Goal: Task Accomplishment & Management: Use online tool/utility

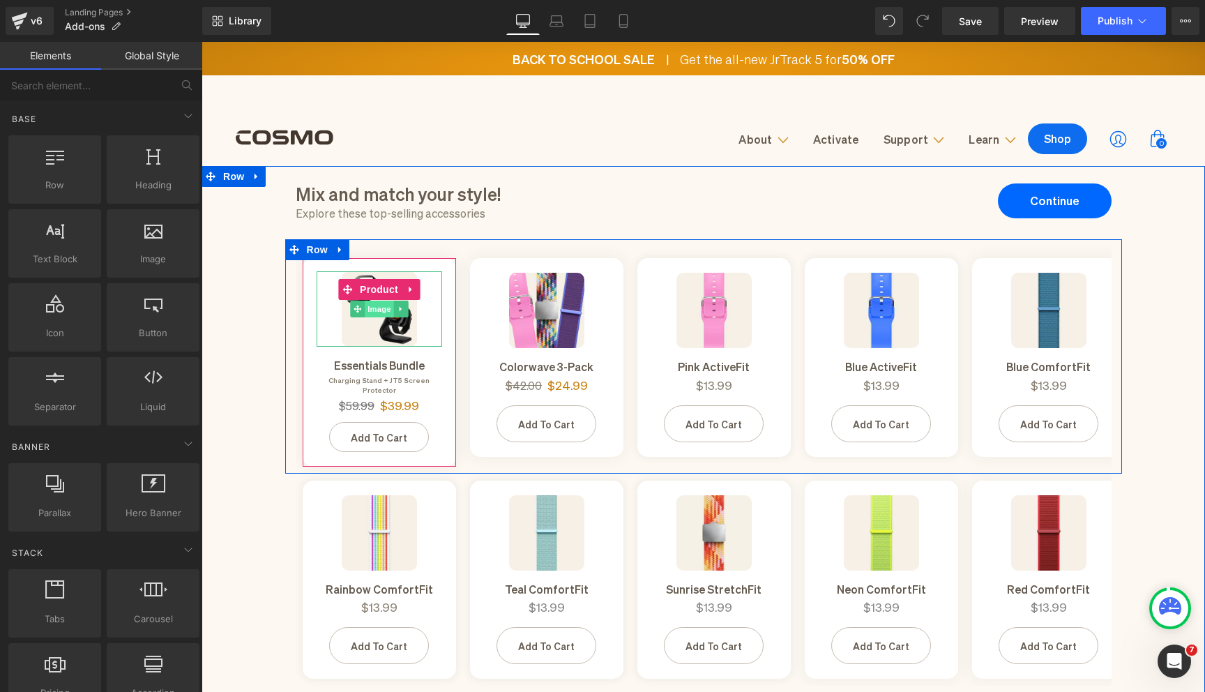
click at [382, 315] on span "Image" at bounding box center [379, 308] width 29 height 17
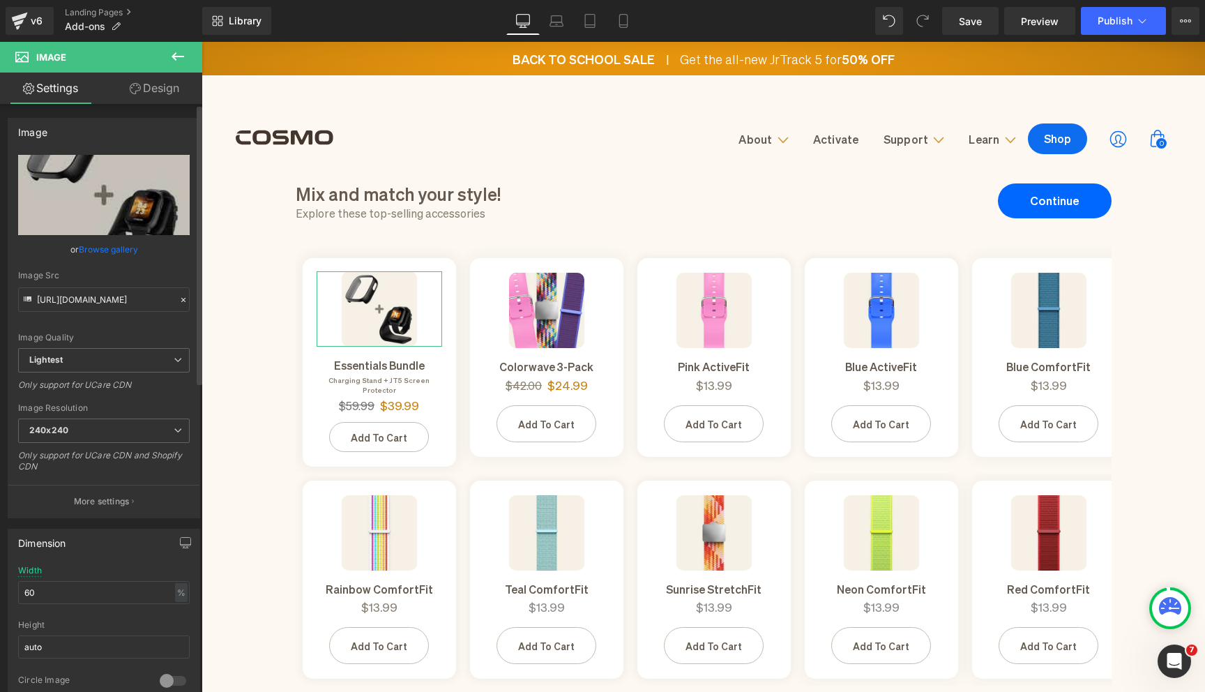
click at [99, 248] on link "Browse gallery" at bounding box center [108, 249] width 59 height 24
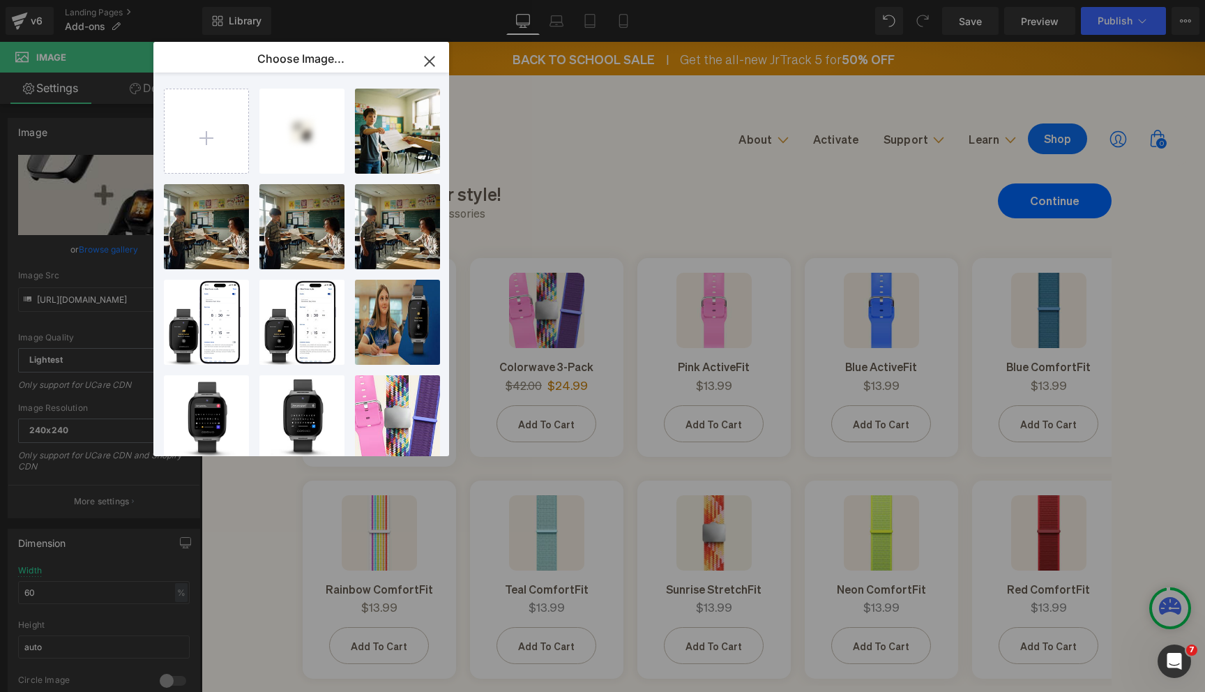
click at [237, 144] on input "file" at bounding box center [207, 131] width 84 height 84
type input "C:\fakepath\JT3,JT4,JT5 Main Images (8).jpg"
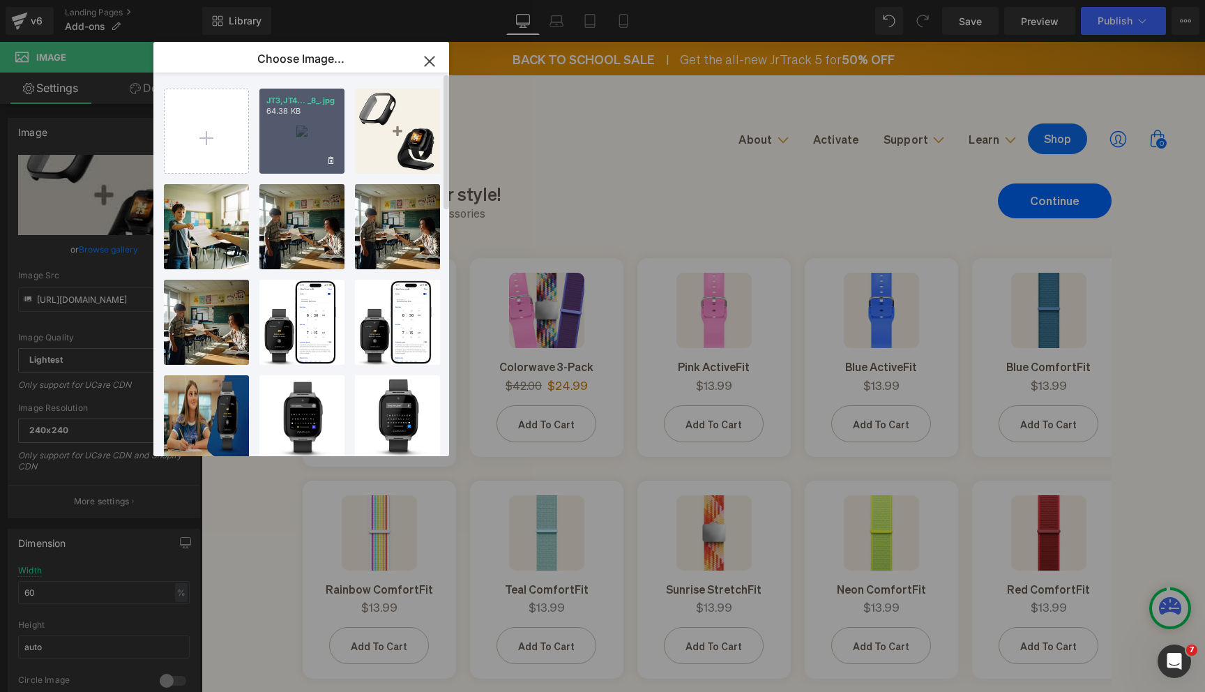
click at [294, 137] on div "JT3,JT4... _8_.jpg 64.38 KB" at bounding box center [301, 131] width 85 height 85
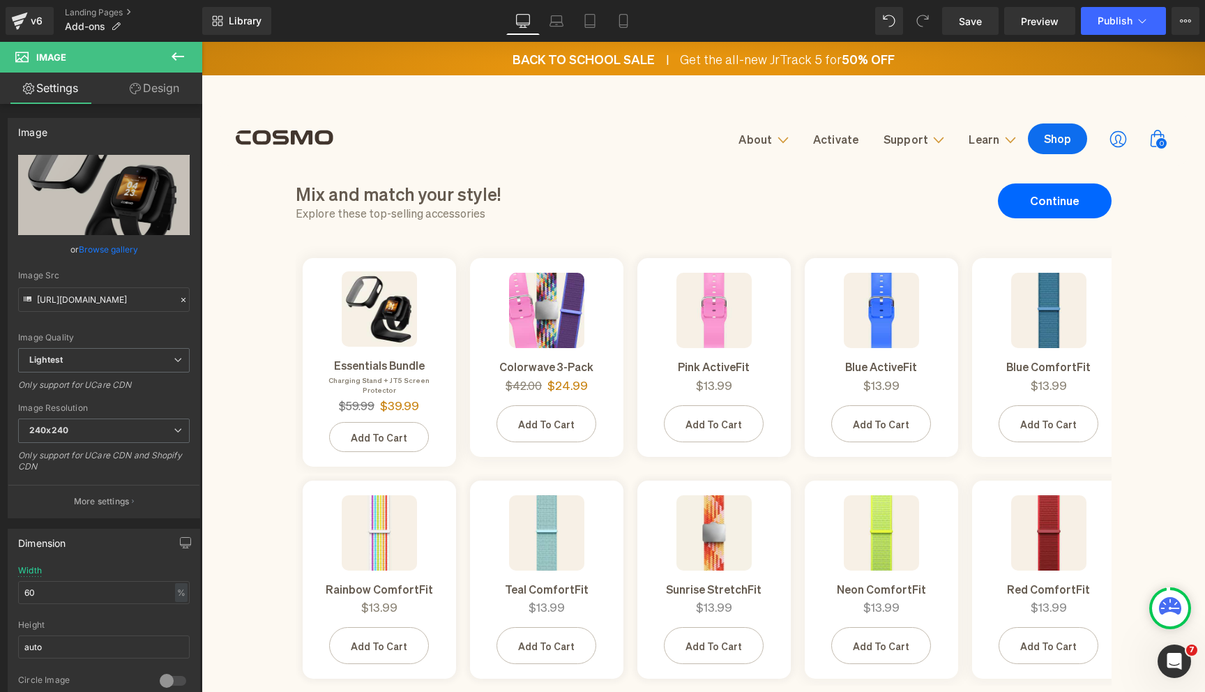
type input "[URL][DOMAIN_NAME]"
click at [622, 27] on icon at bounding box center [623, 21] width 8 height 13
type input "40"
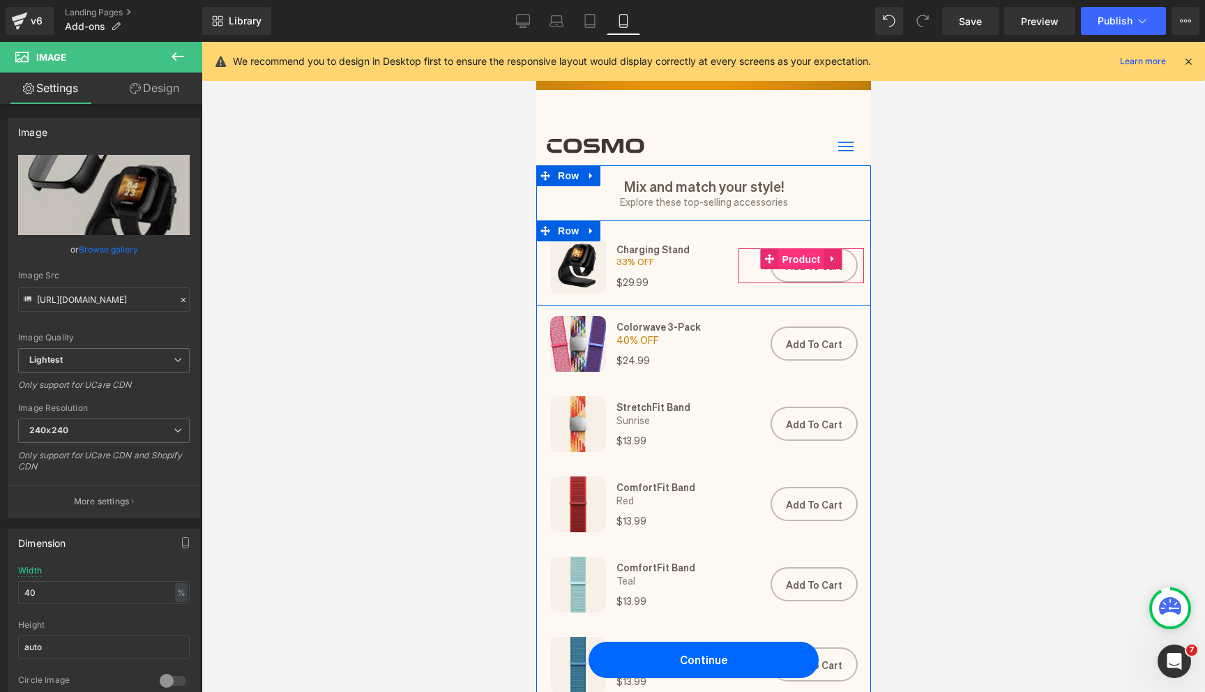
click at [793, 252] on span "Product" at bounding box center [799, 259] width 45 height 21
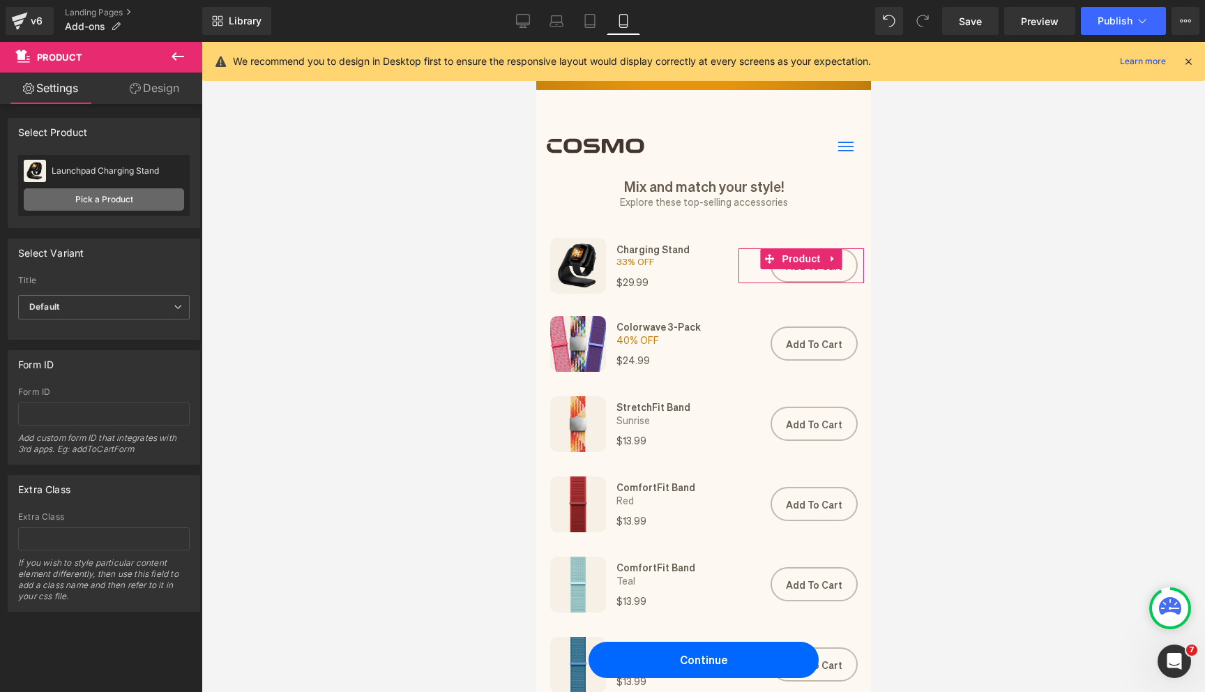
click at [80, 204] on link "Pick a Product" at bounding box center [104, 199] width 160 height 22
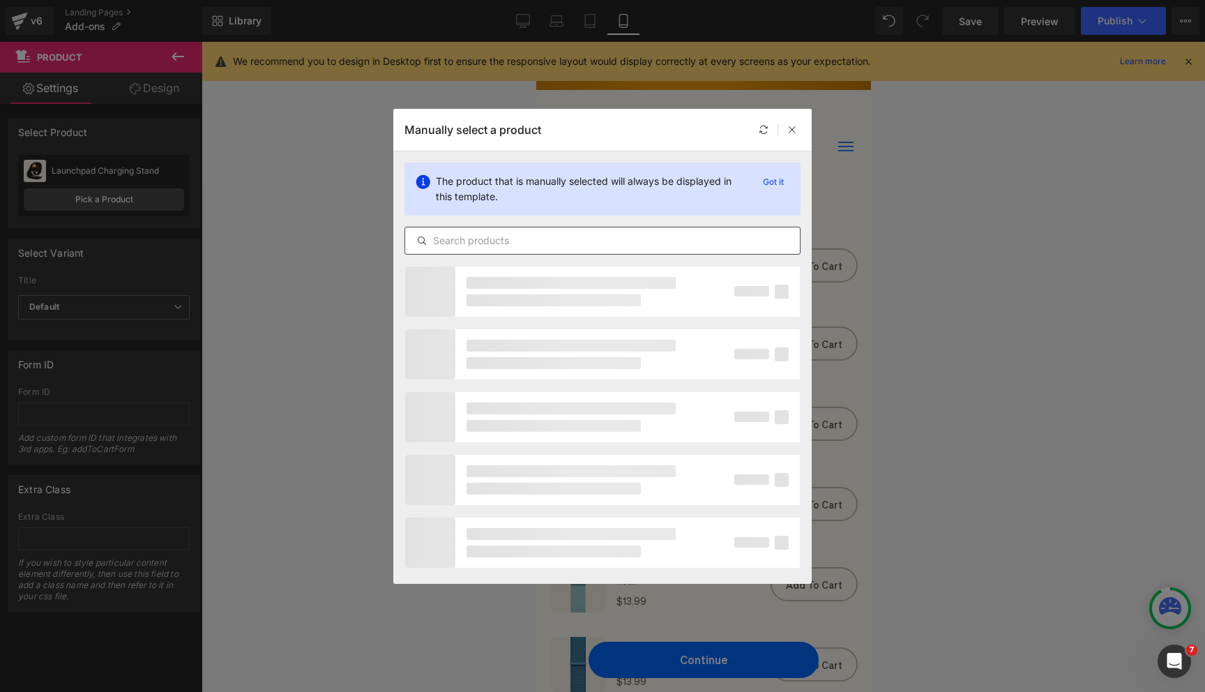
click at [489, 245] on input "text" at bounding box center [602, 240] width 395 height 17
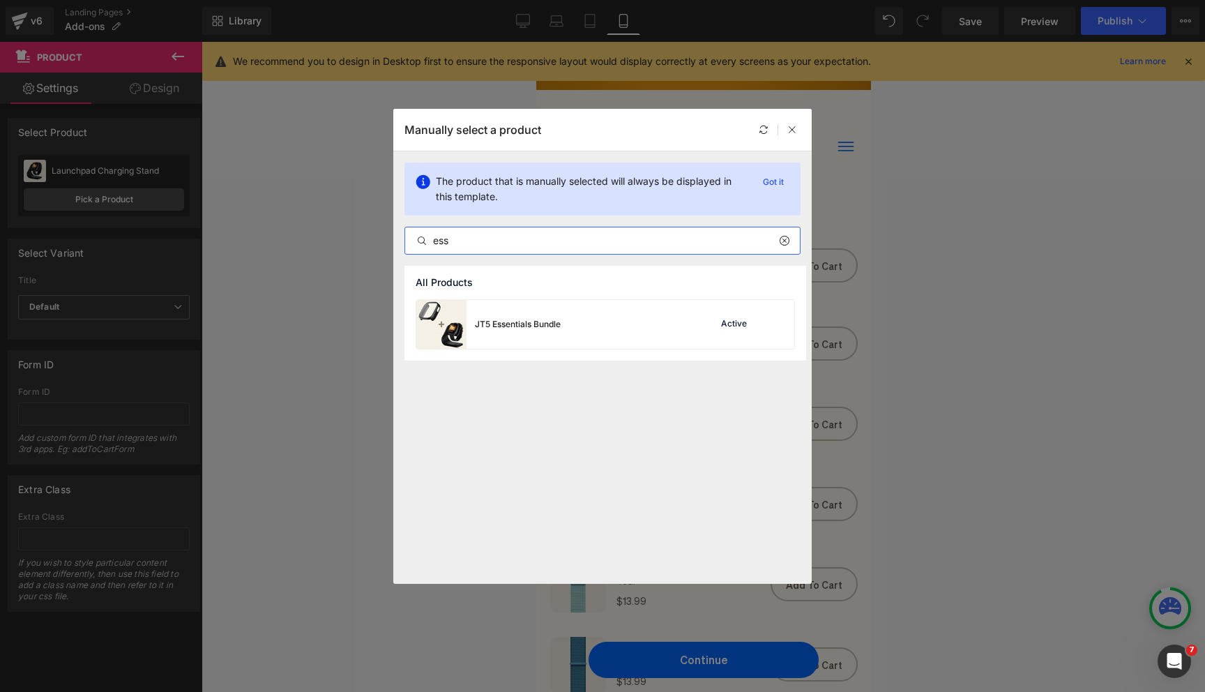
type input "ess"
click at [549, 323] on div "JT5 Essentials Bundle" at bounding box center [518, 324] width 86 height 13
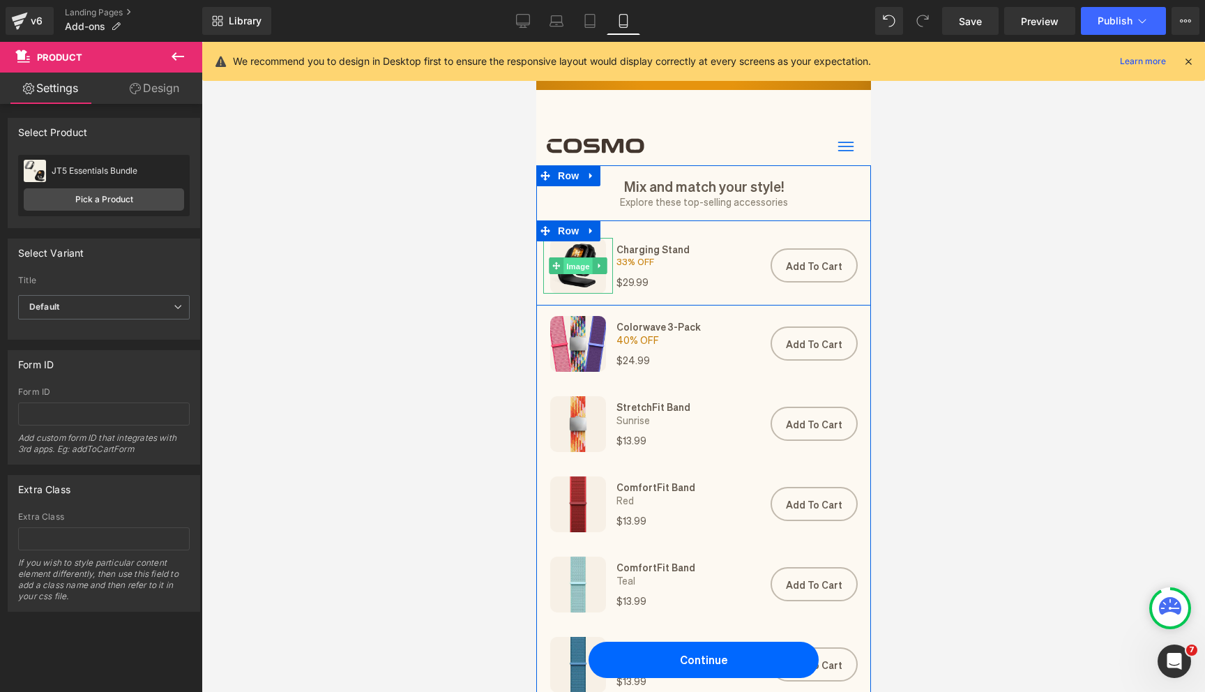
click at [582, 264] on span "Image" at bounding box center [577, 265] width 29 height 17
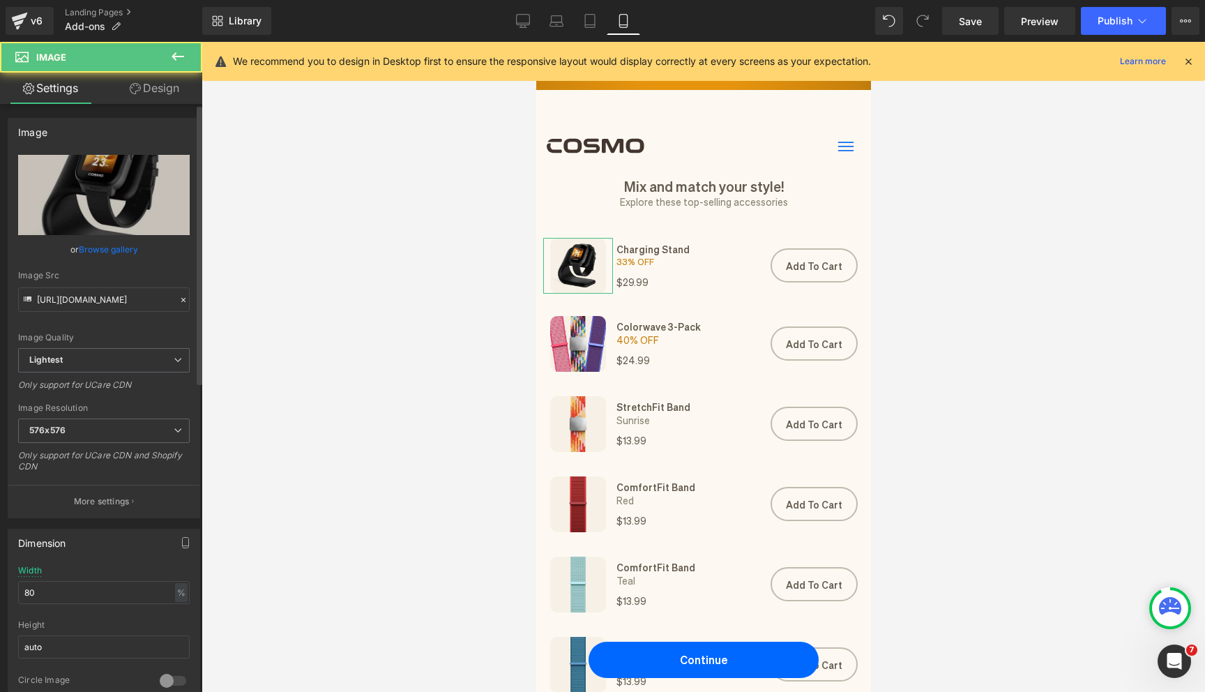
click at [103, 252] on link "Browse gallery" at bounding box center [108, 249] width 59 height 24
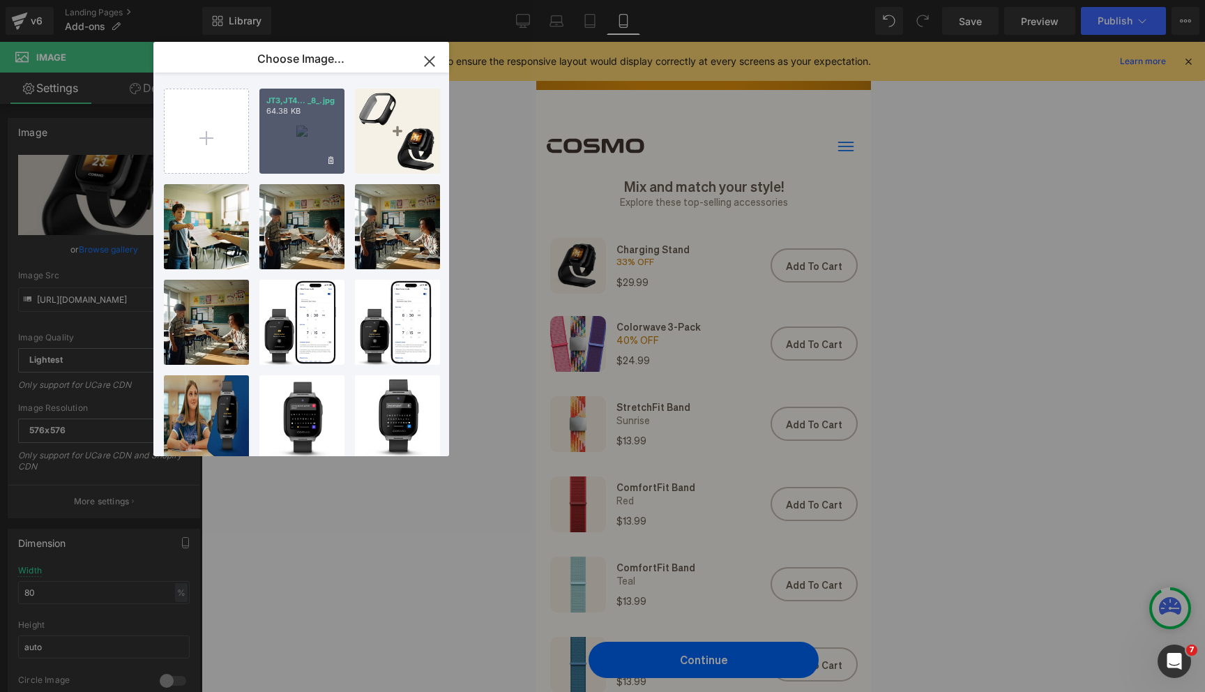
click at [289, 144] on div "JT3,JT4... _8_.jpg 64.38 KB" at bounding box center [301, 131] width 85 height 85
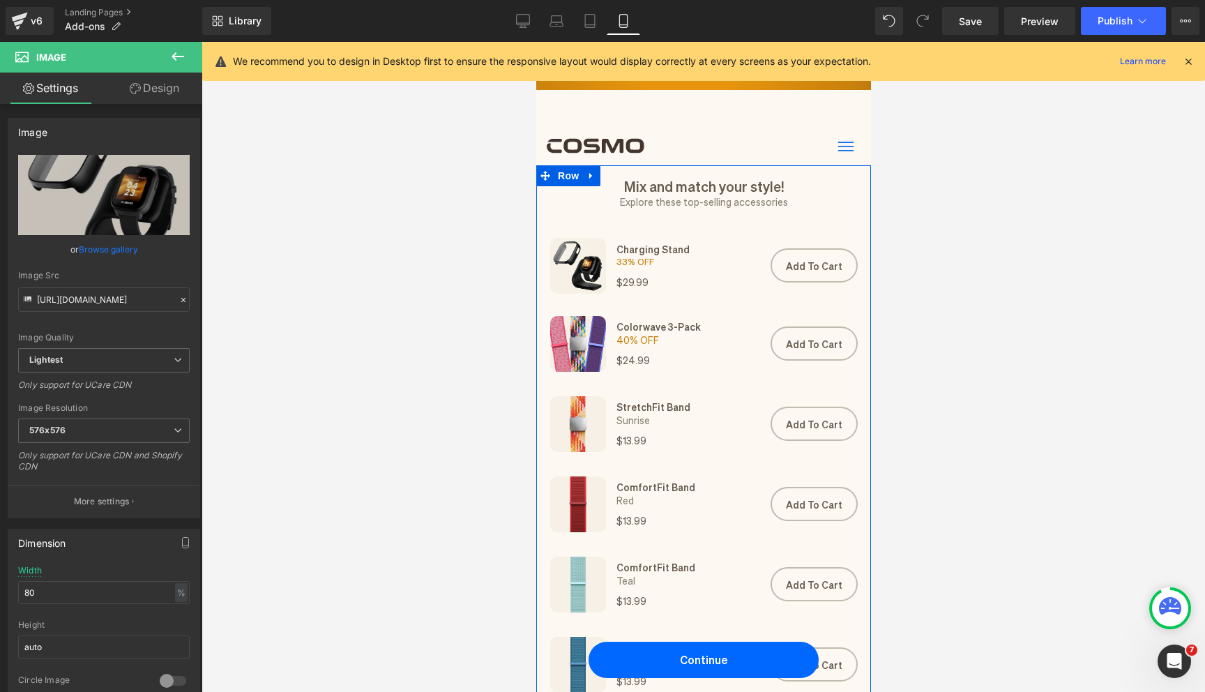
type input "[URL][DOMAIN_NAME]"
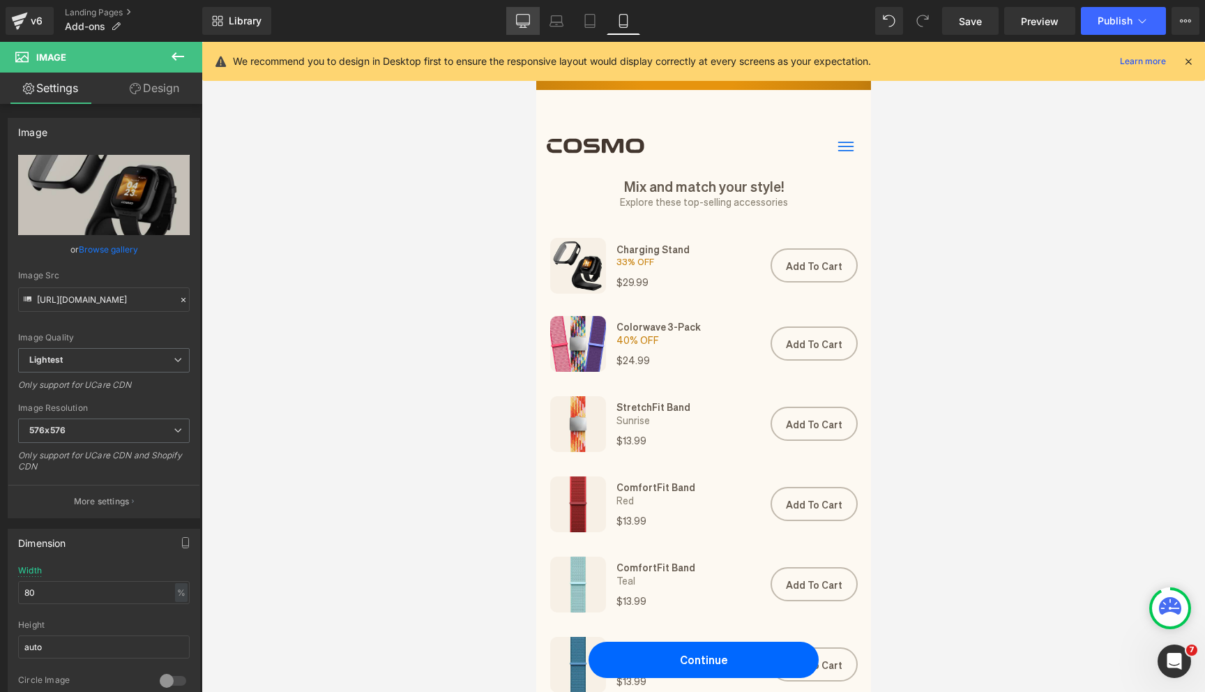
click at [516, 18] on link "Desktop" at bounding box center [522, 21] width 33 height 28
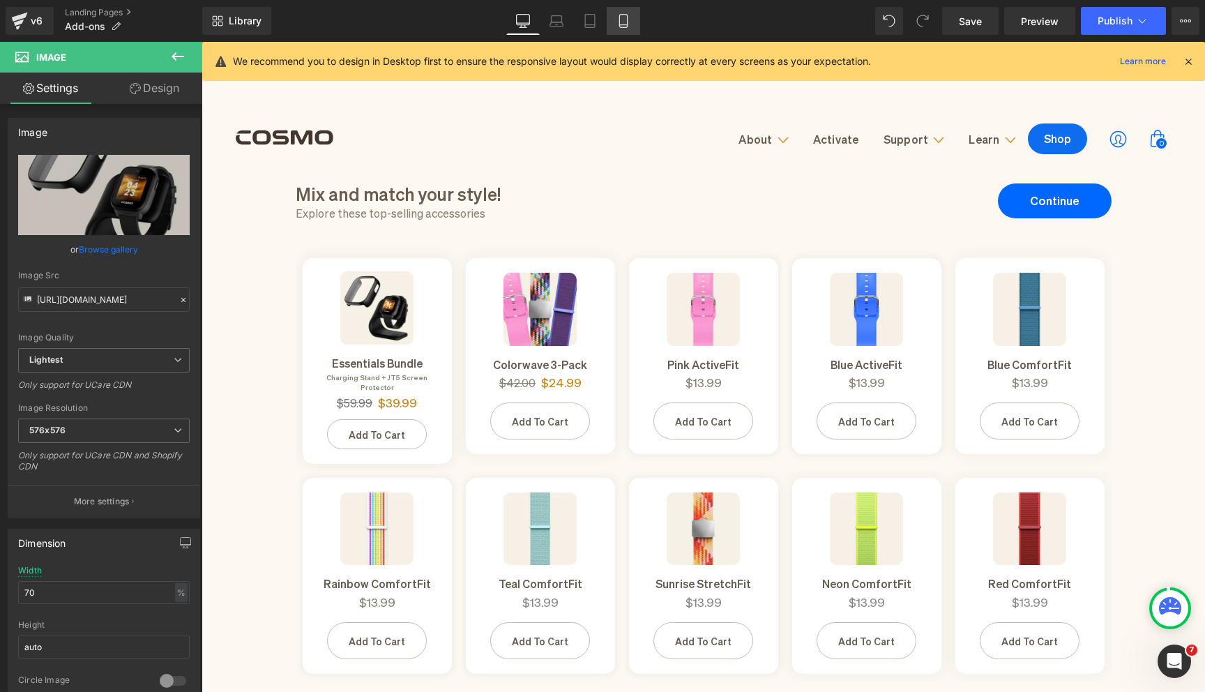
click at [627, 26] on icon at bounding box center [623, 21] width 8 height 13
type input "80"
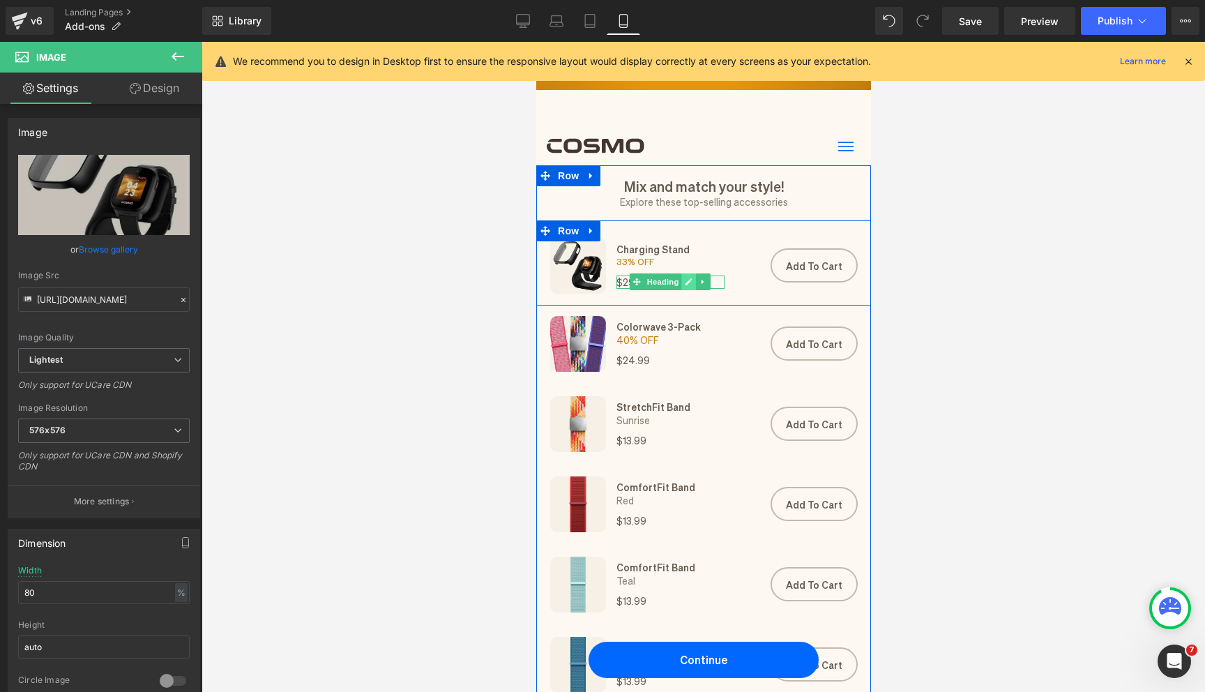
click at [686, 280] on icon at bounding box center [689, 281] width 8 height 8
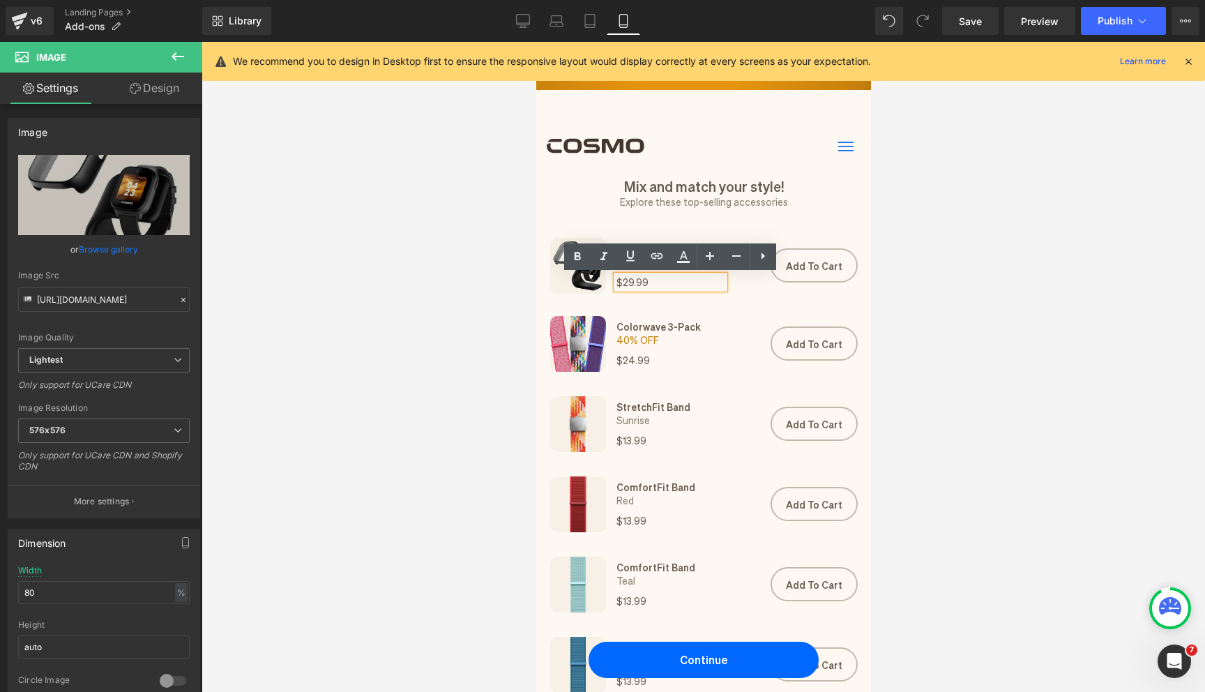
click at [627, 282] on h1 "$29.99" at bounding box center [670, 282] width 108 height 14
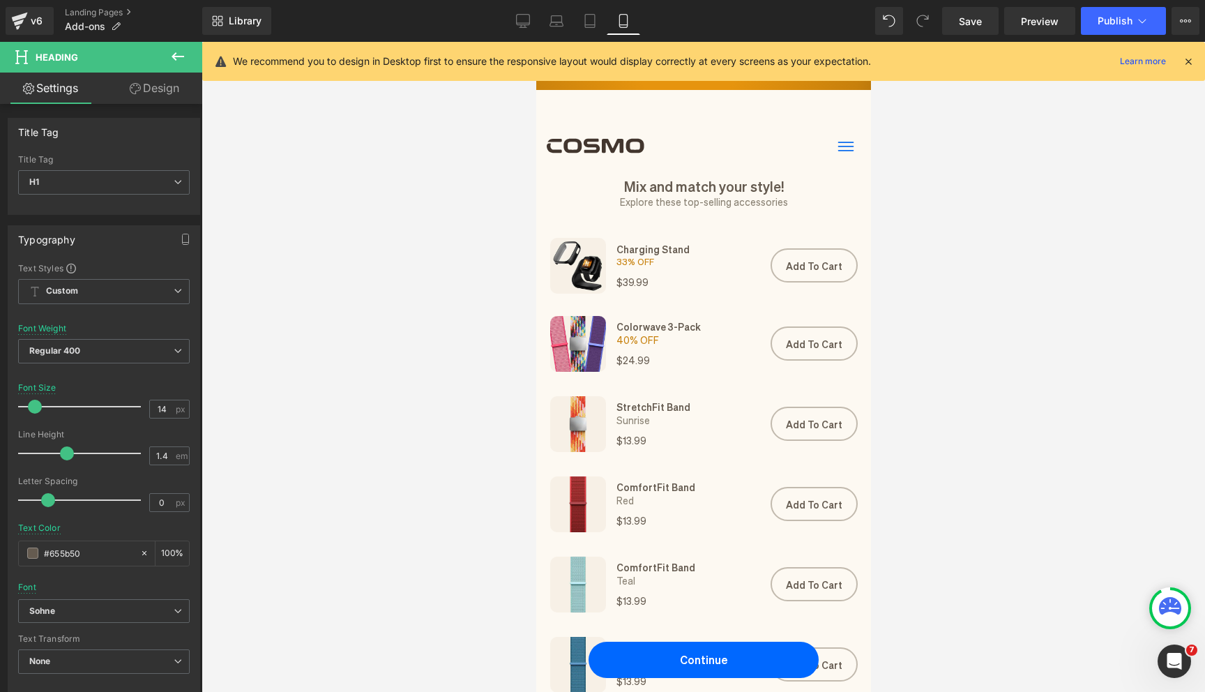
click at [457, 306] on div at bounding box center [702, 367] width 1003 height 650
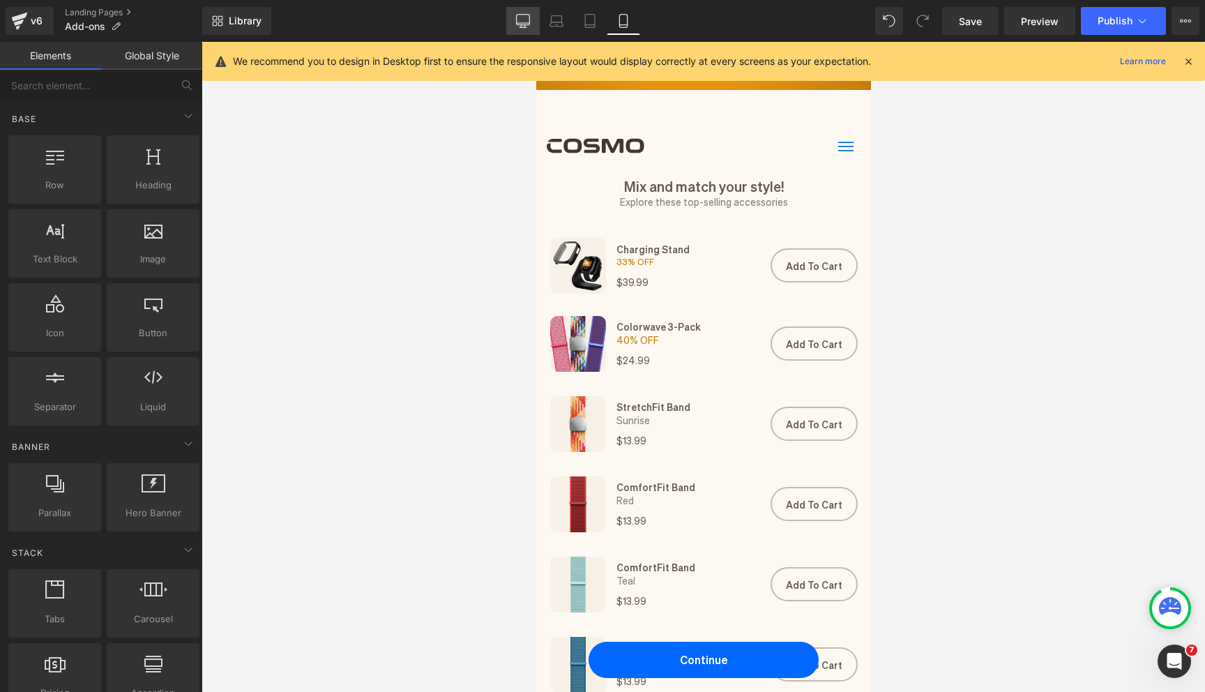
click at [521, 21] on icon at bounding box center [523, 21] width 14 height 14
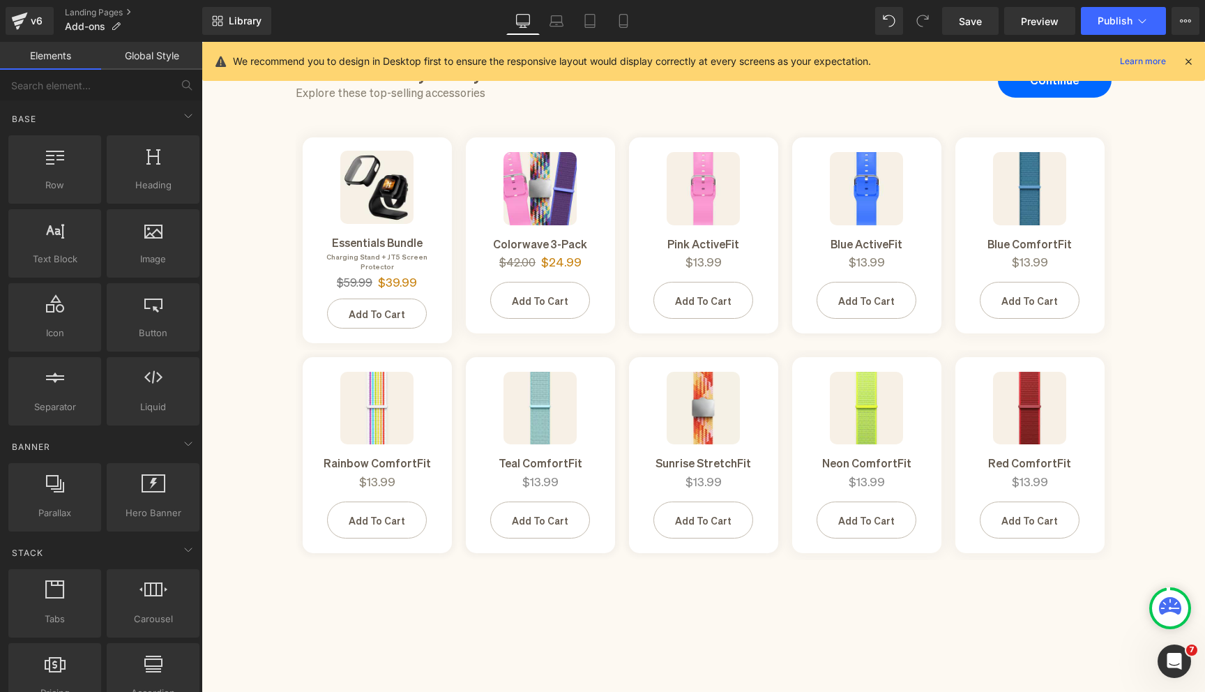
scroll to position [123, 0]
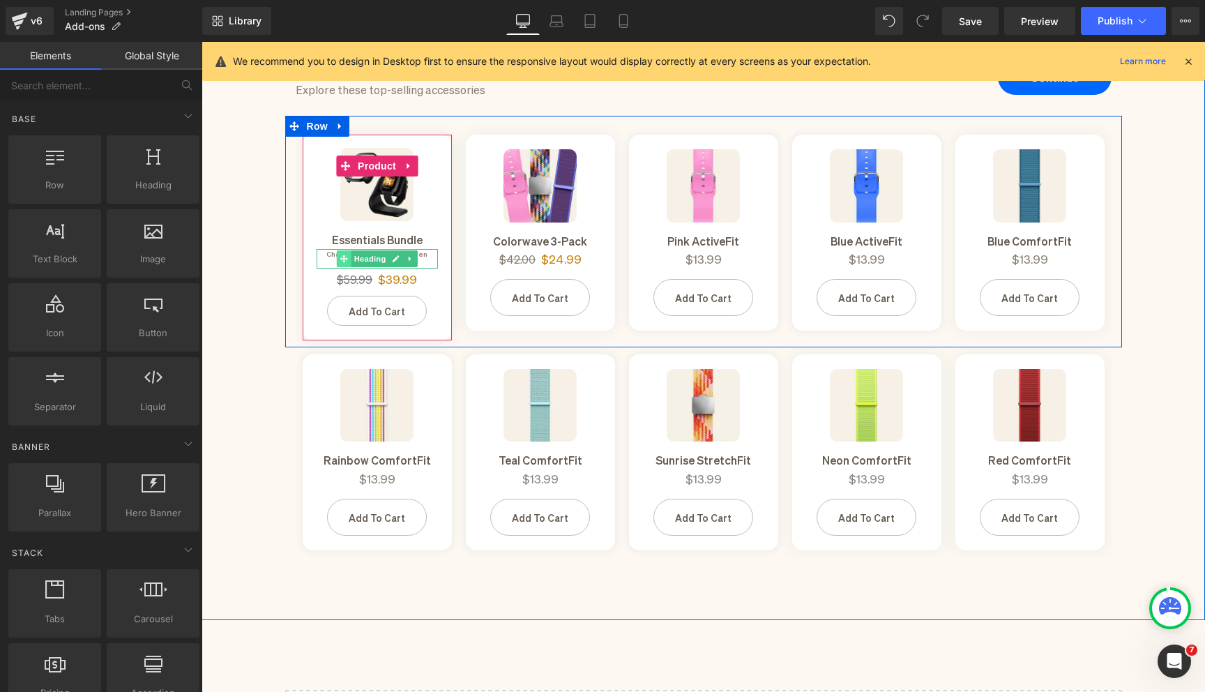
click at [347, 254] on span at bounding box center [343, 258] width 15 height 17
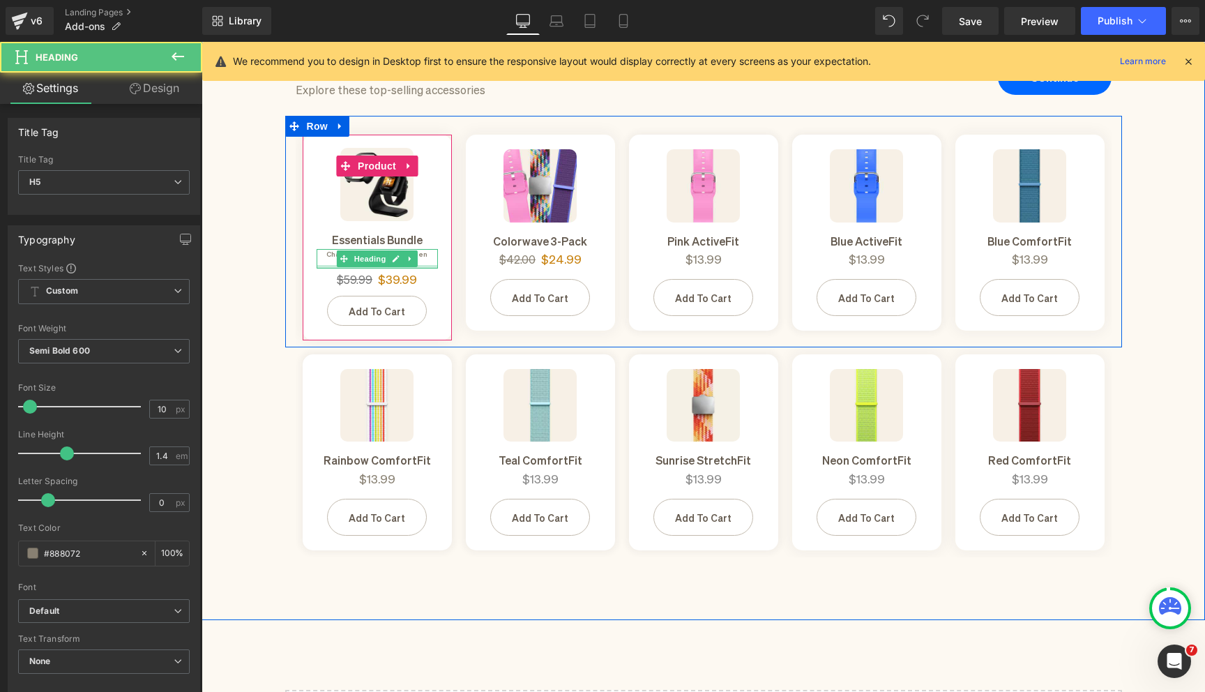
click at [330, 265] on div at bounding box center [377, 266] width 121 height 3
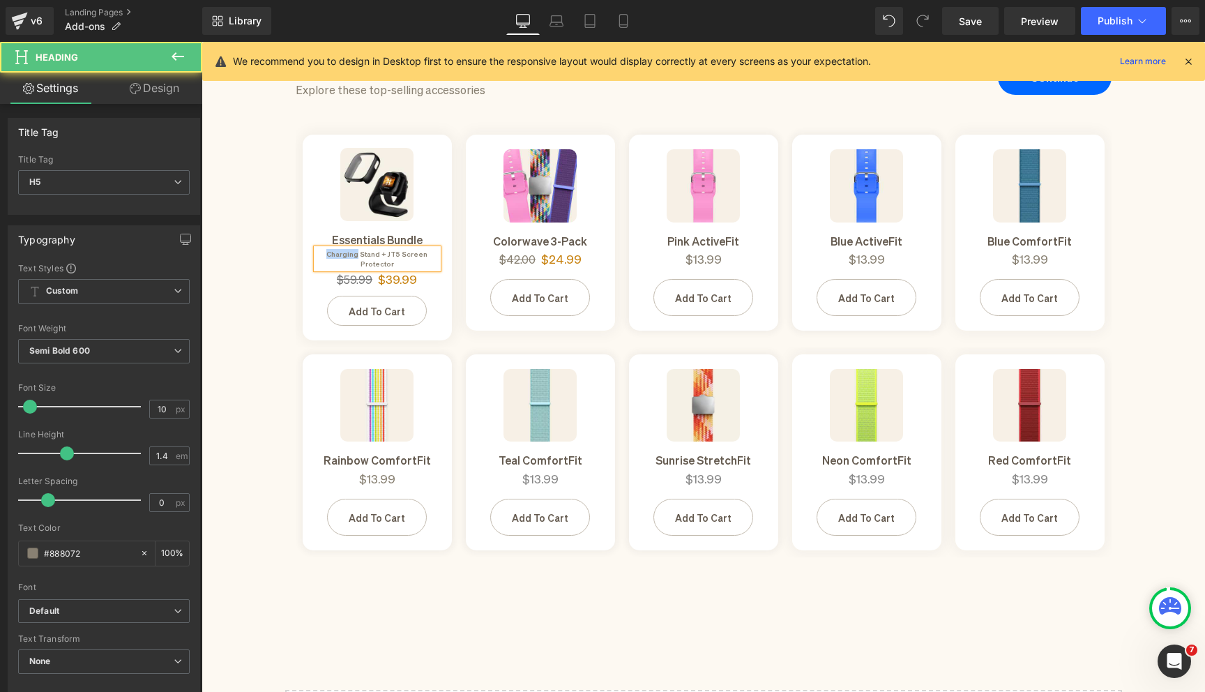
click at [330, 254] on h5 "Charging Stand + JT5 Screen Protector" at bounding box center [377, 259] width 121 height 20
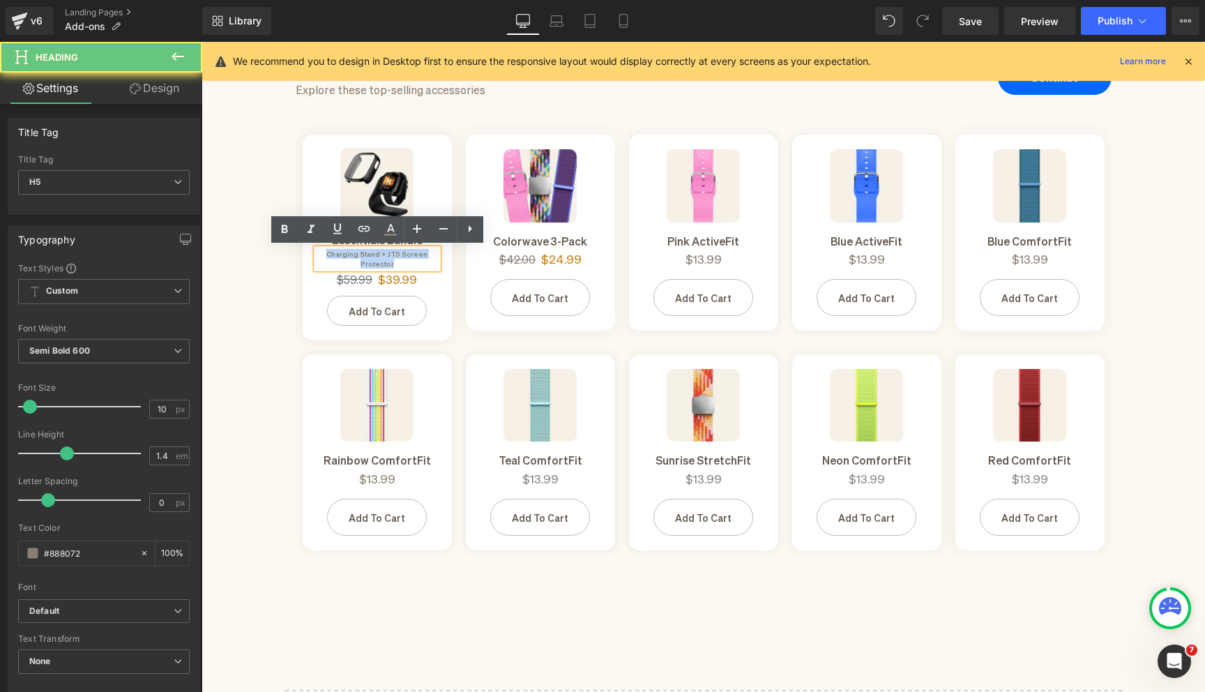
click at [330, 254] on h5 "Charging Stand + JT5 Screen Protector" at bounding box center [377, 259] width 121 height 20
copy h5 "Charging Stand + JT5 Screen Protector"
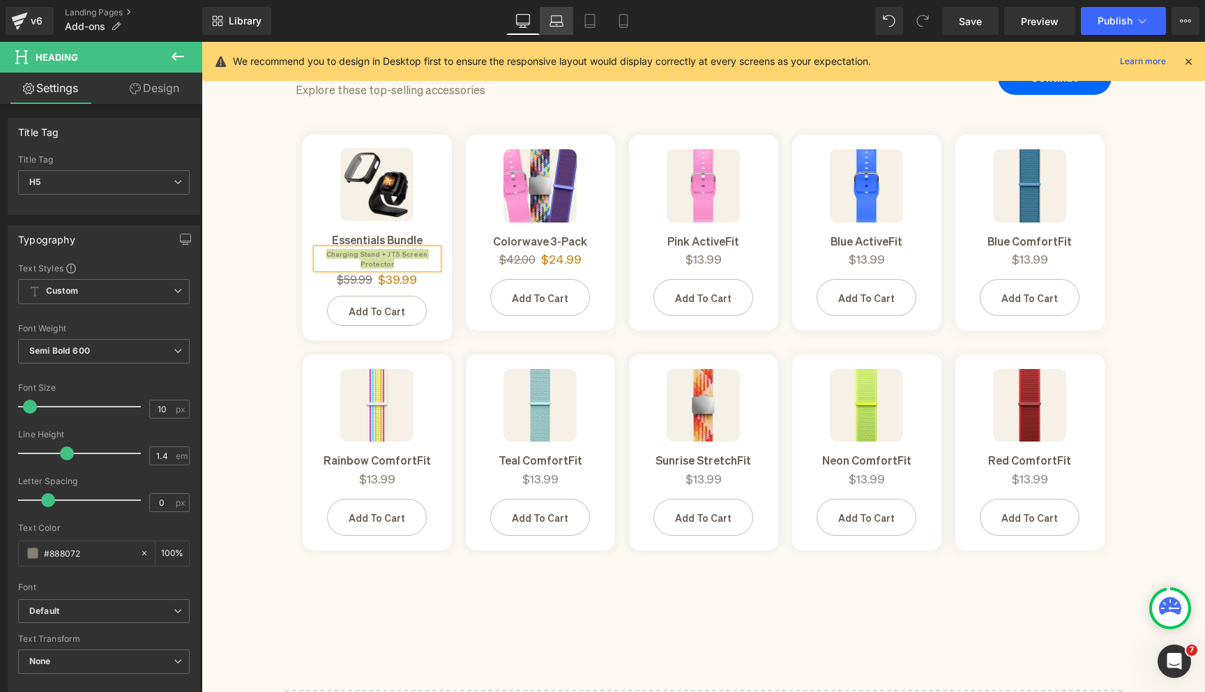
click at [567, 23] on link "Laptop" at bounding box center [556, 21] width 33 height 28
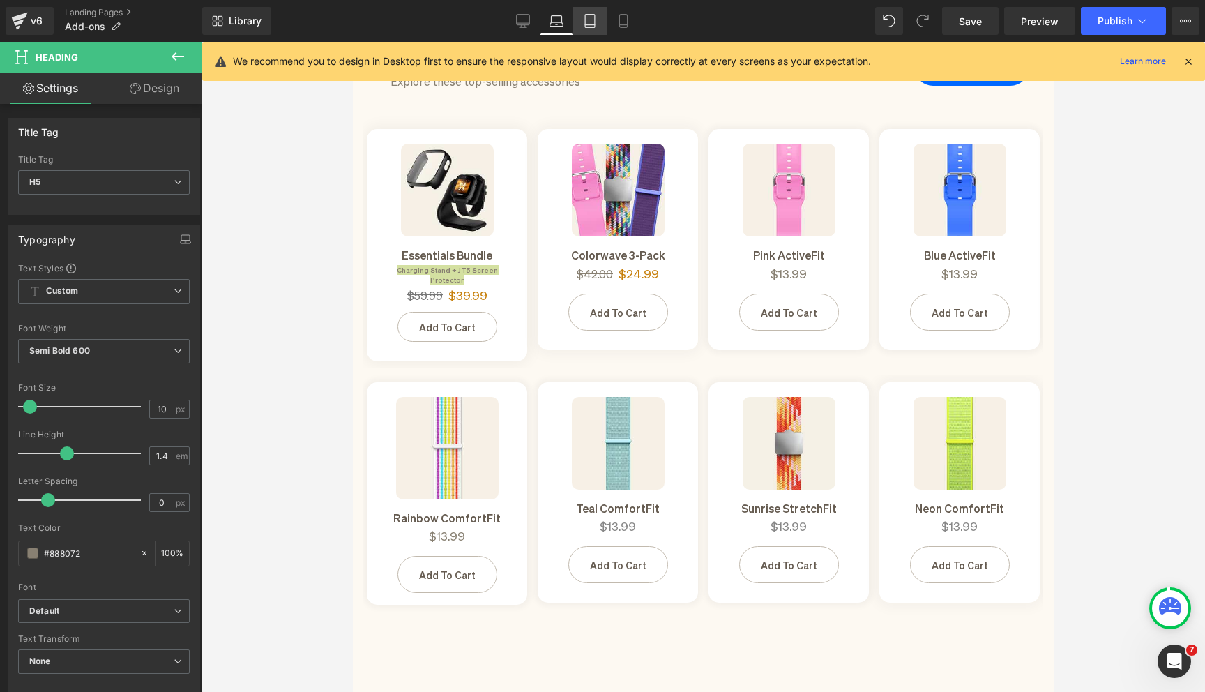
click at [583, 23] on icon at bounding box center [590, 21] width 14 height 14
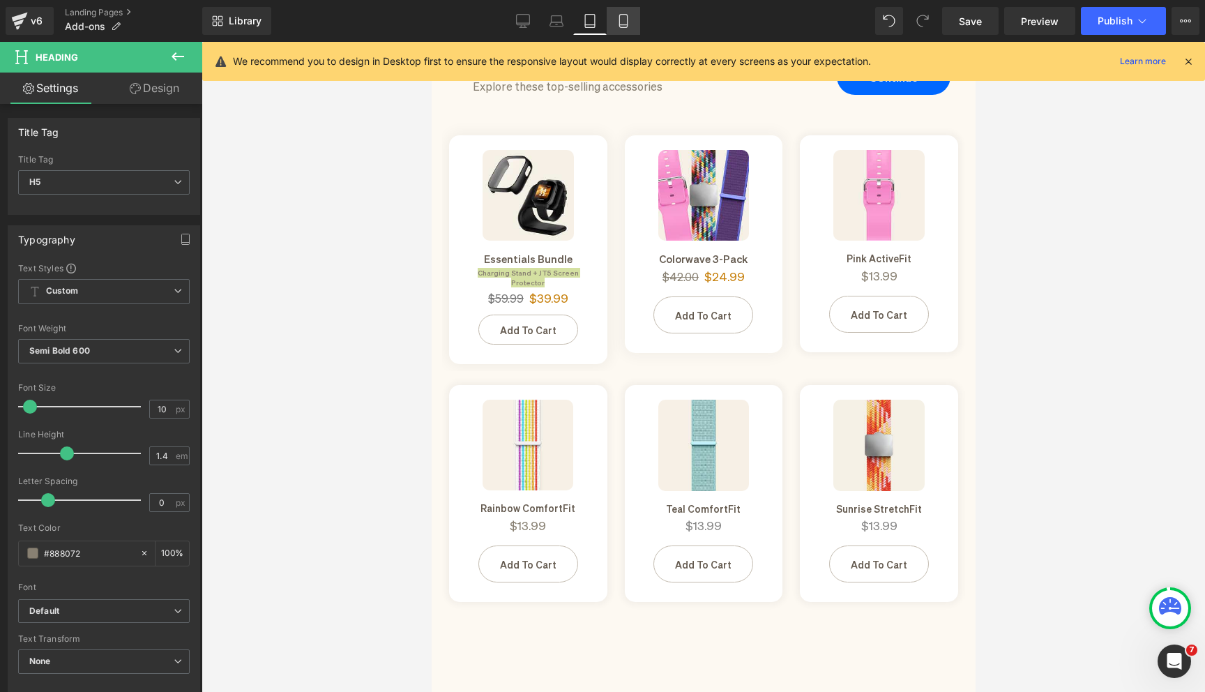
click at [626, 25] on icon at bounding box center [623, 21] width 14 height 14
type input "100"
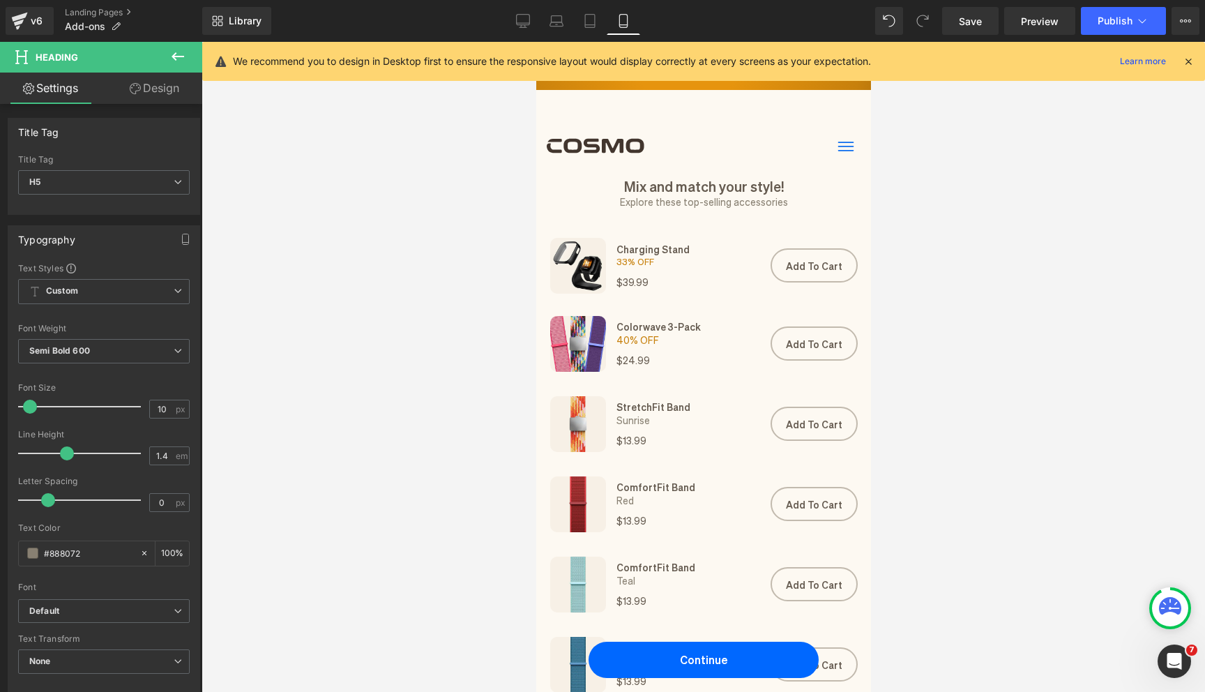
scroll to position [0, 0]
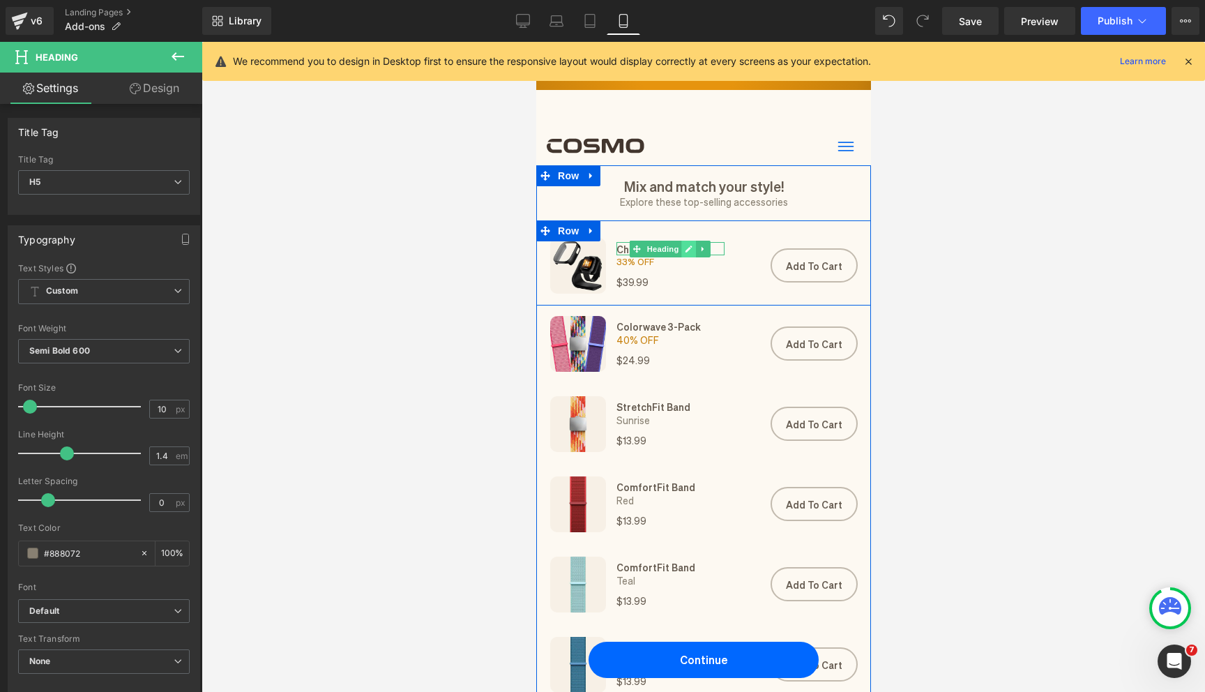
click at [685, 250] on icon at bounding box center [688, 248] width 7 height 7
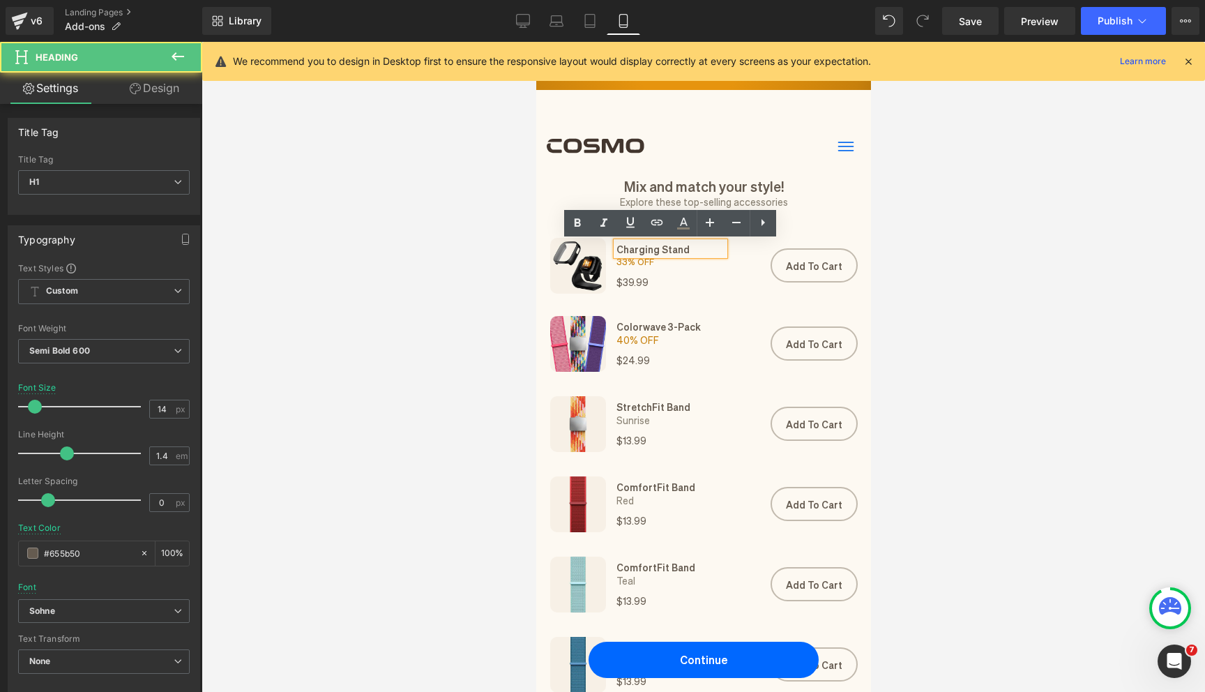
click at [658, 250] on h1 "Charging Stand" at bounding box center [670, 249] width 108 height 14
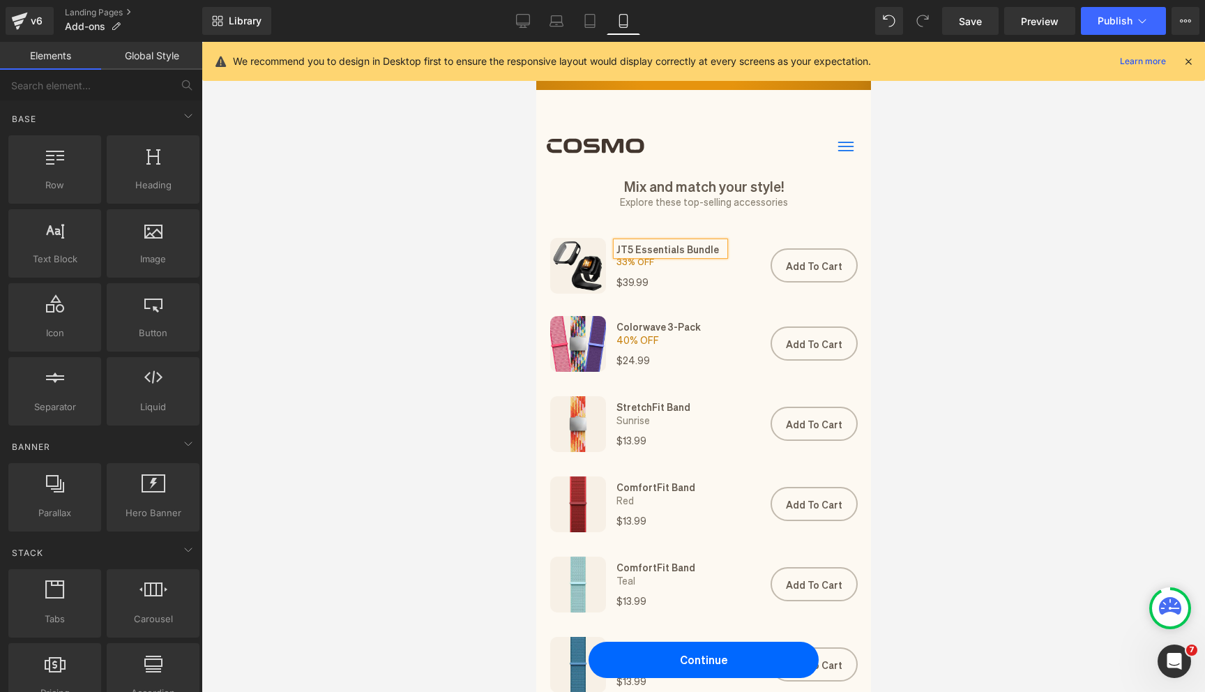
click at [485, 326] on div at bounding box center [702, 367] width 1003 height 650
click at [522, 15] on icon at bounding box center [523, 21] width 14 height 14
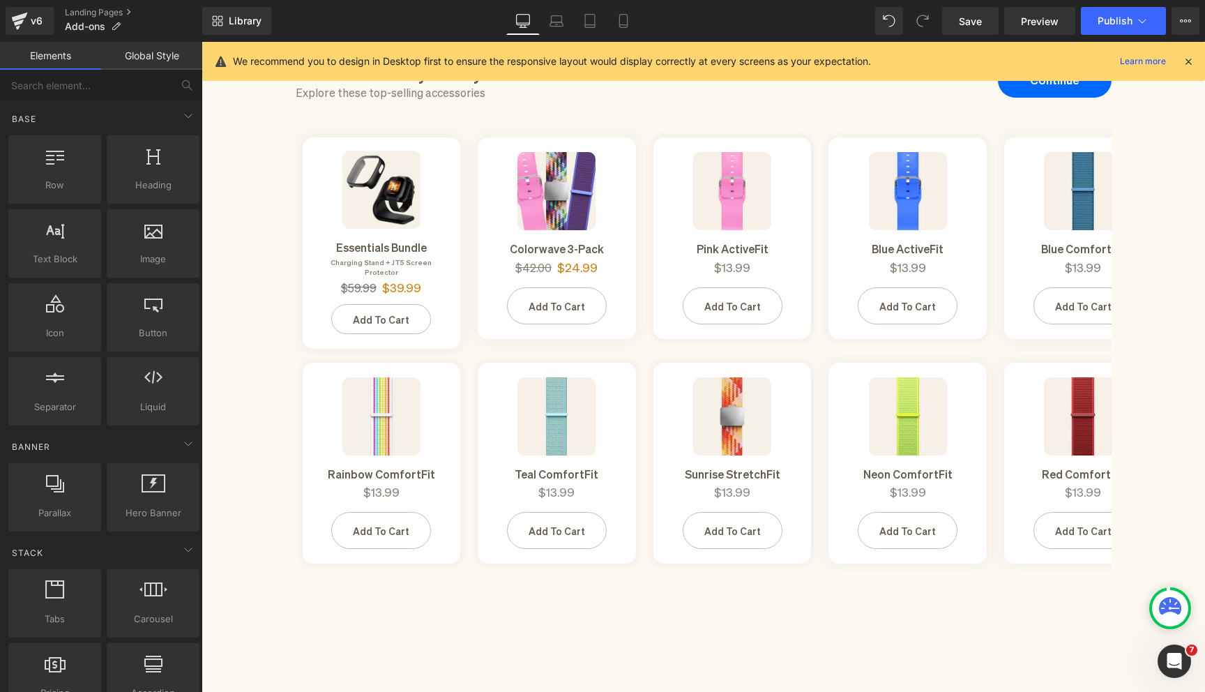
scroll to position [123, 0]
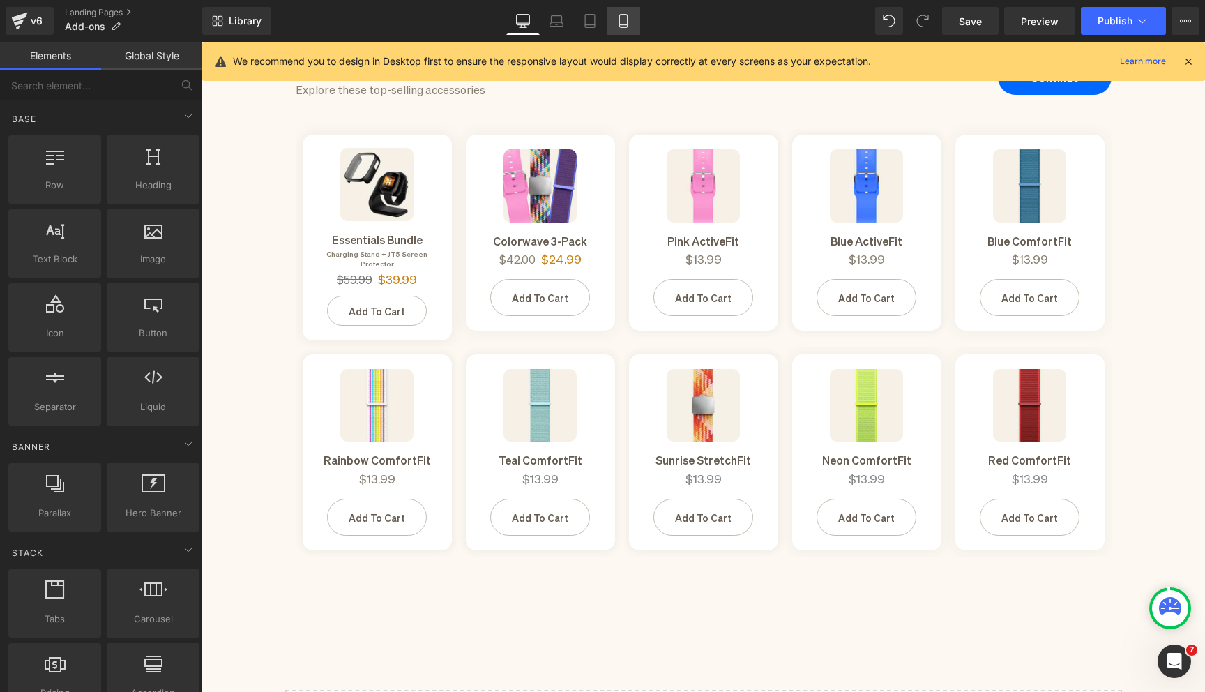
click at [630, 18] on icon at bounding box center [623, 21] width 14 height 14
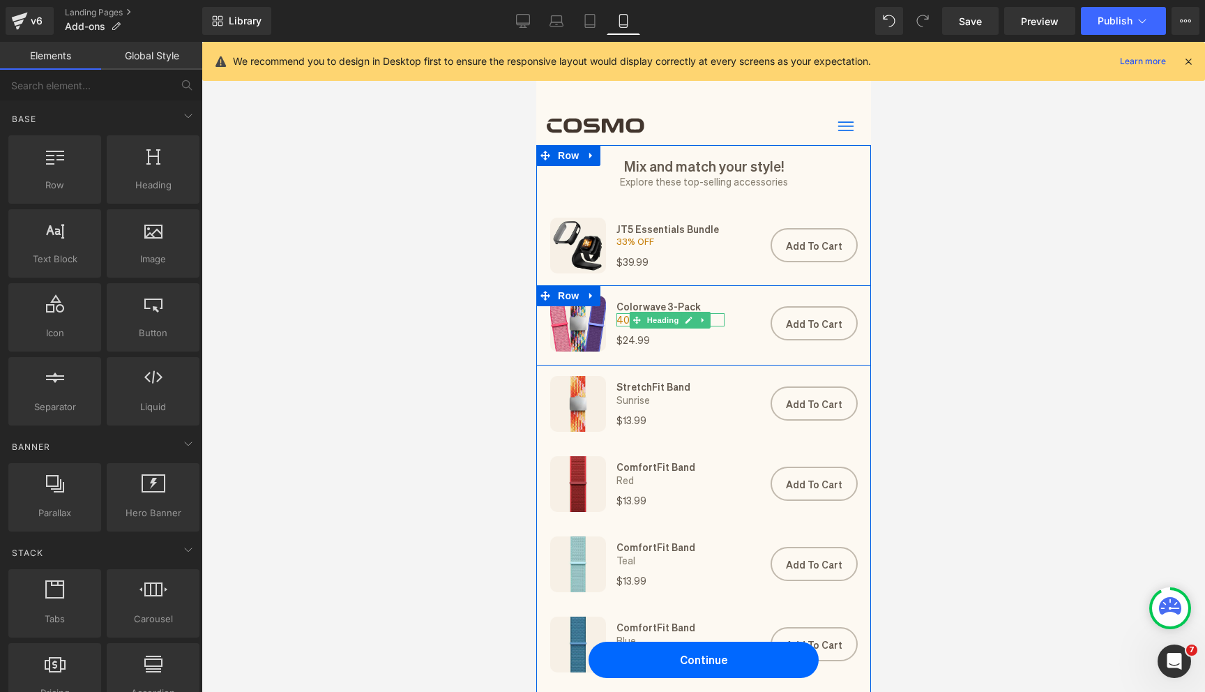
scroll to position [20, 0]
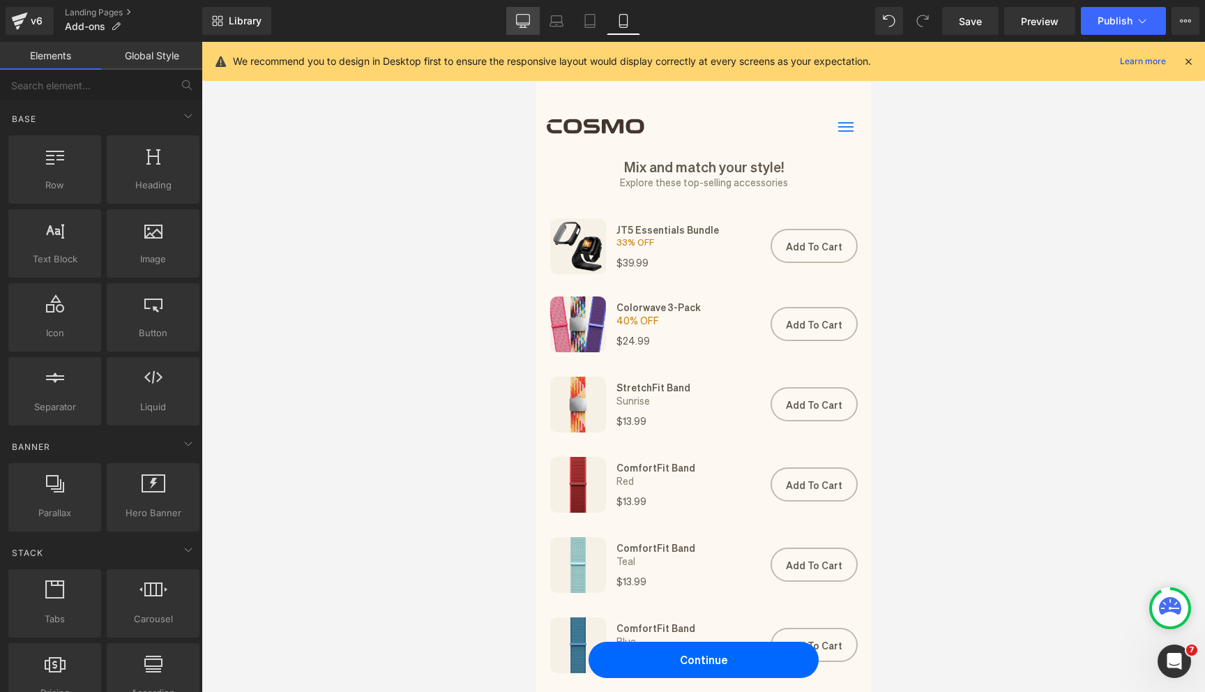
click at [518, 33] on link "Desktop" at bounding box center [522, 21] width 33 height 28
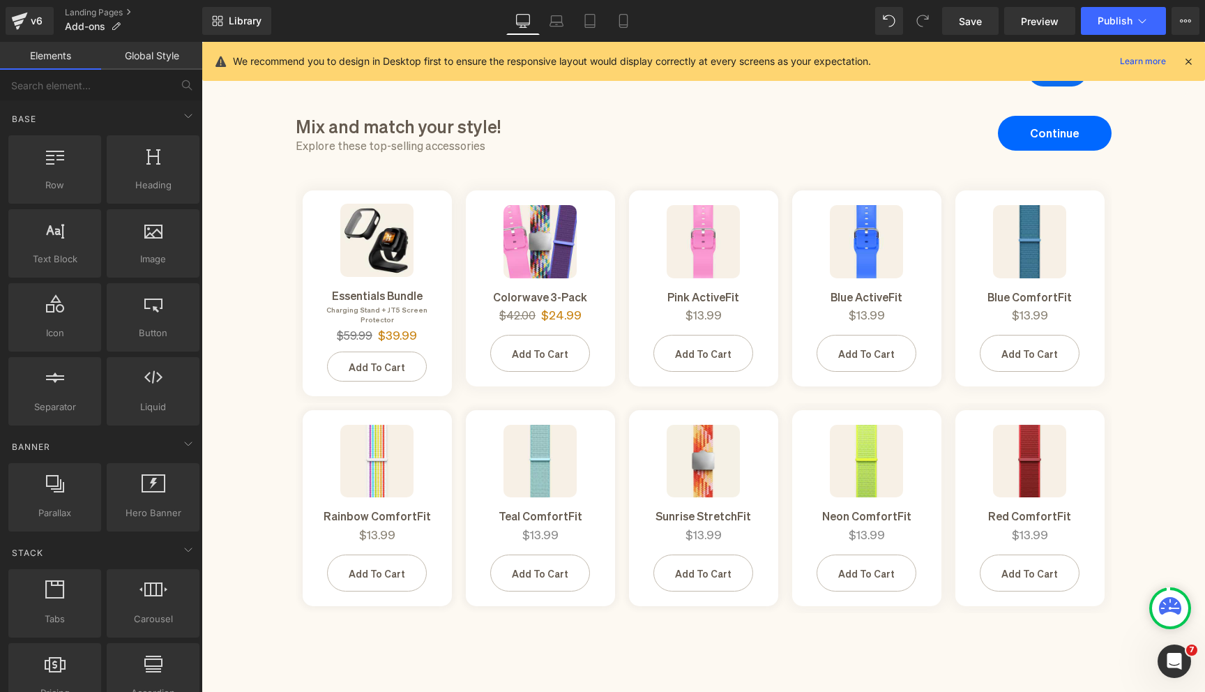
scroll to position [59, 0]
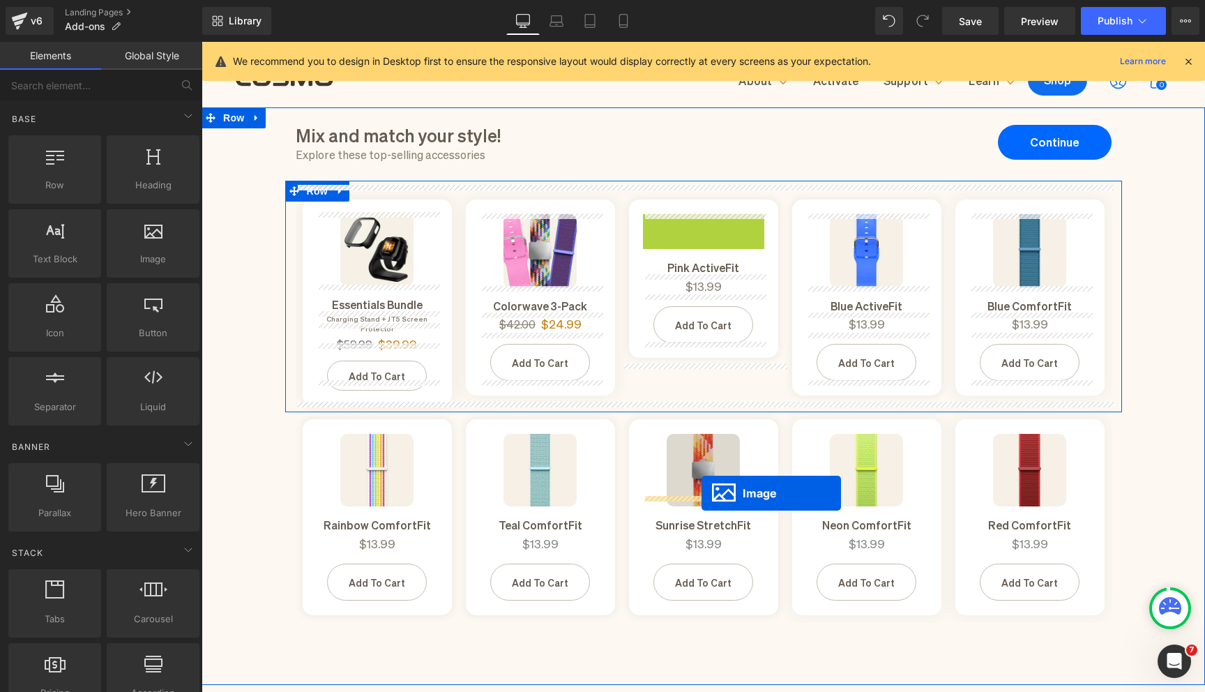
drag, startPoint x: 685, startPoint y: 252, endPoint x: 701, endPoint y: 494, distance: 242.4
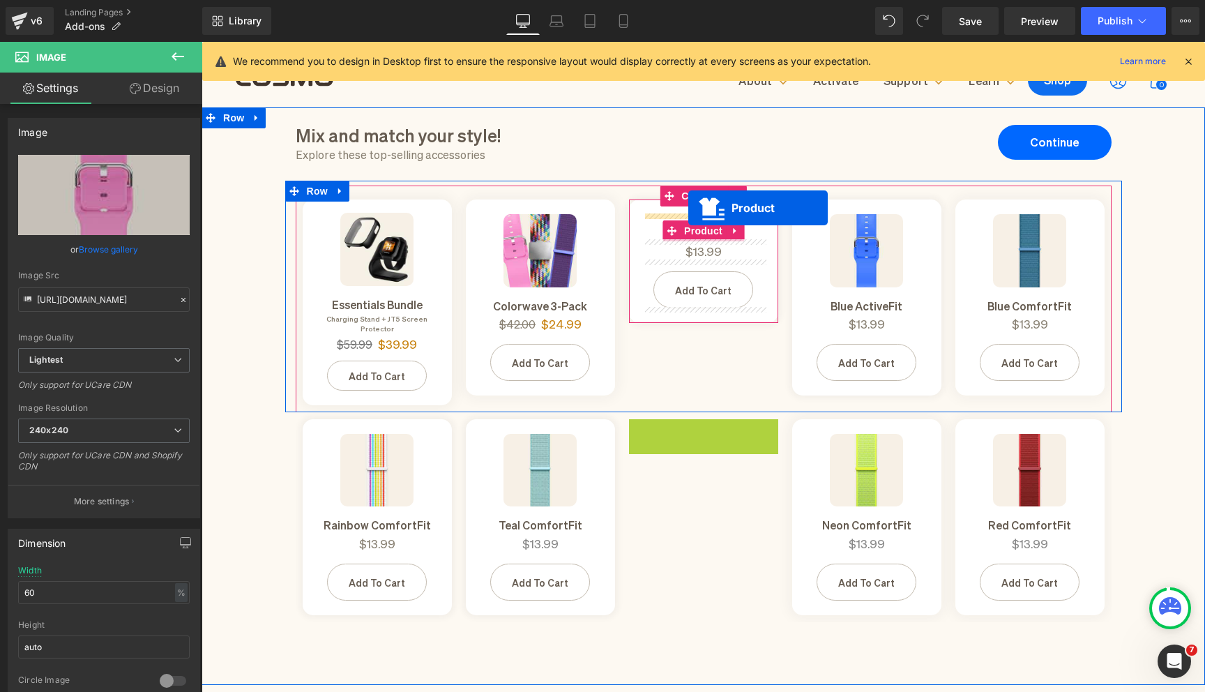
drag, startPoint x: 673, startPoint y: 443, endPoint x: 688, endPoint y: 208, distance: 235.4
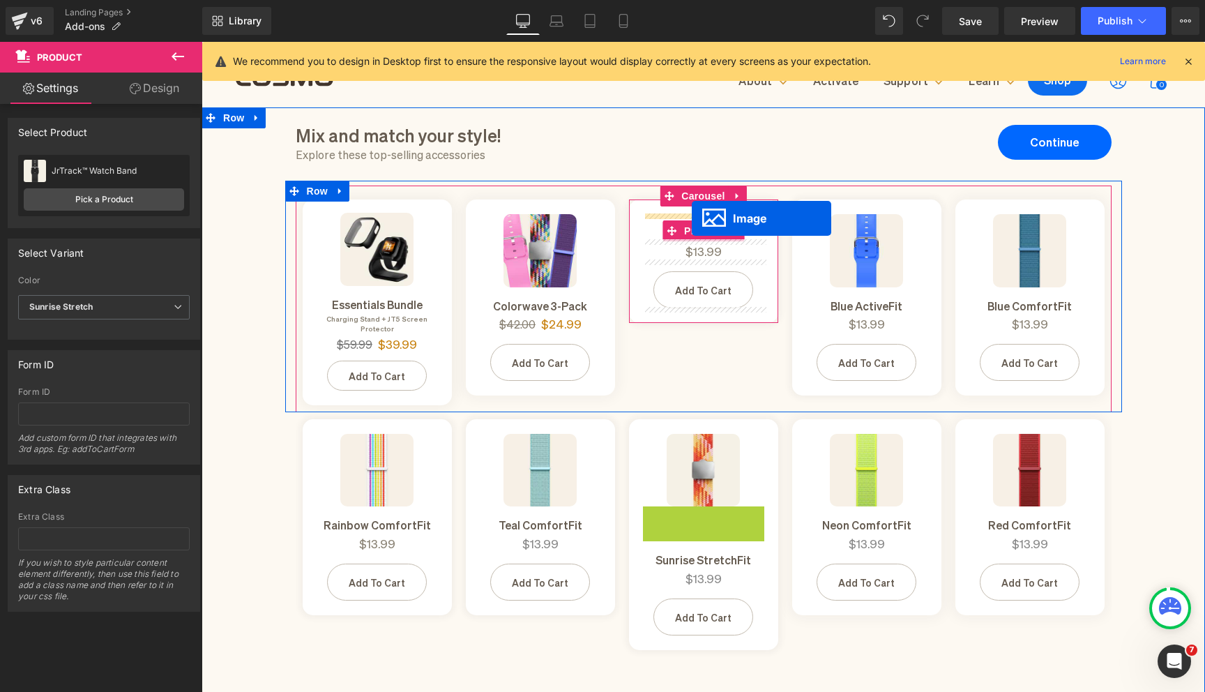
drag, startPoint x: 681, startPoint y: 531, endPoint x: 692, endPoint y: 218, distance: 312.5
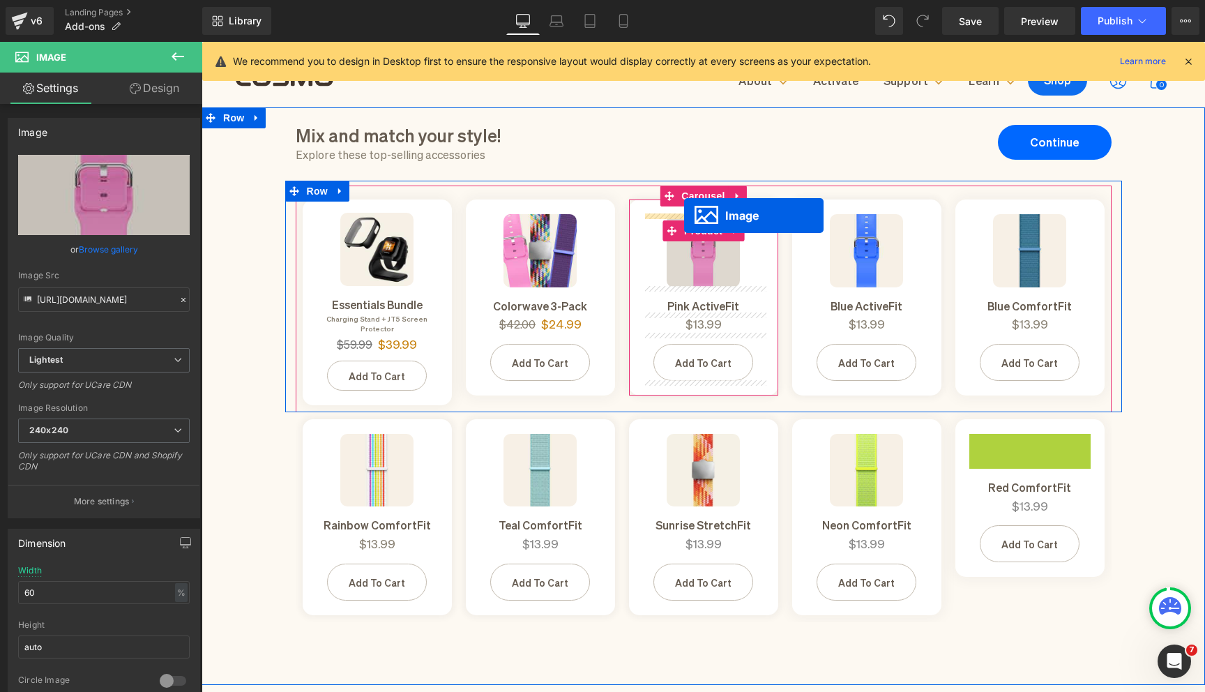
drag, startPoint x: 1008, startPoint y: 464, endPoint x: 684, endPoint y: 215, distance: 408.3
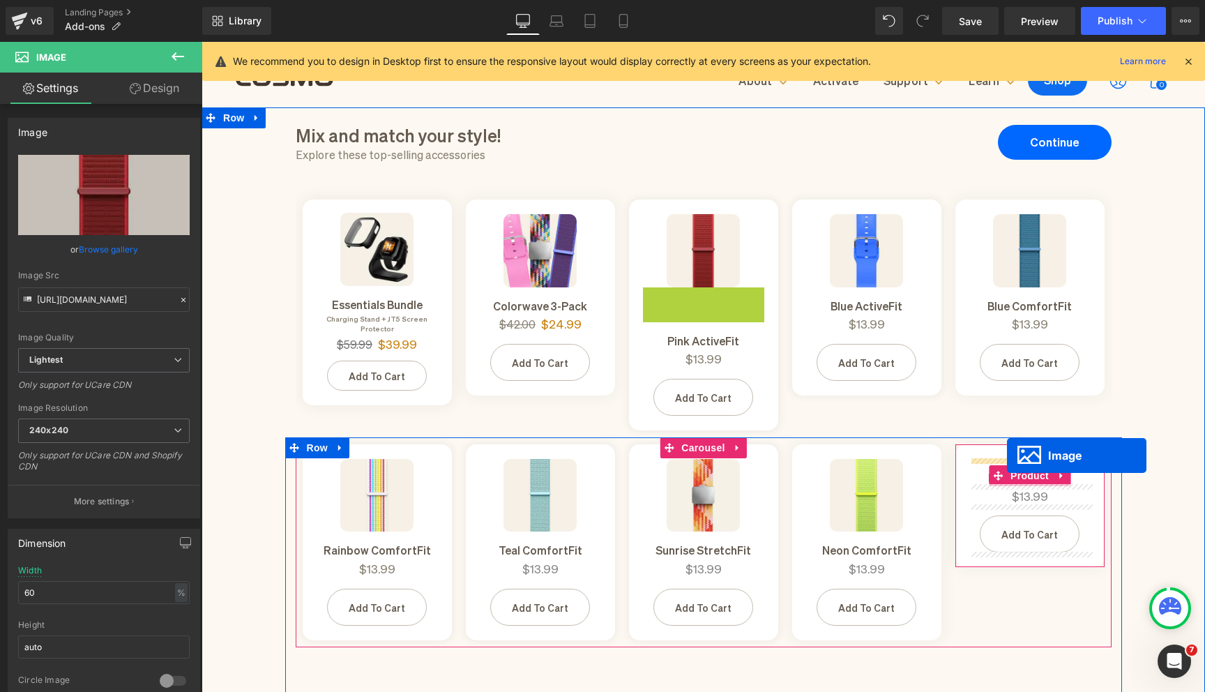
drag, startPoint x: 678, startPoint y: 323, endPoint x: 1007, endPoint y: 455, distance: 354.7
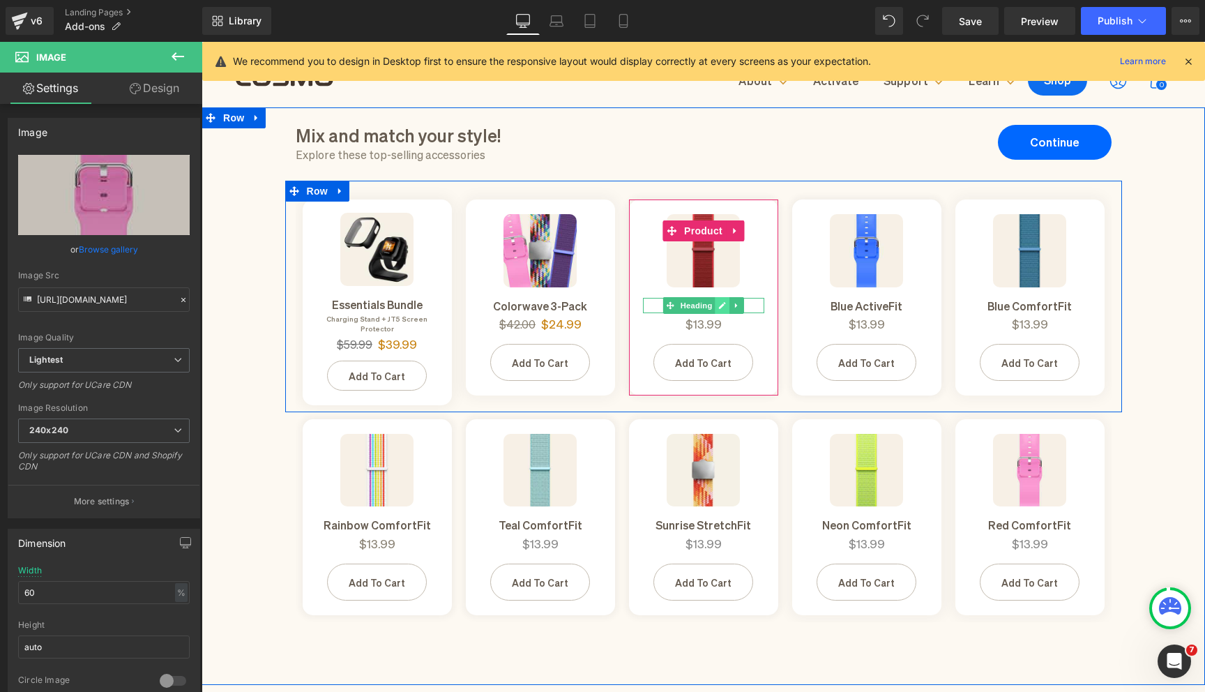
click at [719, 306] on icon at bounding box center [722, 305] width 7 height 7
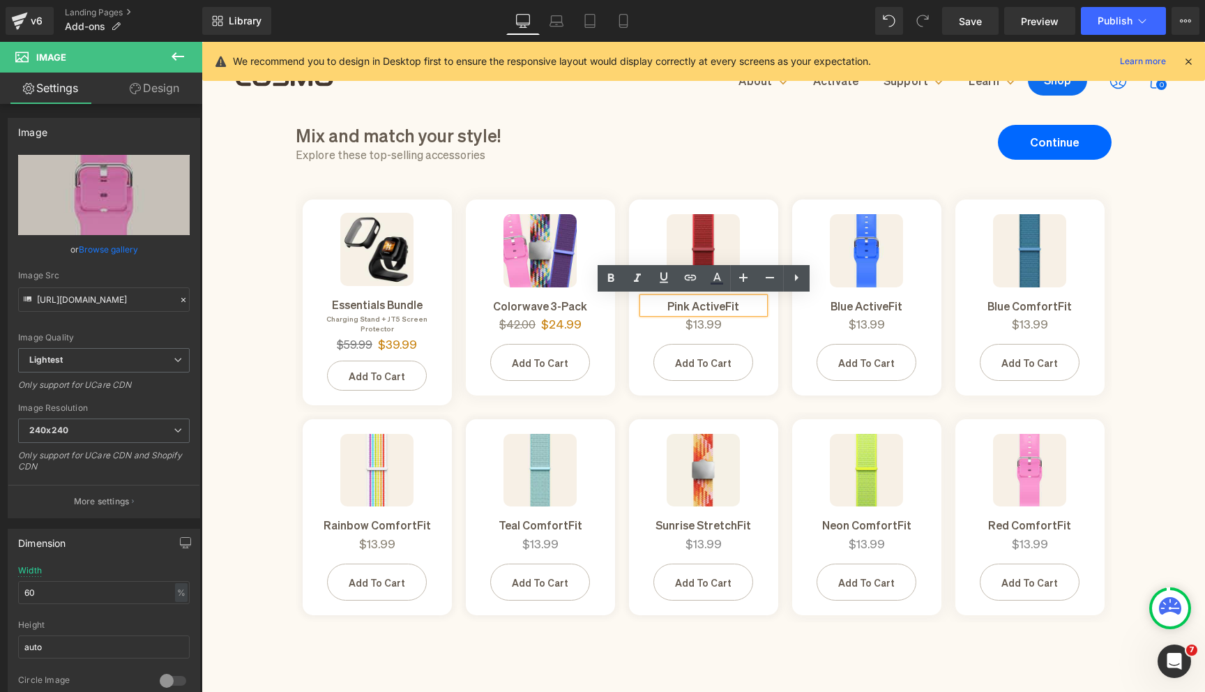
click at [684, 310] on h1 "Pink ActiveFit" at bounding box center [703, 305] width 121 height 15
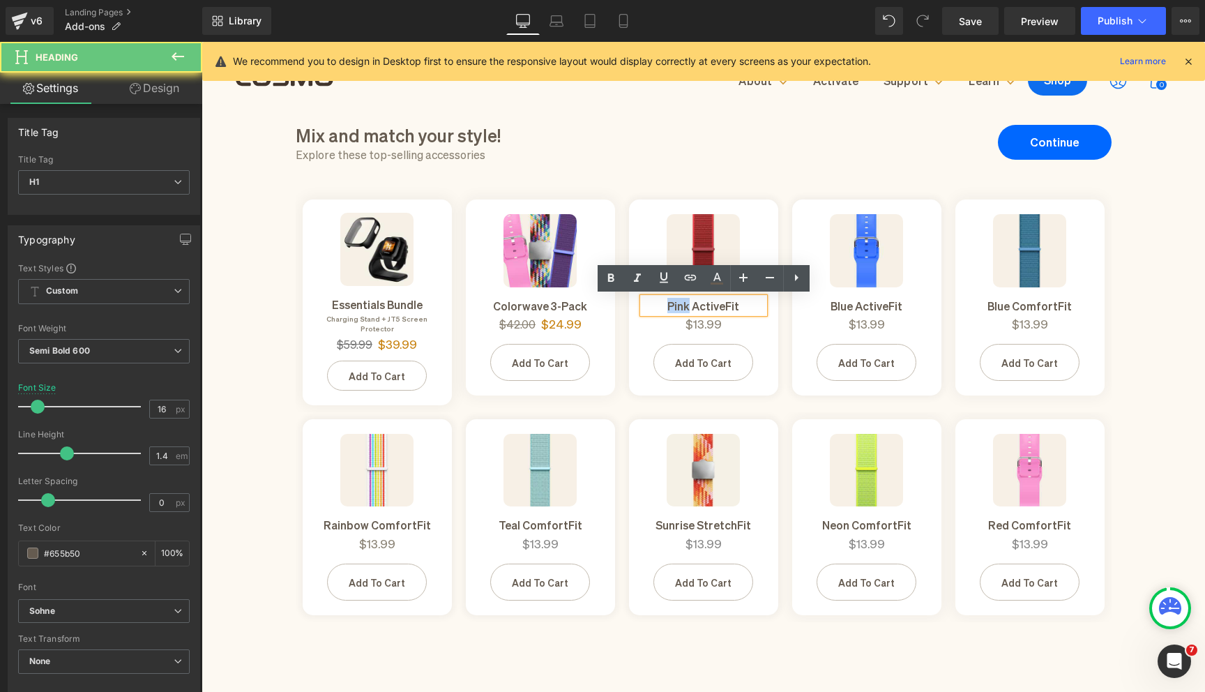
click at [684, 310] on h1 "Pink ActiveFit" at bounding box center [703, 305] width 121 height 15
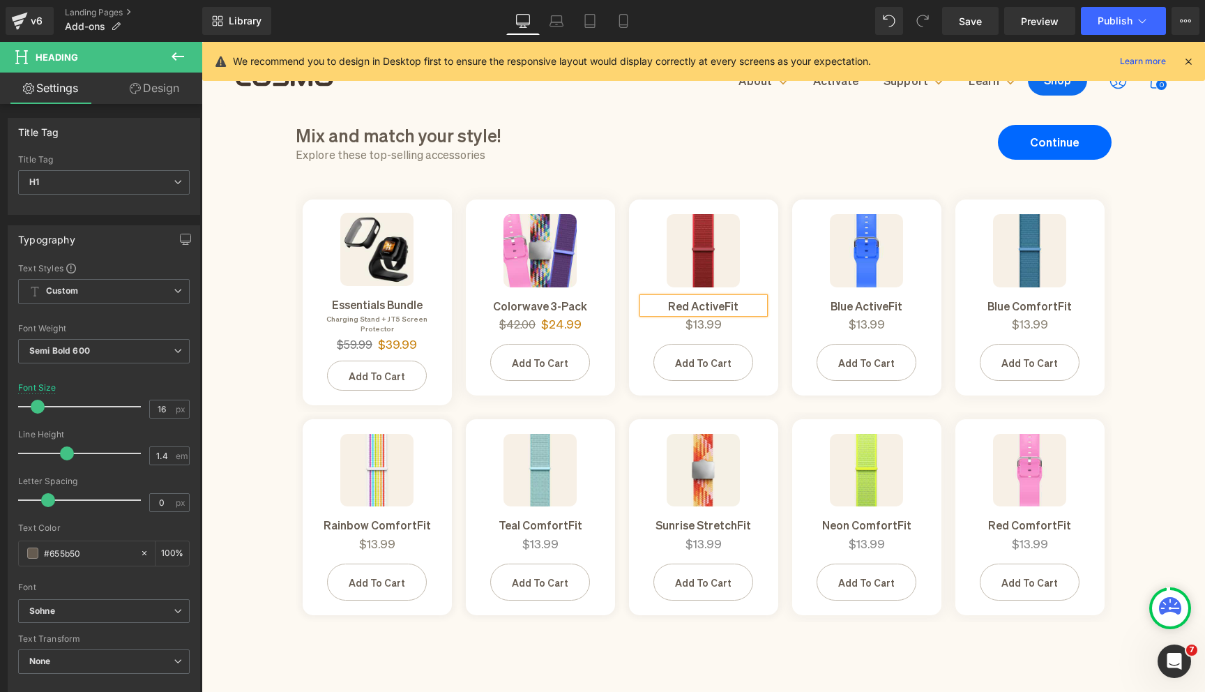
click at [708, 307] on h1 "Red ActiveFit" at bounding box center [703, 305] width 121 height 15
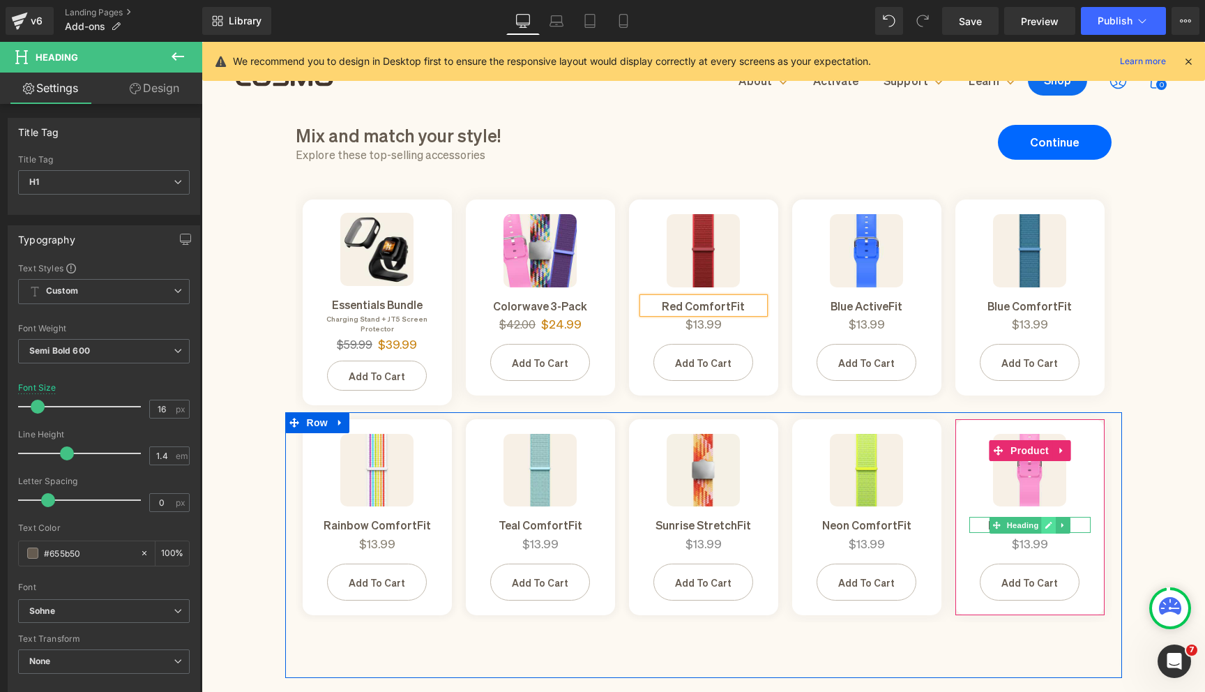
click at [1052, 517] on link at bounding box center [1048, 525] width 15 height 17
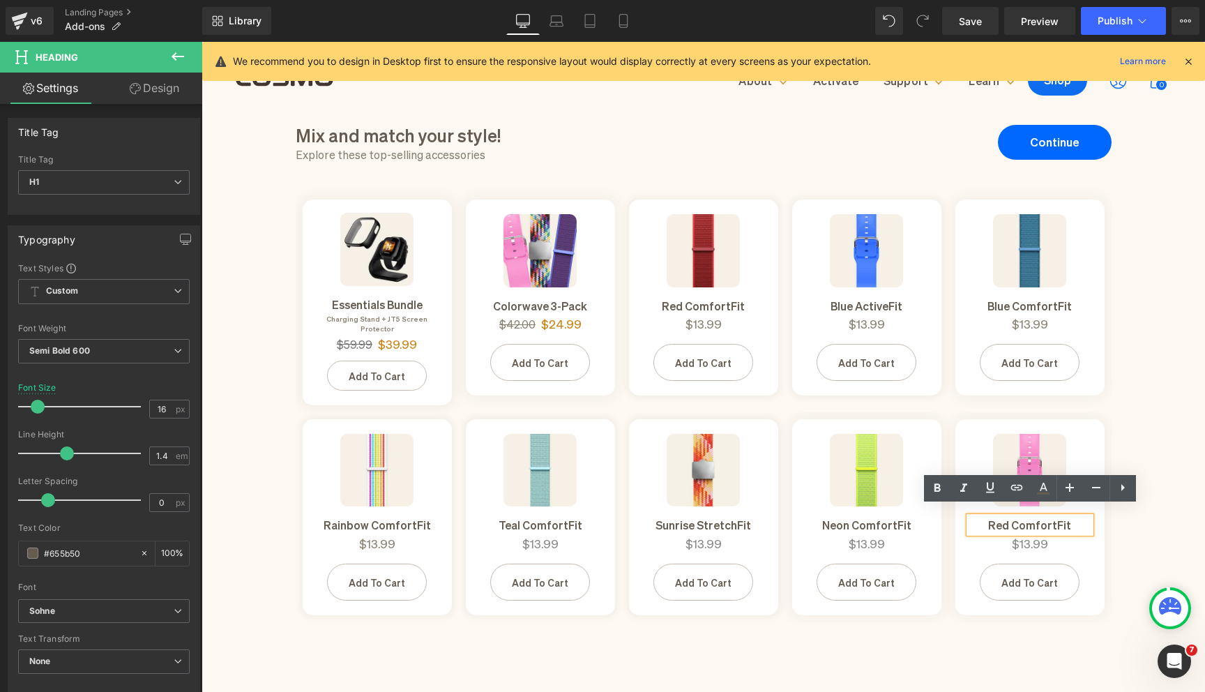
click at [997, 519] on h1 "Red ComfortFit" at bounding box center [1029, 524] width 121 height 15
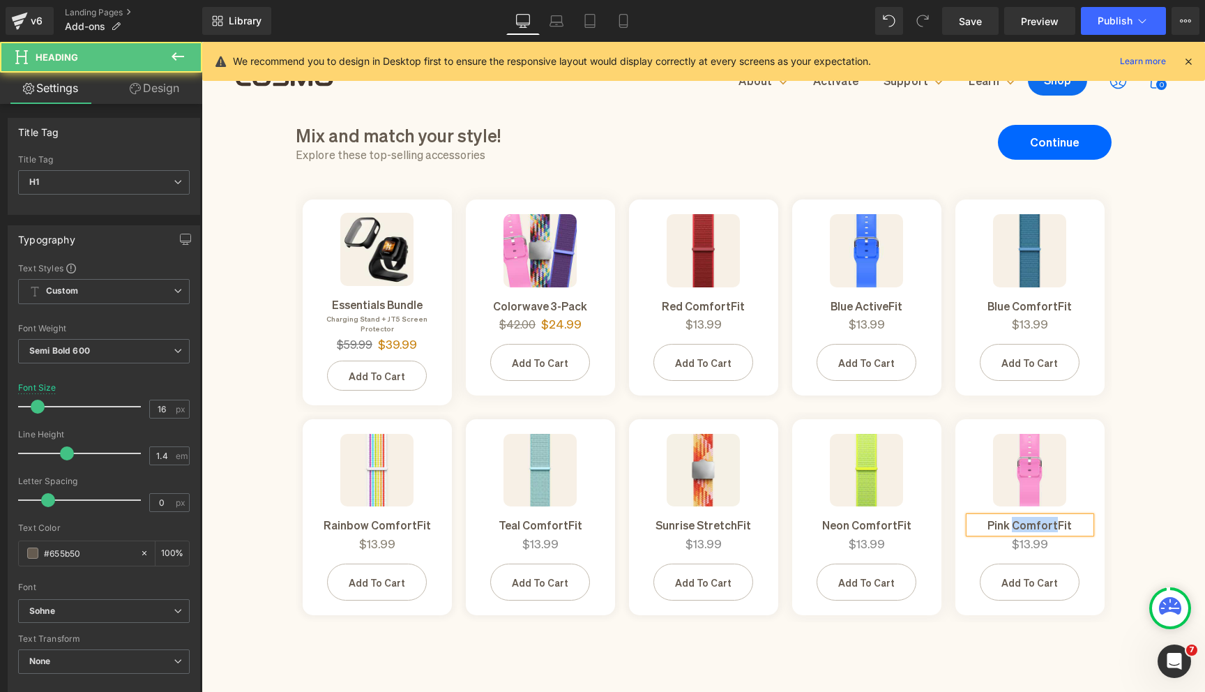
drag, startPoint x: 1057, startPoint y: 513, endPoint x: 1018, endPoint y: 513, distance: 39.0
click at [1018, 517] on h1 "Pink ComfortFit" at bounding box center [1029, 524] width 121 height 15
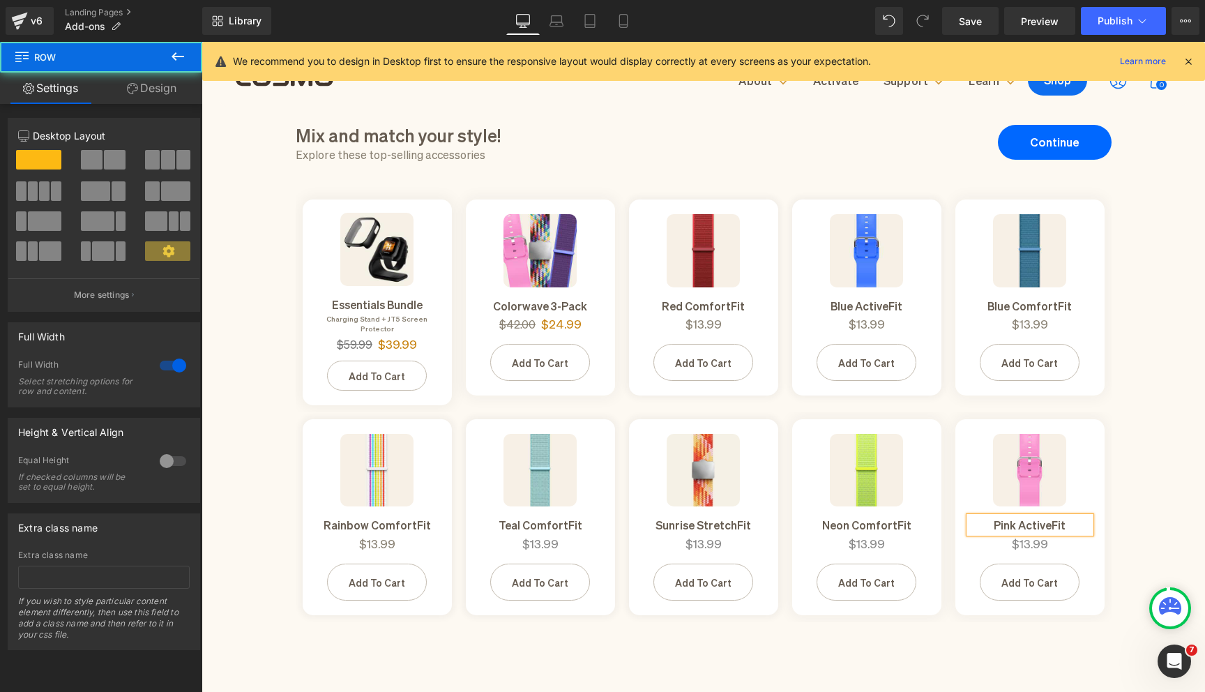
click at [1165, 517] on div "Mix and match your style! Heading Explore these top-selling accessories Heading…" at bounding box center [702, 392] width 1003 height 570
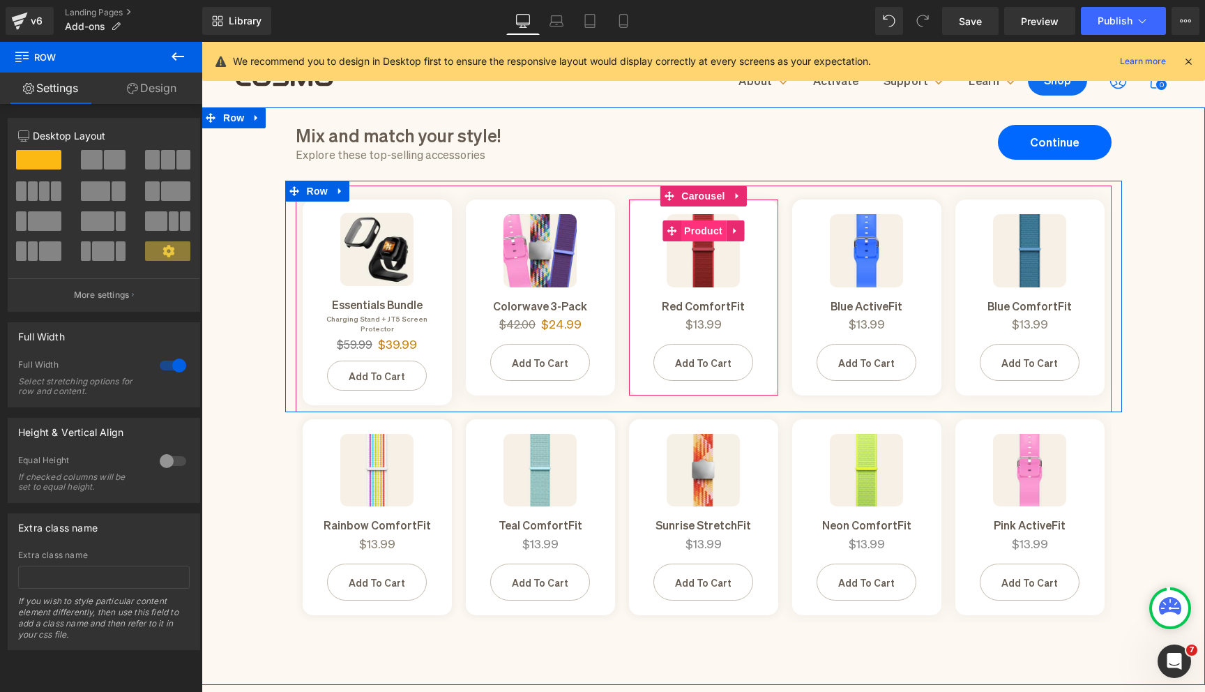
click at [701, 223] on span "Product" at bounding box center [702, 230] width 45 height 21
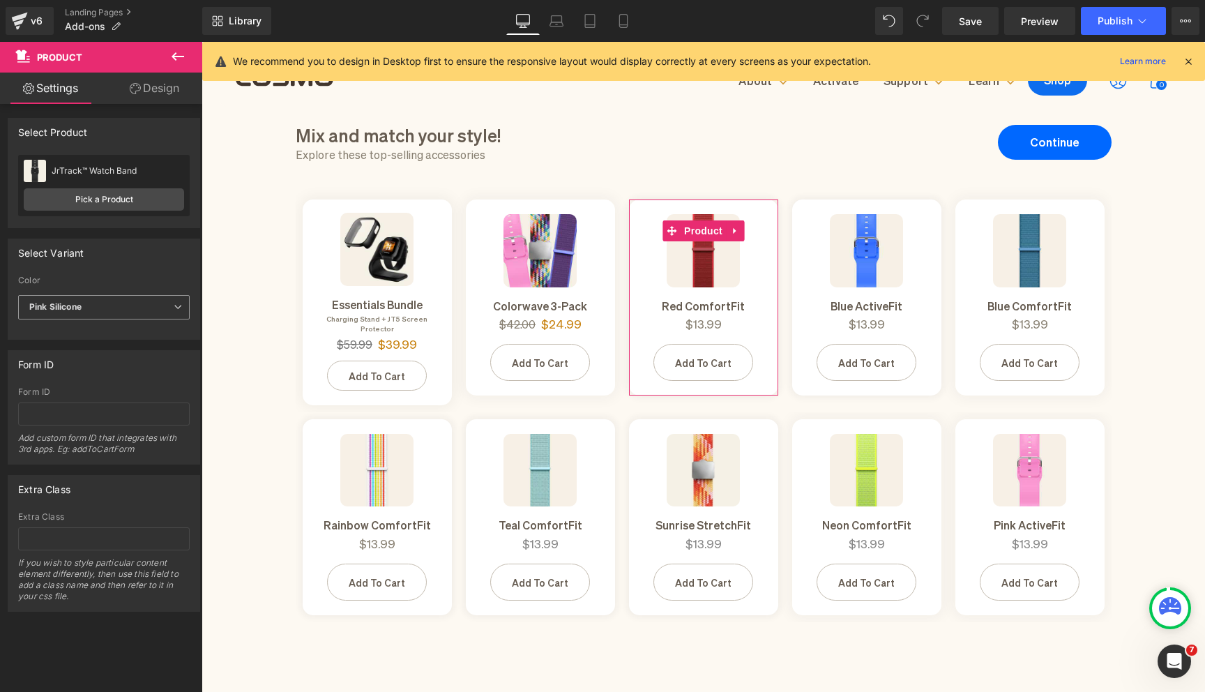
click at [89, 306] on span "Pink Silicone" at bounding box center [104, 307] width 172 height 24
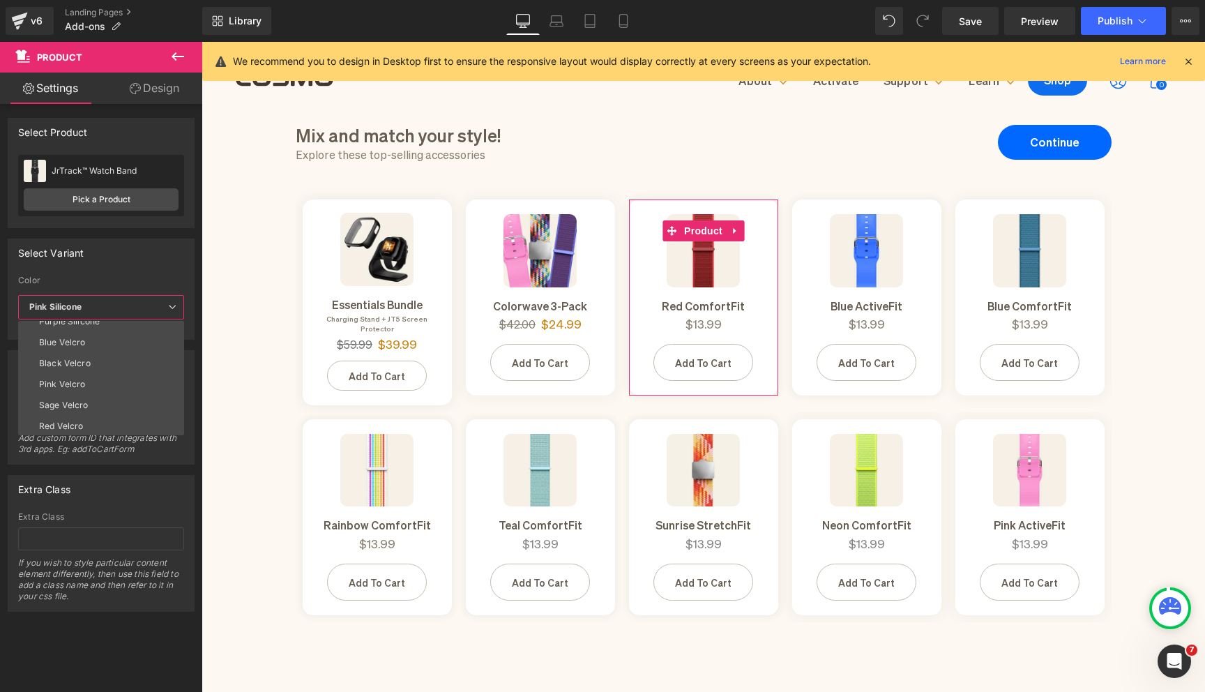
scroll to position [131, 0]
click at [91, 413] on li "Red Velcro" at bounding box center [104, 409] width 172 height 21
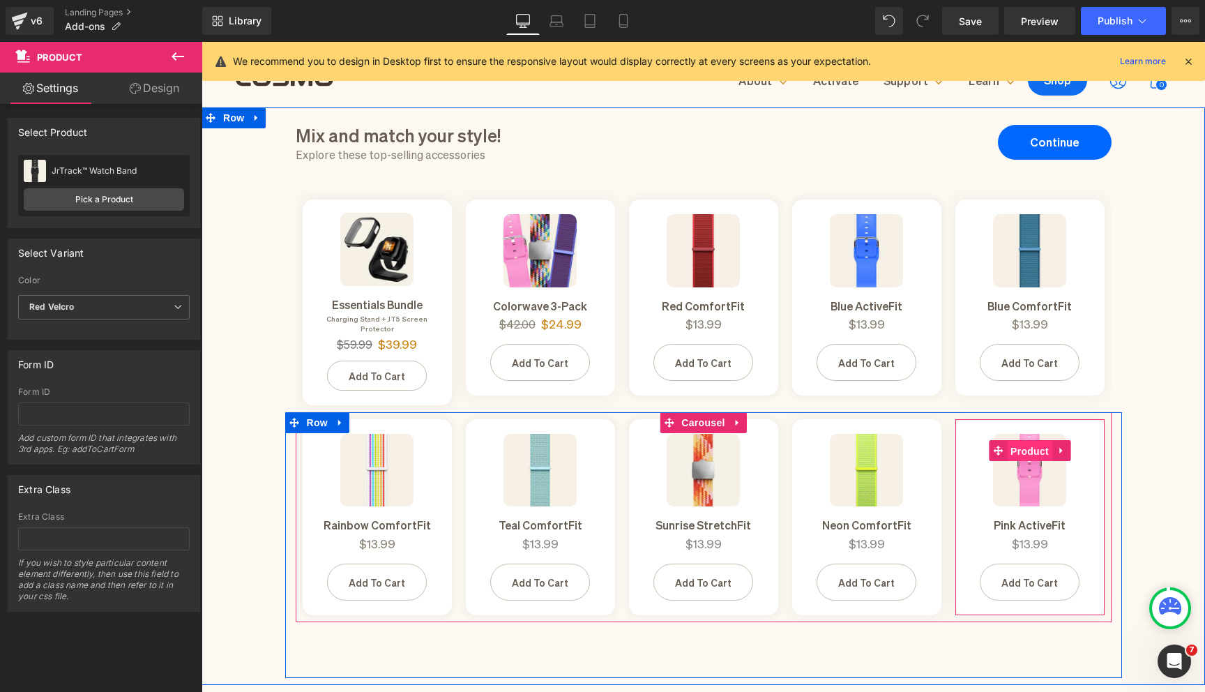
click at [1024, 441] on span "Product" at bounding box center [1029, 451] width 45 height 21
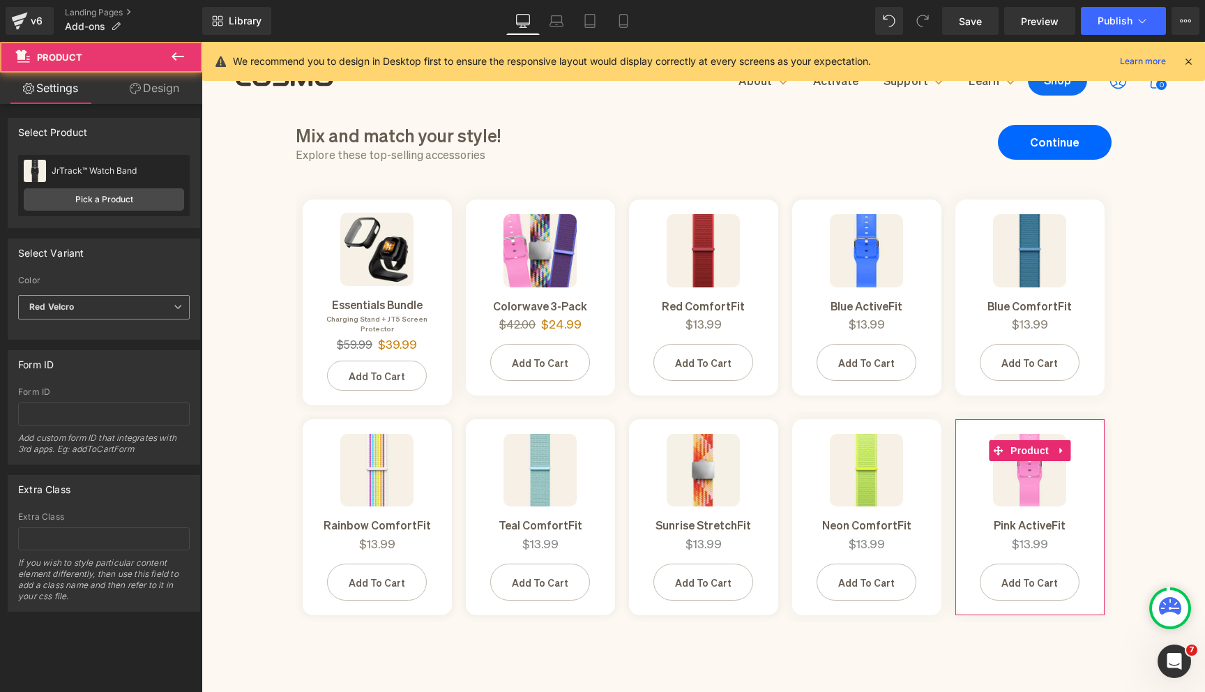
click at [176, 312] on span "Red Velcro" at bounding box center [104, 307] width 172 height 24
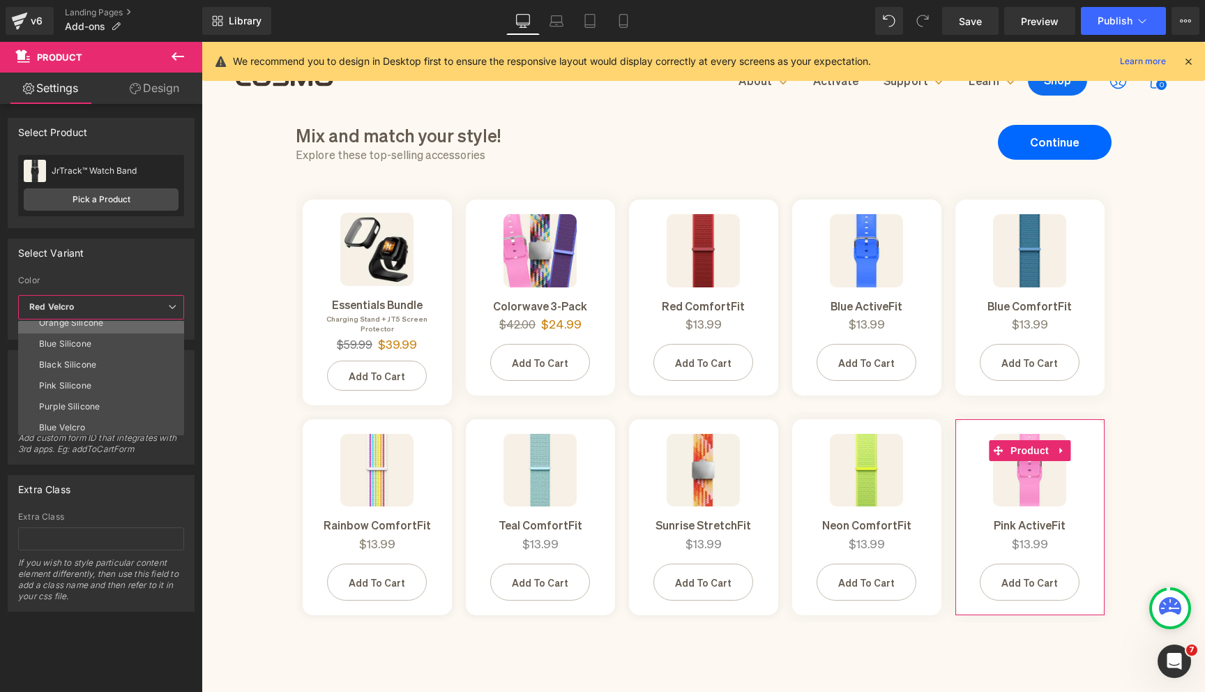
scroll to position [46, 0]
click at [135, 366] on li "Pink Silicone" at bounding box center [104, 368] width 172 height 21
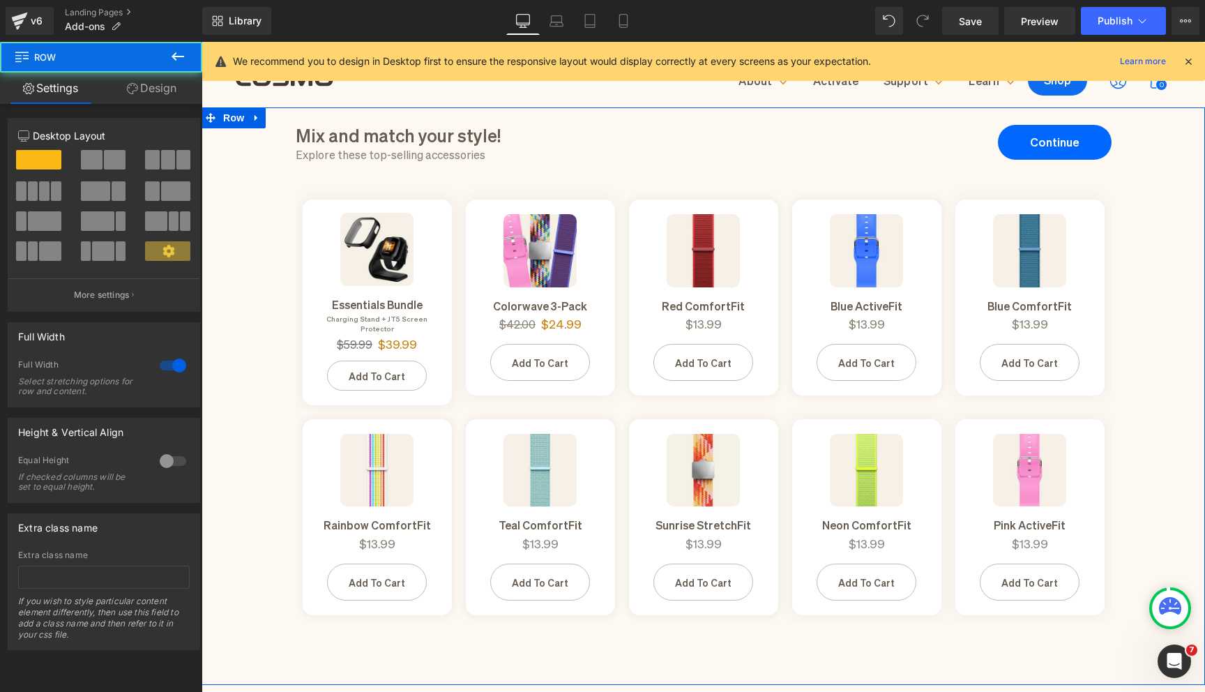
click at [1161, 506] on div "Mix and match your style! Heading Explore these top-selling accessories Heading…" at bounding box center [702, 392] width 1003 height 570
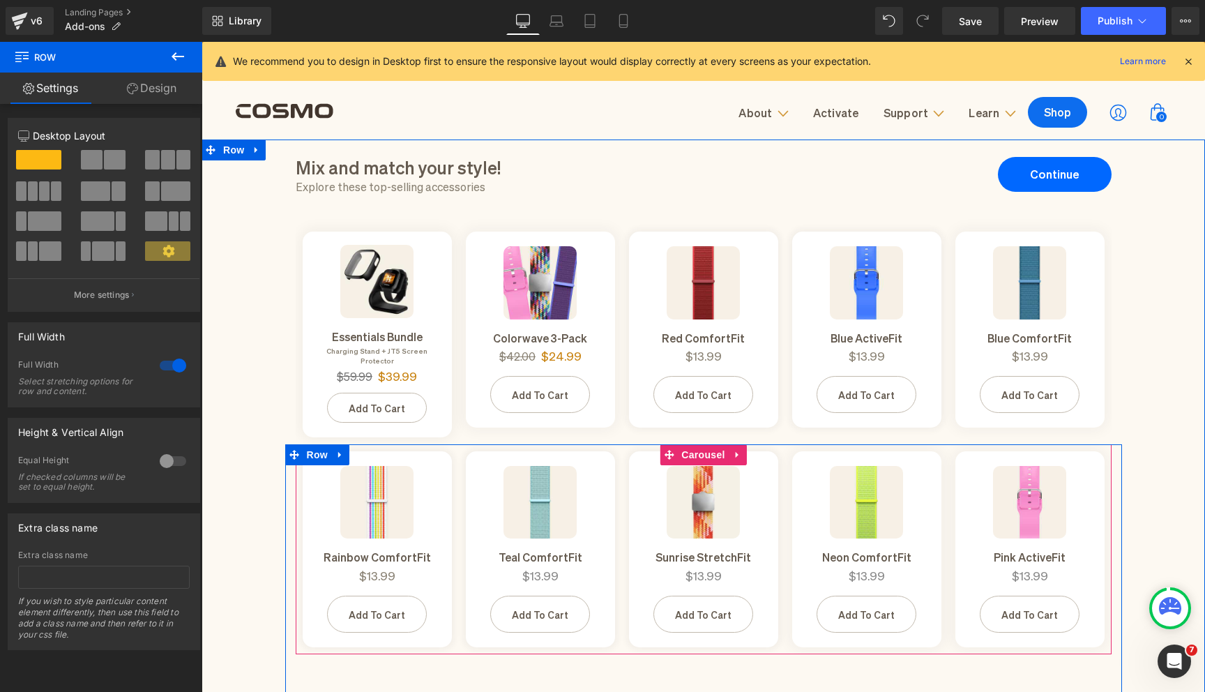
scroll to position [0, 0]
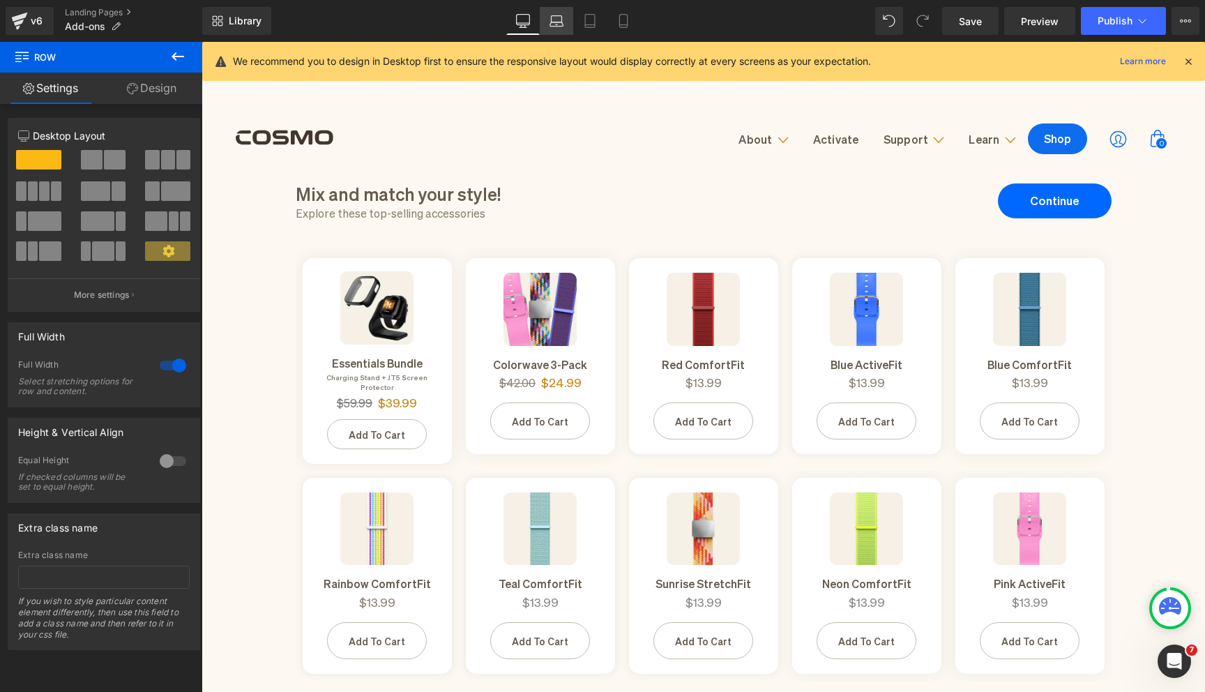
click at [556, 20] on icon at bounding box center [556, 21] width 14 height 14
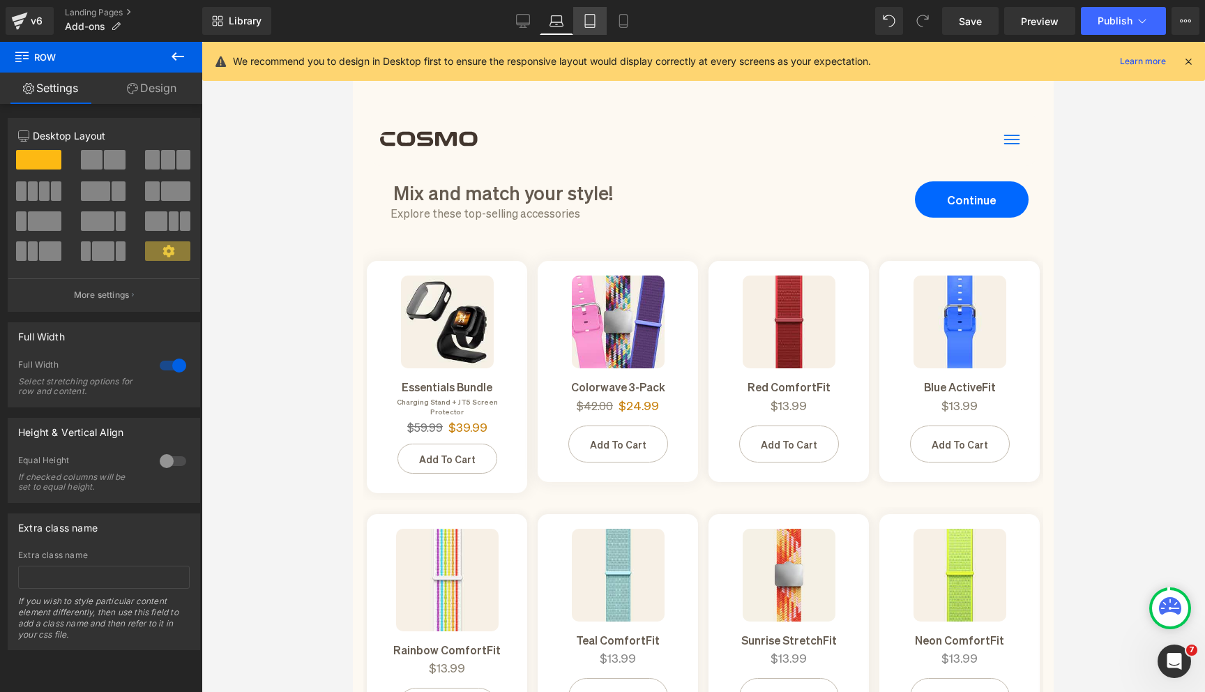
click at [599, 20] on link "Tablet" at bounding box center [589, 21] width 33 height 28
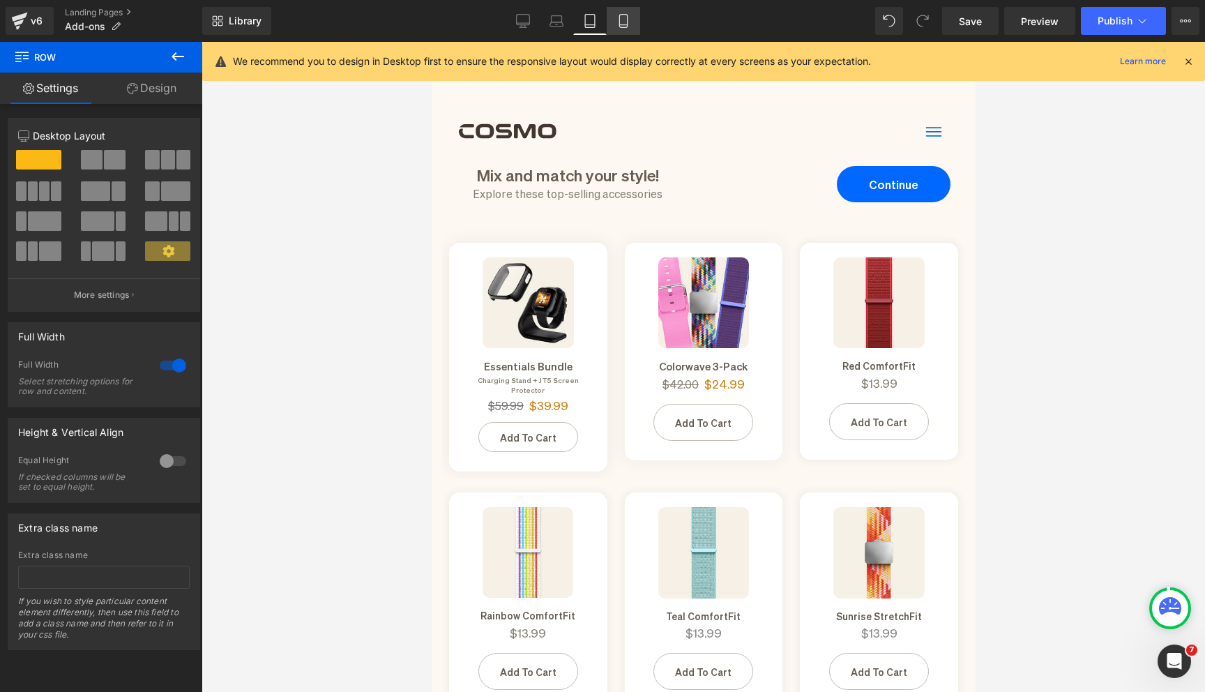
click at [628, 24] on icon at bounding box center [623, 21] width 14 height 14
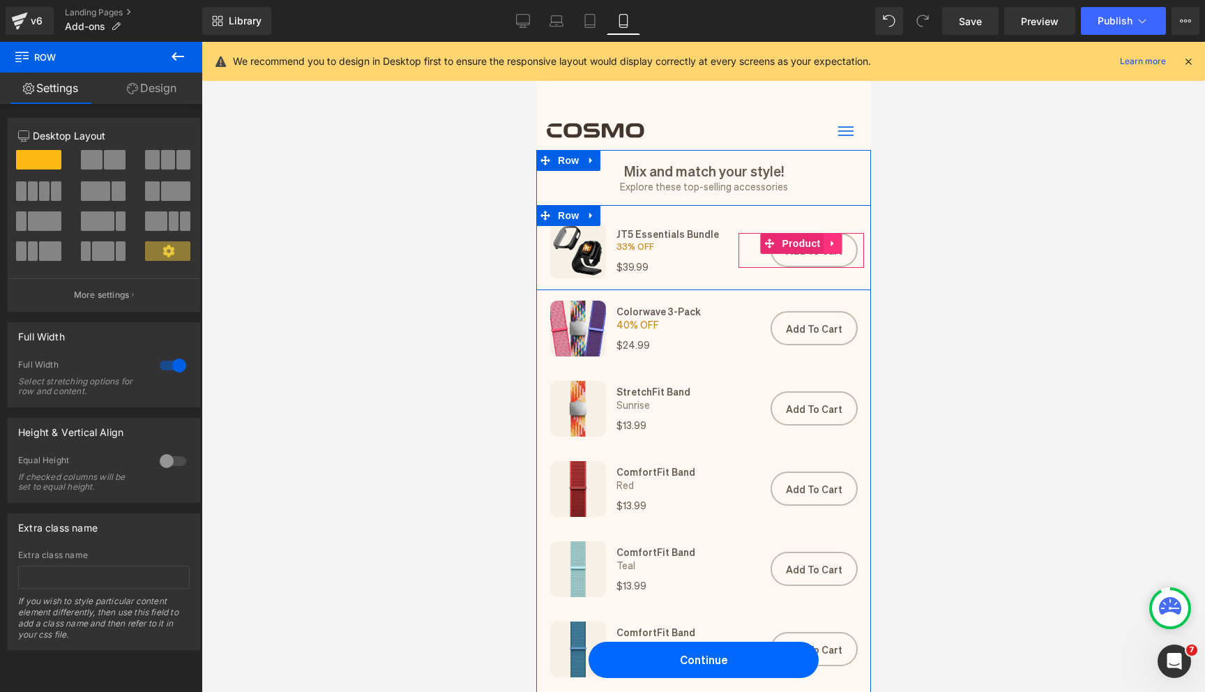
click at [830, 245] on icon at bounding box center [831, 243] width 3 height 6
click at [823, 245] on icon at bounding box center [823, 243] width 10 height 10
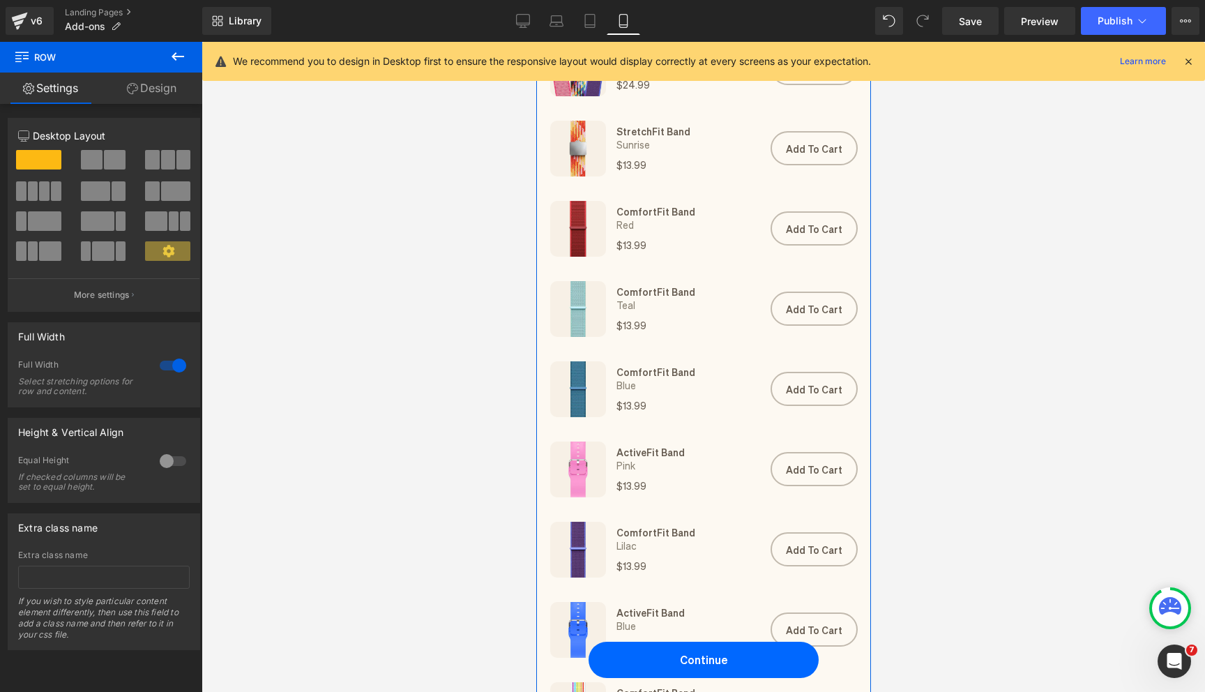
scroll to position [263, 0]
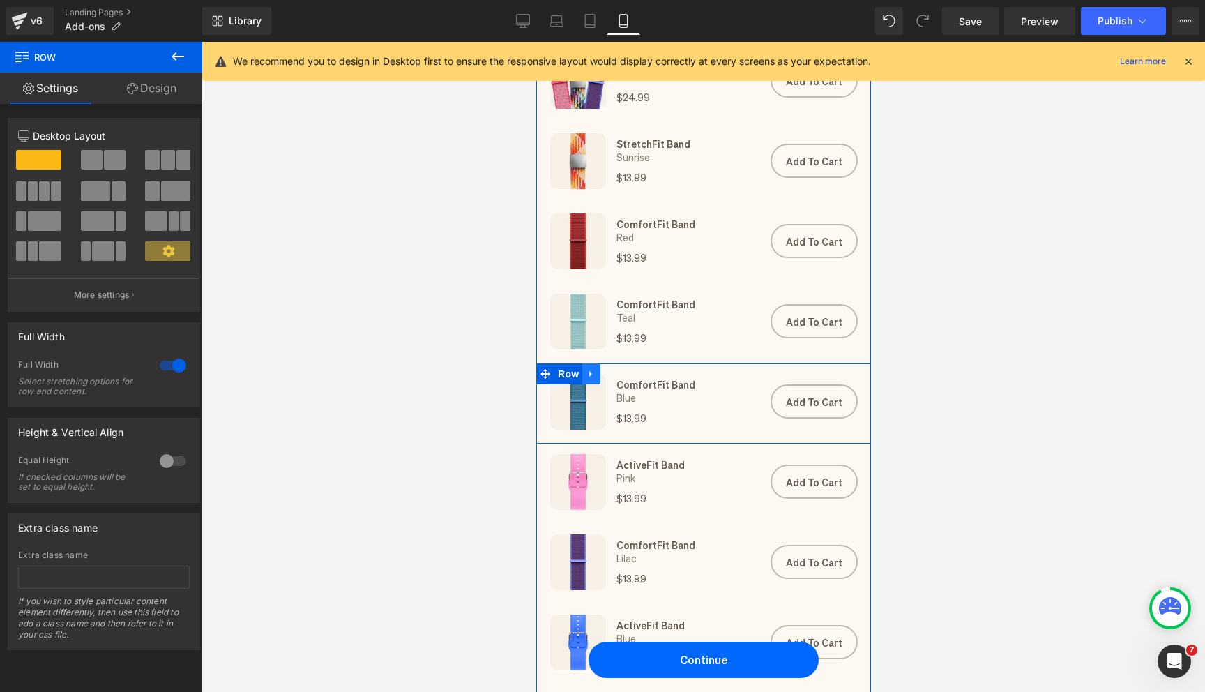
click at [593, 379] on icon at bounding box center [591, 373] width 10 height 10
click at [632, 372] on icon at bounding box center [627, 374] width 10 height 10
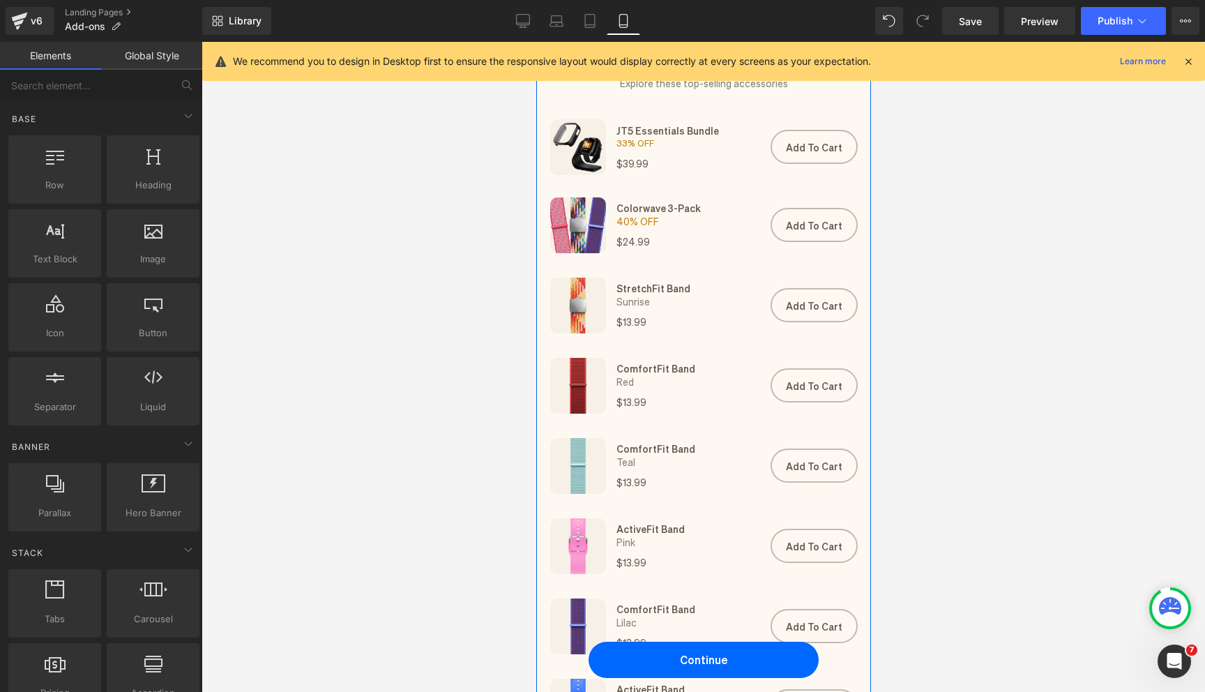
scroll to position [0, 0]
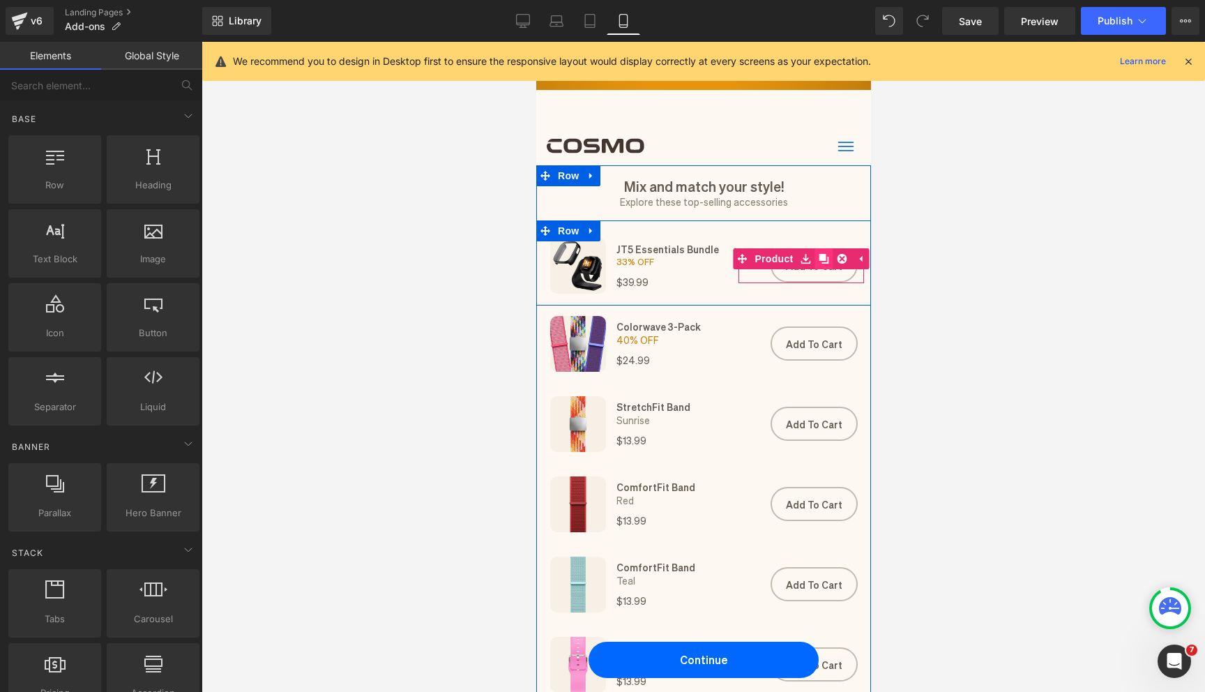
click at [822, 257] on icon at bounding box center [823, 259] width 10 height 10
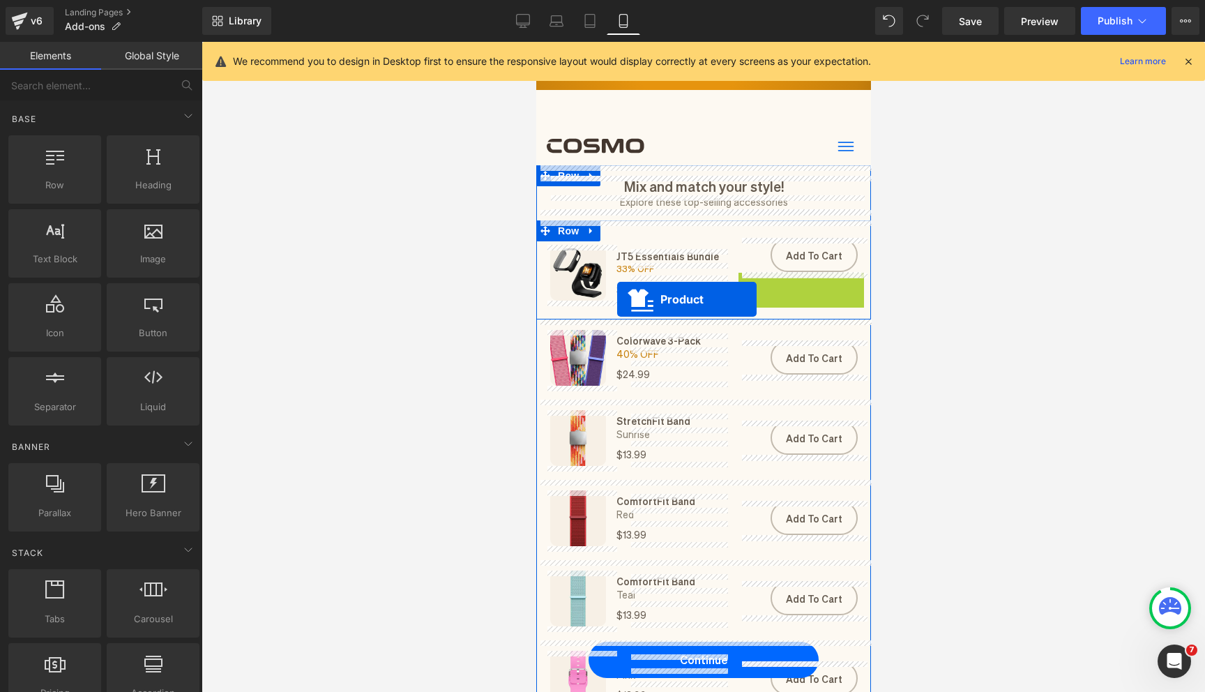
drag, startPoint x: 764, startPoint y: 287, endPoint x: 614, endPoint y: 299, distance: 150.4
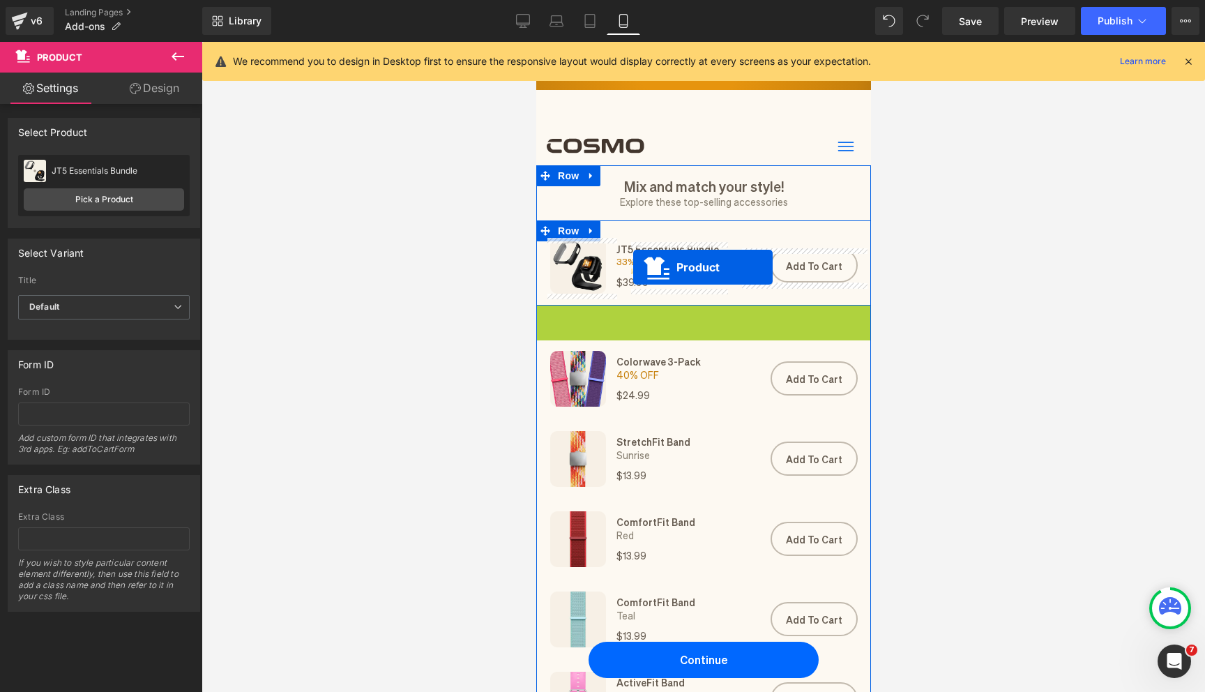
drag, startPoint x: 669, startPoint y: 319, endPoint x: 634, endPoint y: 263, distance: 66.7
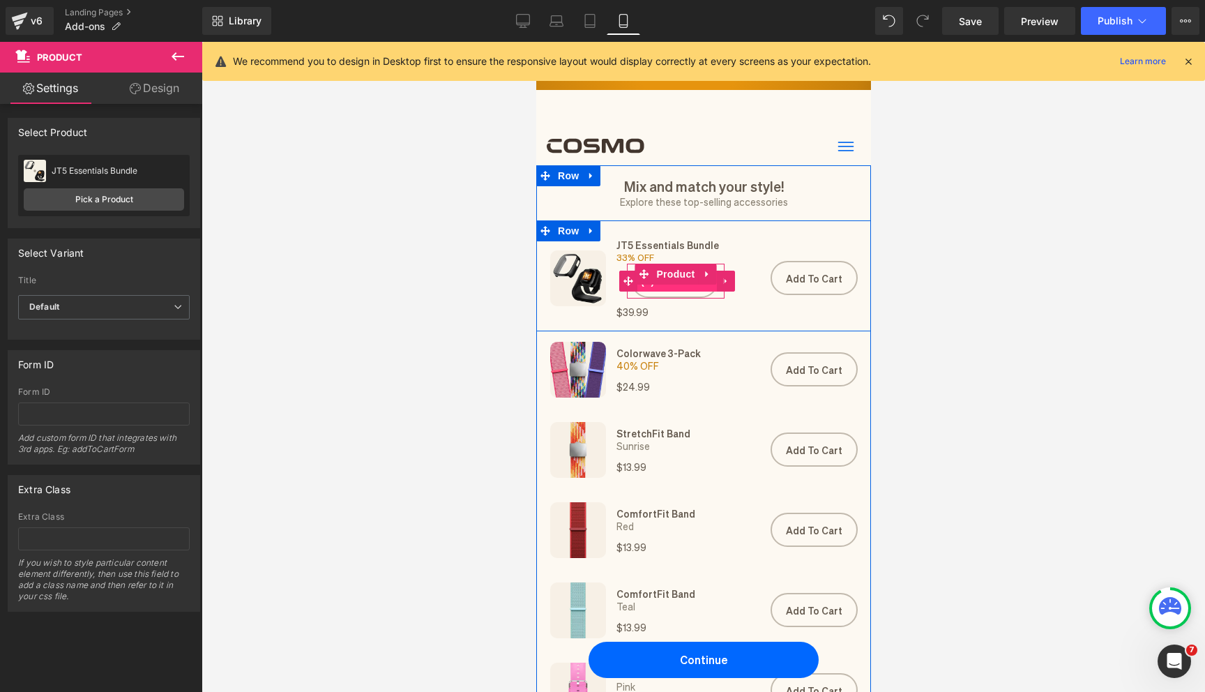
click at [685, 289] on span "(P) Cart Button" at bounding box center [676, 280] width 79 height 21
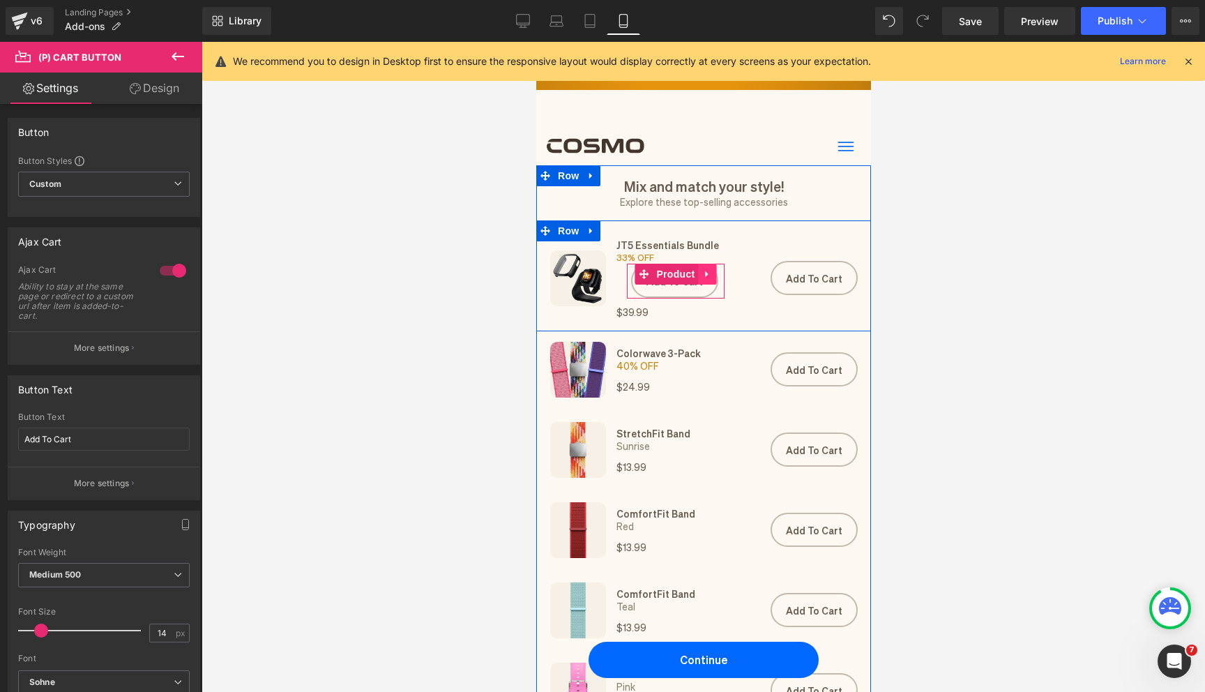
click at [709, 277] on icon at bounding box center [706, 274] width 10 height 10
click at [717, 275] on icon at bounding box center [715, 274] width 10 height 10
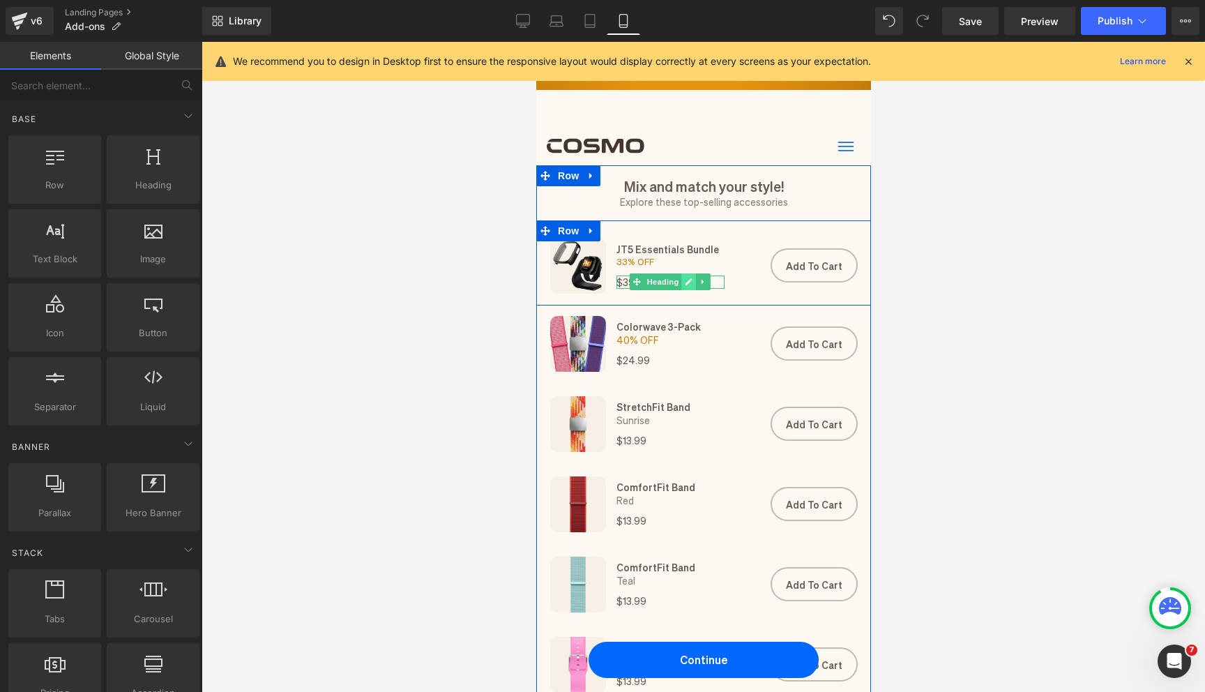
click at [687, 284] on icon at bounding box center [688, 282] width 7 height 7
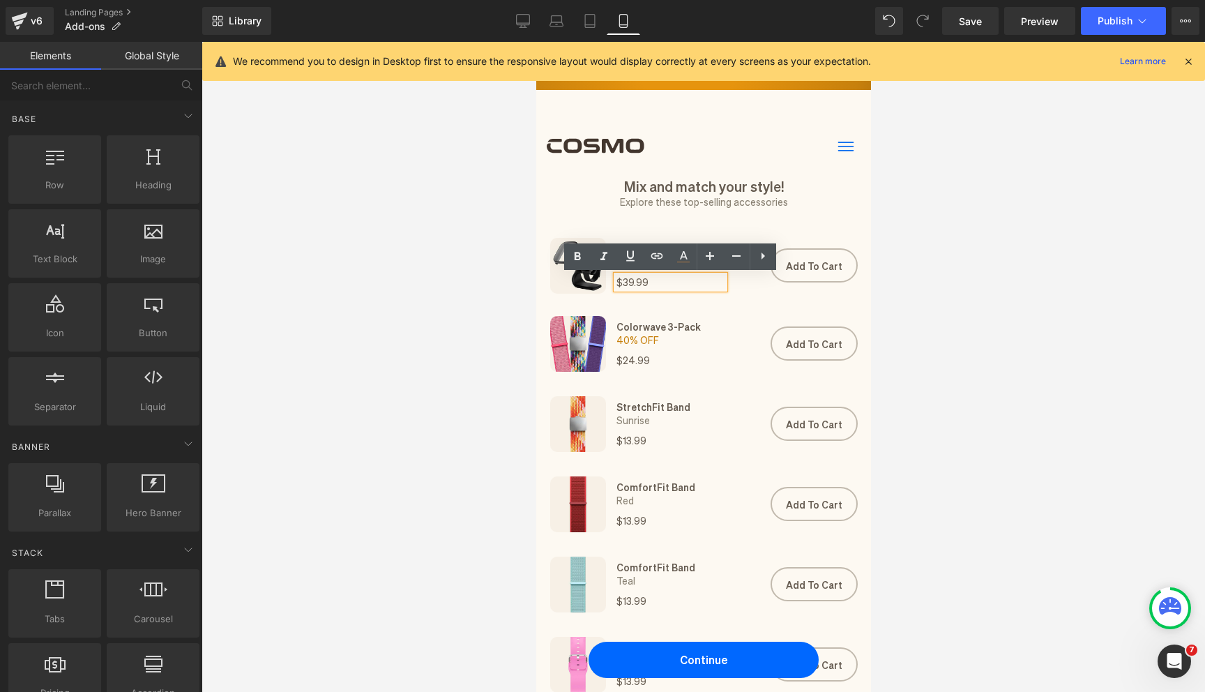
click at [646, 287] on h1 "$39.99" at bounding box center [670, 282] width 108 height 14
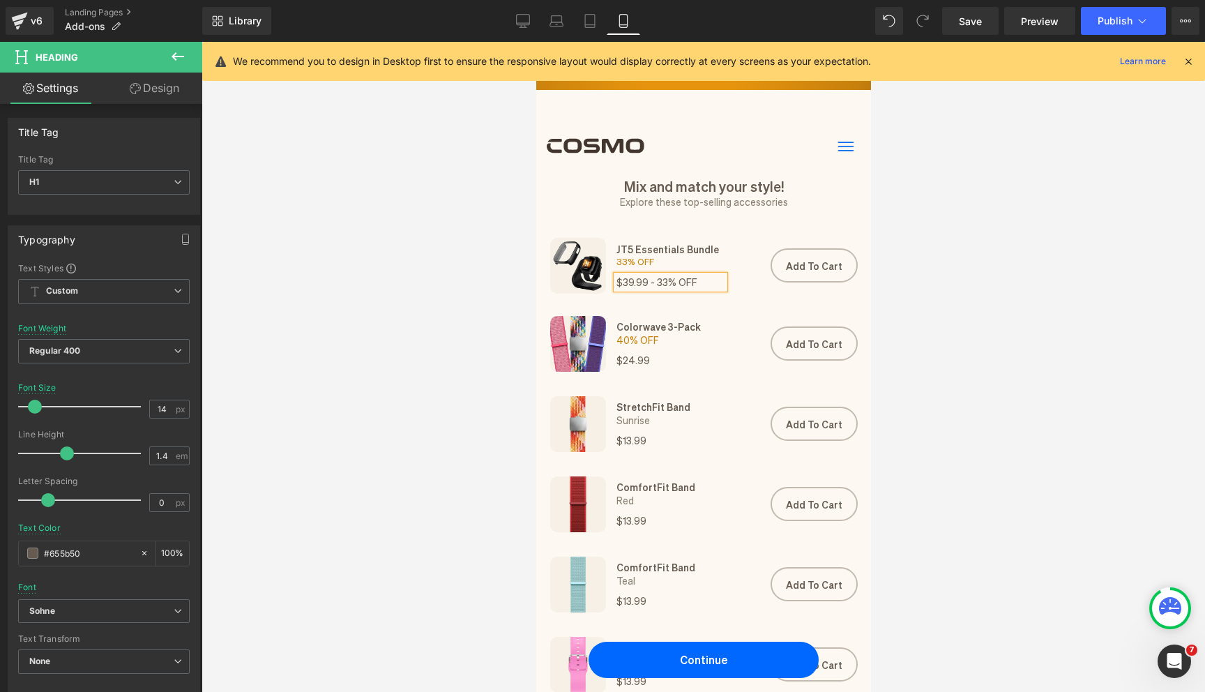
click at [651, 282] on h1 "$39.99 - 33% OFF" at bounding box center [670, 282] width 108 height 14
click at [510, 319] on div at bounding box center [702, 367] width 1003 height 650
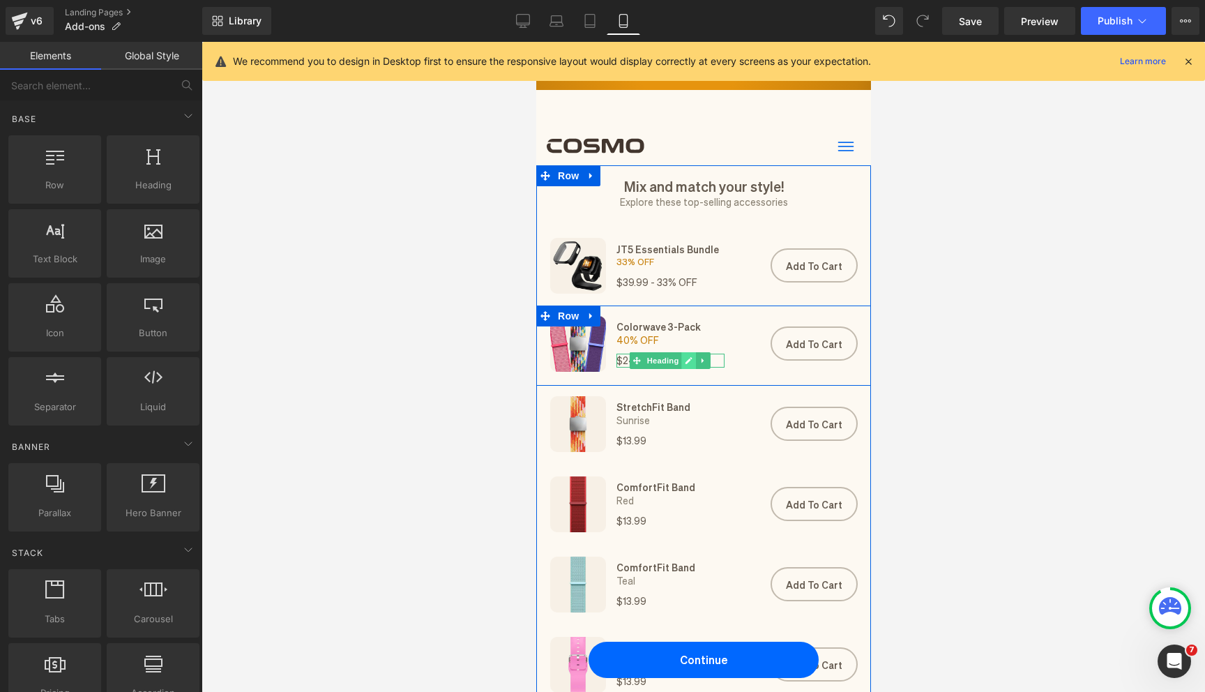
click at [692, 361] on link at bounding box center [688, 360] width 15 height 17
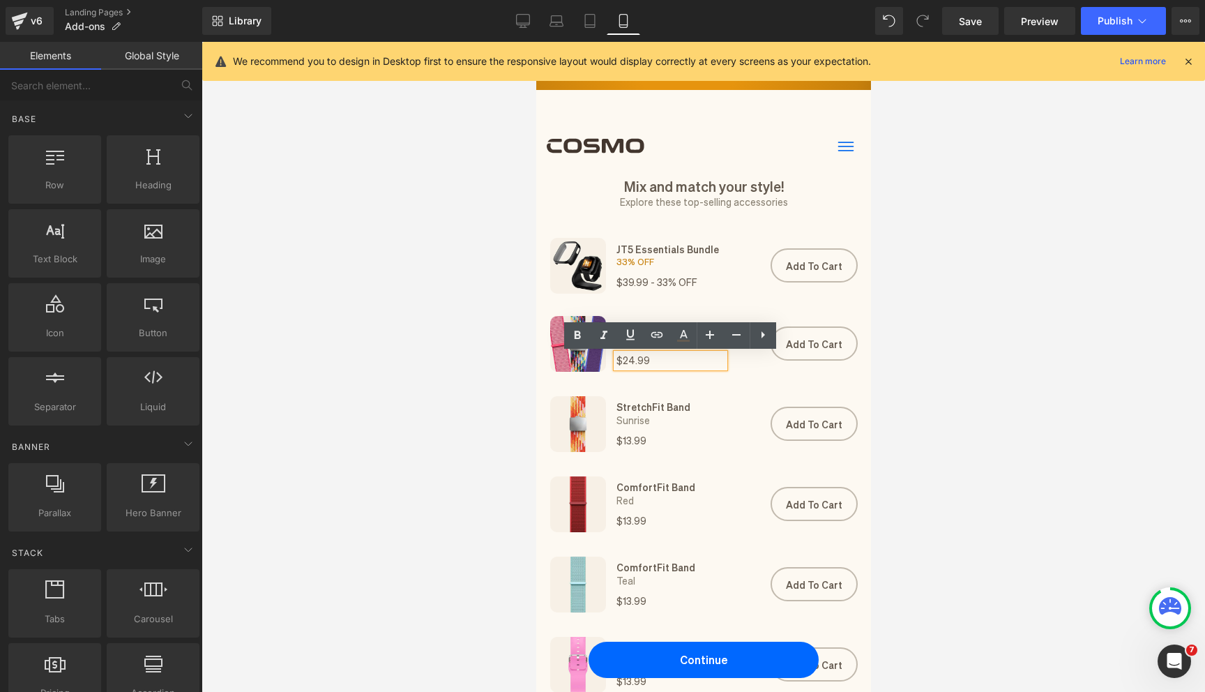
click at [661, 360] on h1 "$24.99" at bounding box center [670, 360] width 108 height 14
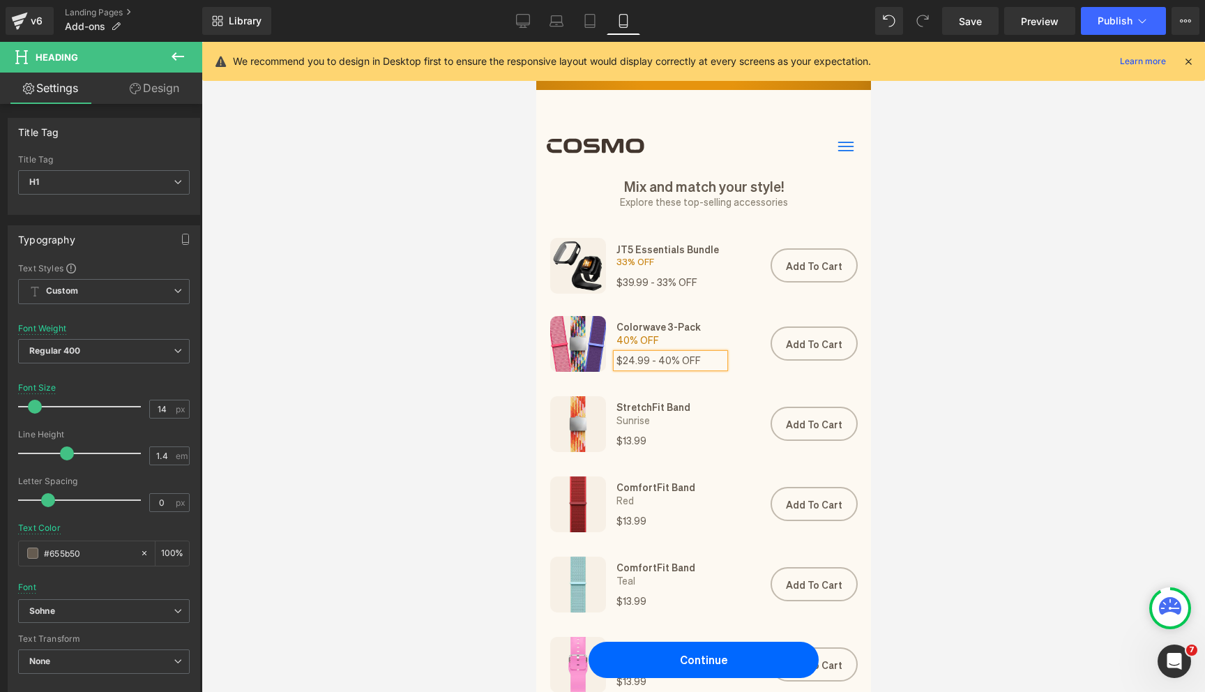
click at [486, 294] on div at bounding box center [702, 367] width 1003 height 650
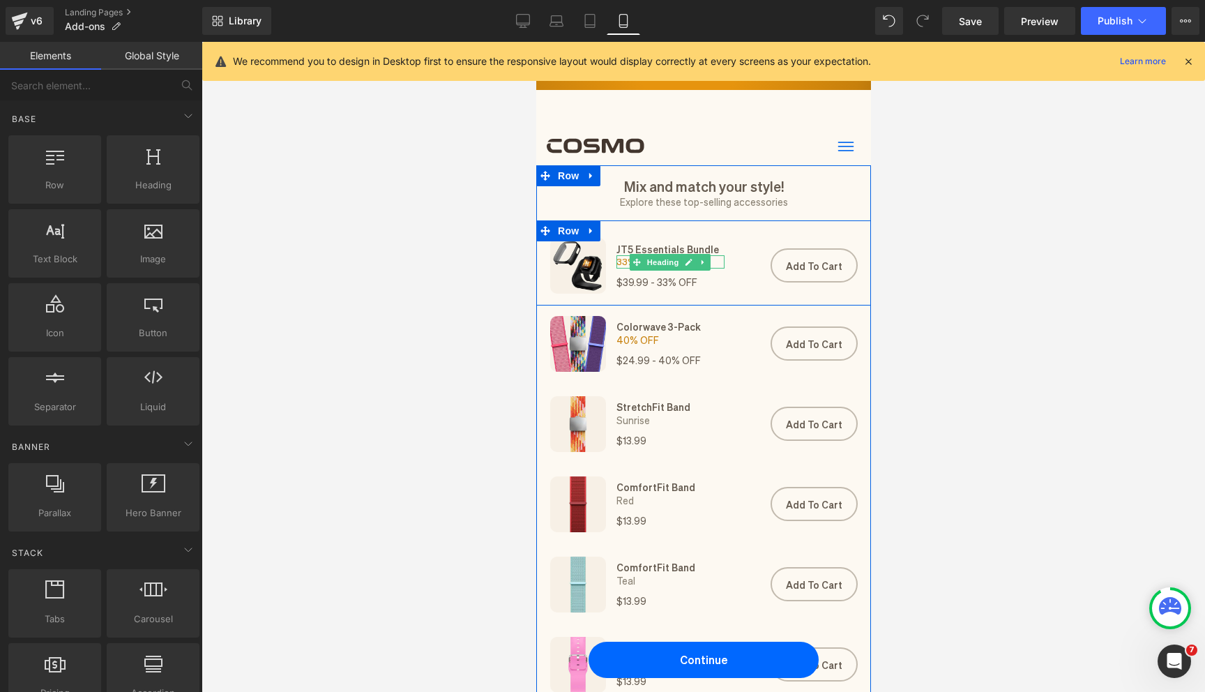
click at [625, 264] on h1 "33% OFF" at bounding box center [670, 261] width 108 height 13
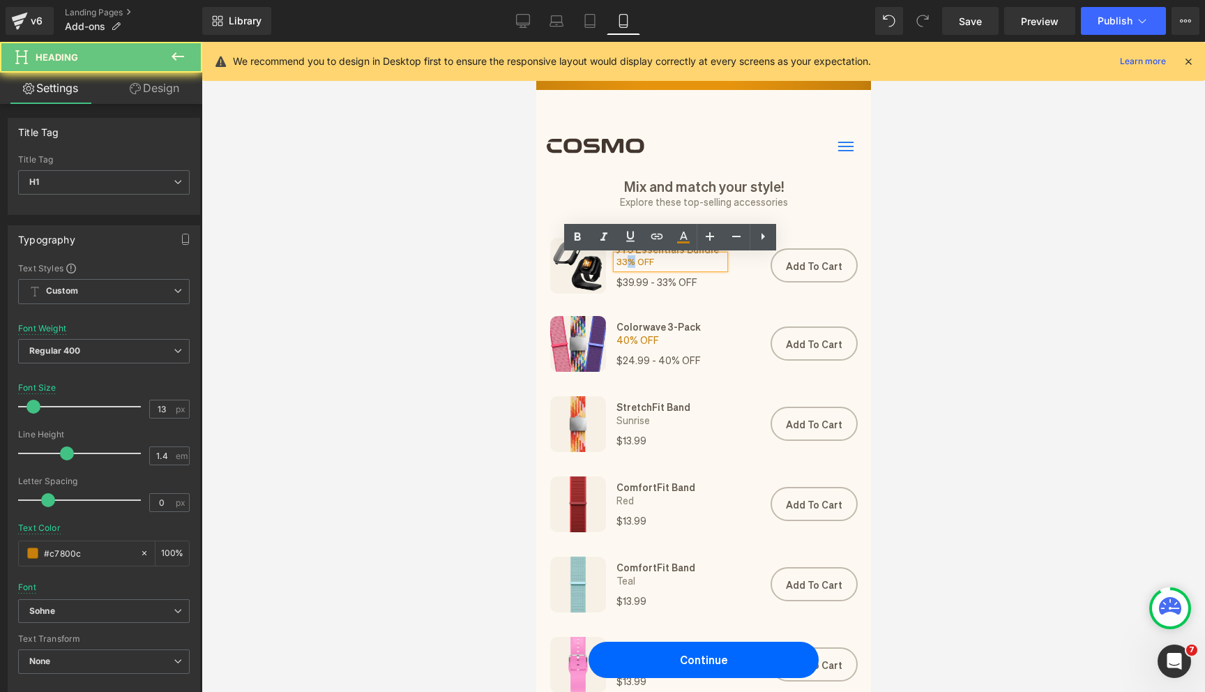
click at [625, 264] on h1 "33% OFF" at bounding box center [670, 261] width 108 height 13
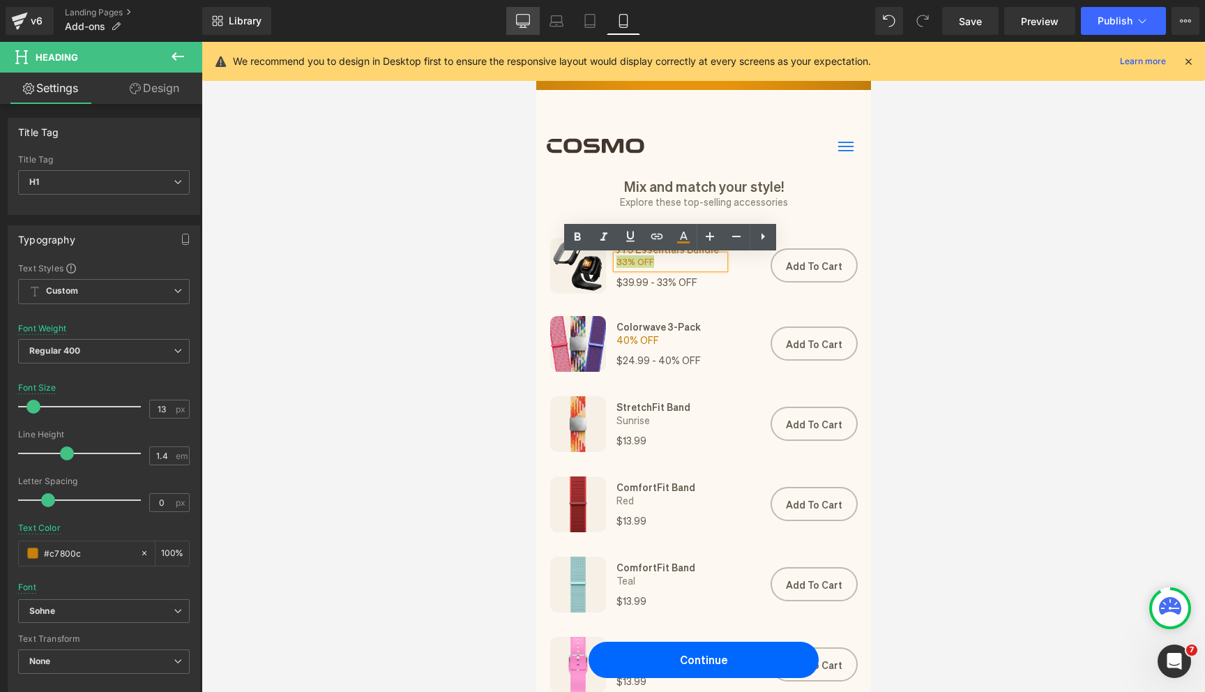
click at [525, 33] on link "Desktop" at bounding box center [522, 21] width 33 height 28
type input "16"
type input "#2d3241"
type input "100"
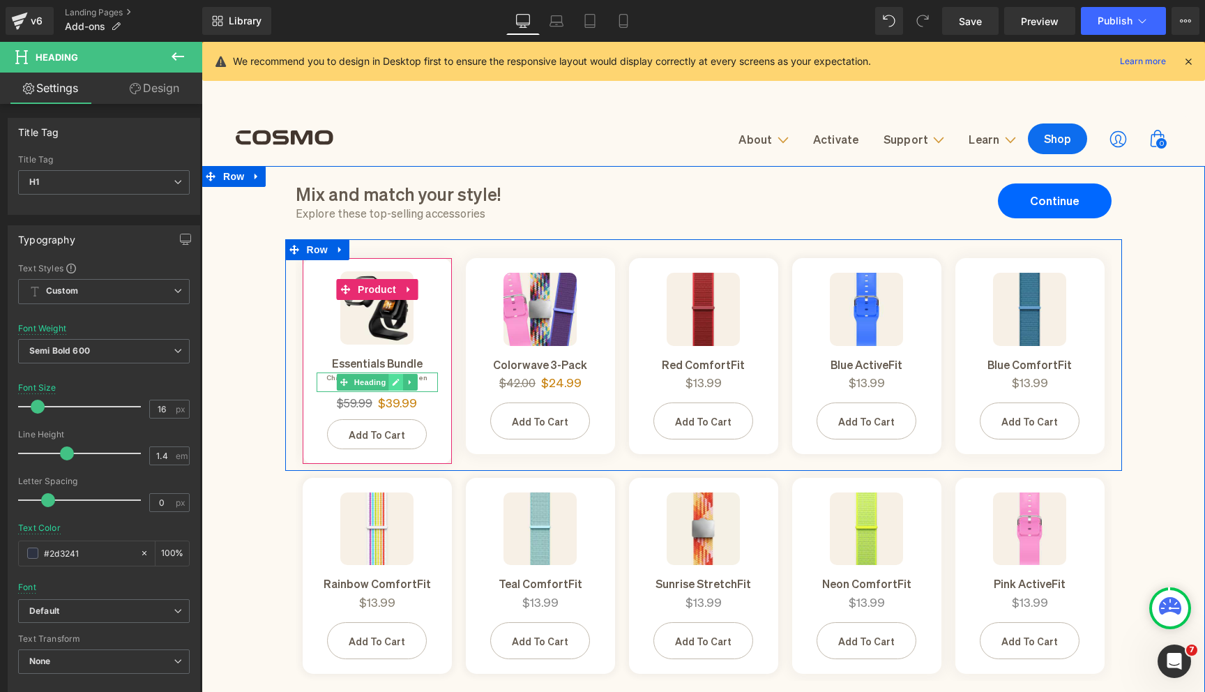
click at [400, 376] on link at bounding box center [395, 382] width 15 height 17
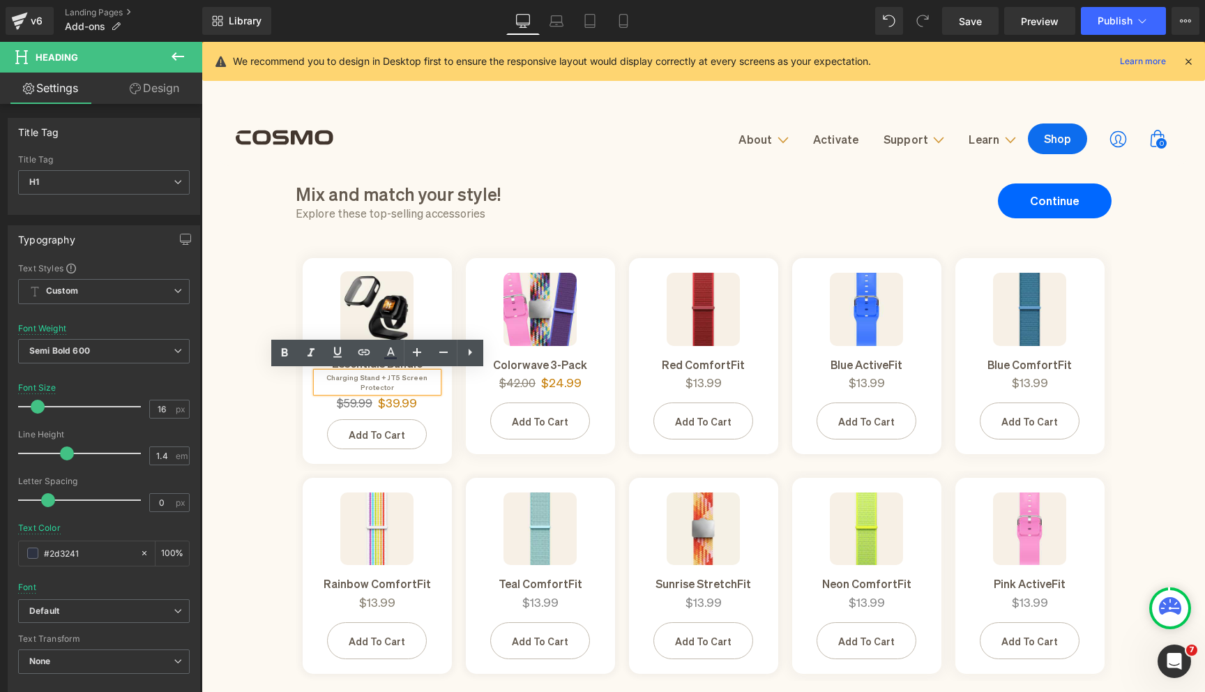
click at [392, 376] on h5 "Charging Stand + JT5 Screen Protector" at bounding box center [377, 382] width 121 height 20
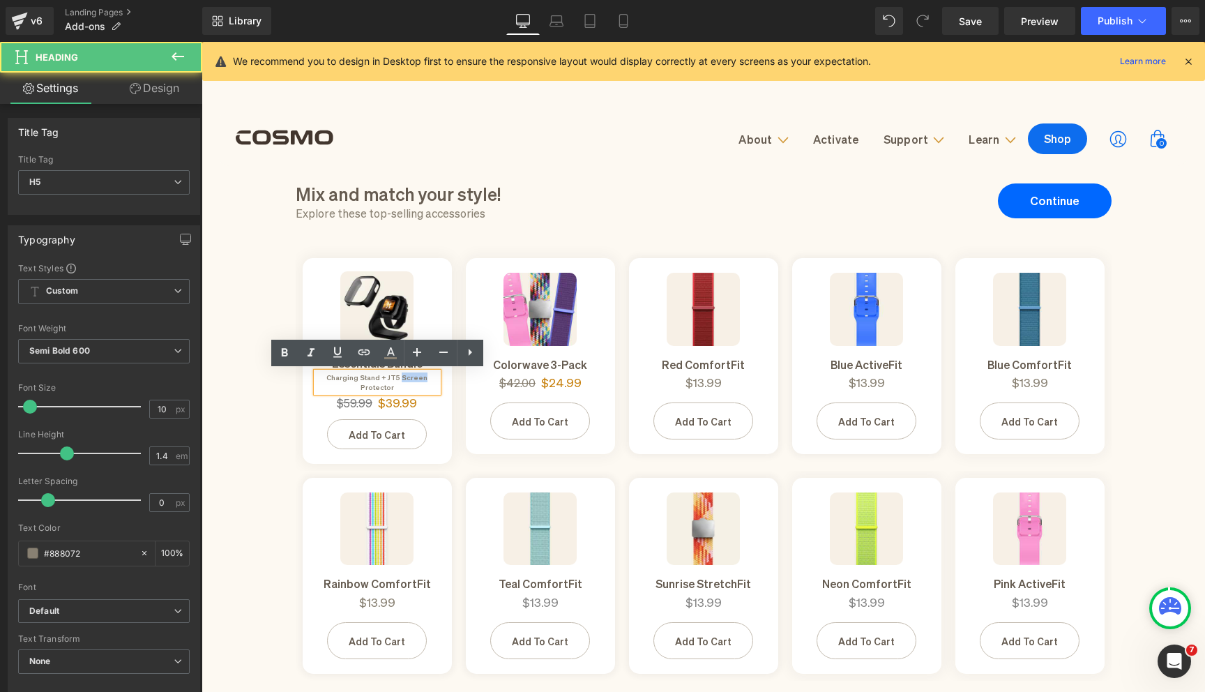
click at [392, 376] on h5 "Charging Stand + JT5 Screen Protector" at bounding box center [377, 382] width 121 height 20
copy h5 "Charging Stand + JT5 Screen Protector"
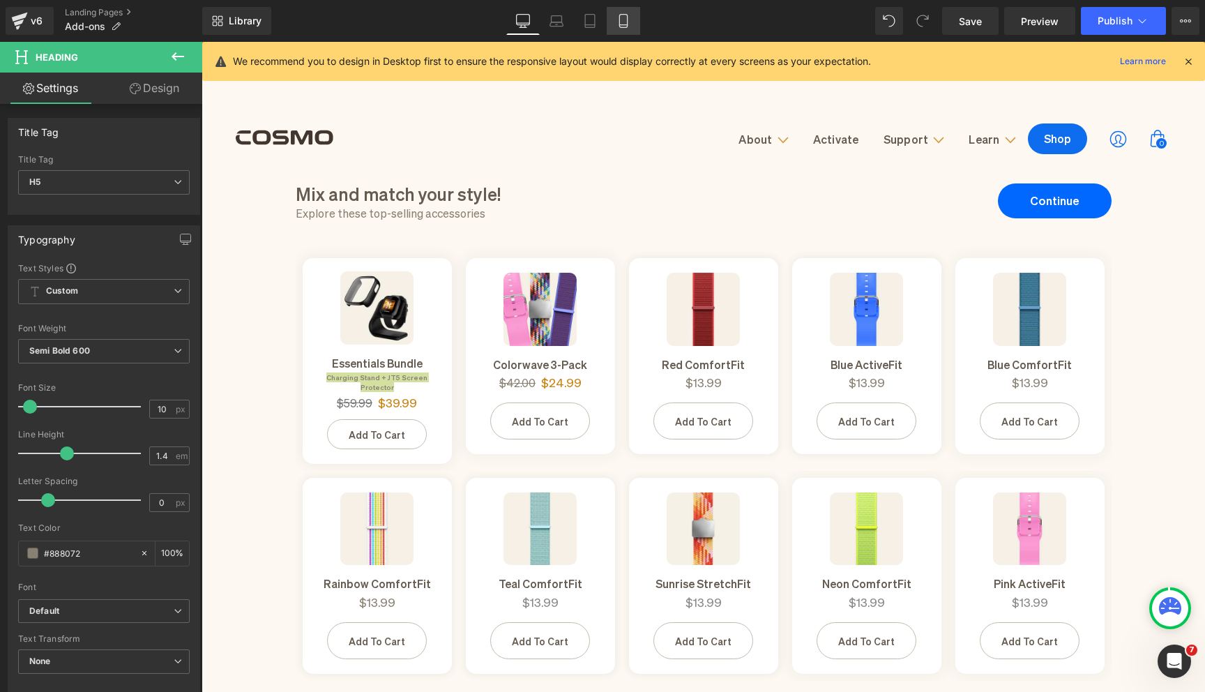
click at [632, 7] on link "Mobile" at bounding box center [623, 21] width 33 height 28
type input "100"
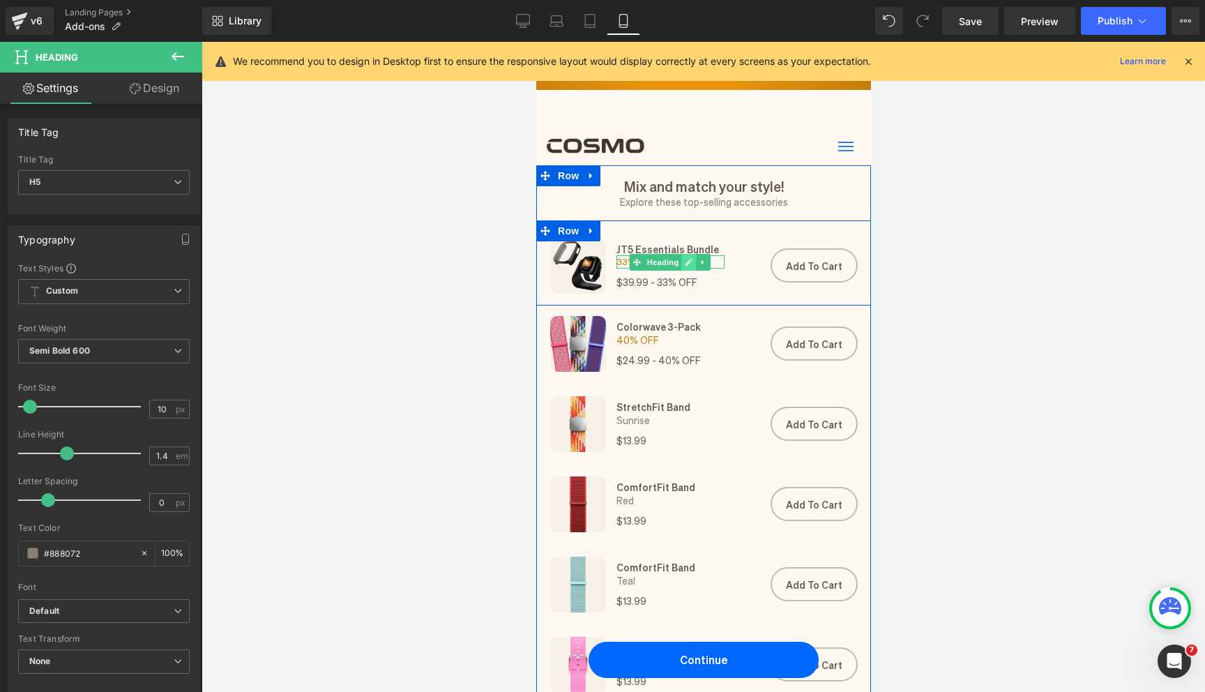
click at [691, 261] on icon at bounding box center [689, 262] width 8 height 8
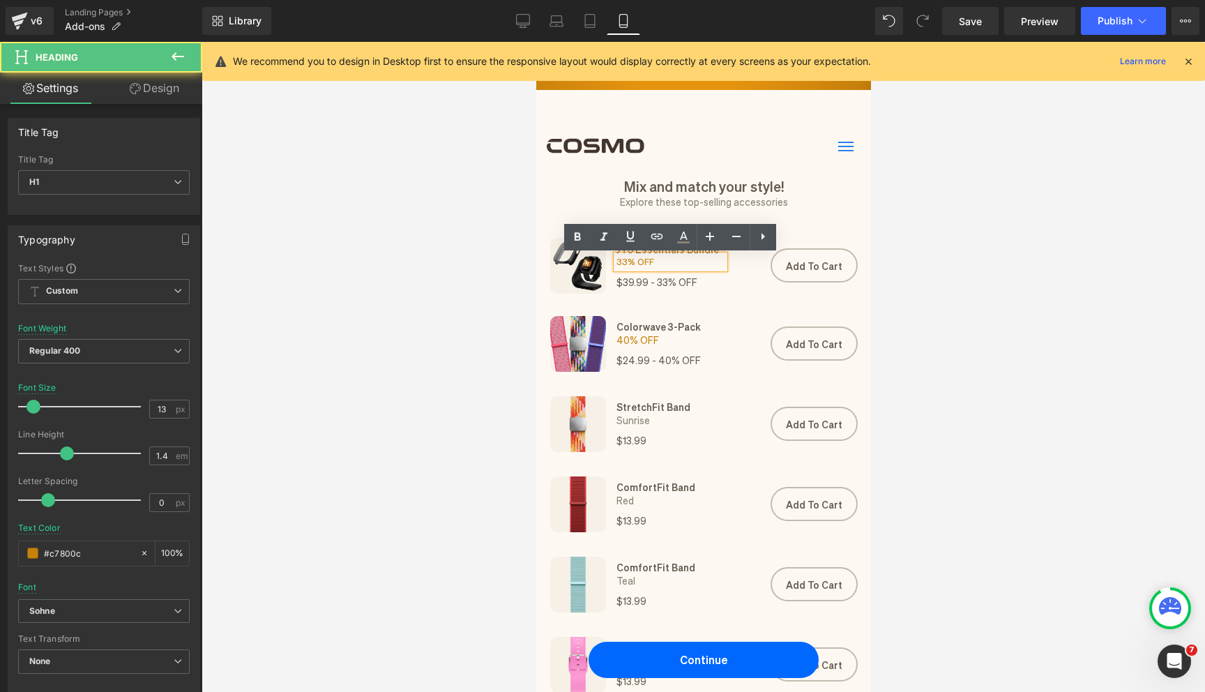
click at [650, 261] on h1 "33% OFF" at bounding box center [670, 261] width 108 height 13
paste div
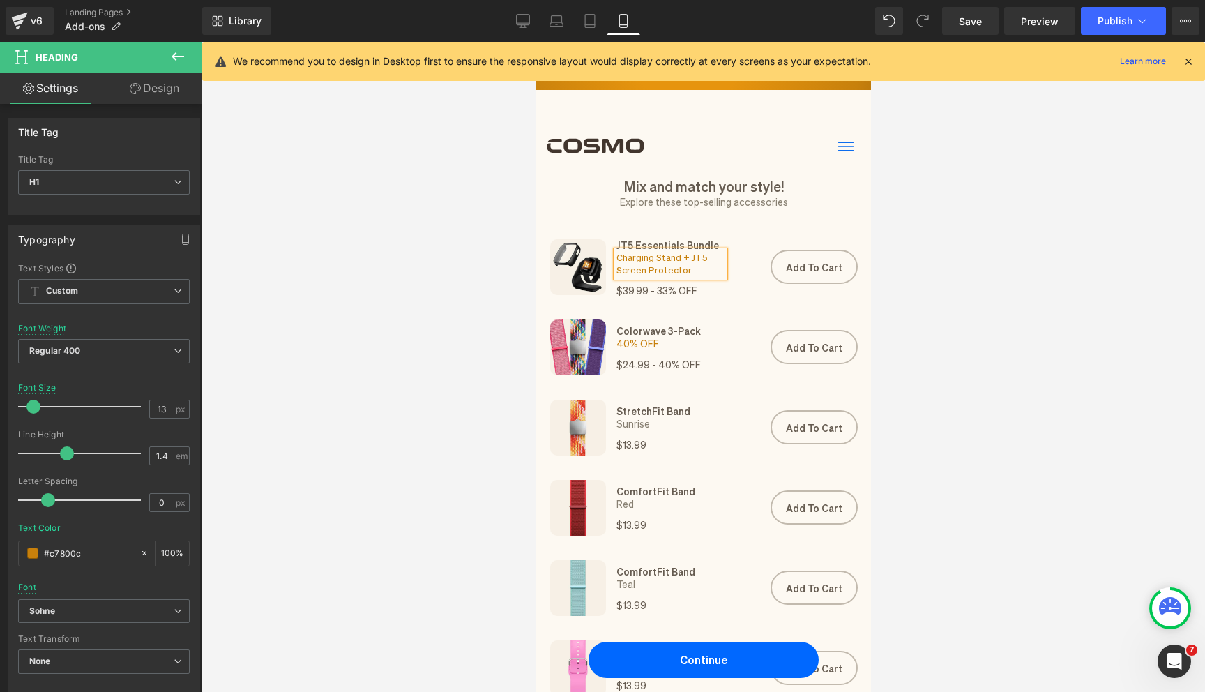
click at [654, 266] on h1 "Charging Stand + JT5 Screen Protector" at bounding box center [670, 263] width 108 height 25
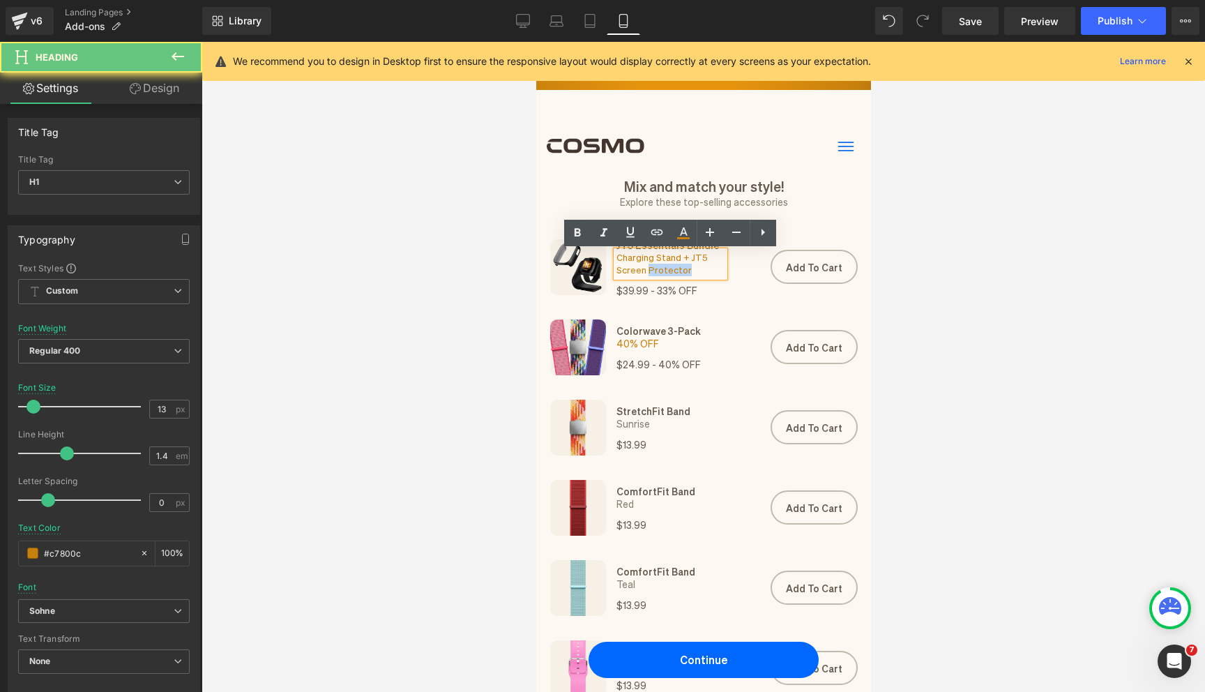
click at [654, 266] on h1 "Charging Stand + JT5 Screen Protector" at bounding box center [670, 263] width 108 height 25
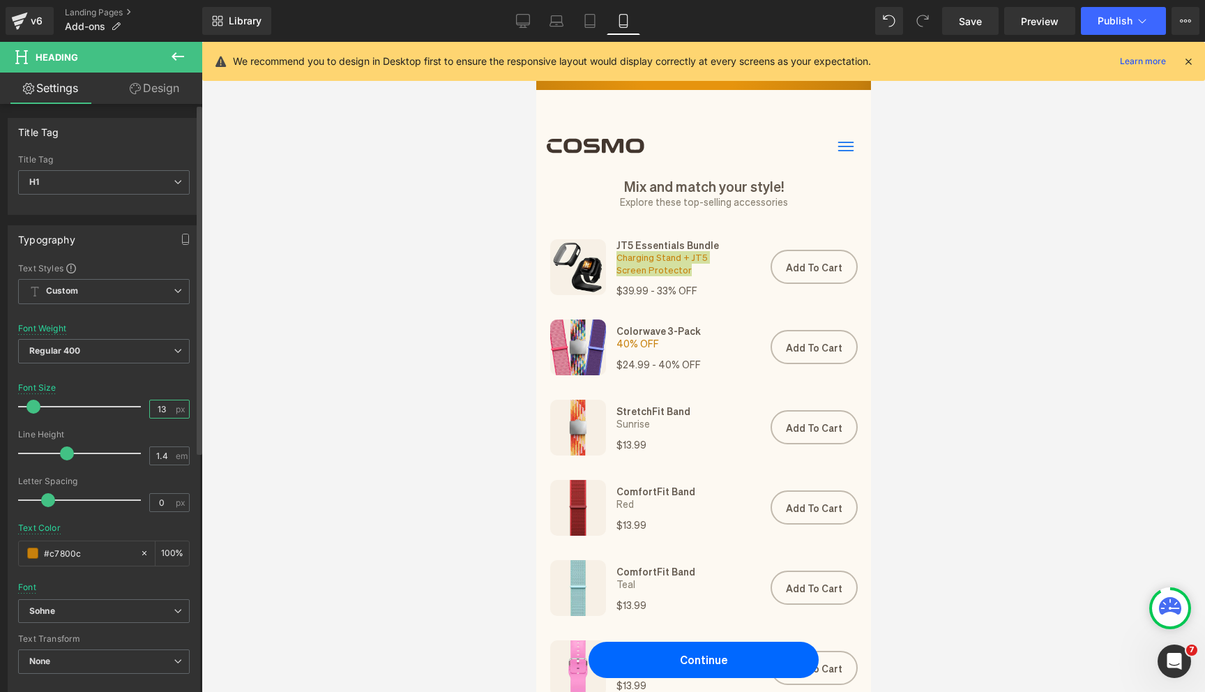
click at [165, 409] on input "13" at bounding box center [162, 408] width 24 height 17
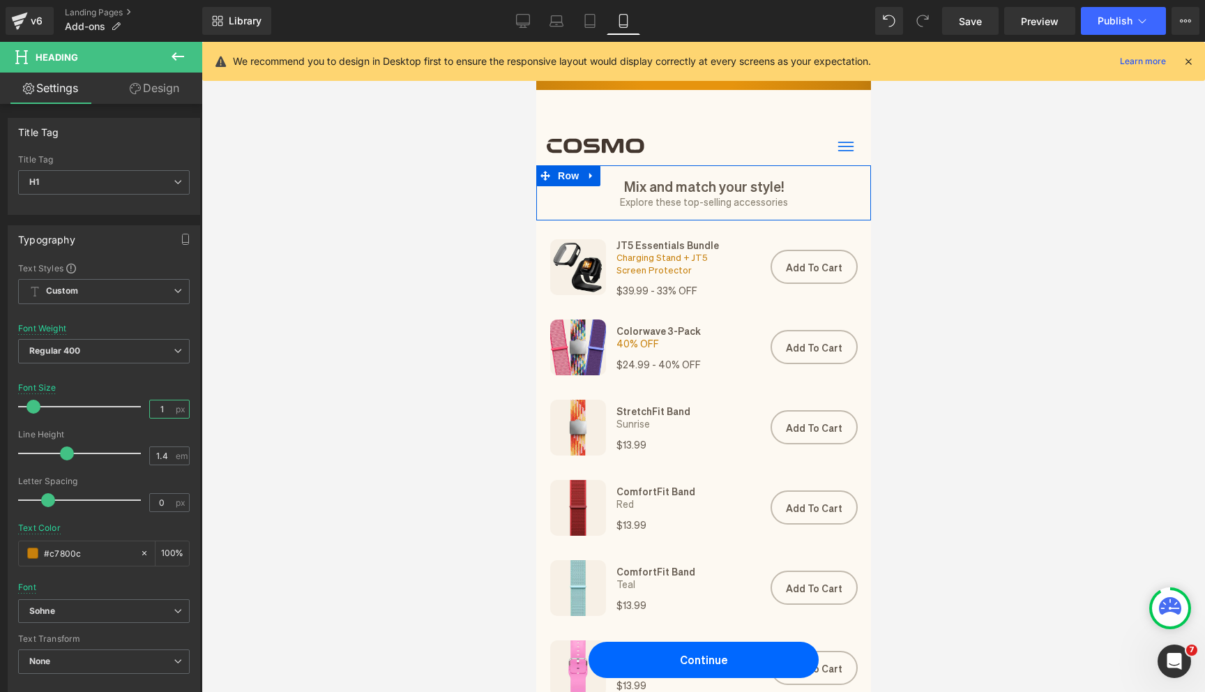
type input "12"
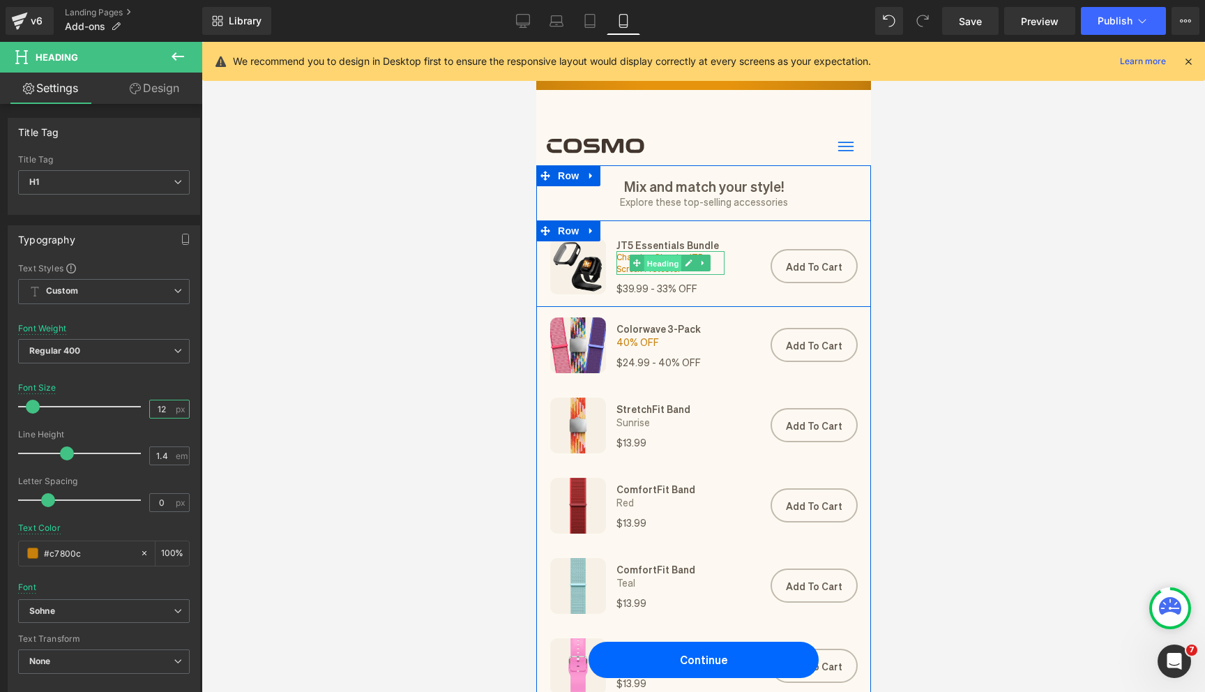
click at [674, 266] on span "Heading" at bounding box center [662, 263] width 38 height 17
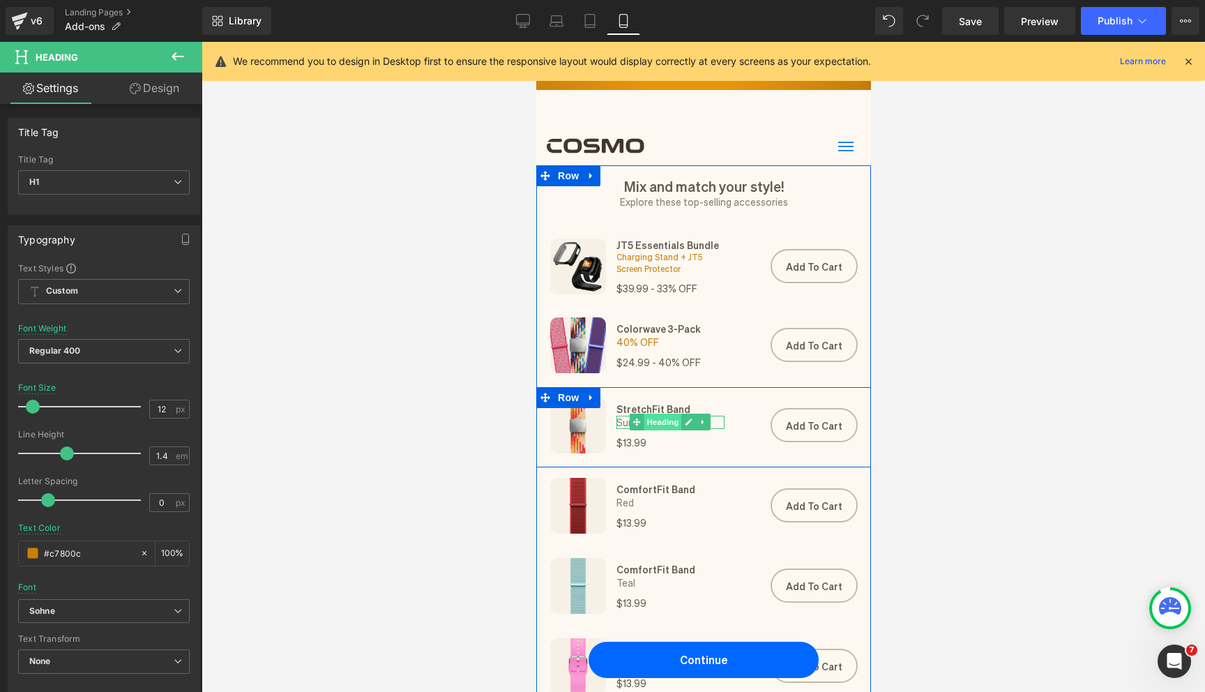
click at [660, 421] on span "Heading" at bounding box center [662, 421] width 38 height 17
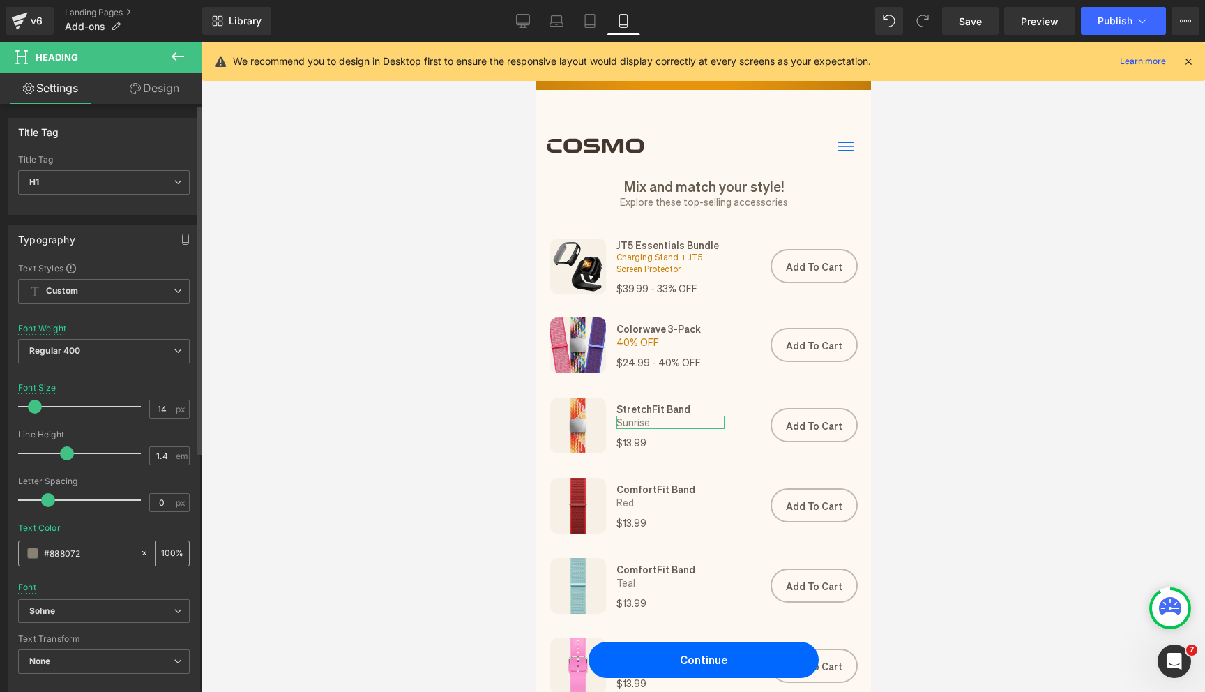
click at [66, 552] on input "#888072" at bounding box center [88, 552] width 89 height 15
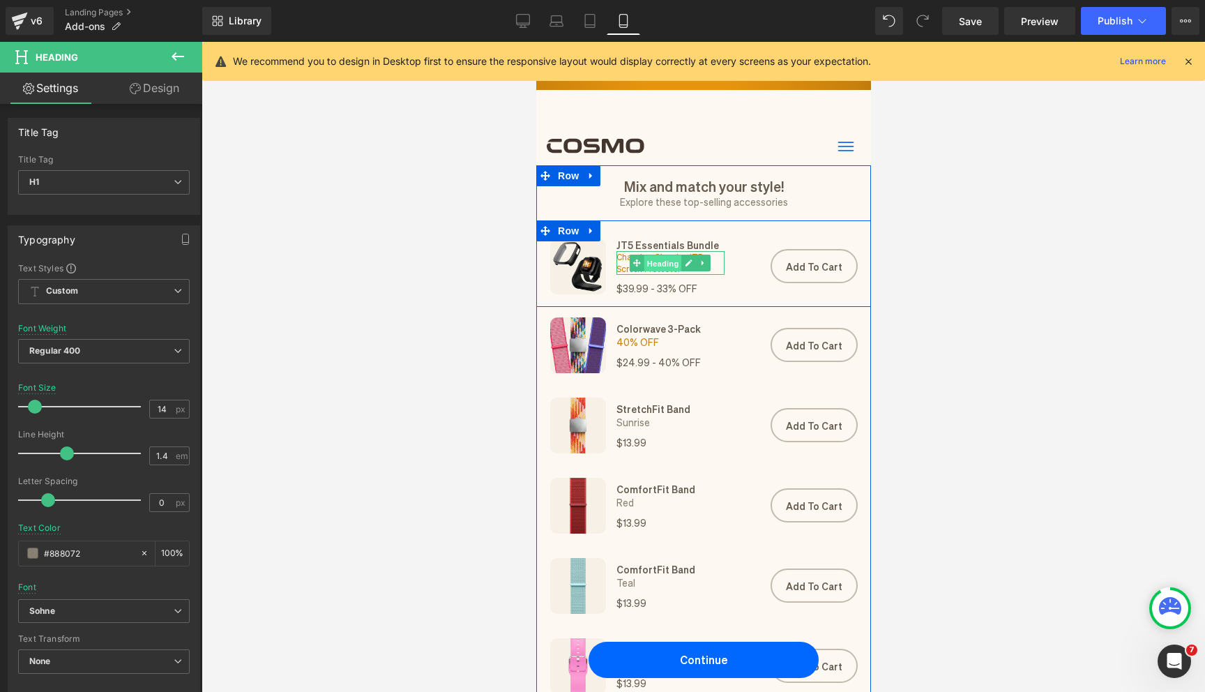
click at [670, 261] on span "Heading" at bounding box center [662, 263] width 38 height 17
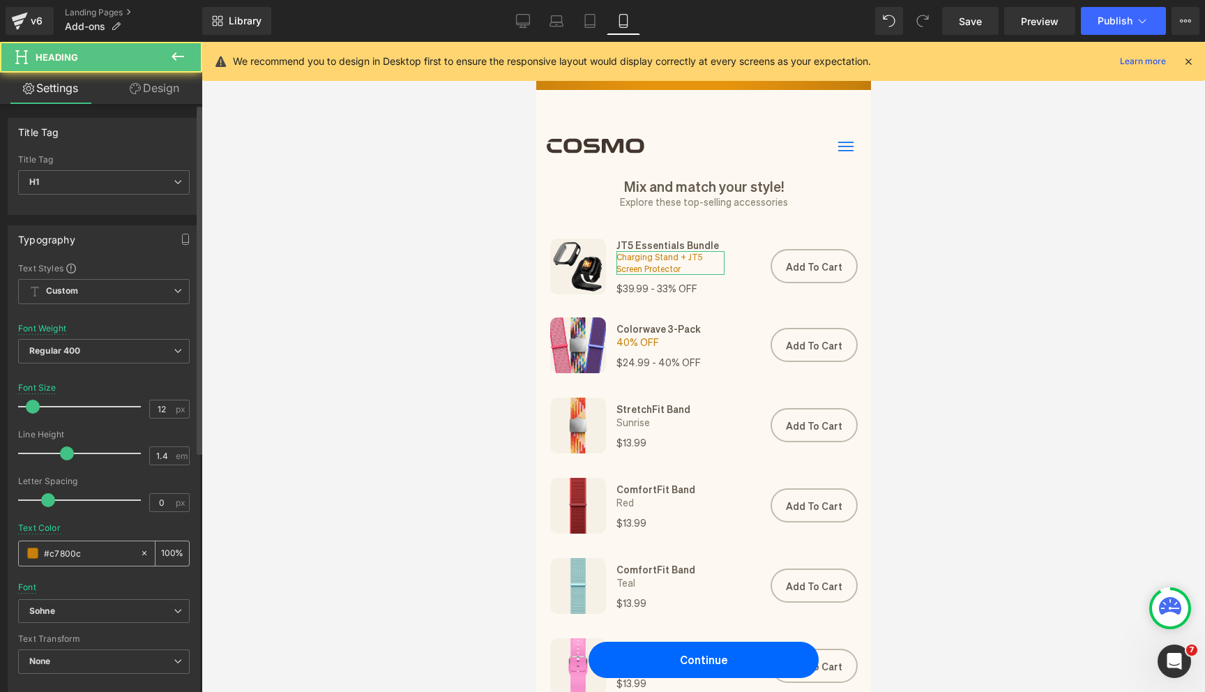
click at [78, 547] on input "#c7800c" at bounding box center [88, 552] width 89 height 15
paste input "888072"
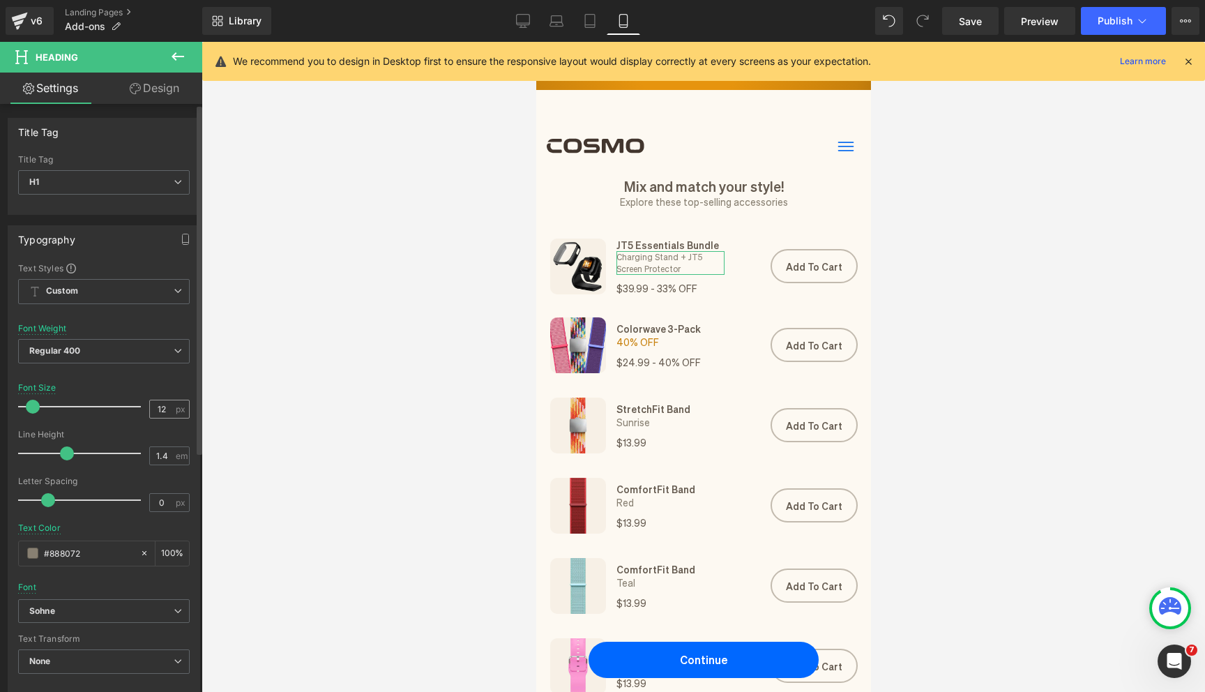
type input "#888072"
click at [164, 406] on input "12" at bounding box center [162, 408] width 24 height 17
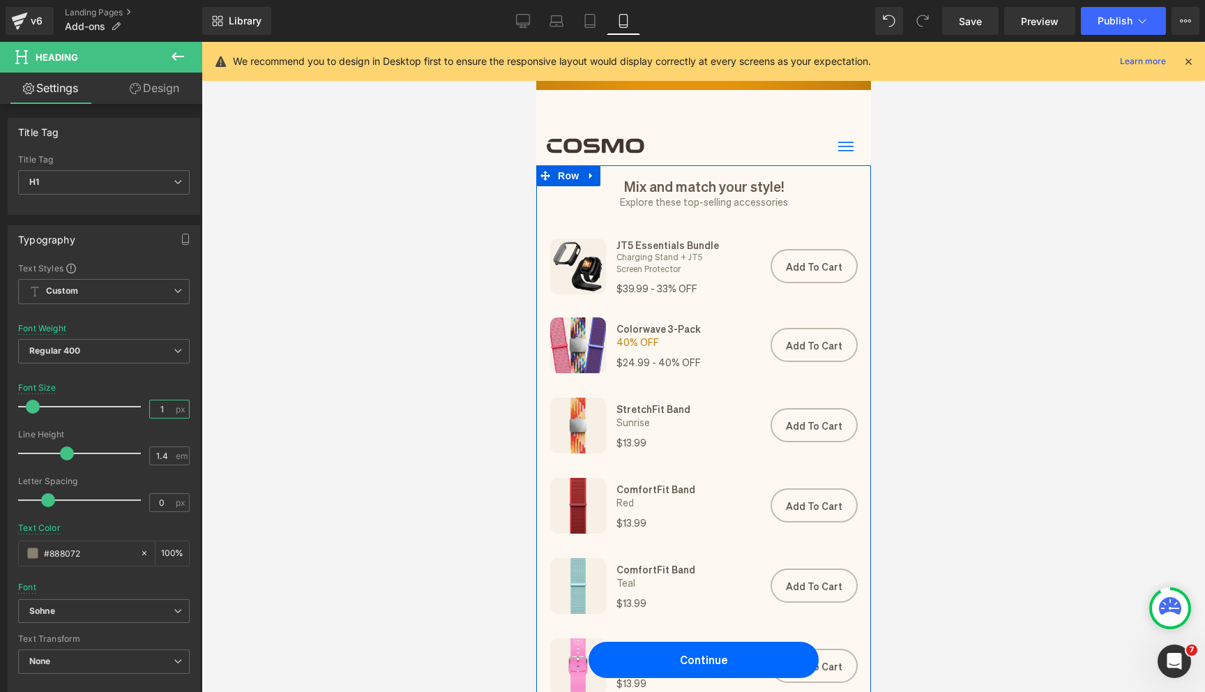
type input "14"
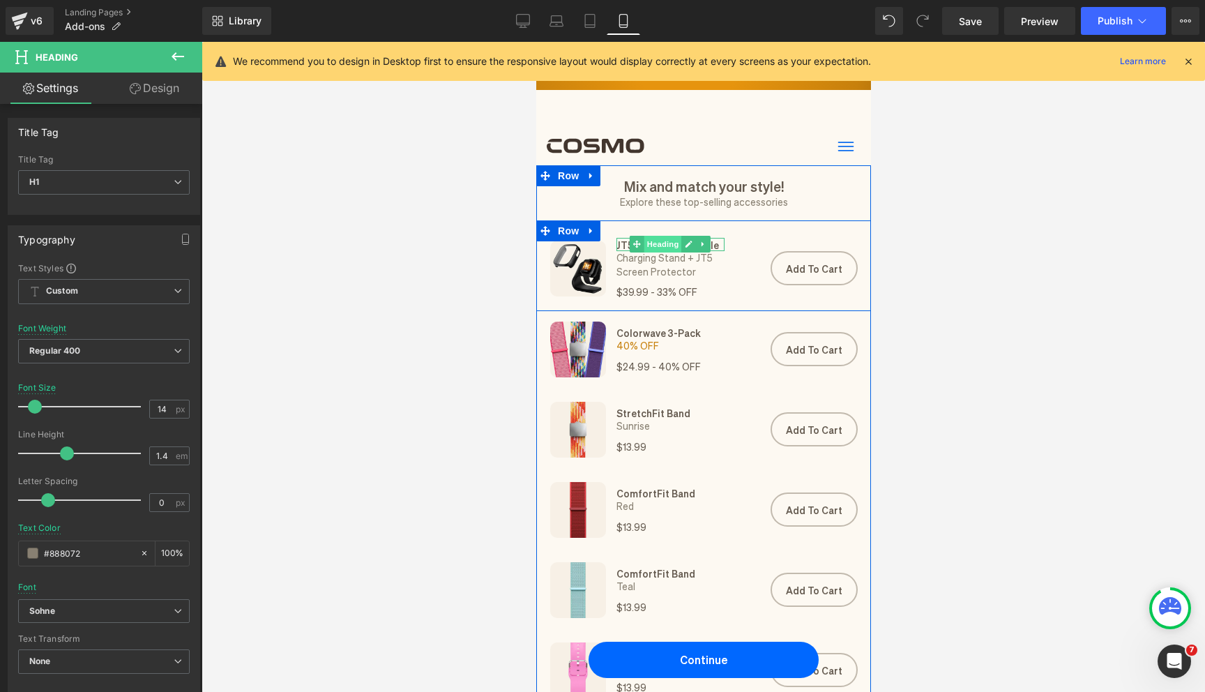
click at [666, 245] on span "Heading" at bounding box center [662, 244] width 38 height 17
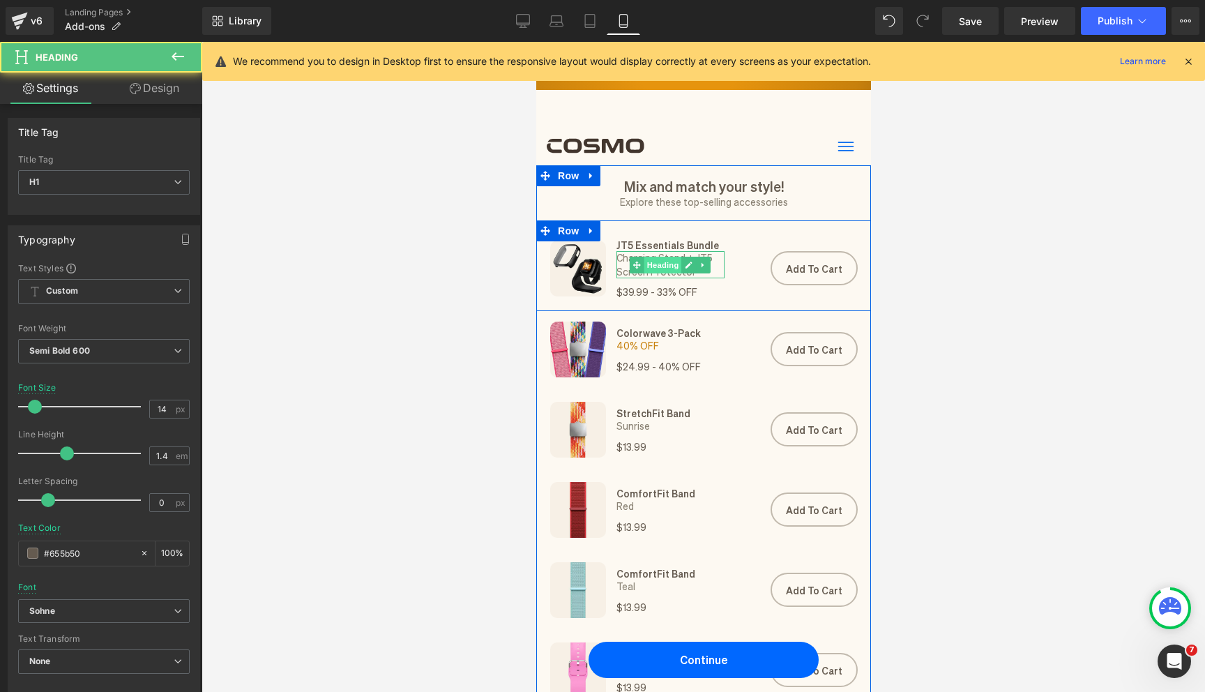
click at [660, 264] on span "Heading" at bounding box center [662, 265] width 38 height 17
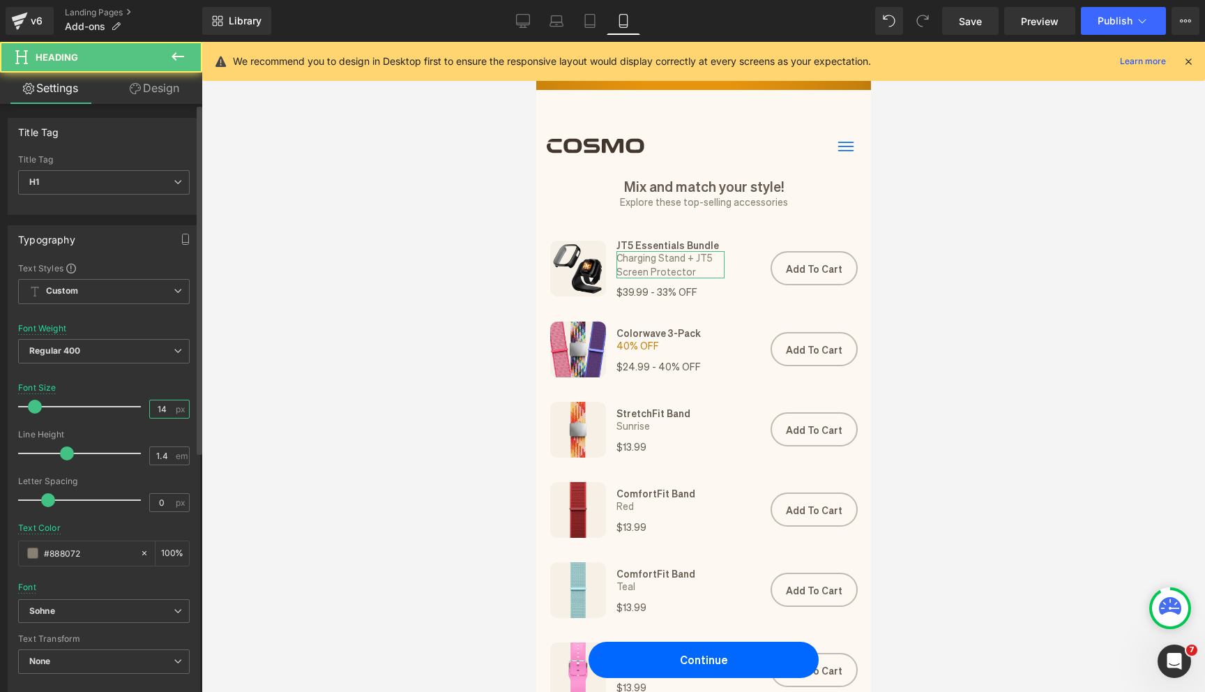
click at [163, 412] on input "14" at bounding box center [162, 408] width 24 height 17
type input "12"
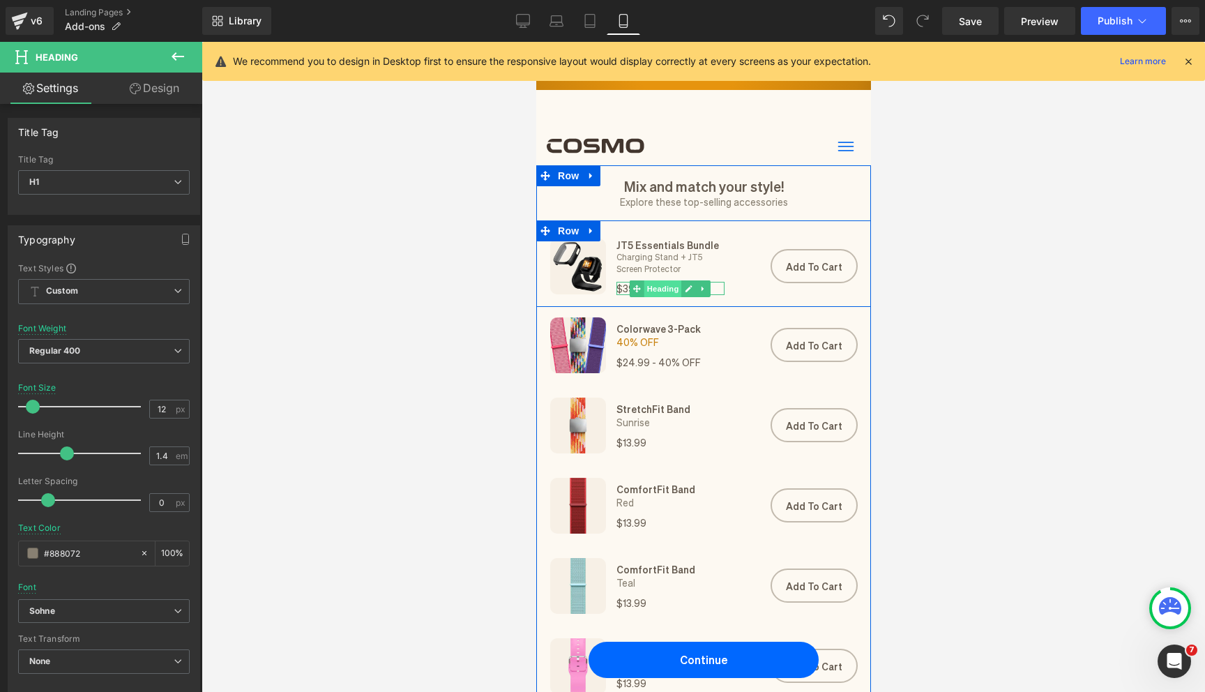
click at [653, 289] on span "Heading" at bounding box center [662, 288] width 38 height 17
click at [693, 286] on link at bounding box center [688, 288] width 15 height 17
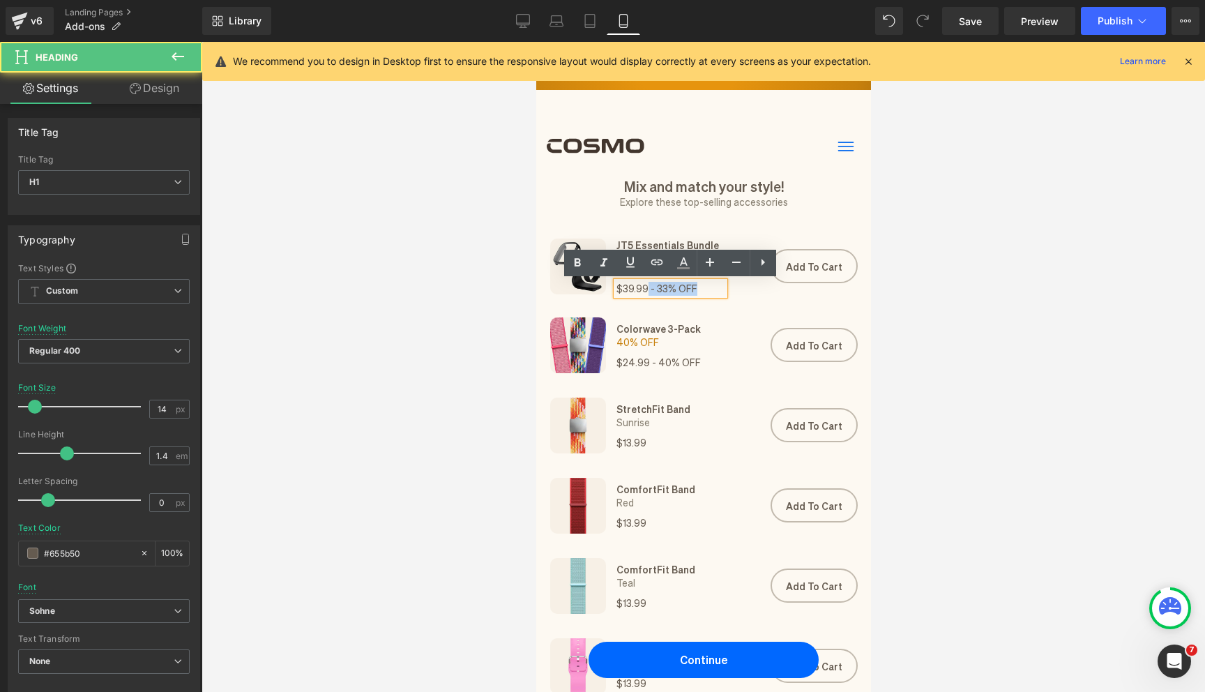
drag, startPoint x: 701, startPoint y: 284, endPoint x: 645, endPoint y: 287, distance: 56.5
click at [645, 287] on h1 "$39.99 - 33% OFF" at bounding box center [670, 289] width 108 height 14
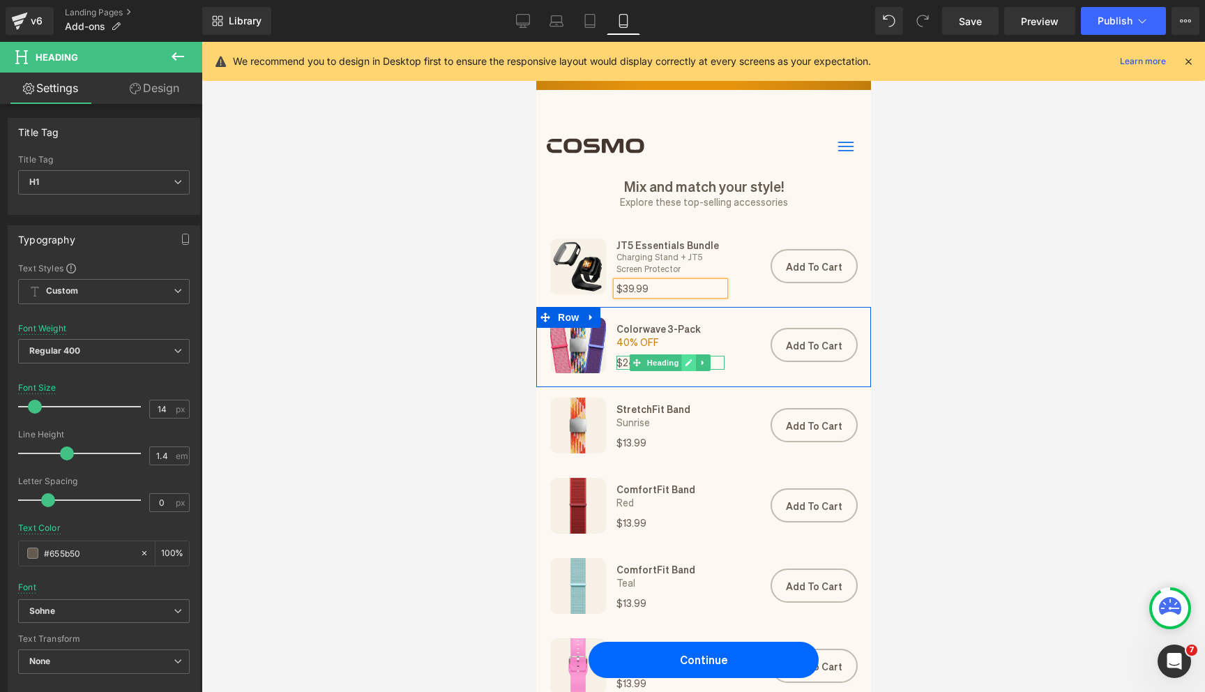
click at [692, 364] on link at bounding box center [688, 362] width 15 height 17
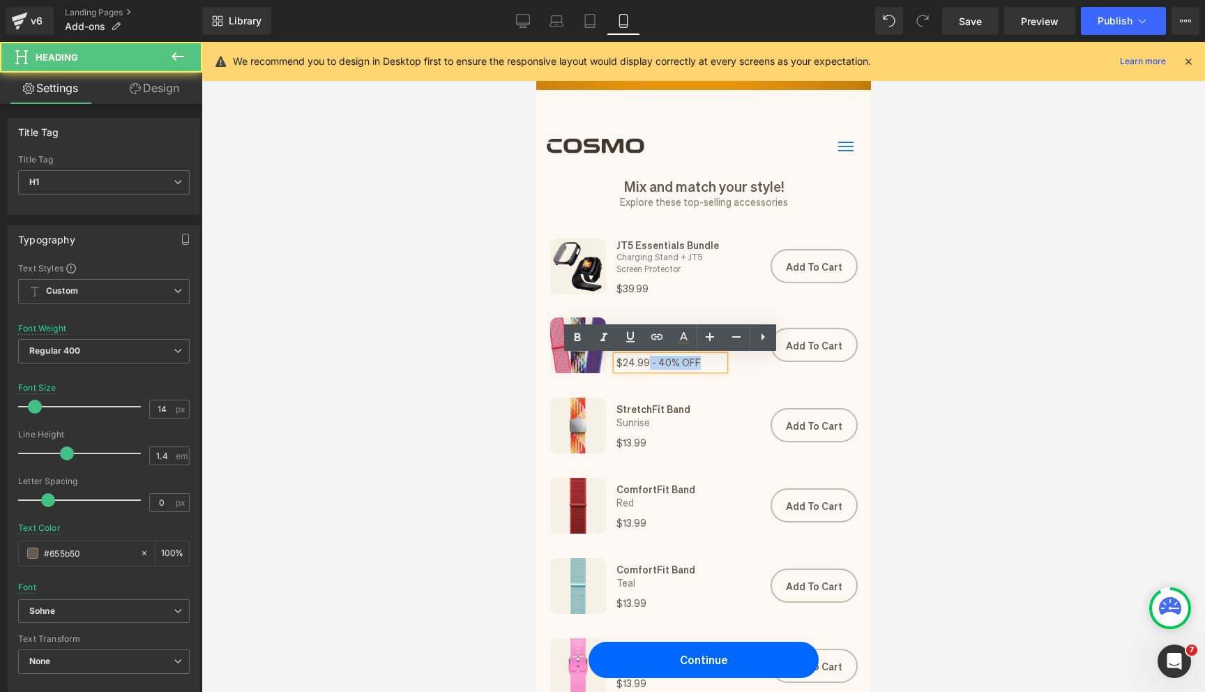
drag, startPoint x: 699, startPoint y: 364, endPoint x: 646, endPoint y: 365, distance: 52.3
click at [646, 365] on h1 "$24.99 - 40% OFF" at bounding box center [670, 363] width 108 height 14
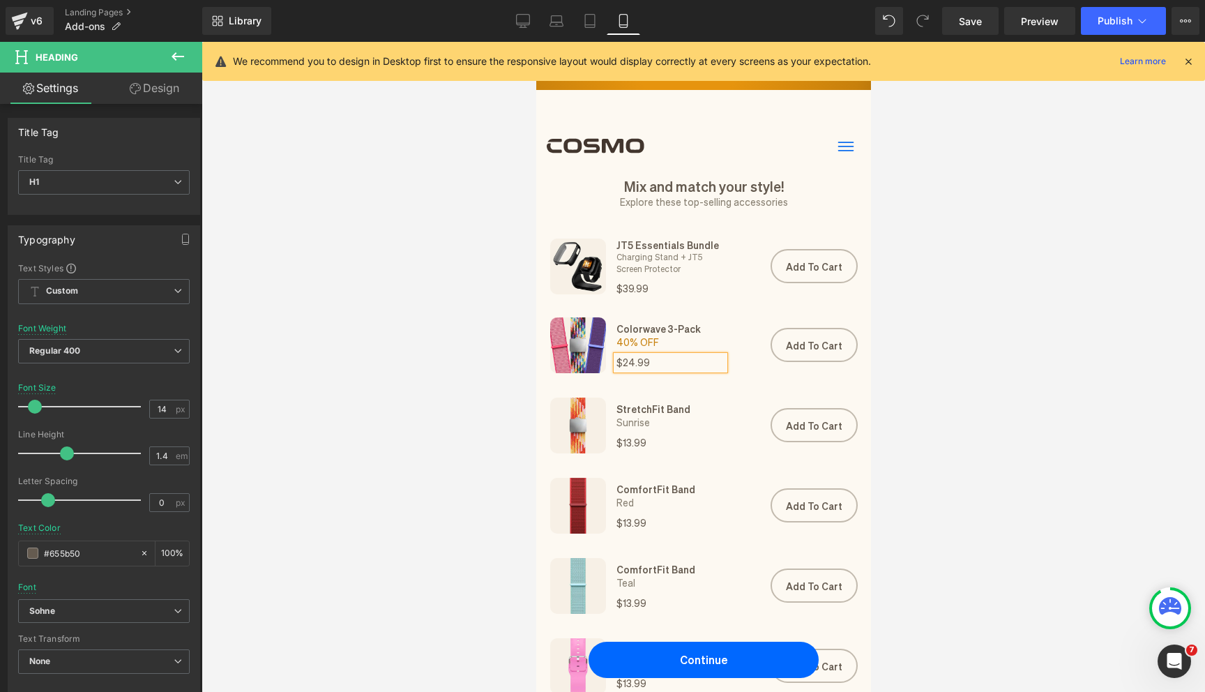
click at [292, 498] on div at bounding box center [702, 367] width 1003 height 650
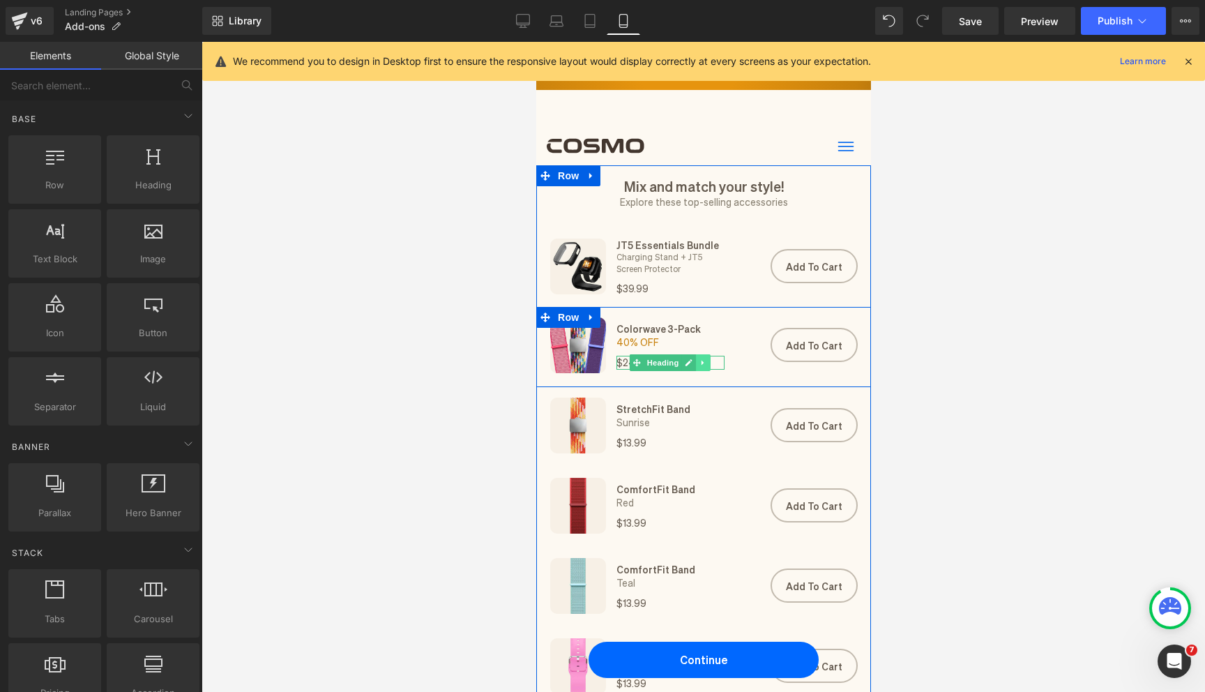
click at [703, 363] on icon at bounding box center [703, 362] width 8 height 8
click at [695, 363] on icon at bounding box center [696, 362] width 8 height 8
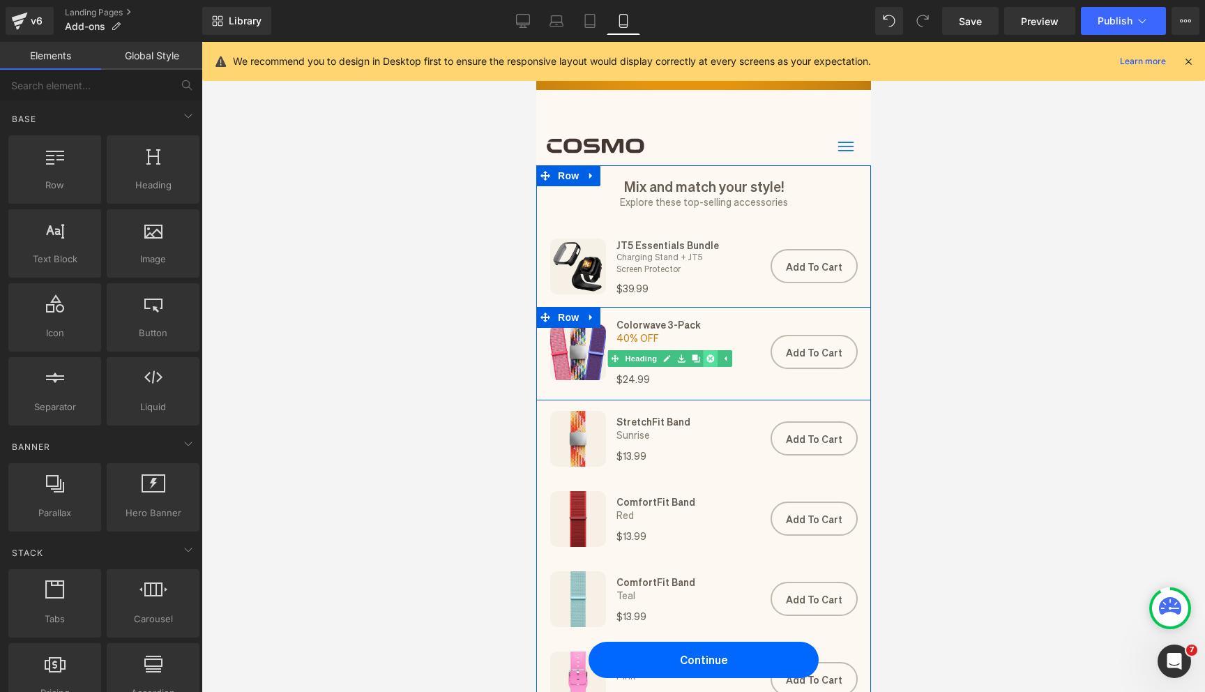
click at [706, 357] on icon at bounding box center [710, 358] width 8 height 8
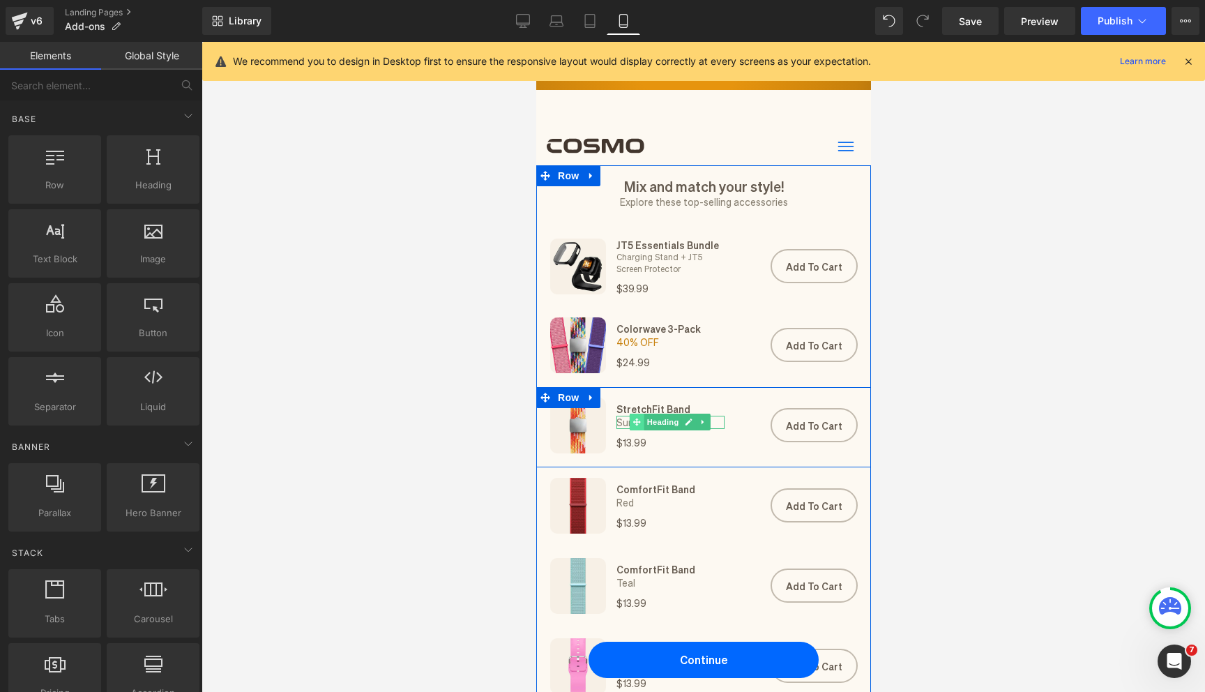
click at [633, 420] on icon at bounding box center [636, 422] width 8 height 8
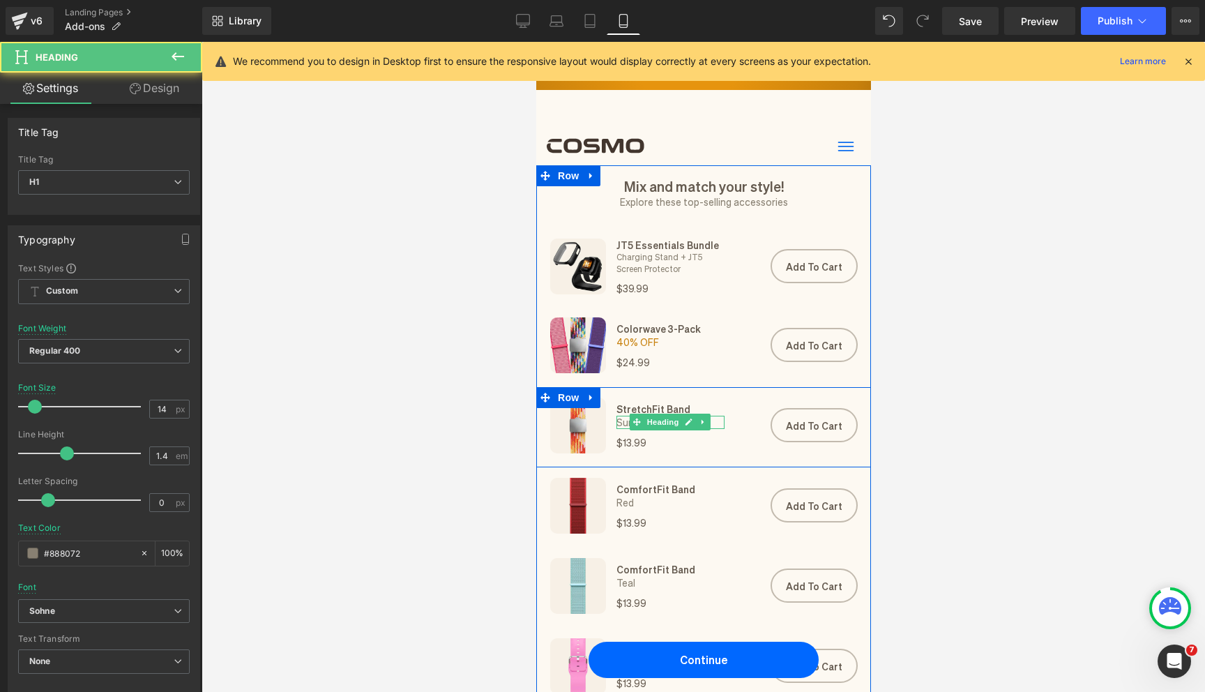
click at [625, 420] on h1 "Sunrise" at bounding box center [670, 423] width 108 height 14
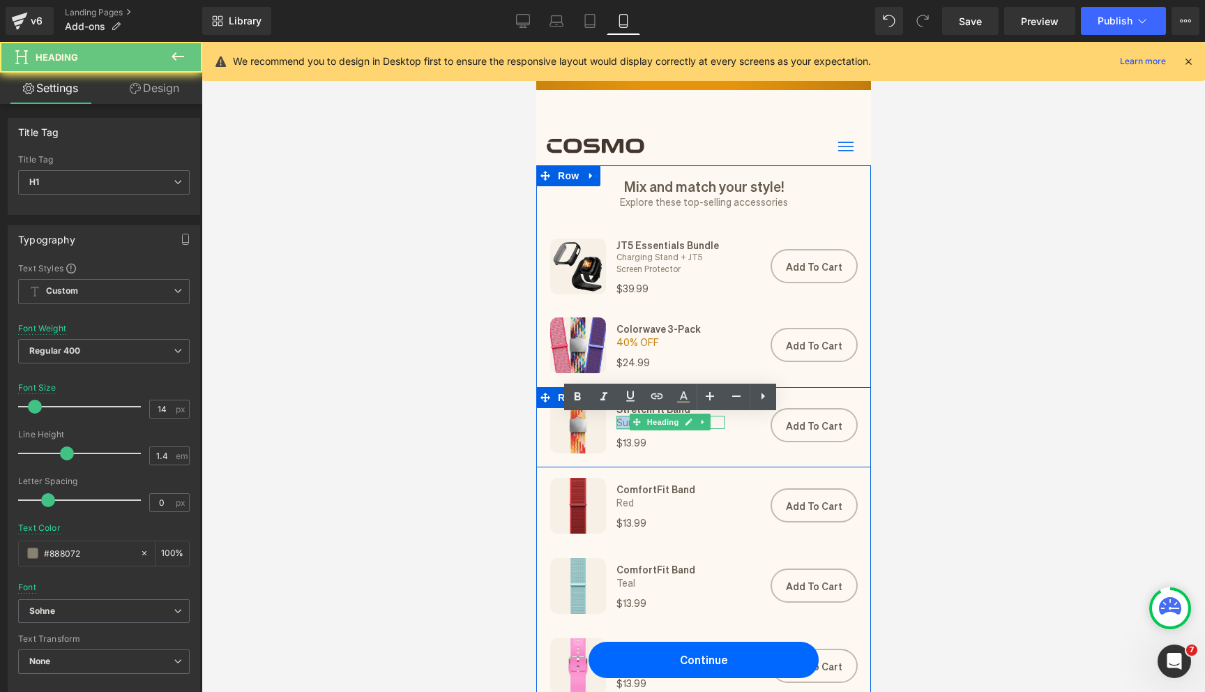
click at [625, 420] on h1 "Sunrise" at bounding box center [670, 423] width 108 height 14
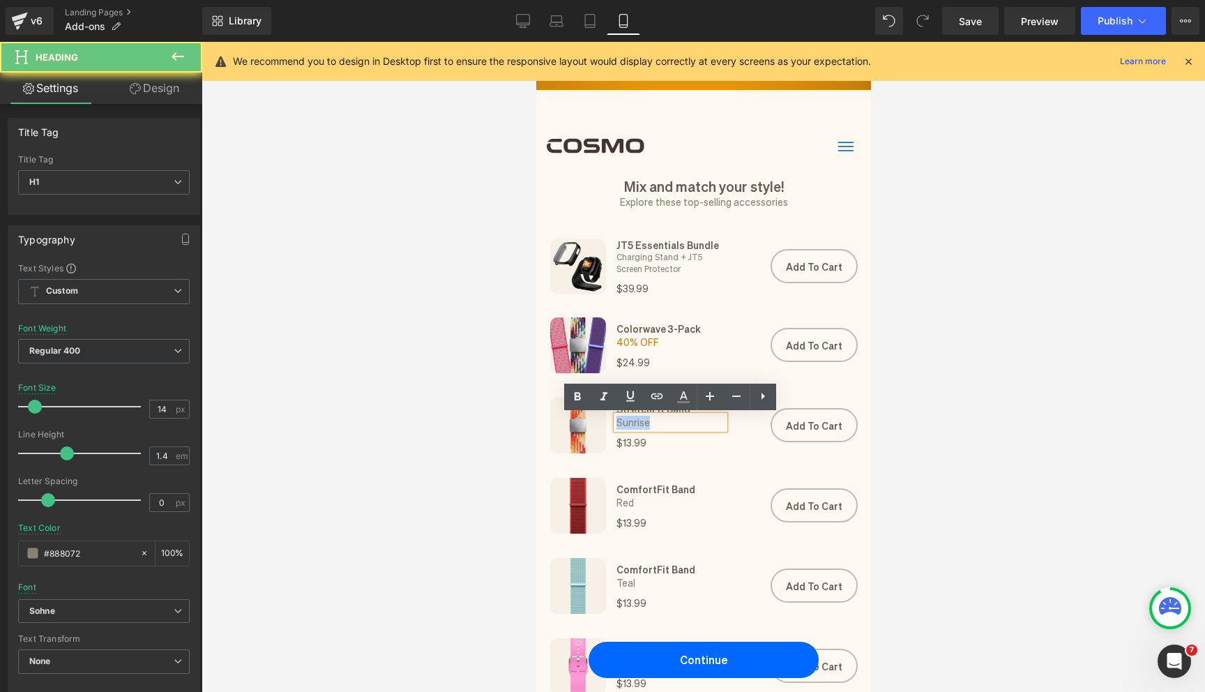
click at [625, 420] on h1 "Sunrise" at bounding box center [670, 423] width 108 height 14
copy h1 "Sunrise"
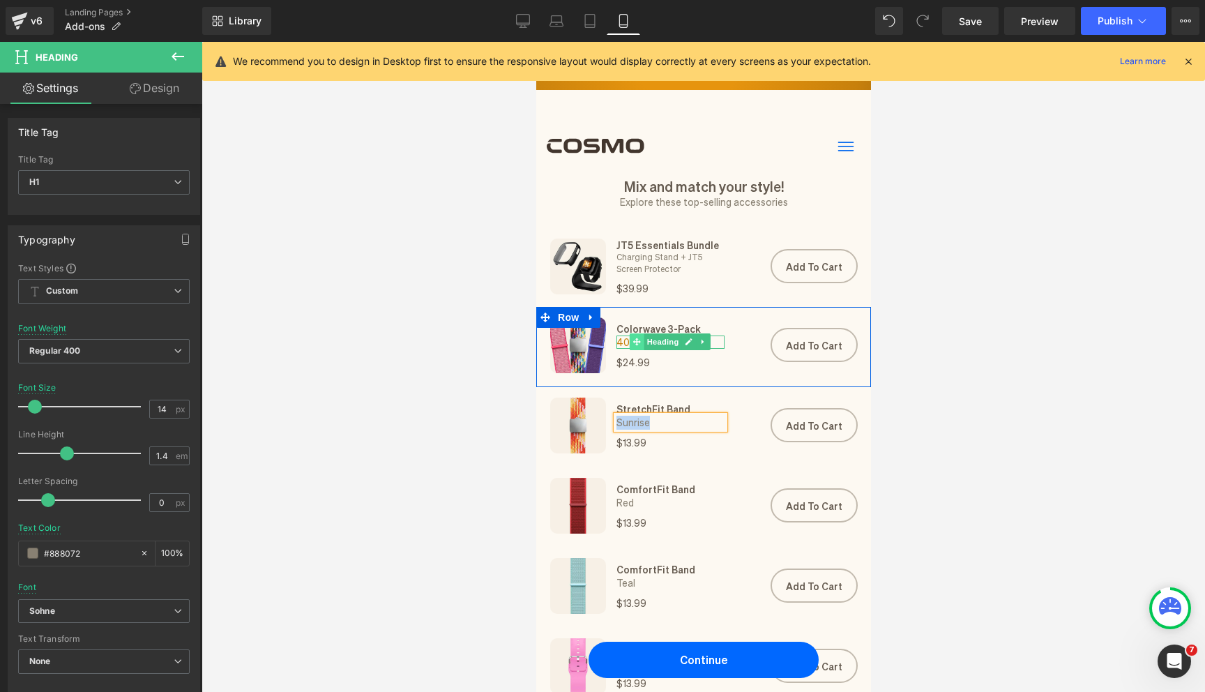
click at [629, 345] on span at bounding box center [636, 341] width 15 height 17
click at [620, 342] on span "40% OFF" at bounding box center [637, 341] width 43 height 13
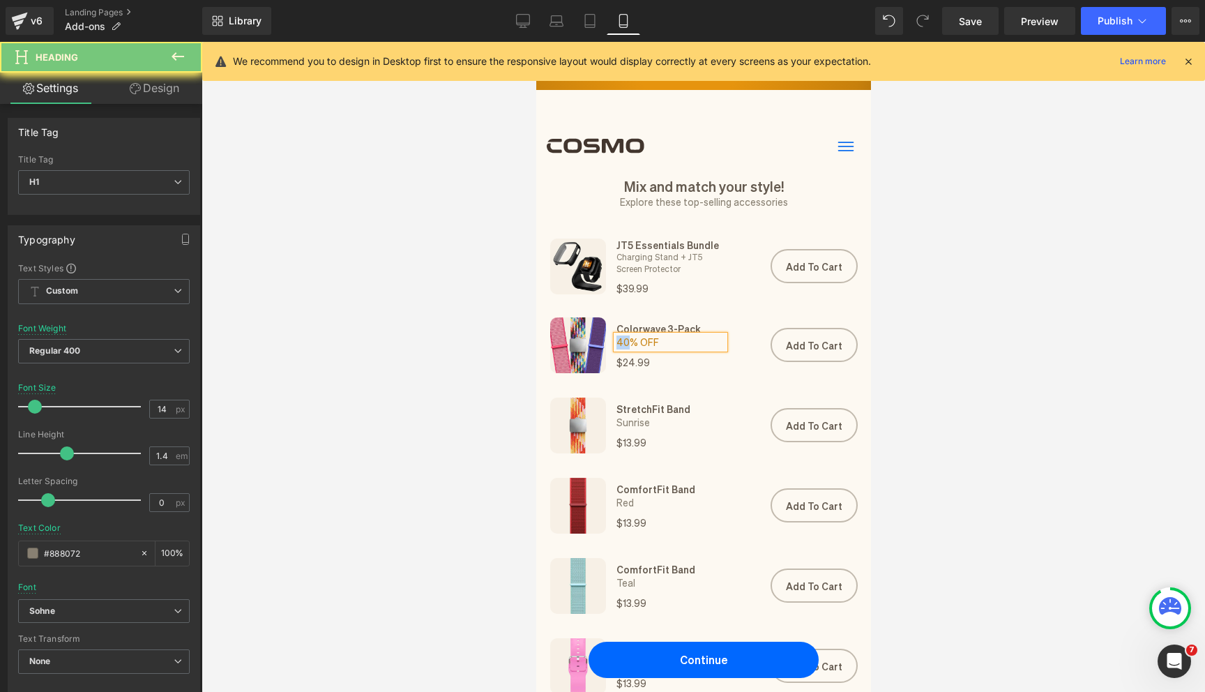
click at [620, 342] on span "40% OFF" at bounding box center [637, 341] width 43 height 13
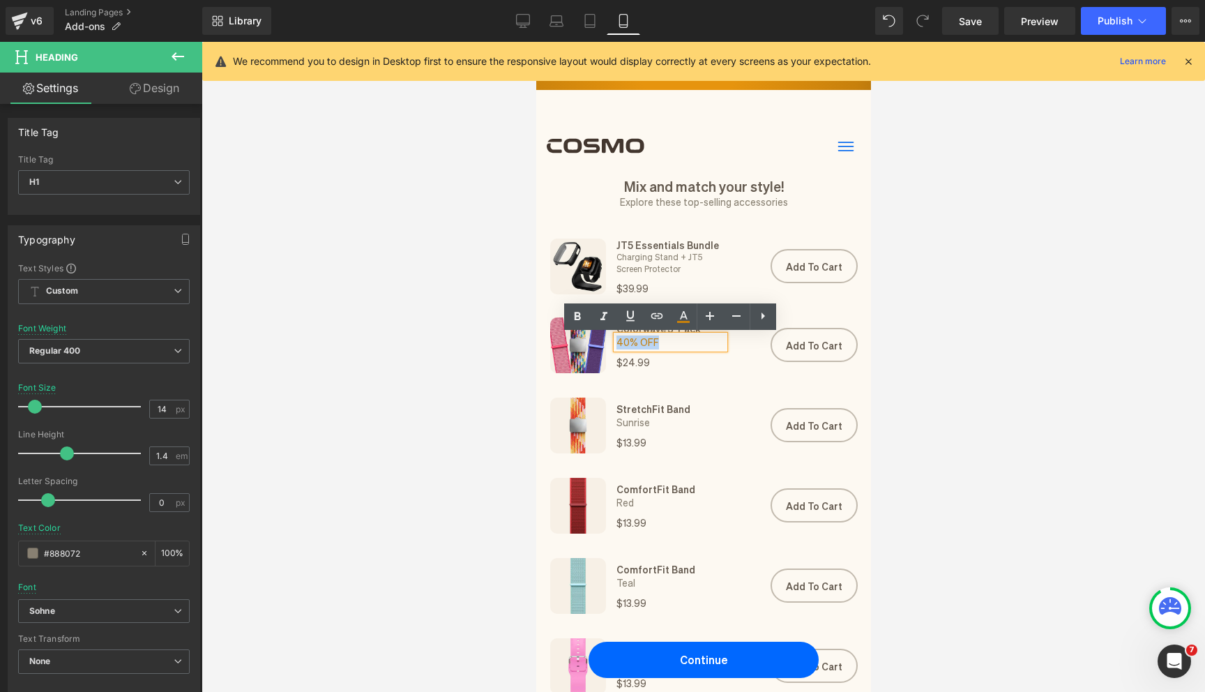
click at [620, 342] on span "40% OFF" at bounding box center [637, 341] width 43 height 13
paste div
click at [633, 347] on span "Sunrise" at bounding box center [632, 341] width 33 height 13
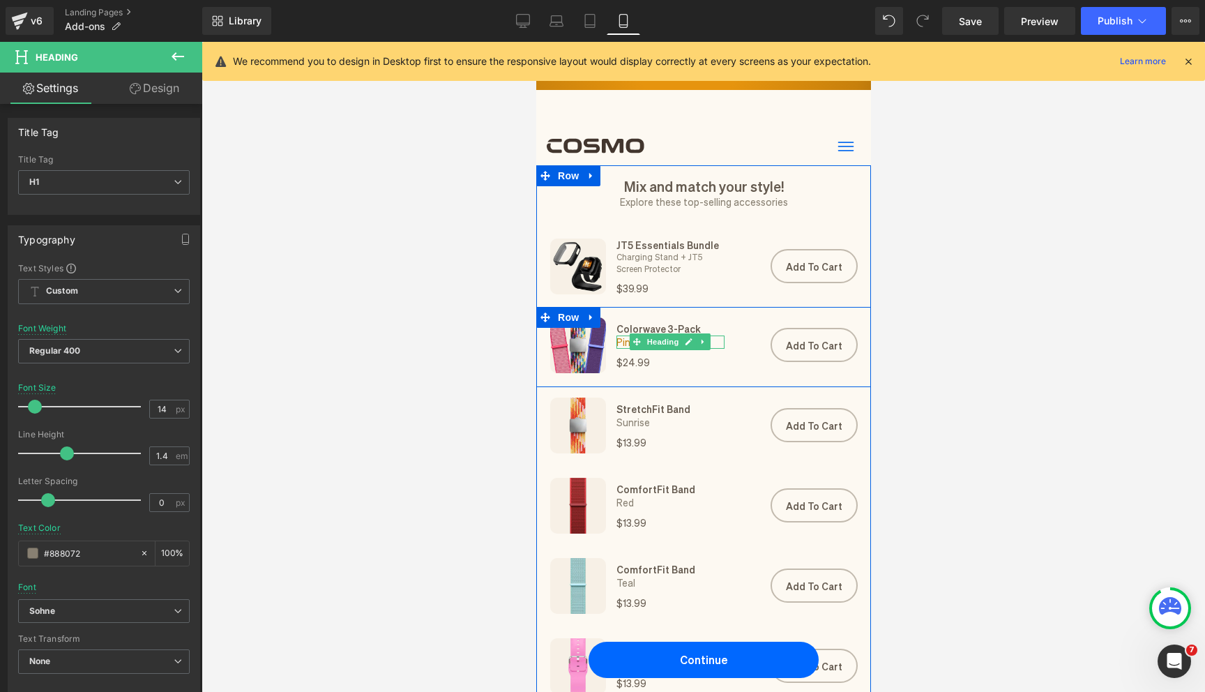
click at [625, 344] on span "Pink, Rainbow, Violet" at bounding box center [661, 341] width 91 height 13
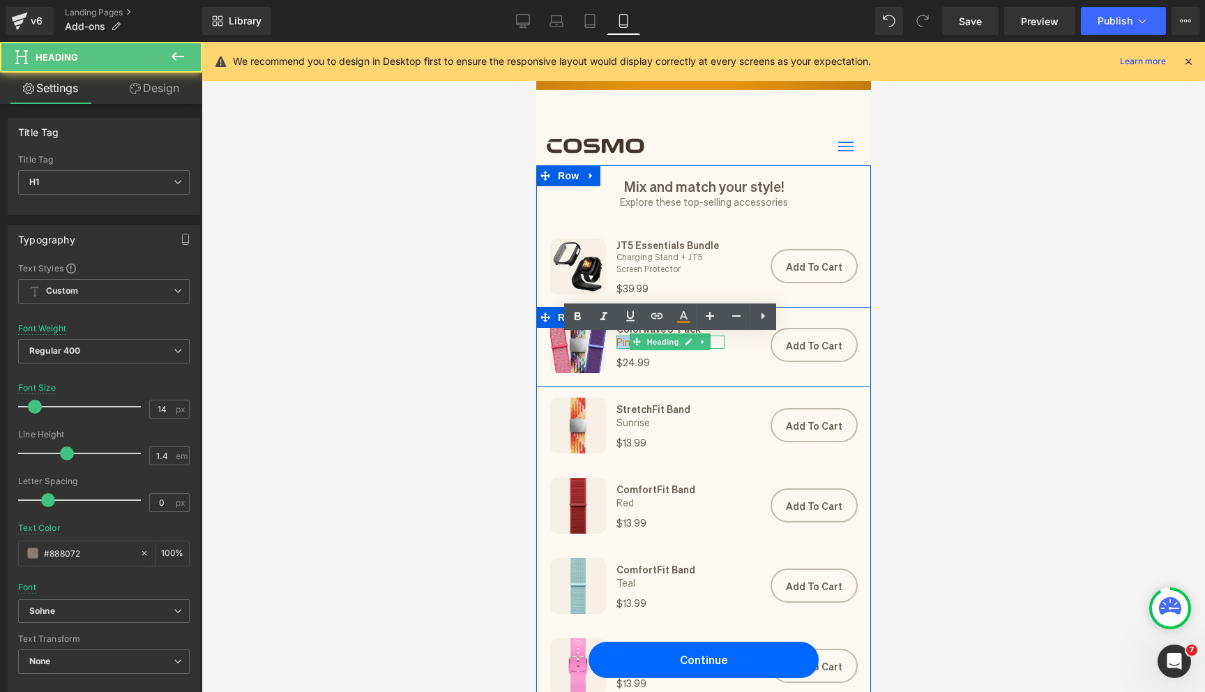
click at [625, 344] on span "Pink, Rainbow, Violet" at bounding box center [661, 341] width 91 height 13
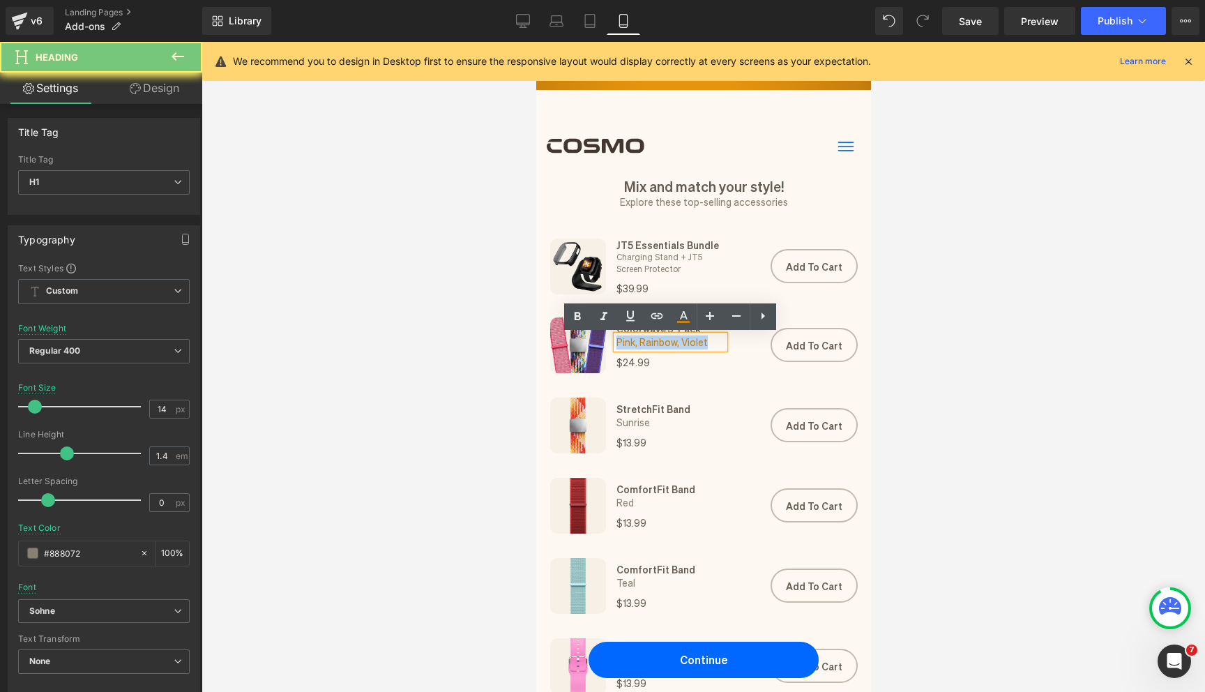
click at [625, 344] on span "Pink, Rainbow, Violet" at bounding box center [661, 341] width 91 height 13
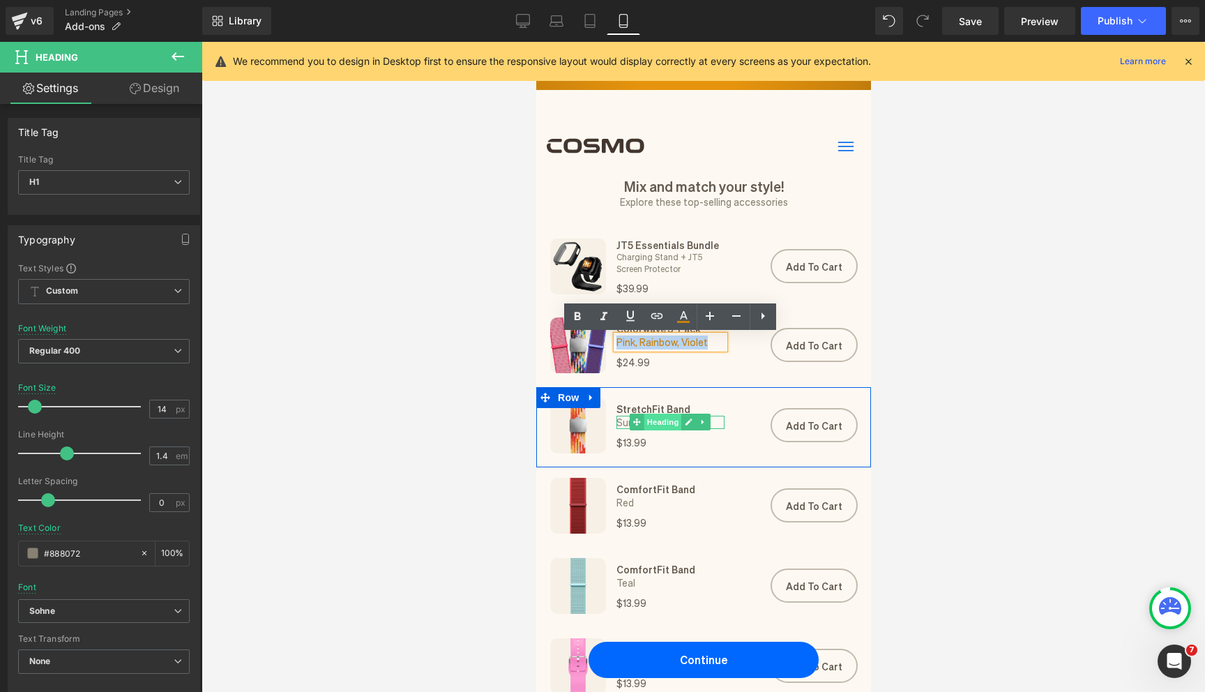
click at [657, 424] on span "Heading" at bounding box center [662, 421] width 38 height 17
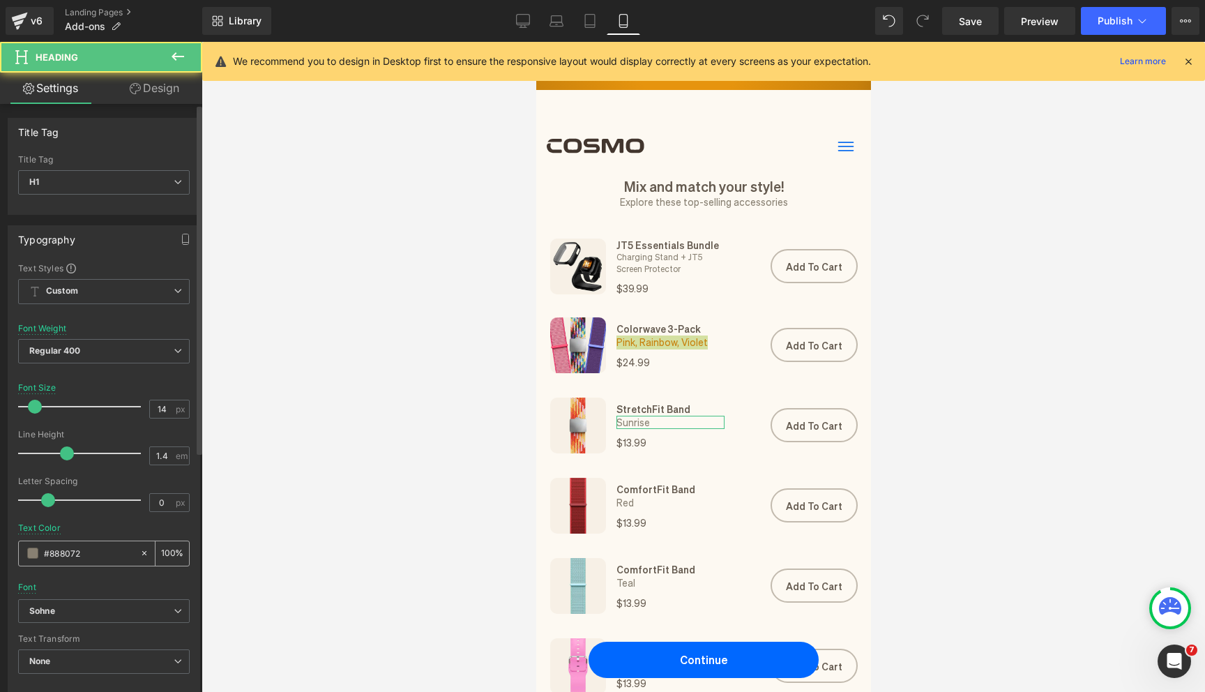
click at [58, 552] on input "#888072" at bounding box center [88, 552] width 89 height 15
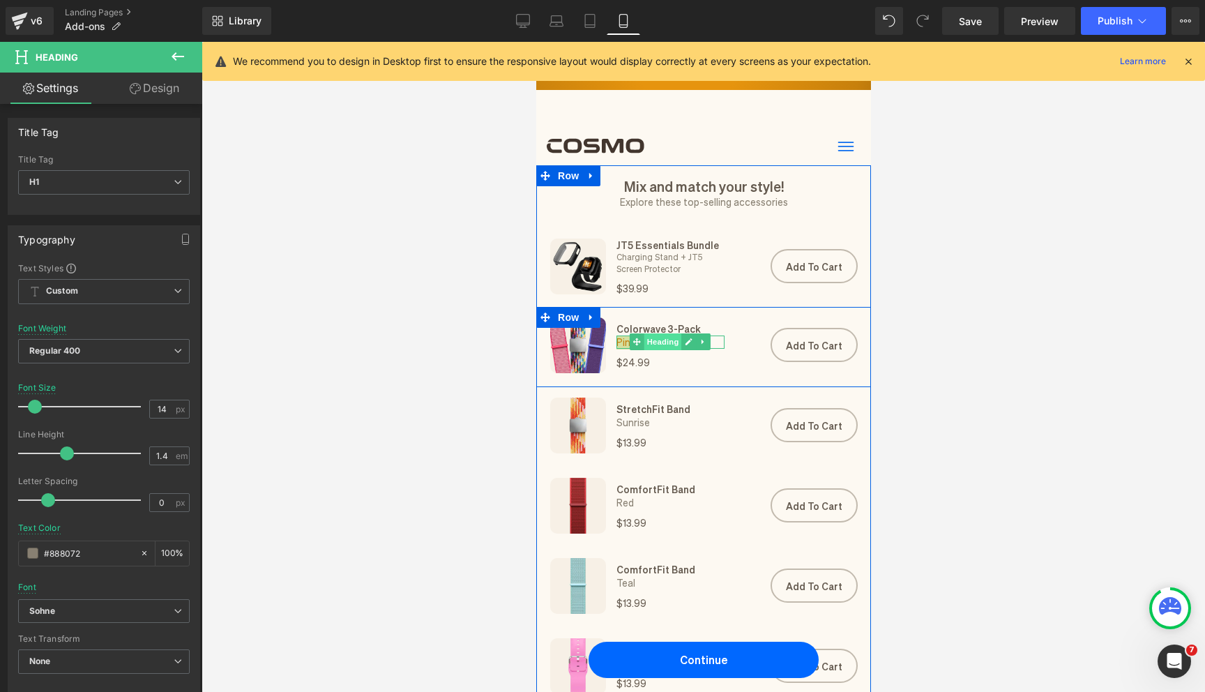
click at [668, 342] on span "Heading" at bounding box center [662, 341] width 38 height 17
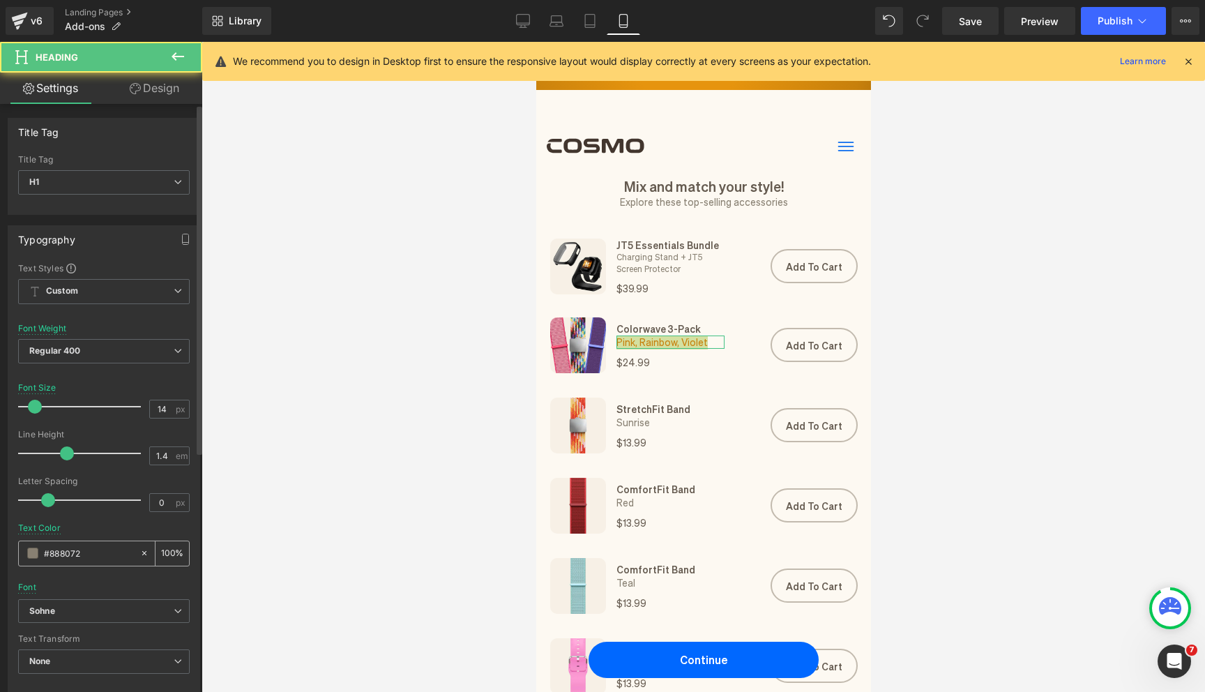
click at [68, 551] on input "#888072" at bounding box center [88, 552] width 89 height 15
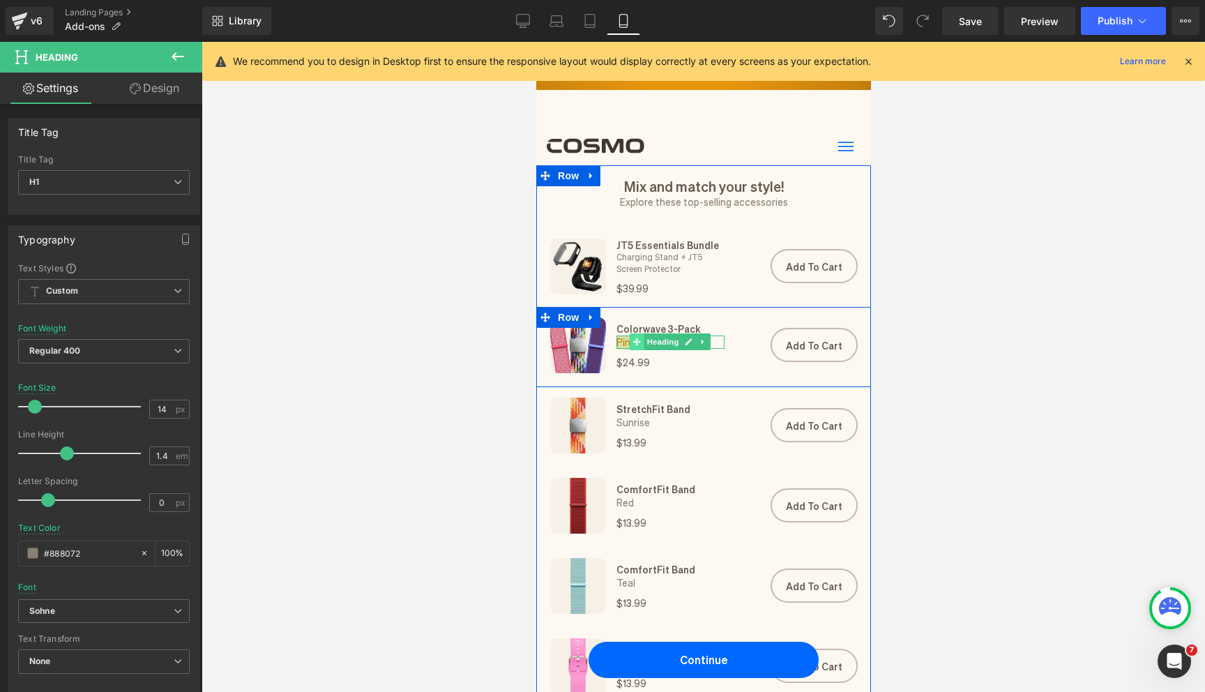
click at [635, 342] on icon at bounding box center [636, 342] width 8 height 8
click at [621, 342] on span "Pink, Rainbow, Violet" at bounding box center [661, 341] width 91 height 13
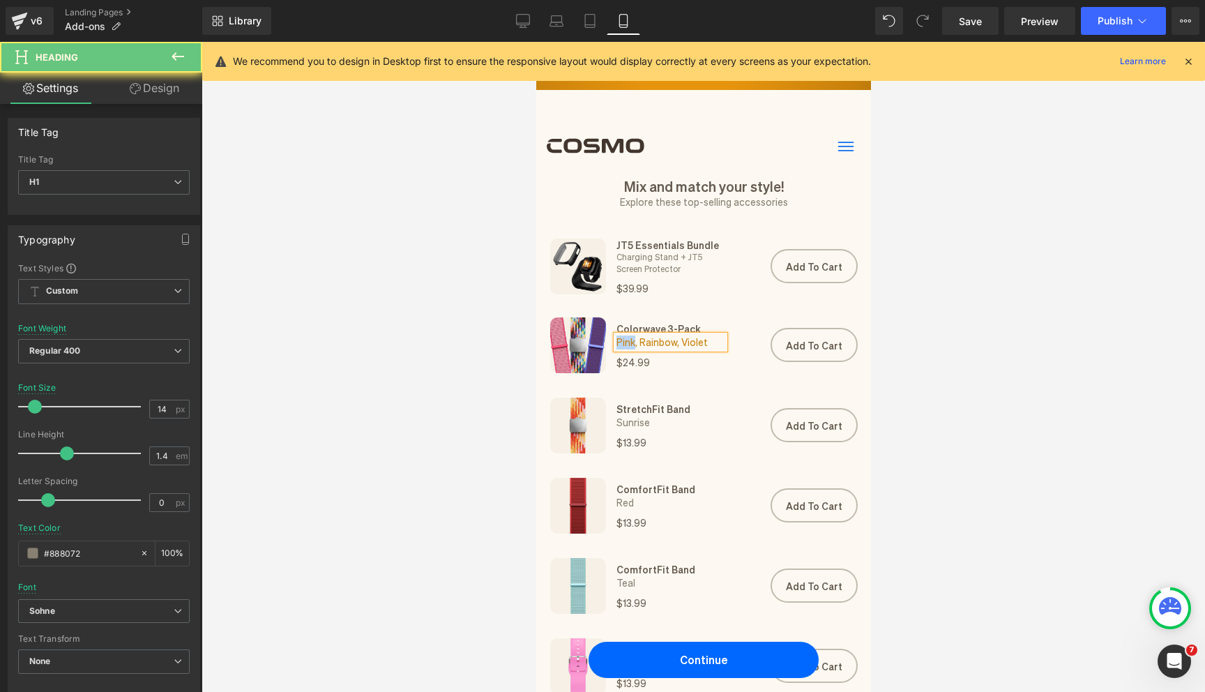
click at [621, 342] on span "Pink, Rainbow, Violet" at bounding box center [661, 341] width 91 height 13
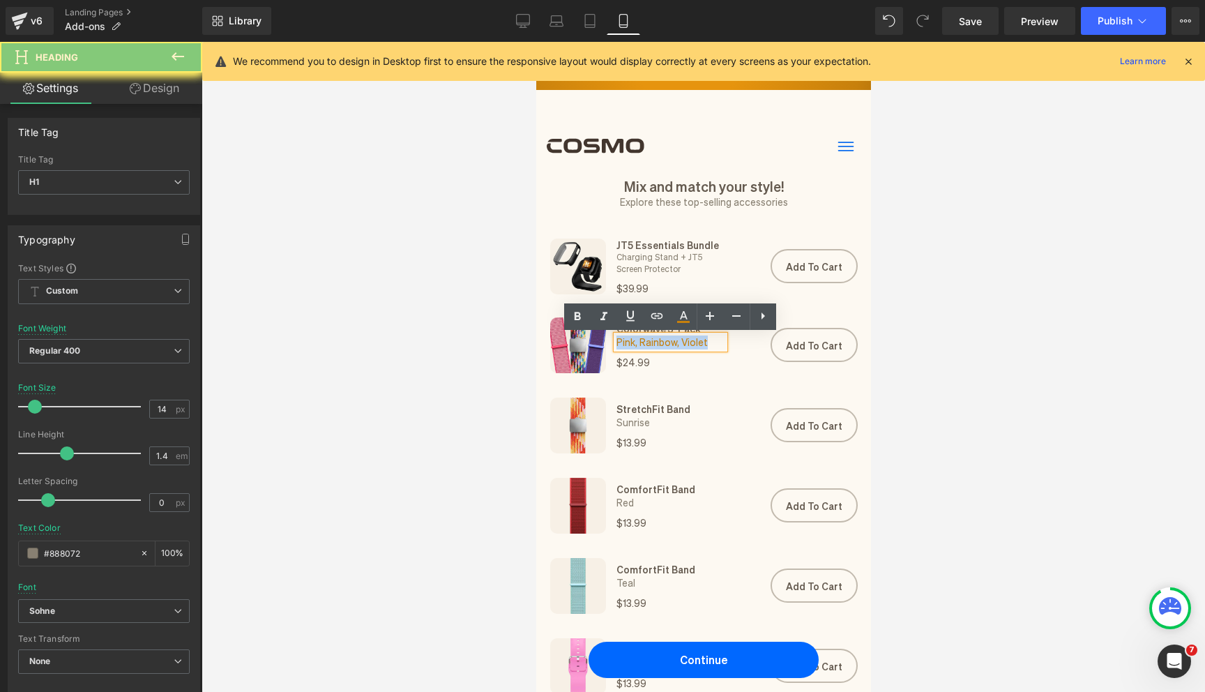
click at [621, 342] on span "Pink, Rainbow, Violet" at bounding box center [661, 341] width 91 height 13
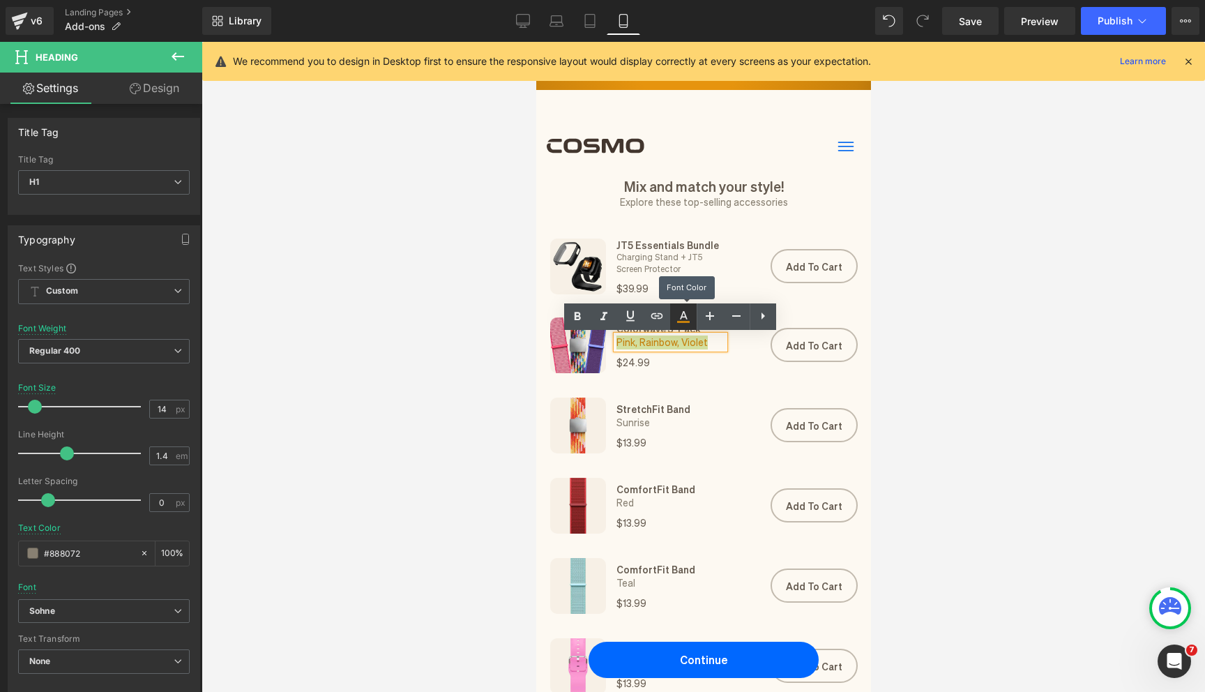
click at [686, 325] on link at bounding box center [683, 316] width 26 height 26
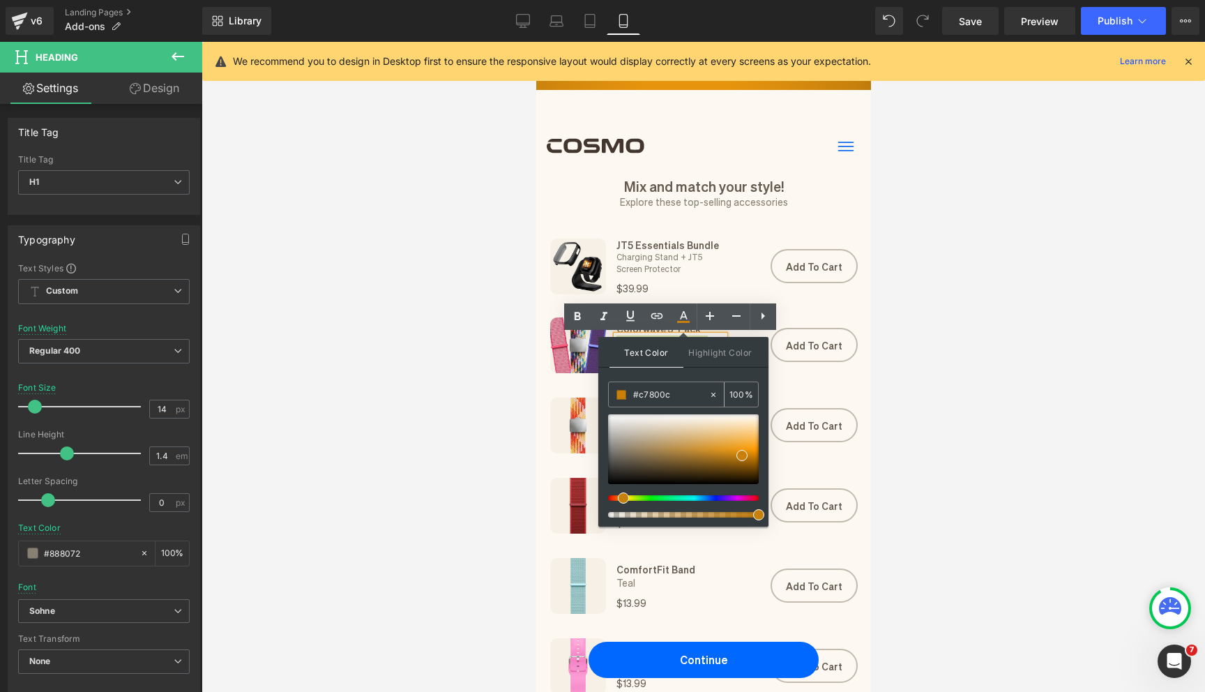
click at [647, 401] on input "#c7800c" at bounding box center [670, 394] width 75 height 15
click at [650, 399] on input "#c7800c" at bounding box center [670, 394] width 75 height 15
paste input "#888072"
type input "##888072"
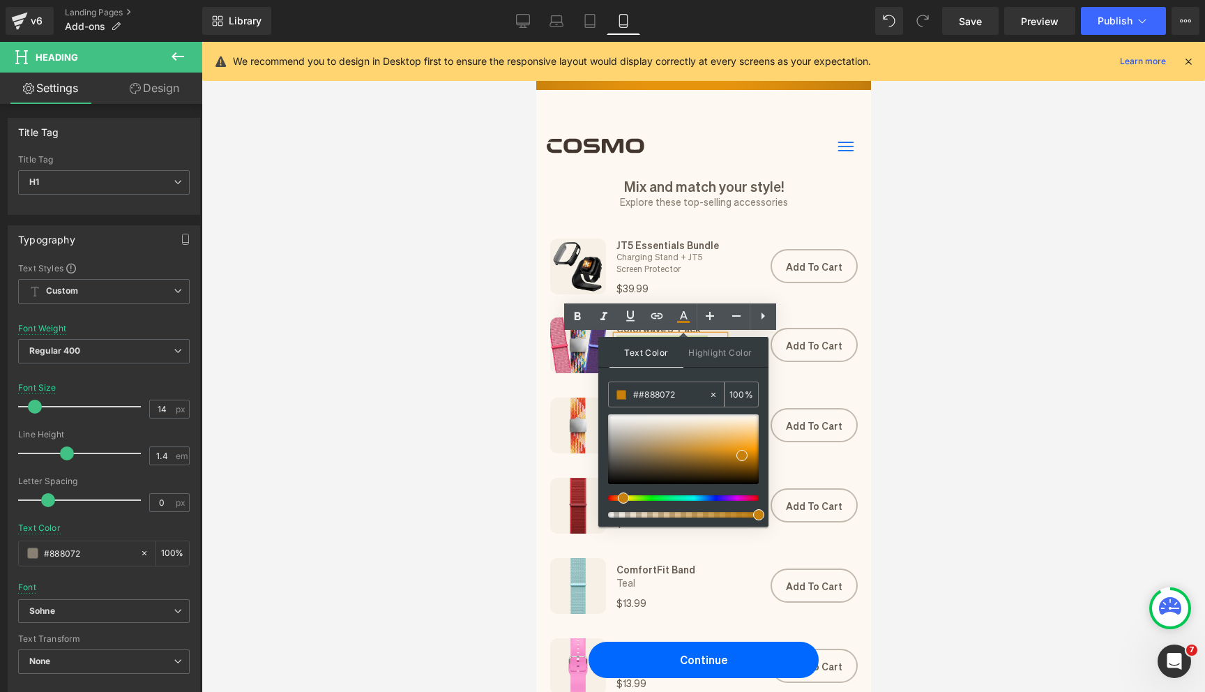
type input "0"
type input "##888072"
click at [745, 455] on span at bounding box center [741, 455] width 11 height 11
click at [739, 392] on input "0" at bounding box center [736, 393] width 15 height 15
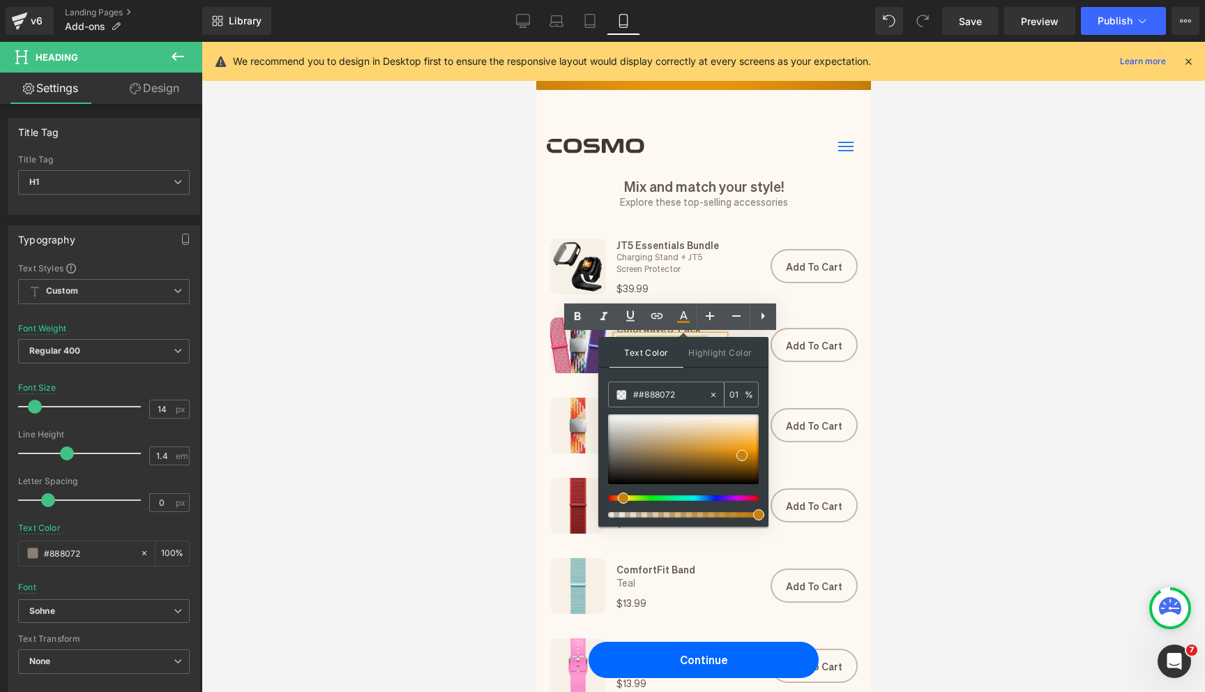
type input "01"
click at [671, 393] on input "##888072" at bounding box center [670, 394] width 75 height 15
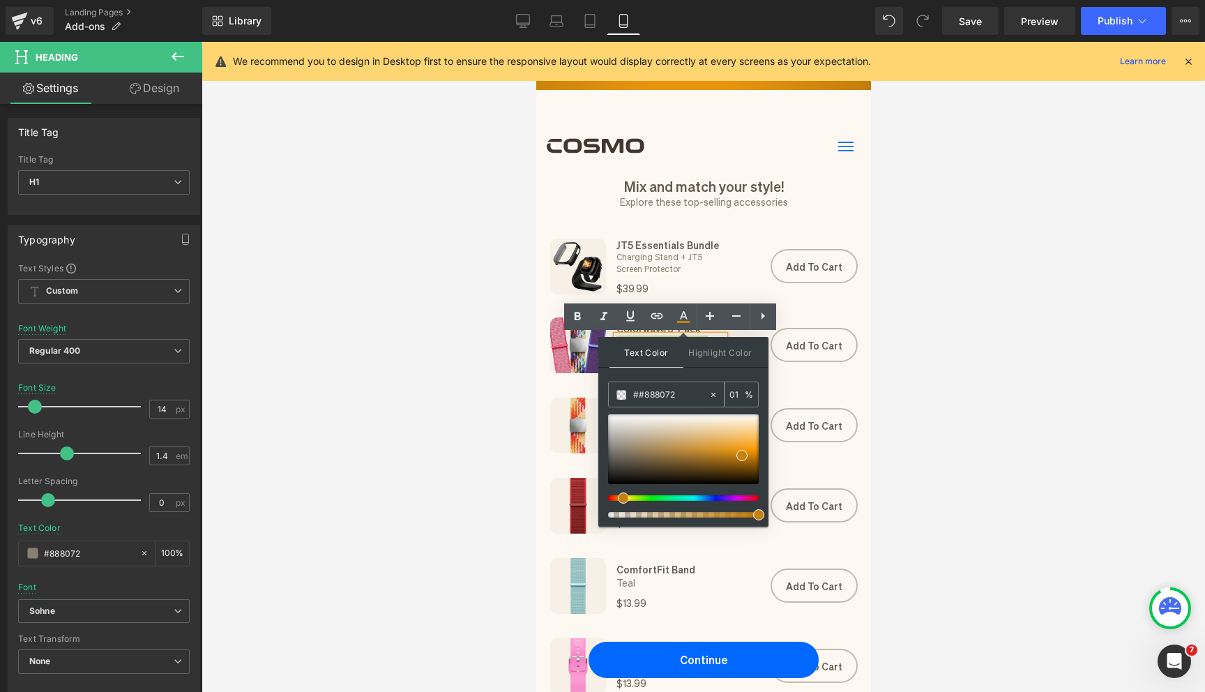
paste input "text"
type input "#888072"
type input "100"
click at [620, 450] on span at bounding box center [621, 449] width 11 height 11
type input "#887f71"
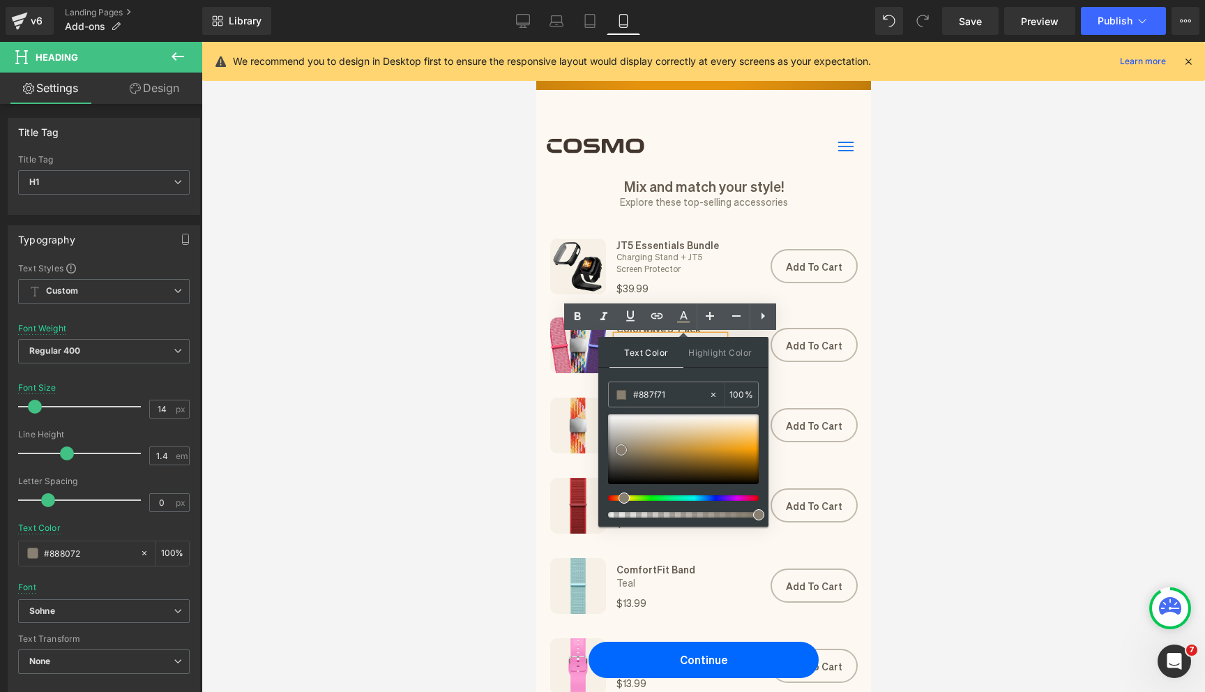
click at [620, 450] on span at bounding box center [621, 449] width 11 height 11
drag, startPoint x: 7, startPoint y: 392, endPoint x: 482, endPoint y: 416, distance: 476.0
click at [482, 416] on div at bounding box center [702, 367] width 1003 height 650
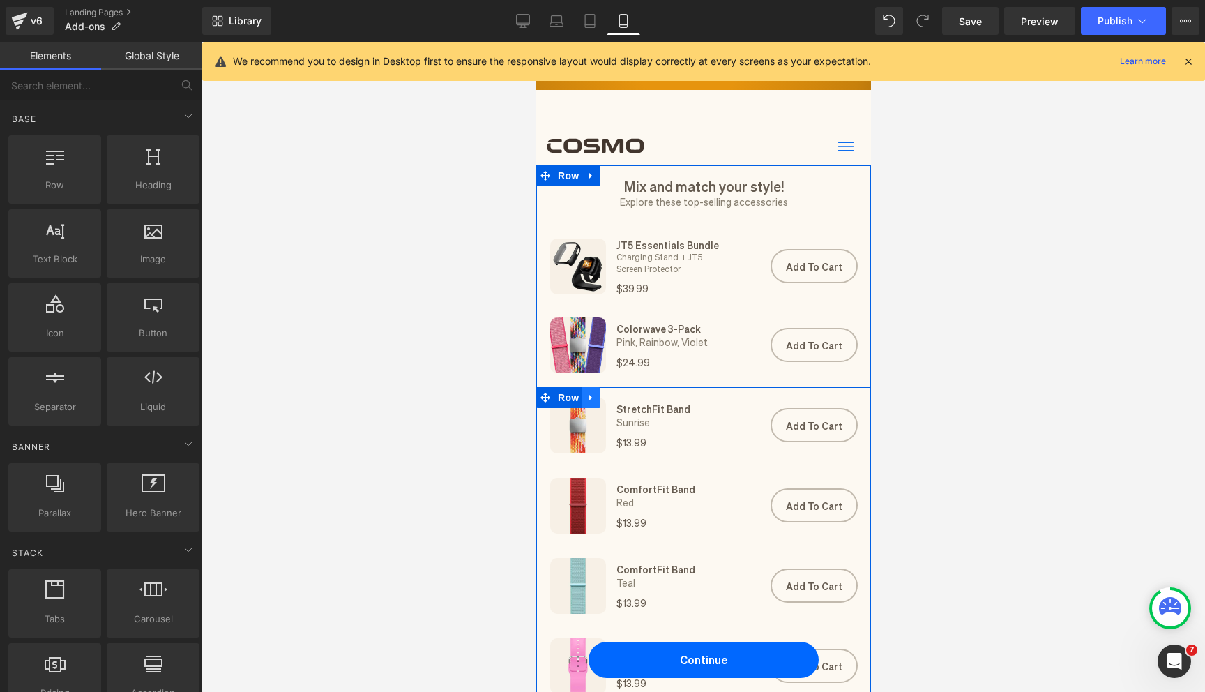
click at [600, 395] on div "Image StretchFit Band Heading Sunrise Heading $13.99 Heading Add To Cart (P) Ca…" at bounding box center [702, 427] width 335 height 80
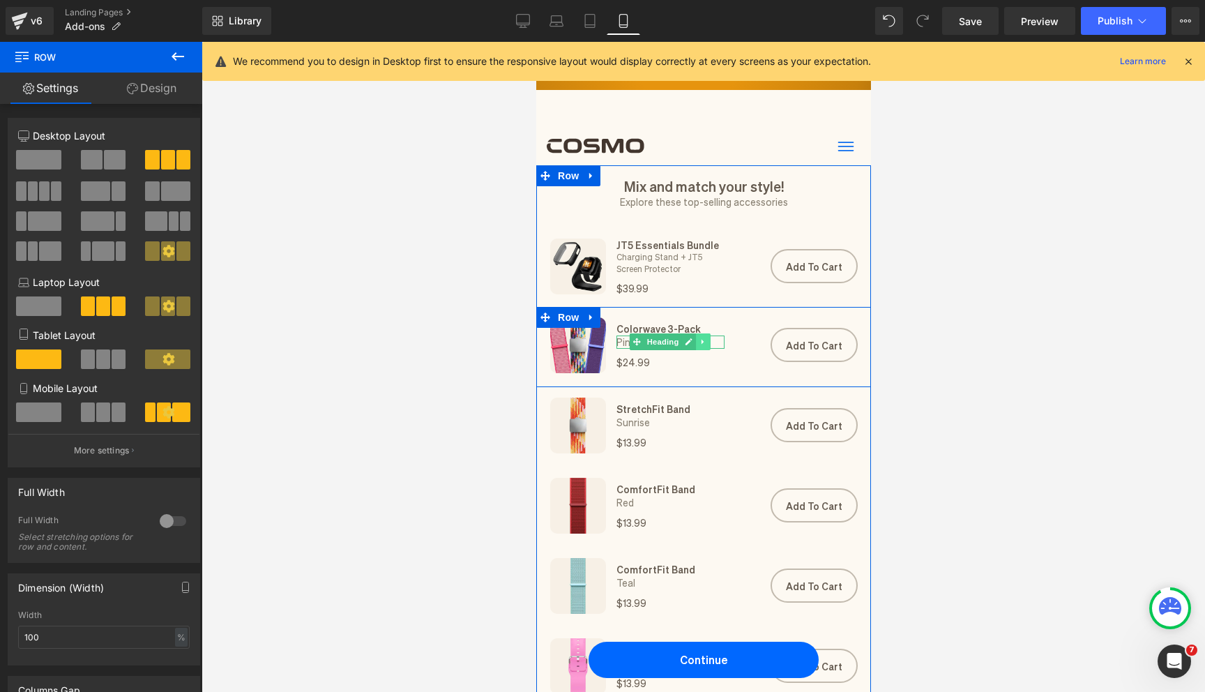
click at [699, 342] on icon at bounding box center [703, 341] width 8 height 8
click at [695, 344] on icon at bounding box center [696, 342] width 8 height 8
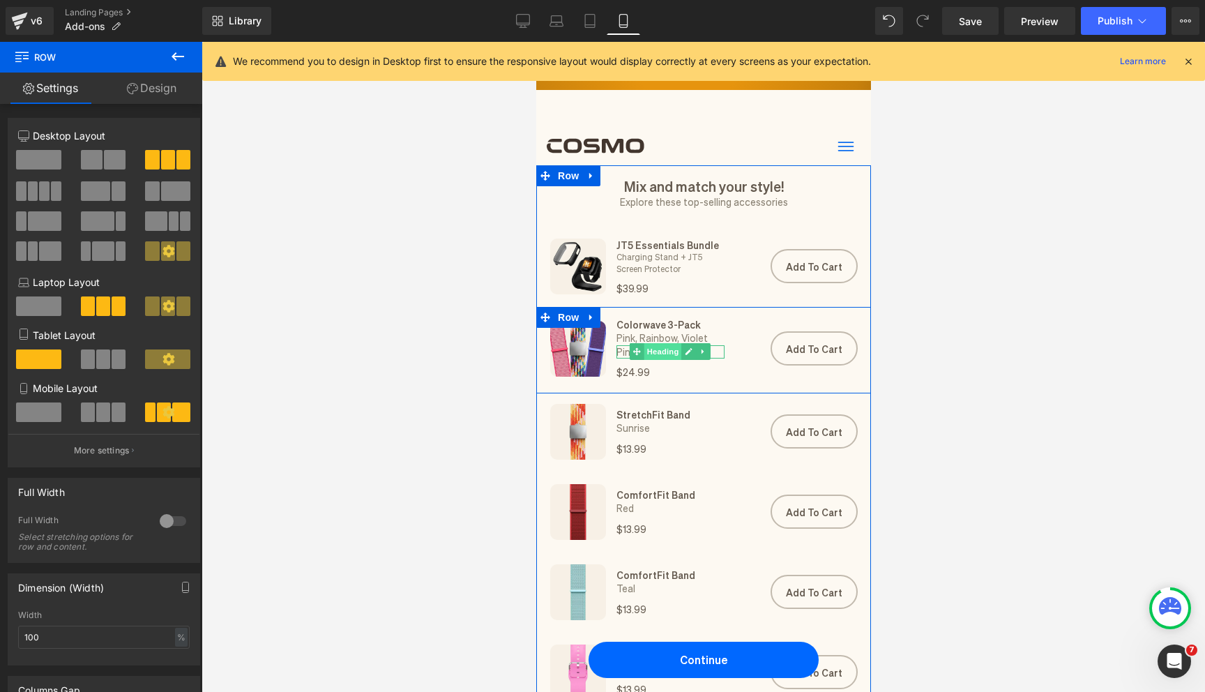
click at [652, 356] on span "Heading" at bounding box center [662, 351] width 38 height 17
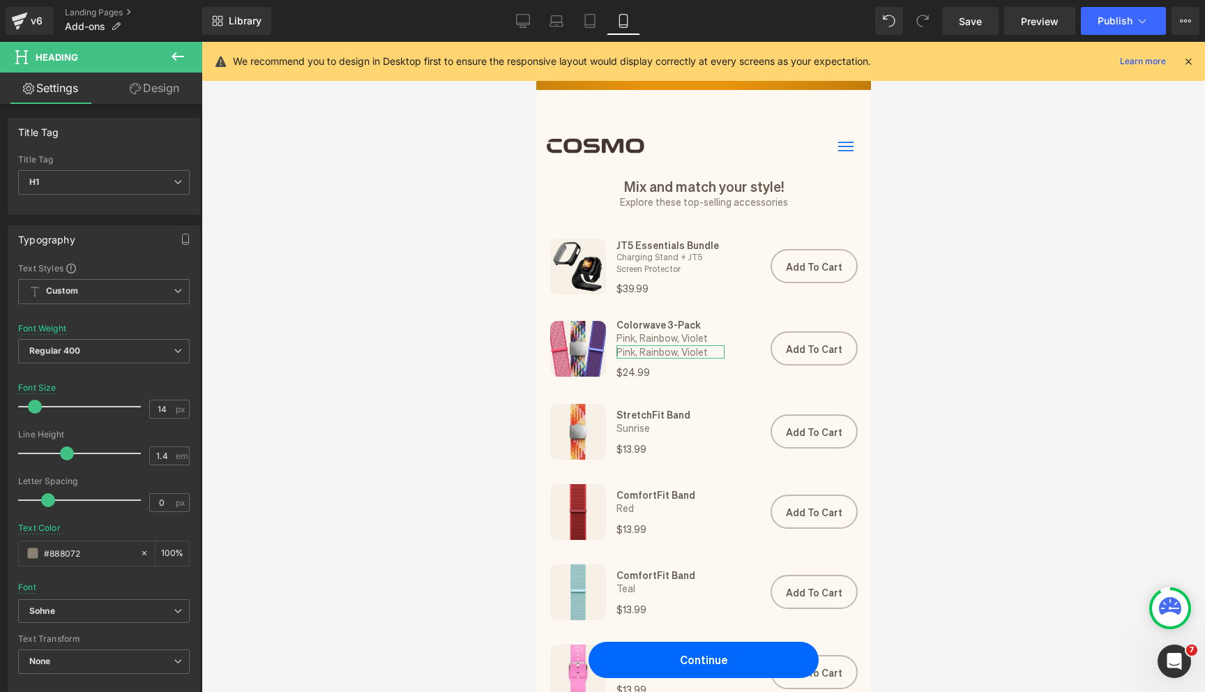
click at [122, 89] on link "Design" at bounding box center [154, 88] width 101 height 31
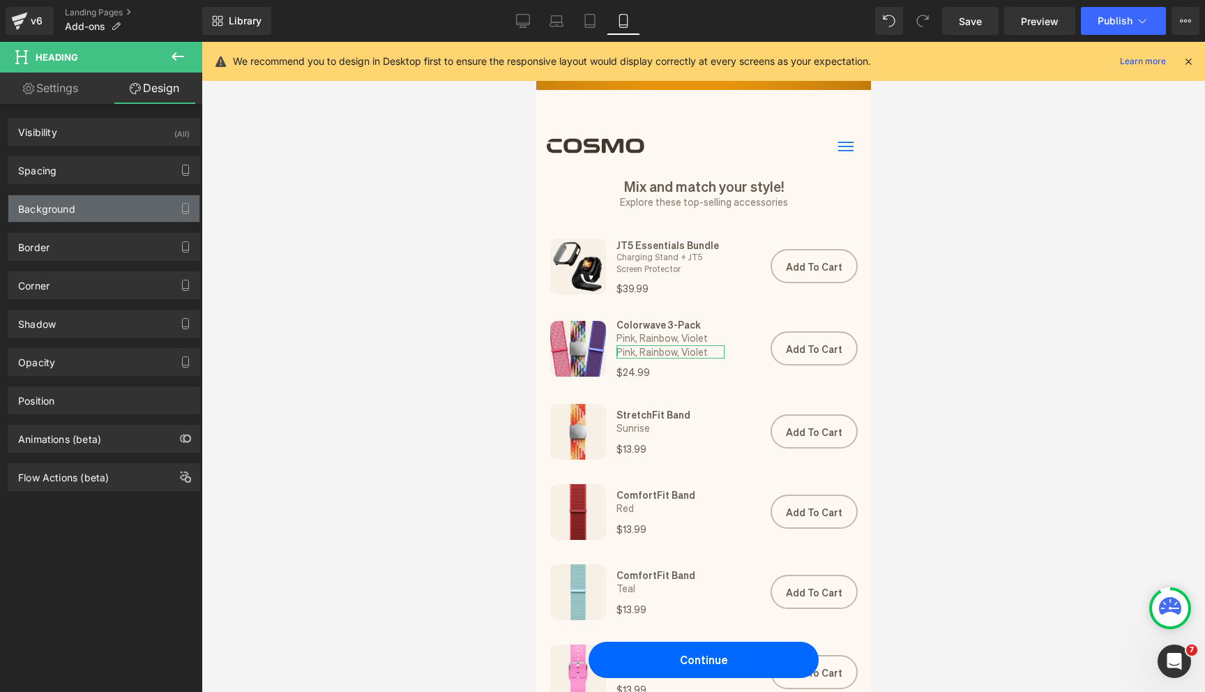
click at [88, 211] on div "Background" at bounding box center [103, 208] width 191 height 26
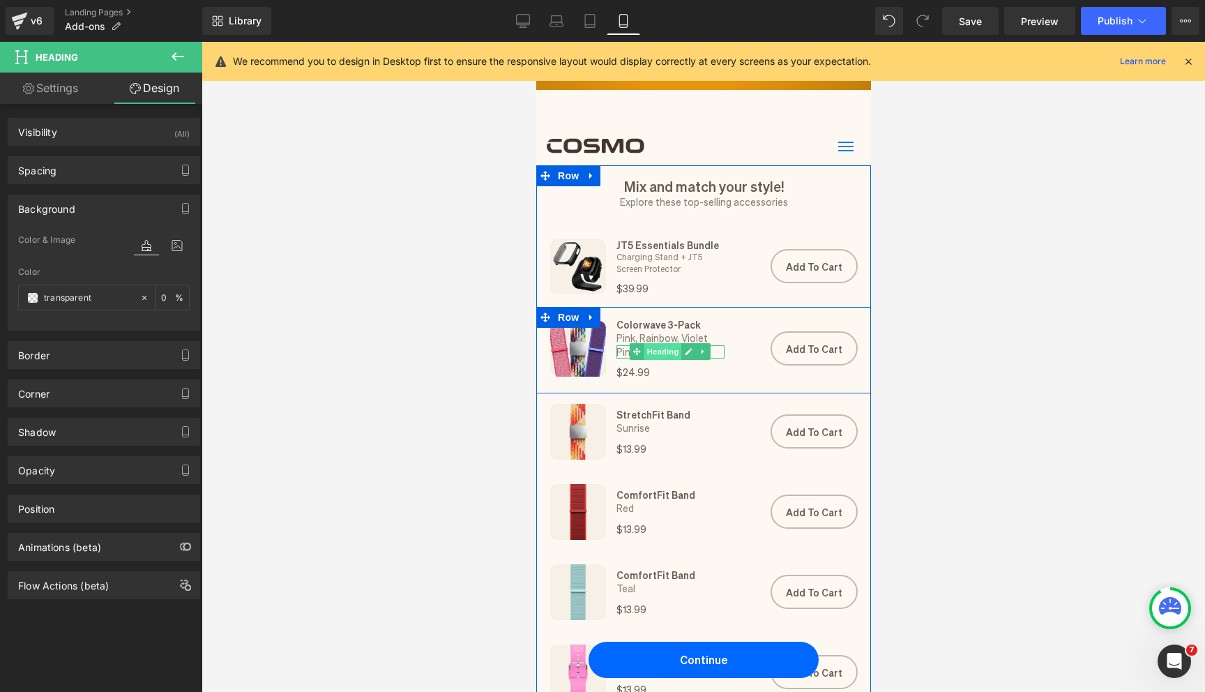
click at [666, 358] on span "Heading" at bounding box center [662, 351] width 38 height 17
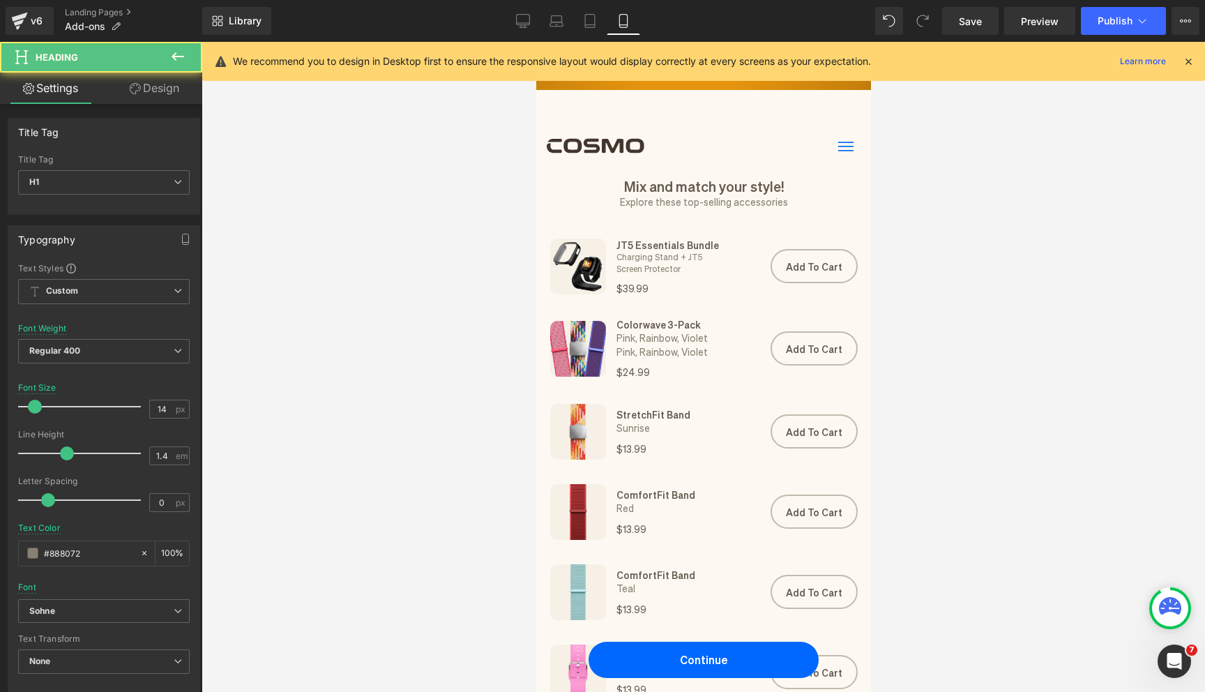
click at [152, 102] on link "Design" at bounding box center [154, 88] width 101 height 31
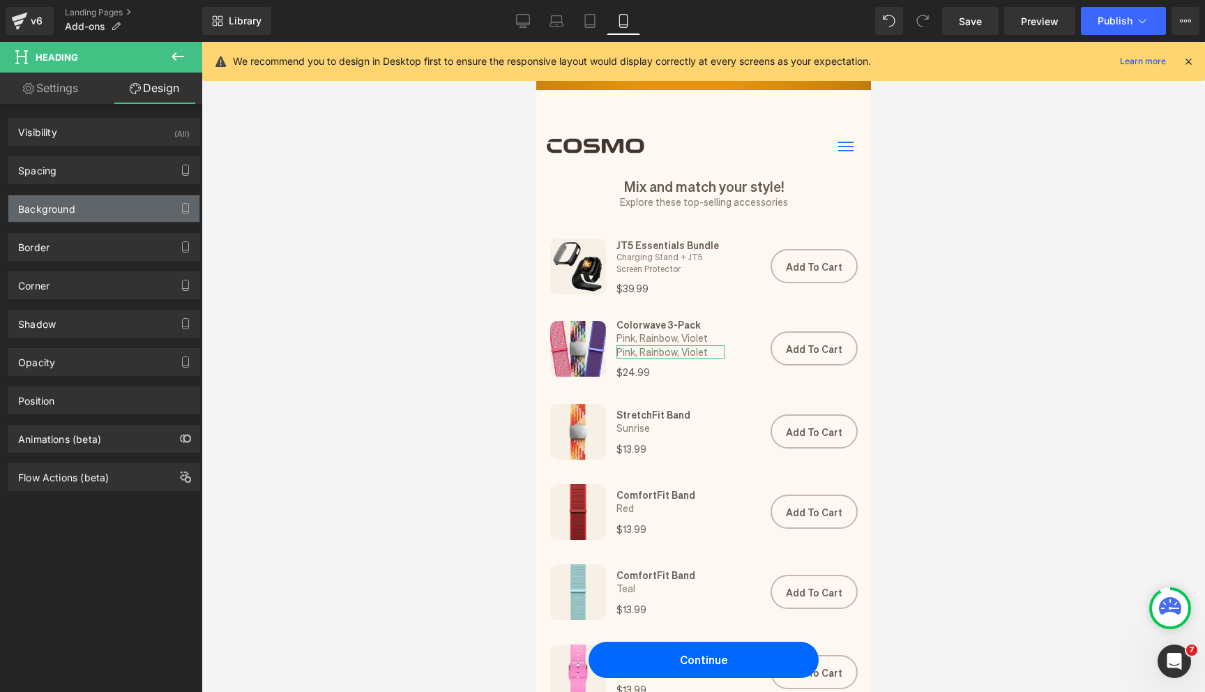
click at [98, 211] on div "Background" at bounding box center [103, 208] width 191 height 26
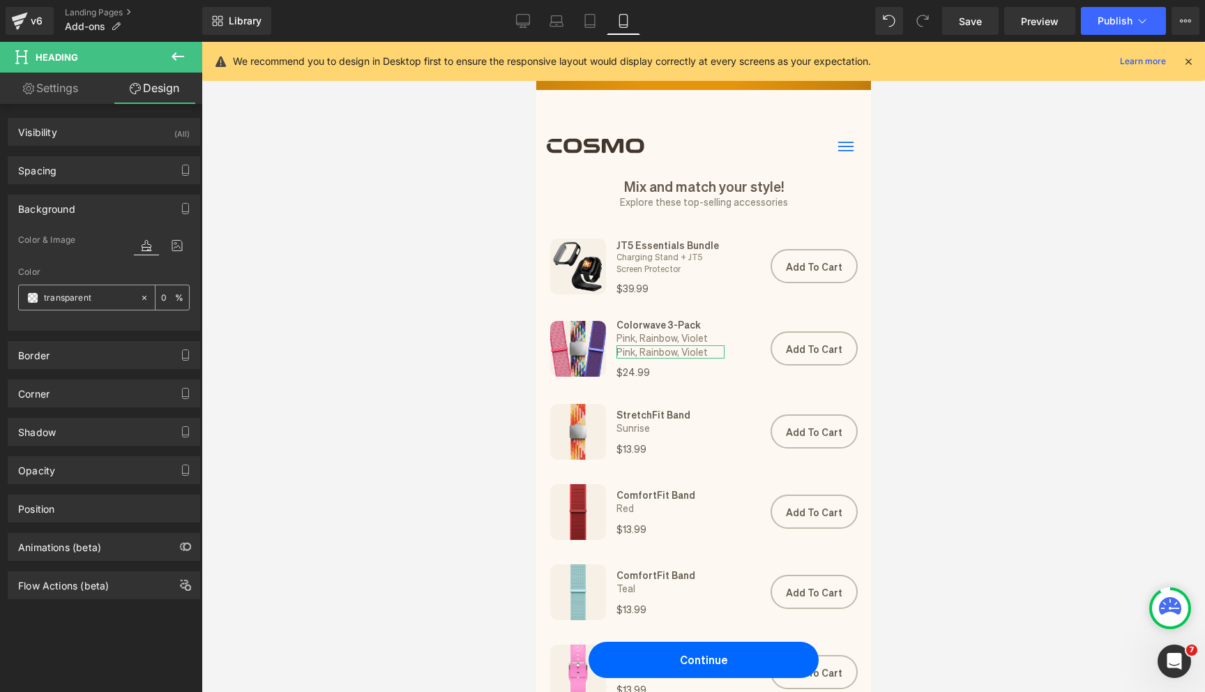
click at [95, 285] on div "transparent" at bounding box center [79, 297] width 121 height 24
click at [95, 294] on input "transparent" at bounding box center [88, 297] width 89 height 15
paste input "#c7800c"
type input "#c7800c"
type input "100"
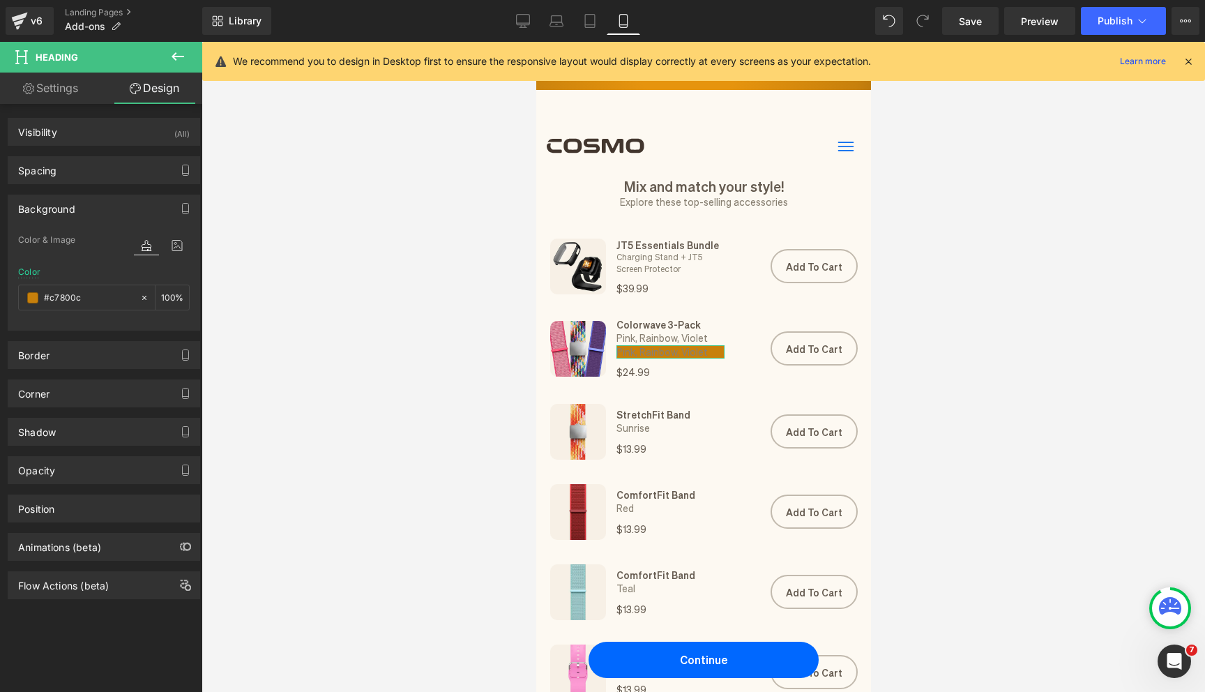
type input "#c7800c"
click at [48, 98] on link "Settings" at bounding box center [50, 88] width 101 height 31
type input "100"
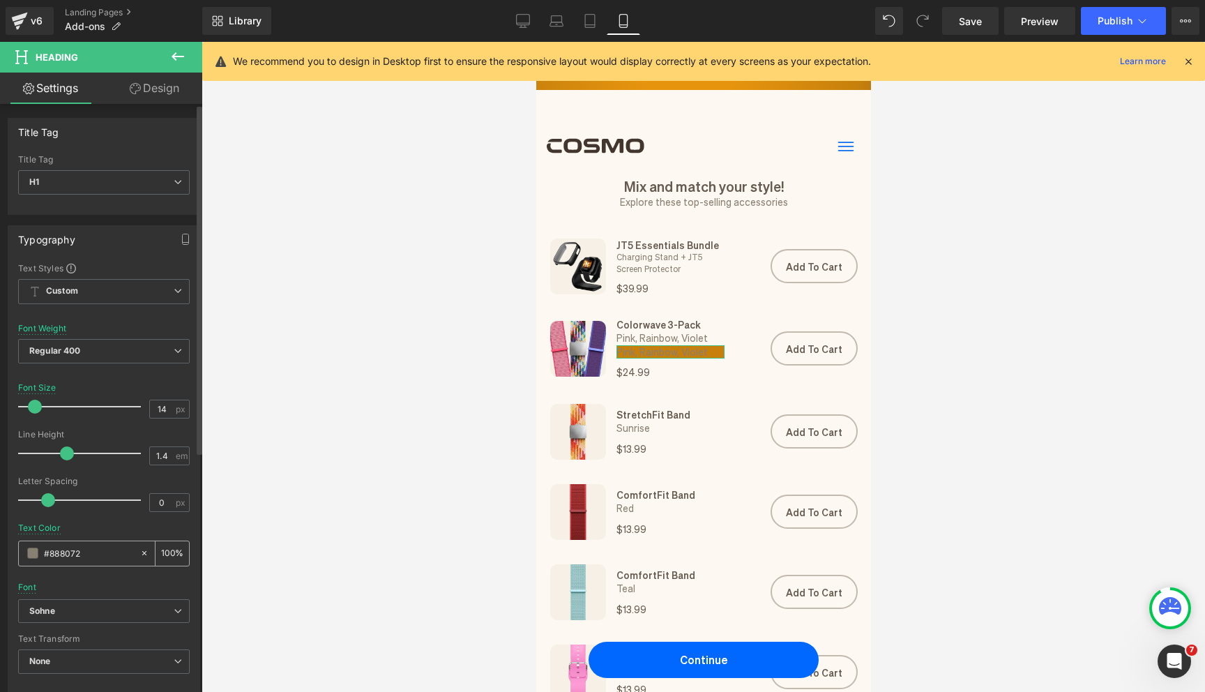
click at [36, 547] on span at bounding box center [32, 552] width 11 height 11
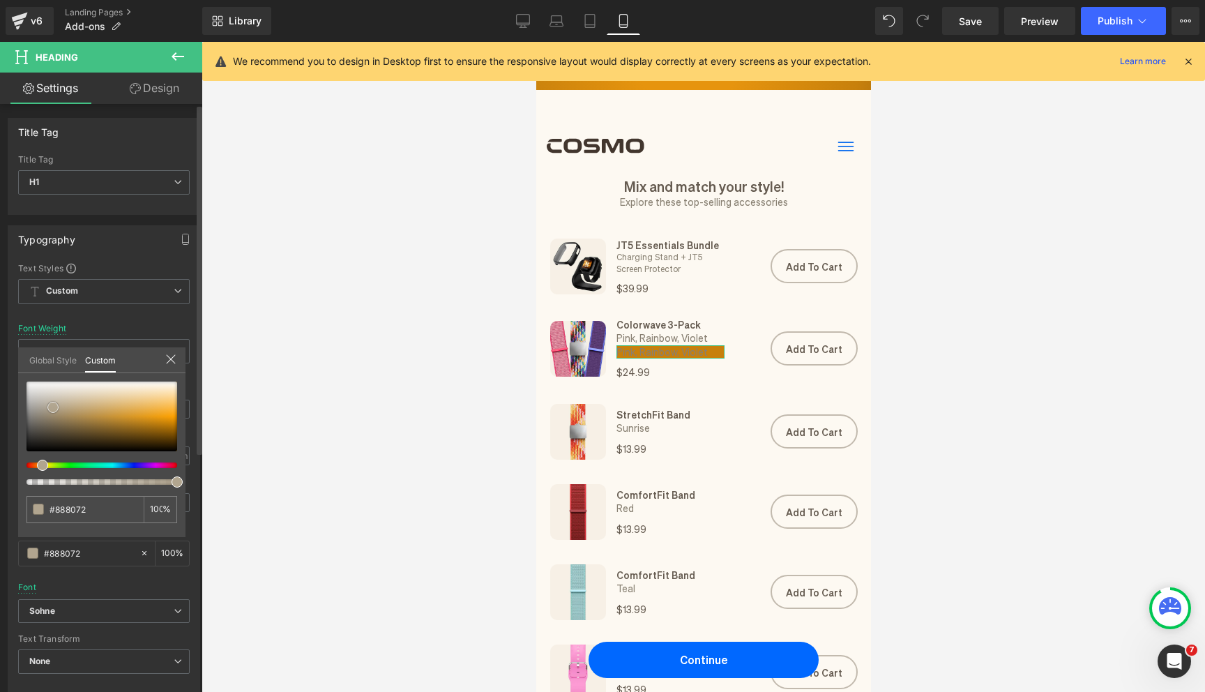
type input "#afa28c"
type input "#b0a590"
type input "#bdb5a7"
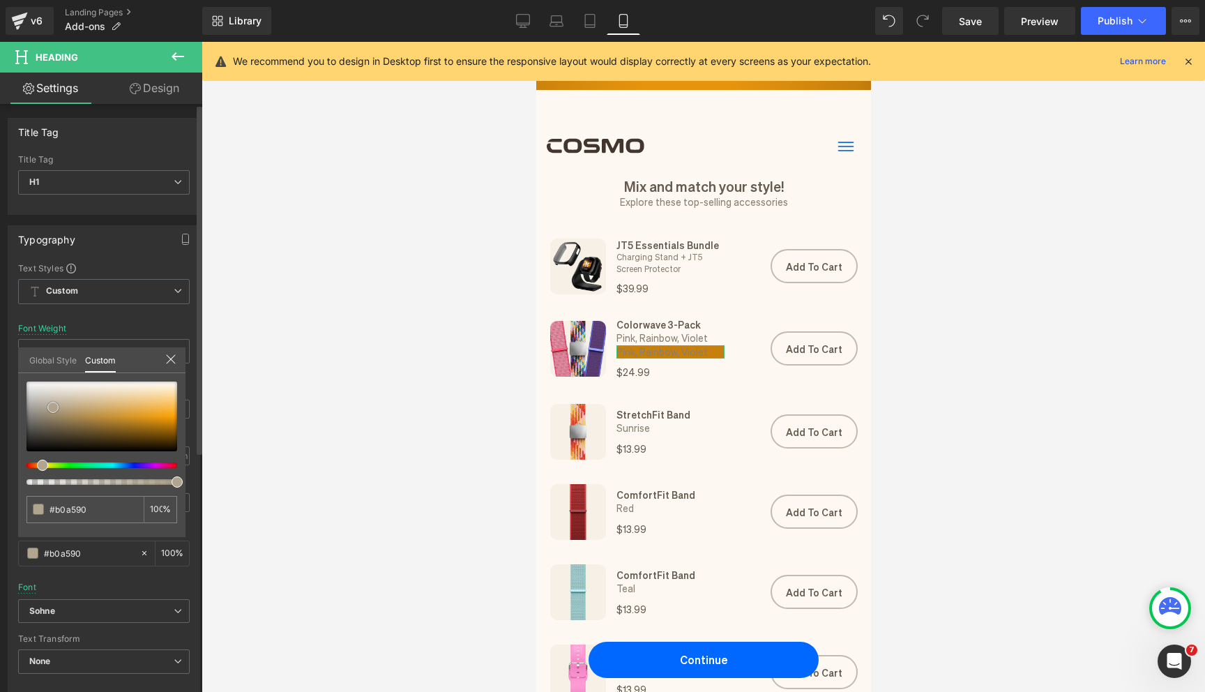
type input "#bdb5a7"
type input "#c2bbb1"
type input "#c9c5bf"
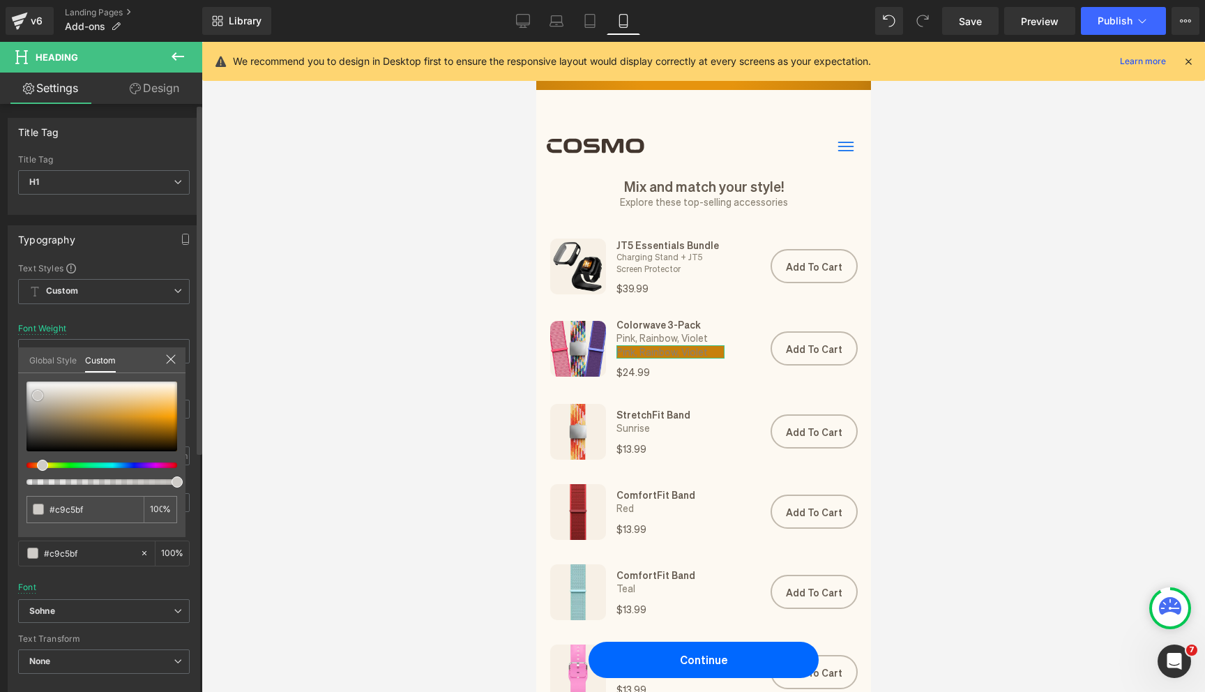
type input "#cdc9c5"
type input "#cfccc8"
type input "#d1cecb"
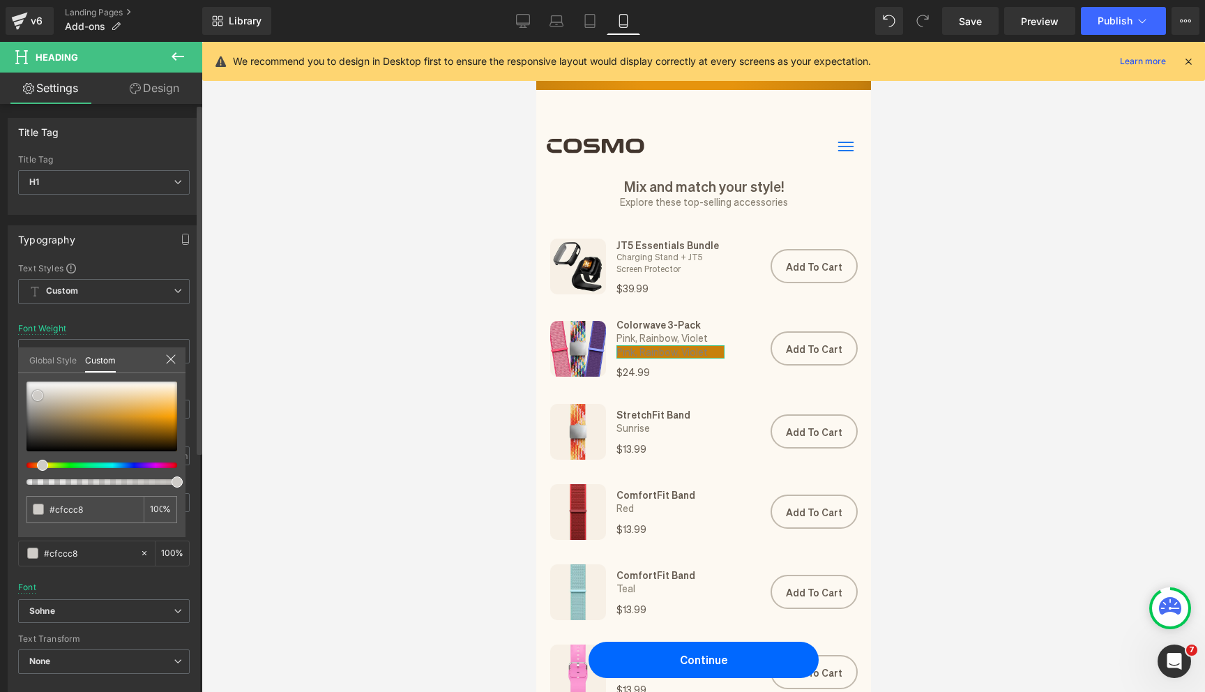
type input "#d1cecb"
type input "#d3d1ce"
type input "#d6d4d1"
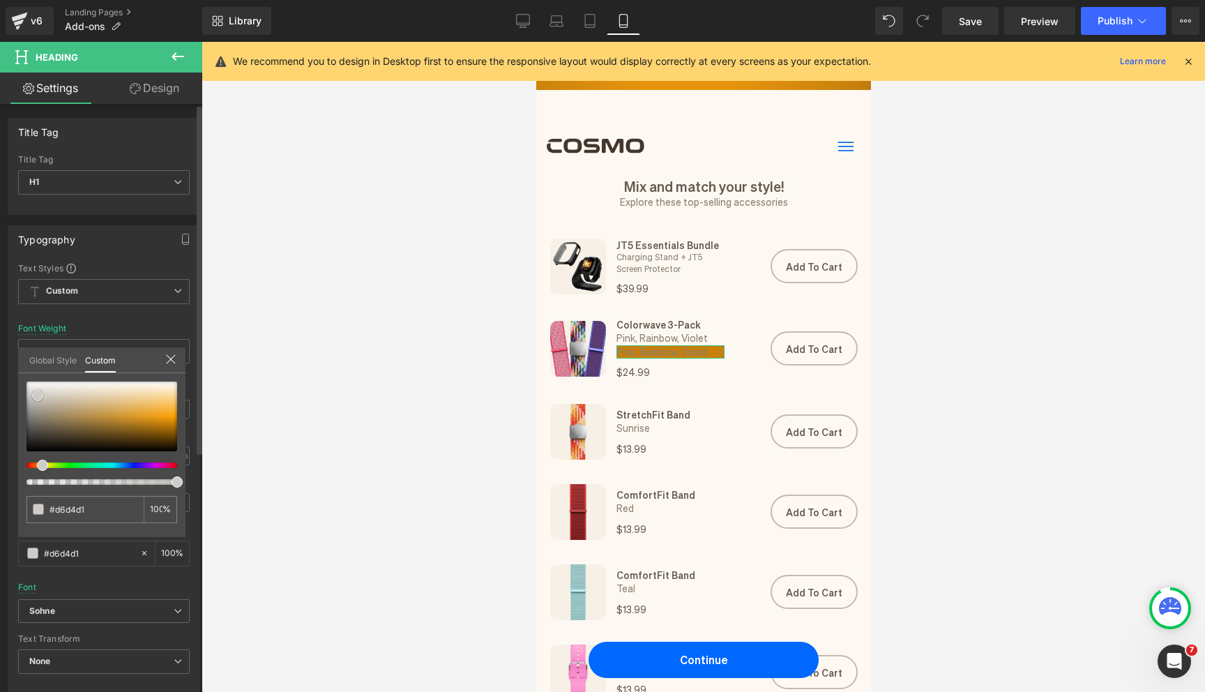
type input "#e1e0df"
type input "#f0f0ef"
type input "#ffffff"
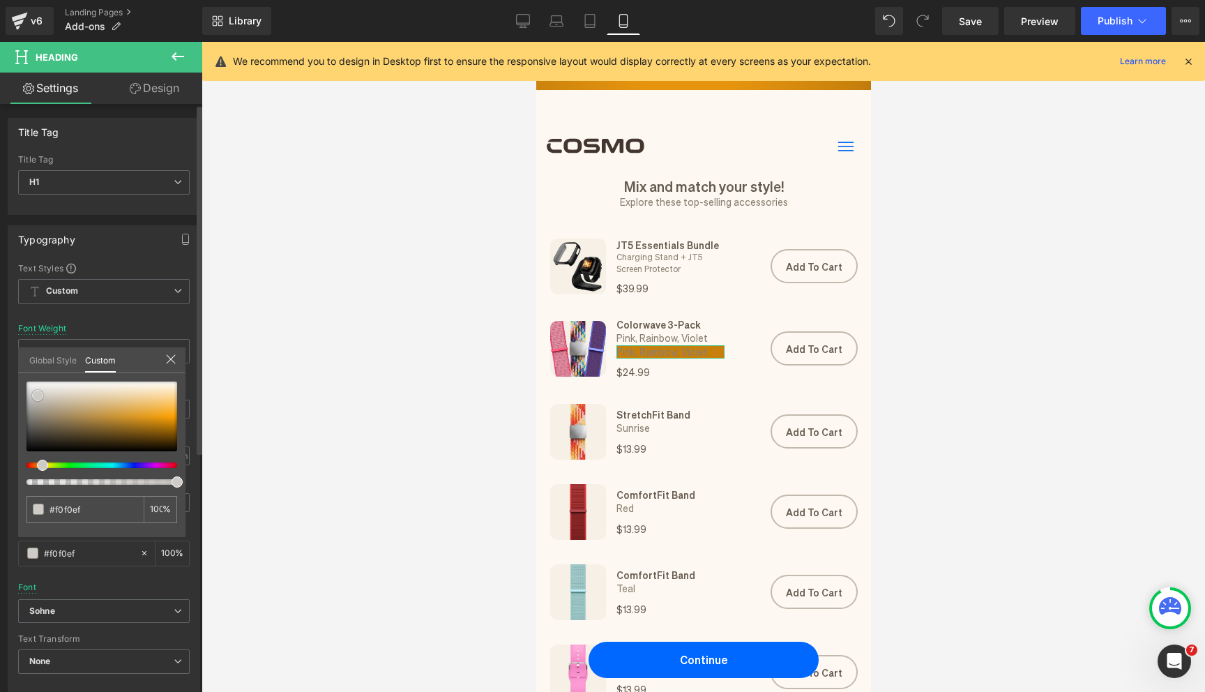
type input "#ffffff"
drag, startPoint x: 53, startPoint y: 407, endPoint x: 16, endPoint y: 363, distance: 57.4
click at [16, 365] on div "Typography Text Styles Custom Custom Setup Global Style Custom Setup Global Sty…" at bounding box center [104, 454] width 208 height 479
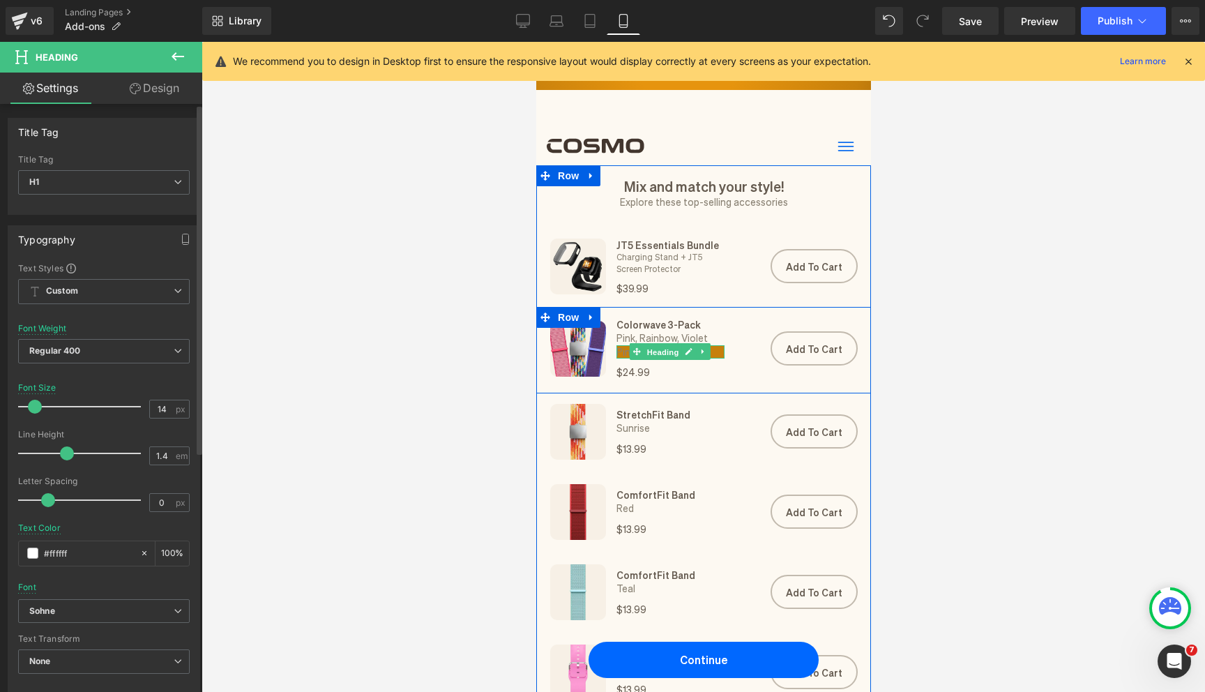
click at [673, 353] on span "Heading" at bounding box center [662, 352] width 38 height 17
click at [673, 353] on span "Heading" at bounding box center [662, 351] width 38 height 17
click at [688, 352] on icon at bounding box center [688, 352] width 7 height 7
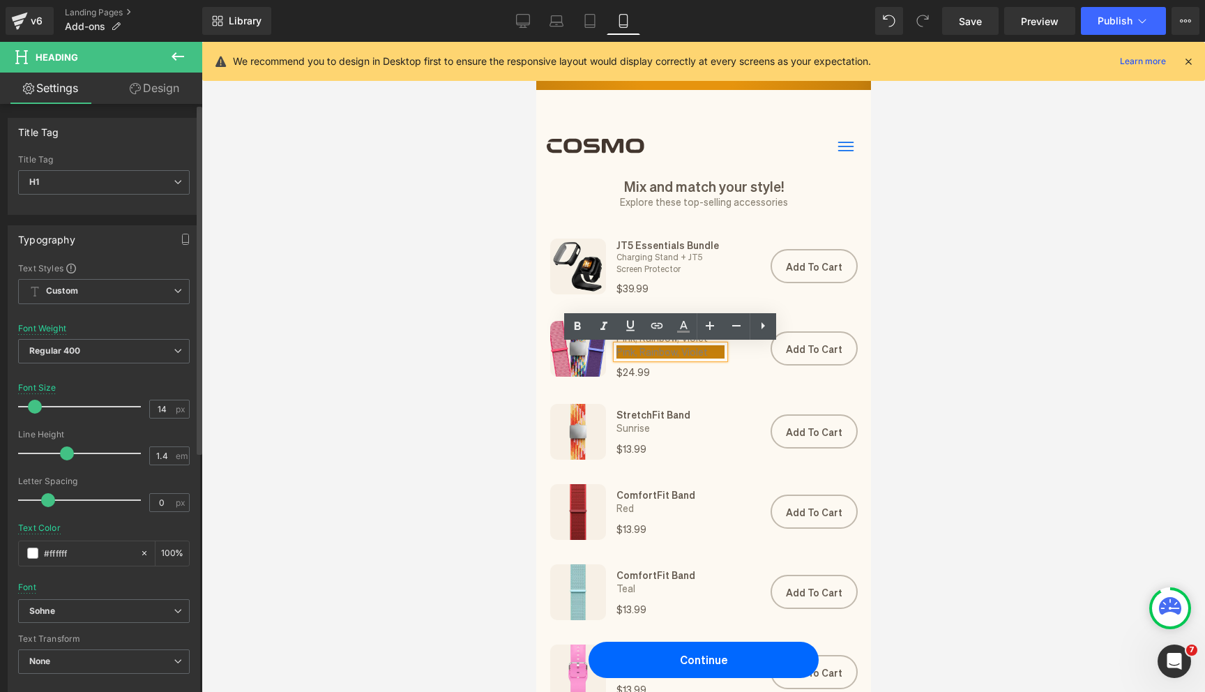
click at [655, 352] on span "Pink, Rainbow, Violet" at bounding box center [661, 351] width 91 height 13
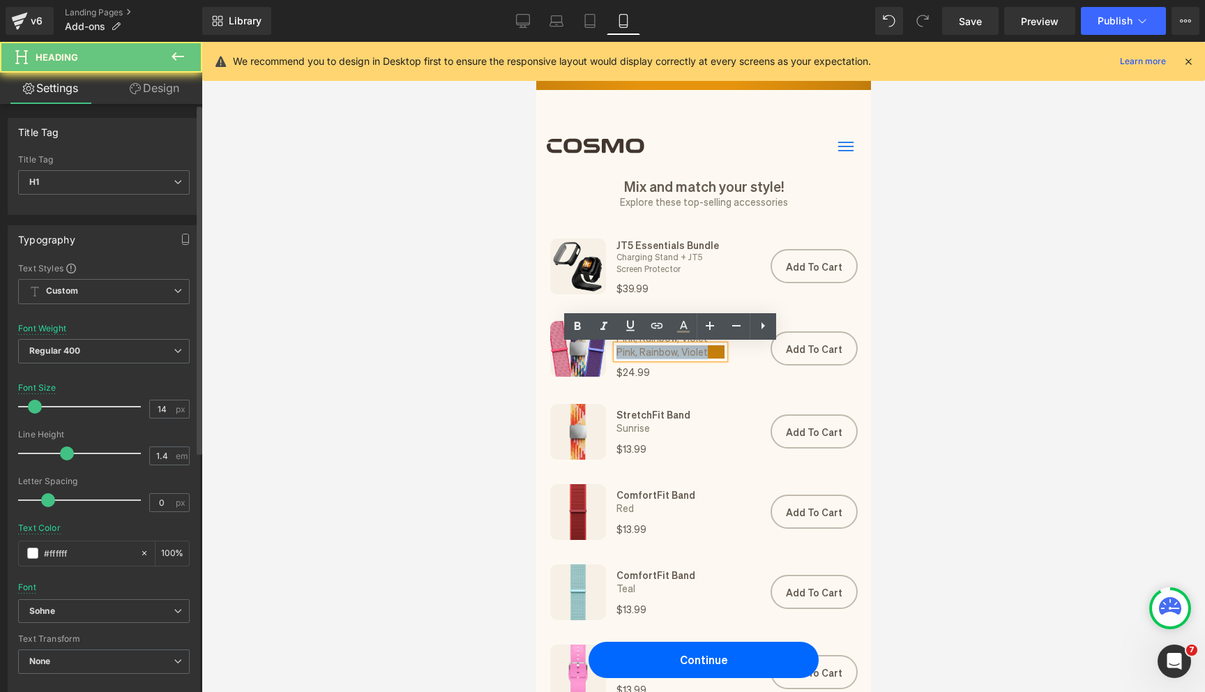
click at [655, 352] on span "Pink, Rainbow, Violet" at bounding box center [661, 351] width 91 height 13
click at [693, 328] on link at bounding box center [683, 326] width 26 height 26
type input "100"
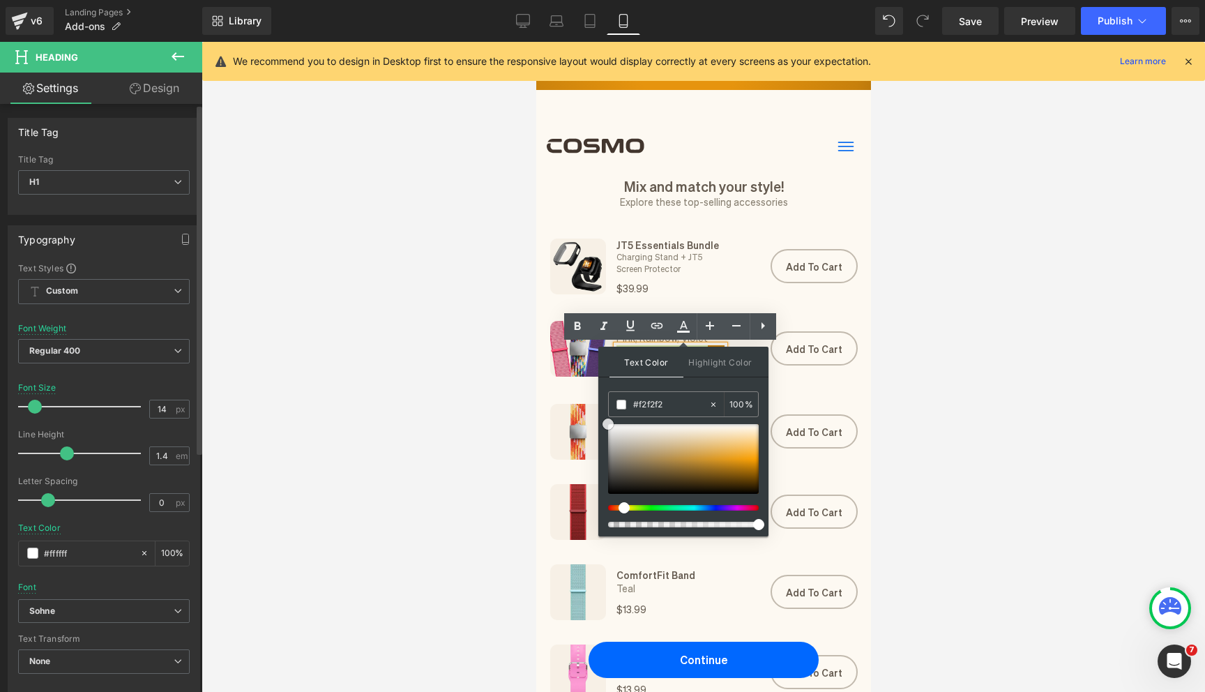
type input "#ffffff"
drag, startPoint x: 1160, startPoint y: 478, endPoint x: 587, endPoint y: 408, distance: 577.3
click at [609, 425] on span at bounding box center [607, 423] width 11 height 11
click at [487, 373] on div at bounding box center [702, 367] width 1003 height 650
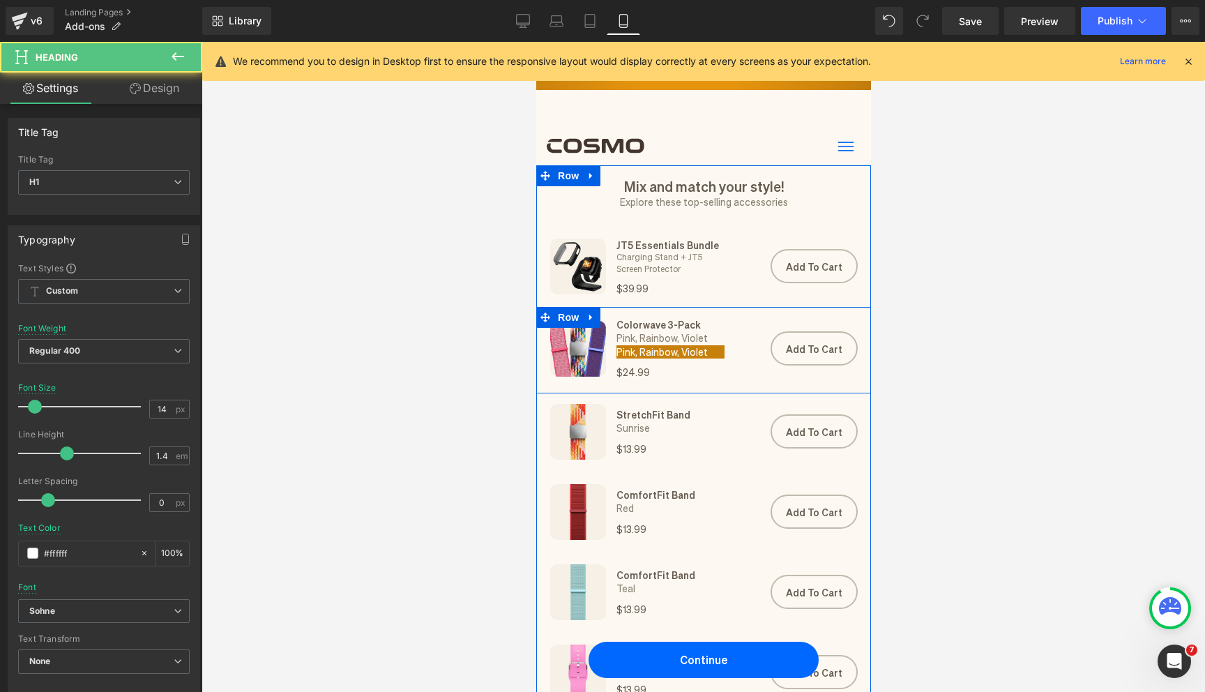
click at [664, 352] on div "Pink, Rainbow, Violet Heading" at bounding box center [670, 352] width 108 height 14
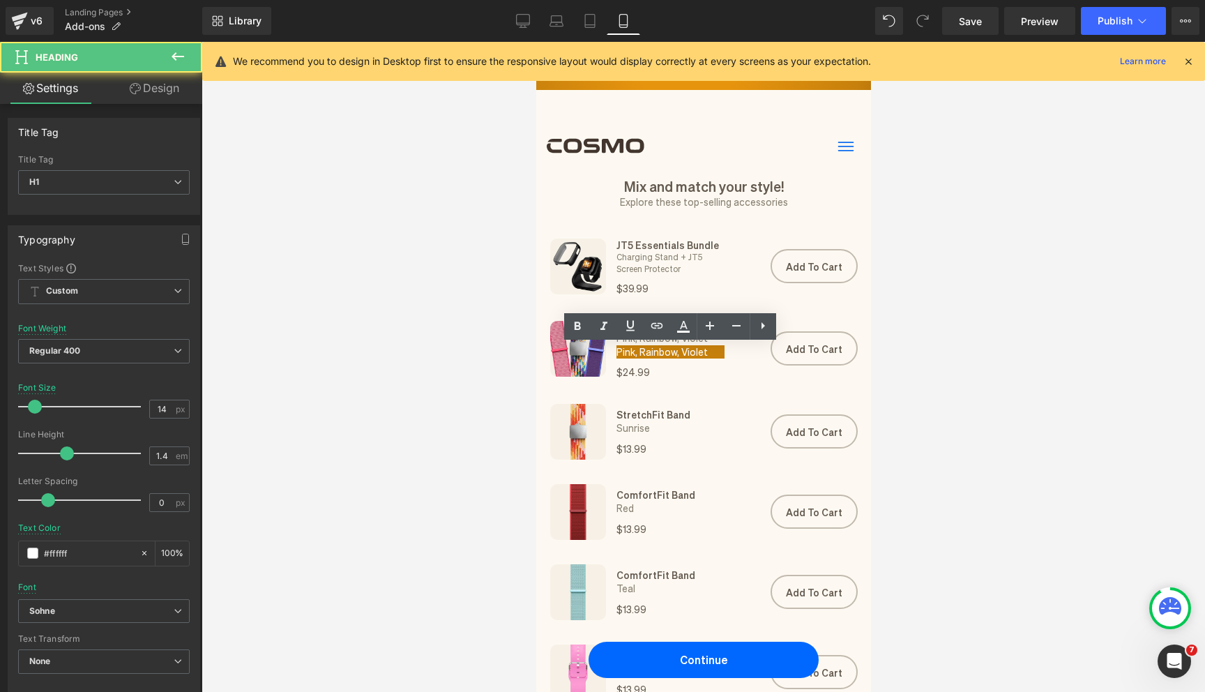
click at [480, 329] on div at bounding box center [702, 367] width 1003 height 650
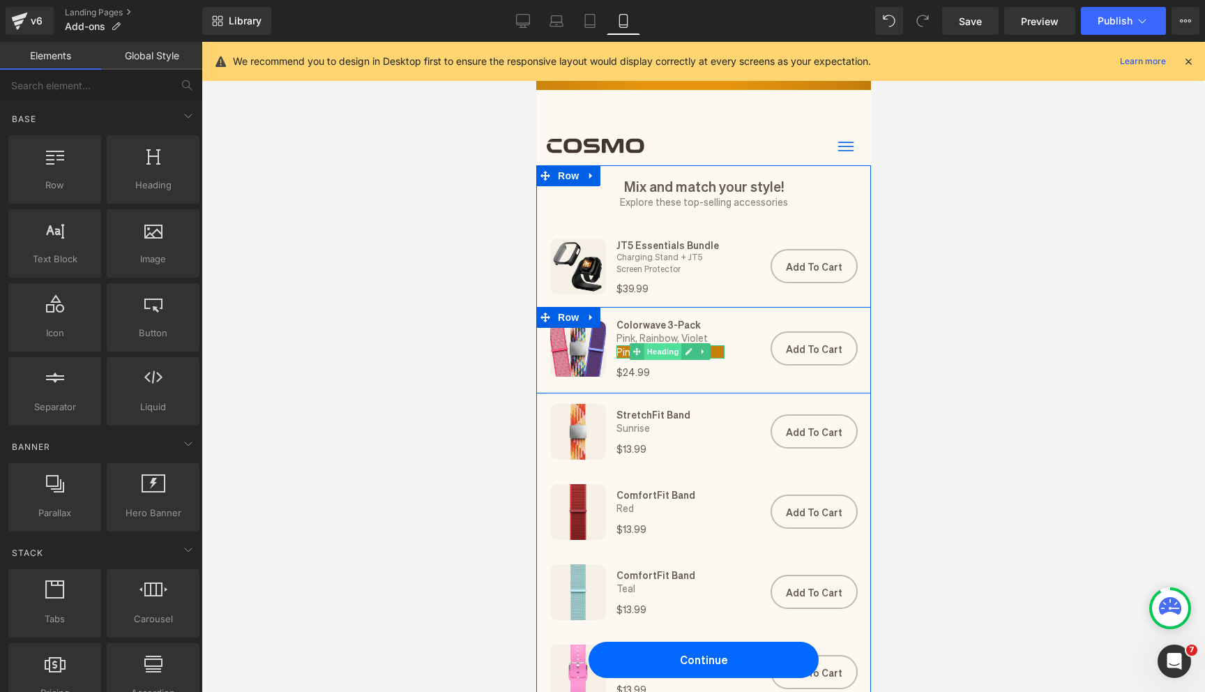
click at [659, 353] on span "Heading" at bounding box center [662, 351] width 38 height 17
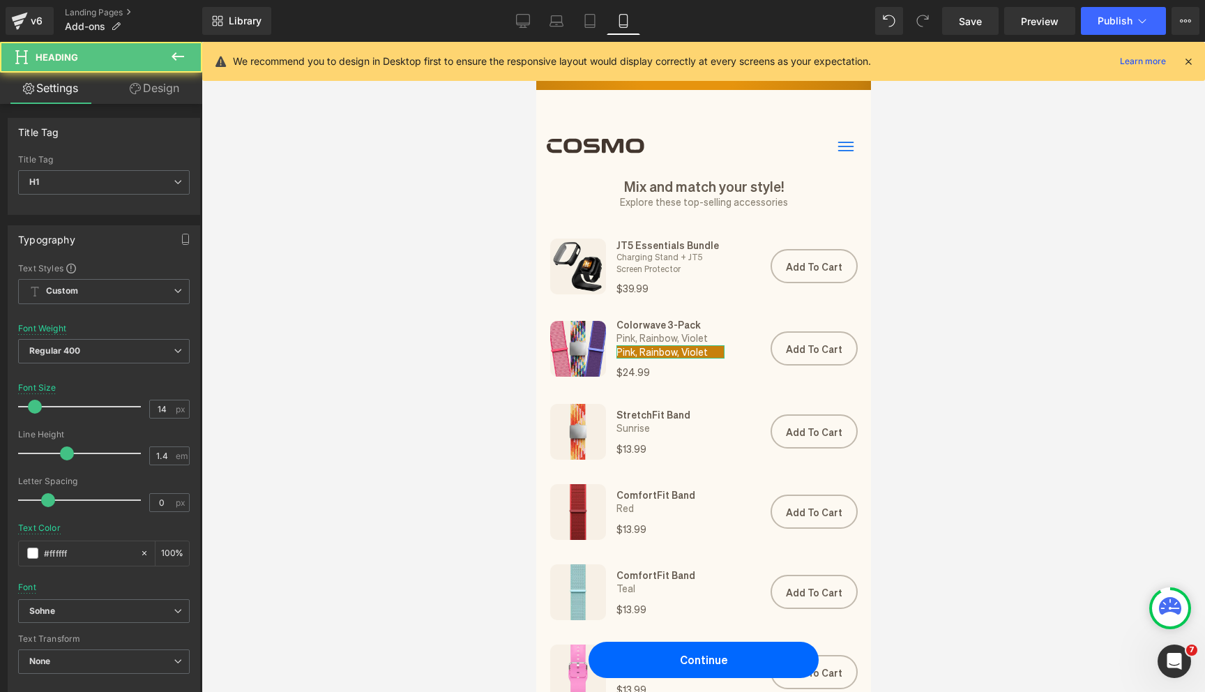
click at [155, 87] on link "Design" at bounding box center [154, 88] width 101 height 31
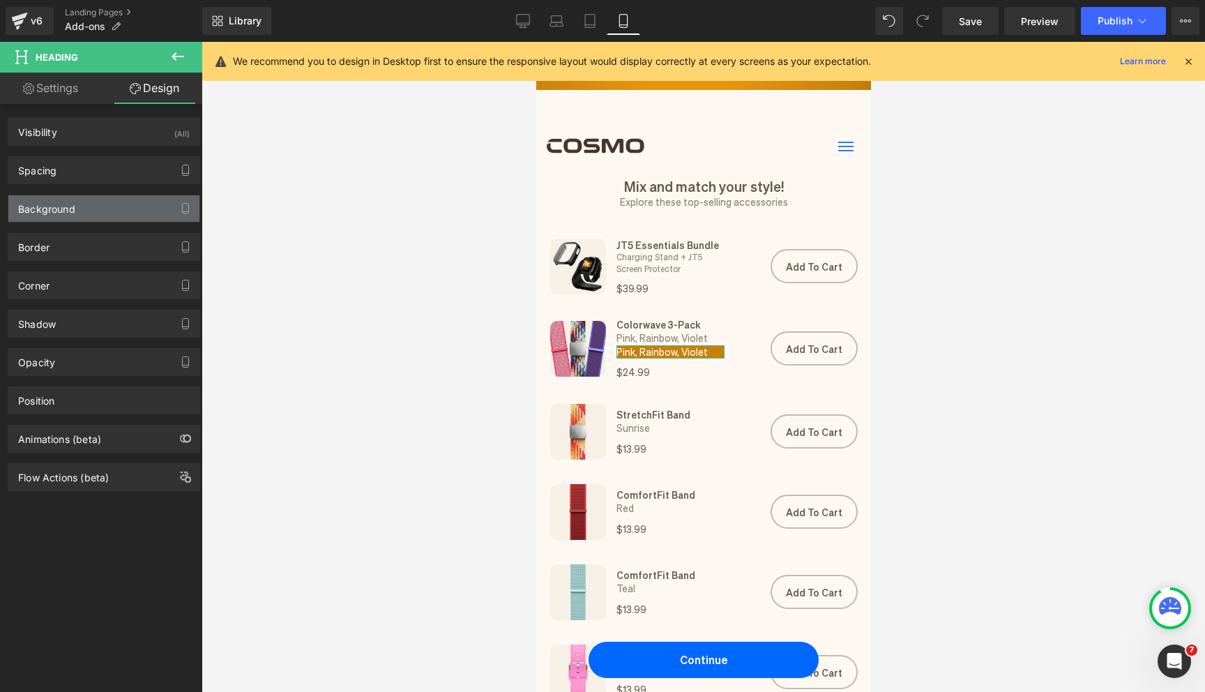
click at [124, 203] on div "Background" at bounding box center [103, 208] width 191 height 26
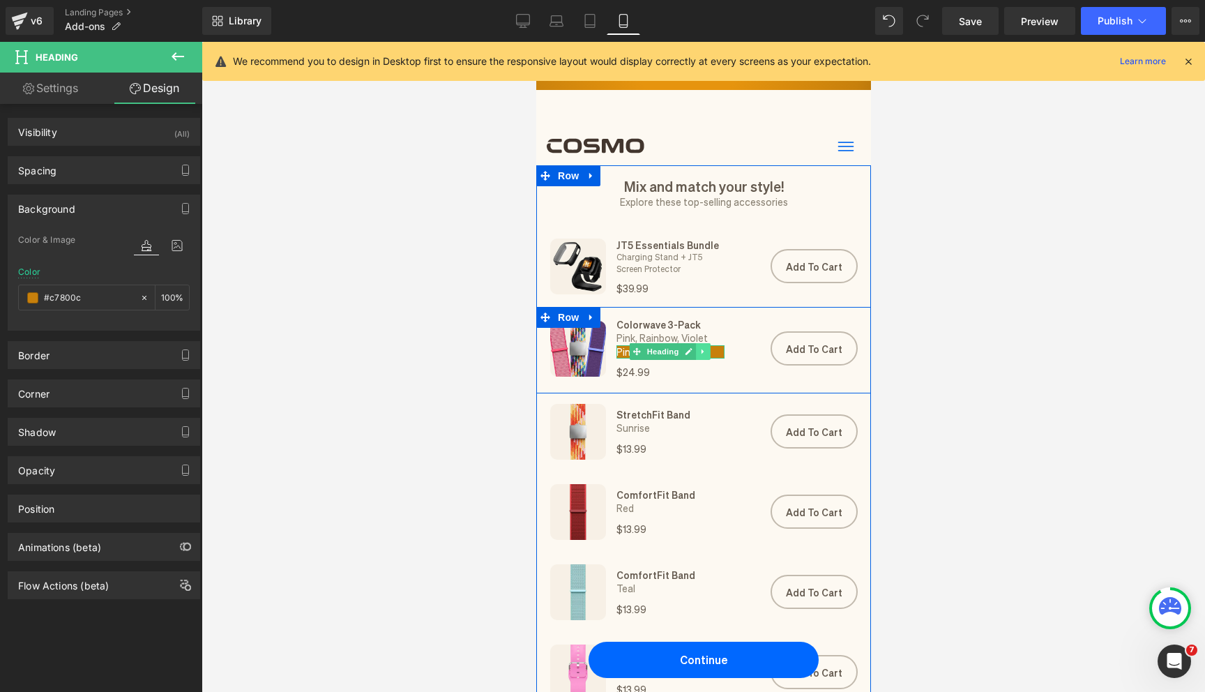
click at [707, 353] on link at bounding box center [703, 351] width 15 height 17
click at [712, 353] on icon at bounding box center [710, 352] width 8 height 8
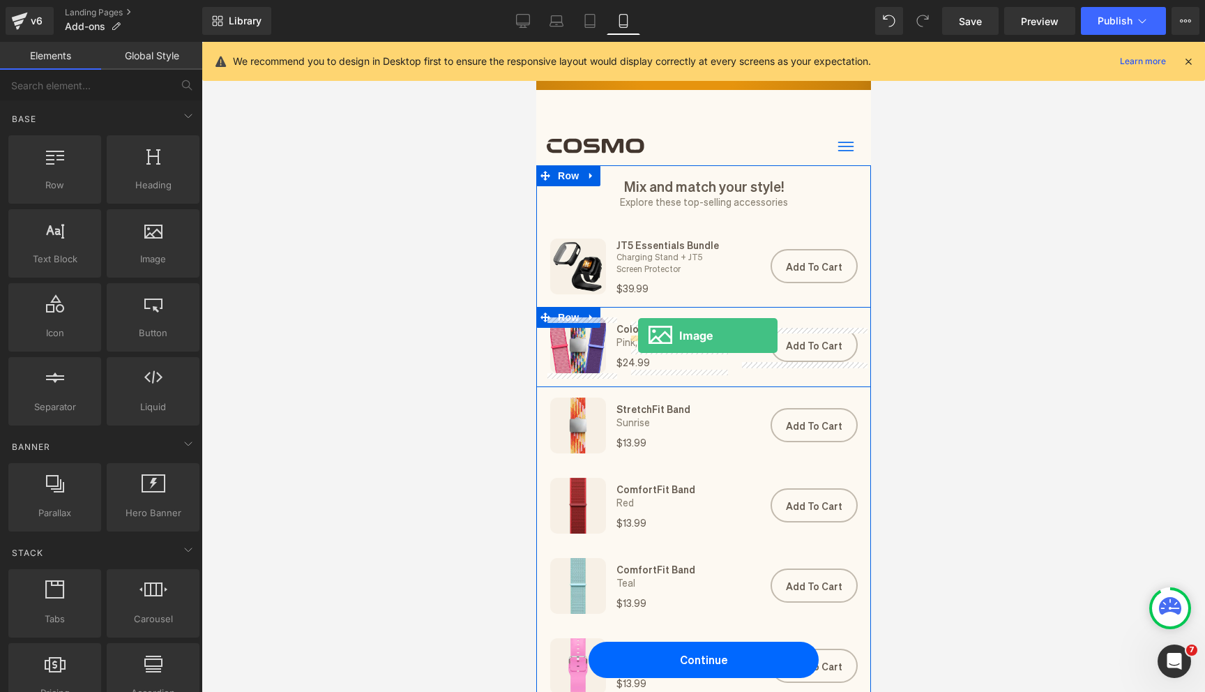
drag, startPoint x: 669, startPoint y: 278, endPoint x: 637, endPoint y: 335, distance: 65.2
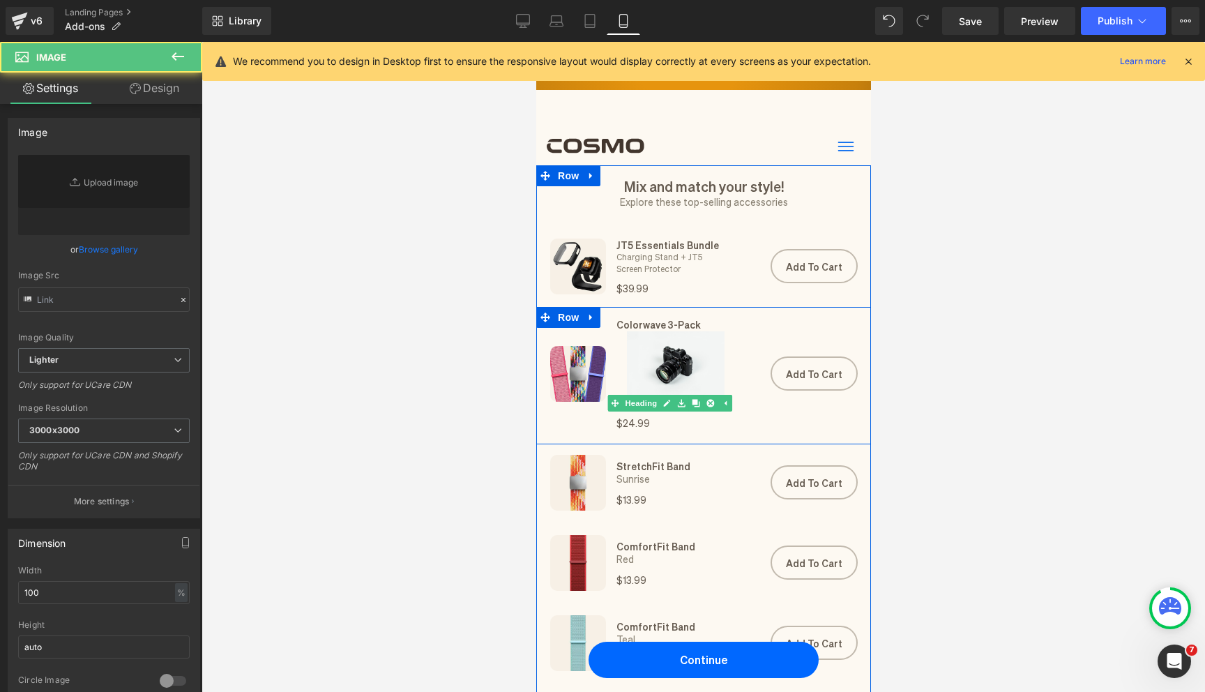
type input "//[DOMAIN_NAME][URL]"
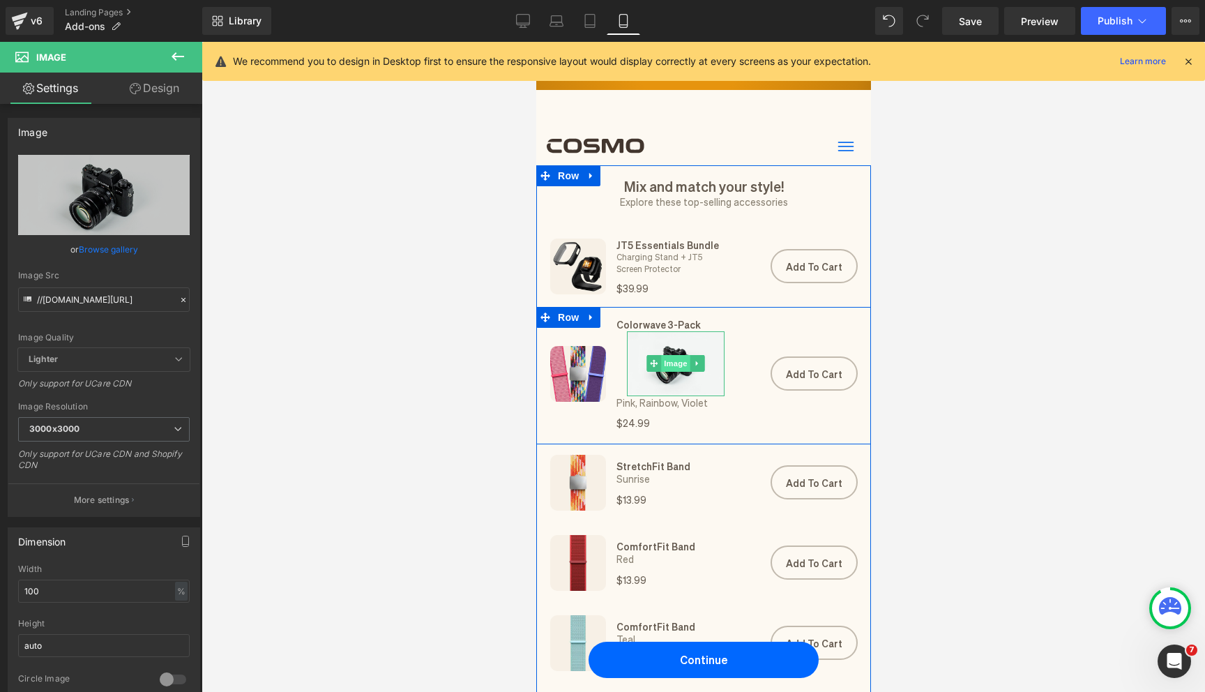
click at [666, 360] on span "Image" at bounding box center [674, 363] width 29 height 17
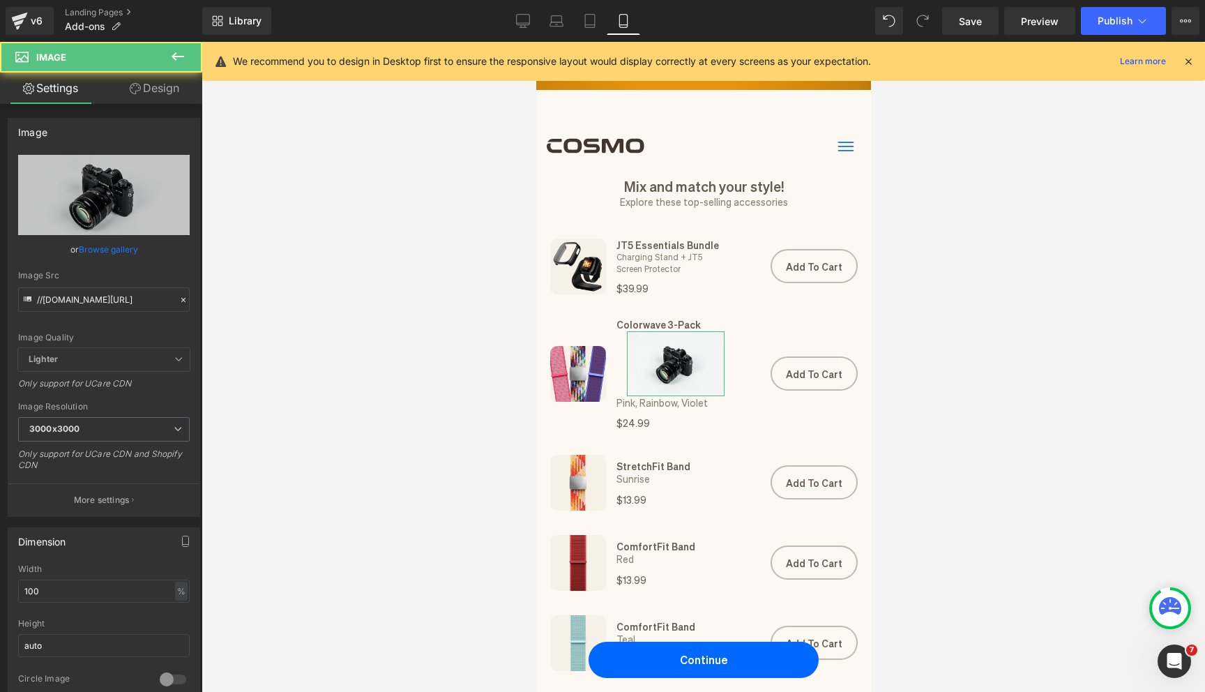
click at [163, 99] on link "Design" at bounding box center [154, 88] width 101 height 31
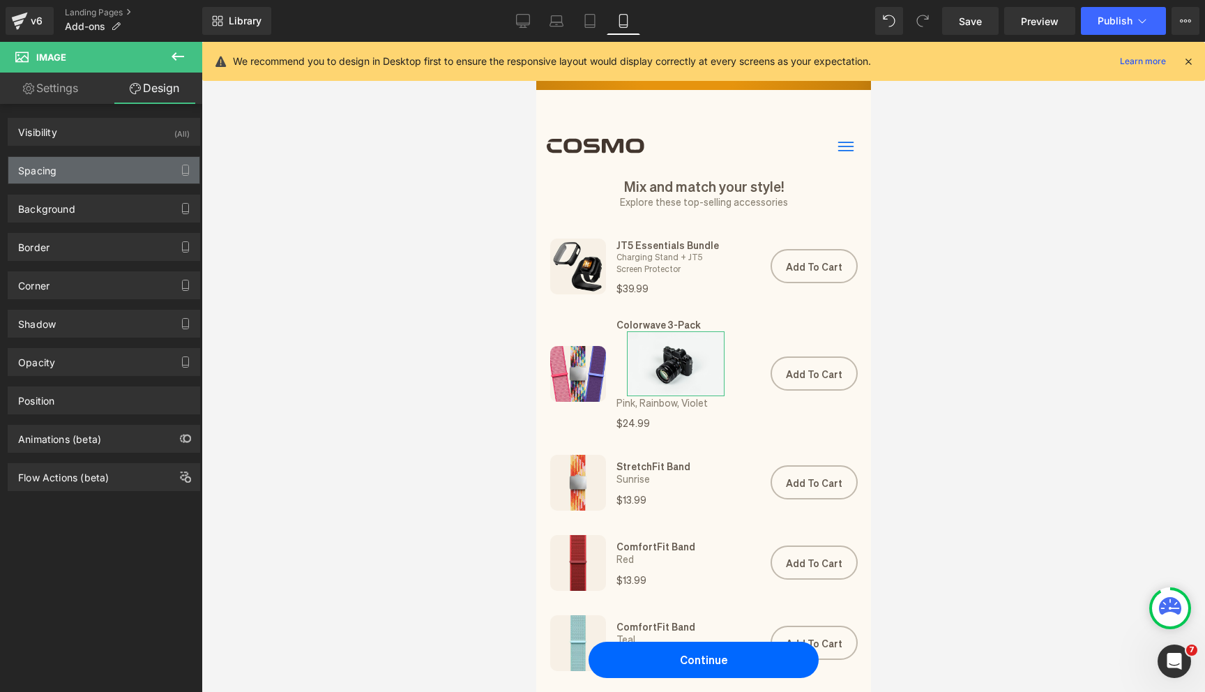
click at [128, 169] on div "Spacing" at bounding box center [103, 170] width 191 height 26
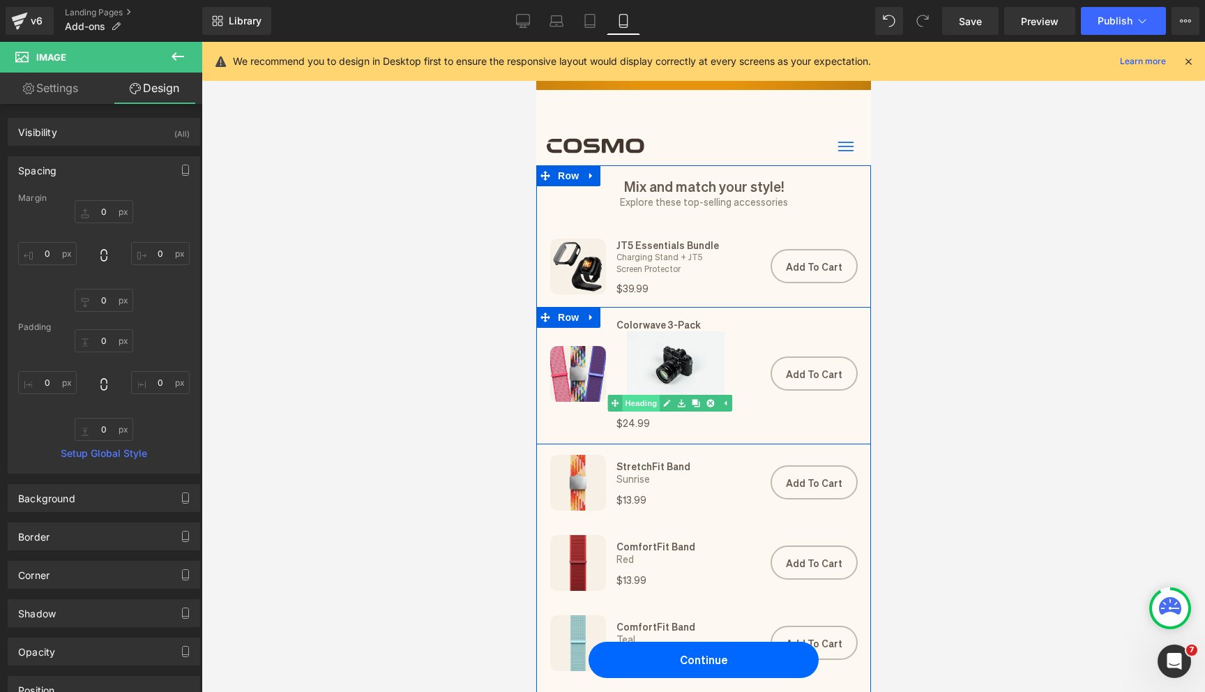
click at [645, 403] on span "Heading" at bounding box center [641, 403] width 38 height 17
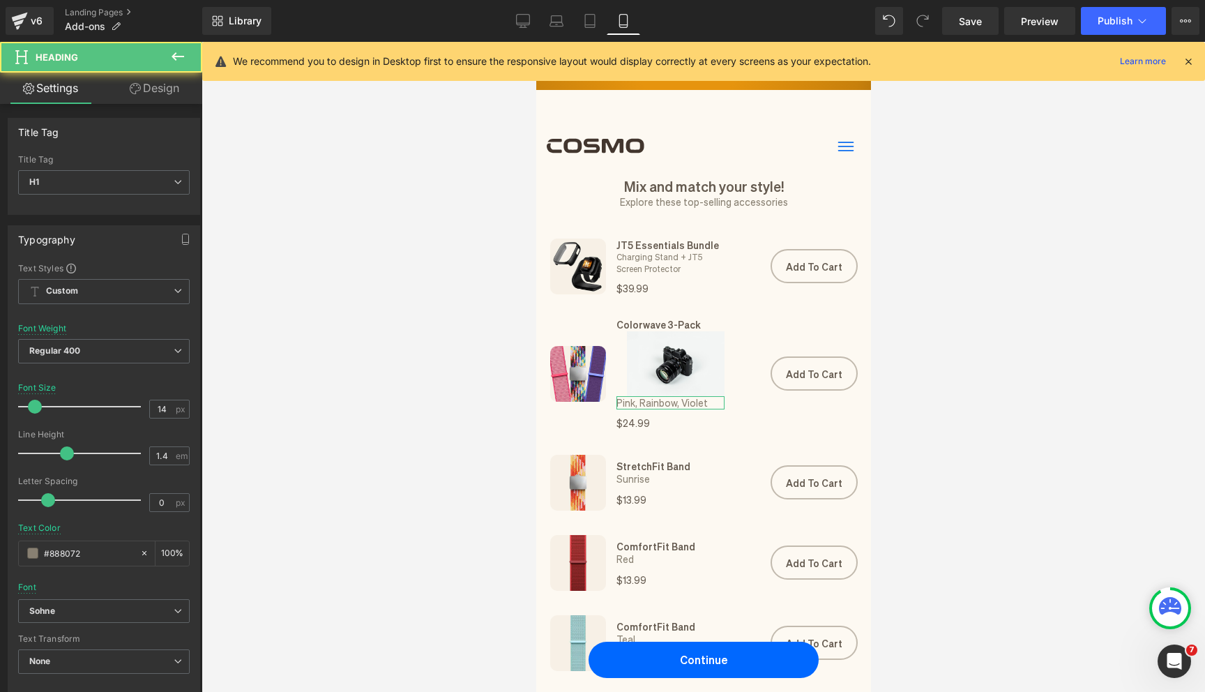
click at [174, 88] on link "Design" at bounding box center [154, 88] width 101 height 31
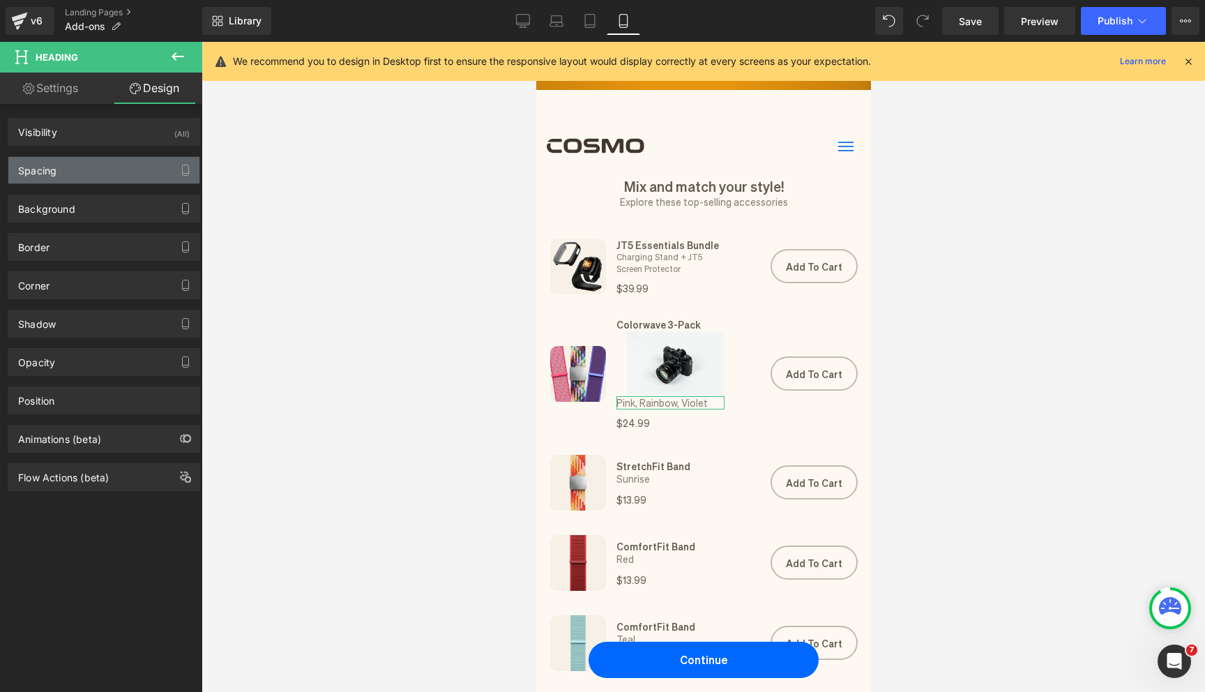
click at [137, 175] on div "Spacing" at bounding box center [103, 170] width 191 height 26
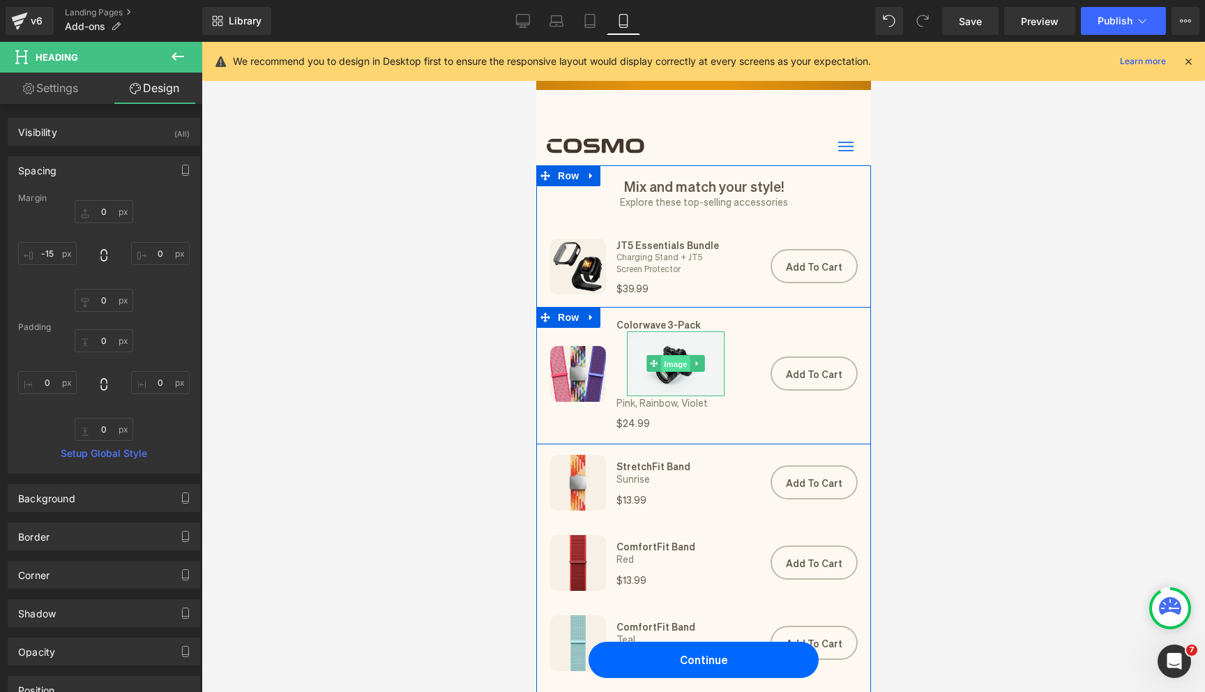
click at [676, 360] on span "Image" at bounding box center [674, 364] width 29 height 17
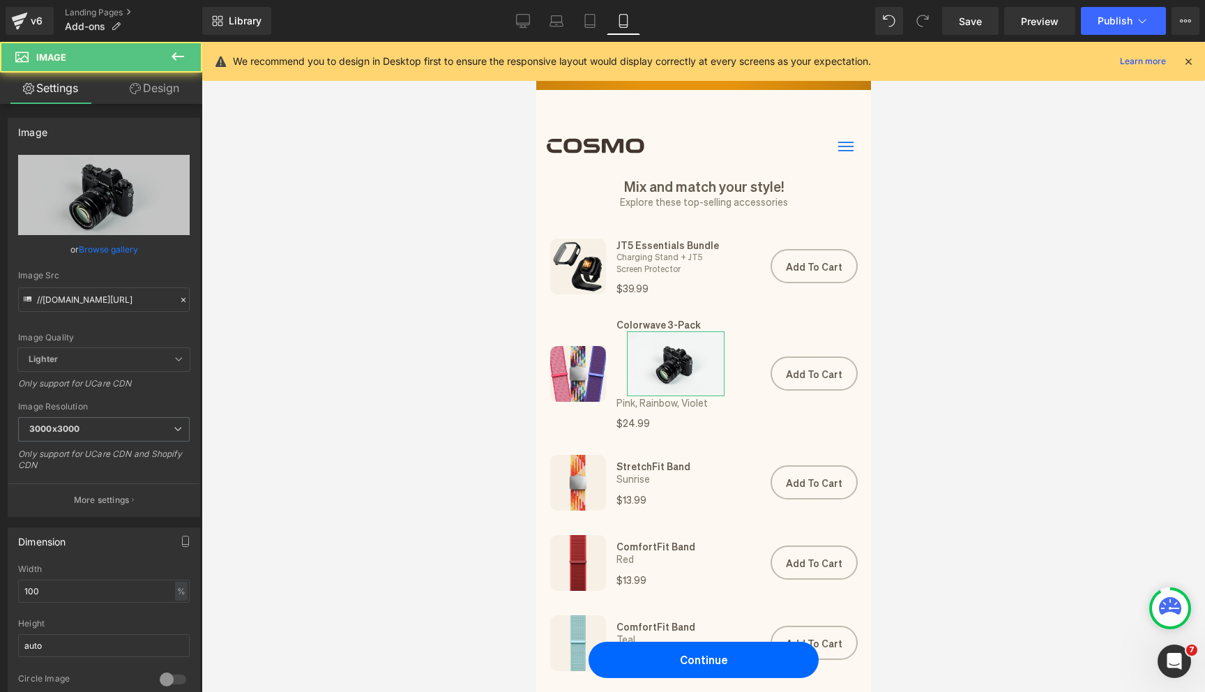
click at [165, 84] on link "Design" at bounding box center [154, 88] width 101 height 31
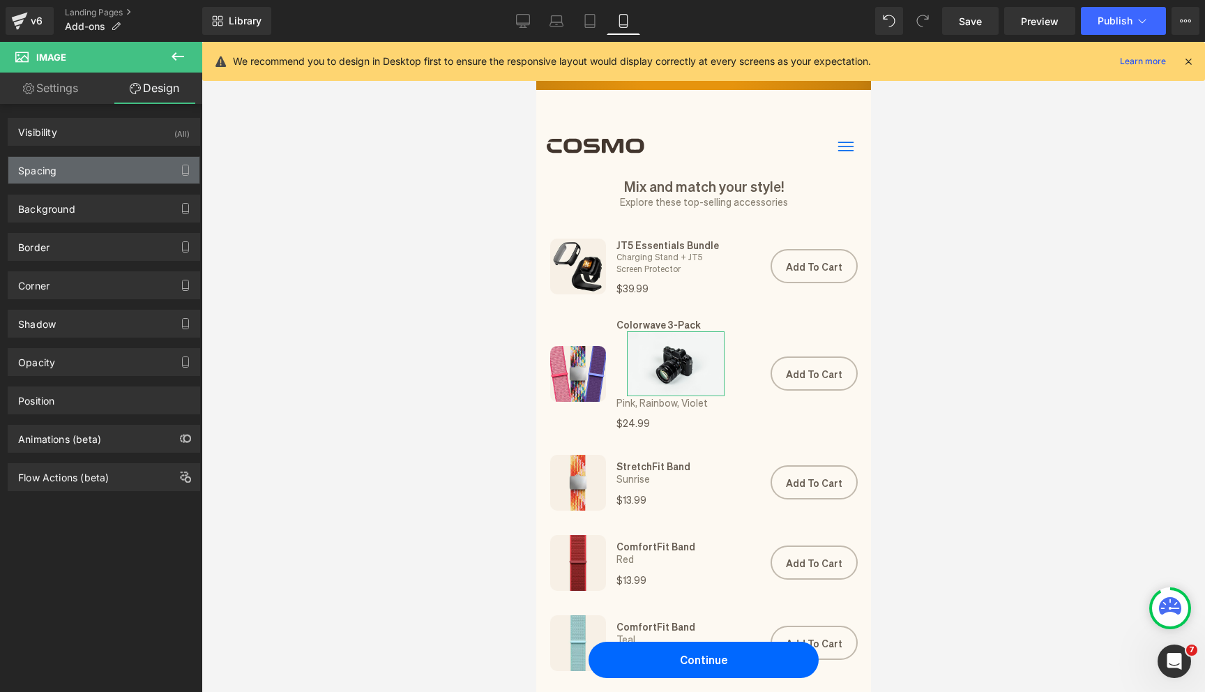
click at [116, 172] on div "Spacing" at bounding box center [103, 170] width 191 height 26
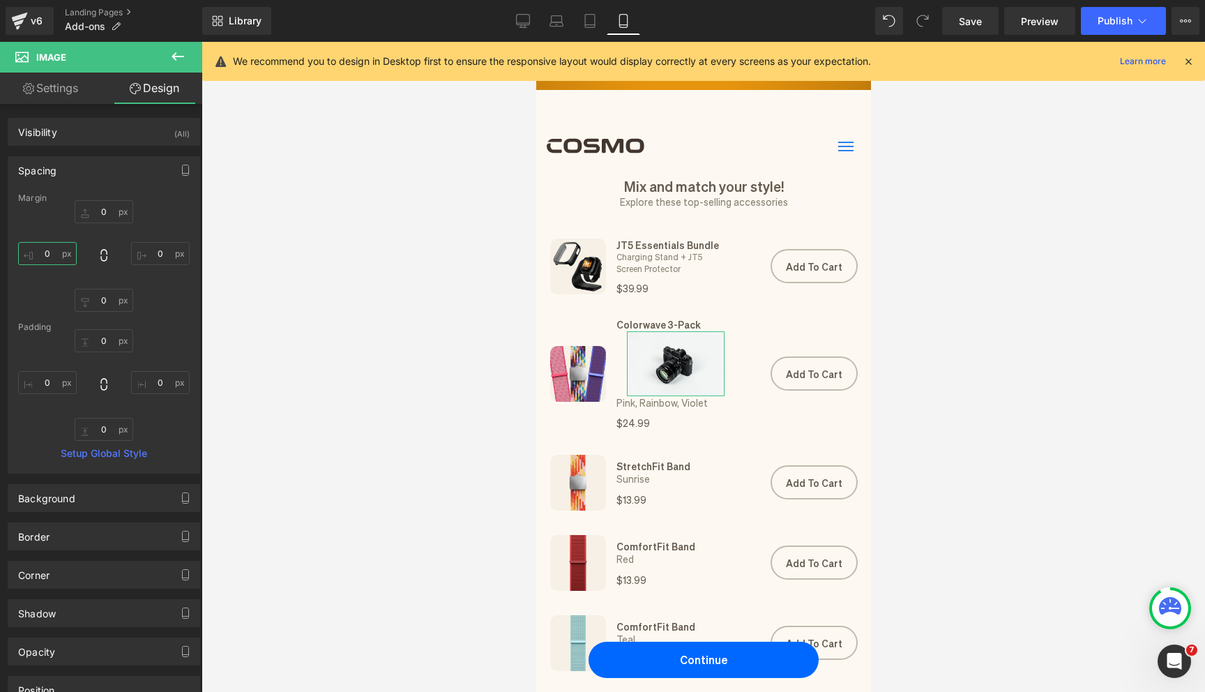
click at [61, 250] on input "0" at bounding box center [47, 253] width 59 height 23
type input "-15"
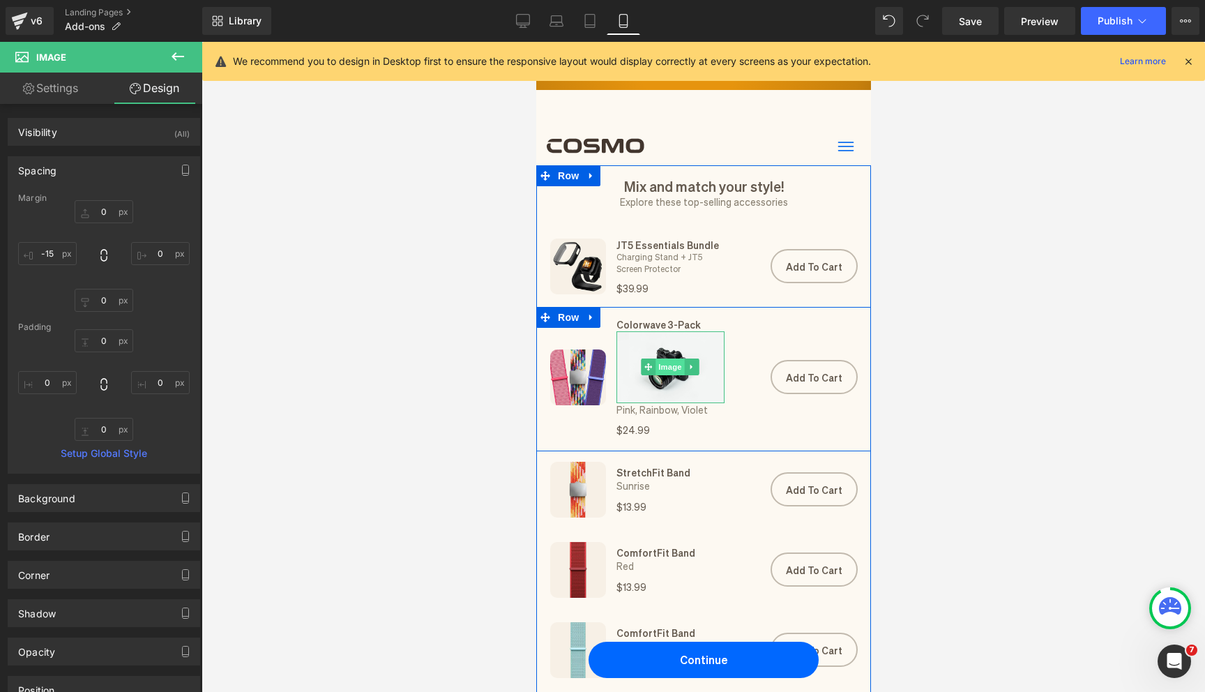
click at [663, 362] on span "Image" at bounding box center [669, 366] width 29 height 17
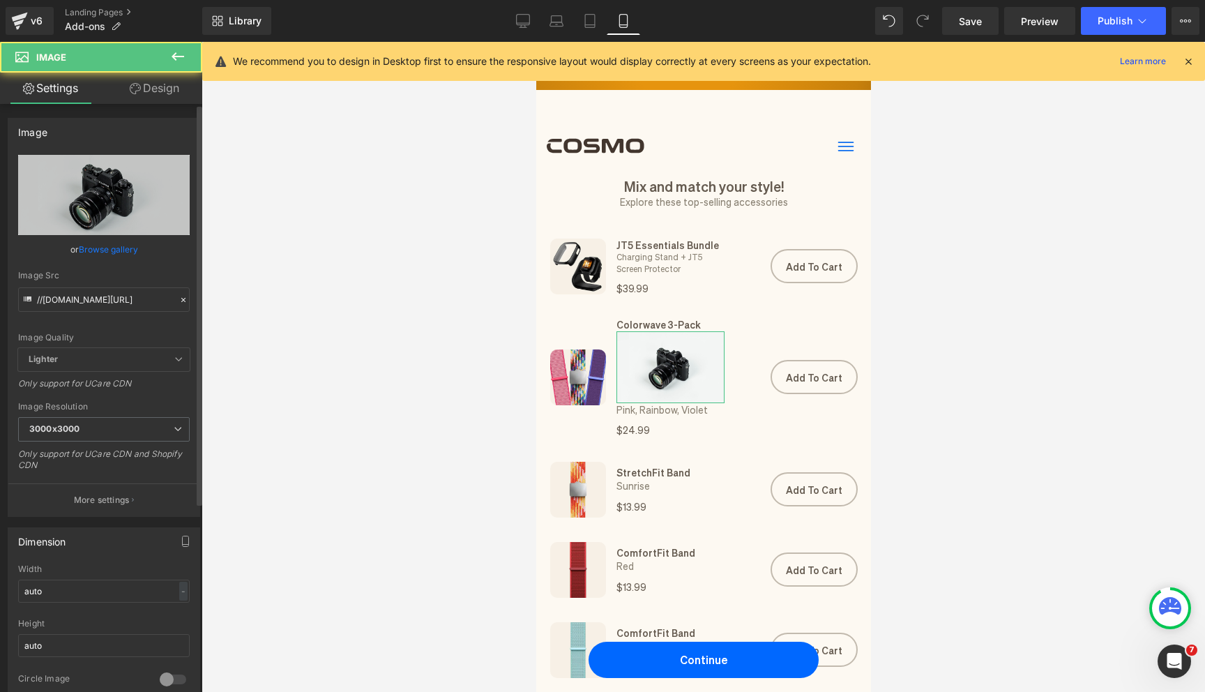
click at [106, 248] on link "Browse gallery" at bounding box center [108, 249] width 59 height 24
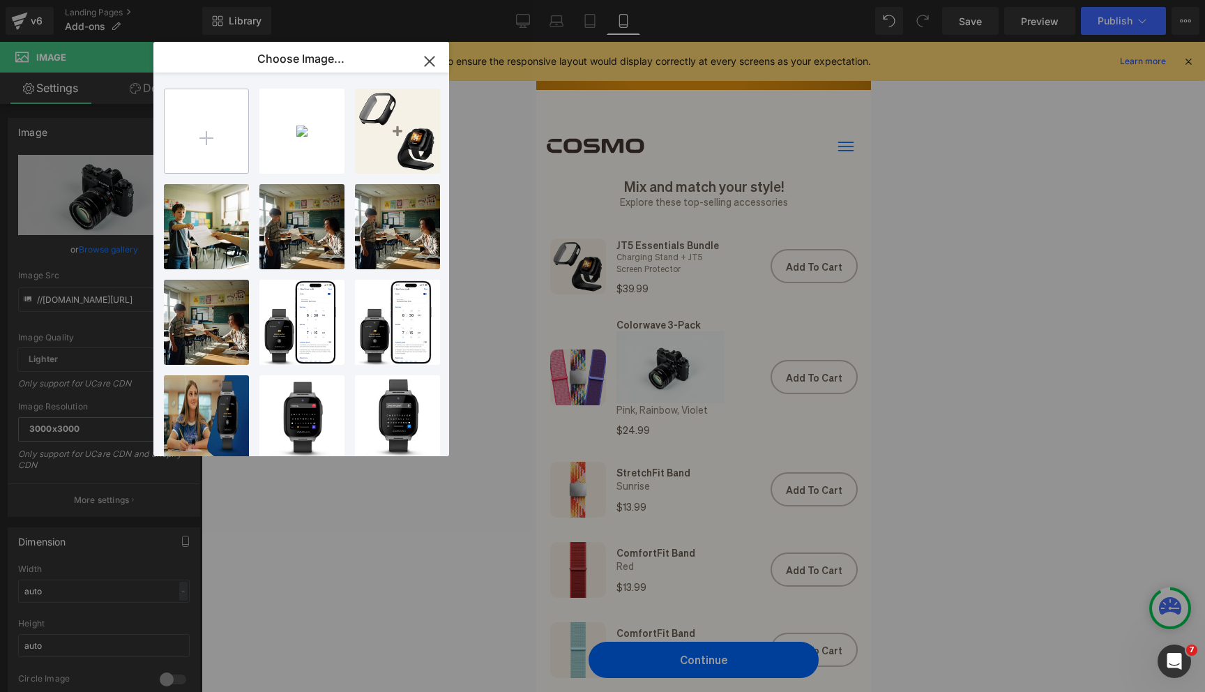
click at [231, 135] on input "file" at bounding box center [207, 131] width 84 height 84
type input "C:\fakepath\Overline (1).png"
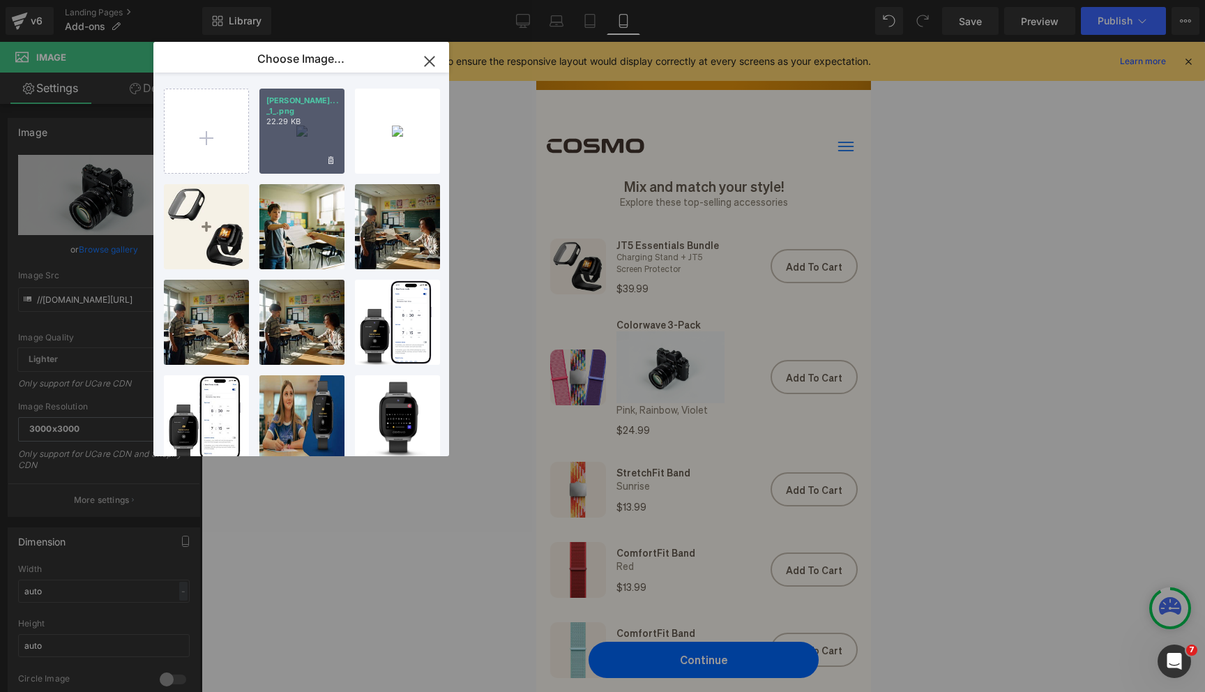
click at [303, 133] on div "[PERSON_NAME]... _1_.png 22.29 KB" at bounding box center [301, 131] width 85 height 85
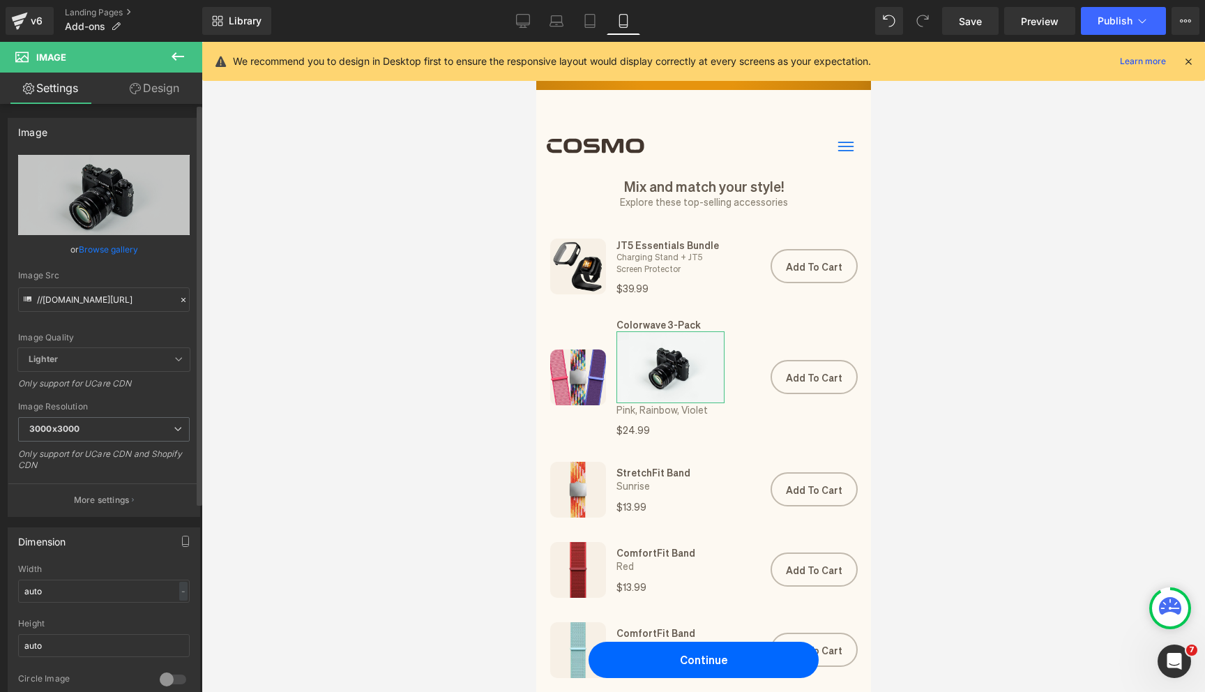
click at [121, 252] on link "Browse gallery" at bounding box center [108, 249] width 59 height 24
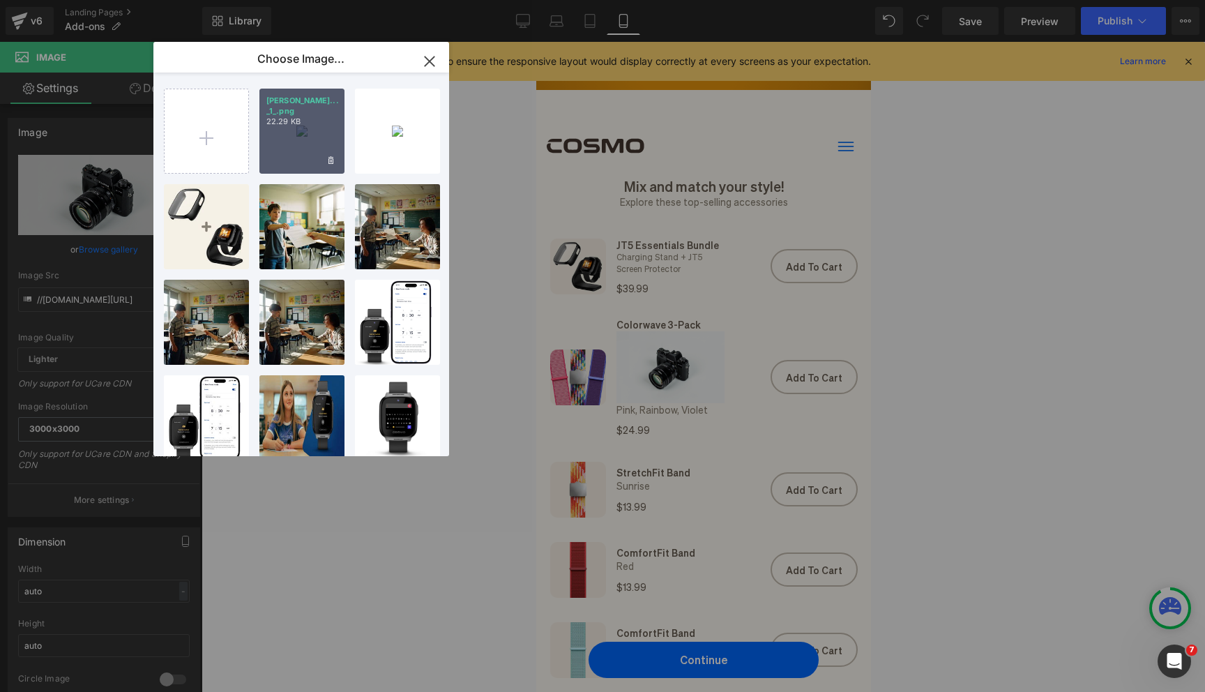
click at [275, 140] on div "[PERSON_NAME]... _1_.png 22.29 KB" at bounding box center [301, 131] width 85 height 85
type input "[URL][DOMAIN_NAME]"
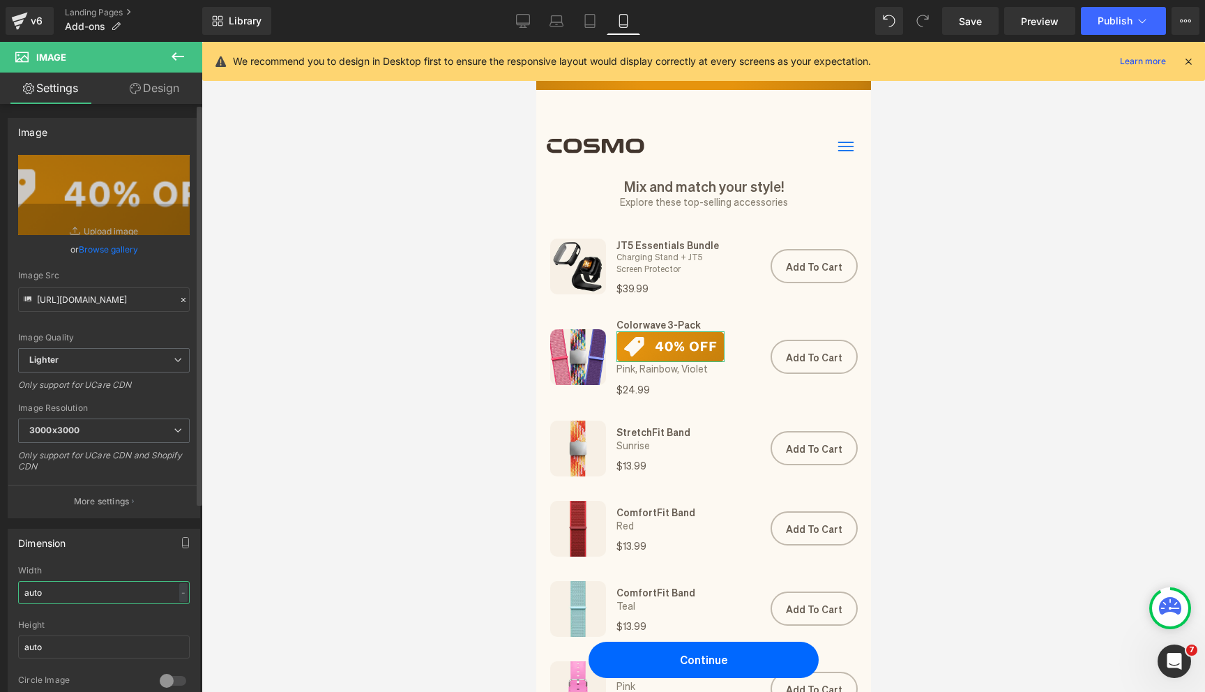
click at [134, 592] on input "auto" at bounding box center [104, 592] width 172 height 23
drag, startPoint x: 123, startPoint y: 595, endPoint x: 23, endPoint y: 595, distance: 100.4
click at [23, 595] on input "auto" at bounding box center [104, 592] width 172 height 23
drag, startPoint x: 73, startPoint y: 588, endPoint x: 18, endPoint y: 588, distance: 55.1
click at [18, 588] on input "200" at bounding box center [104, 592] width 172 height 23
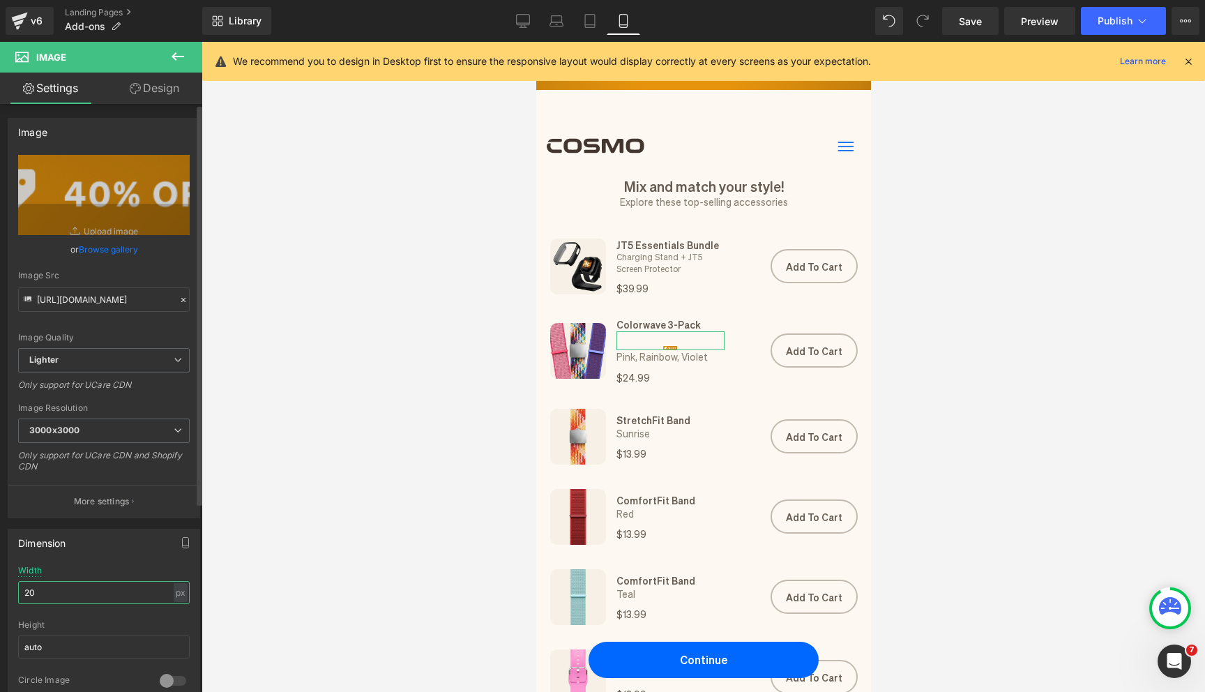
type input "2"
type input "3"
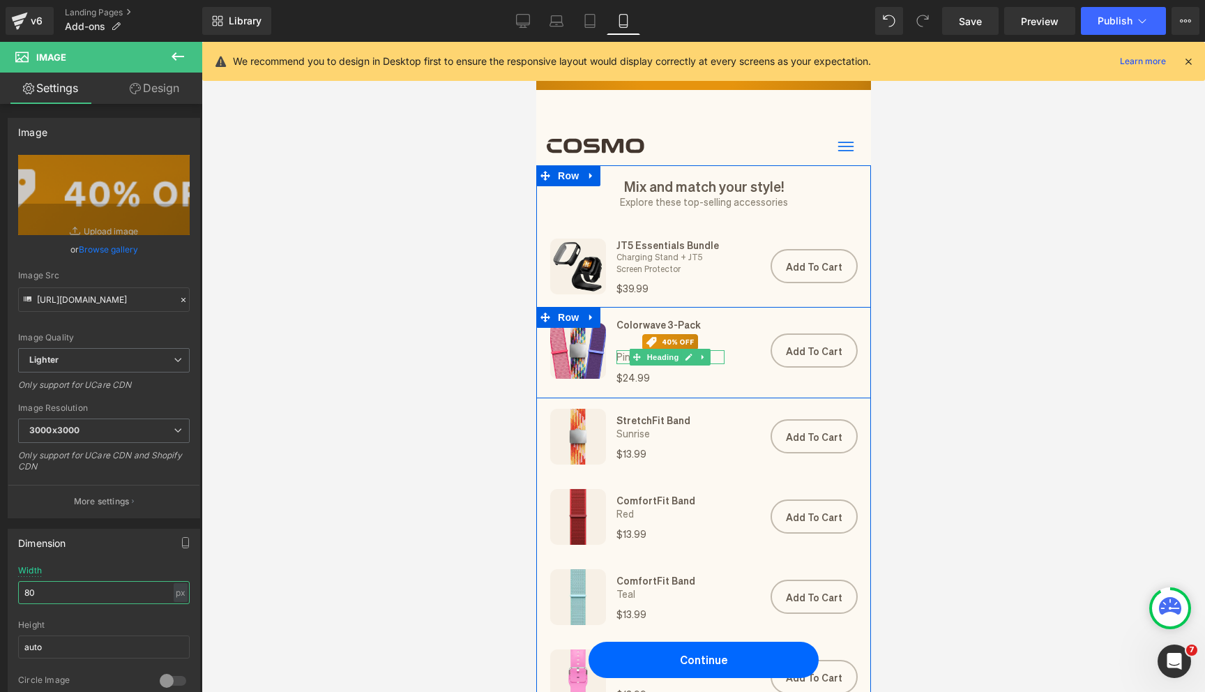
type input "8"
type input "6"
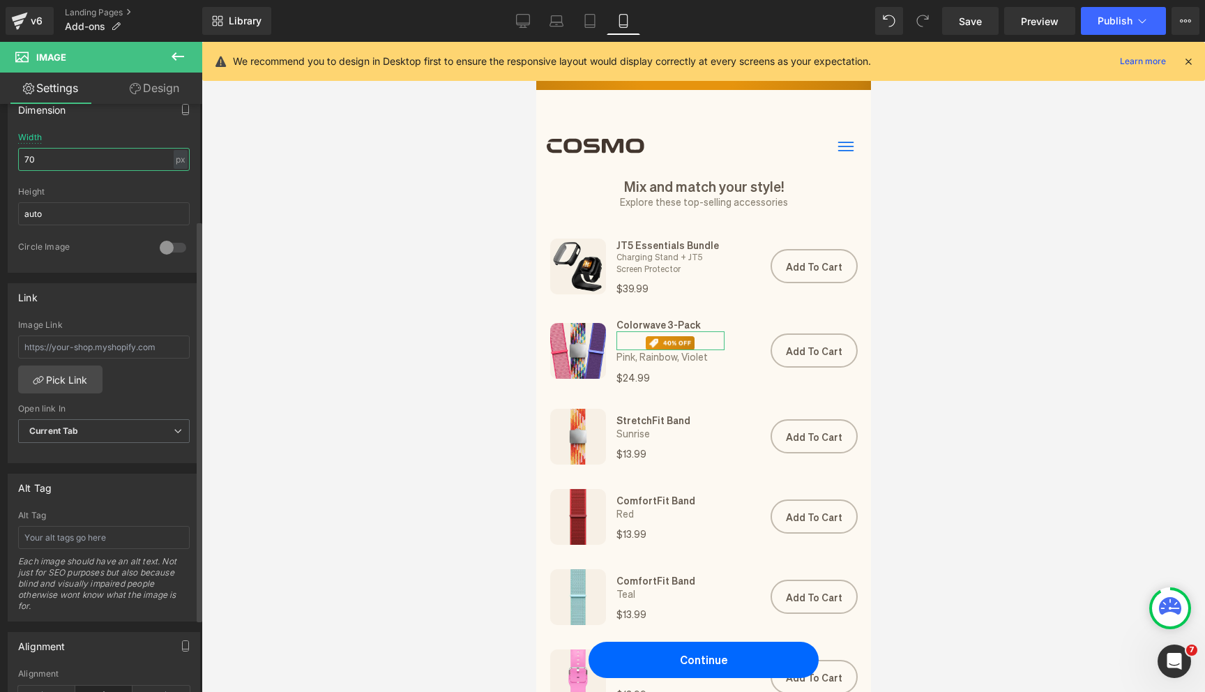
scroll to position [518, 0]
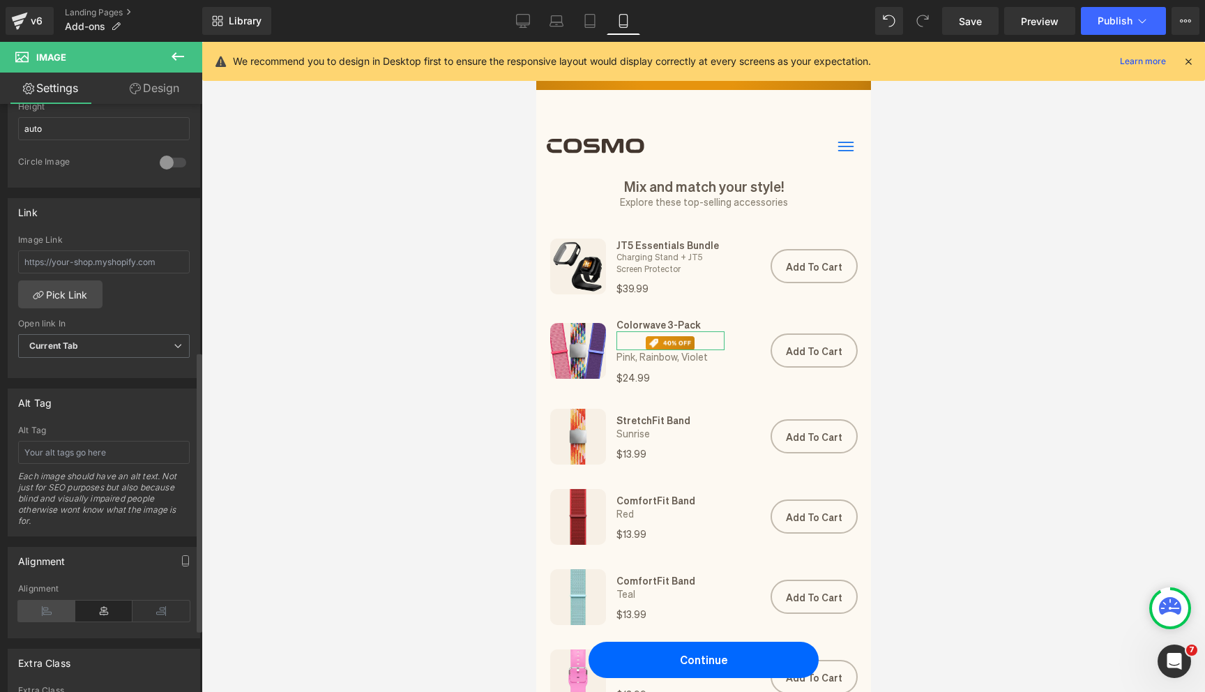
type input "70"
click at [46, 602] on icon at bounding box center [46, 610] width 57 height 21
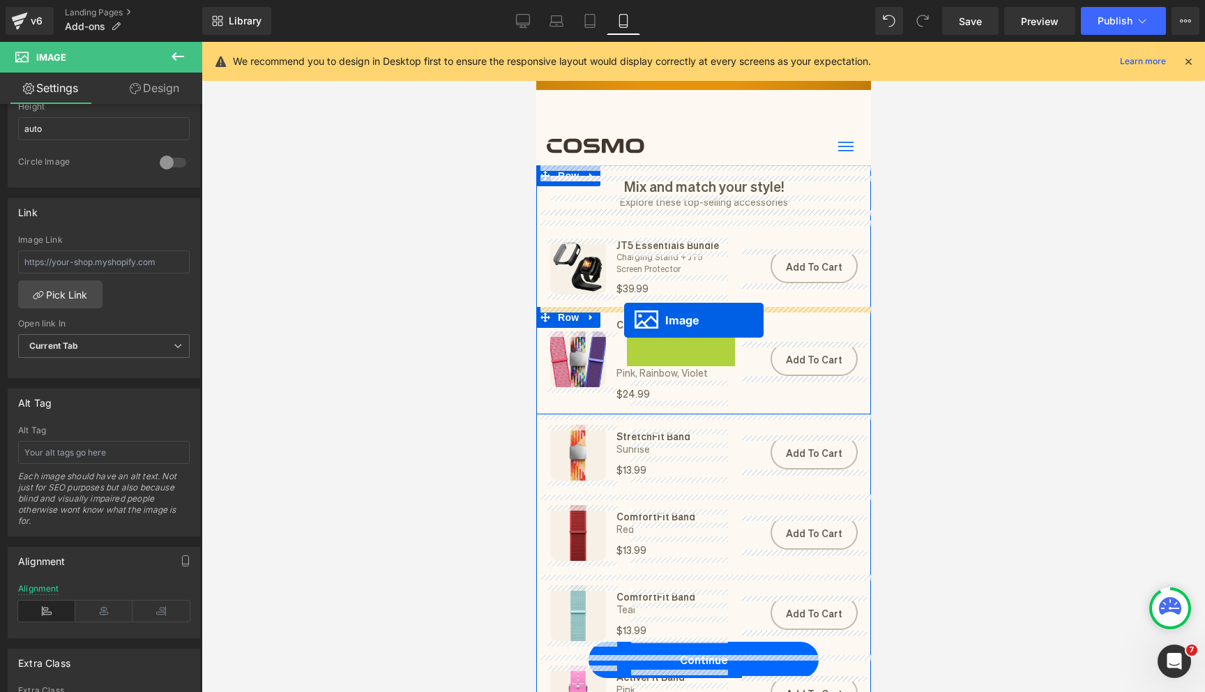
drag, startPoint x: 620, startPoint y: 345, endPoint x: 623, endPoint y: 320, distance: 25.3
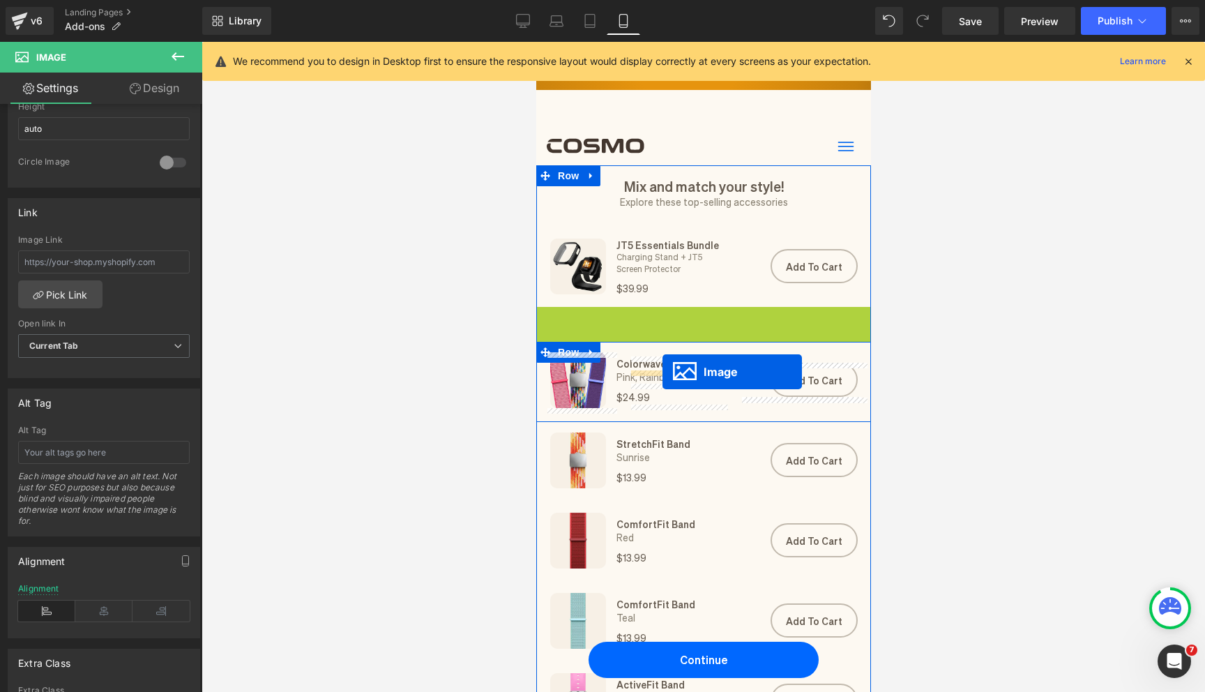
drag, startPoint x: 547, startPoint y: 318, endPoint x: 662, endPoint y: 372, distance: 126.3
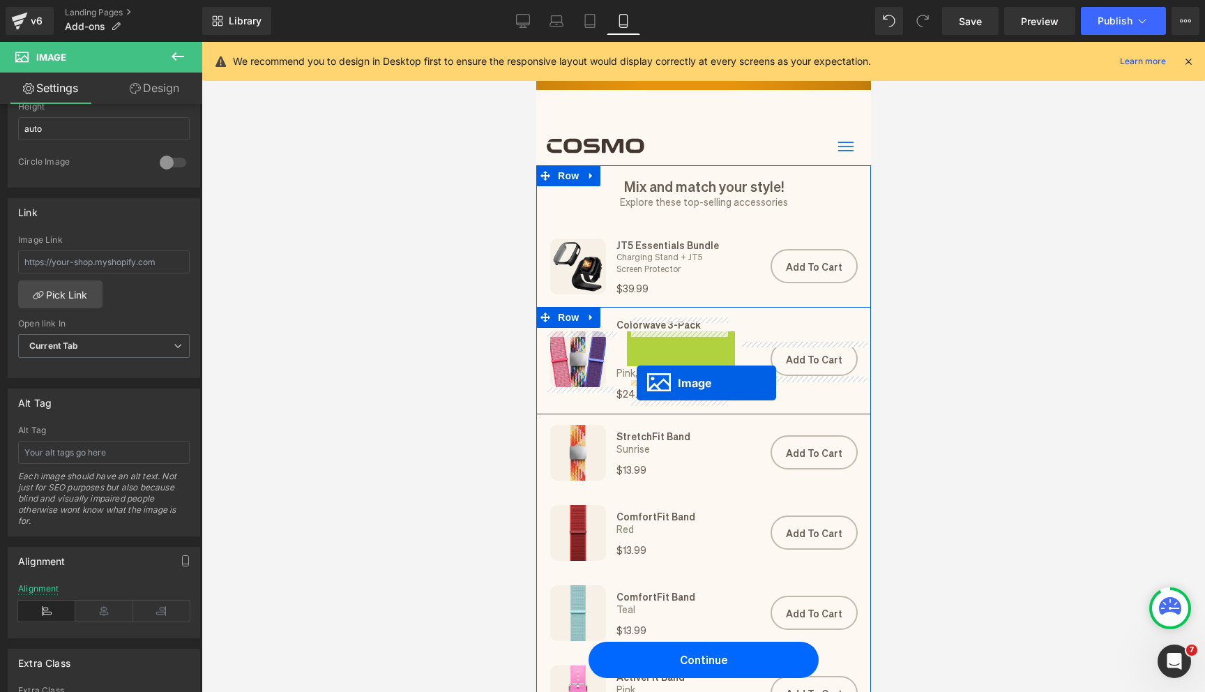
drag, startPoint x: 620, startPoint y: 344, endPoint x: 636, endPoint y: 383, distance: 41.6
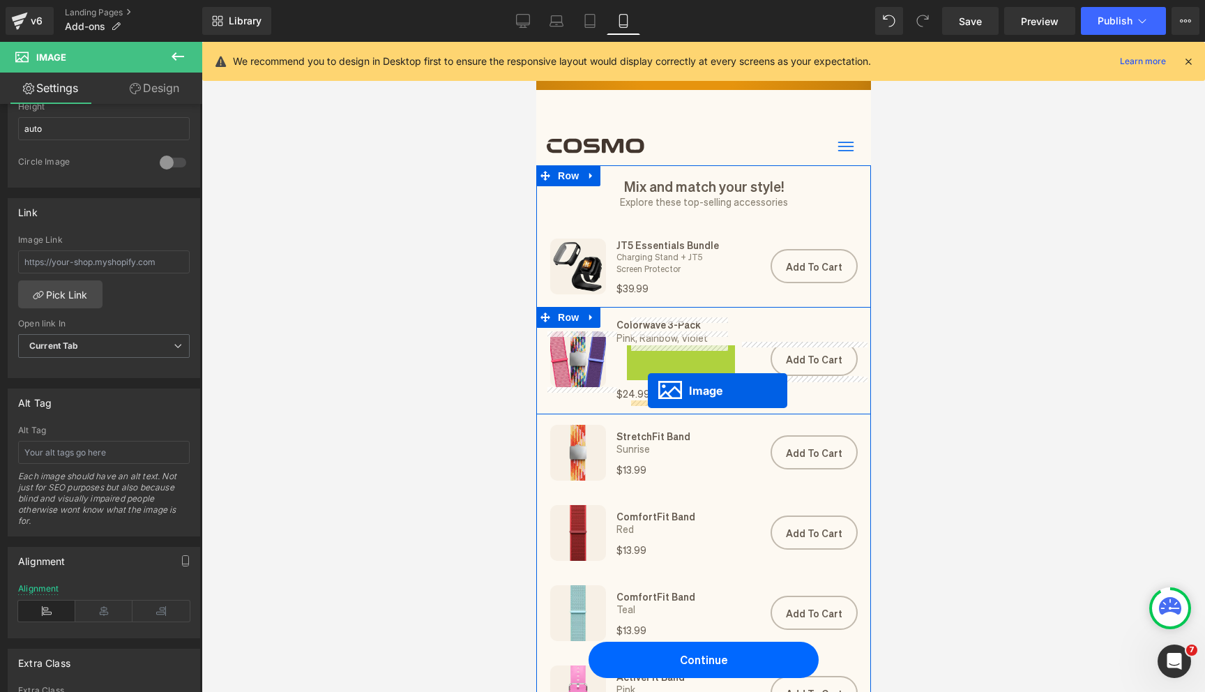
drag, startPoint x: 623, startPoint y: 356, endPoint x: 647, endPoint y: 390, distance: 42.5
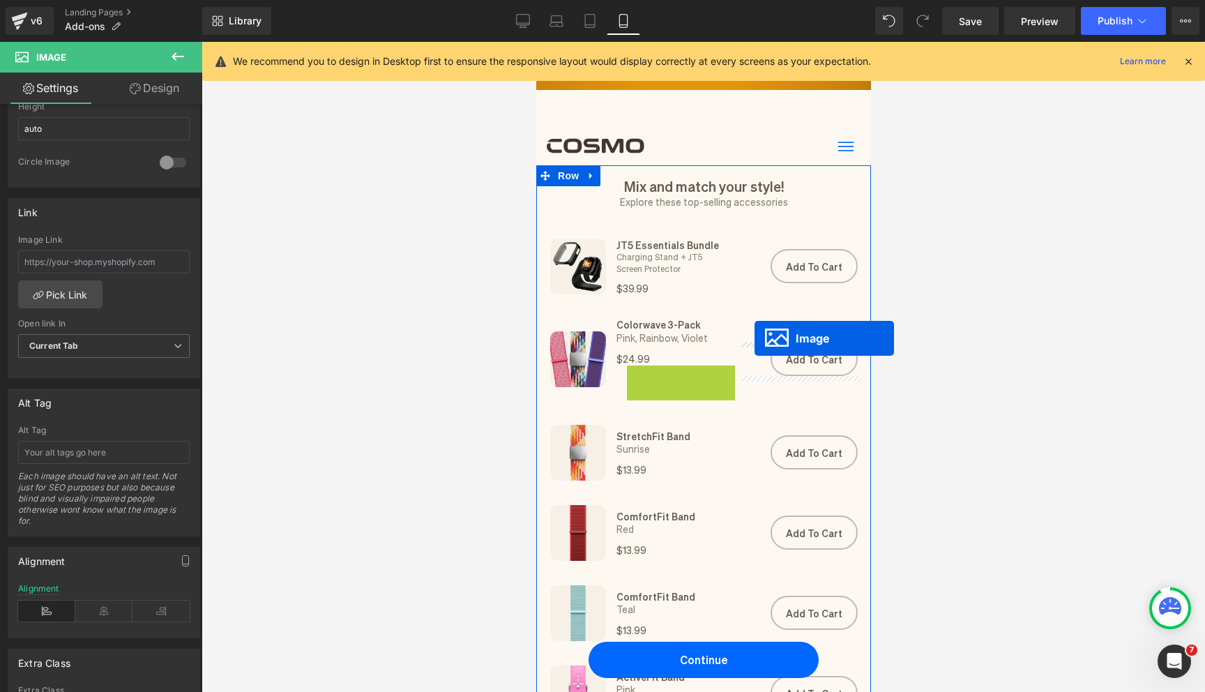
drag, startPoint x: 622, startPoint y: 379, endPoint x: 754, endPoint y: 338, distance: 138.0
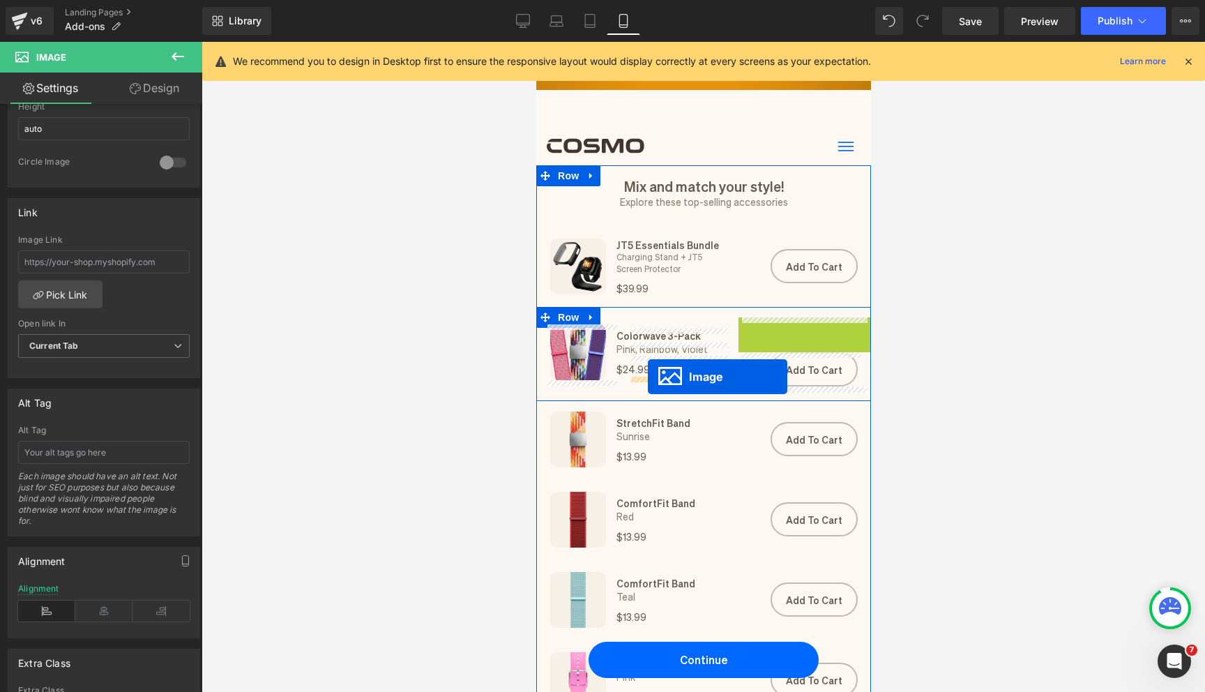
drag, startPoint x: 734, startPoint y: 333, endPoint x: 647, endPoint y: 376, distance: 97.6
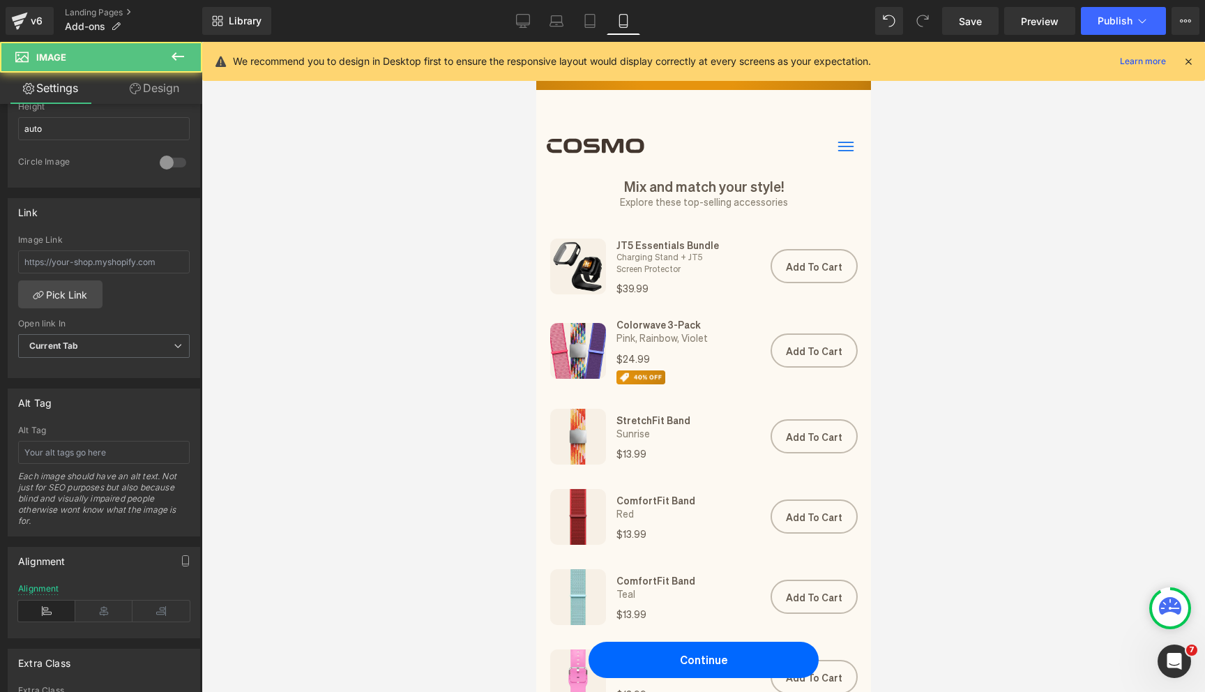
click at [466, 339] on div at bounding box center [702, 367] width 1003 height 650
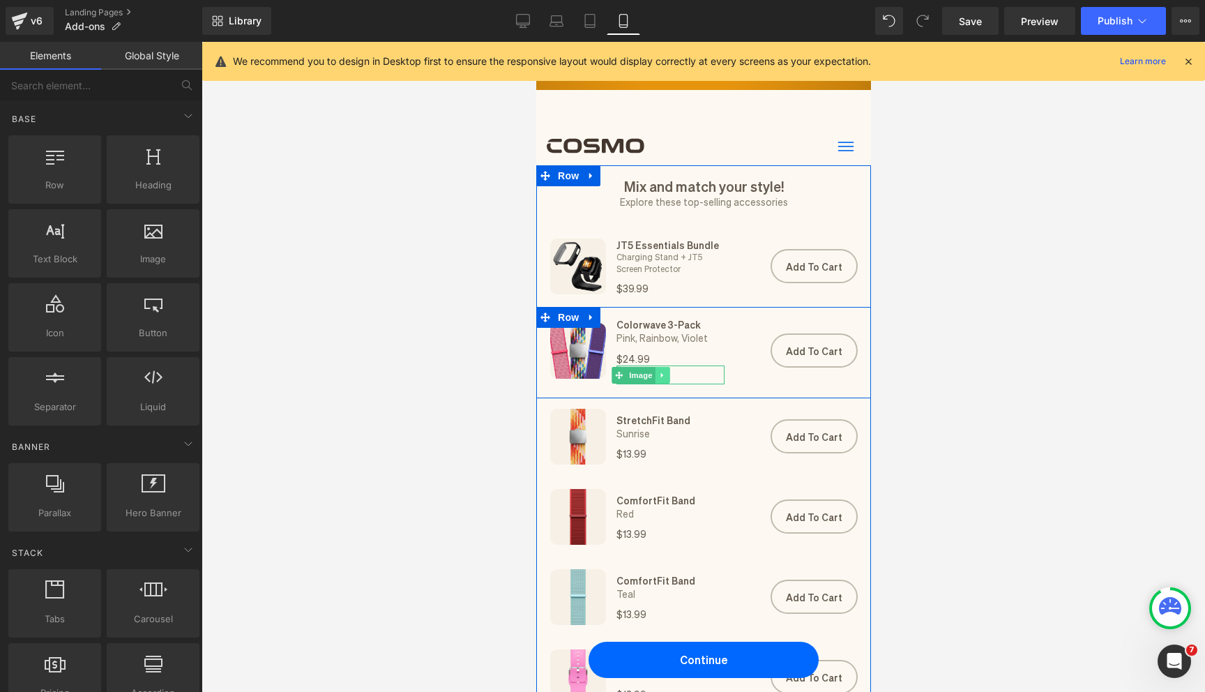
click at [661, 380] on link at bounding box center [662, 375] width 15 height 17
click at [657, 379] on link at bounding box center [654, 375] width 15 height 17
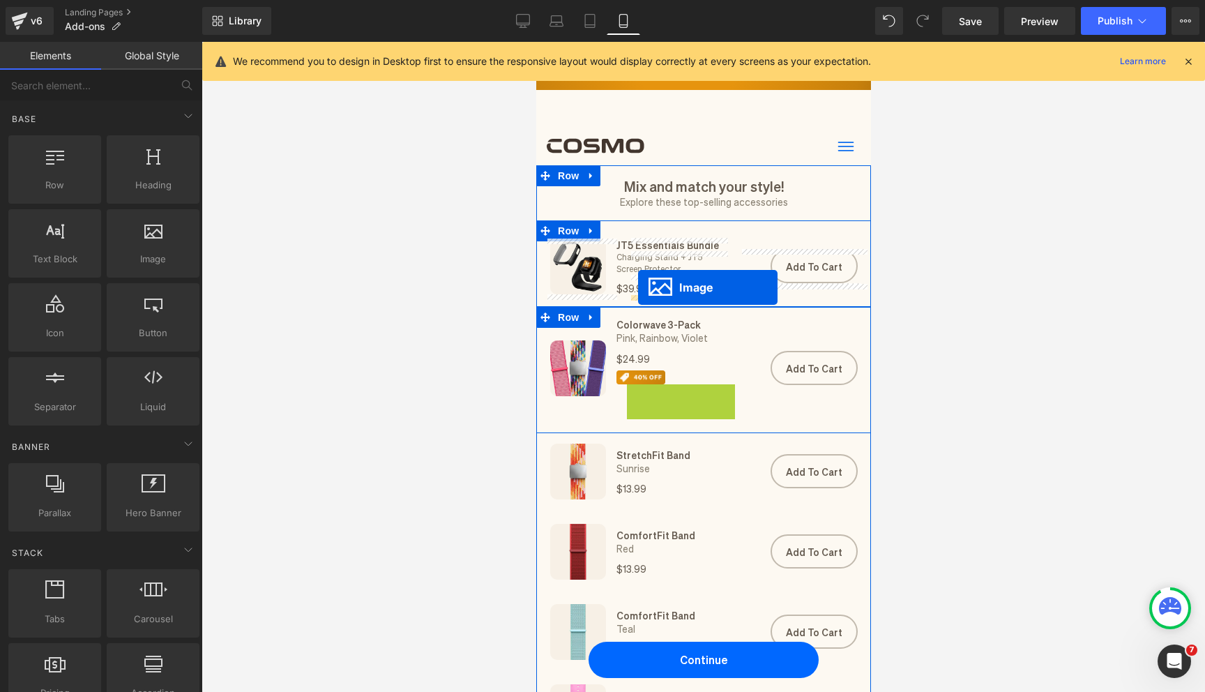
drag, startPoint x: 620, startPoint y: 398, endPoint x: 634, endPoint y: 287, distance: 111.8
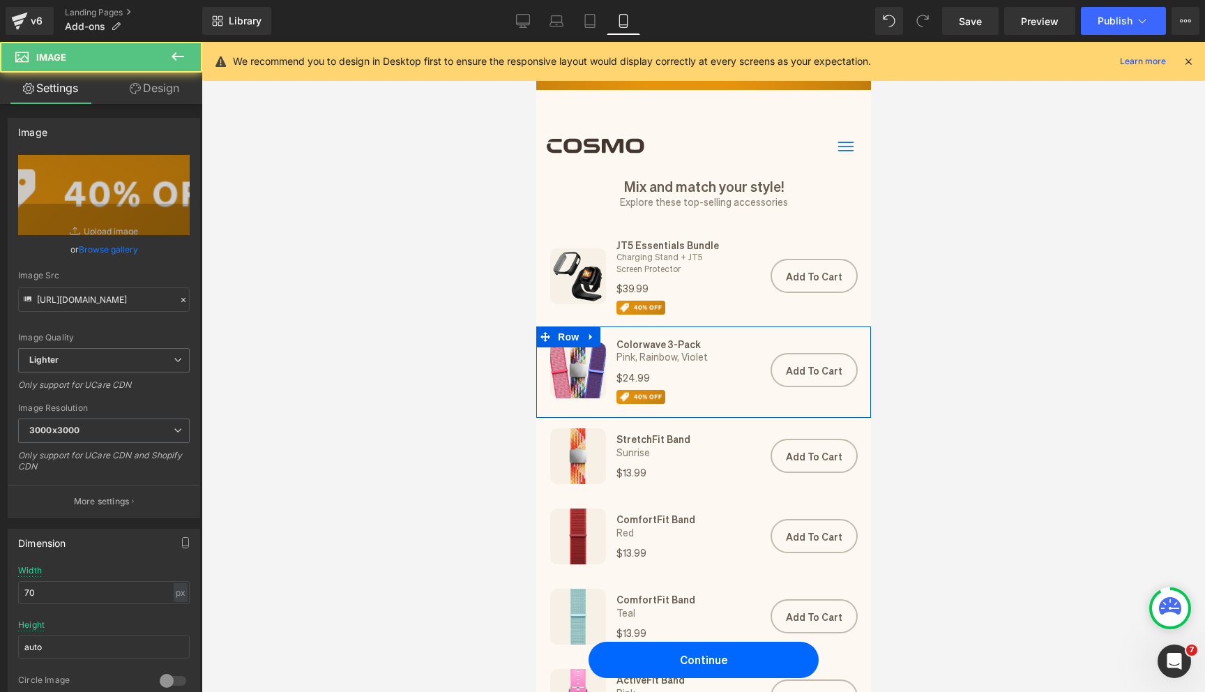
click at [474, 285] on div at bounding box center [702, 367] width 1003 height 650
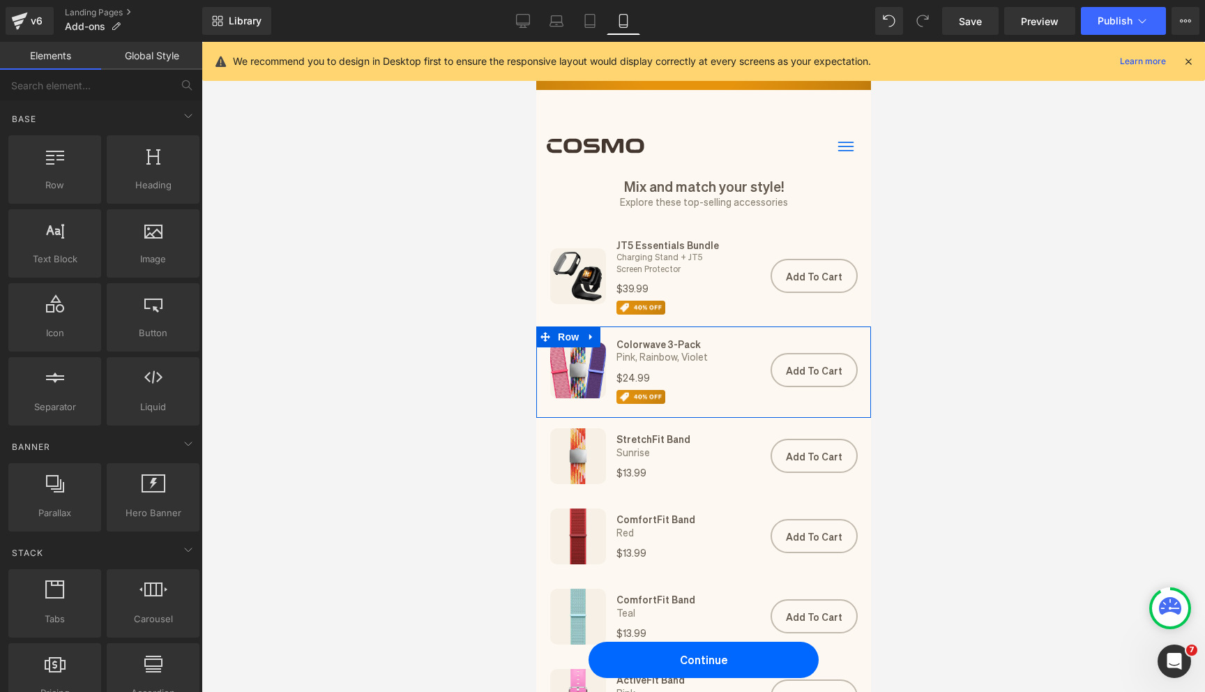
click at [493, 229] on div at bounding box center [702, 367] width 1003 height 650
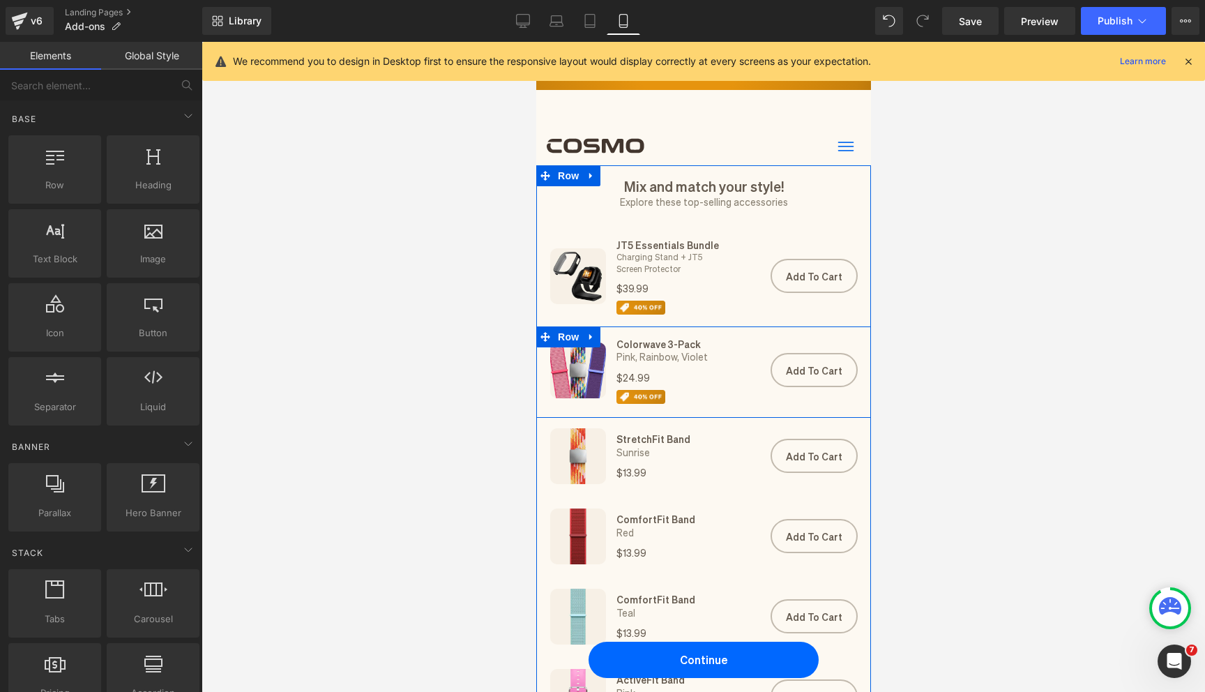
click at [517, 273] on div at bounding box center [702, 367] width 1003 height 650
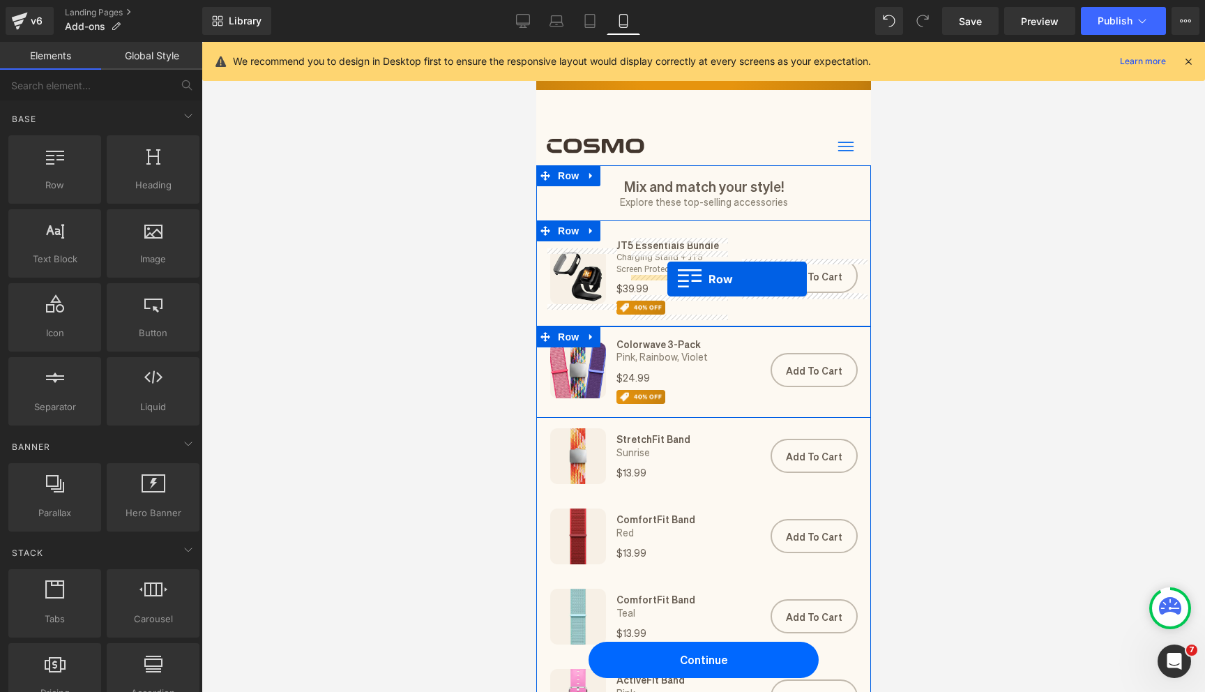
drag, startPoint x: 598, startPoint y: 236, endPoint x: 666, endPoint y: 279, distance: 80.8
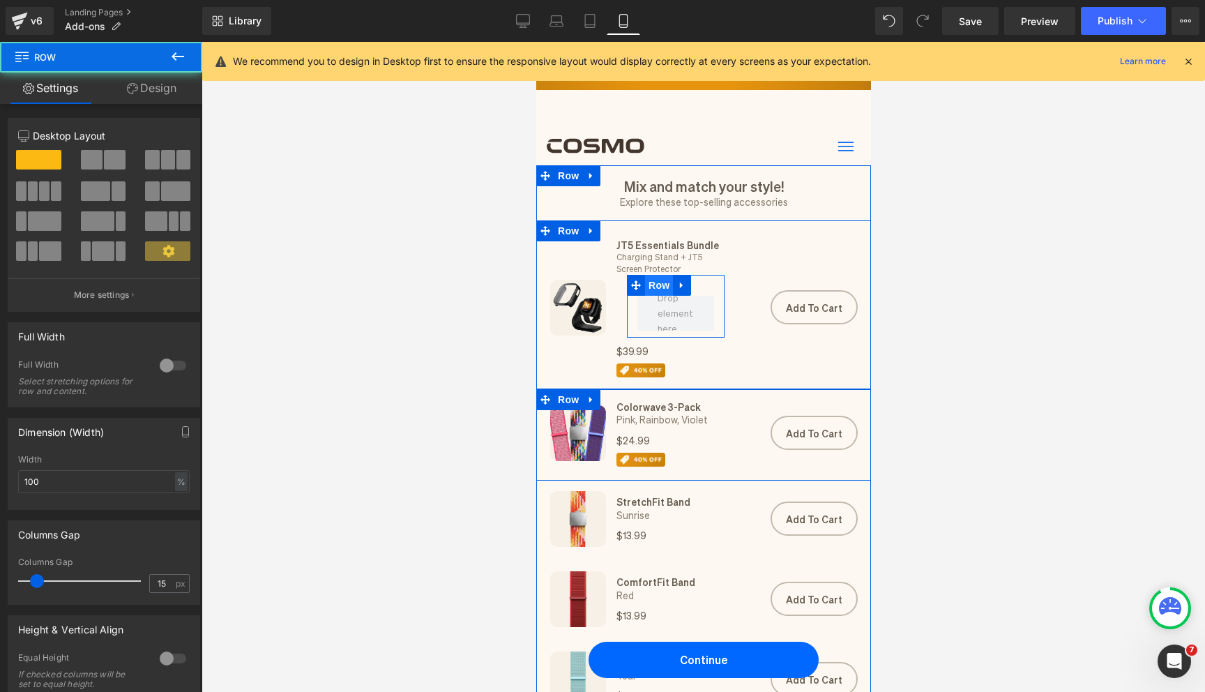
click at [662, 292] on span "Row" at bounding box center [658, 285] width 28 height 21
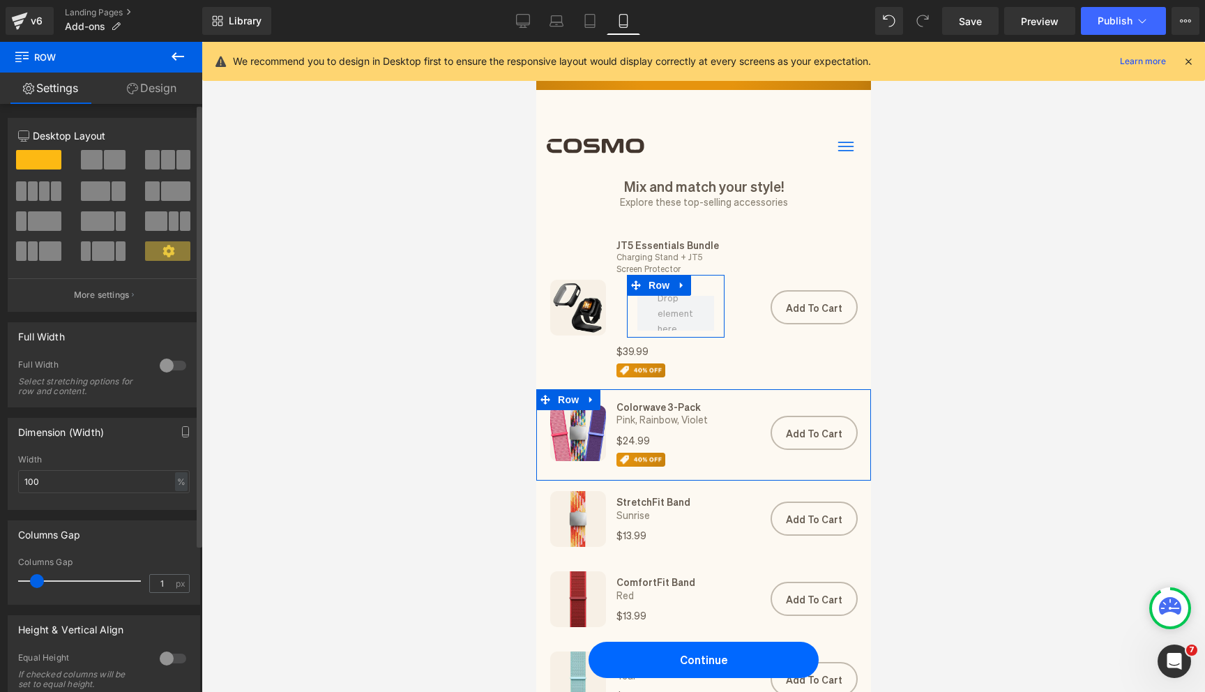
type input "0"
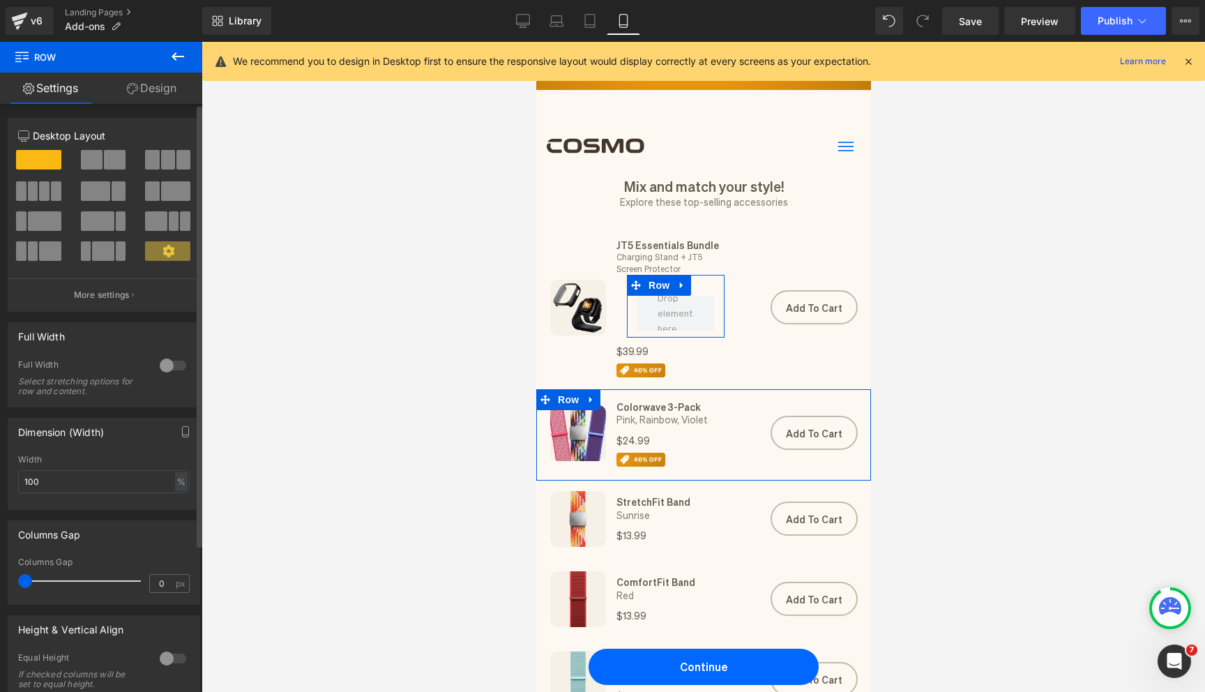
drag, startPoint x: 36, startPoint y: 581, endPoint x: 0, endPoint y: 581, distance: 35.6
click at [0, 581] on div "Columns Gap 0px Columns Gap 0 px" at bounding box center [104, 557] width 208 height 95
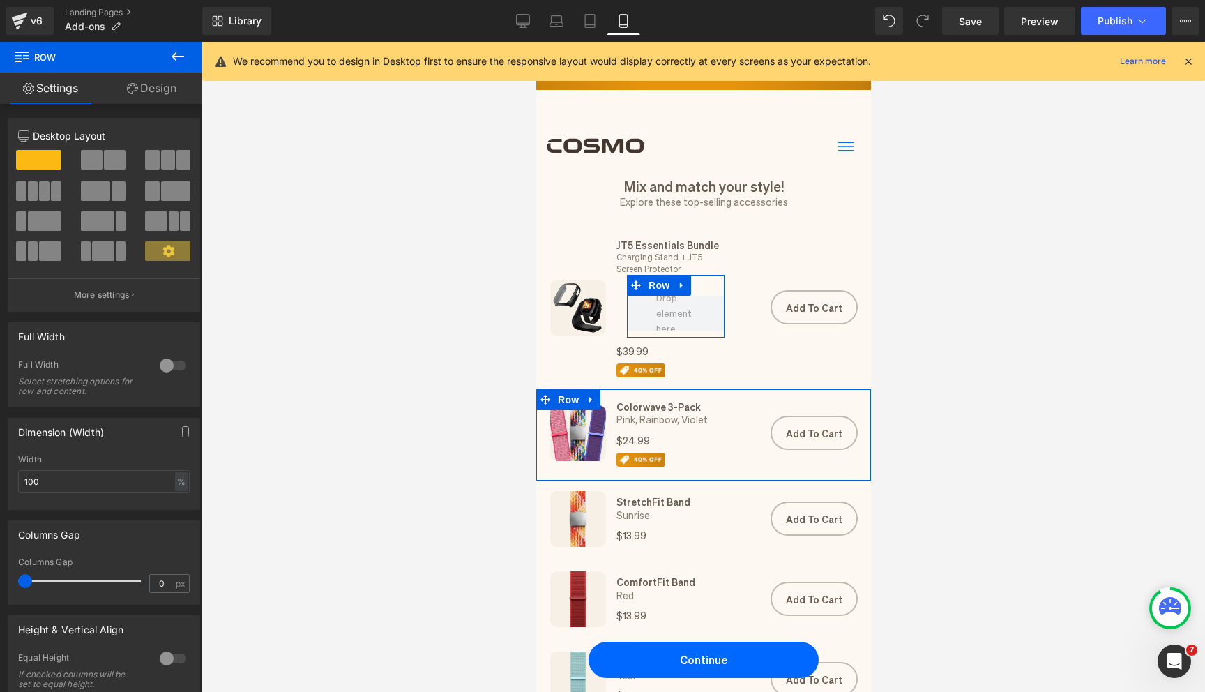
click at [171, 94] on link "Design" at bounding box center [151, 88] width 101 height 31
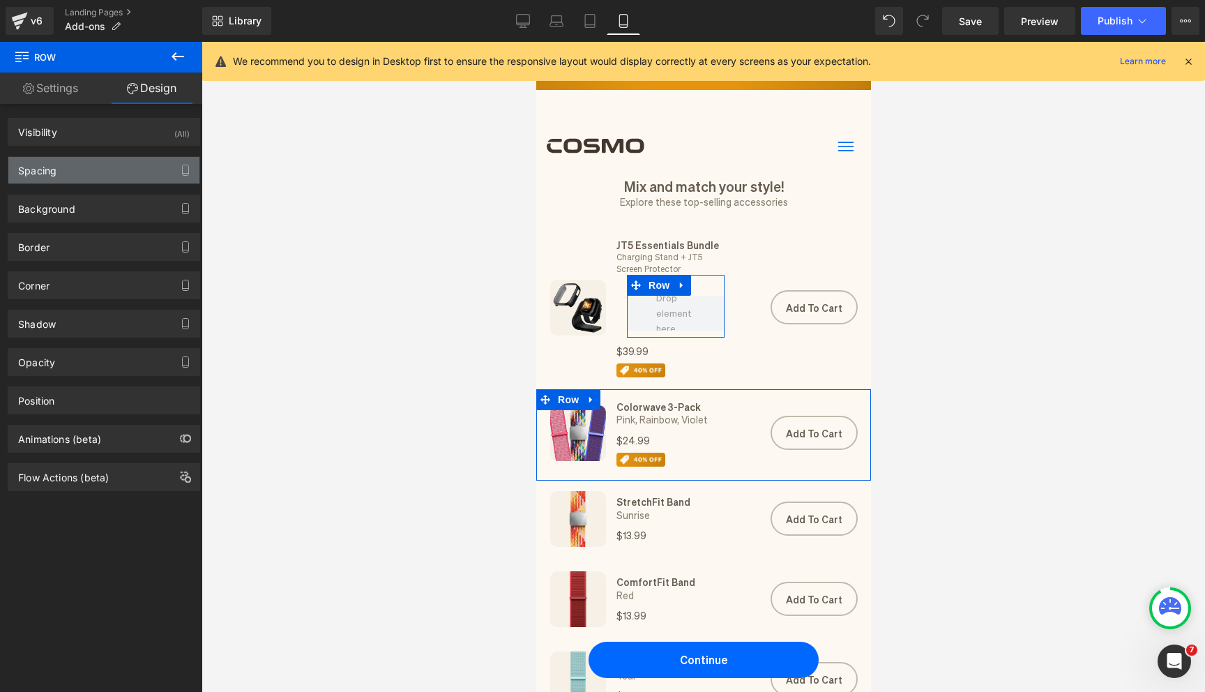
click at [125, 165] on div "Spacing" at bounding box center [103, 170] width 191 height 26
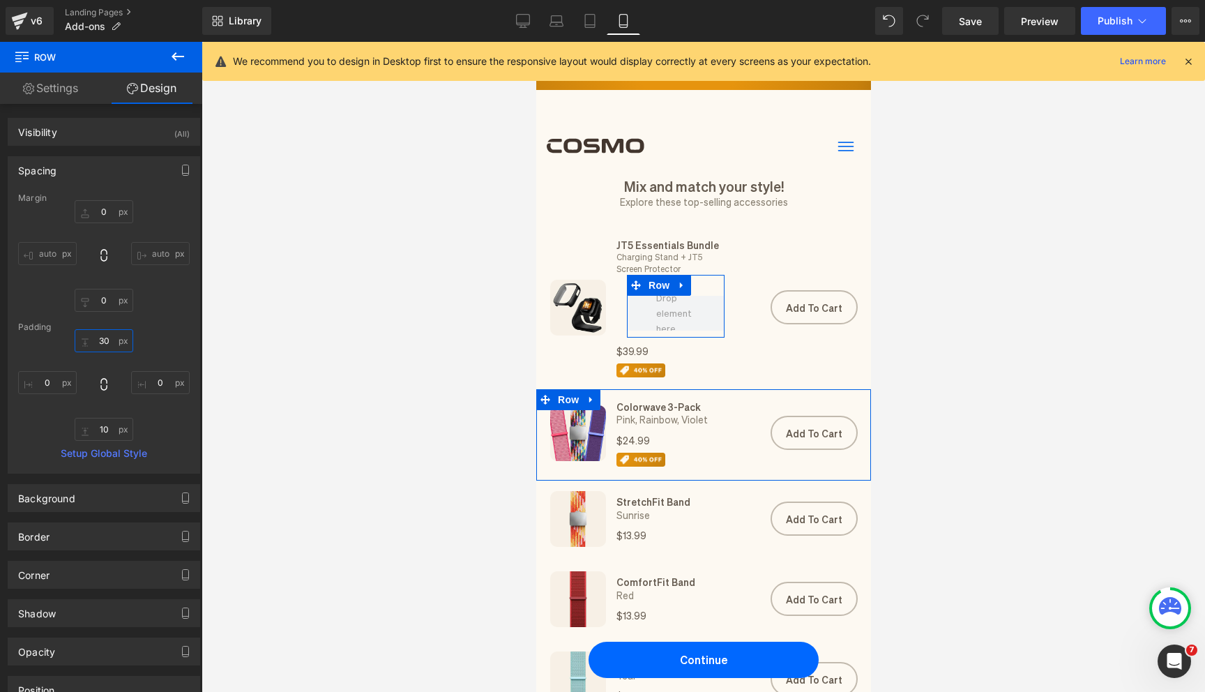
click at [105, 333] on input "30" at bounding box center [104, 340] width 59 height 23
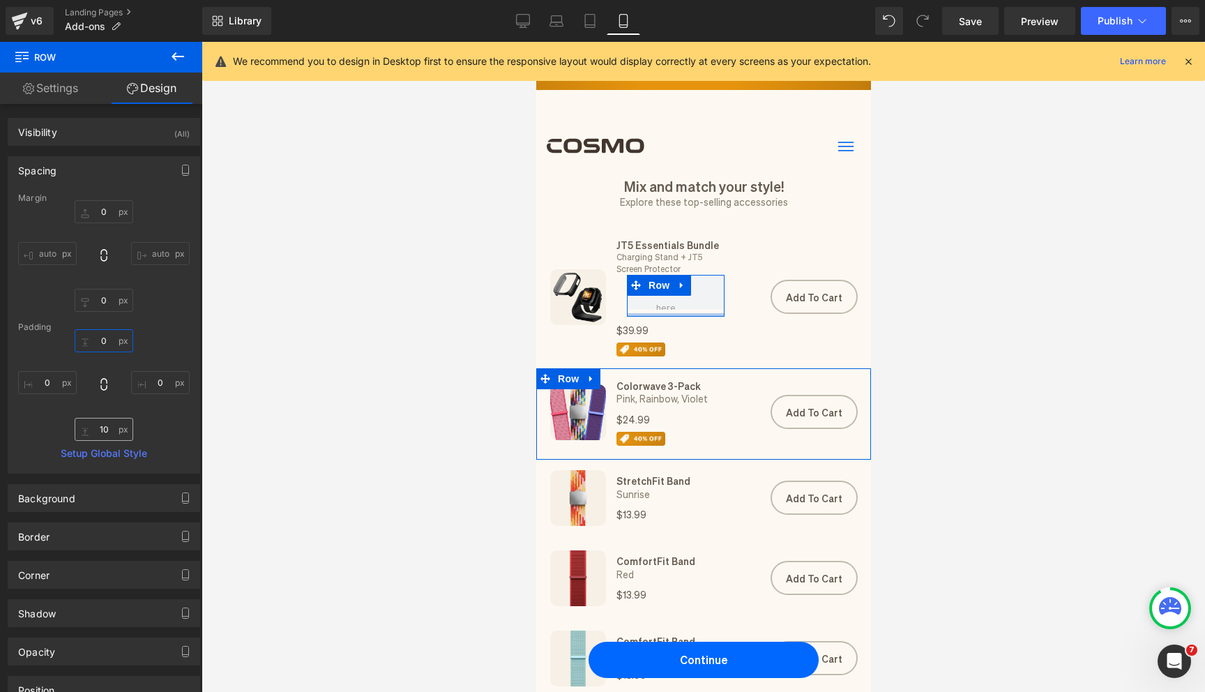
type input "0"
click at [108, 439] on input "10" at bounding box center [104, 429] width 59 height 23
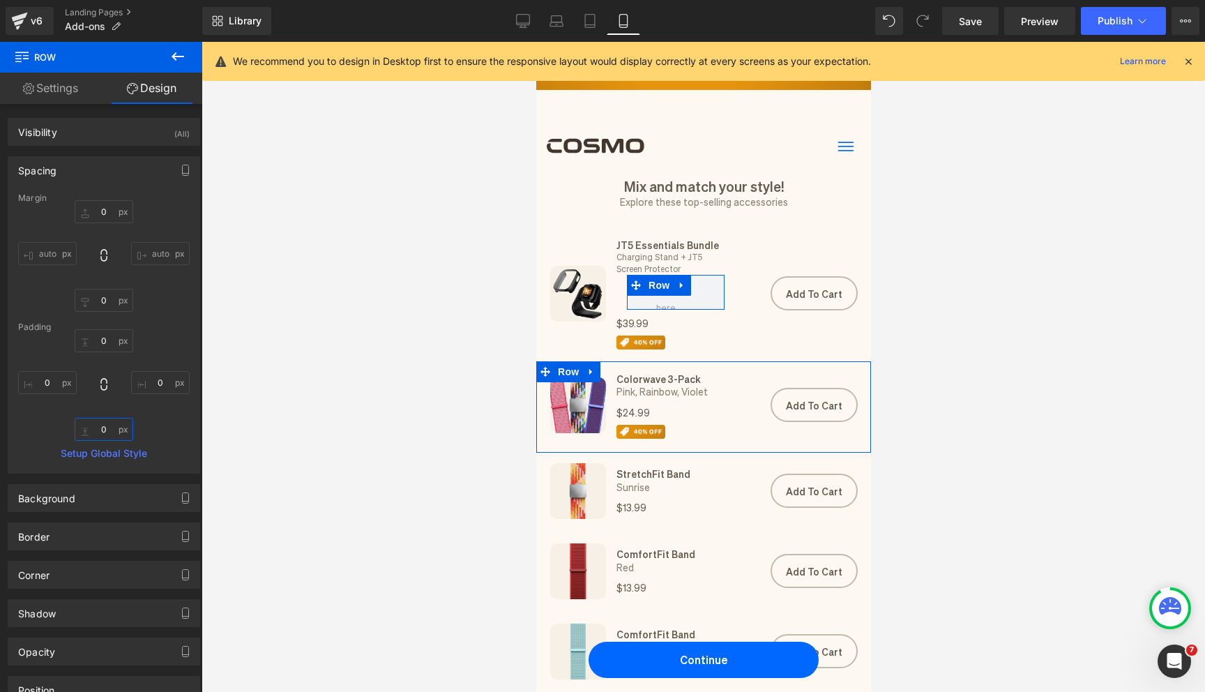
type input "0"
click at [32, 73] on link "Settings" at bounding box center [50, 88] width 101 height 31
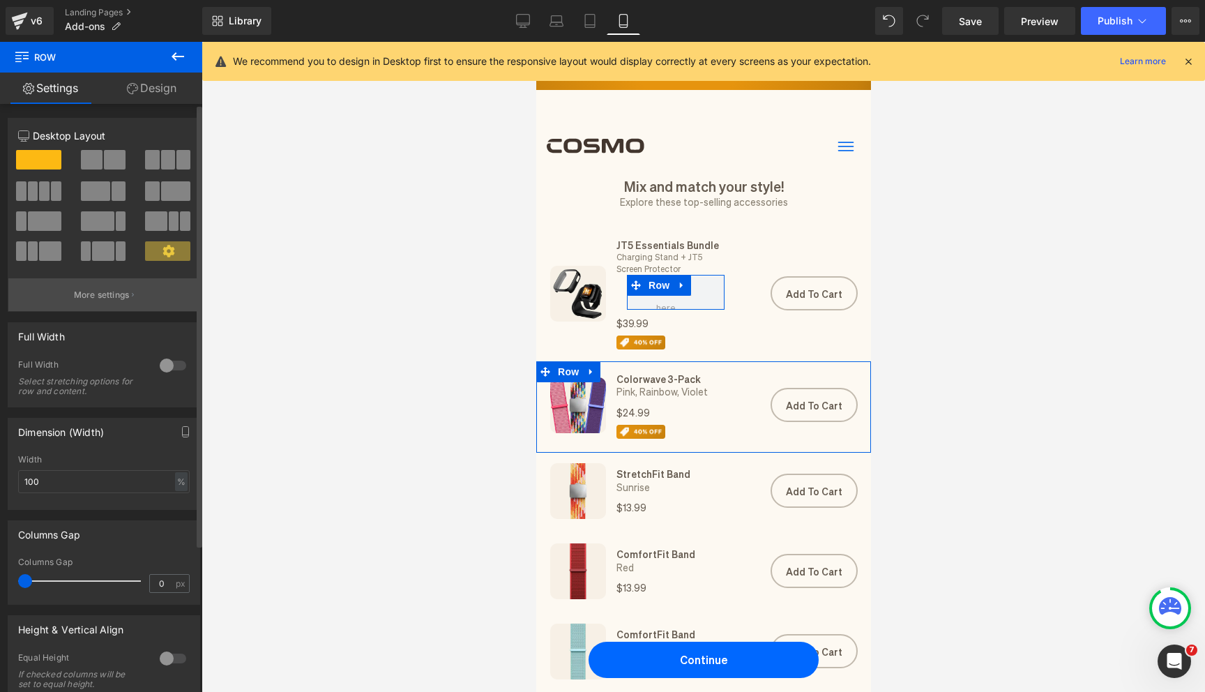
click at [101, 298] on p "More settings" at bounding box center [102, 295] width 56 height 13
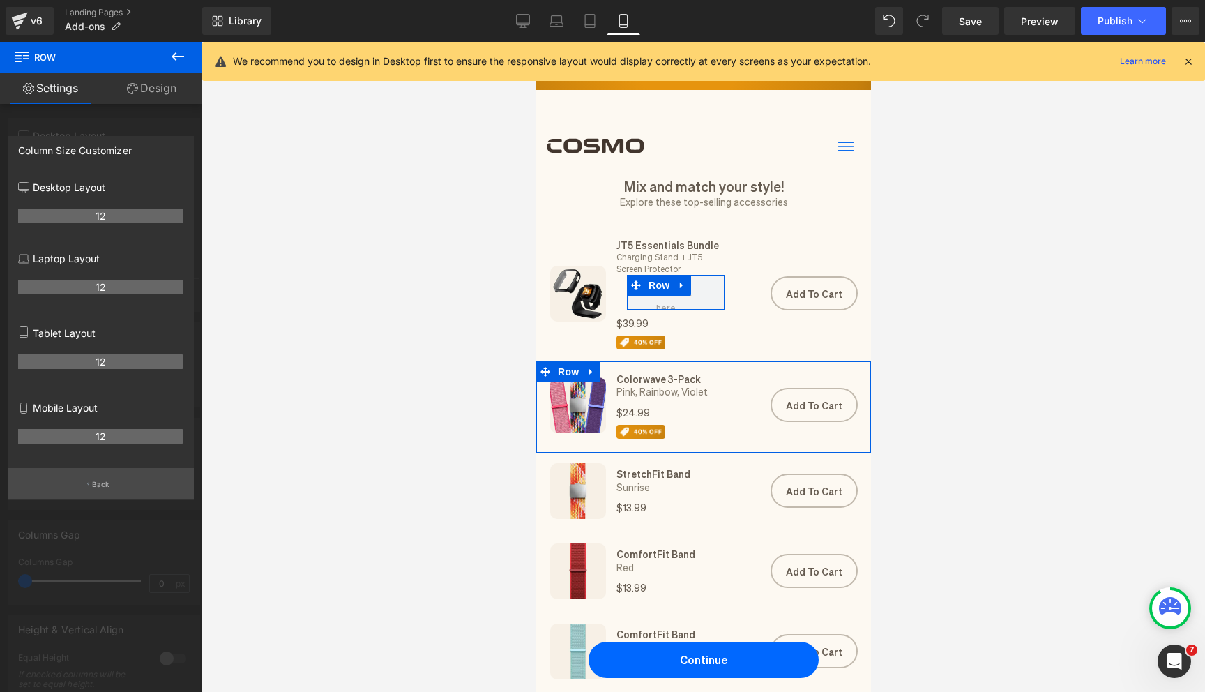
click at [107, 482] on p "Back" at bounding box center [101, 484] width 18 height 10
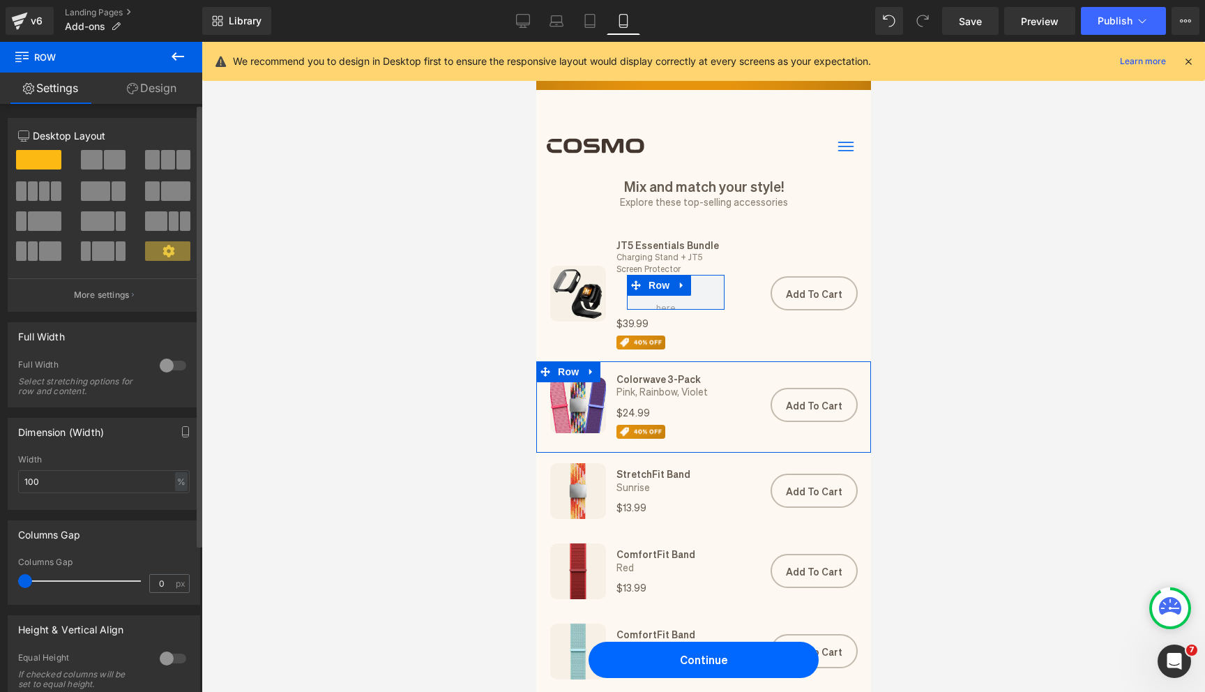
click at [92, 161] on span at bounding box center [92, 160] width 22 height 20
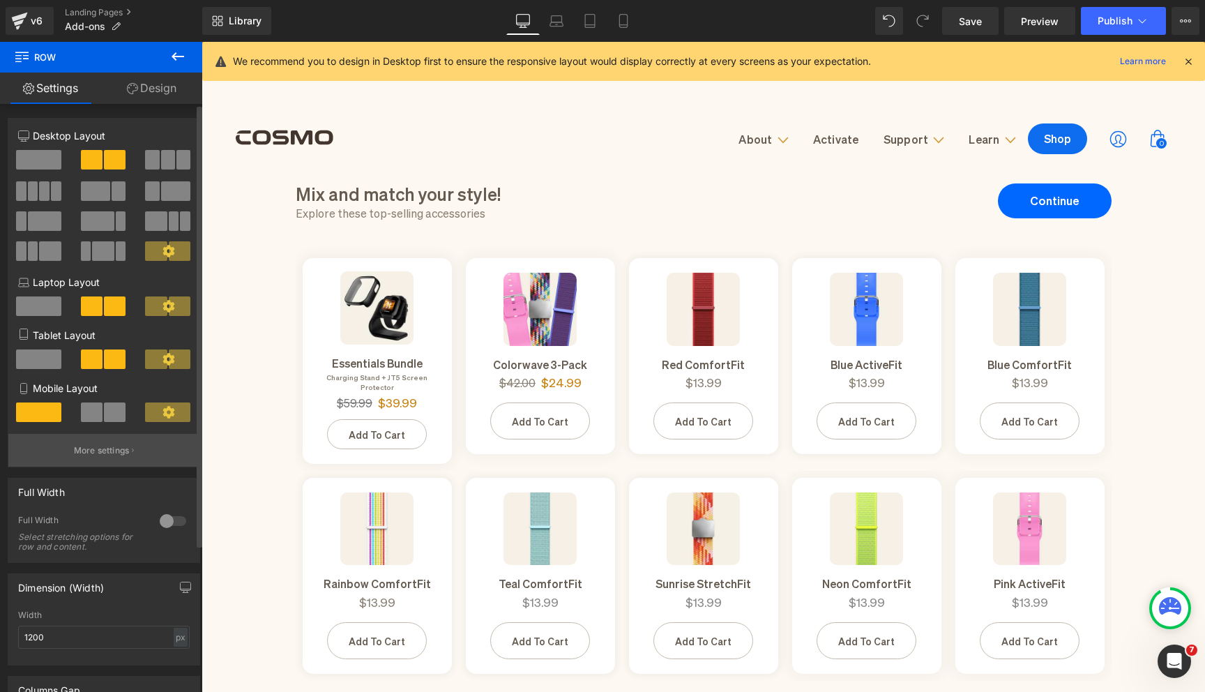
click at [117, 457] on p "More settings" at bounding box center [102, 450] width 56 height 13
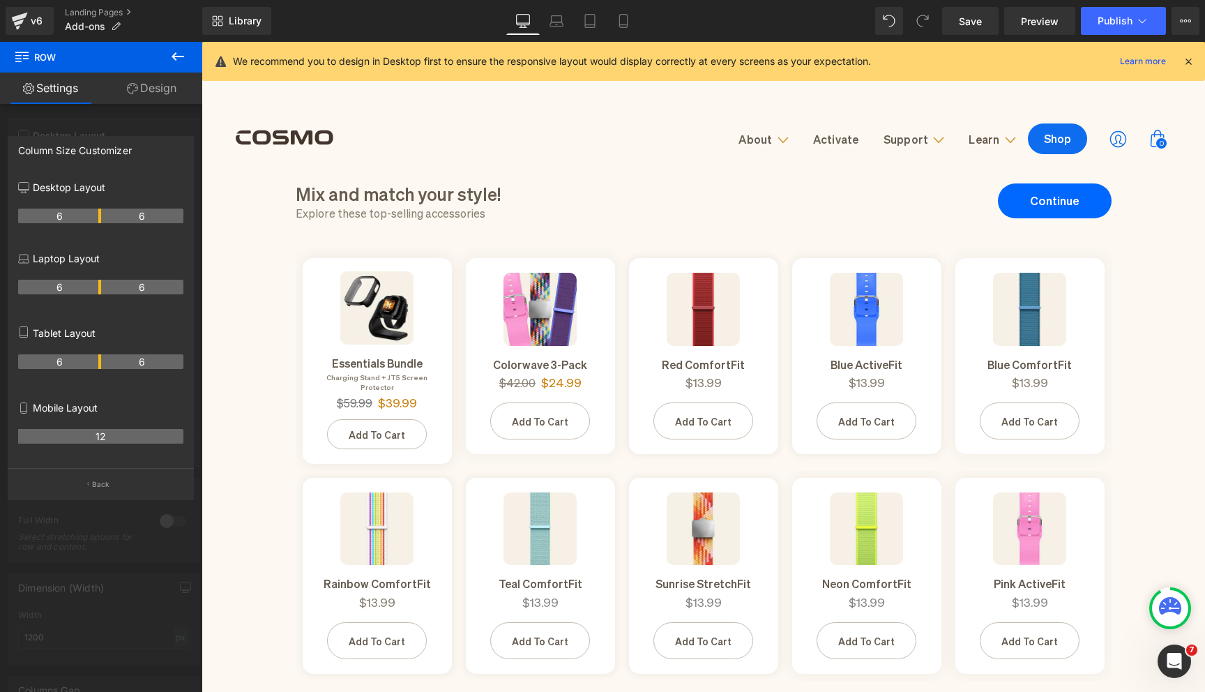
click at [111, 436] on th "12" at bounding box center [100, 436] width 165 height 15
click at [111, 113] on div at bounding box center [101, 370] width 202 height 657
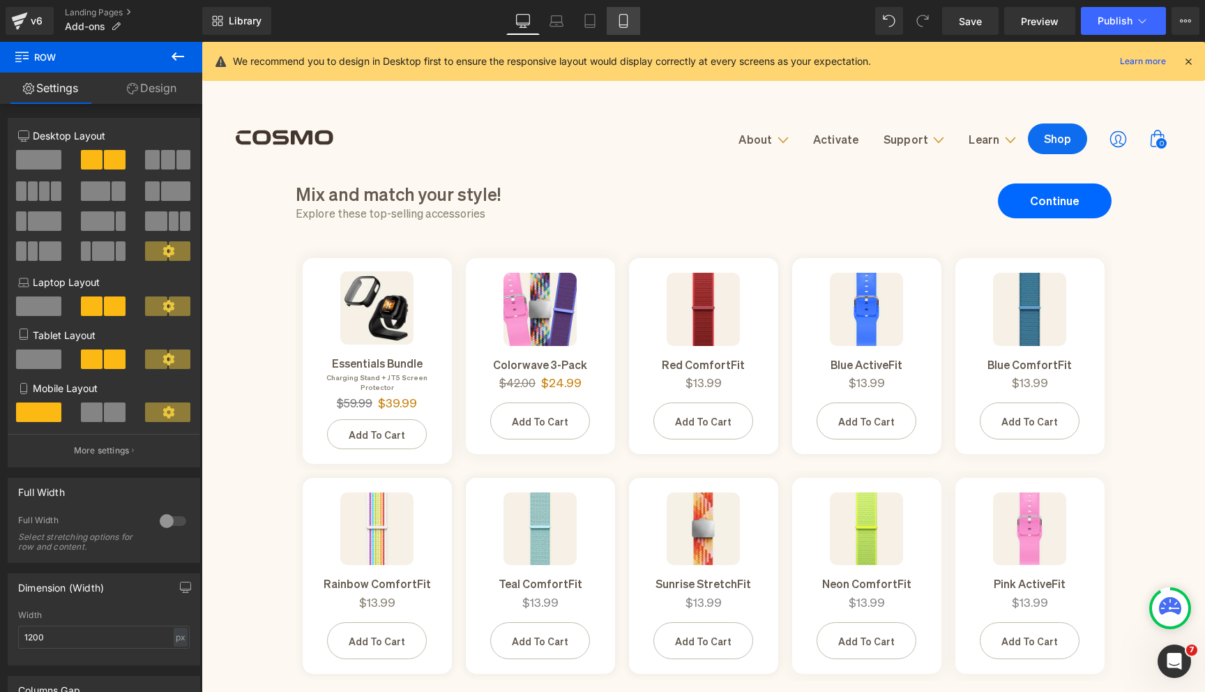
click at [620, 21] on icon at bounding box center [623, 21] width 14 height 14
type input "100"
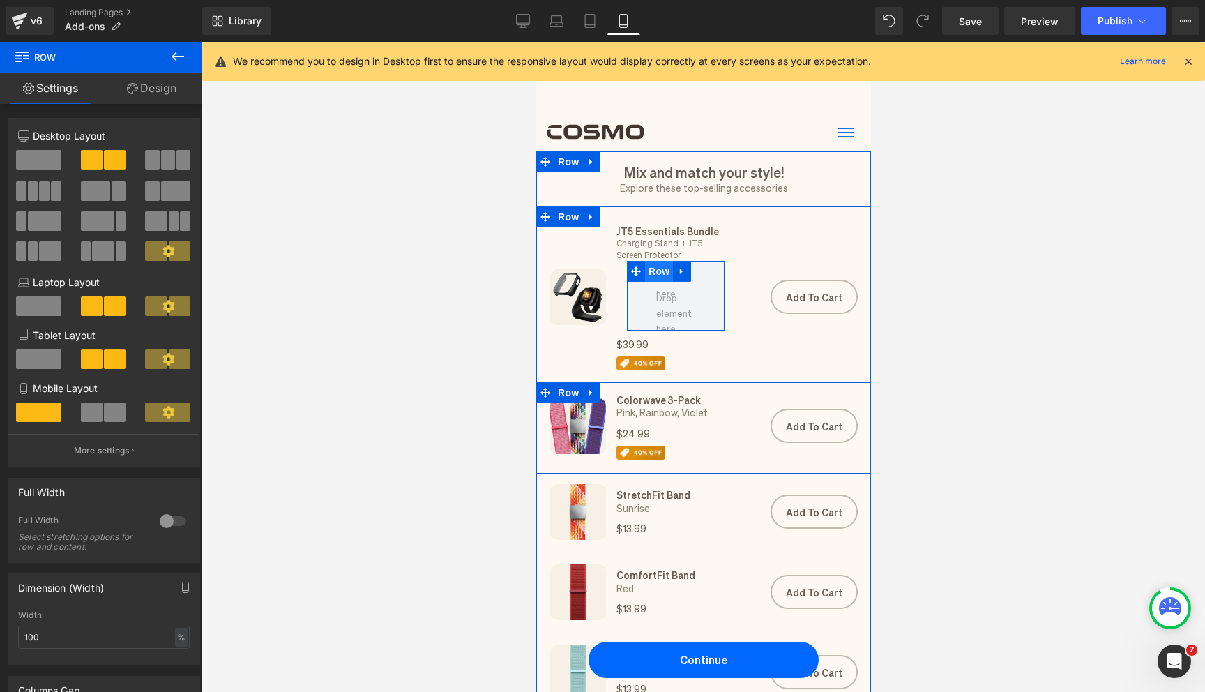
click at [661, 277] on span "Row" at bounding box center [658, 271] width 28 height 21
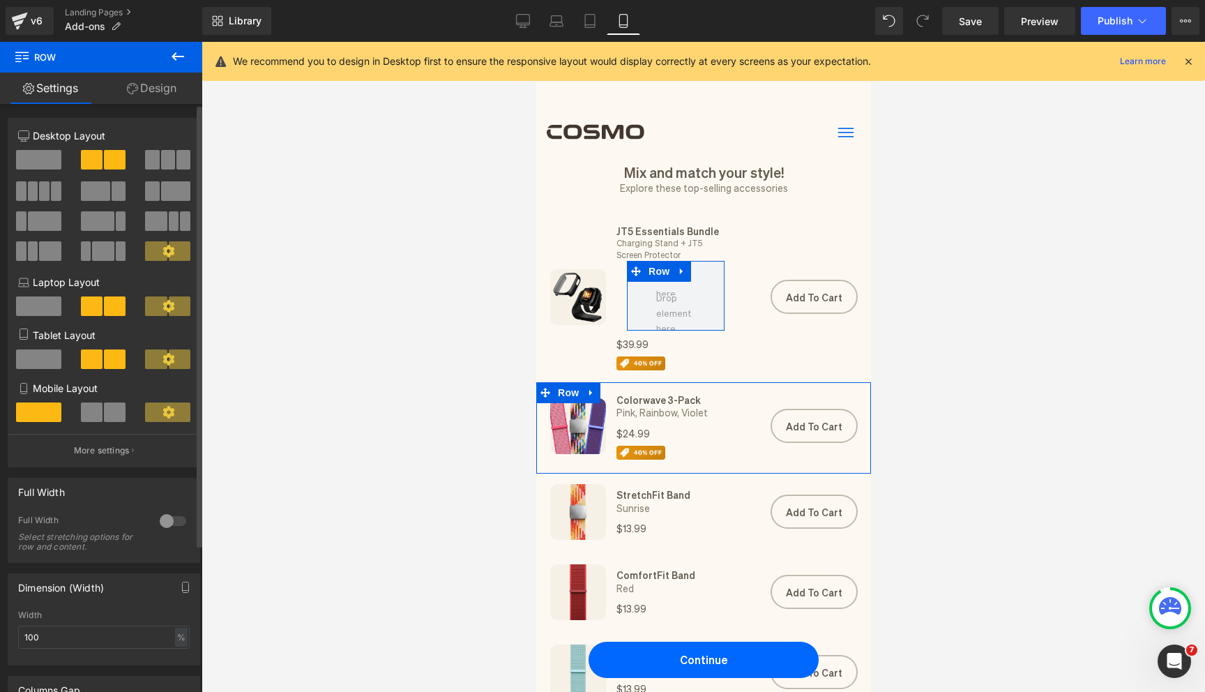
click at [109, 410] on span at bounding box center [115, 412] width 22 height 20
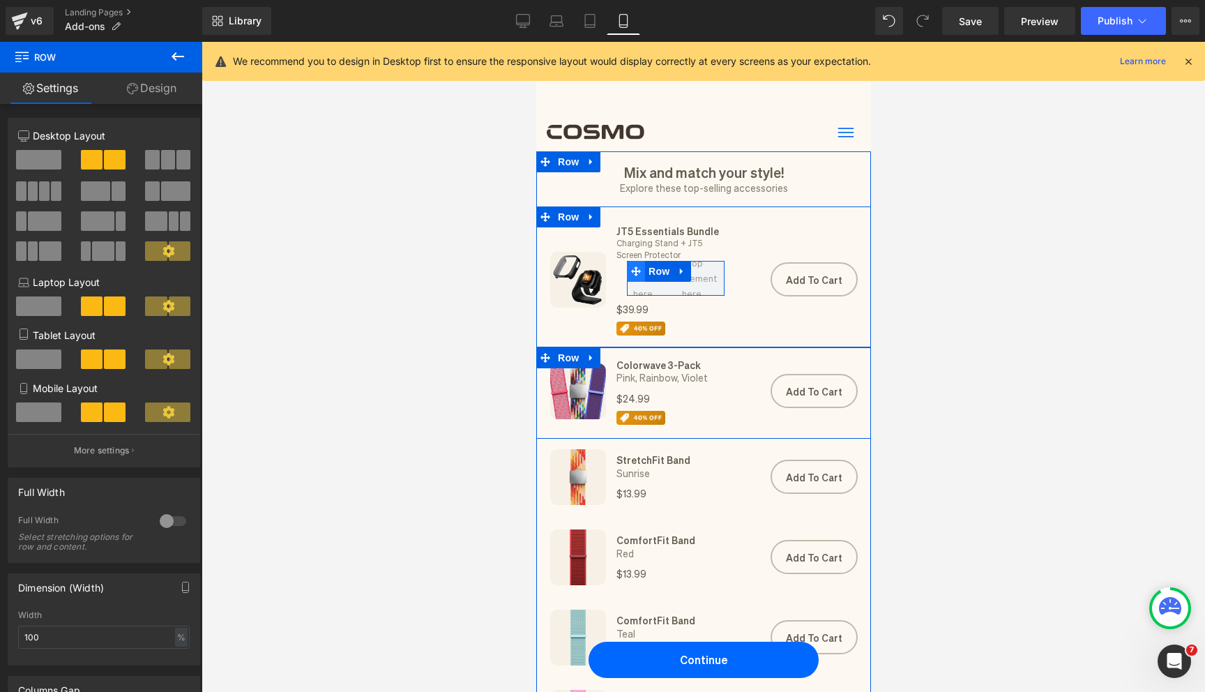
click at [640, 278] on span at bounding box center [635, 271] width 18 height 21
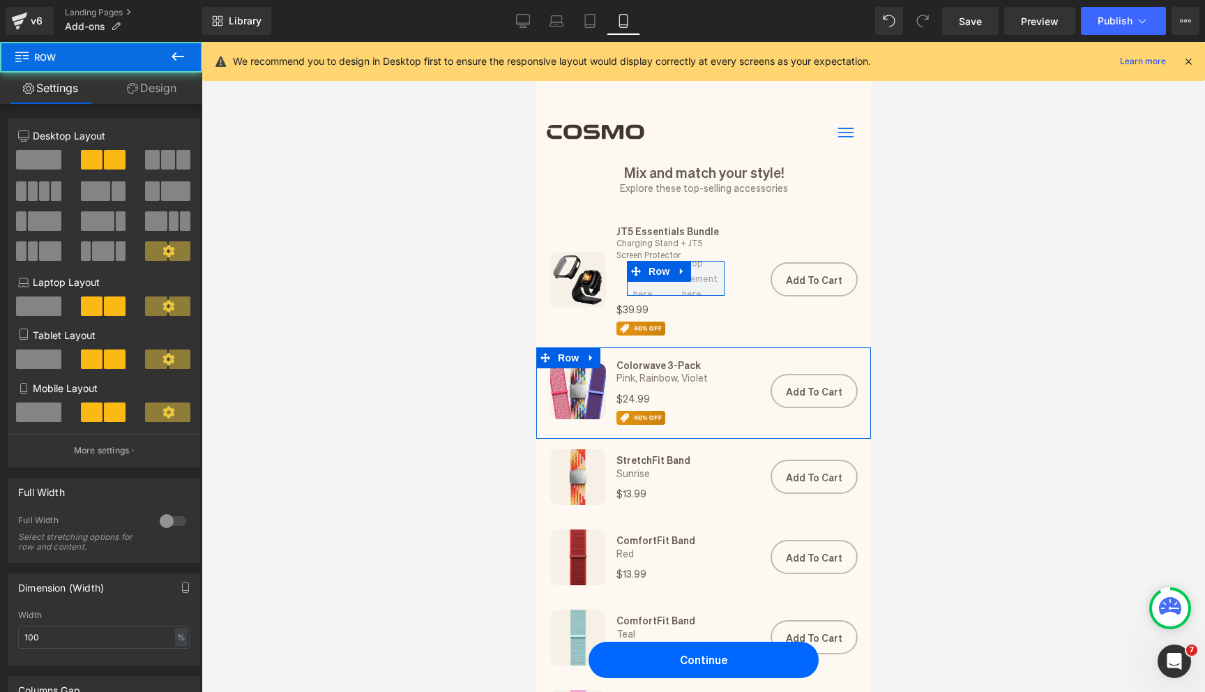
click at [178, 89] on link "Design" at bounding box center [151, 88] width 101 height 31
type input "0"
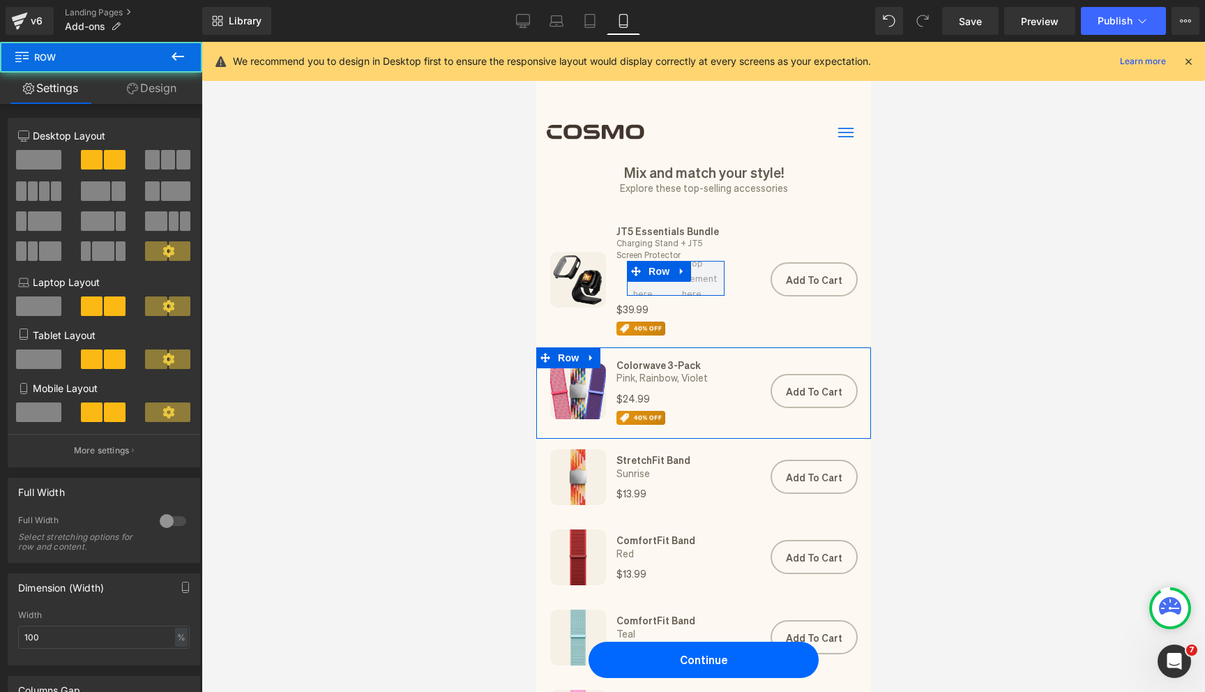
type input "0"
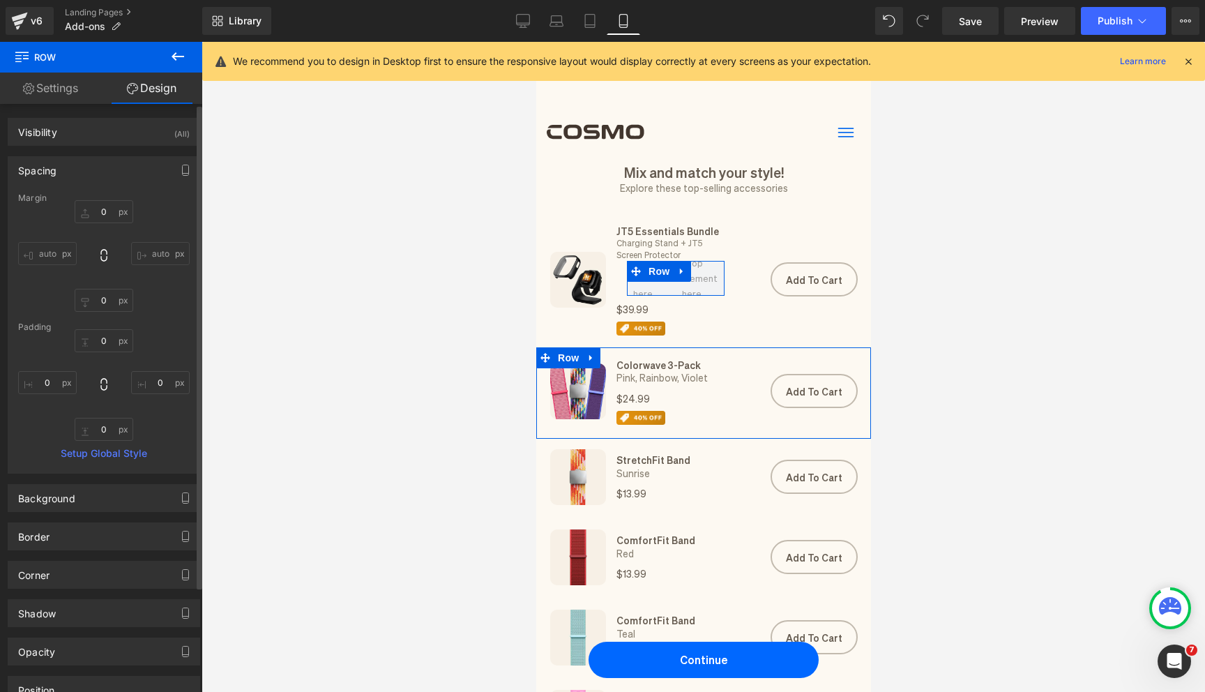
click at [69, 257] on input "auto" at bounding box center [47, 253] width 59 height 23
click at [56, 389] on input "0" at bounding box center [47, 382] width 59 height 23
type input "-15"
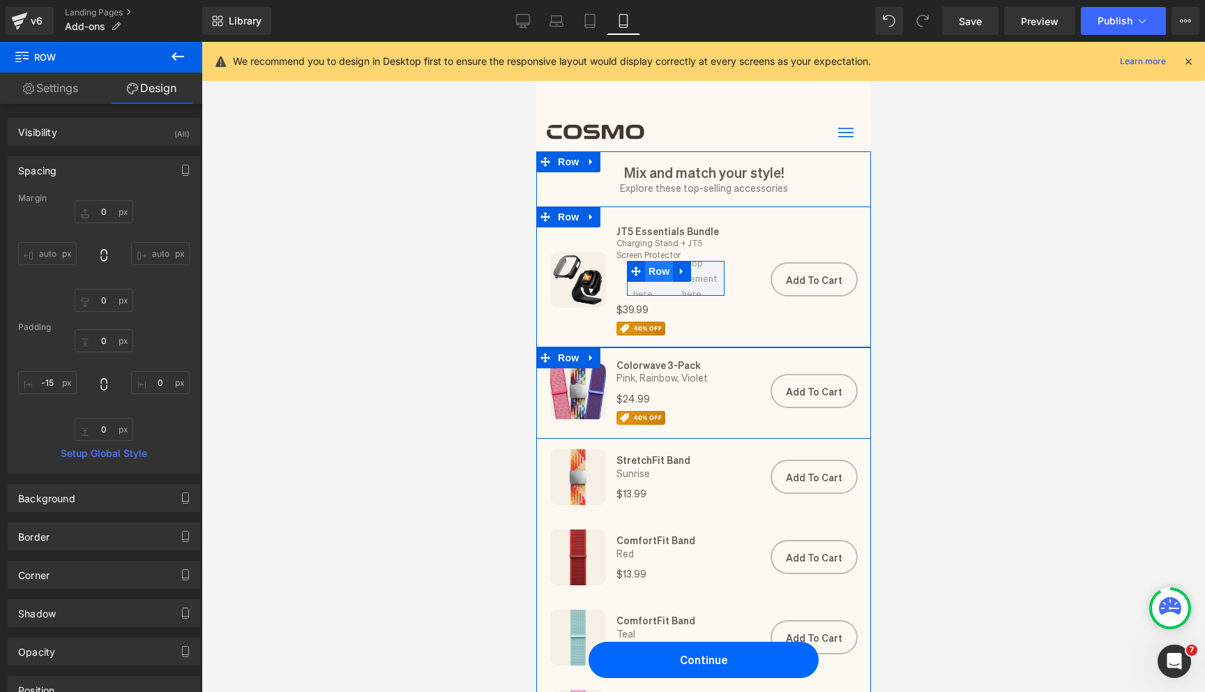
click at [657, 272] on span "Row" at bounding box center [658, 271] width 28 height 21
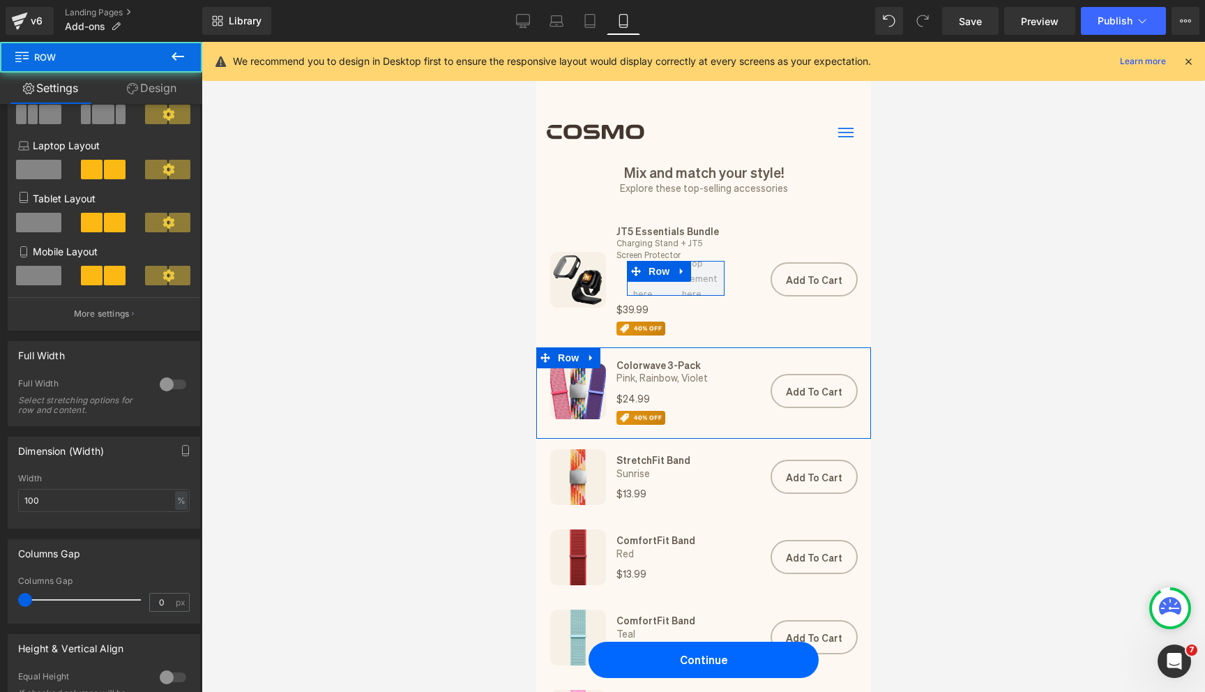
scroll to position [155, 0]
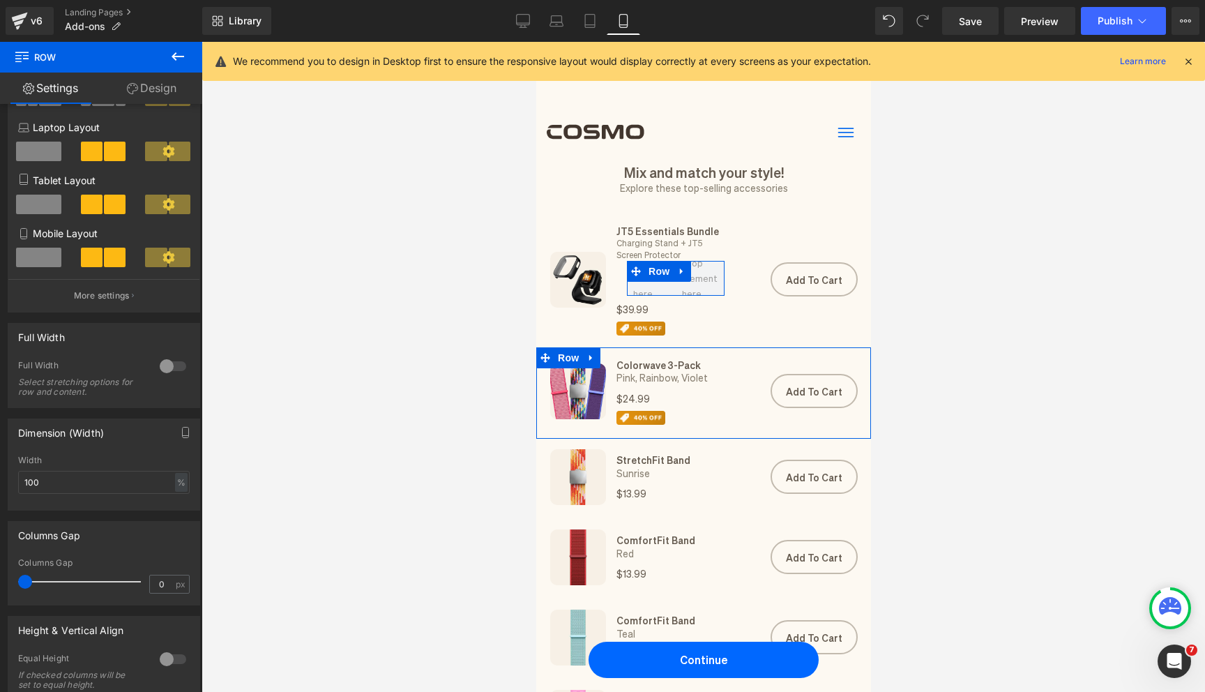
click at [151, 98] on link "Design" at bounding box center [151, 88] width 101 height 31
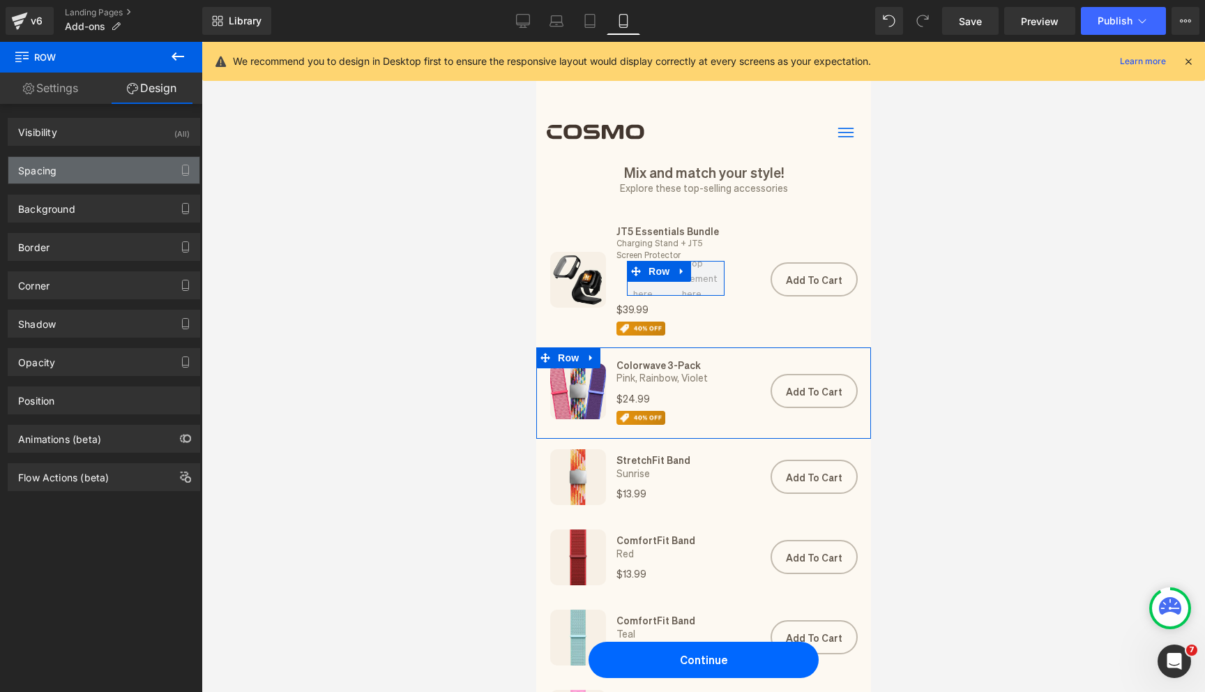
click at [61, 182] on div "Spacing" at bounding box center [103, 170] width 191 height 26
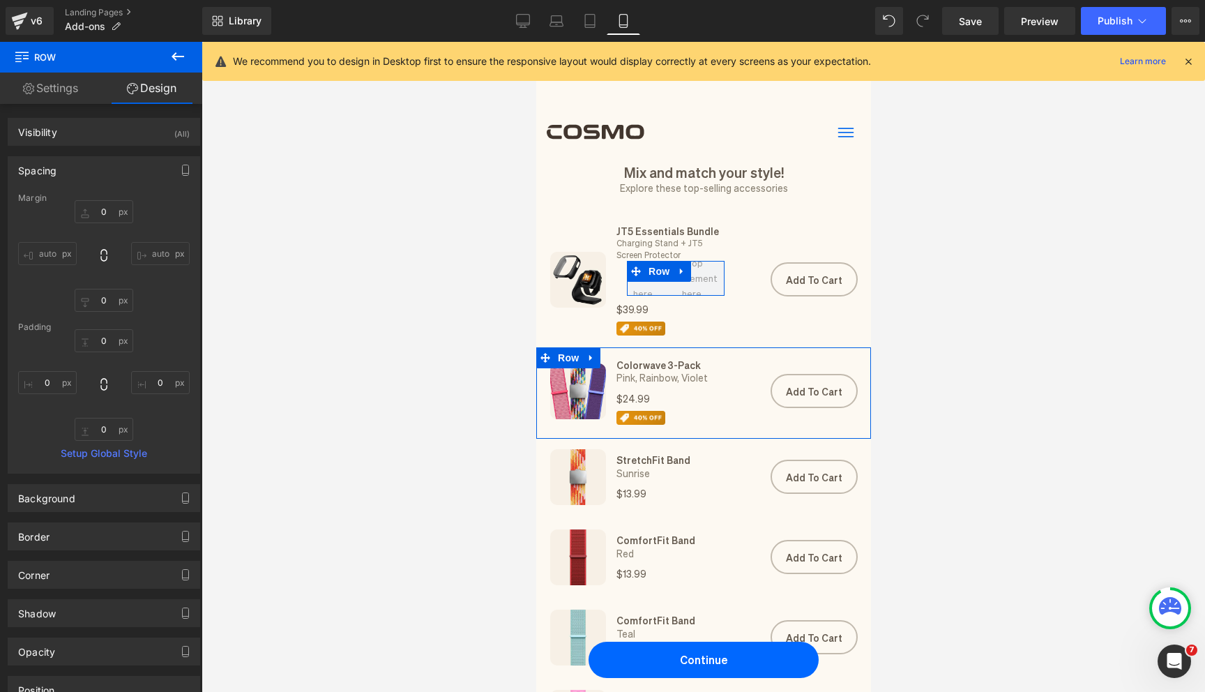
click at [59, 259] on input "auto" at bounding box center [47, 253] width 59 height 23
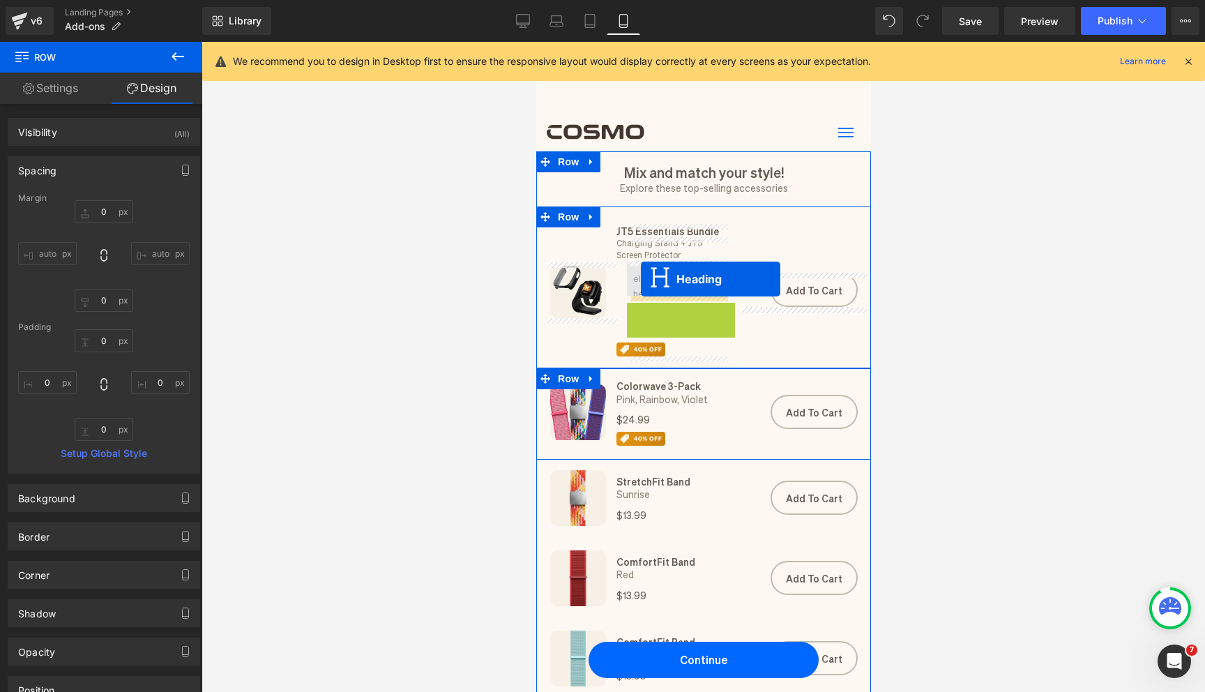
drag, startPoint x: 634, startPoint y: 312, endPoint x: 640, endPoint y: 278, distance: 34.7
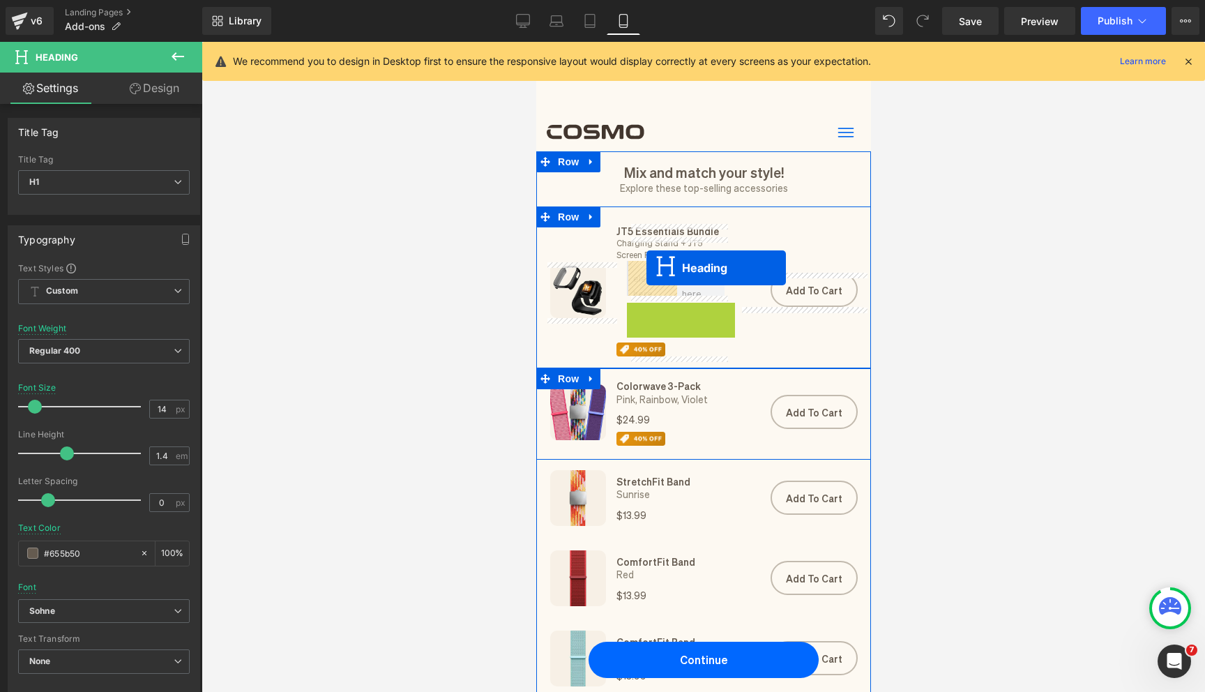
drag, startPoint x: 635, startPoint y: 309, endPoint x: 646, endPoint y: 267, distance: 43.1
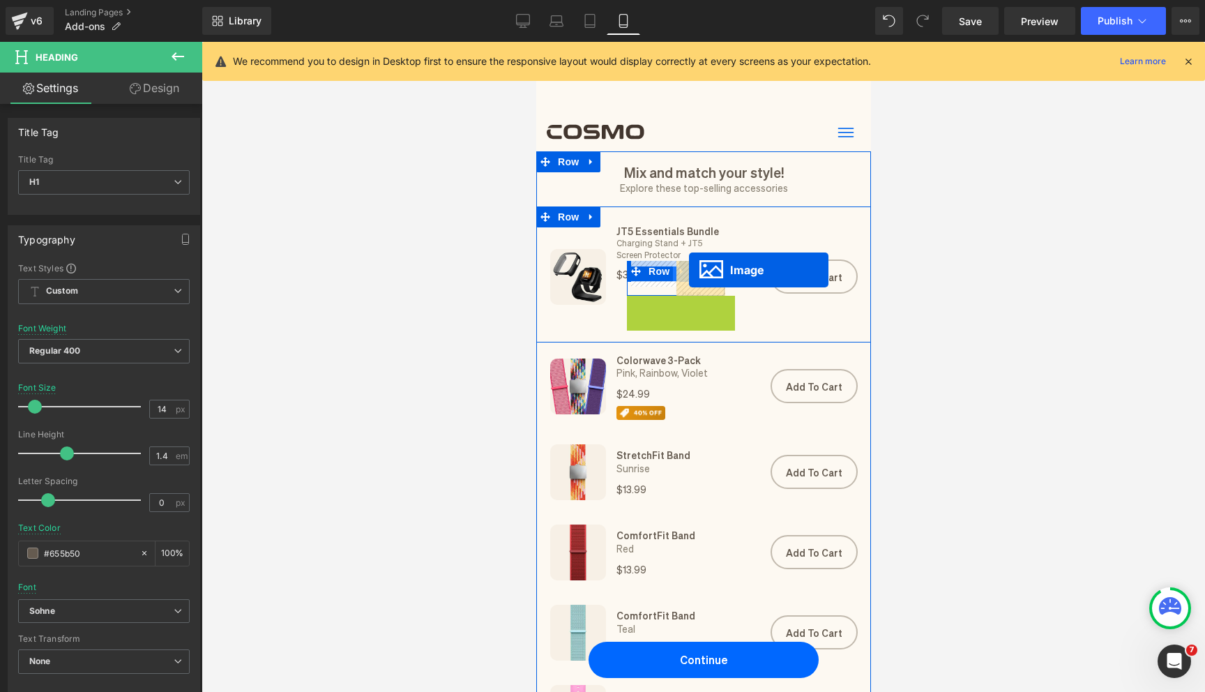
drag, startPoint x: 618, startPoint y: 305, endPoint x: 688, endPoint y: 269, distance: 78.3
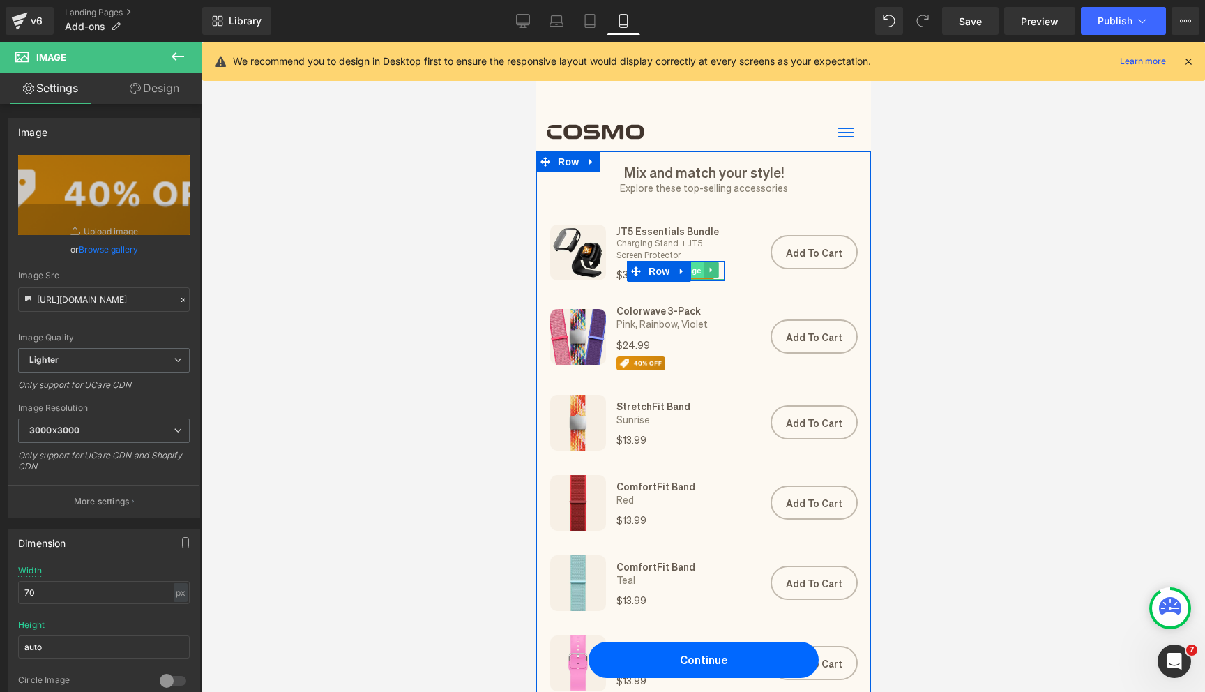
click at [697, 273] on span "Image" at bounding box center [688, 270] width 29 height 17
click at [696, 268] on span "Image" at bounding box center [688, 269] width 29 height 17
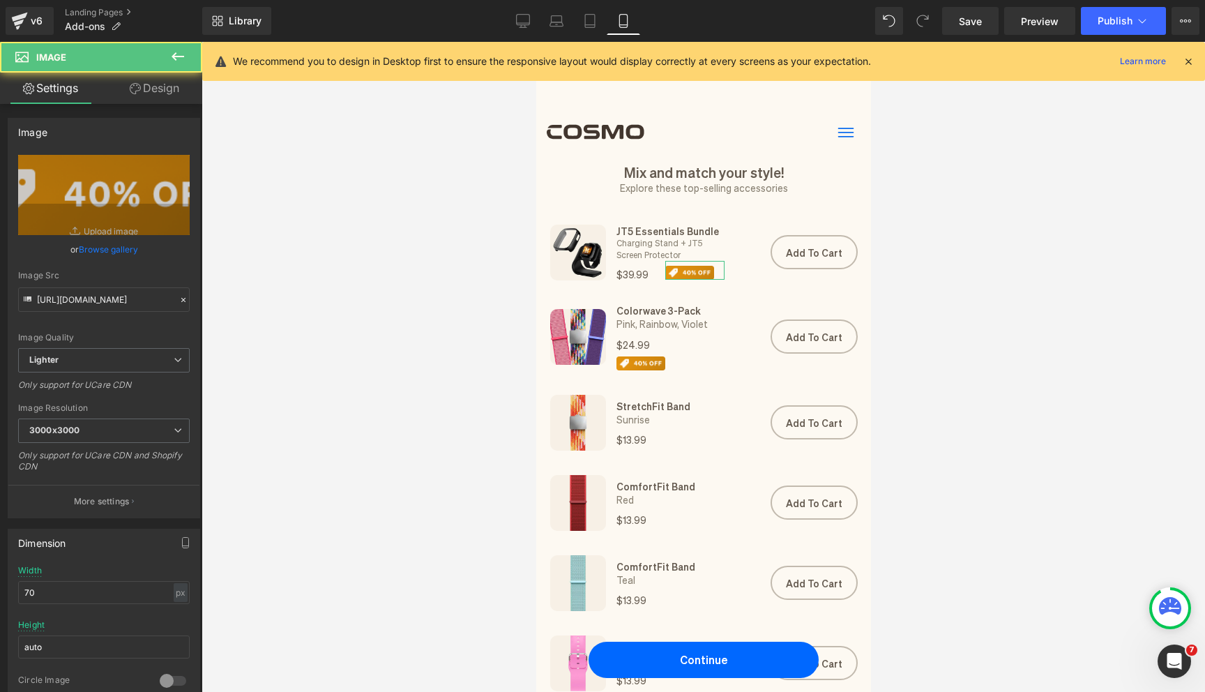
click at [158, 93] on link "Design" at bounding box center [154, 88] width 101 height 31
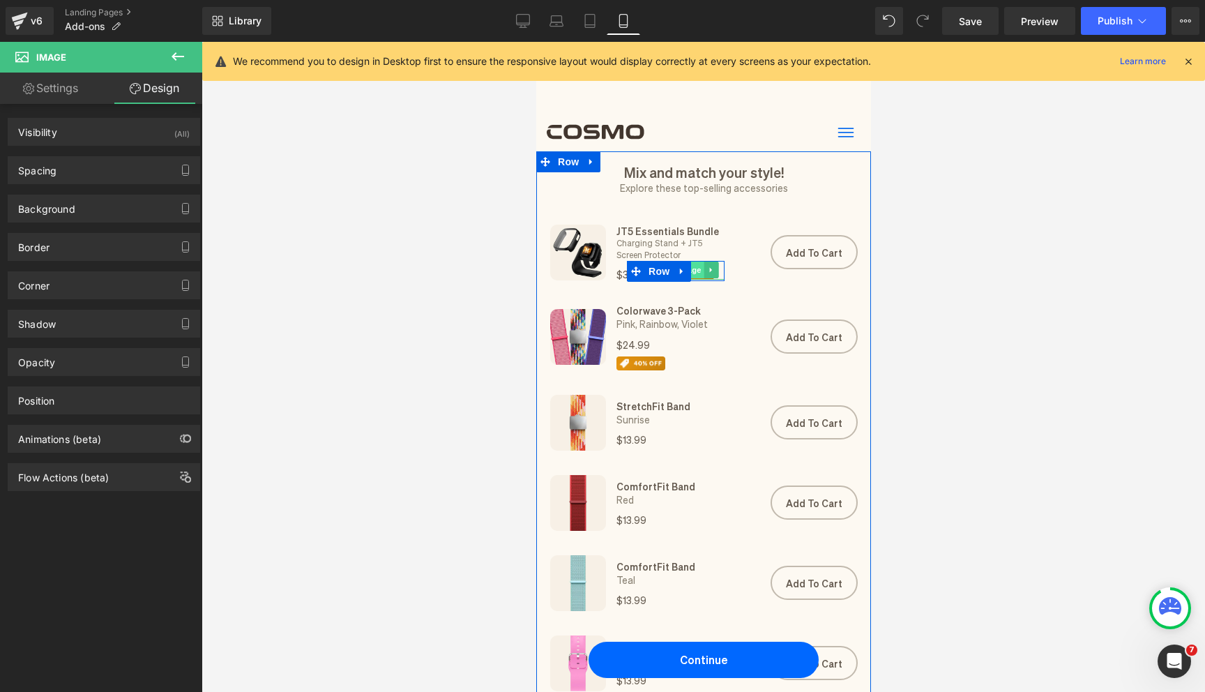
click at [694, 274] on span "Image" at bounding box center [688, 269] width 29 height 17
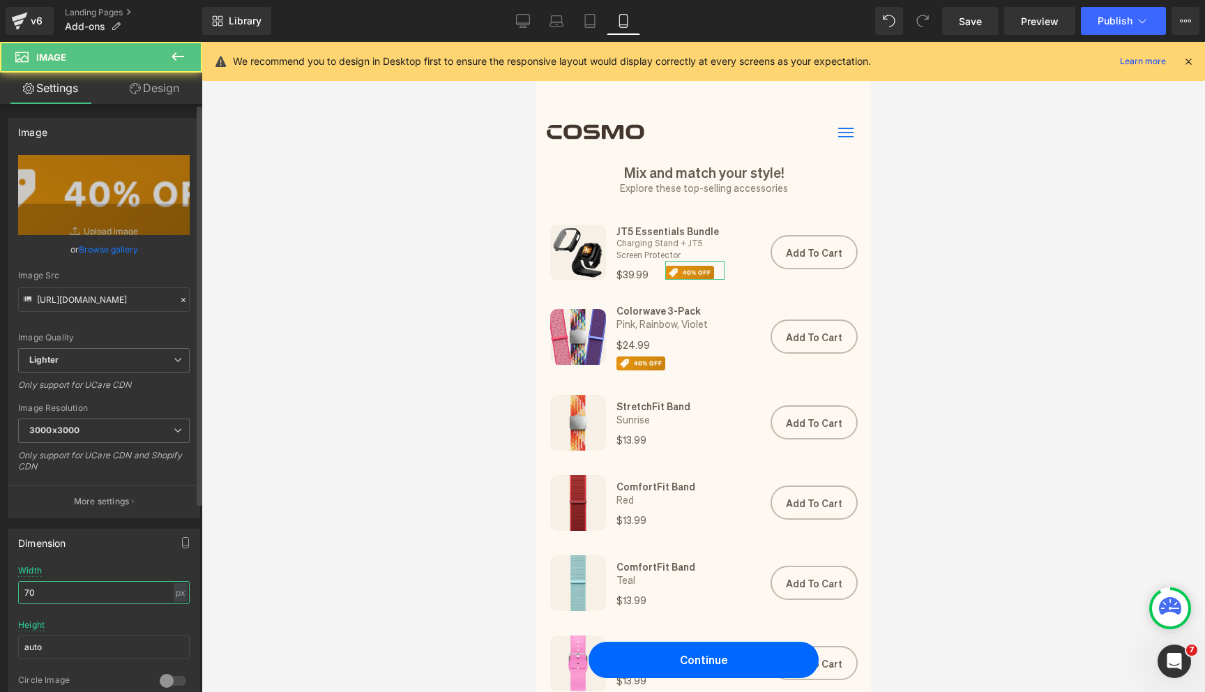
drag, startPoint x: 80, startPoint y: 590, endPoint x: 32, endPoint y: 590, distance: 48.1
click at [33, 590] on input "70" at bounding box center [104, 592] width 172 height 23
type input "65"
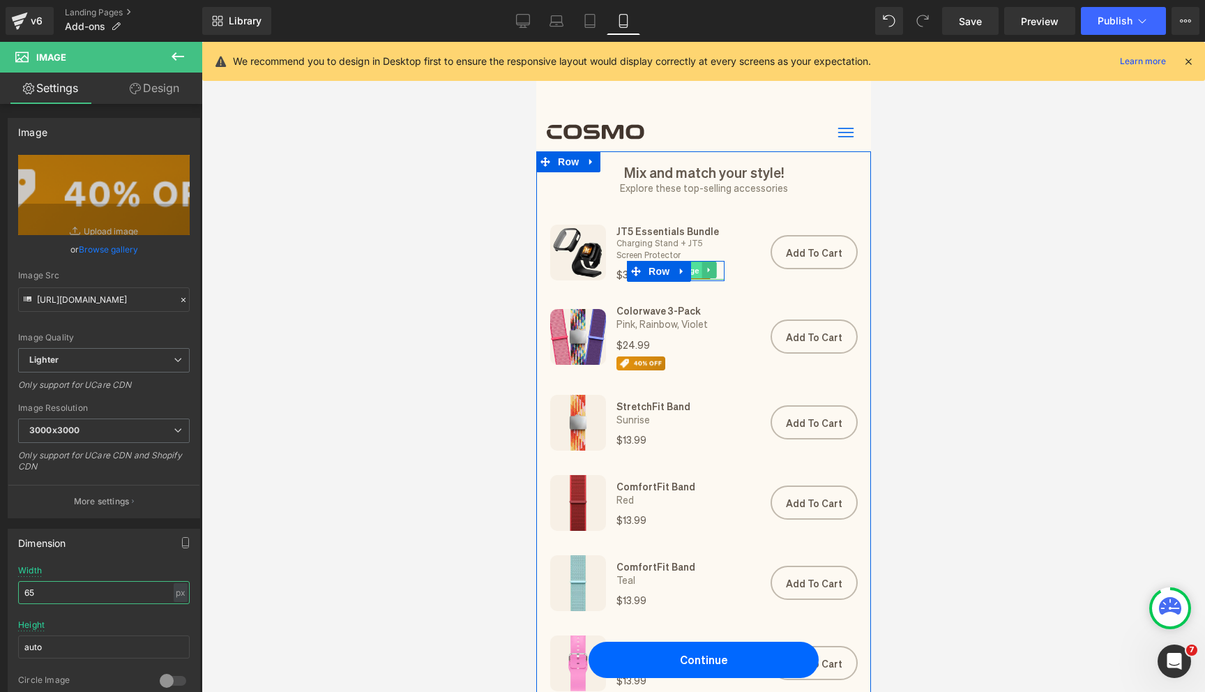
click at [696, 276] on span "Image" at bounding box center [687, 270] width 29 height 17
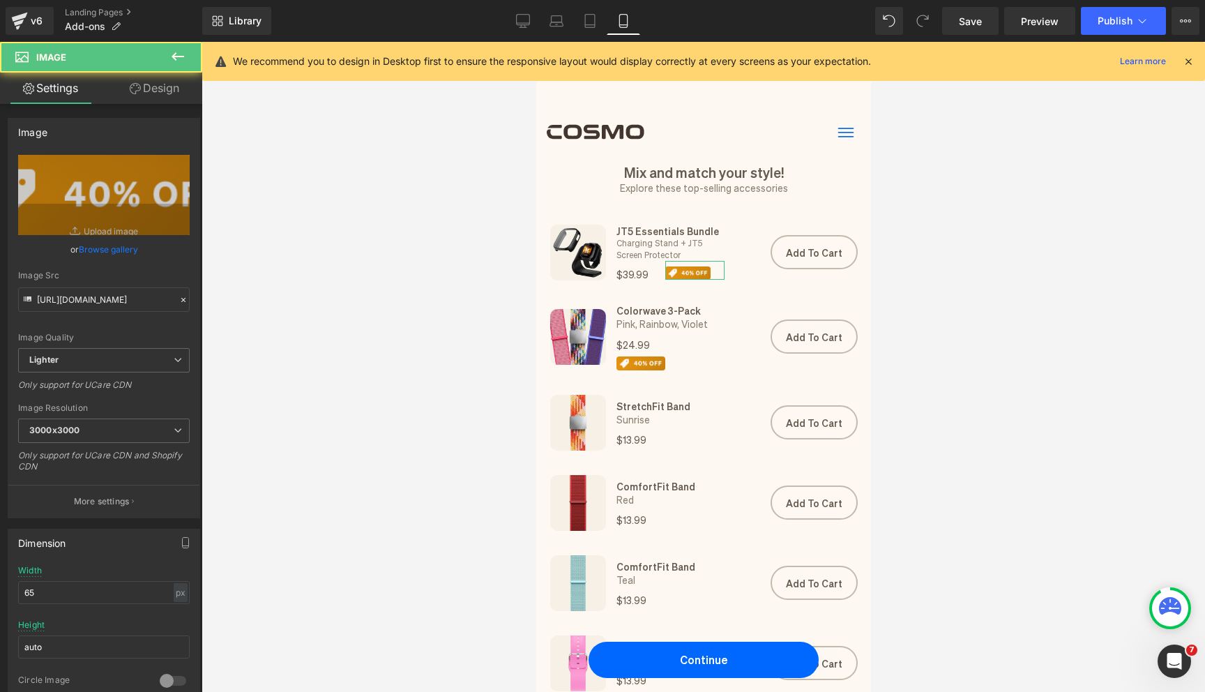
click at [146, 98] on link "Design" at bounding box center [154, 88] width 101 height 31
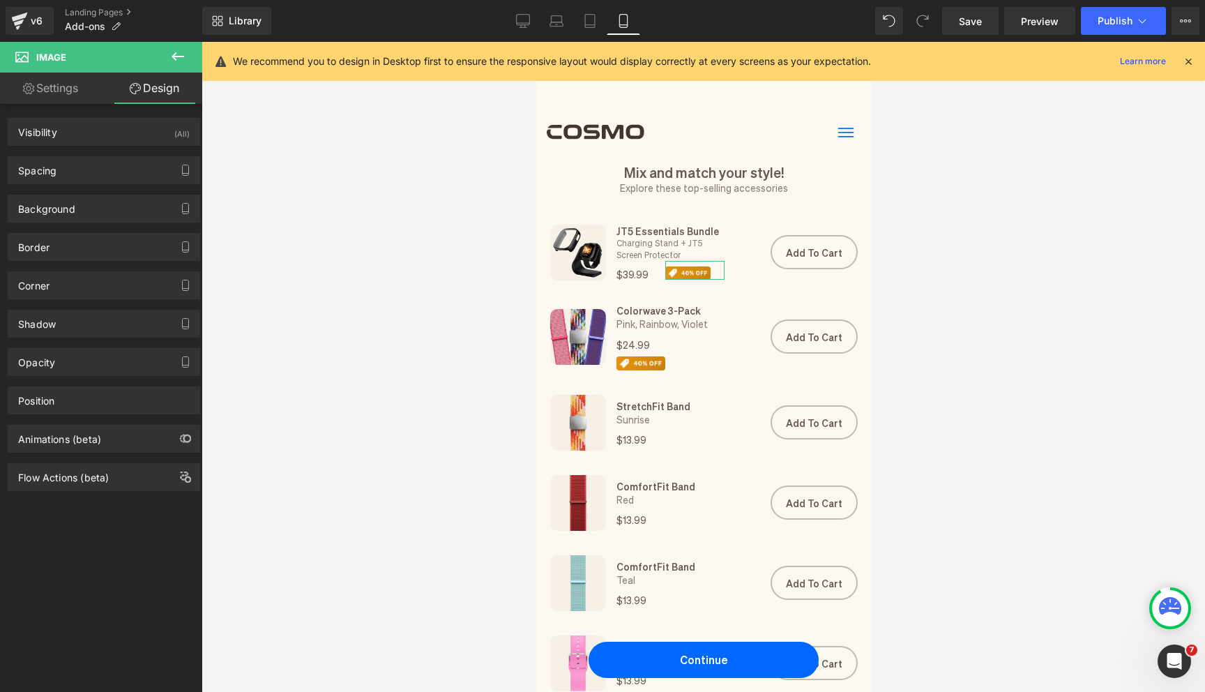
click at [108, 185] on div "Background Color & Image color transparent Color transparent 0 % Image Replace …" at bounding box center [104, 203] width 208 height 38
click at [108, 174] on div "Spacing" at bounding box center [103, 170] width 191 height 26
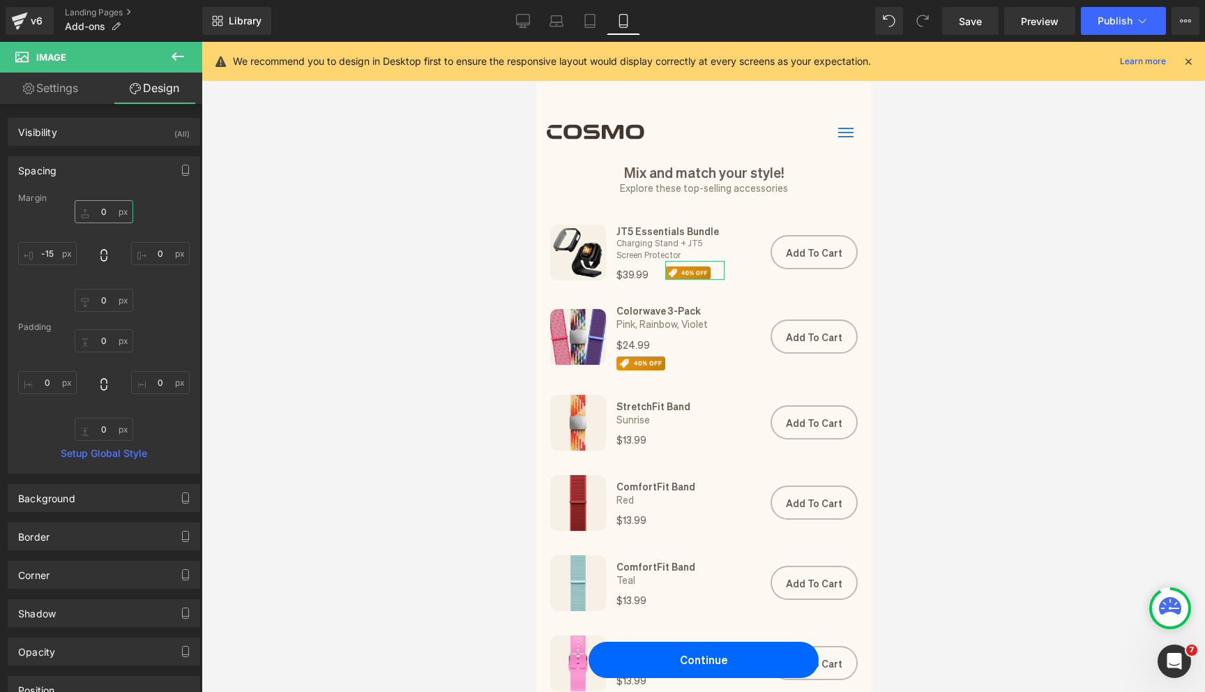
click at [108, 205] on input "0" at bounding box center [104, 211] width 59 height 23
type input "2"
type input "3"
type input "4"
click at [66, 259] on input "-15" at bounding box center [47, 253] width 59 height 23
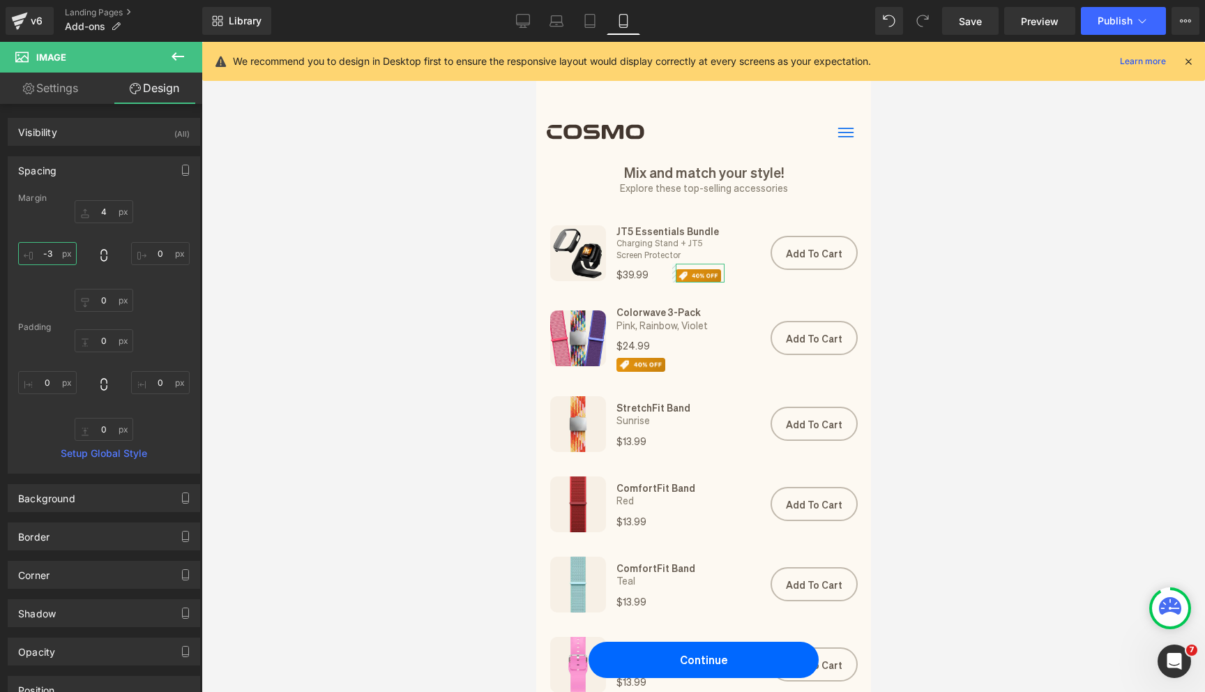
type input "-30"
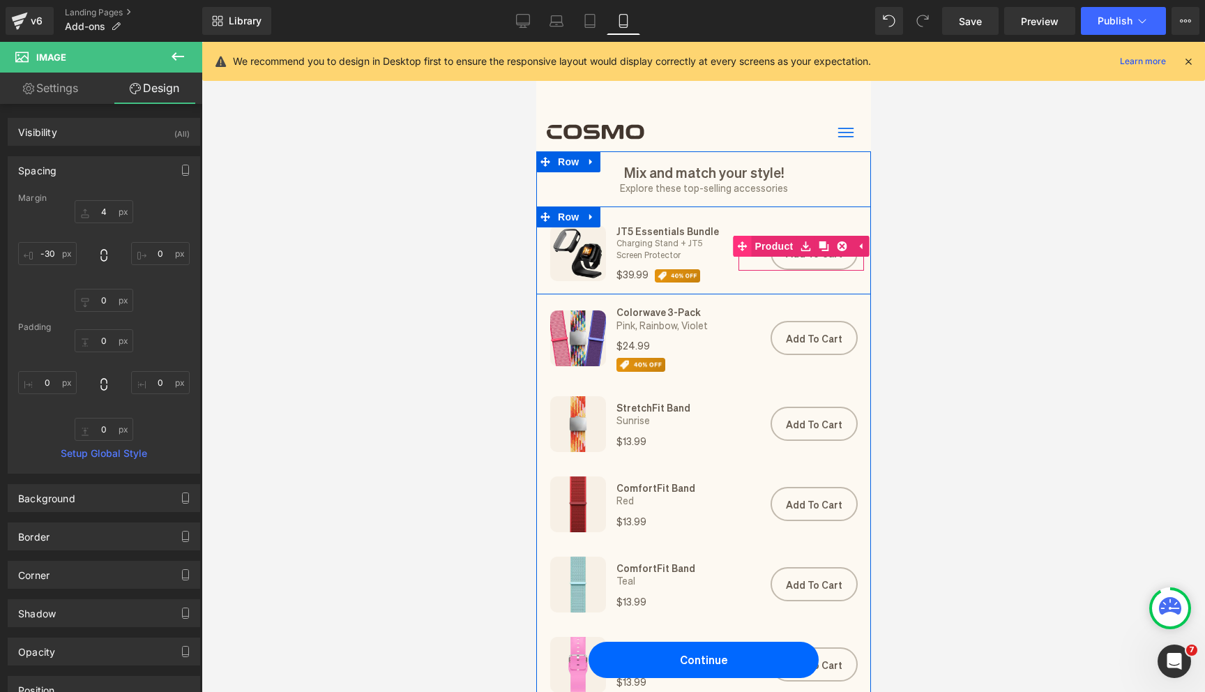
click at [765, 245] on link "Product" at bounding box center [763, 246] width 63 height 21
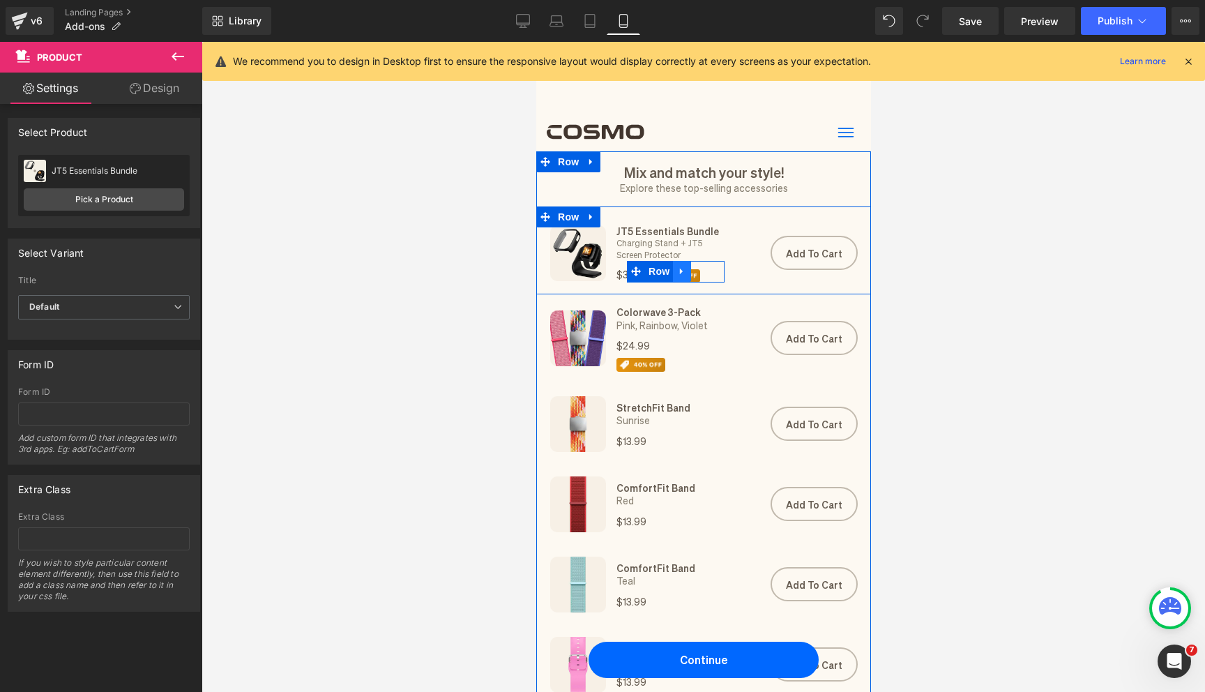
click at [683, 272] on icon at bounding box center [681, 271] width 10 height 10
click at [692, 270] on link at bounding box center [699, 271] width 18 height 21
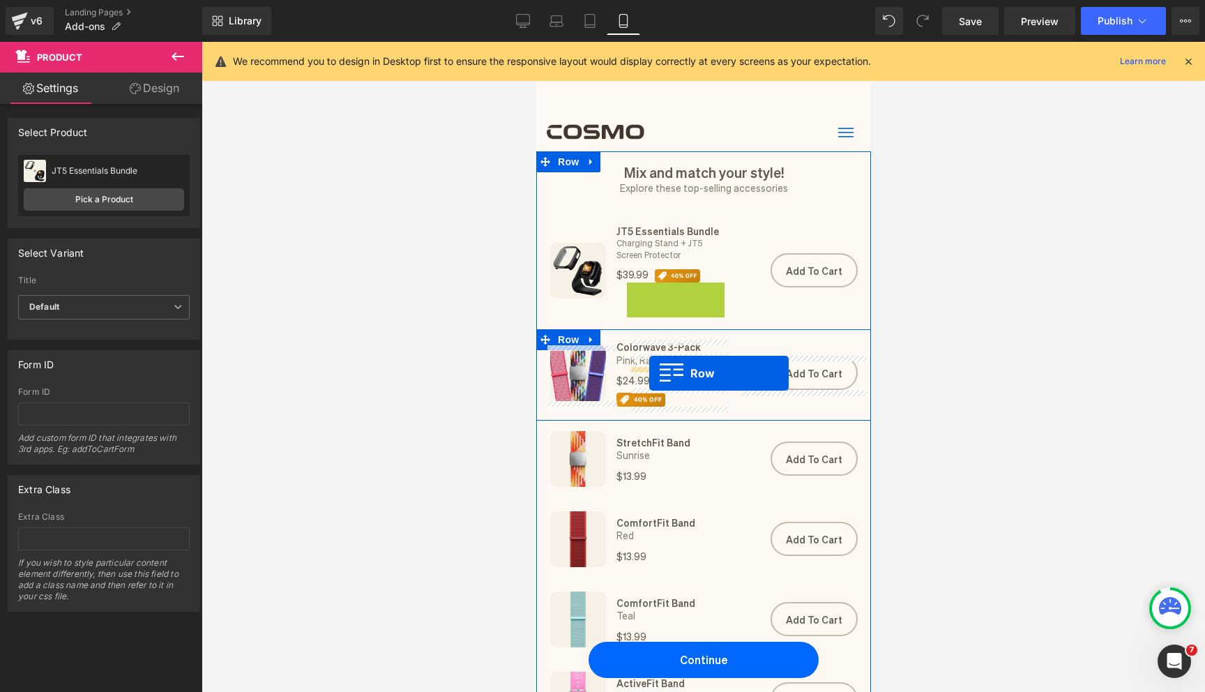
drag, startPoint x: 636, startPoint y: 294, endPoint x: 648, endPoint y: 372, distance: 79.1
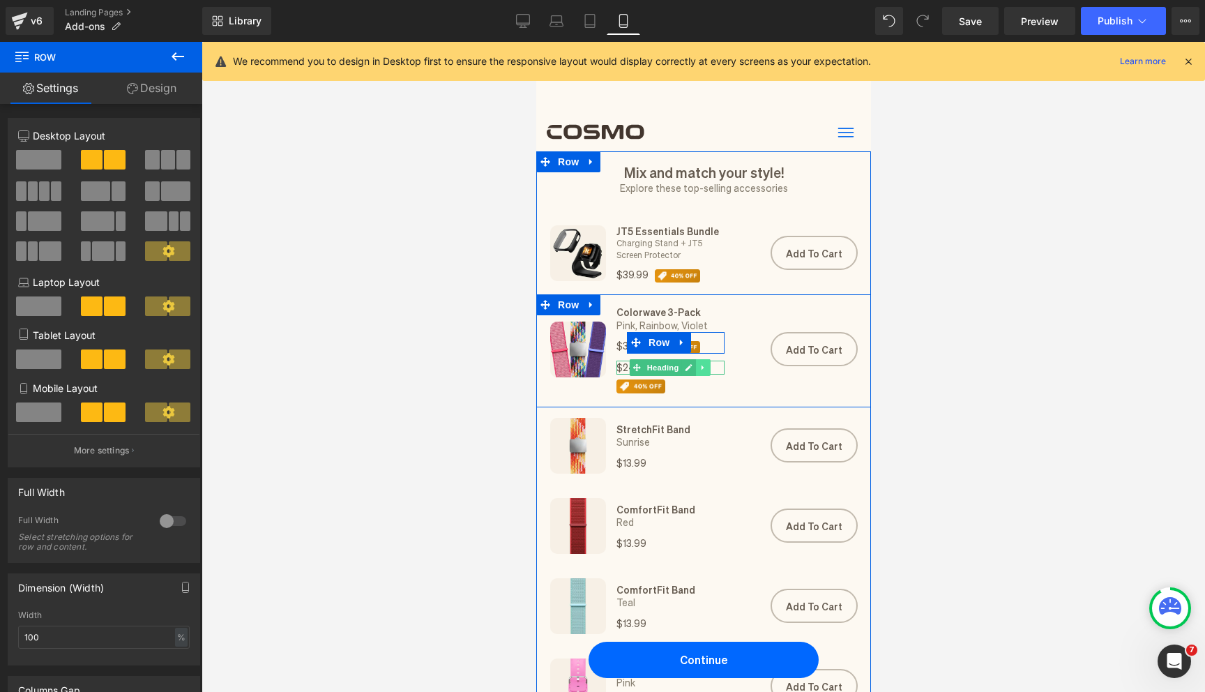
click at [699, 367] on icon at bounding box center [703, 367] width 8 height 8
click at [709, 367] on icon at bounding box center [710, 368] width 8 height 8
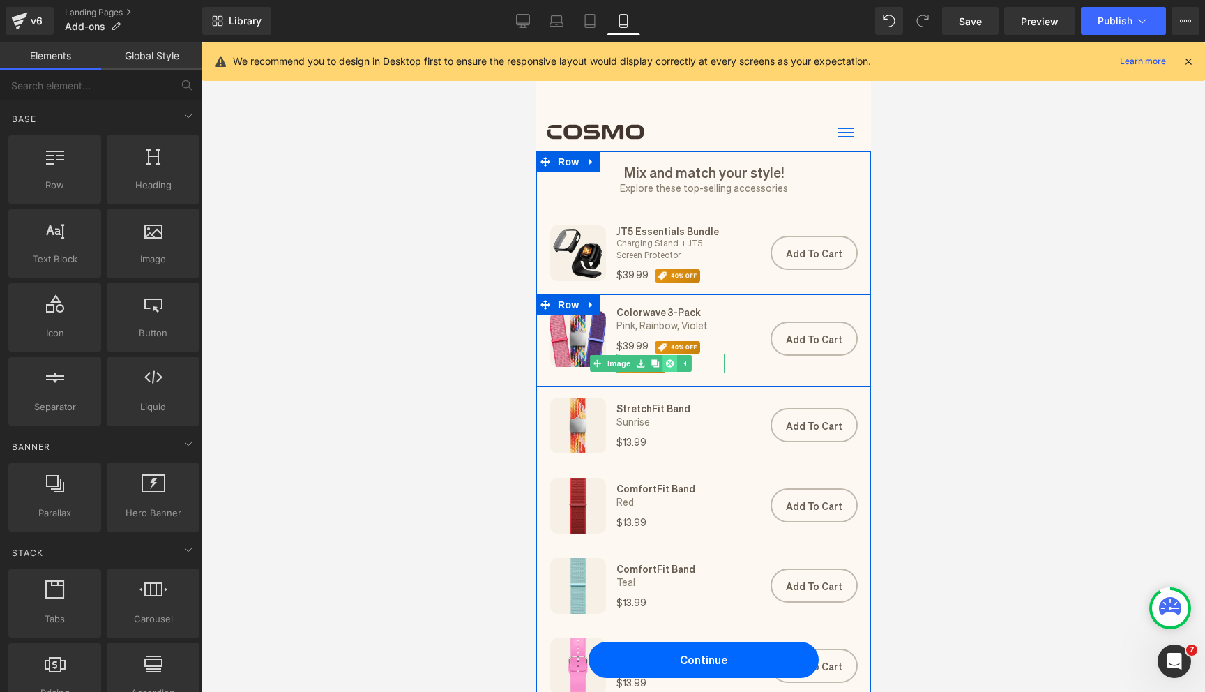
click at [673, 367] on link at bounding box center [669, 363] width 15 height 17
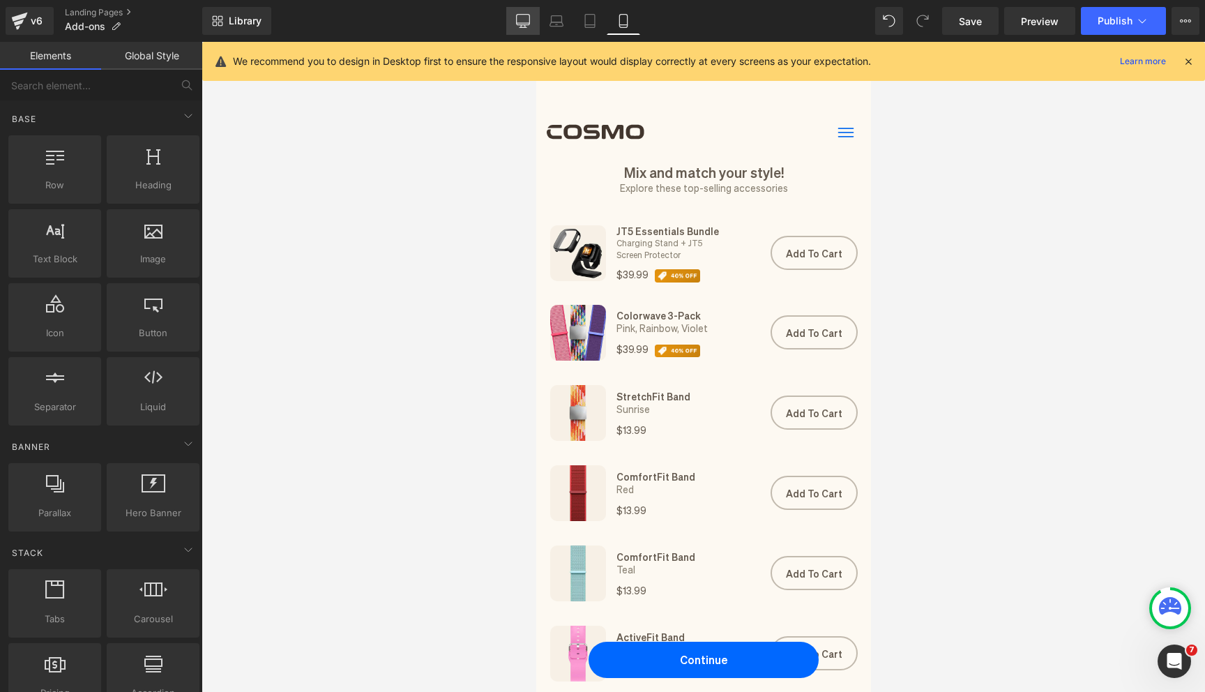
click at [524, 26] on icon at bounding box center [523, 21] width 14 height 14
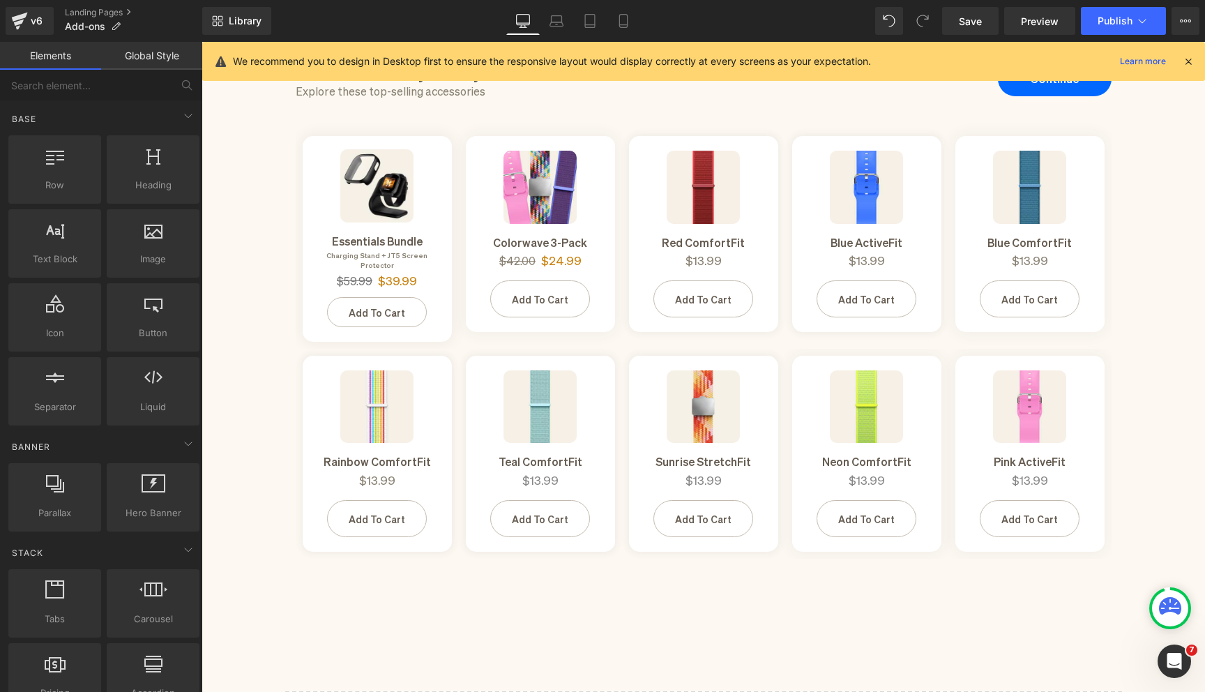
scroll to position [123, 0]
click at [623, 30] on link "Mobile" at bounding box center [623, 21] width 33 height 28
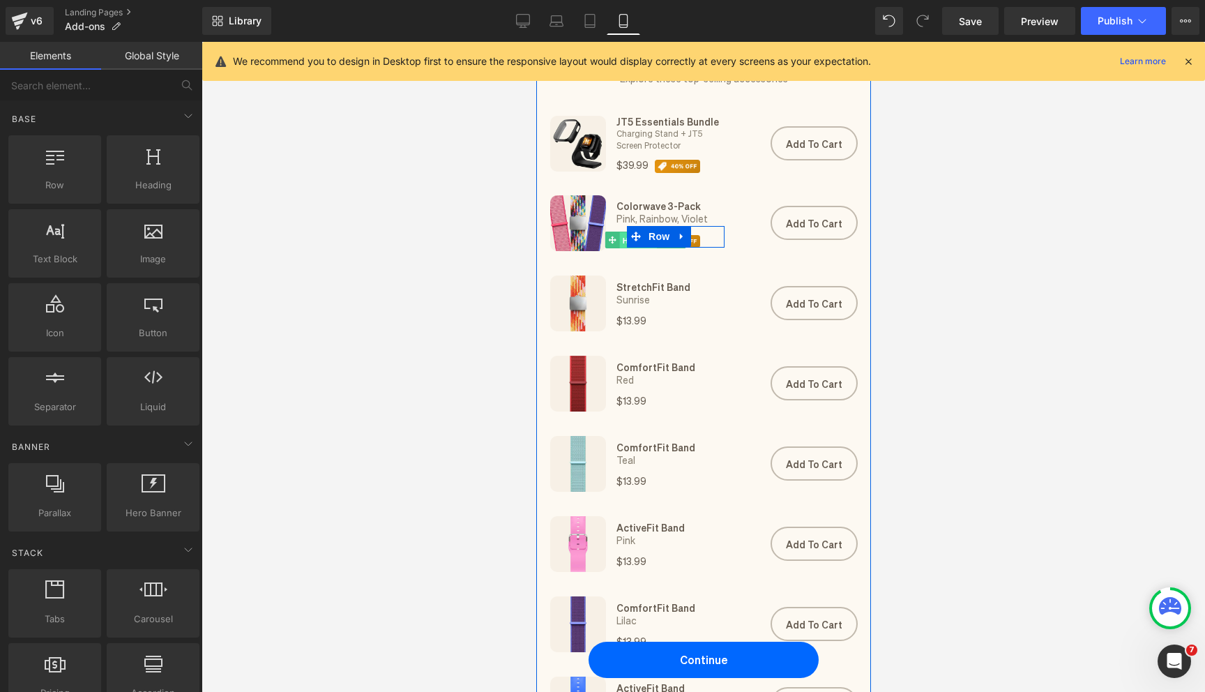
click at [620, 242] on span "Heading" at bounding box center [638, 240] width 38 height 17
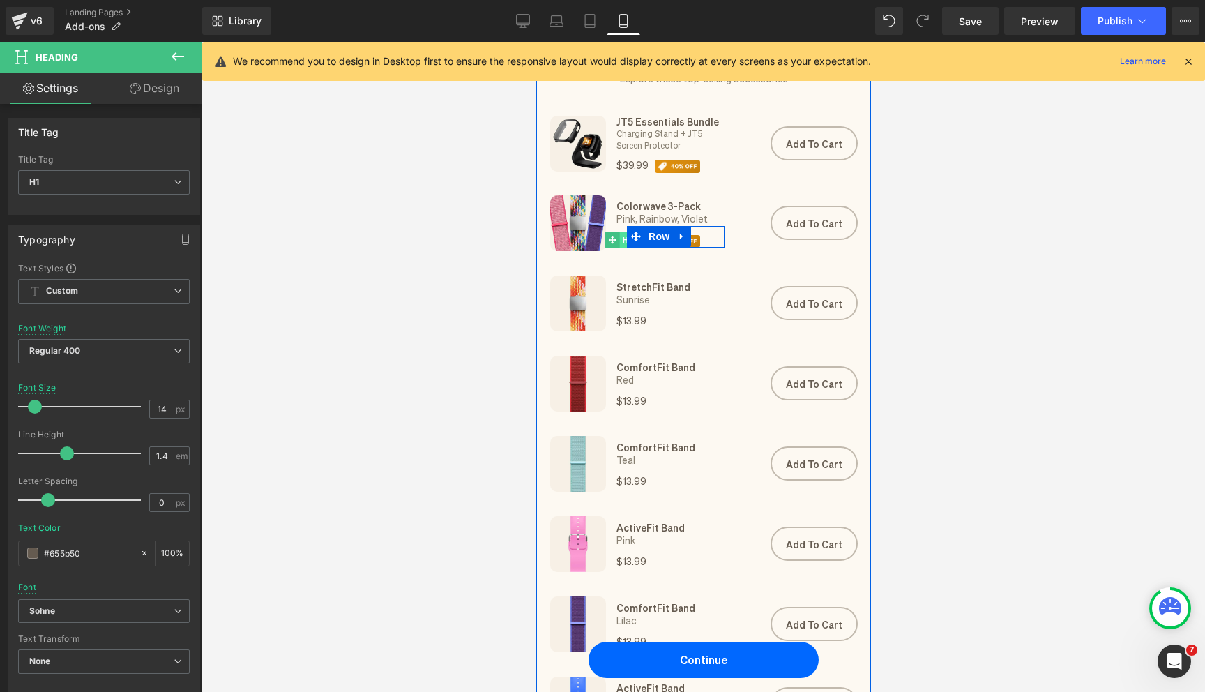
click at [622, 243] on span "Heading" at bounding box center [638, 239] width 38 height 17
click at [622, 243] on span "Heading" at bounding box center [638, 240] width 38 height 17
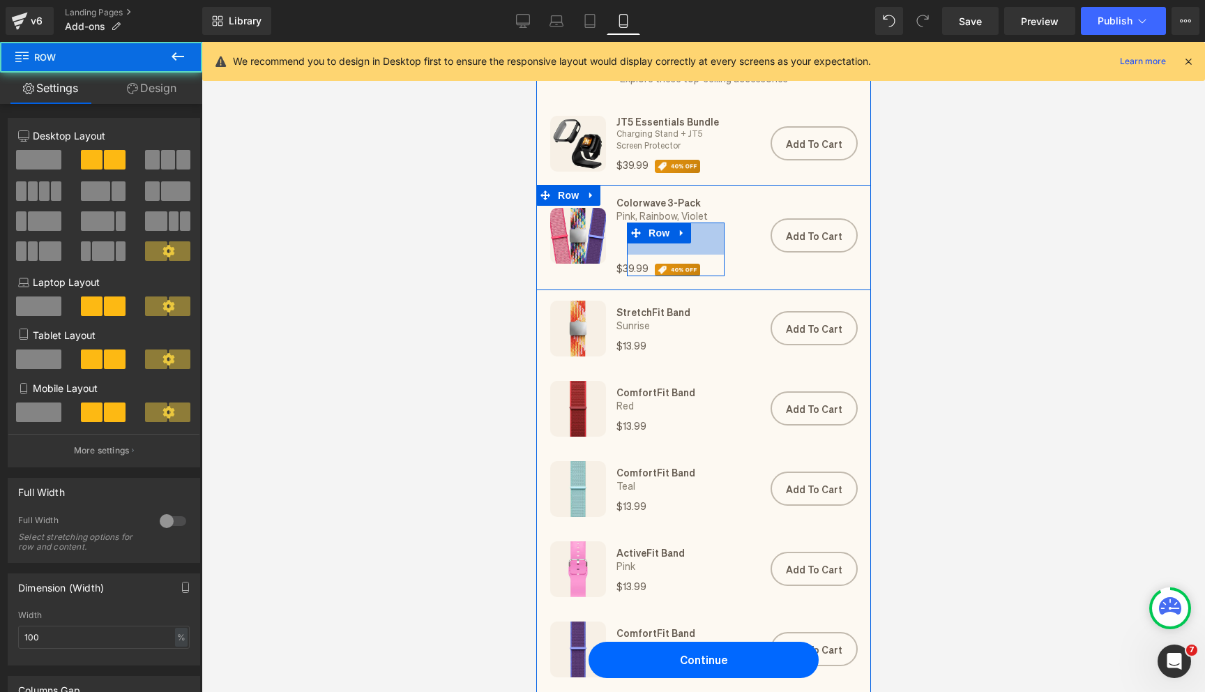
drag, startPoint x: 700, startPoint y: 226, endPoint x: 653, endPoint y: 259, distance: 57.1
click at [700, 259] on div "$39.99 Heading Image Row 46px" at bounding box center [675, 249] width 98 height 54
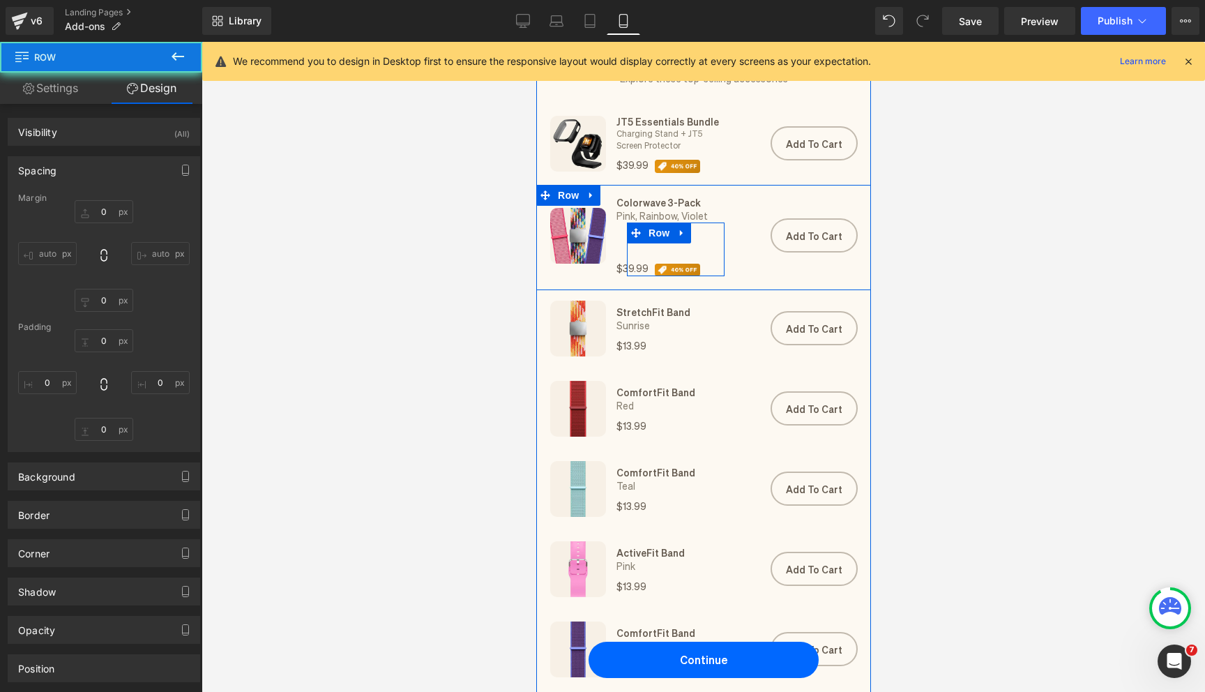
type input "0"
type input "46"
type input "0"
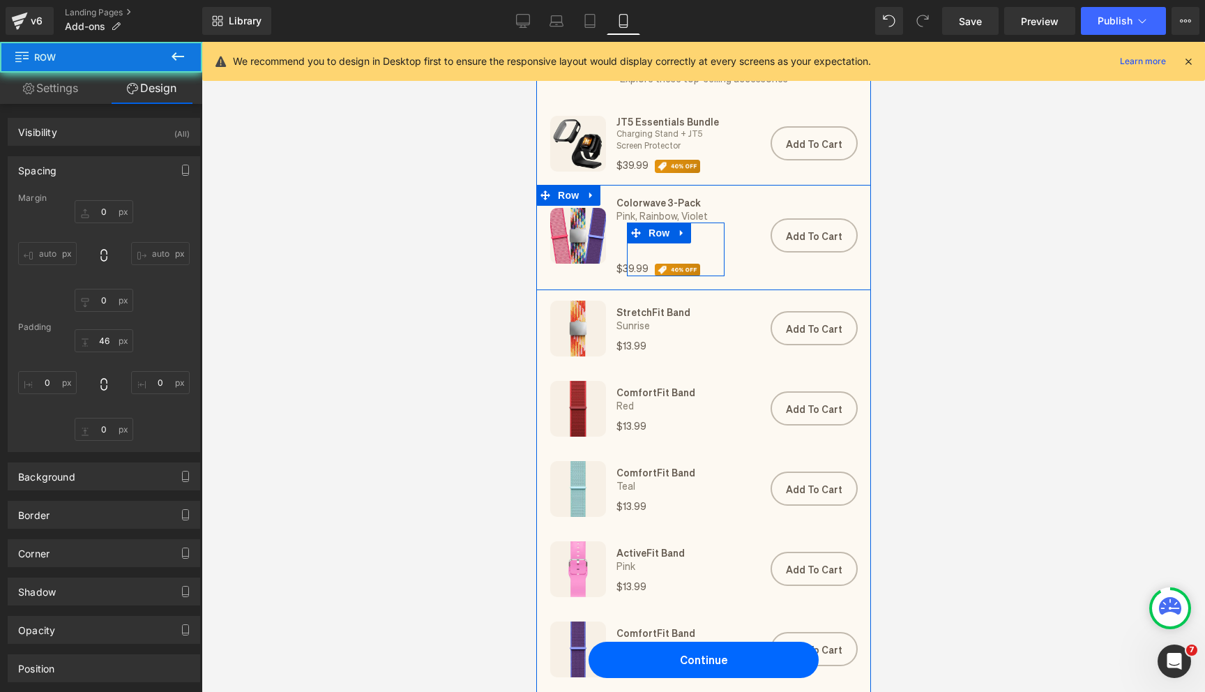
type input "0"
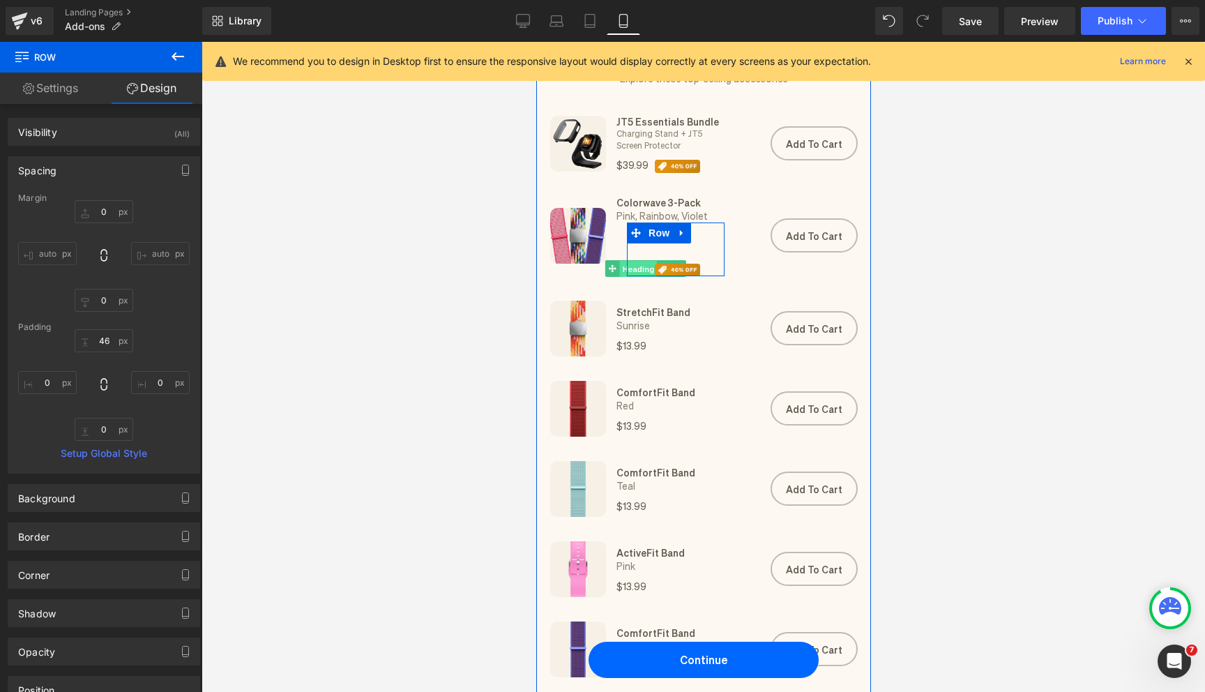
click at [640, 269] on span "Heading" at bounding box center [638, 269] width 38 height 17
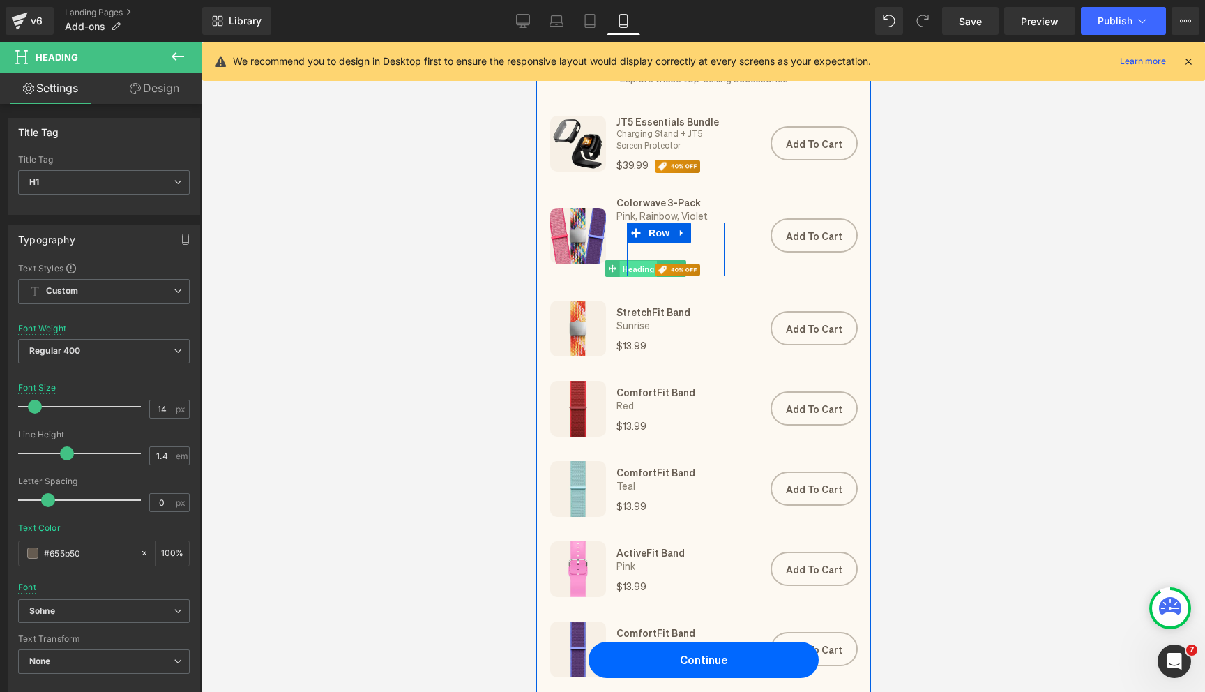
click at [637, 270] on span "Heading" at bounding box center [638, 269] width 38 height 17
click at [639, 265] on span "Heading" at bounding box center [638, 269] width 38 height 17
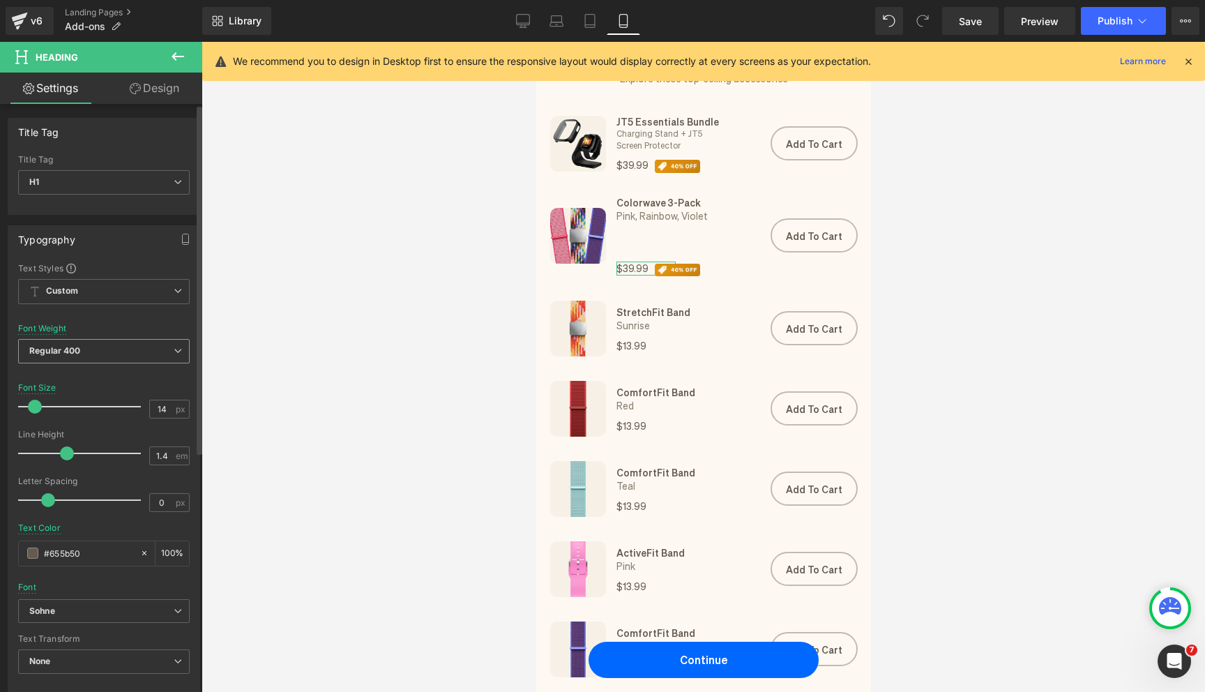
scroll to position [296, 0]
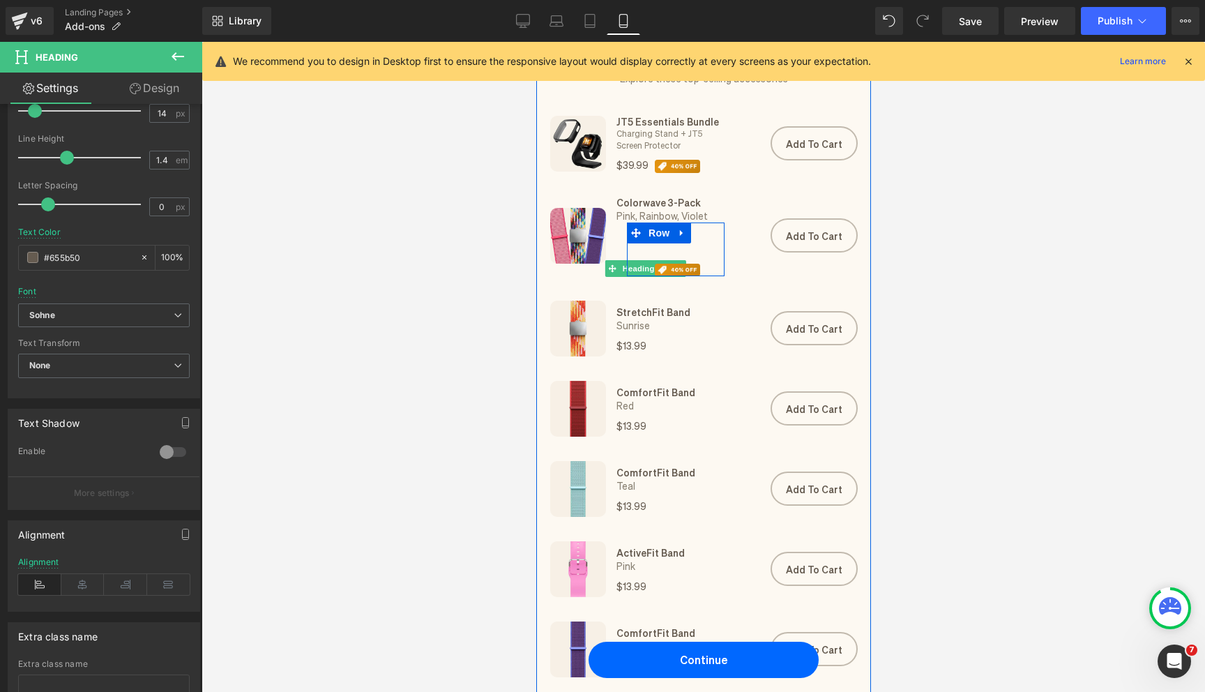
click at [639, 270] on span "Heading" at bounding box center [638, 268] width 38 height 17
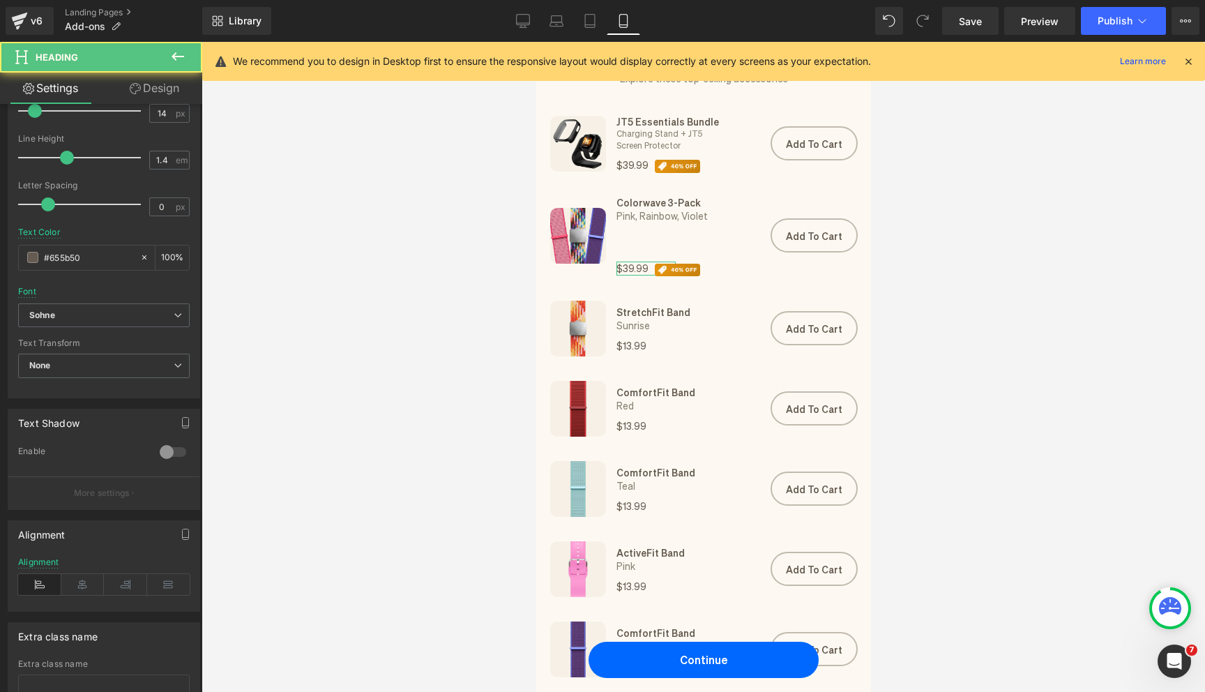
click at [131, 77] on link "Design" at bounding box center [154, 88] width 101 height 31
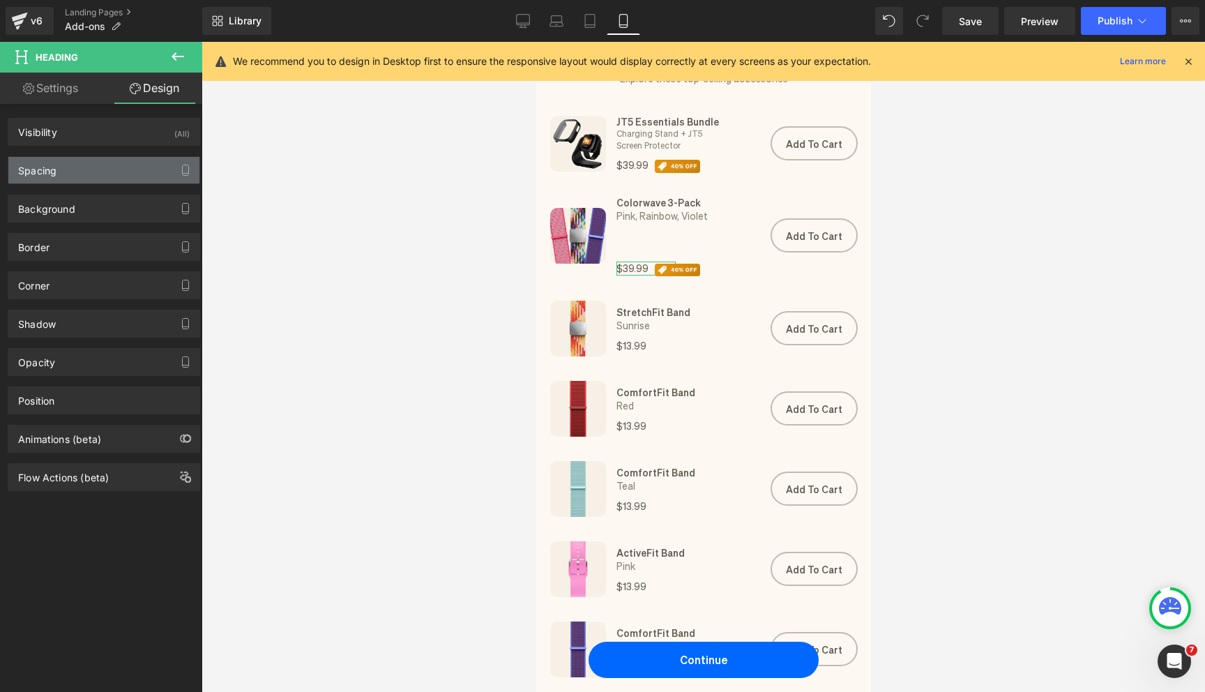
click at [77, 174] on div "Spacing" at bounding box center [103, 170] width 191 height 26
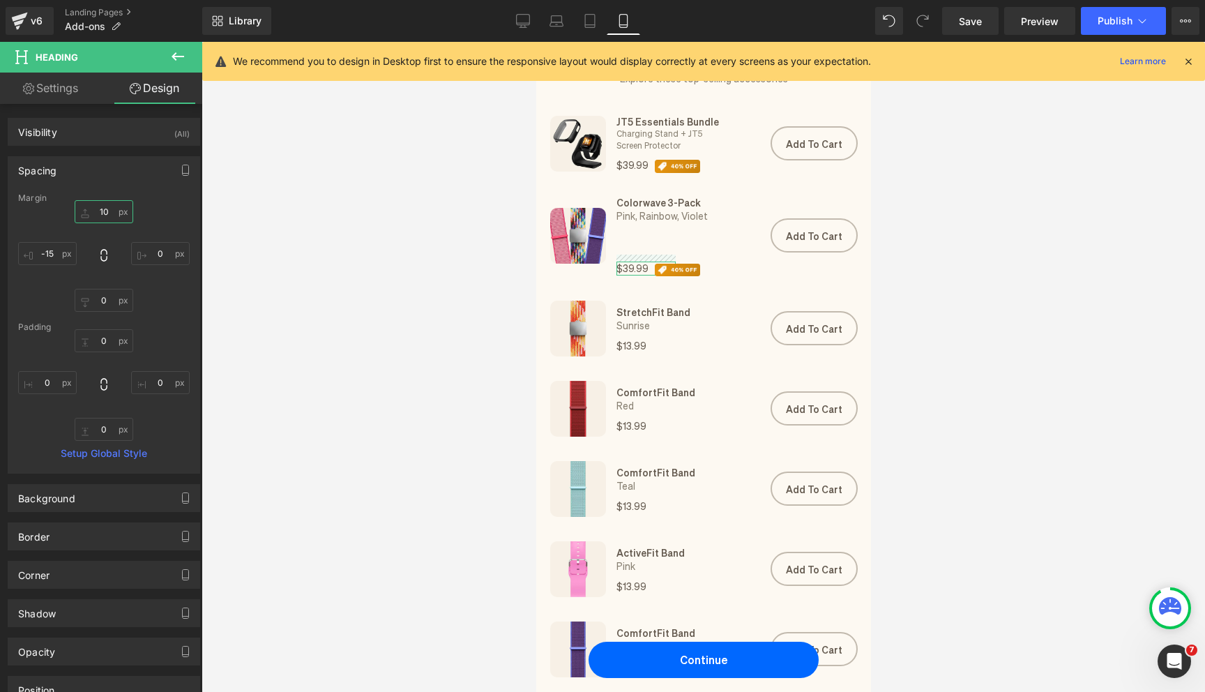
click at [105, 214] on input "10" at bounding box center [104, 211] width 59 height 23
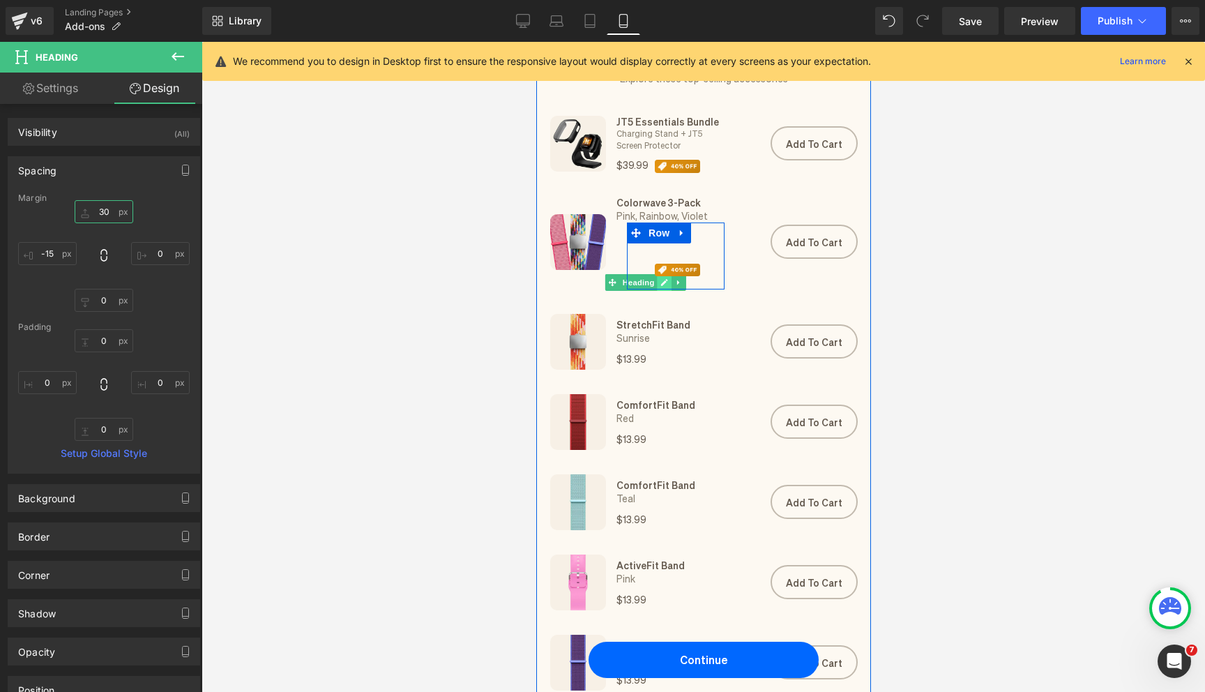
type input "30"
click at [662, 280] on icon at bounding box center [664, 282] width 8 height 8
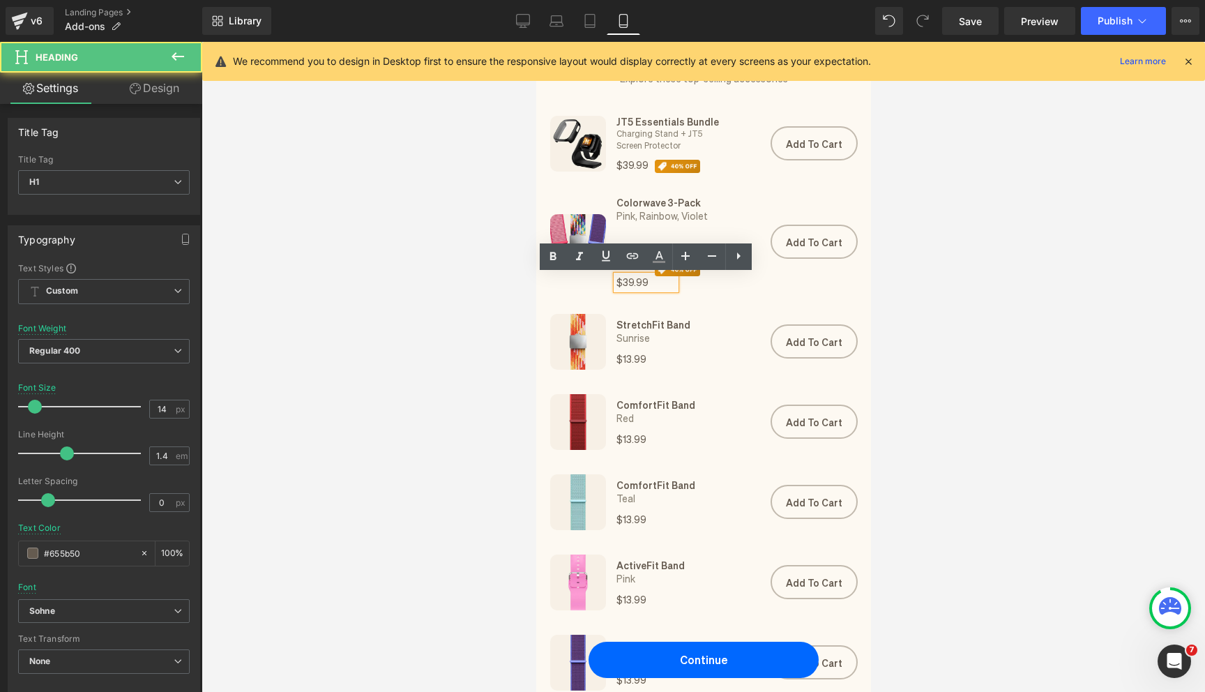
click at [628, 282] on h1 "$39.99" at bounding box center [645, 282] width 59 height 14
click at [630, 281] on h1 "$39.99" at bounding box center [645, 282] width 59 height 14
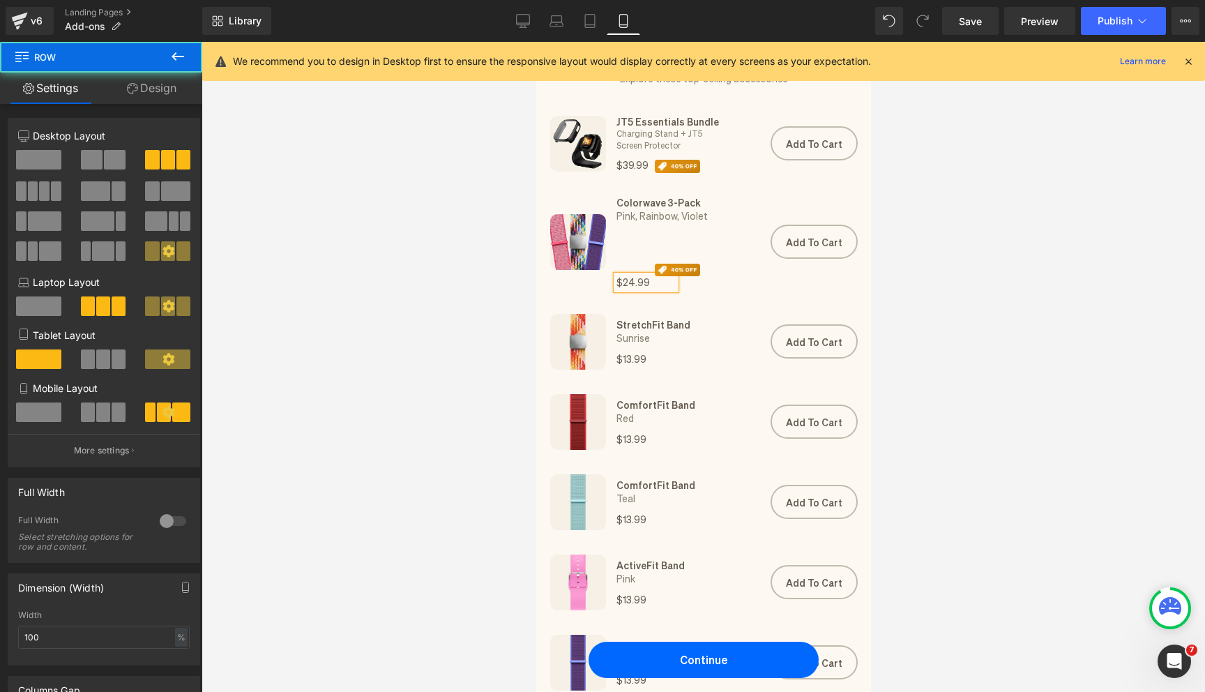
click at [692, 298] on div "Image Colorwave 3-Pack Heading Pink, Rainbow, Violet Heading $24.99 Heading Ima…" at bounding box center [702, 244] width 335 height 119
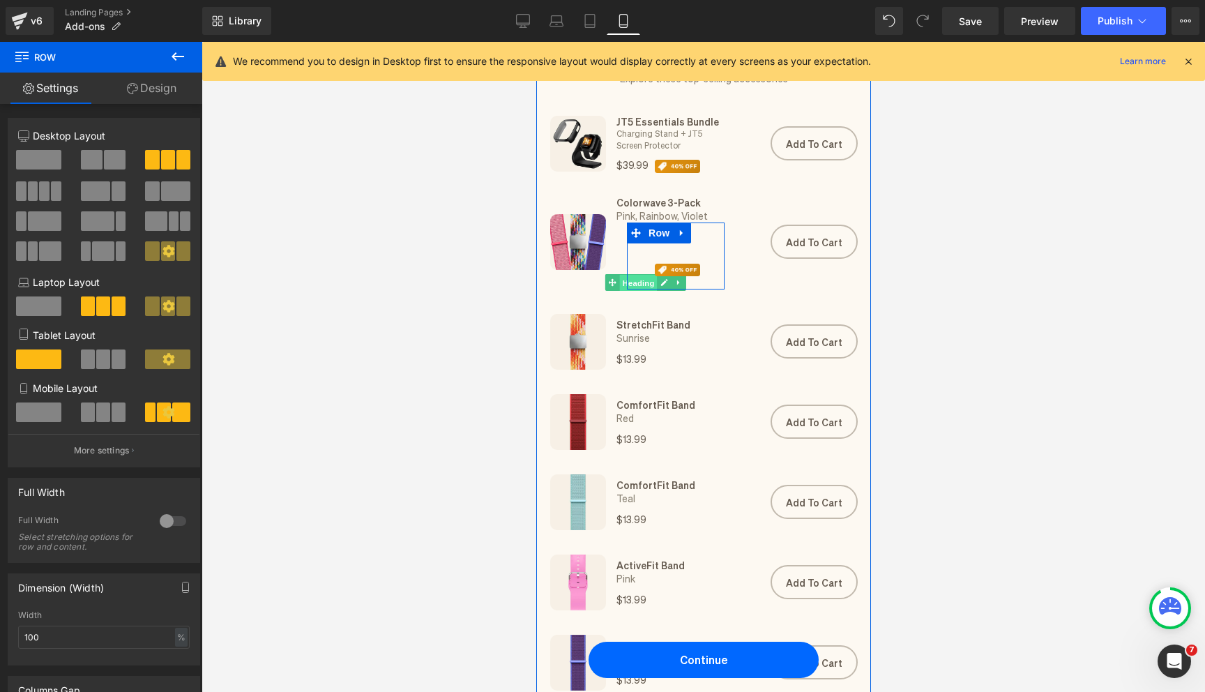
click at [649, 284] on span "Heading" at bounding box center [638, 283] width 38 height 17
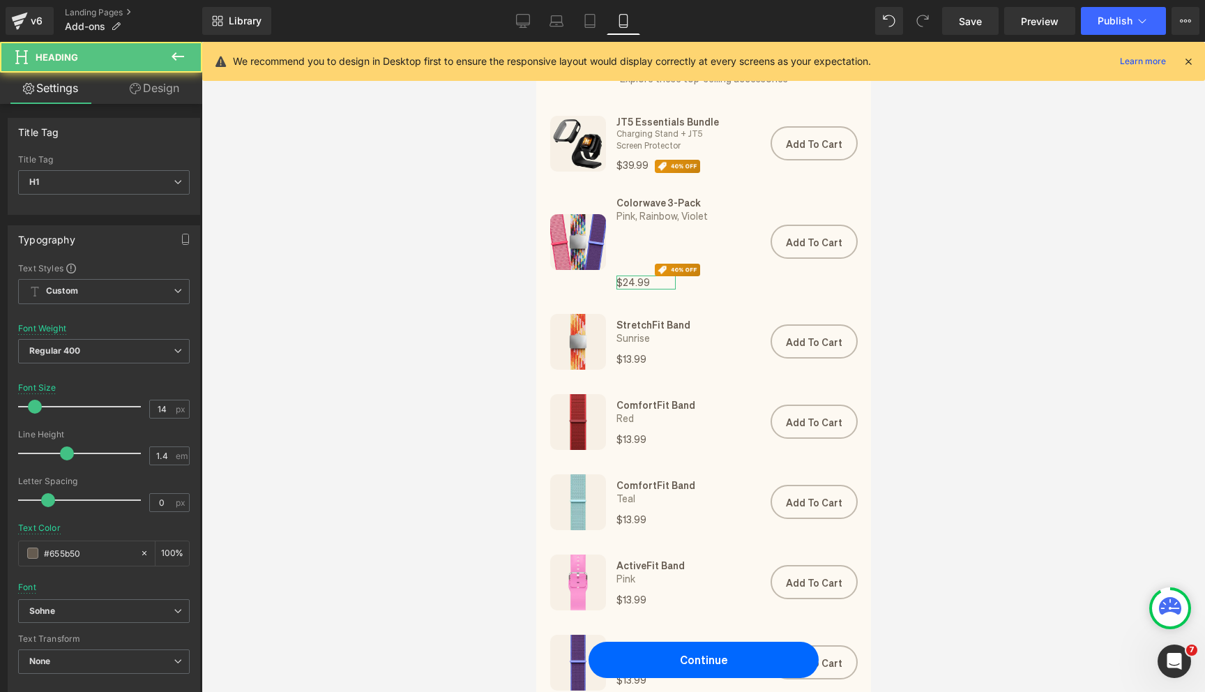
click at [150, 77] on link "Design" at bounding box center [154, 88] width 101 height 31
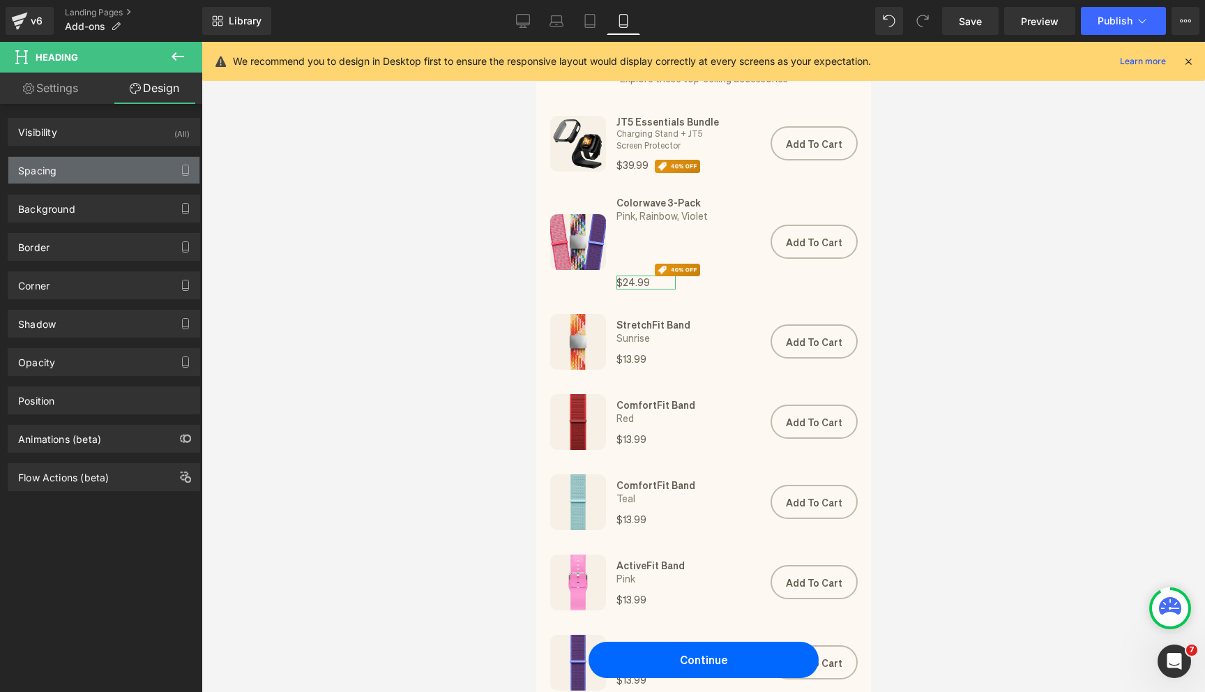
click at [117, 174] on div "Spacing" at bounding box center [103, 170] width 191 height 26
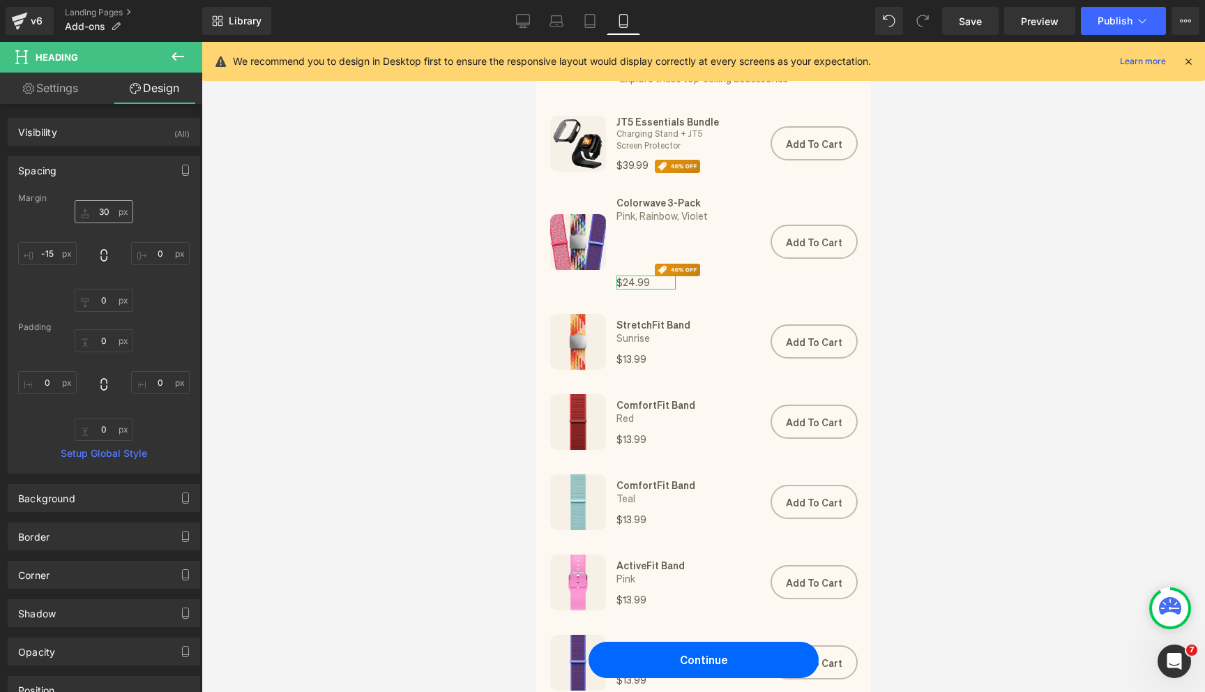
click at [114, 203] on div "Margin 30px 30 0px 0 0px 0 -15px -15 [GEOGRAPHIC_DATA] 0px 0 0px 0 0px 0 0px 0 …" at bounding box center [103, 333] width 191 height 280
click at [111, 210] on input "30" at bounding box center [104, 211] width 59 height 23
type input "0"
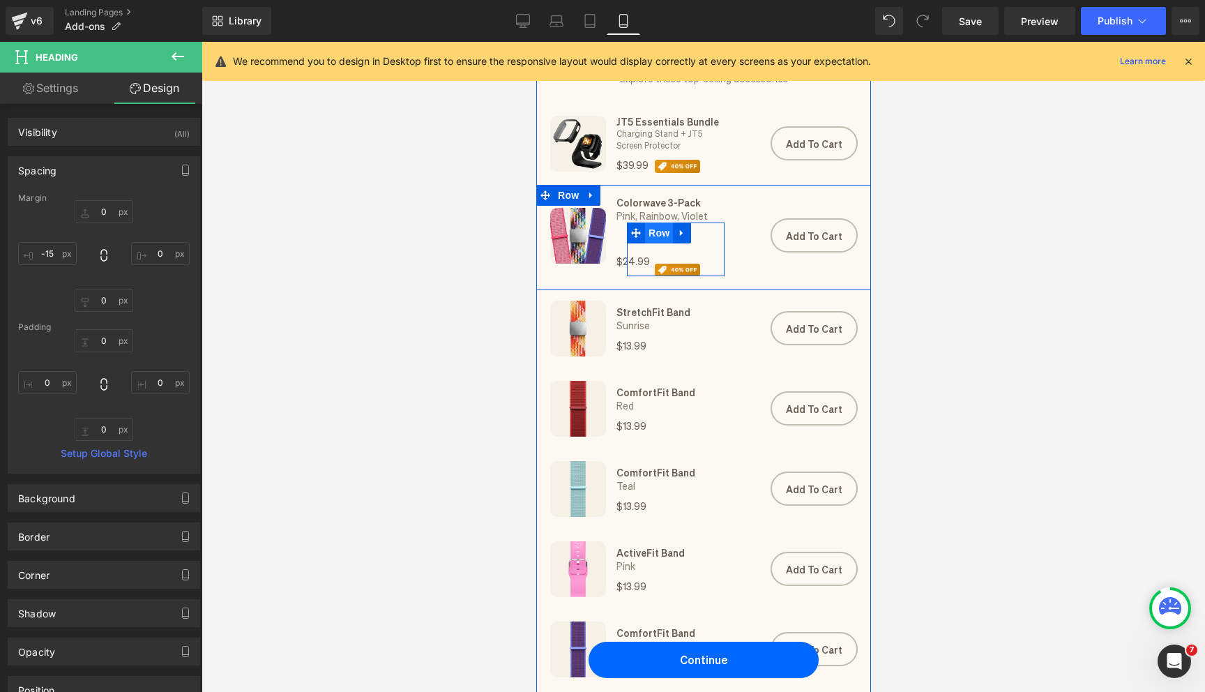
click at [661, 237] on span "Row" at bounding box center [658, 232] width 28 height 21
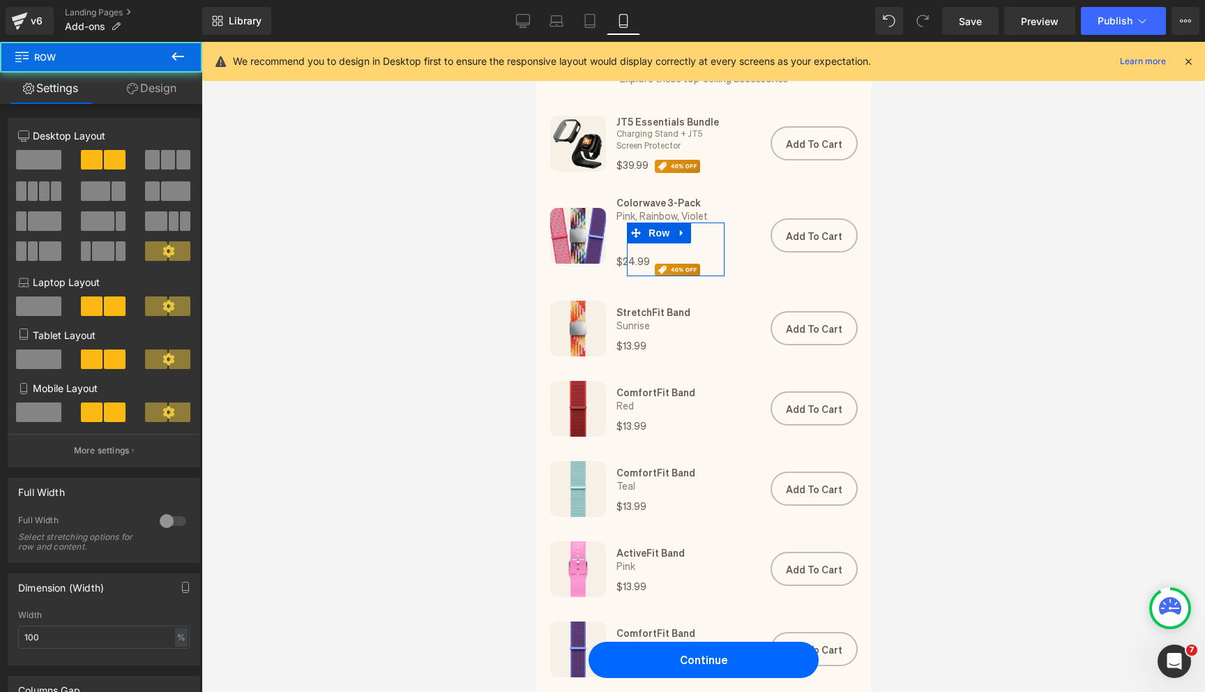
click at [151, 88] on link "Design" at bounding box center [151, 88] width 101 height 31
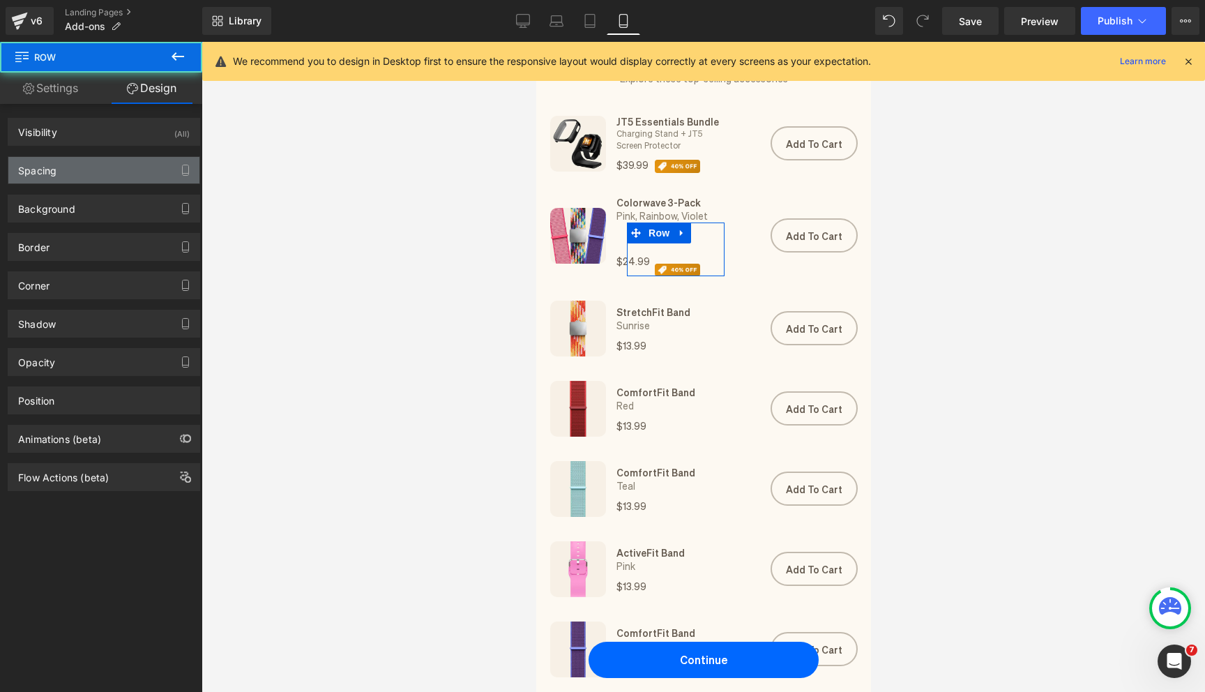
click at [123, 159] on div "Spacing" at bounding box center [103, 170] width 191 height 26
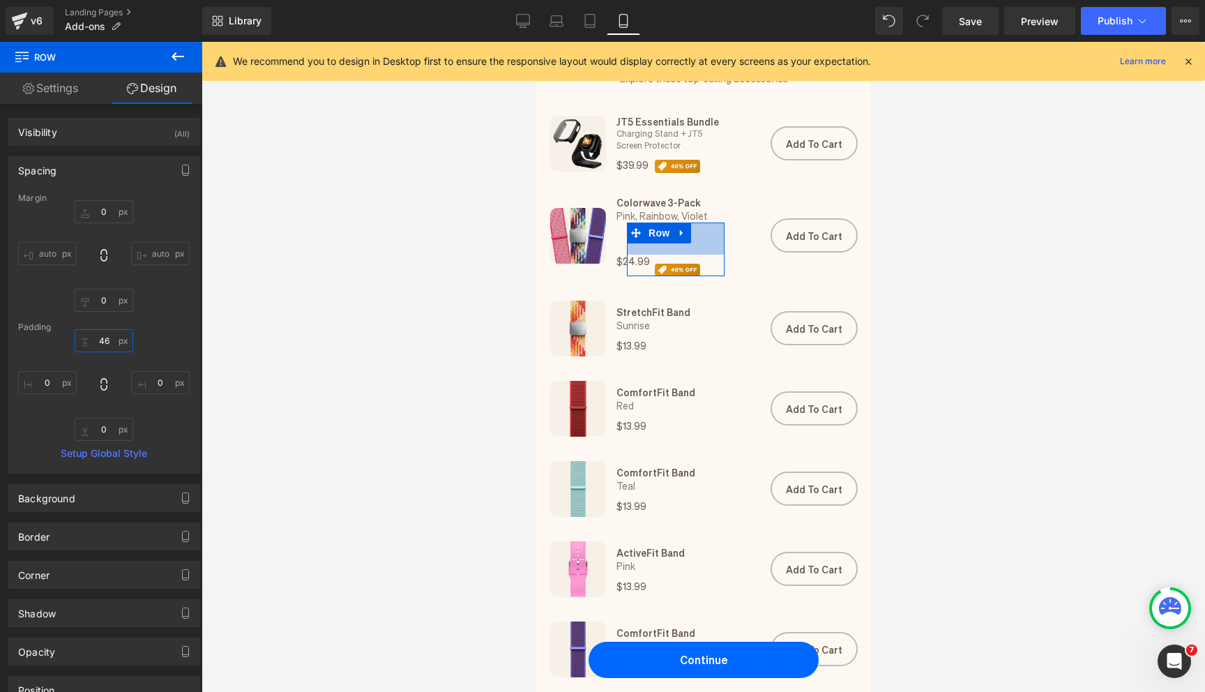
click at [118, 345] on input "46" at bounding box center [104, 340] width 59 height 23
type input "0"
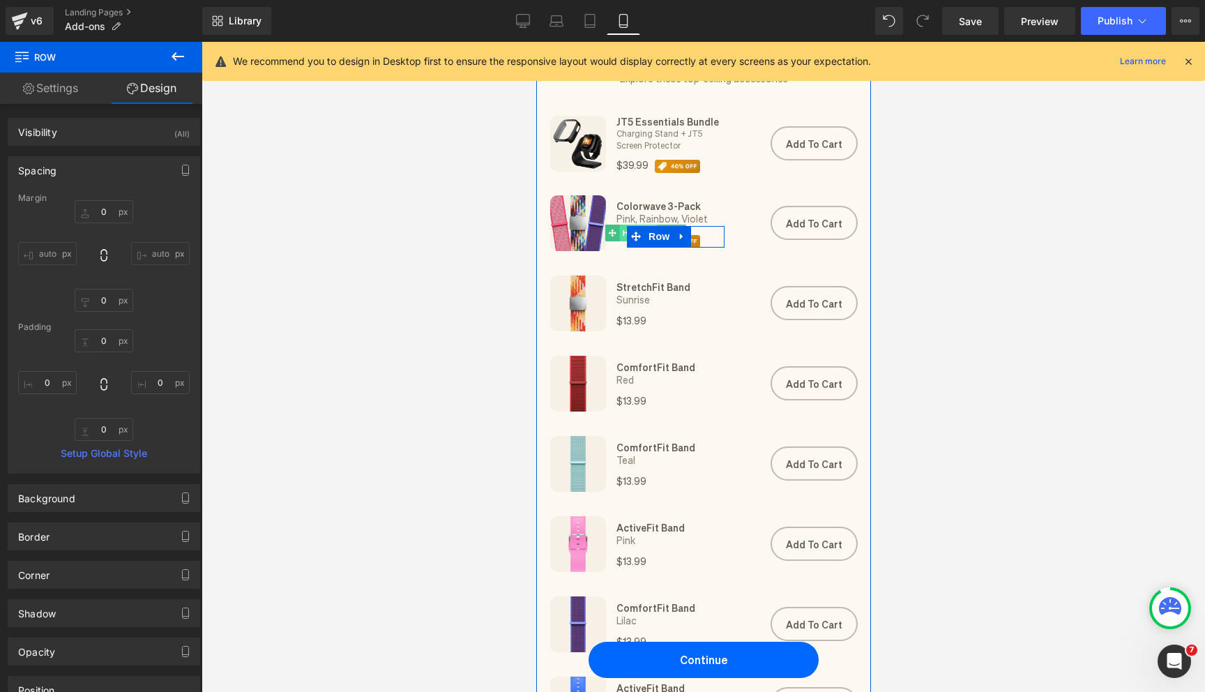
click at [620, 236] on span "Heading" at bounding box center [638, 232] width 38 height 17
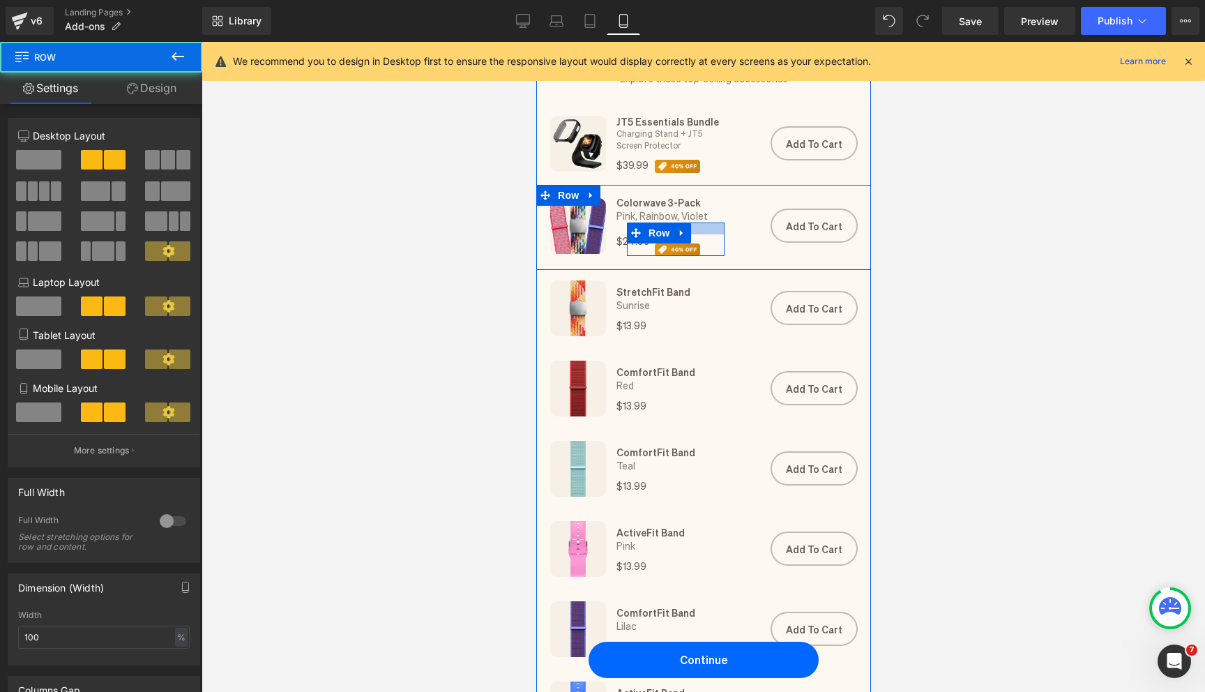
drag, startPoint x: 698, startPoint y: 229, endPoint x: 698, endPoint y: 241, distance: 11.9
click at [698, 241] on div "$24.99 Heading Image Row" at bounding box center [675, 238] width 98 height 33
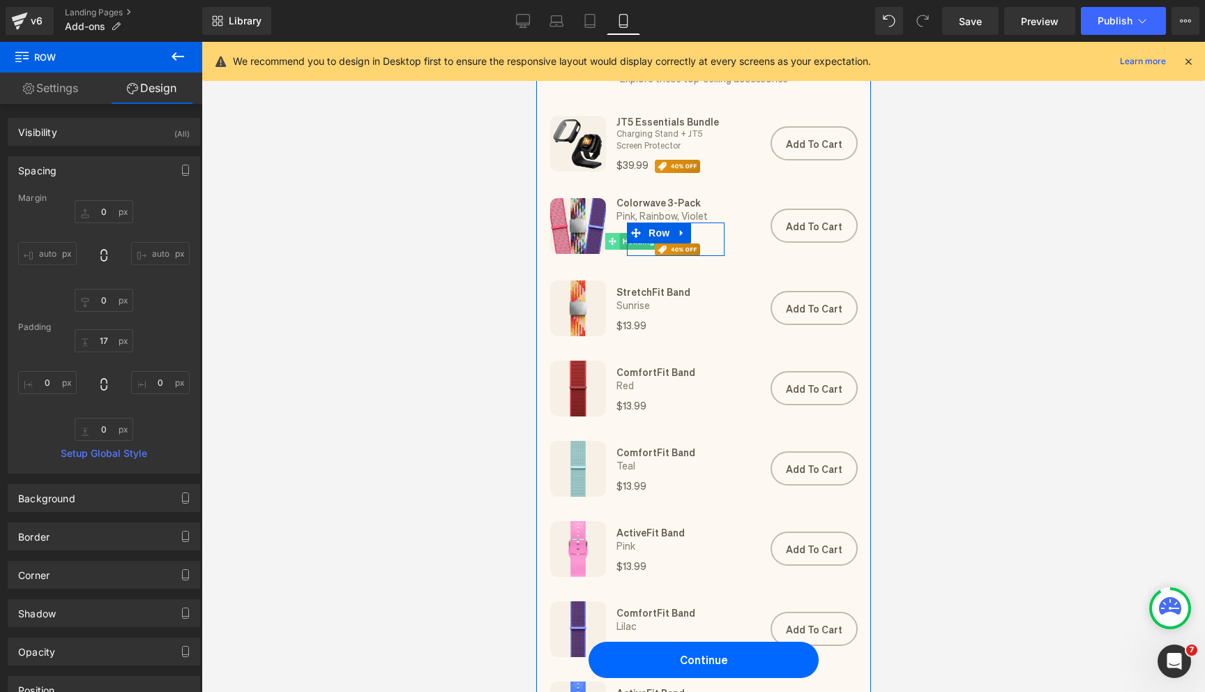
click at [616, 243] on span at bounding box center [611, 241] width 15 height 17
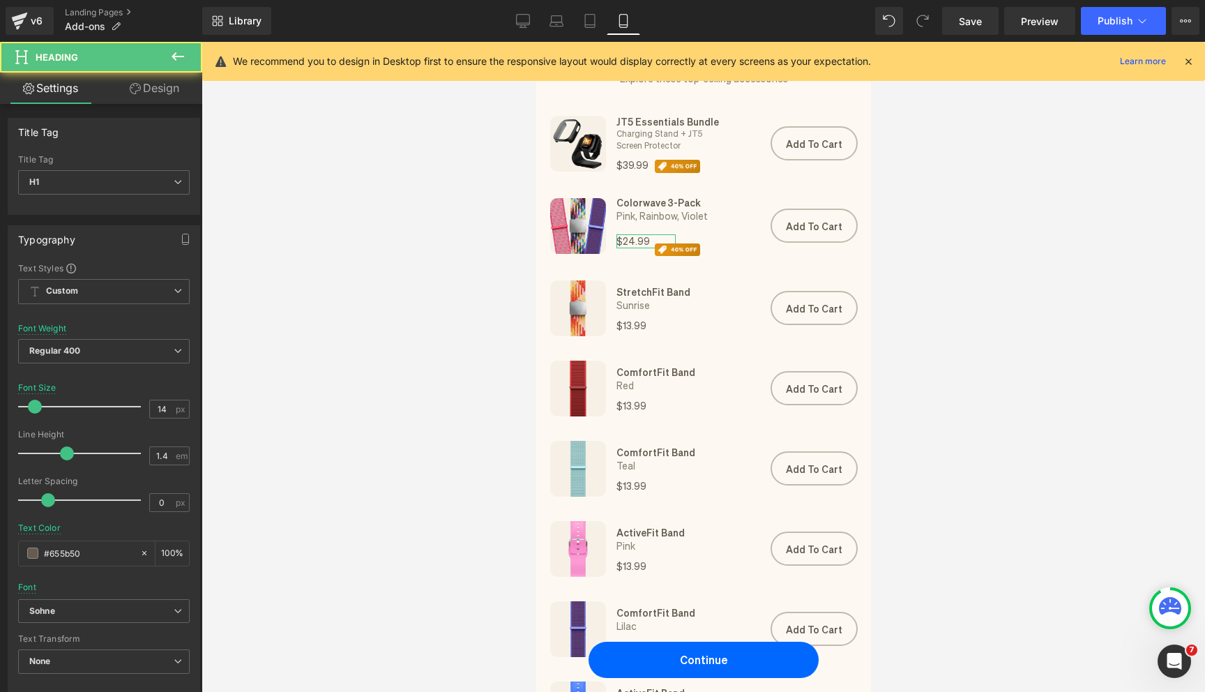
click at [167, 100] on link "Design" at bounding box center [154, 88] width 101 height 31
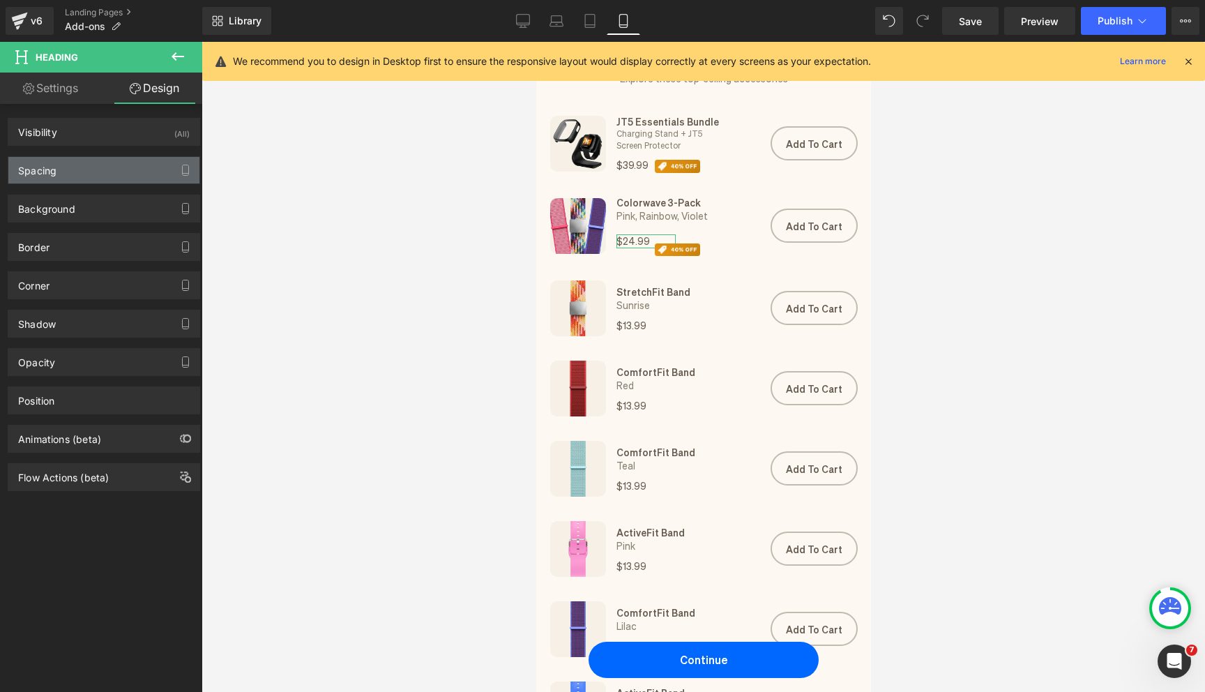
click at [105, 167] on div "Spacing" at bounding box center [103, 170] width 191 height 26
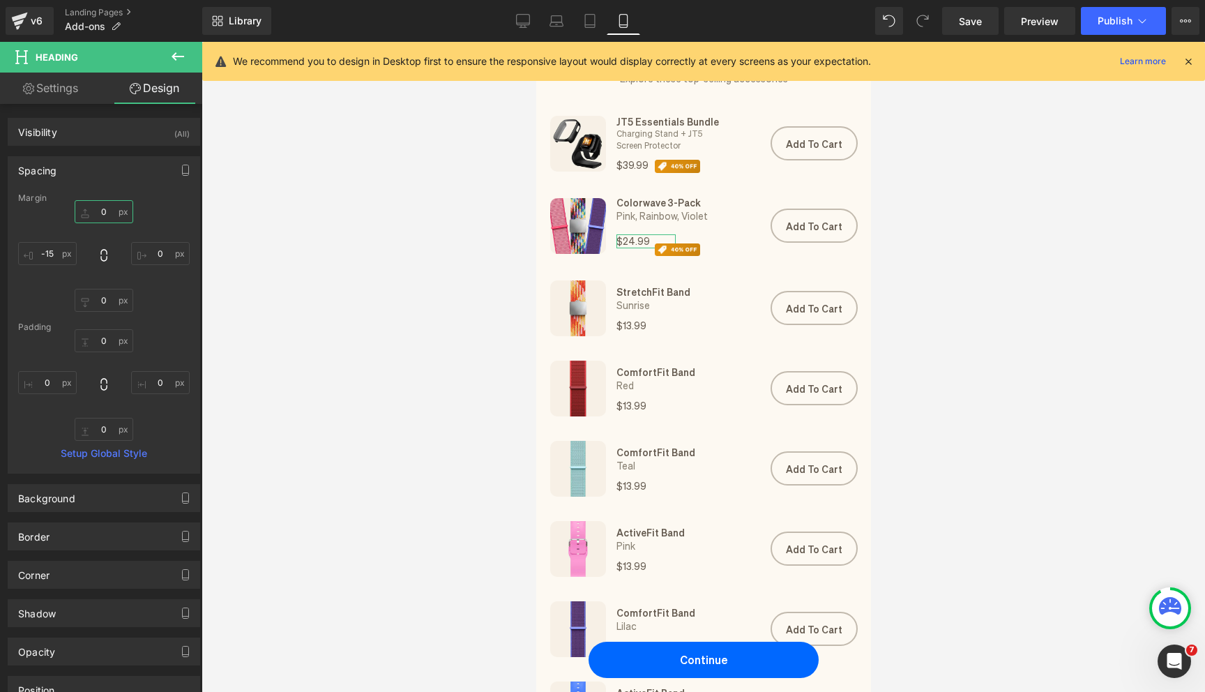
click at [104, 214] on input "0" at bounding box center [104, 211] width 59 height 23
type input "11"
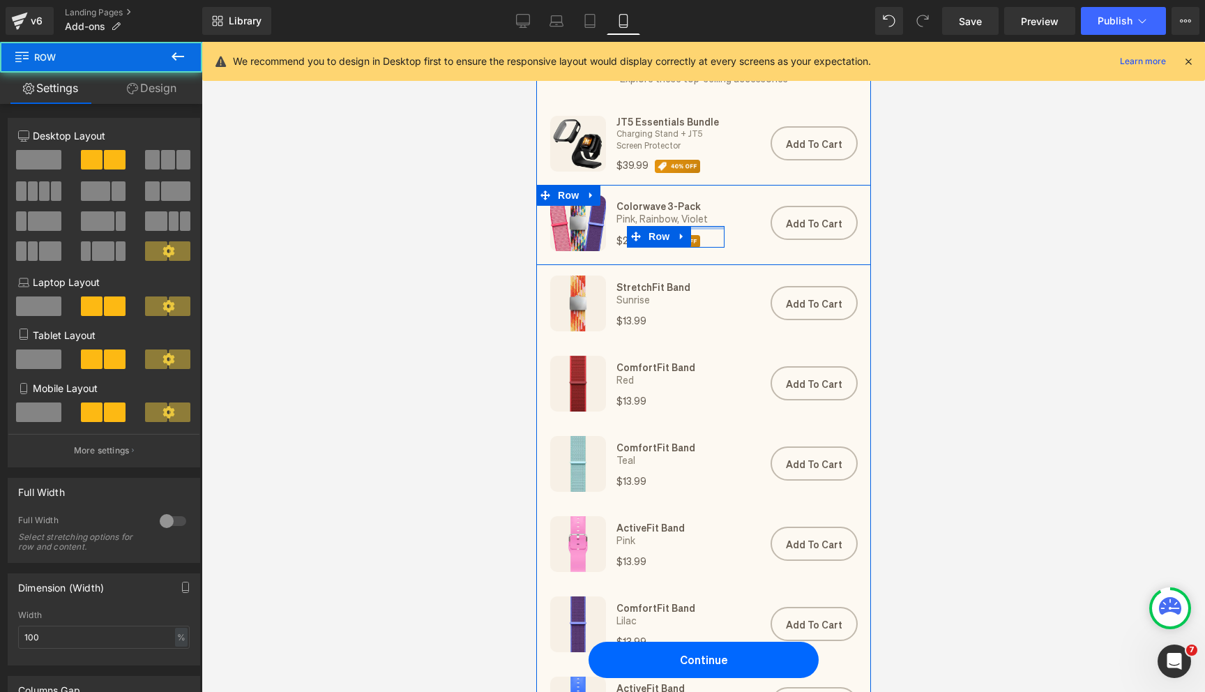
drag, startPoint x: 705, startPoint y: 232, endPoint x: 705, endPoint y: 213, distance: 18.8
click at [705, 213] on div "Colorwave 3-Pack Heading Pink, Rainbow, Violet Heading $24.99 Heading Image Row" at bounding box center [675, 223] width 112 height 56
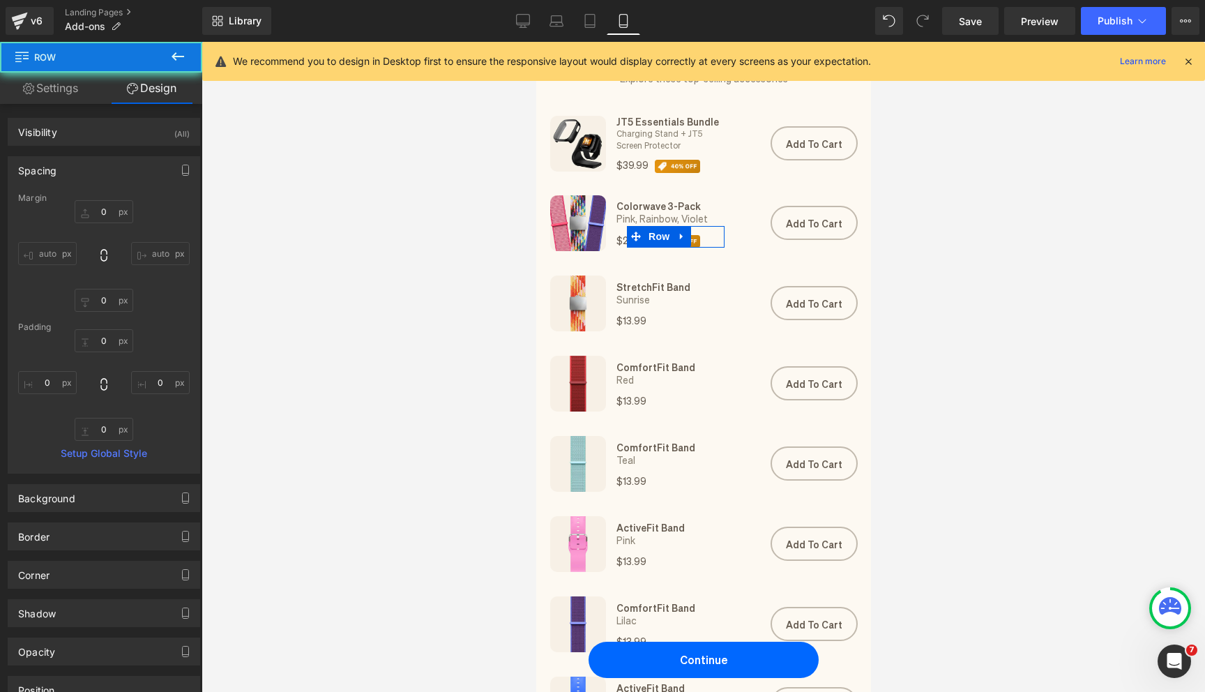
click at [528, 172] on div at bounding box center [702, 367] width 1003 height 650
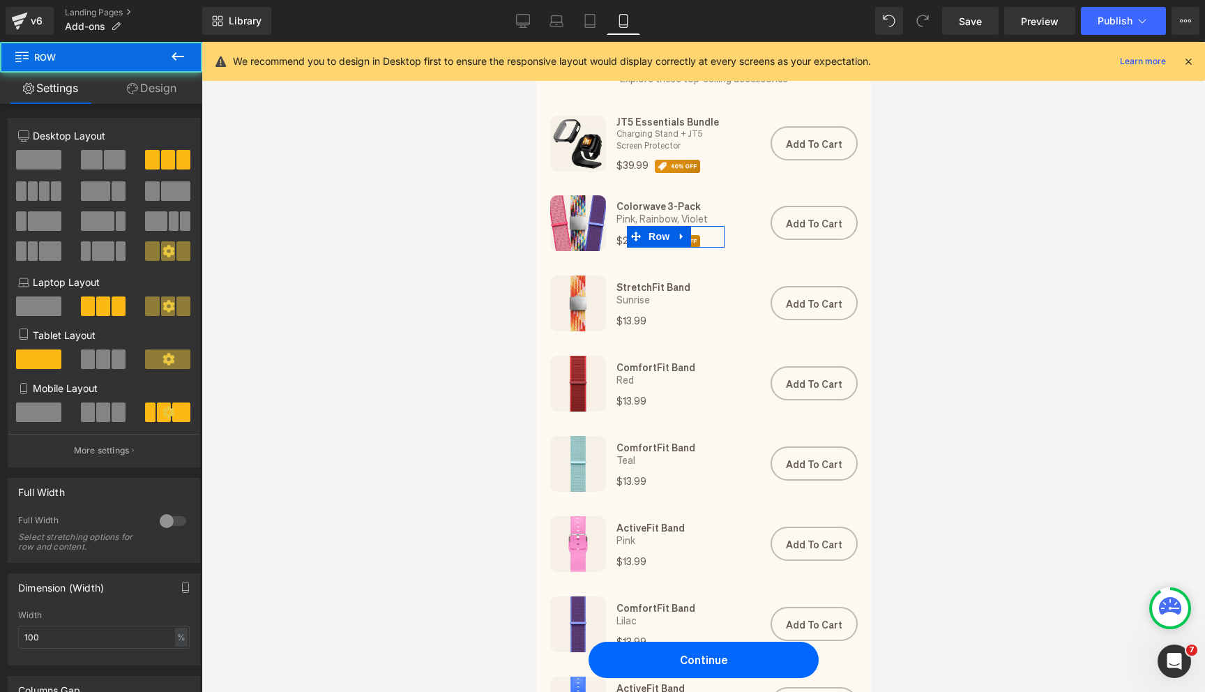
click at [634, 182] on div "Image JT5 Essentials Bundle Heading Charging Stand + JT5 Screen Protector Headi…" at bounding box center [702, 141] width 335 height 88
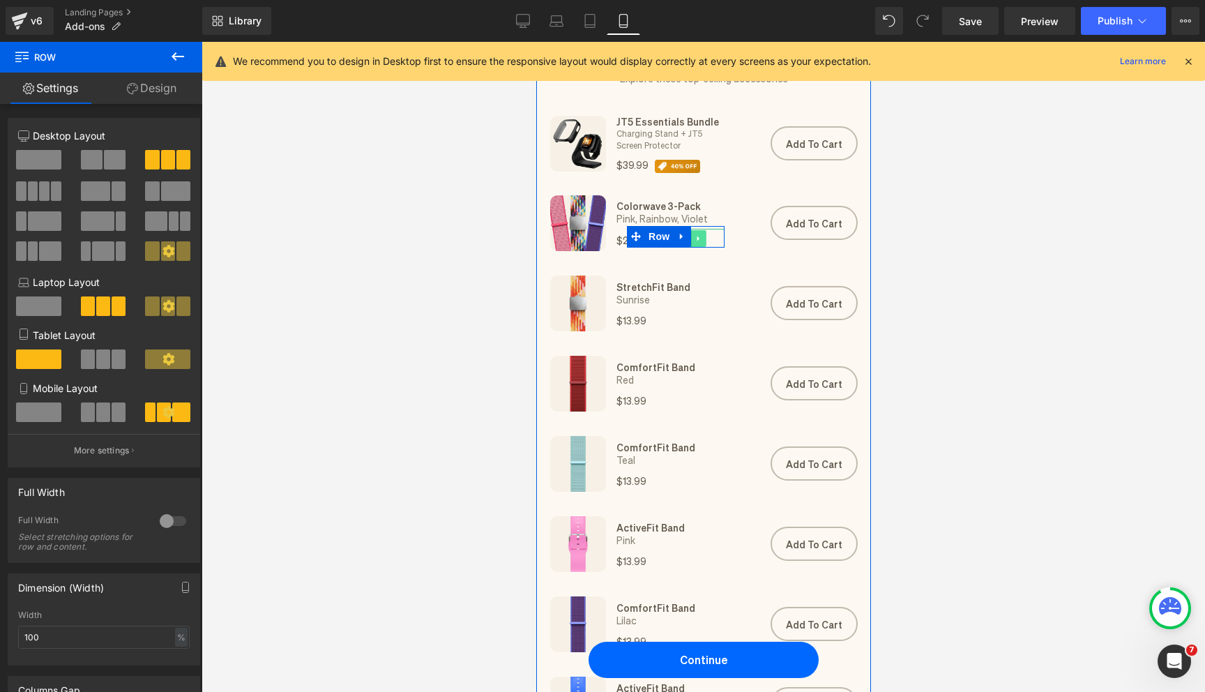
click at [695, 242] on icon at bounding box center [698, 238] width 8 height 8
click at [708, 229] on div at bounding box center [675, 227] width 98 height 3
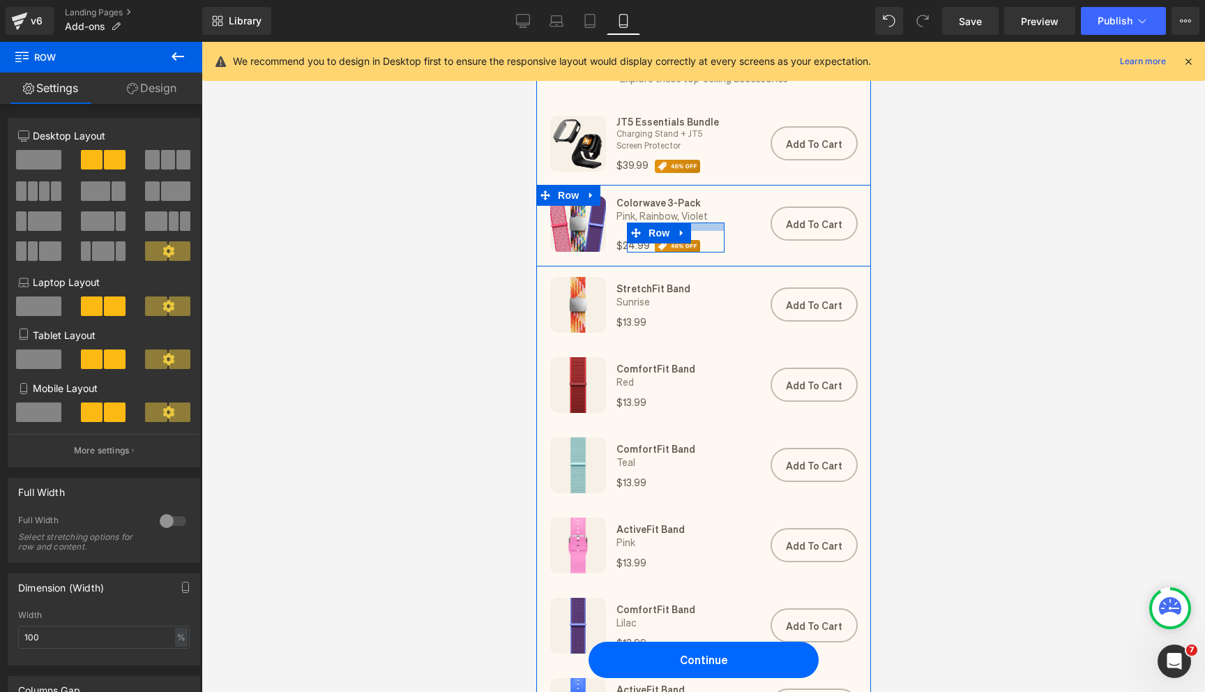
drag, startPoint x: 708, startPoint y: 225, endPoint x: 708, endPoint y: 234, distance: 9.1
click at [708, 234] on div "$24.99 Heading Image Row" at bounding box center [675, 237] width 98 height 30
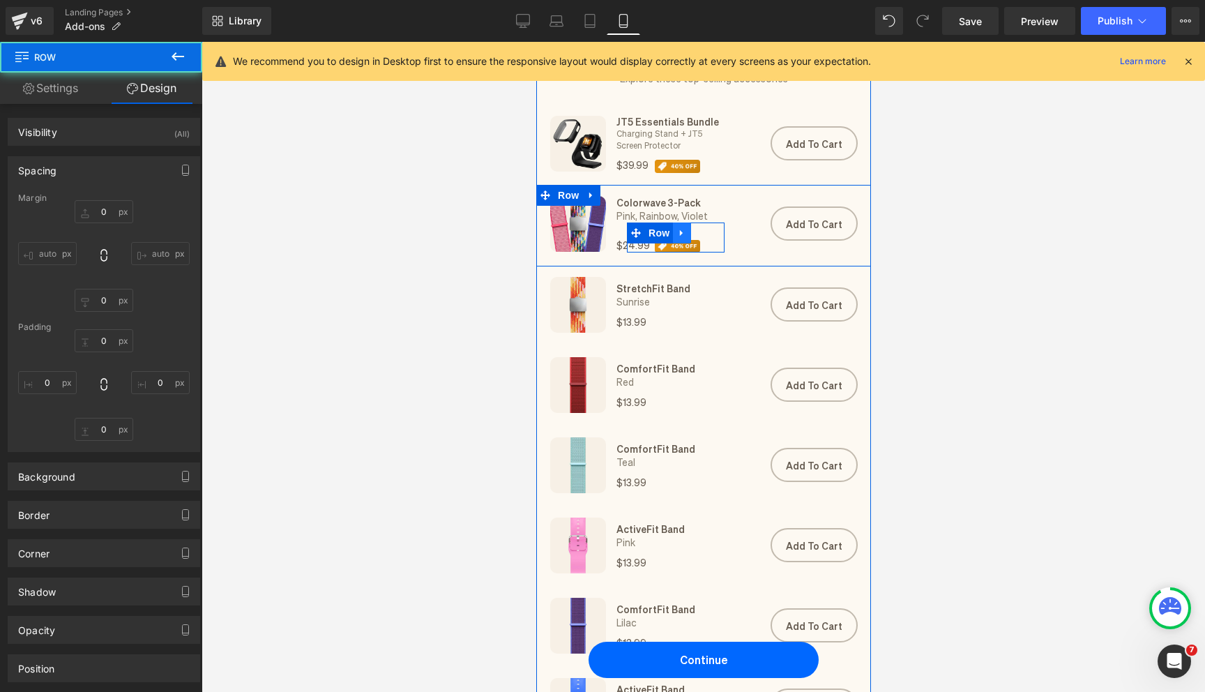
type input "0"
type input "12"
type input "0"
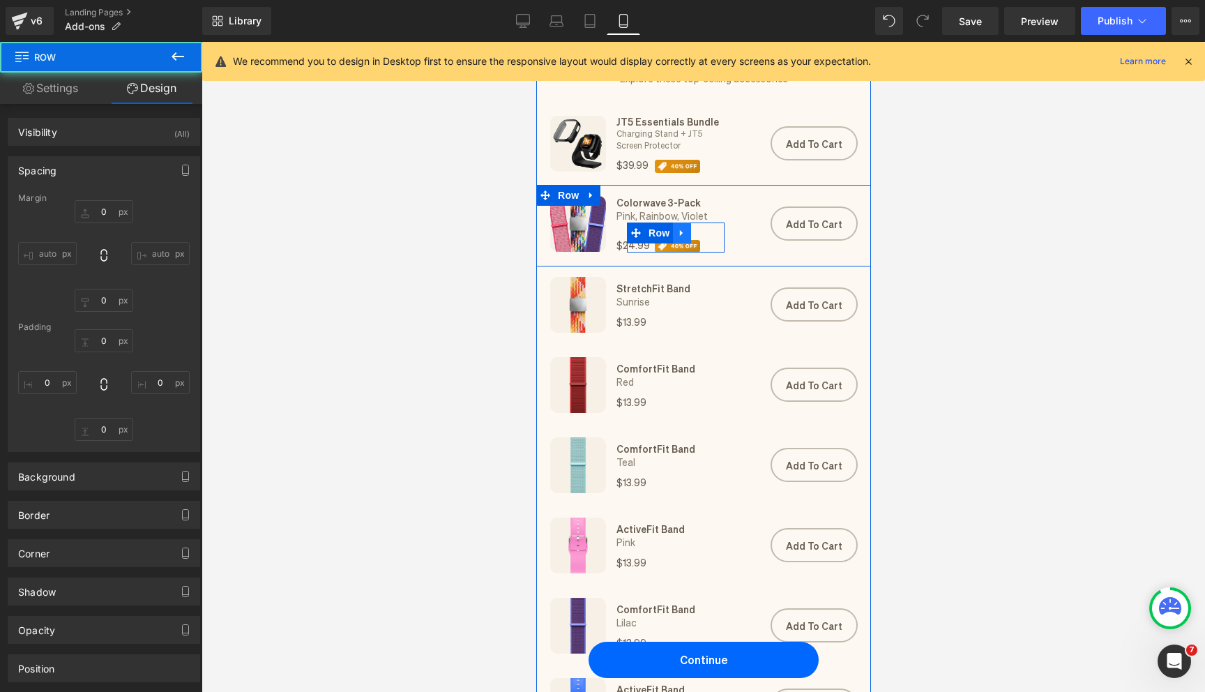
type input "0"
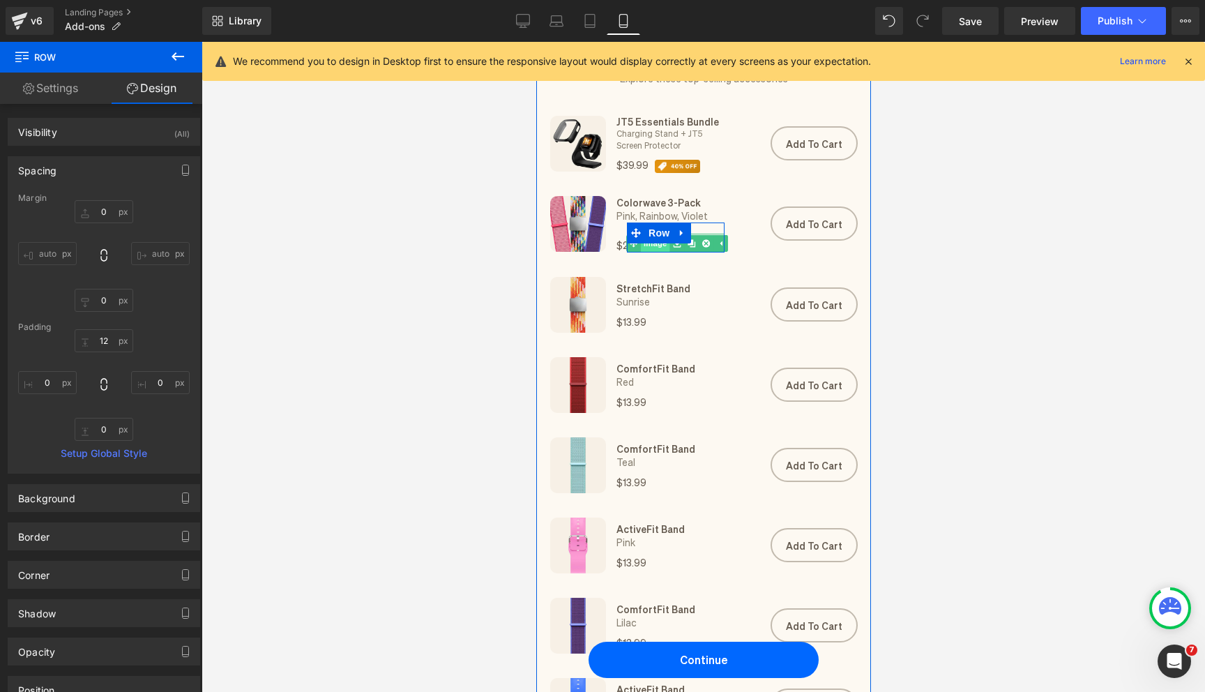
click at [657, 247] on link "Image" at bounding box center [647, 243] width 43 height 17
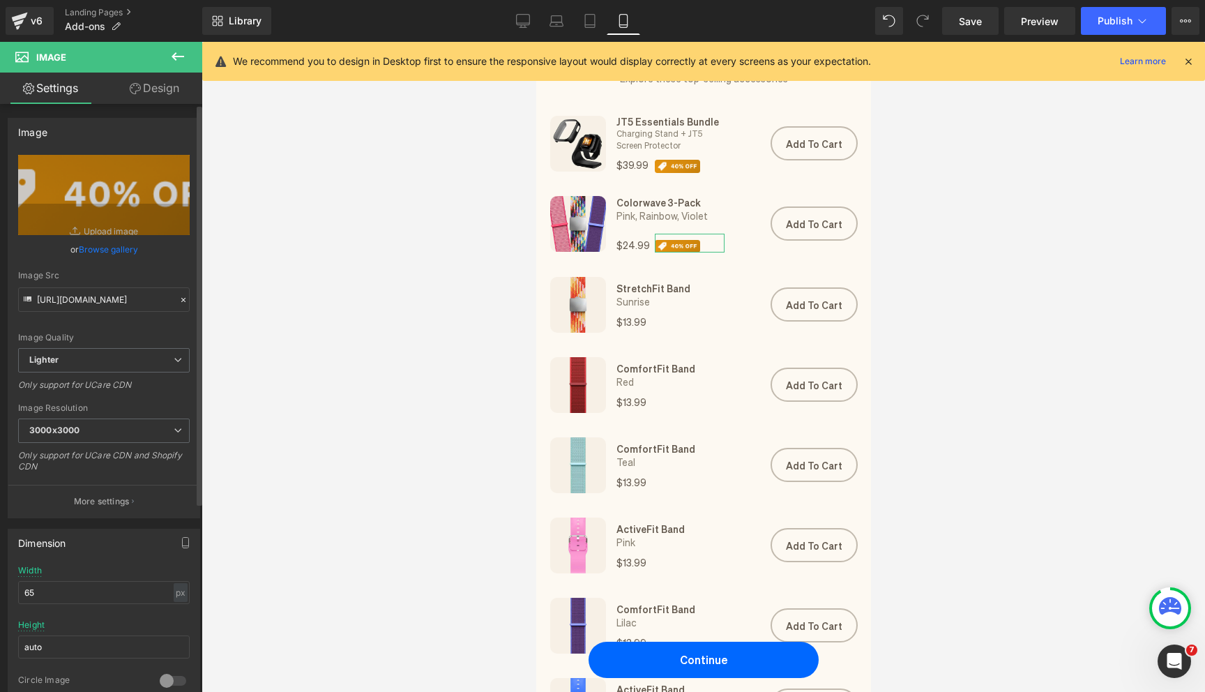
click at [114, 256] on link "Browse gallery" at bounding box center [108, 249] width 59 height 24
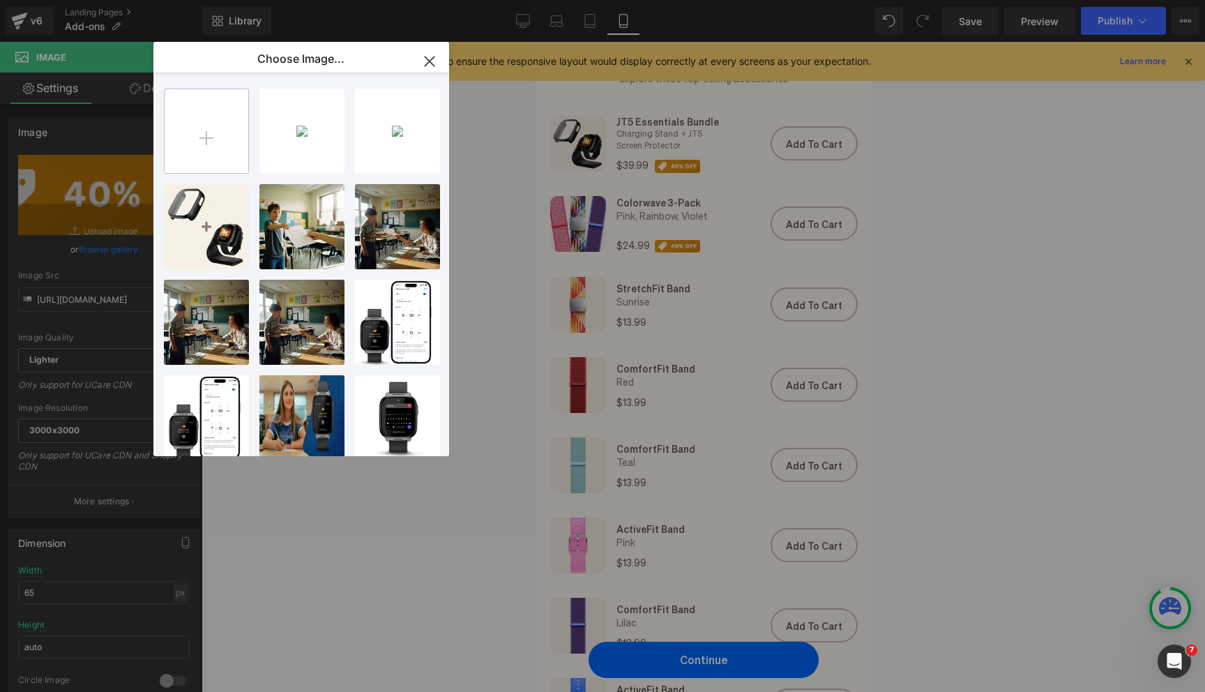
click at [217, 142] on input "file" at bounding box center [207, 131] width 84 height 84
type input "C:\fakepath\Overline (2).png"
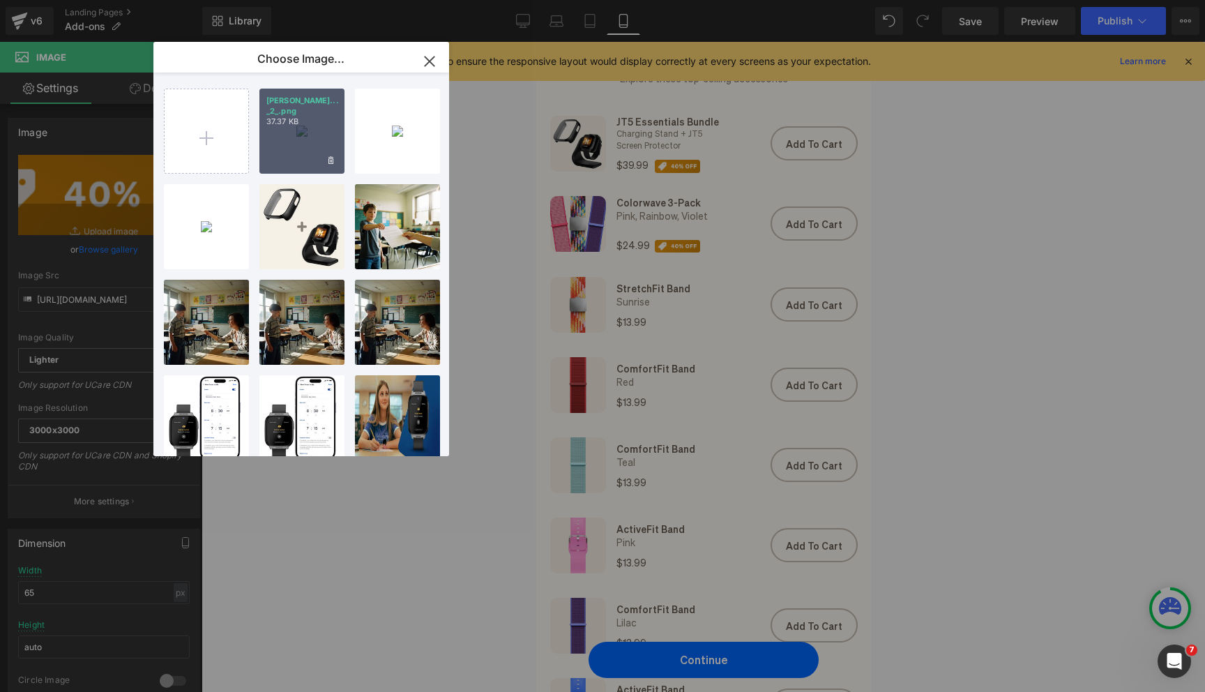
click at [300, 145] on div "[PERSON_NAME]... _2_.png 37.37 KB" at bounding box center [301, 131] width 85 height 85
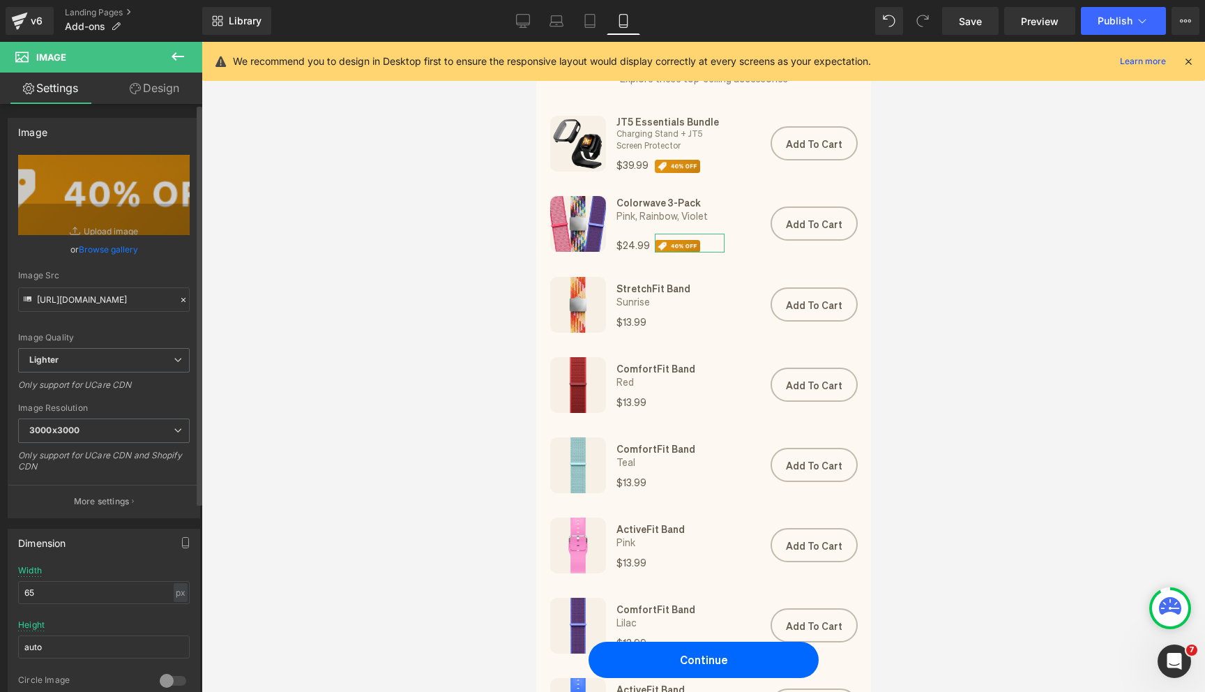
click at [123, 250] on link "Browse gallery" at bounding box center [108, 249] width 59 height 24
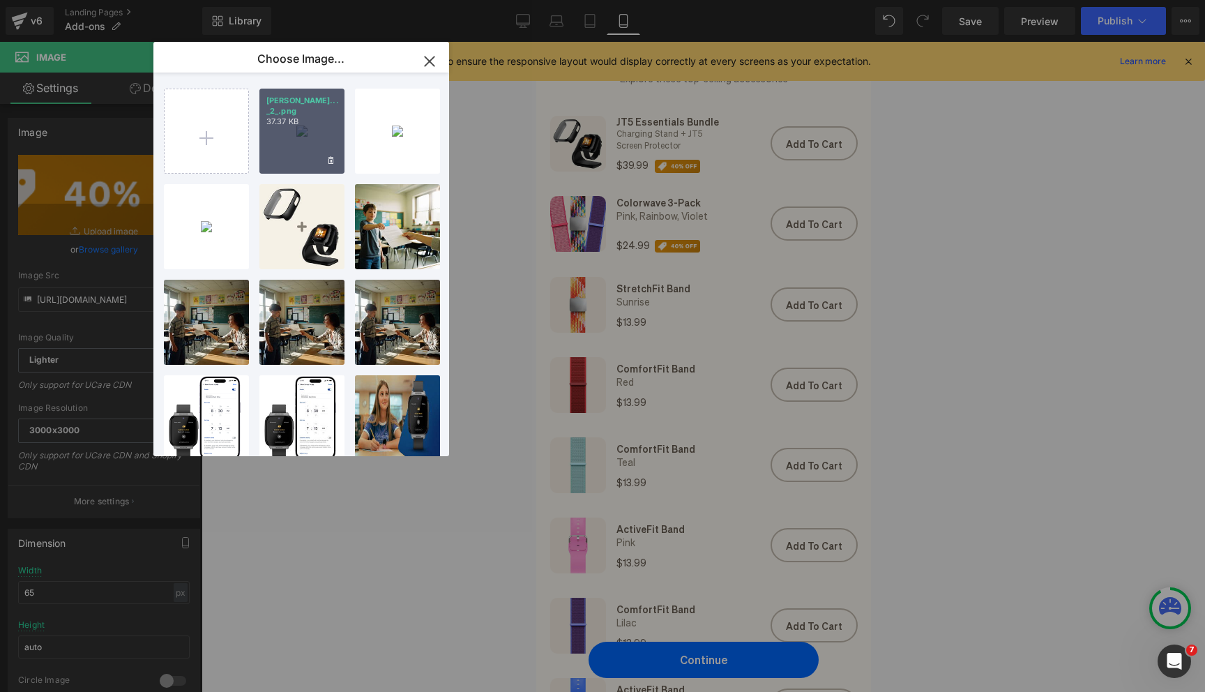
click at [278, 142] on div "[PERSON_NAME]... _2_.png 37.37 KB" at bounding box center [301, 131] width 85 height 85
type input "[URL][DOMAIN_NAME]"
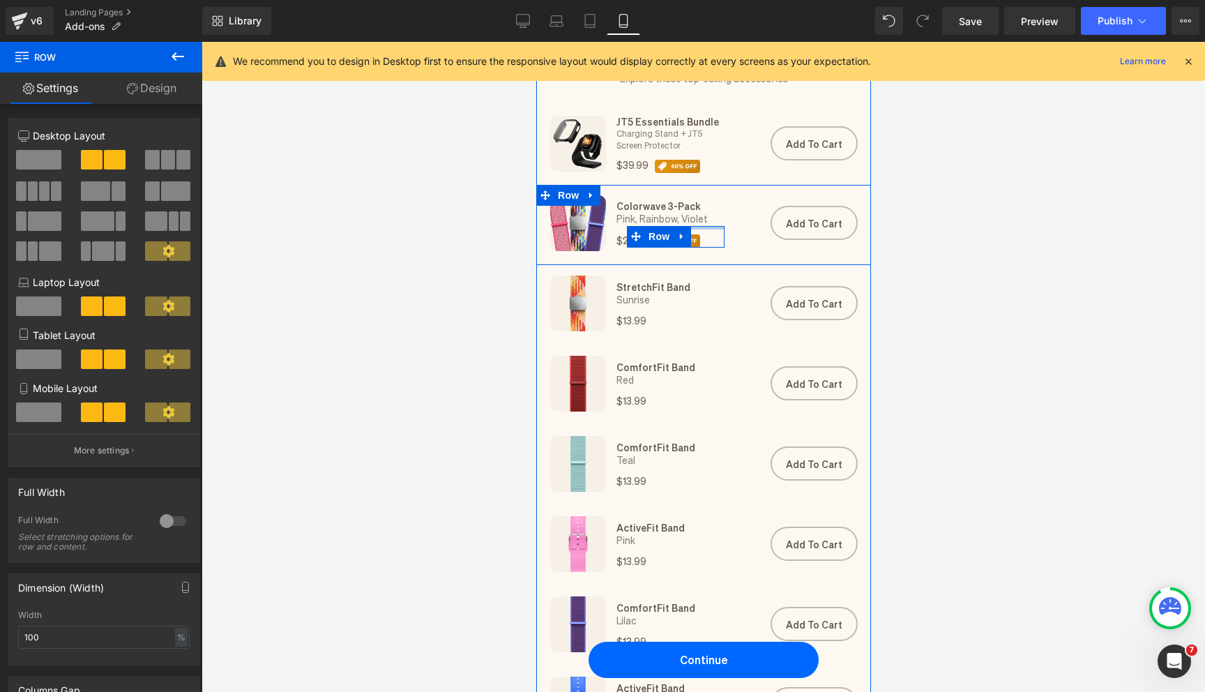
click at [710, 222] on div "Colorwave 3-Pack Heading Pink, Rainbow, Violet Heading $24.99 Heading Image Row" at bounding box center [675, 223] width 112 height 56
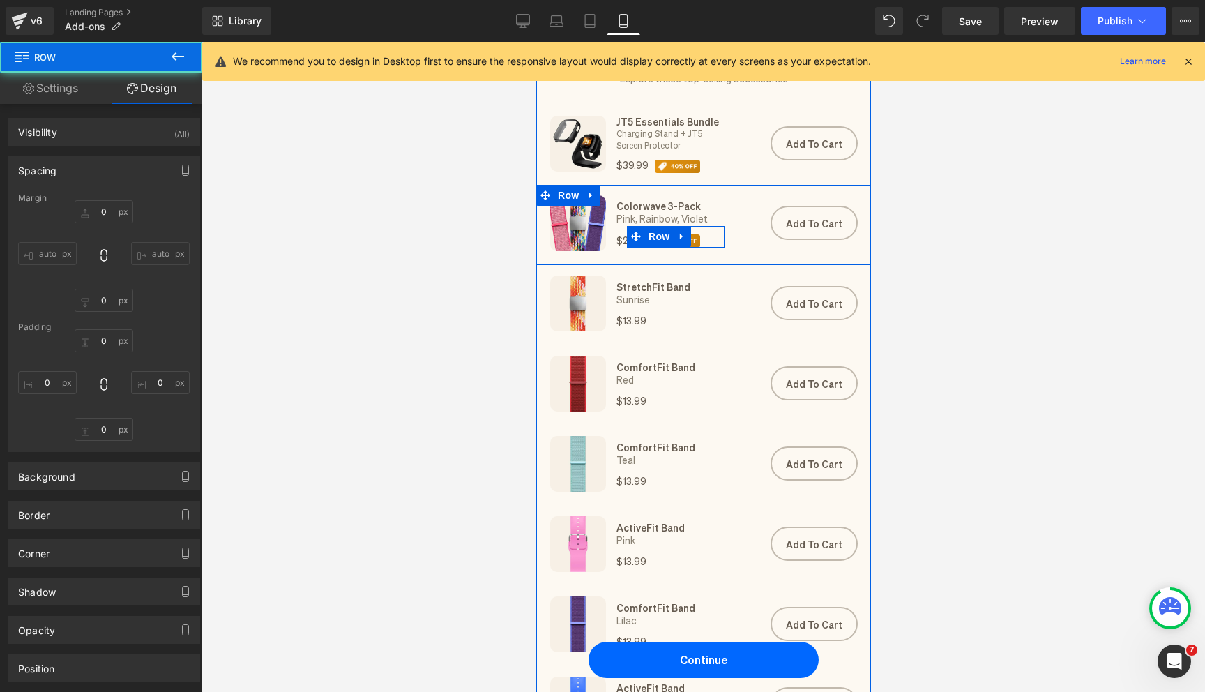
type input "0"
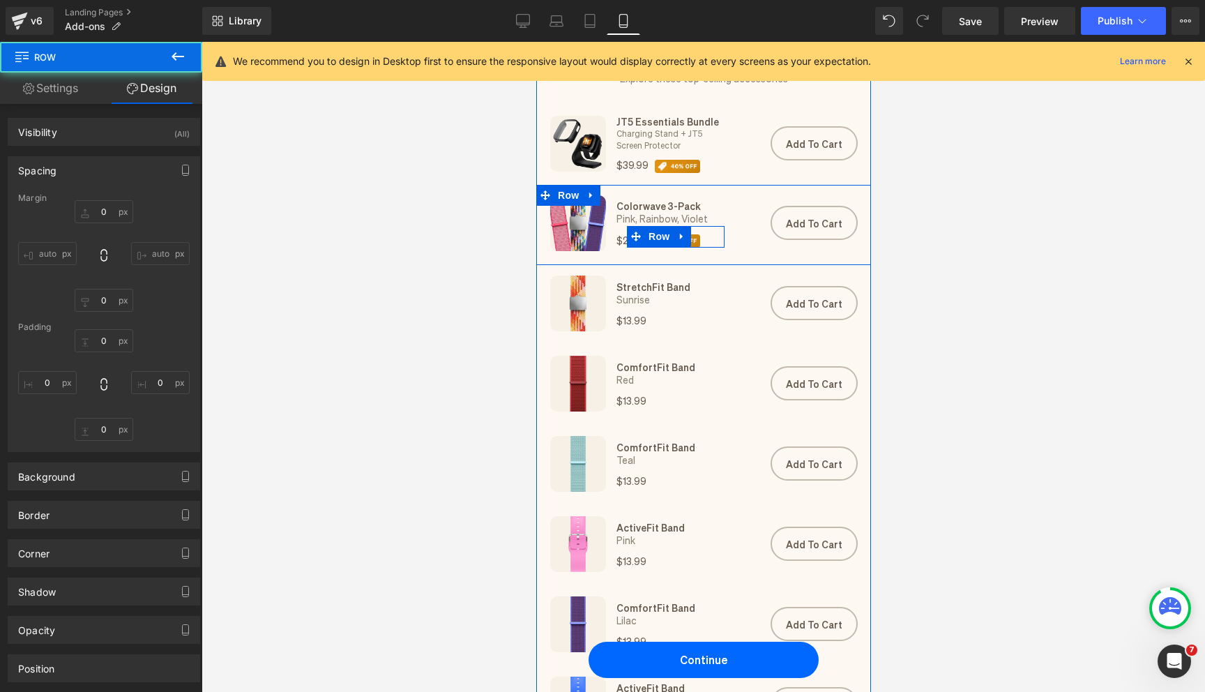
type input "0"
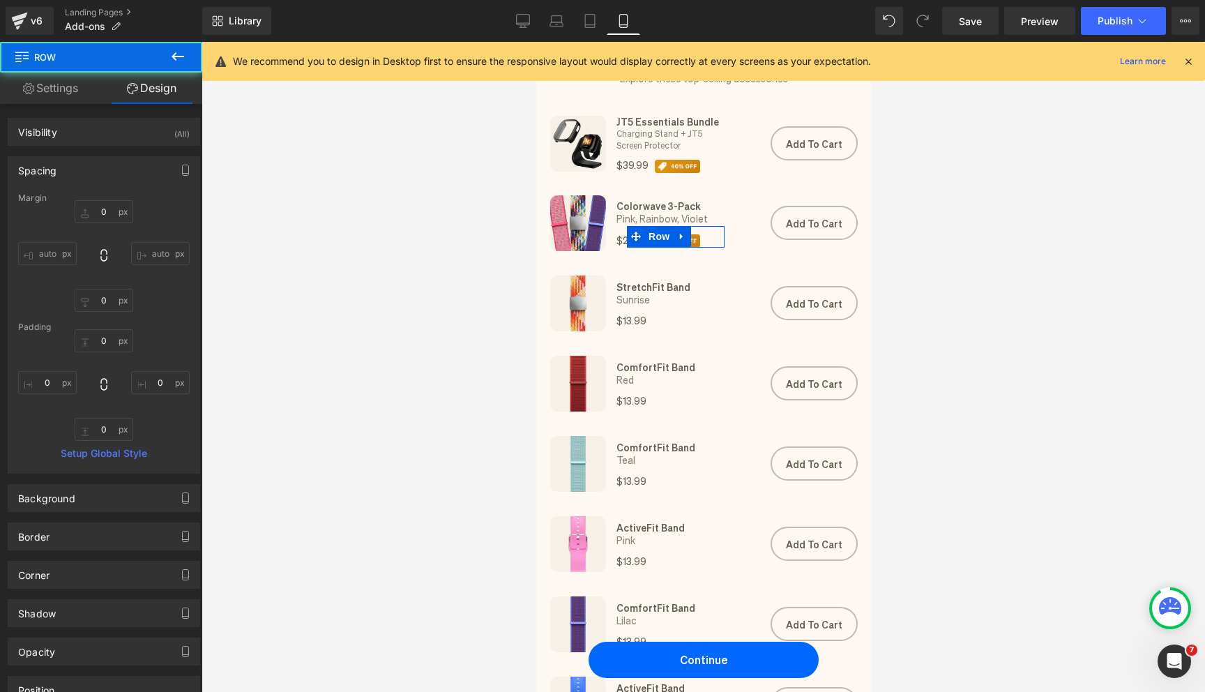
click at [431, 183] on div at bounding box center [702, 367] width 1003 height 650
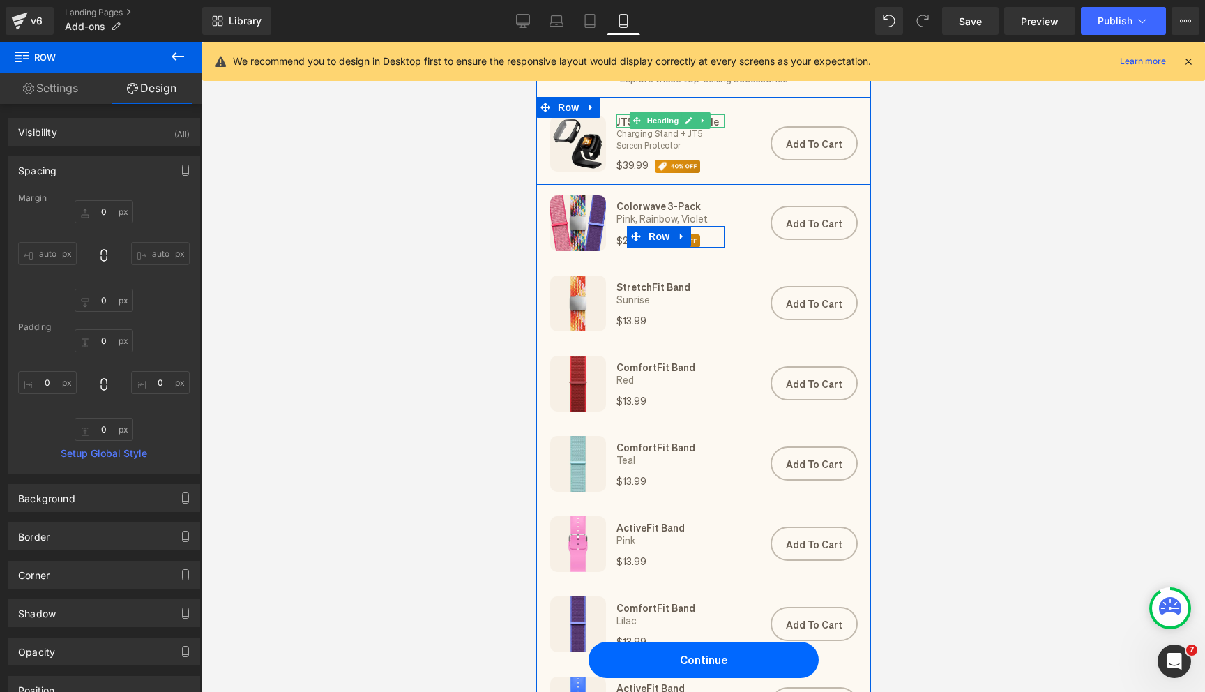
click at [692, 117] on icon at bounding box center [689, 120] width 8 height 8
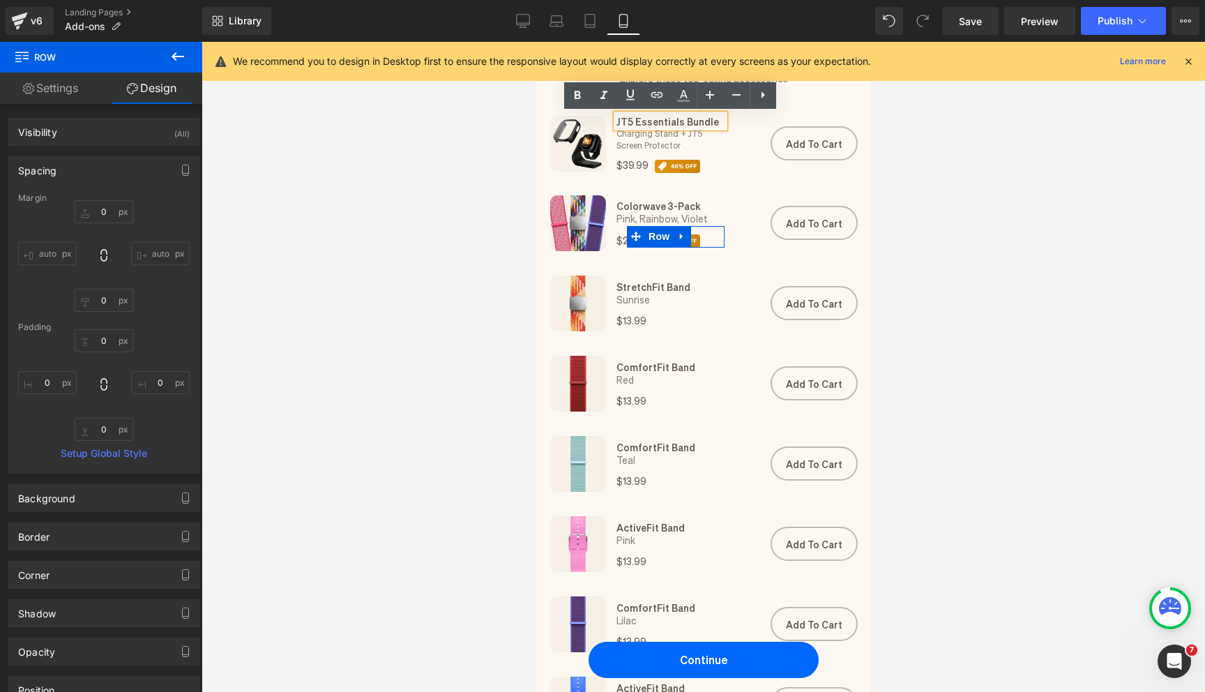
click at [692, 132] on link at bounding box center [688, 139] width 15 height 17
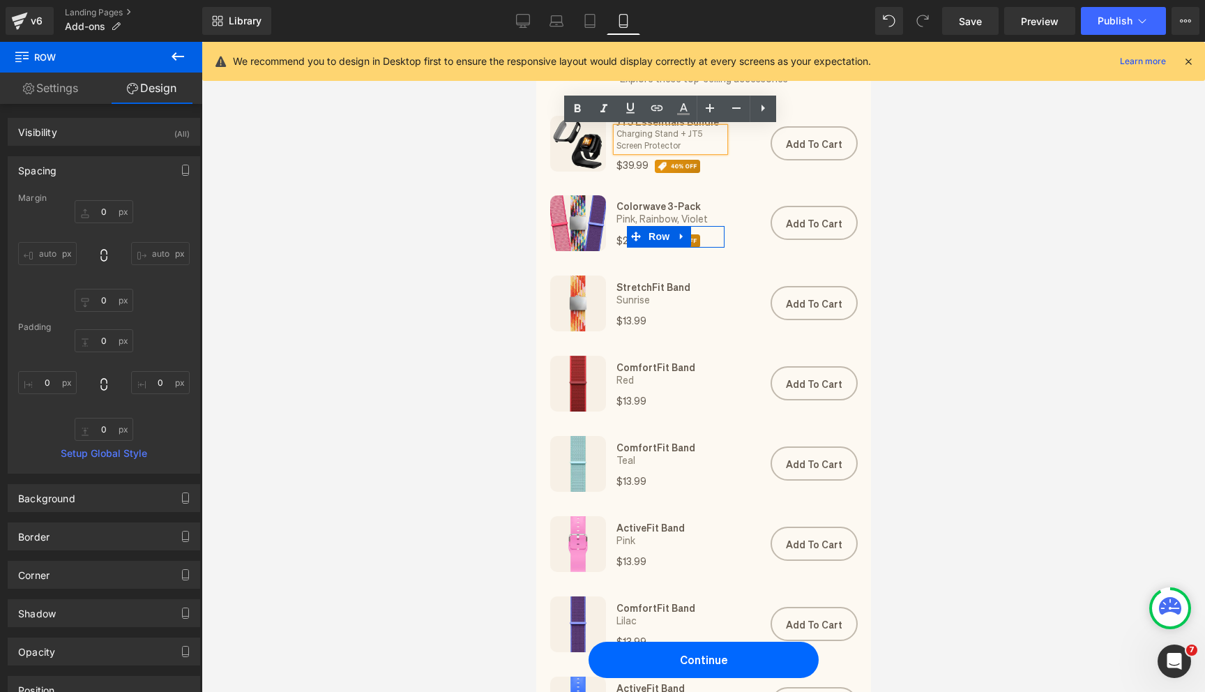
click at [923, 190] on div at bounding box center [702, 367] width 1003 height 650
click at [519, 157] on div at bounding box center [702, 367] width 1003 height 650
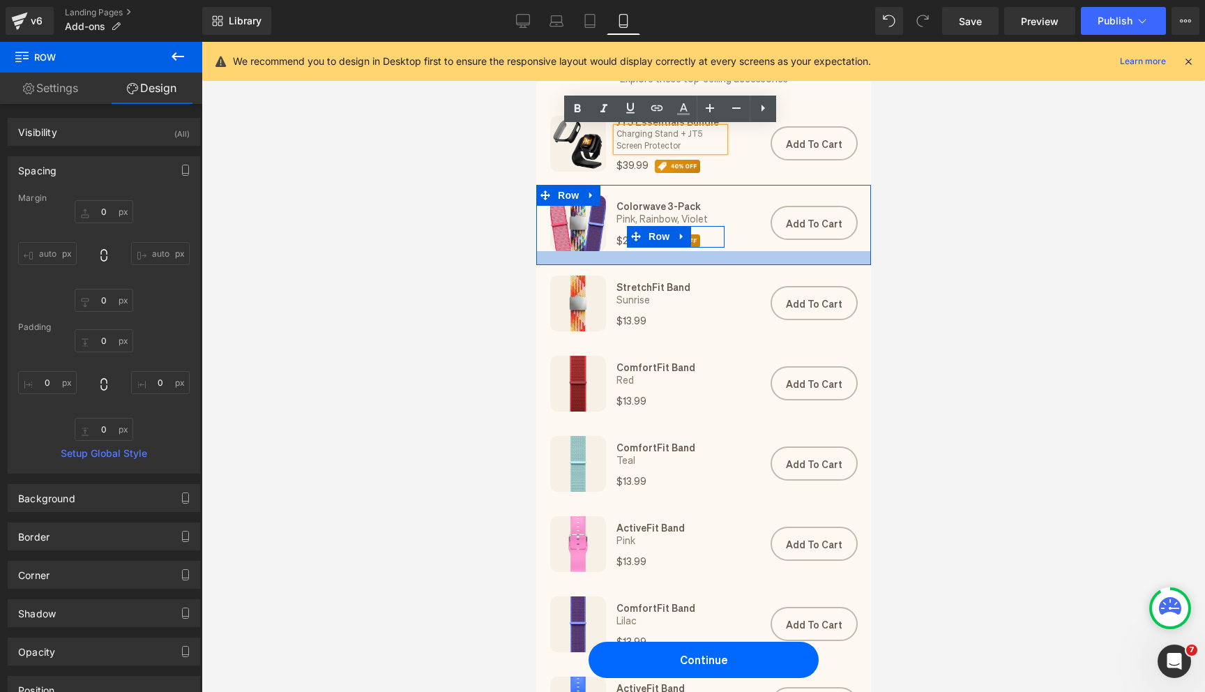
click at [802, 263] on div at bounding box center [702, 258] width 335 height 14
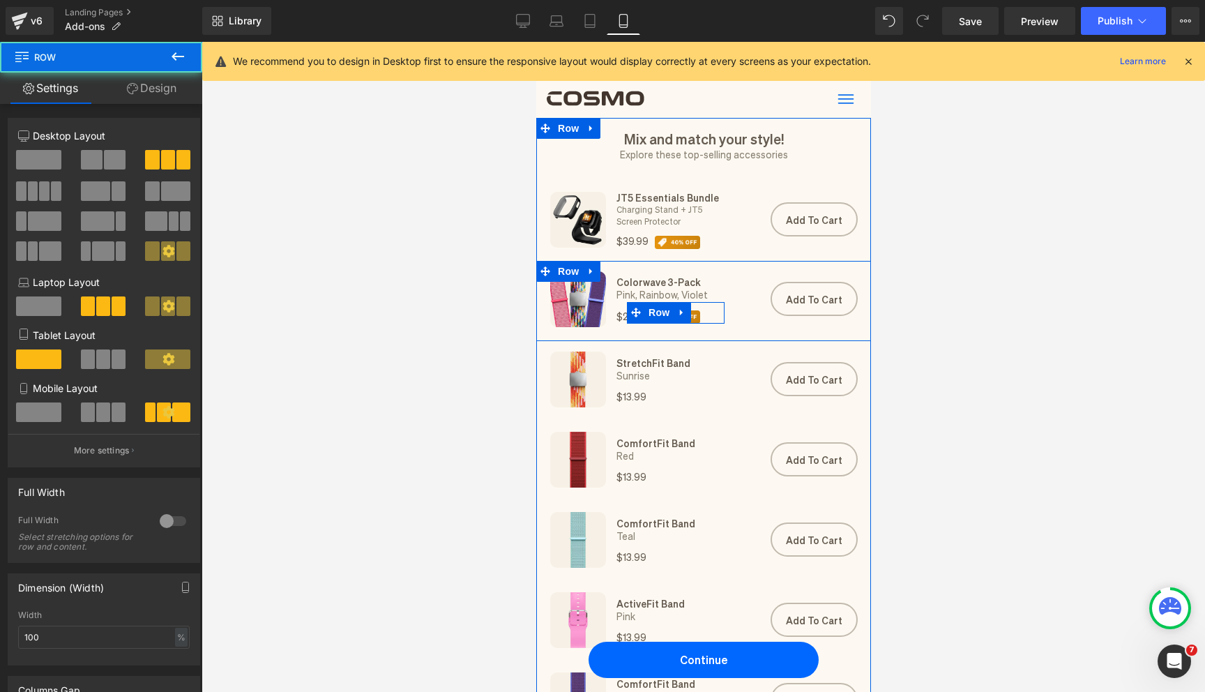
scroll to position [7, 0]
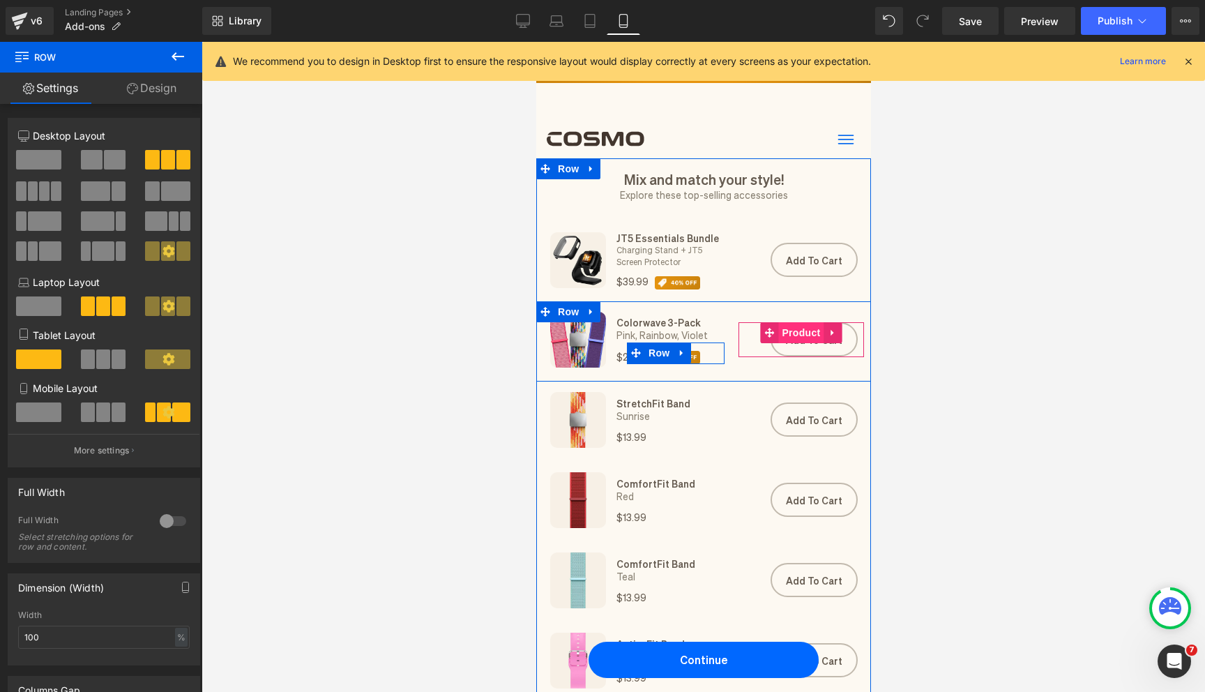
click at [807, 335] on span "Product" at bounding box center [799, 332] width 45 height 21
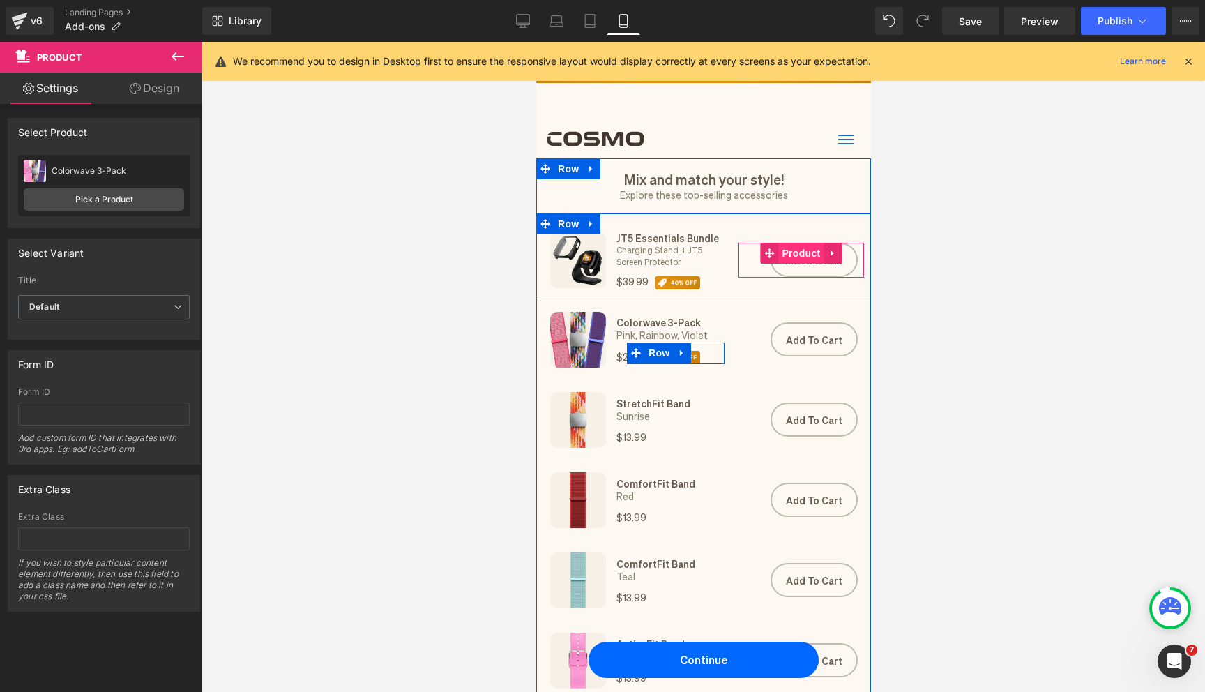
click at [804, 248] on span "Product" at bounding box center [799, 253] width 45 height 21
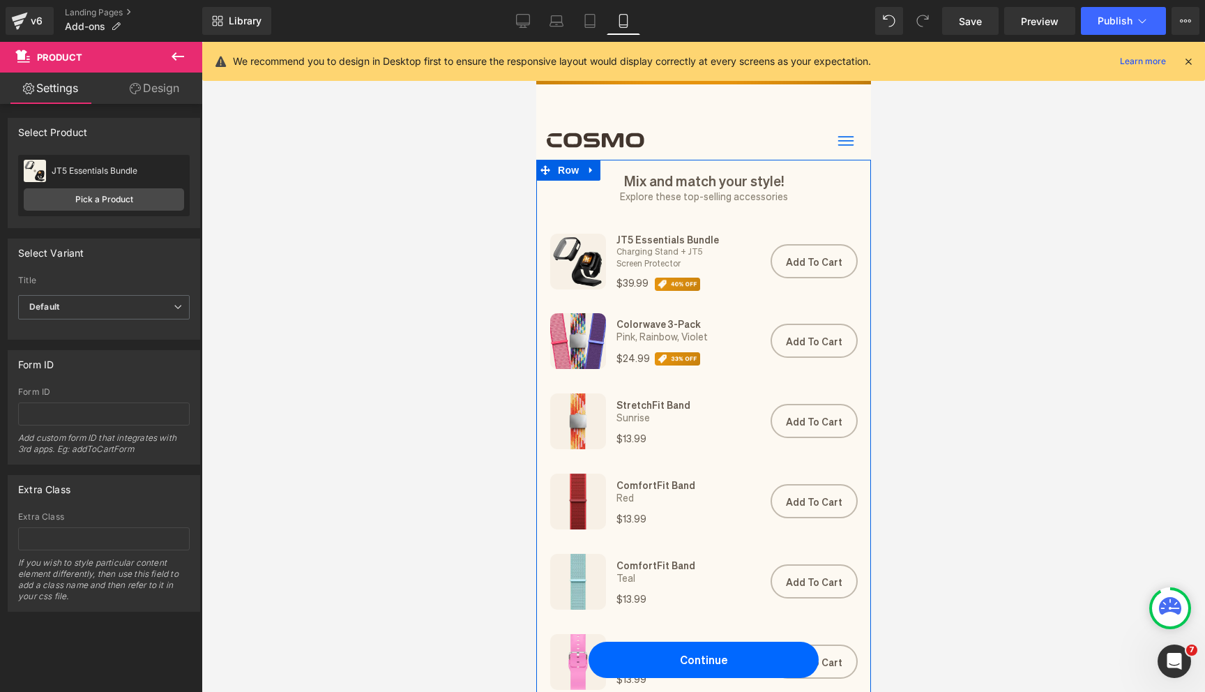
scroll to position [0, 0]
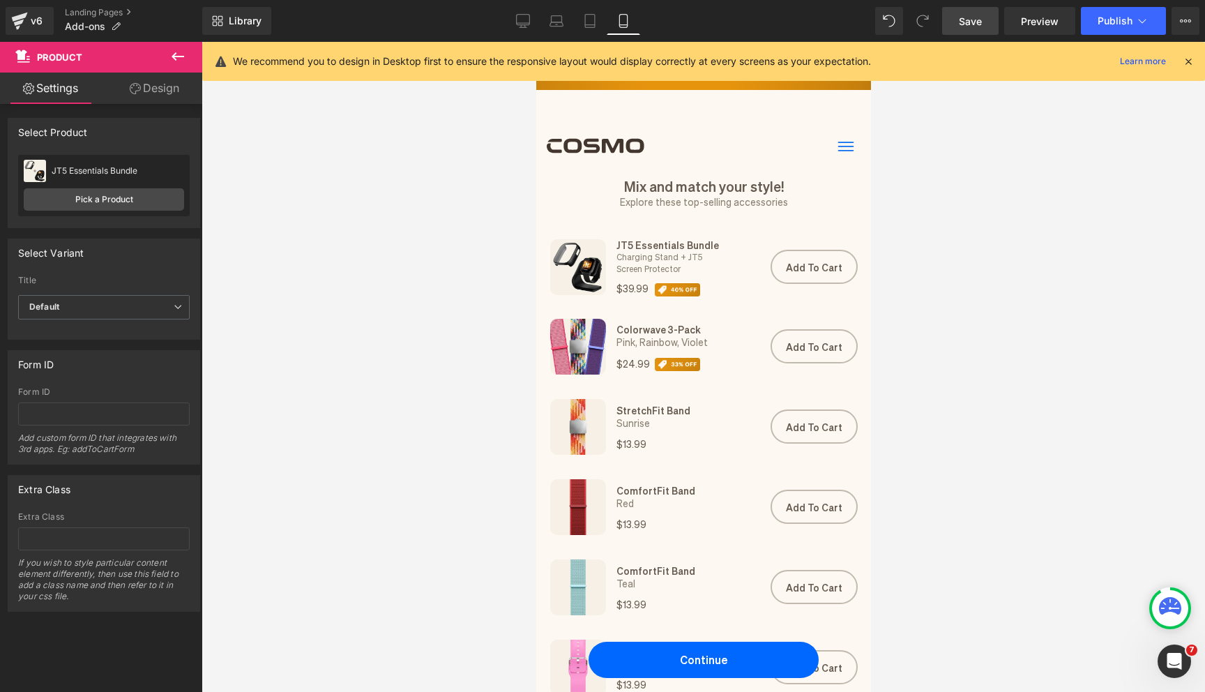
click at [958, 27] on link "Save" at bounding box center [970, 21] width 56 height 28
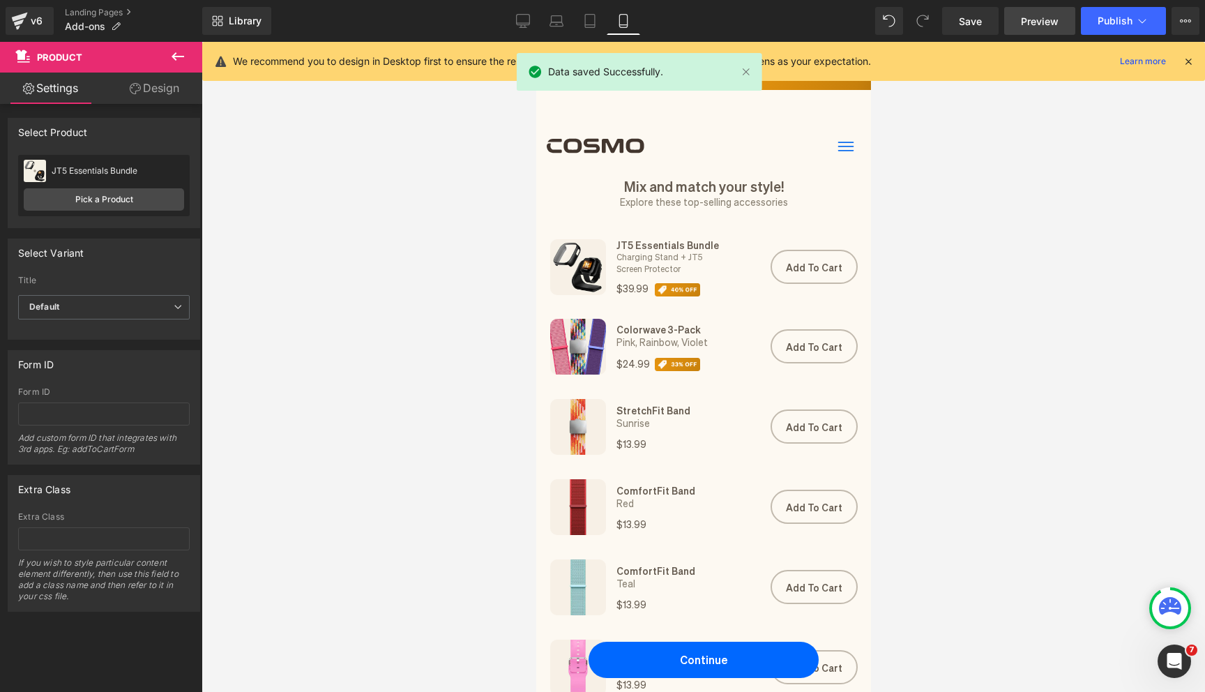
click at [1035, 30] on link "Preview" at bounding box center [1039, 21] width 71 height 28
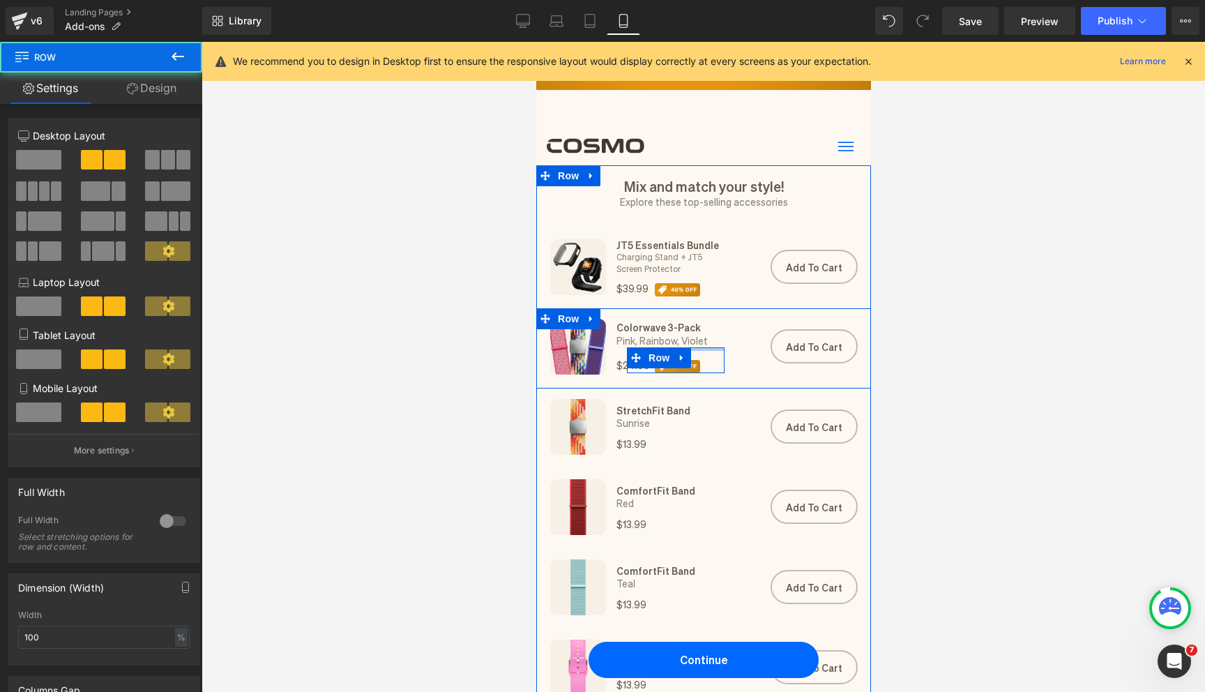
drag, startPoint x: 709, startPoint y: 351, endPoint x: 709, endPoint y: 361, distance: 10.5
click at [709, 361] on div "$24.99 Heading Image Row" at bounding box center [675, 359] width 98 height 25
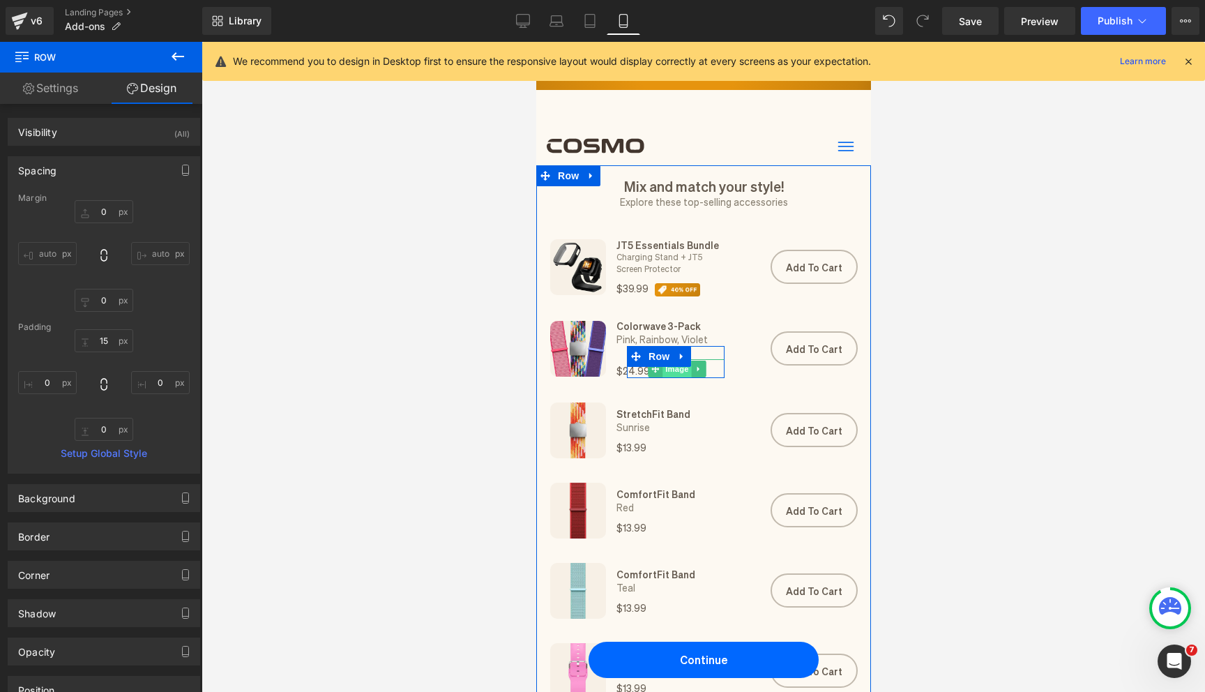
click at [676, 371] on span "Image" at bounding box center [676, 368] width 29 height 17
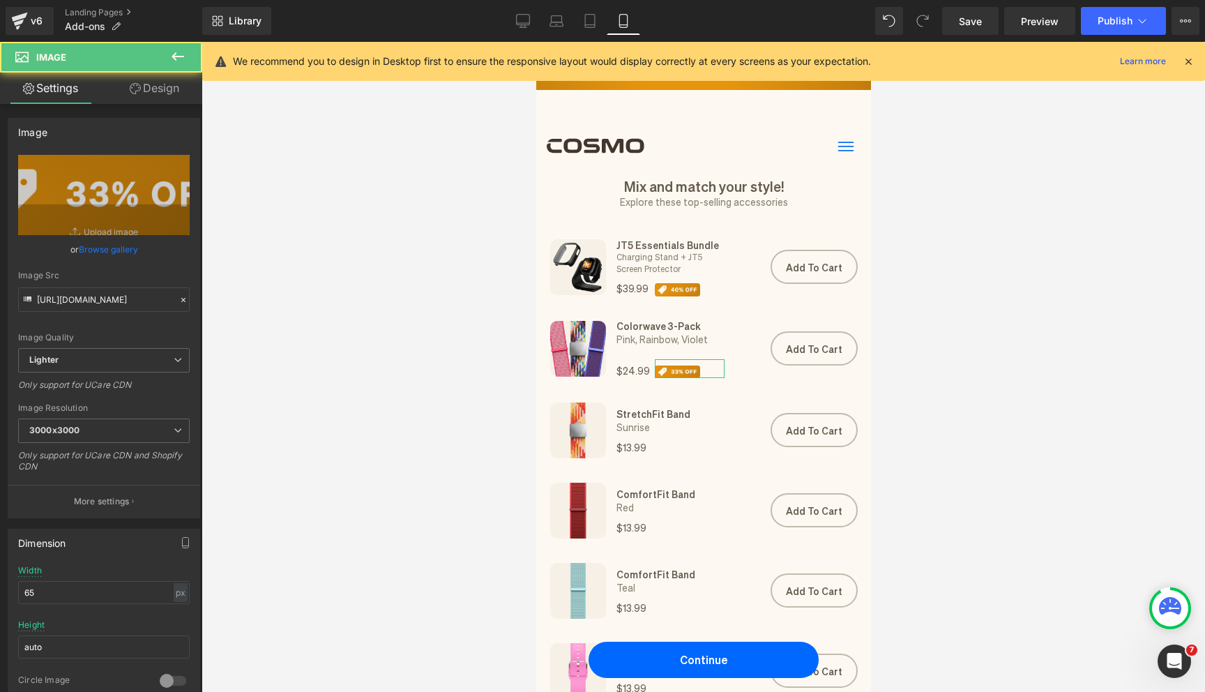
click at [162, 84] on link "Design" at bounding box center [154, 88] width 101 height 31
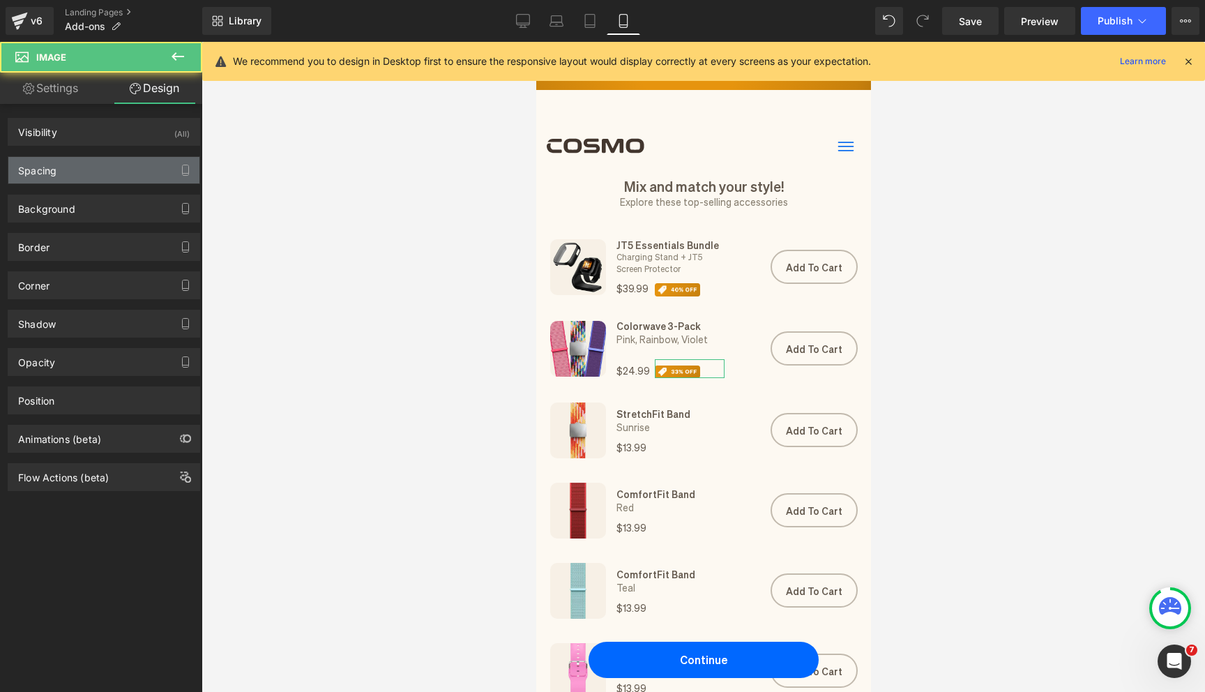
type input "4"
type input "0"
type input "-30"
type input "0"
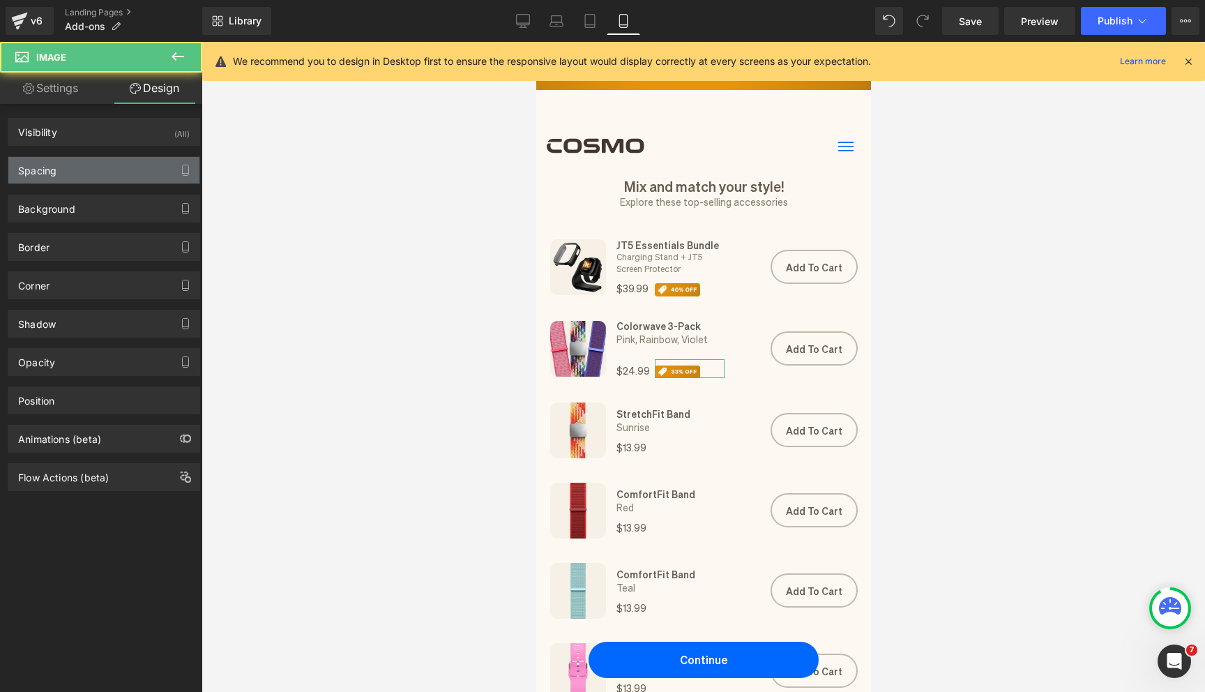
type input "0"
click at [117, 169] on div "Spacing" at bounding box center [103, 170] width 191 height 26
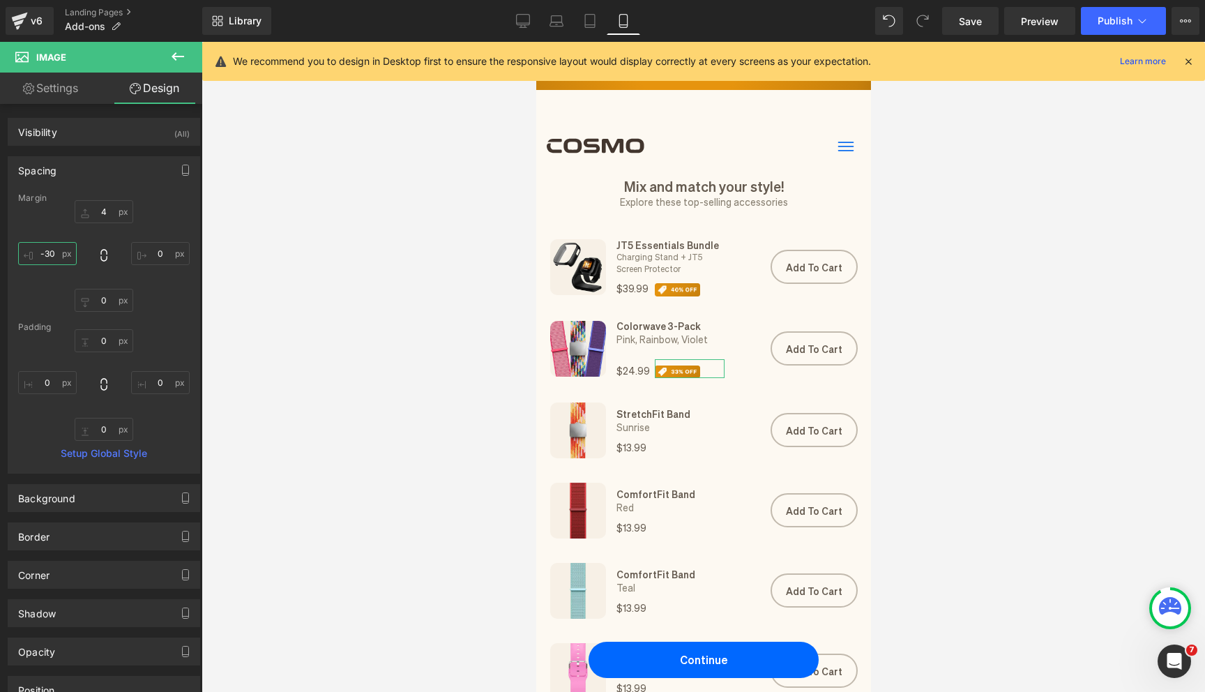
click at [66, 257] on input "-30" at bounding box center [47, 253] width 59 height 23
type input "-25"
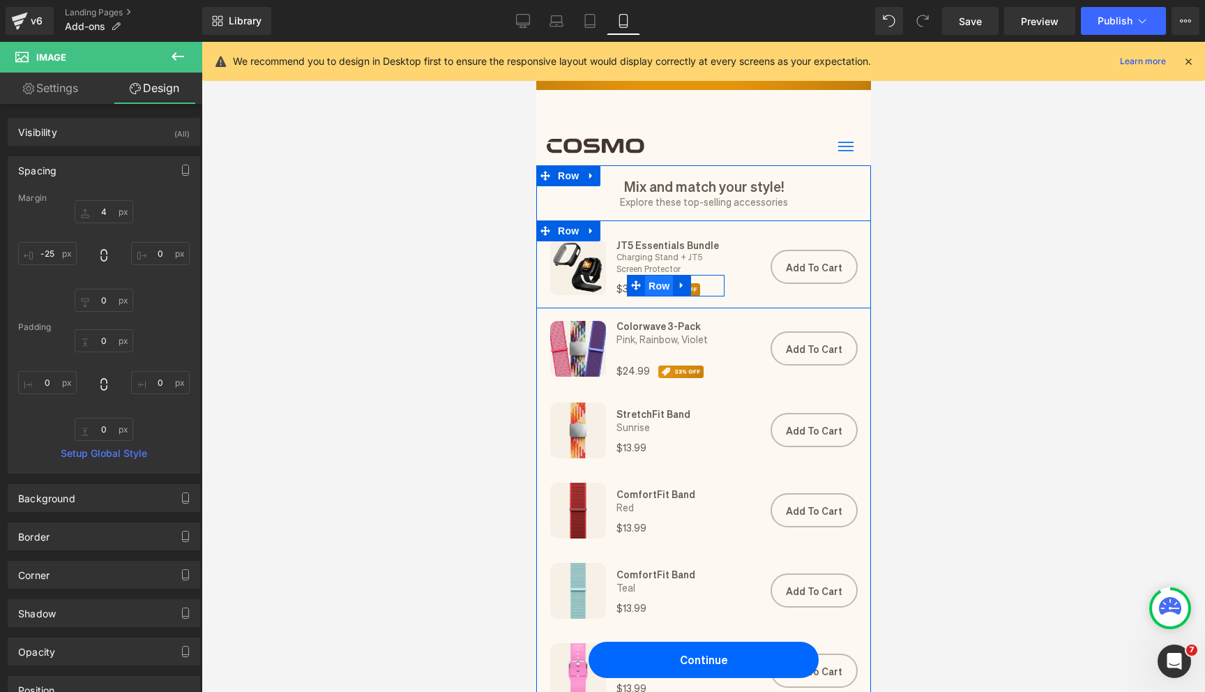
click at [655, 285] on span "Row" at bounding box center [658, 285] width 28 height 21
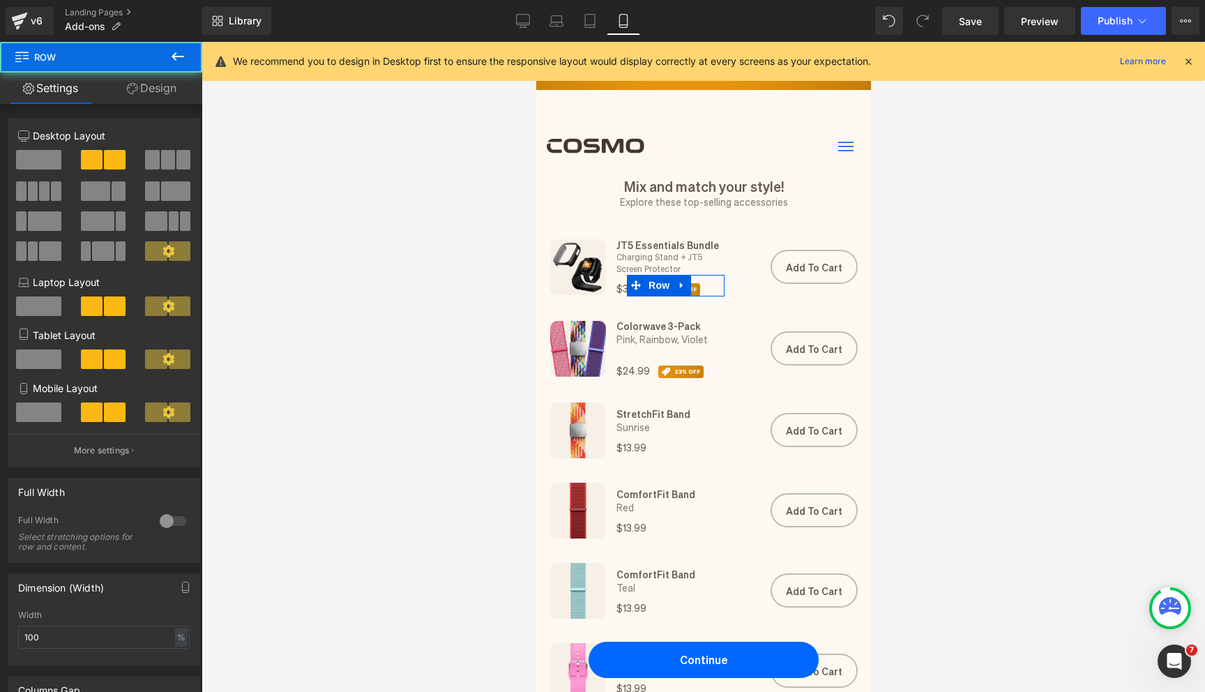
click at [127, 86] on icon at bounding box center [132, 88] width 11 height 11
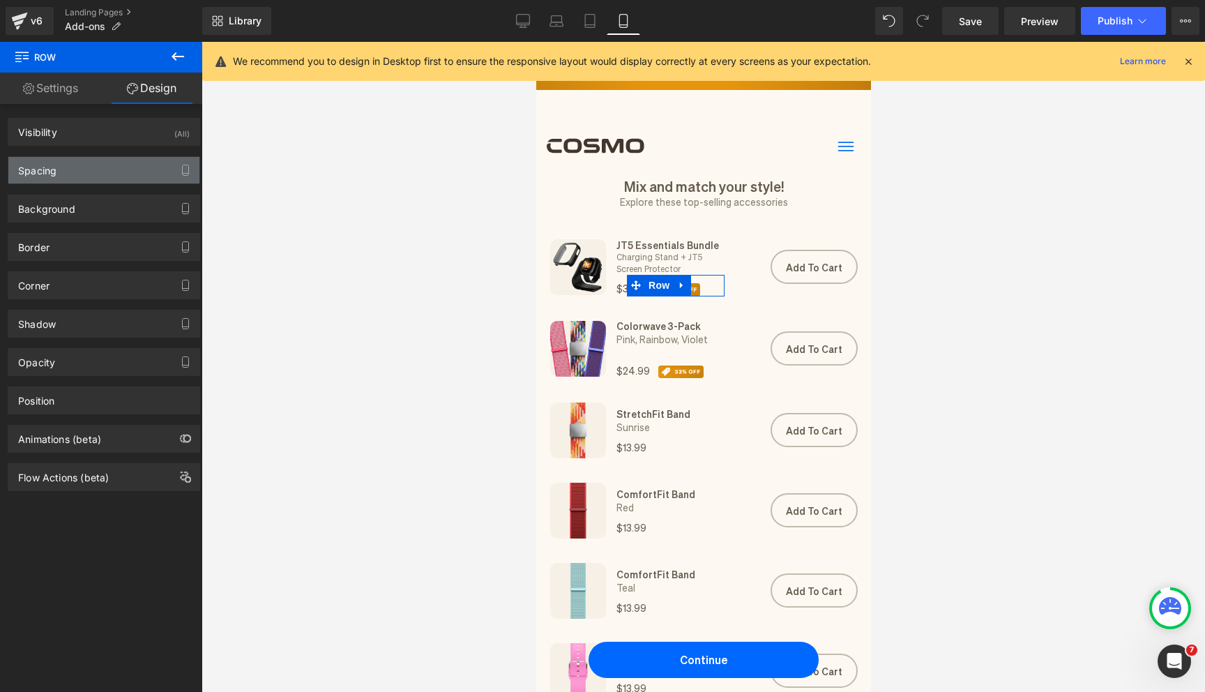
click at [91, 176] on div "Spacing" at bounding box center [103, 170] width 191 height 26
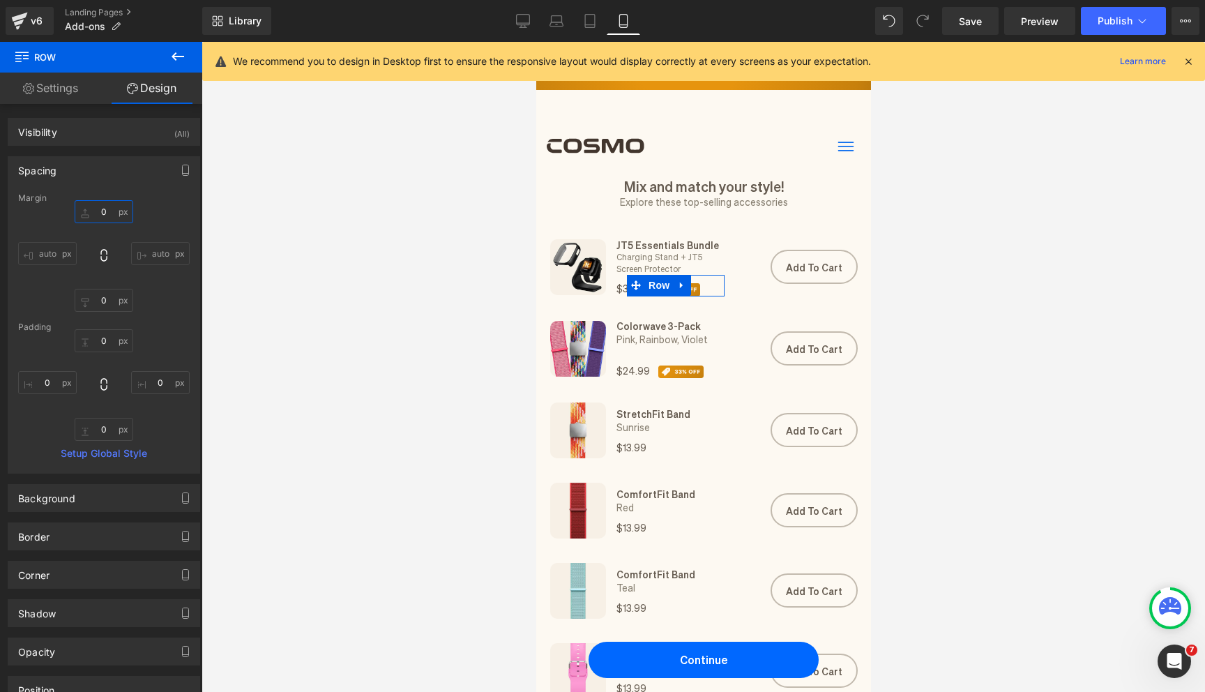
click at [111, 213] on input "0" at bounding box center [104, 211] width 59 height 23
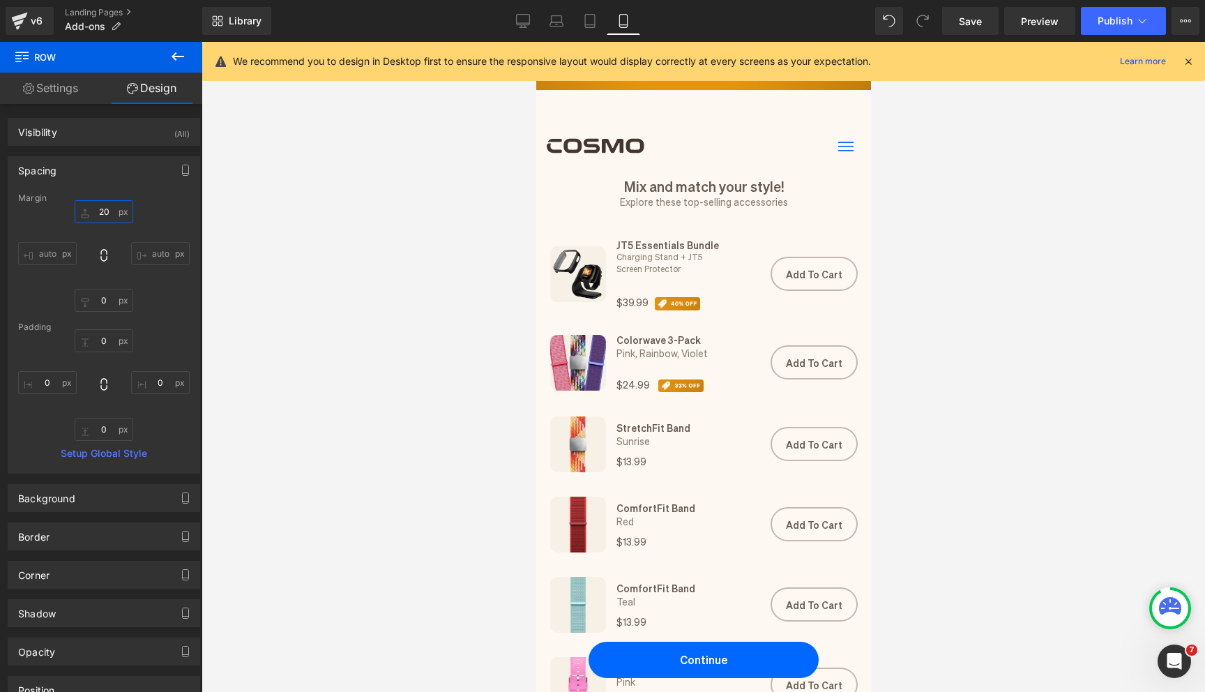
type input "2"
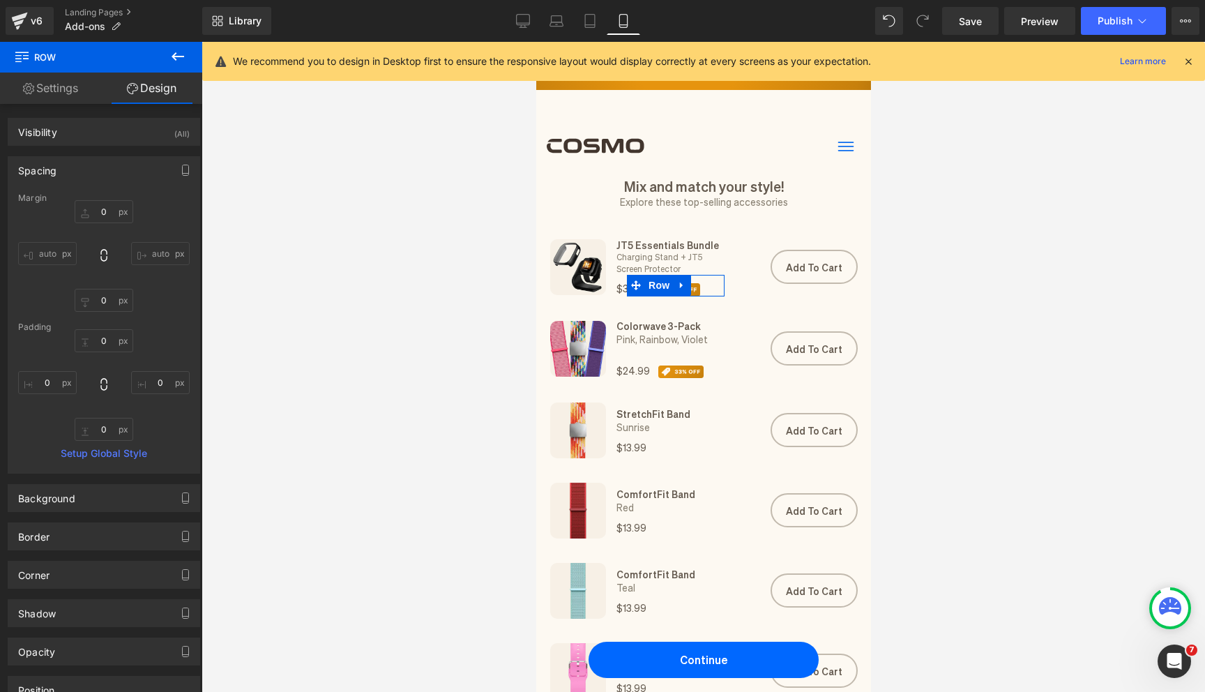
click at [112, 351] on div "0px 0 0px 0 0px 0 0px 0" at bounding box center [104, 385] width 172 height 112
click at [107, 342] on input "0" at bounding box center [104, 340] width 59 height 23
type input "20"
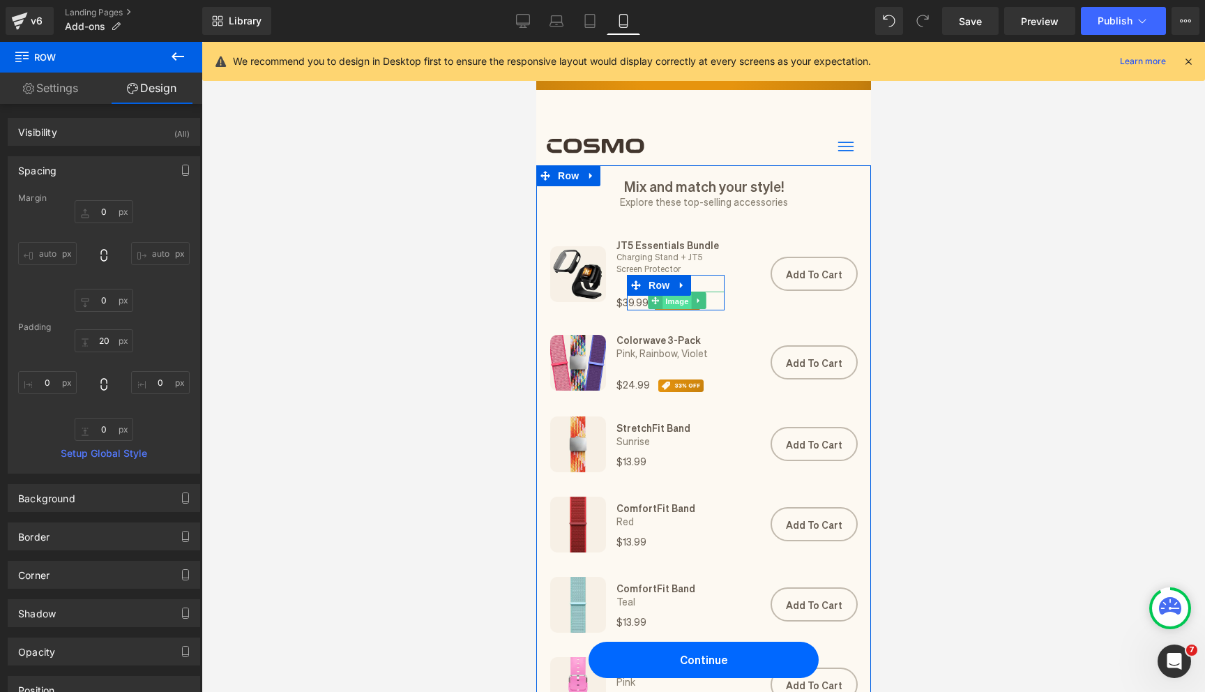
click at [676, 304] on span "Image" at bounding box center [676, 301] width 29 height 17
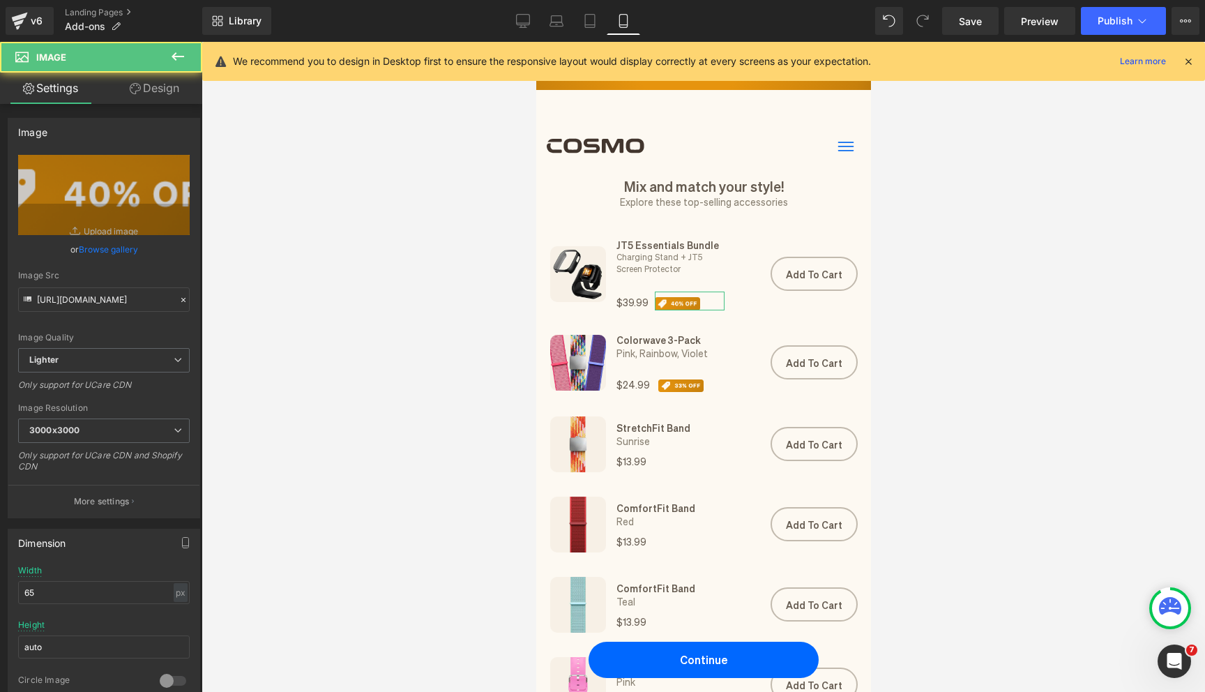
click at [148, 94] on link "Design" at bounding box center [154, 88] width 101 height 31
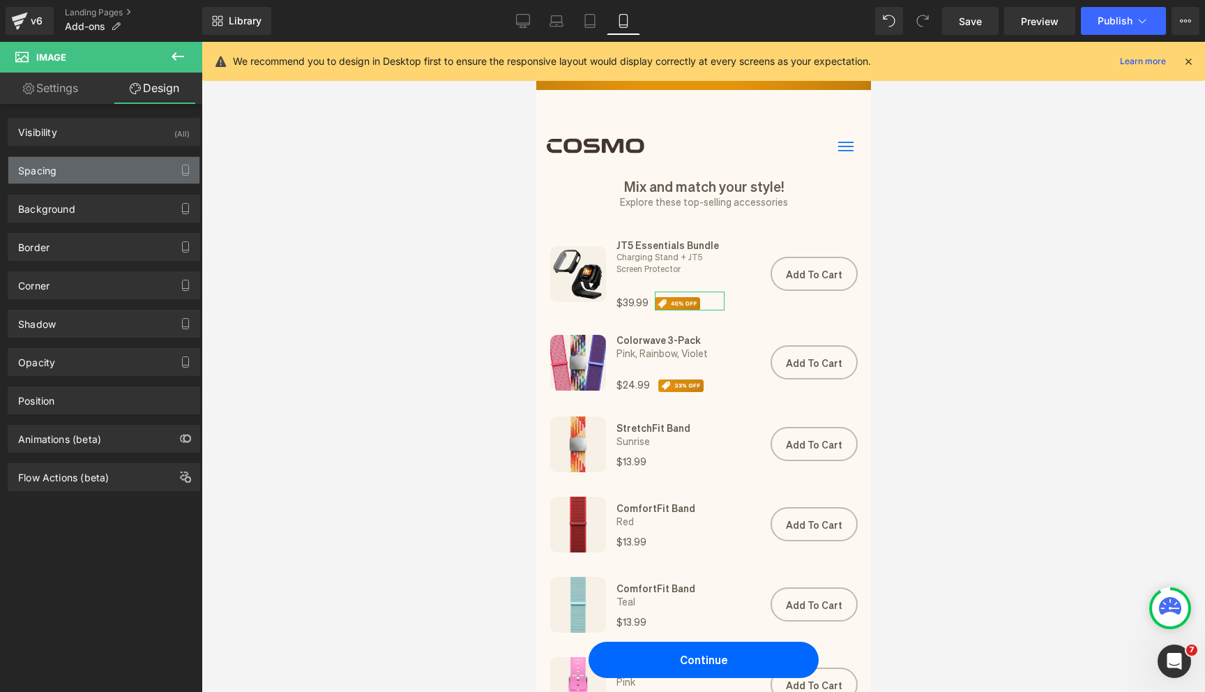
click at [76, 167] on div "Spacing" at bounding box center [103, 170] width 191 height 26
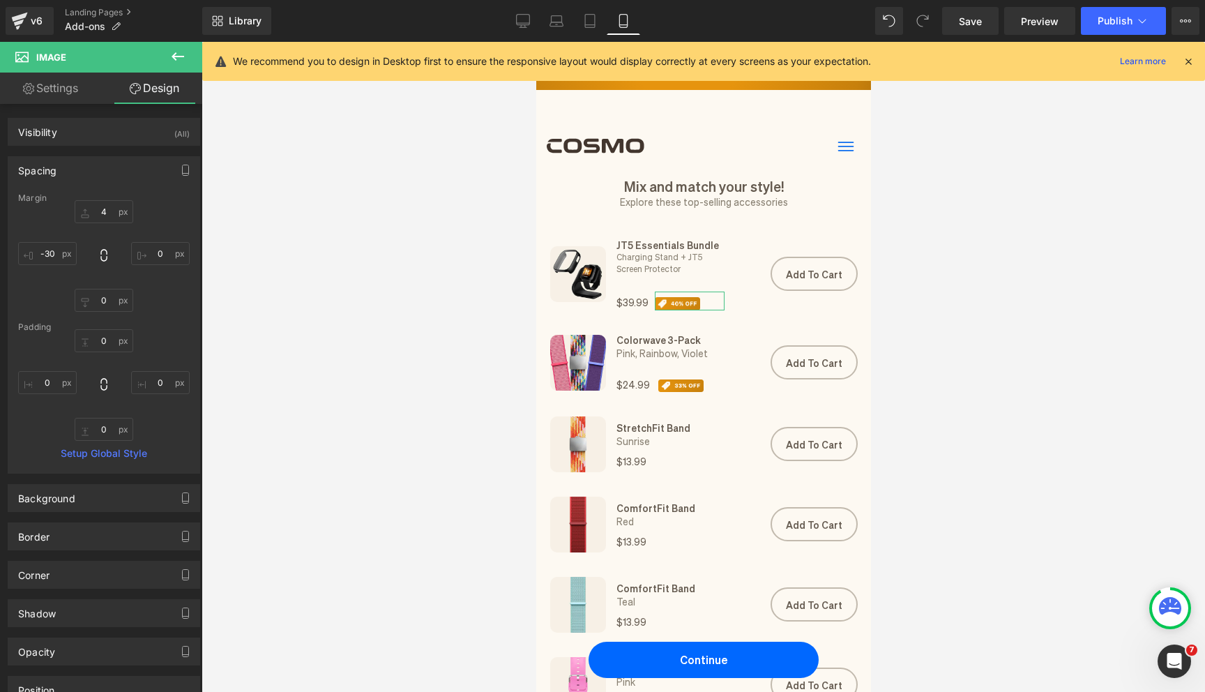
click at [63, 241] on div "4px 4 0px 0 0px 0 -30px -30" at bounding box center [104, 256] width 172 height 112
click at [55, 248] on input "-30" at bounding box center [47, 253] width 59 height 23
click at [52, 250] on input "-30" at bounding box center [47, 253] width 59 height 23
type input "-25"
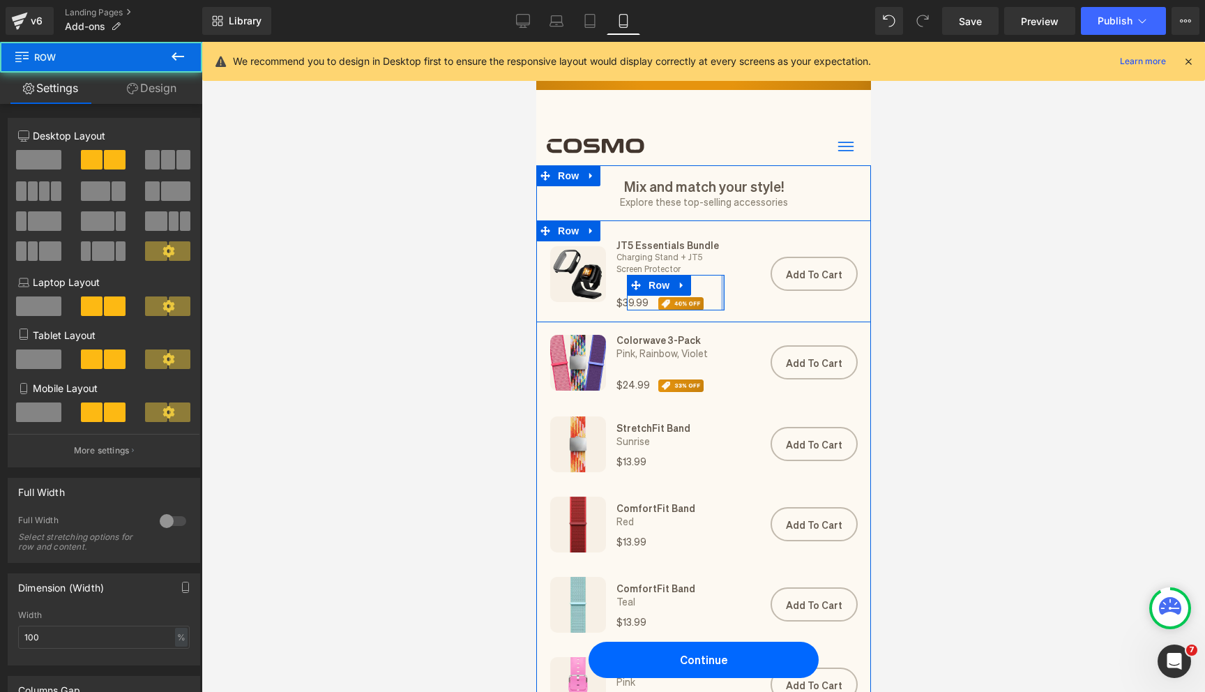
click at [721, 284] on div at bounding box center [721, 293] width 3 height 36
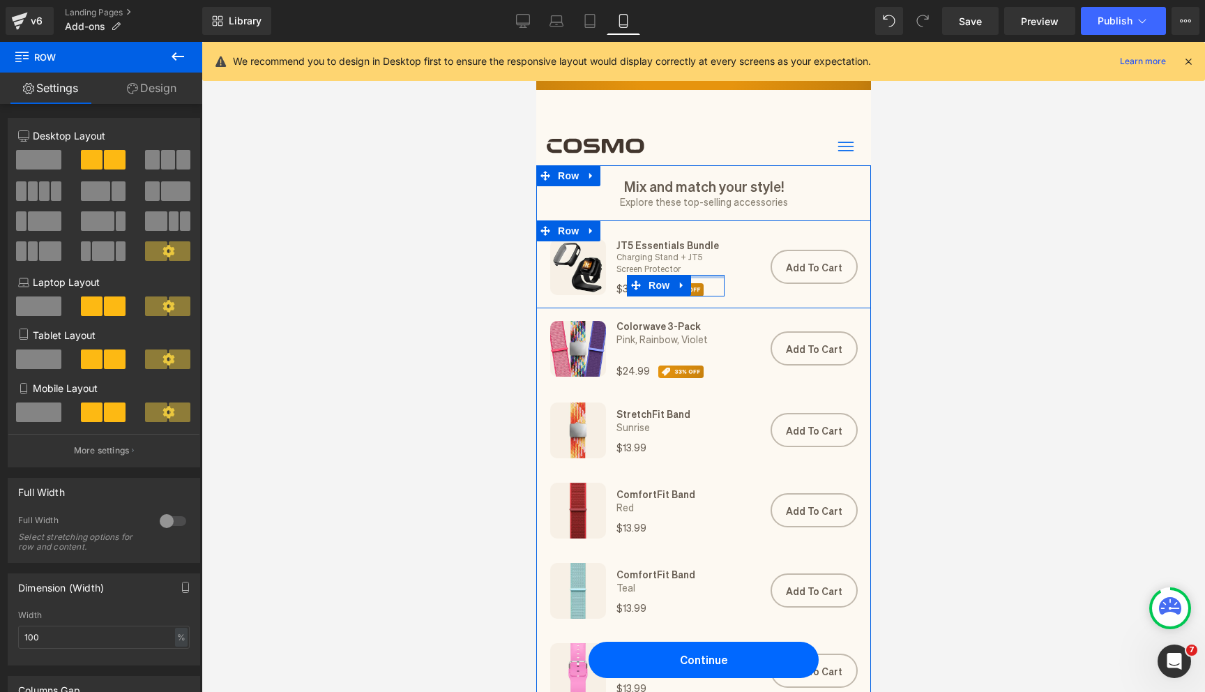
drag, startPoint x: 710, startPoint y: 284, endPoint x: 710, endPoint y: 268, distance: 16.7
click at [710, 268] on div "JT5 Essentials Bundle Heading Charging Stand + JT5 Screen Protector Heading $39…" at bounding box center [675, 267] width 112 height 59
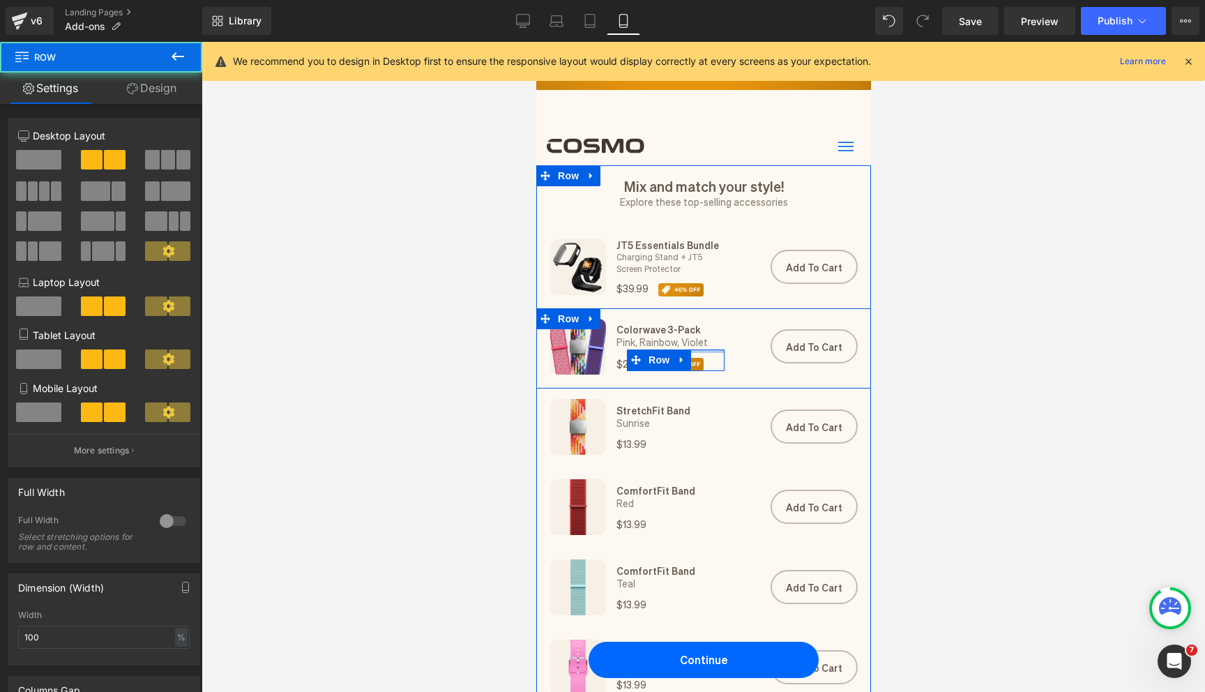
drag, startPoint x: 704, startPoint y: 351, endPoint x: 704, endPoint y: 334, distance: 17.4
click at [704, 334] on div "Colorwave 3-Pack Heading Pink, Rainbow, Violet Heading $24.99 Heading Image Row" at bounding box center [675, 347] width 112 height 56
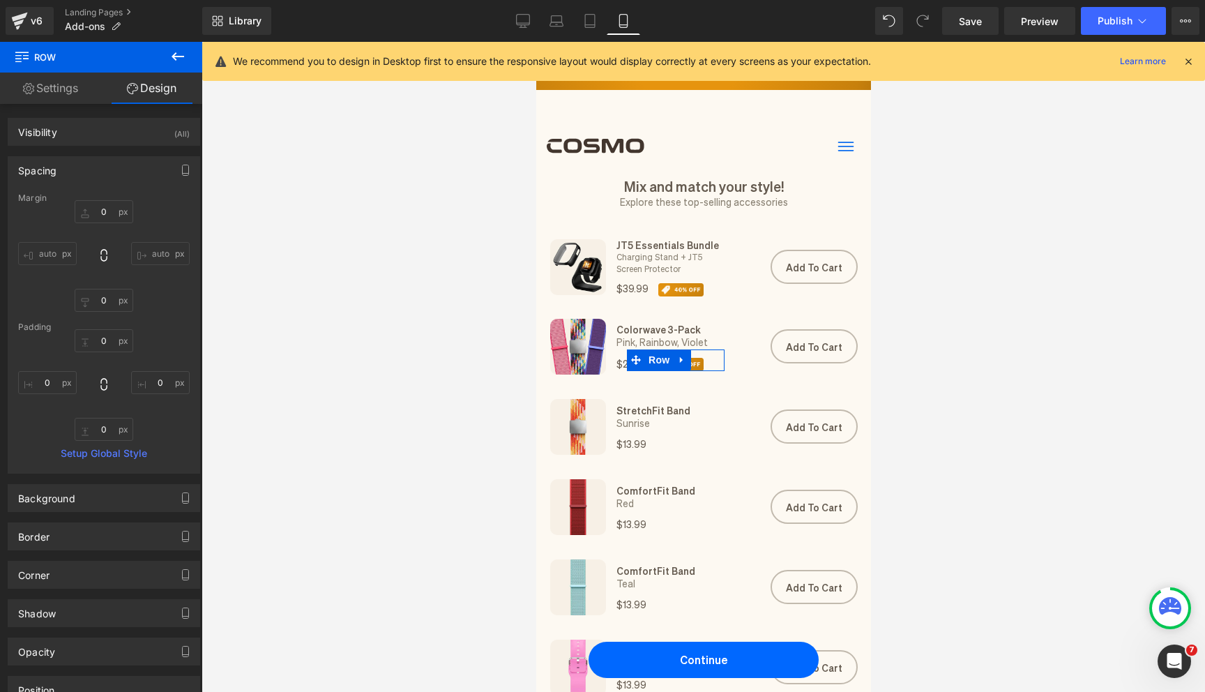
click at [434, 252] on div at bounding box center [702, 367] width 1003 height 650
click at [992, 25] on link "Save" at bounding box center [970, 21] width 56 height 28
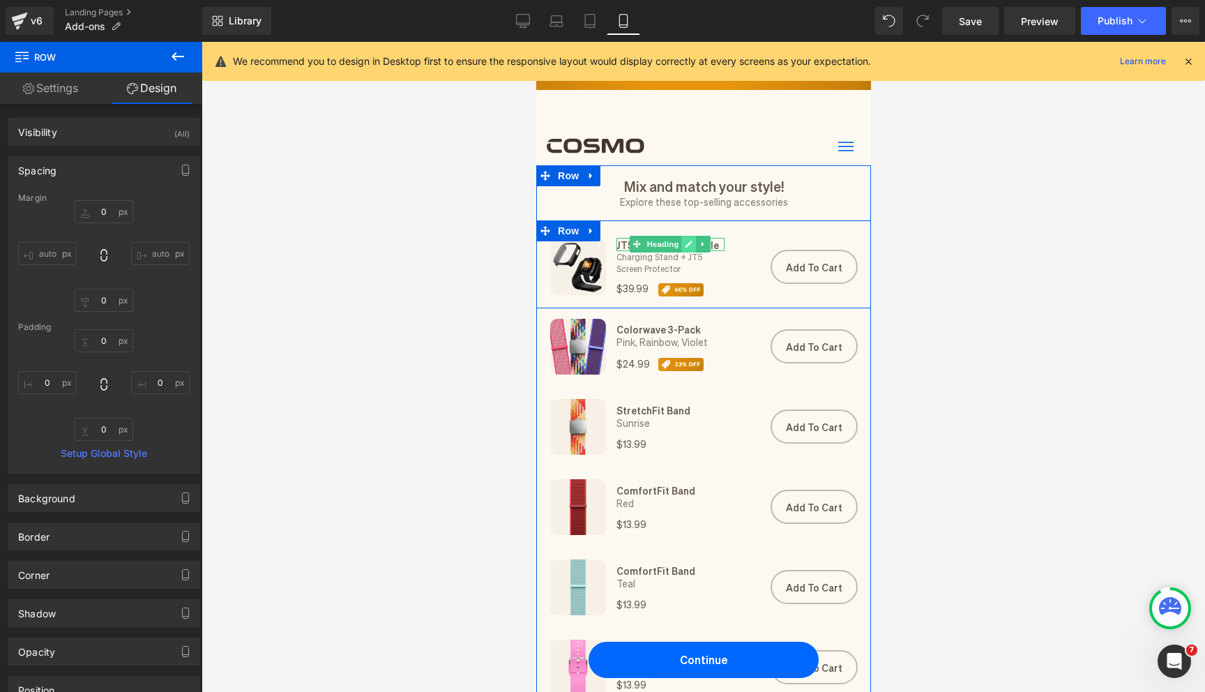
click at [690, 247] on icon at bounding box center [689, 244] width 8 height 8
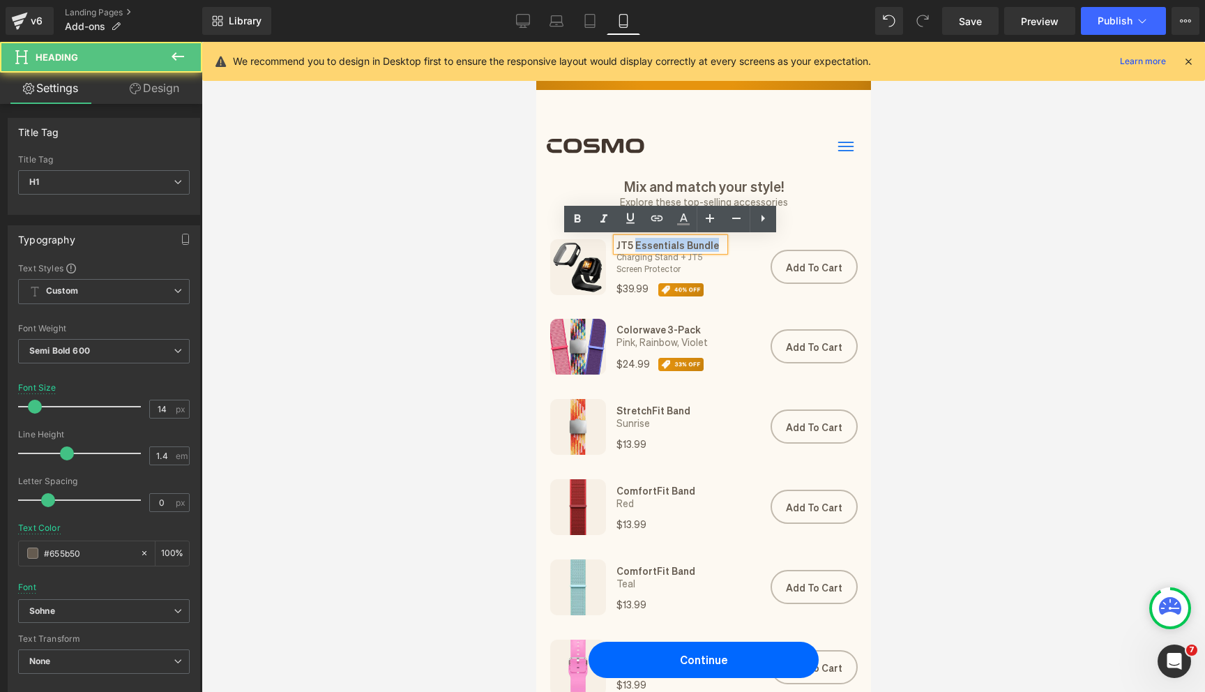
drag, startPoint x: 634, startPoint y: 247, endPoint x: 614, endPoint y: 247, distance: 19.5
click at [616, 247] on div "JT5 Essentials Bundle" at bounding box center [670, 245] width 108 height 14
click at [627, 245] on h1 "JT5 Essentials Bundle" at bounding box center [670, 245] width 108 height 14
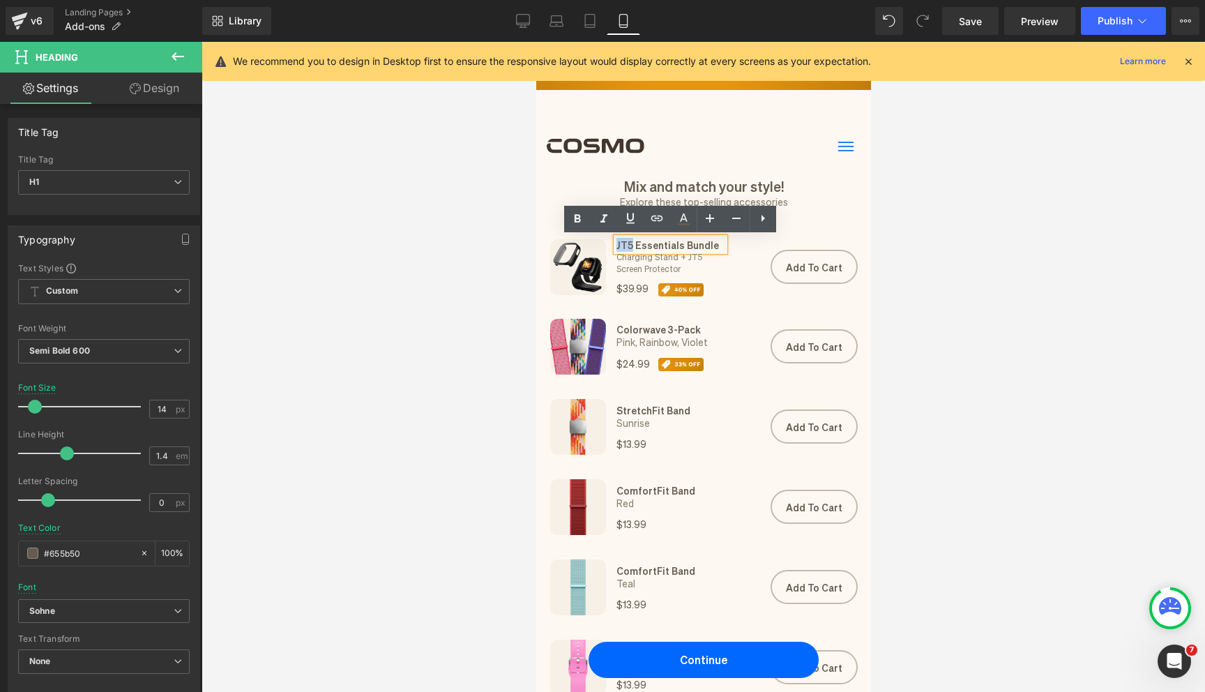
drag, startPoint x: 631, startPoint y: 246, endPoint x: 616, endPoint y: 246, distance: 15.3
click at [616, 246] on h1 "JT5 Essentials Bundle" at bounding box center [670, 245] width 108 height 14
click at [445, 292] on div at bounding box center [702, 367] width 1003 height 650
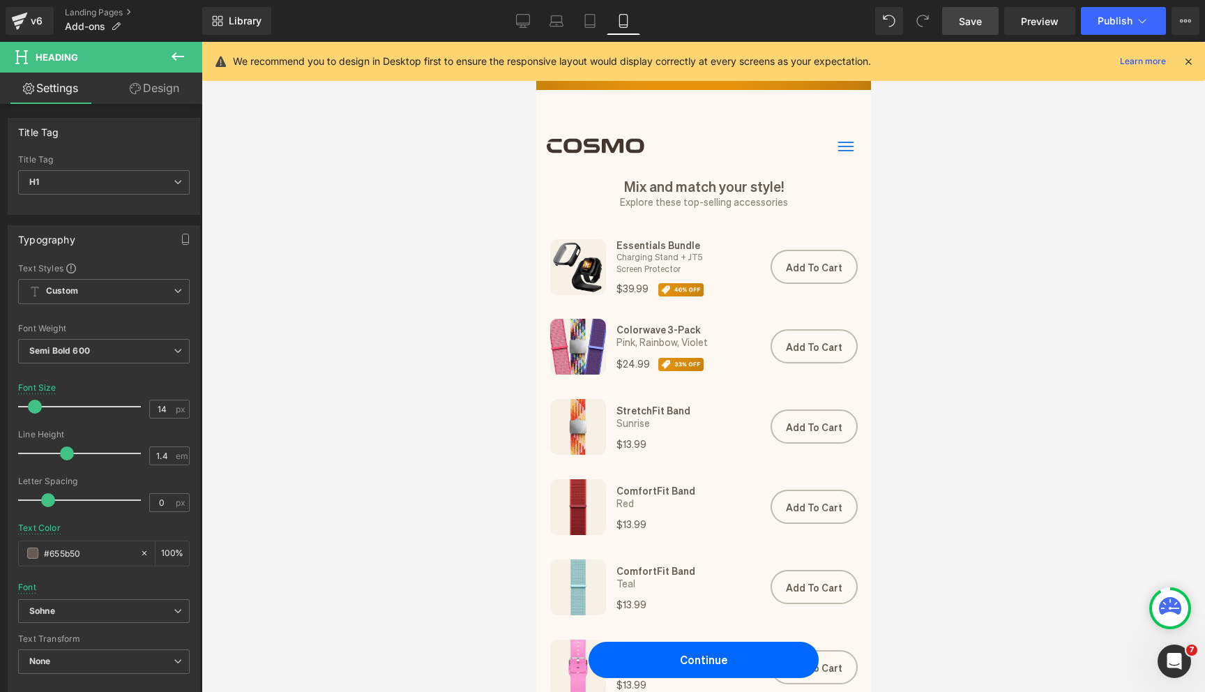
click at [967, 26] on span "Save" at bounding box center [970, 21] width 23 height 15
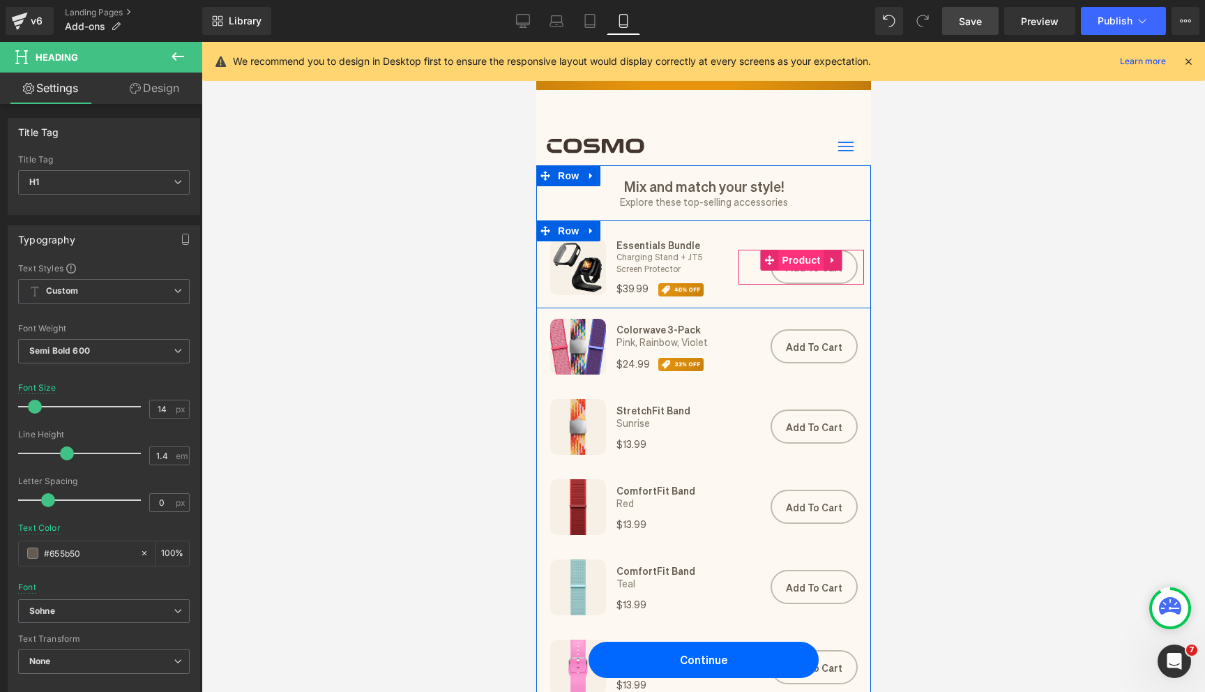
click at [807, 260] on span "Product" at bounding box center [799, 260] width 45 height 21
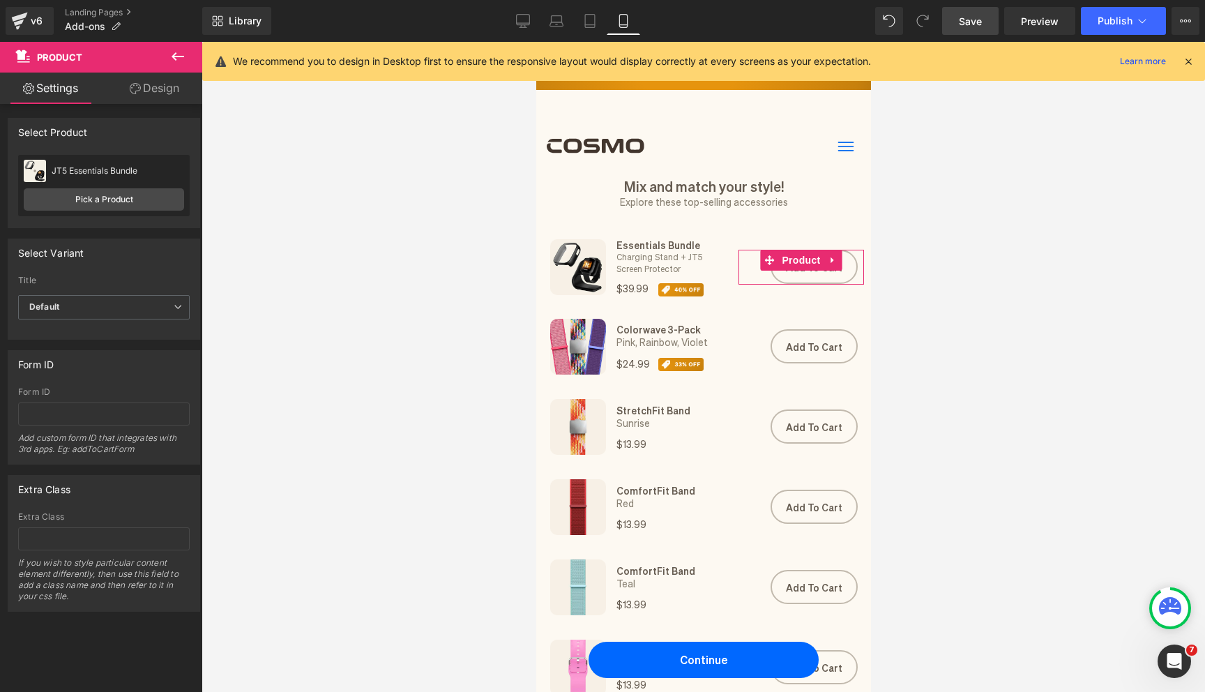
click at [142, 106] on div "Attention : If you want to show the product linked with the product page you ar…" at bounding box center [104, 358] width 208 height 508
click at [144, 93] on link "Design" at bounding box center [154, 88] width 101 height 31
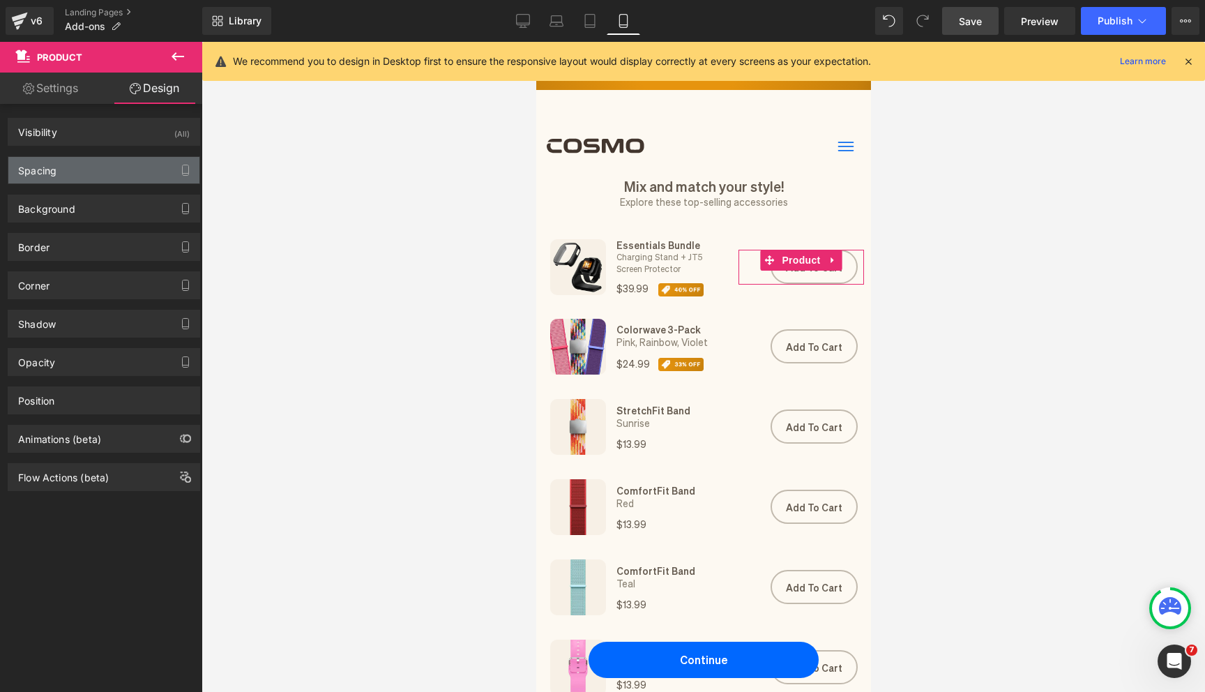
click at [102, 175] on div "Spacing" at bounding box center [103, 170] width 191 height 26
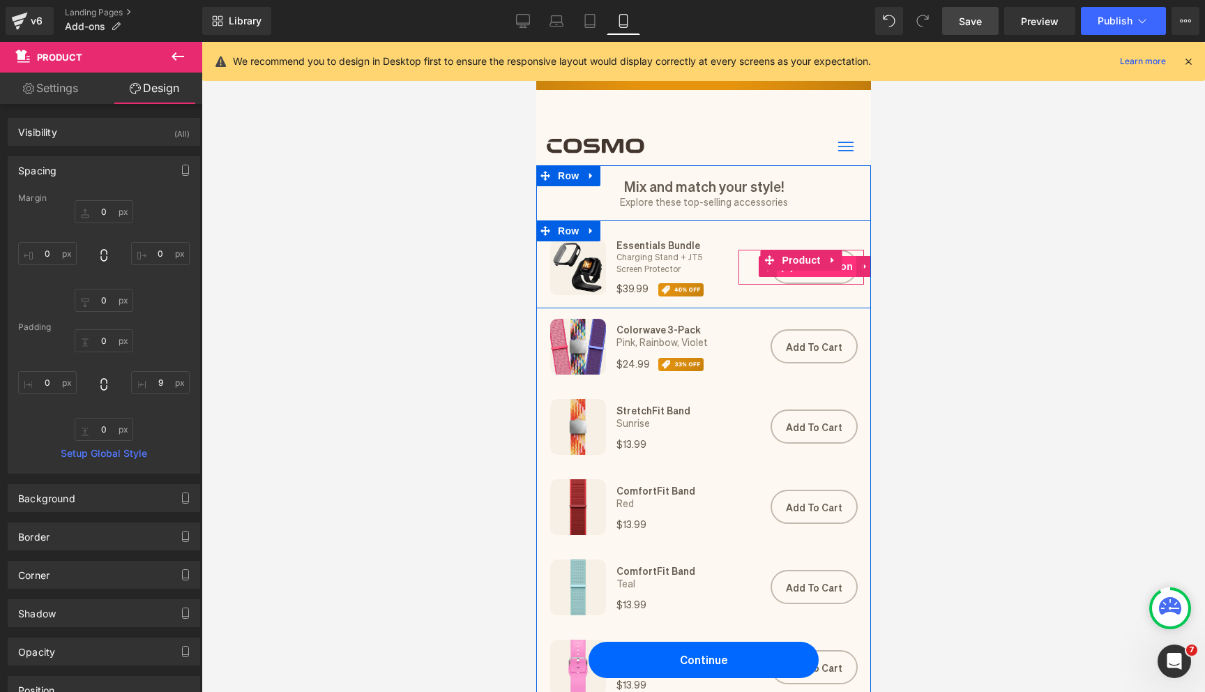
click at [809, 275] on span "(P) Cart Button" at bounding box center [815, 266] width 79 height 21
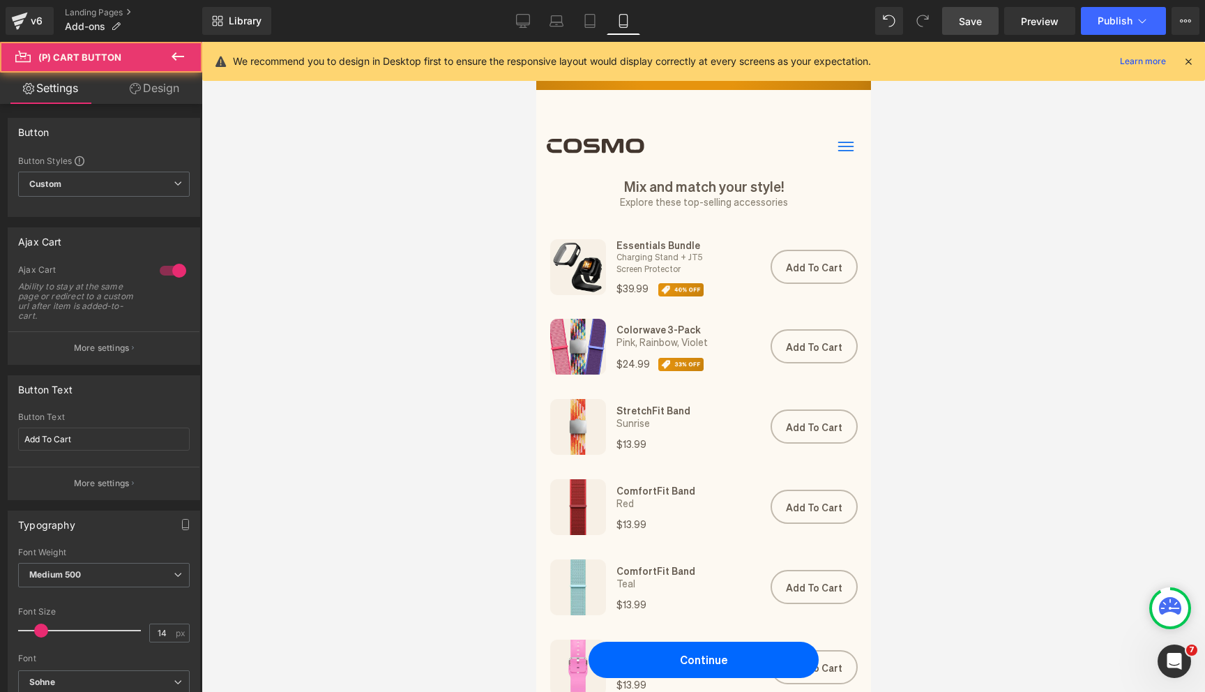
click at [148, 89] on link "Design" at bounding box center [154, 88] width 101 height 31
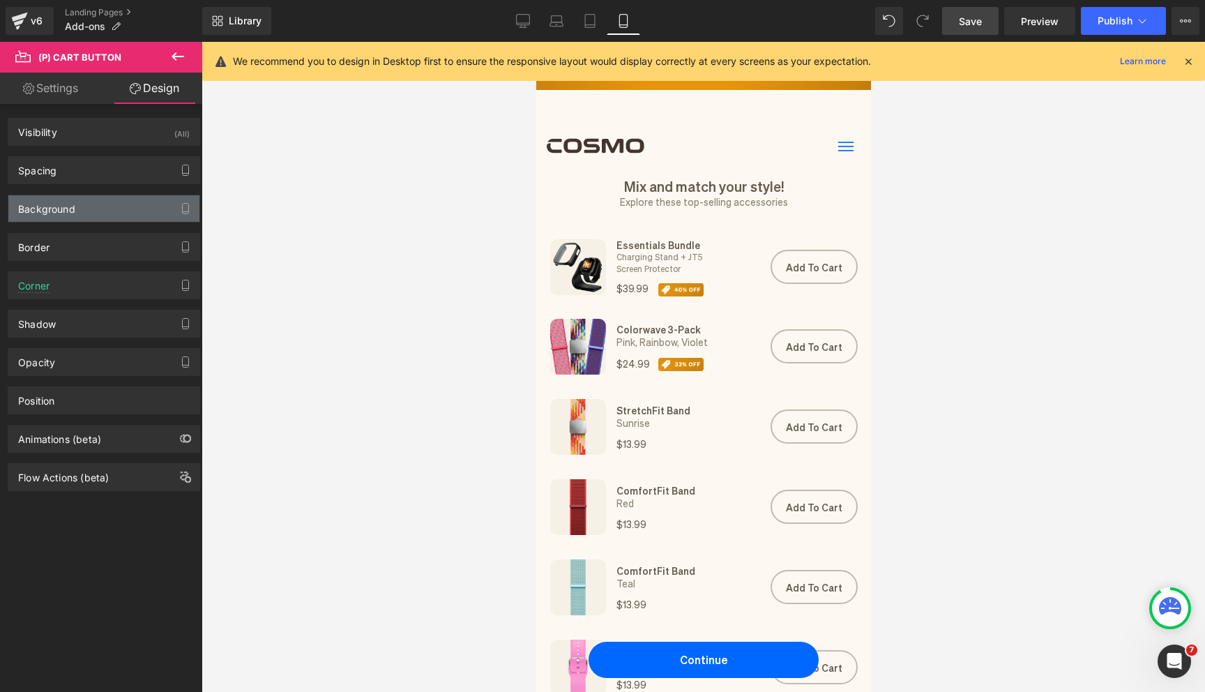
click at [116, 197] on div "Background" at bounding box center [103, 208] width 191 height 26
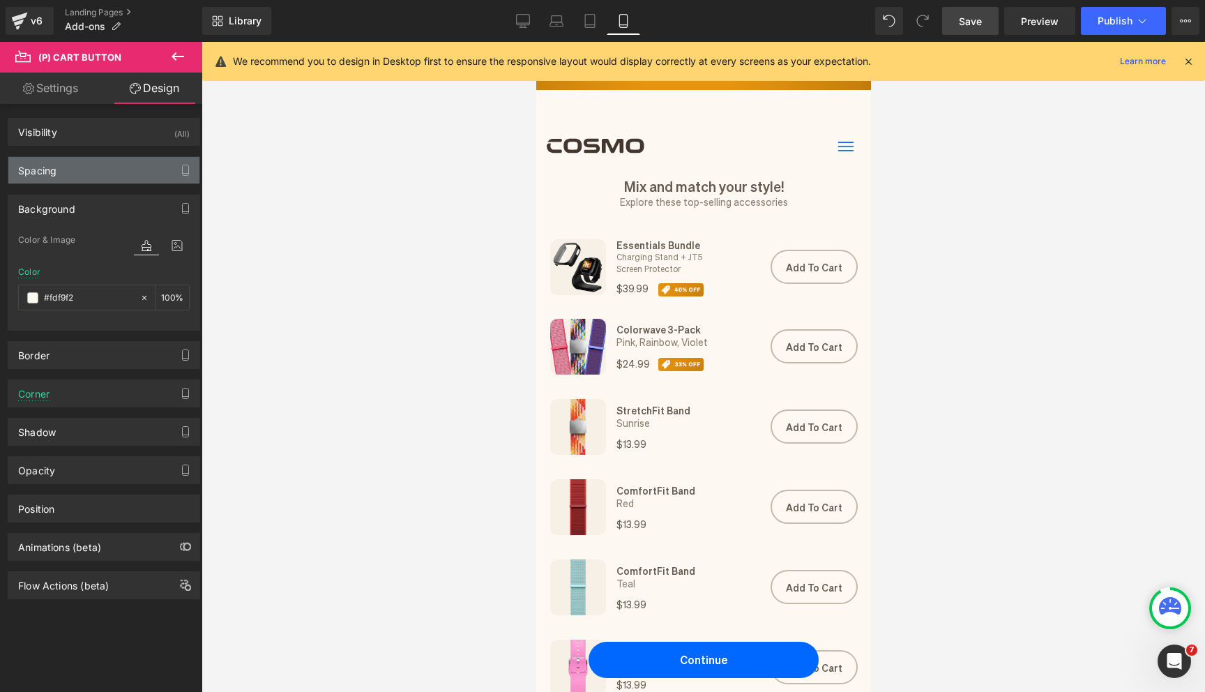
click at [116, 179] on div "Spacing" at bounding box center [103, 170] width 191 height 26
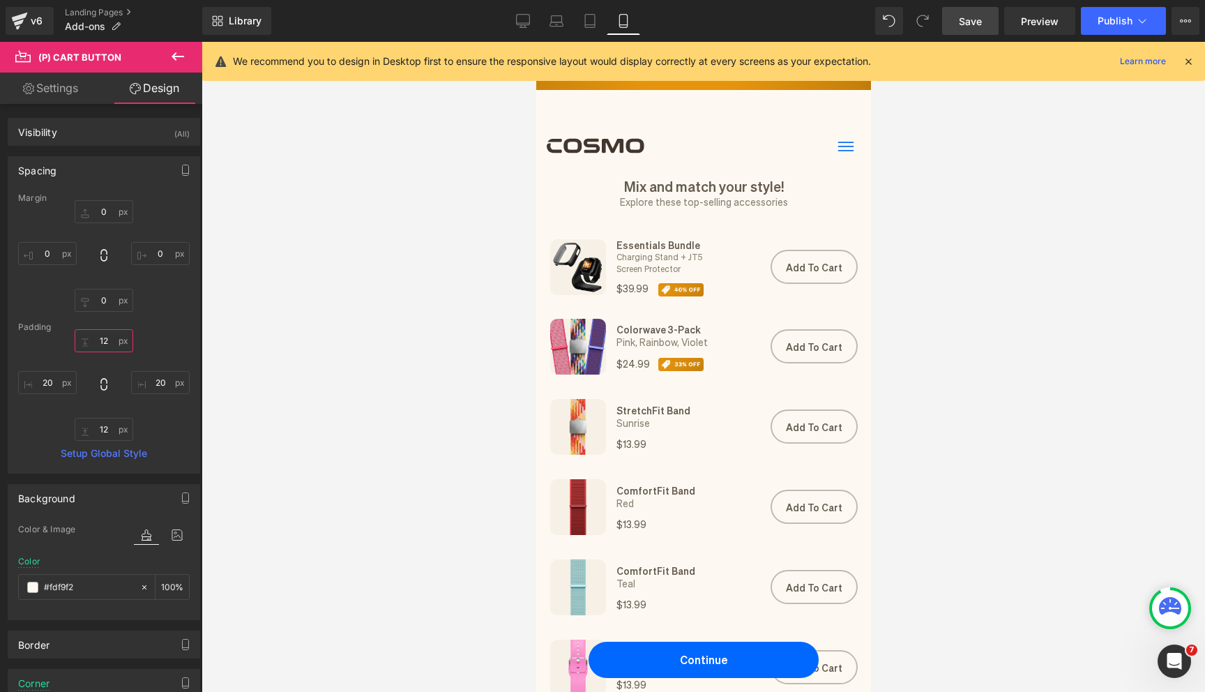
click at [109, 344] on input "12" at bounding box center [104, 340] width 59 height 23
type input "10"
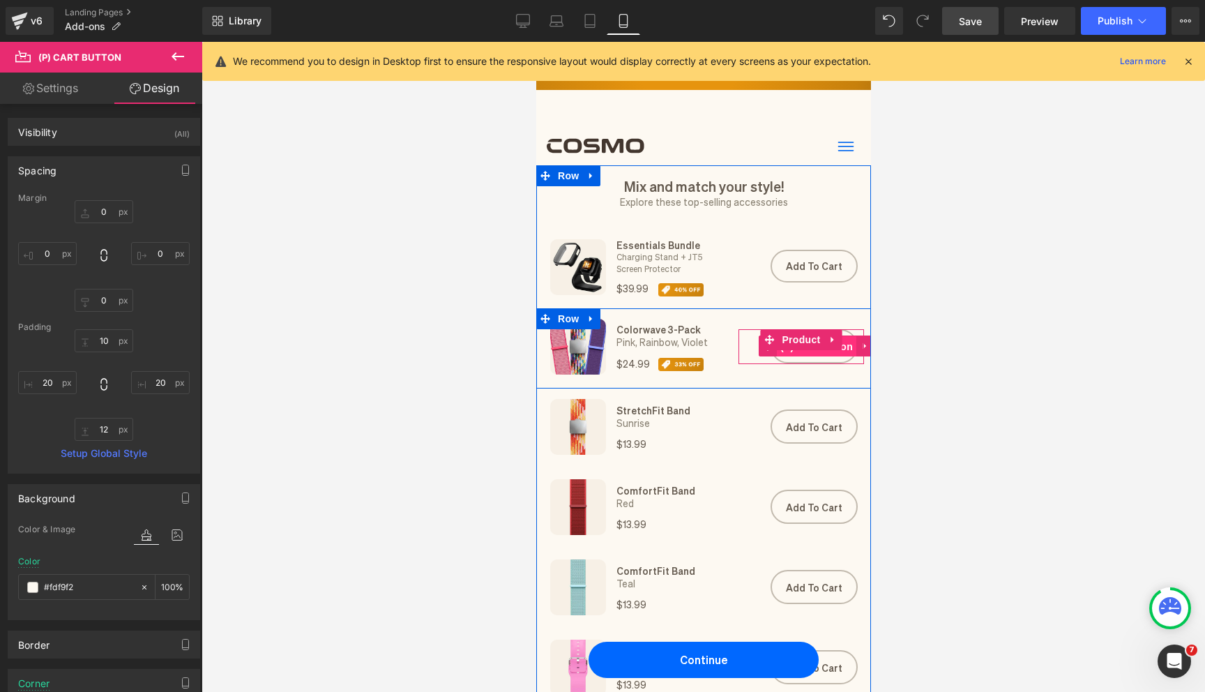
click at [814, 356] on span "(P) Cart Button" at bounding box center [815, 346] width 79 height 21
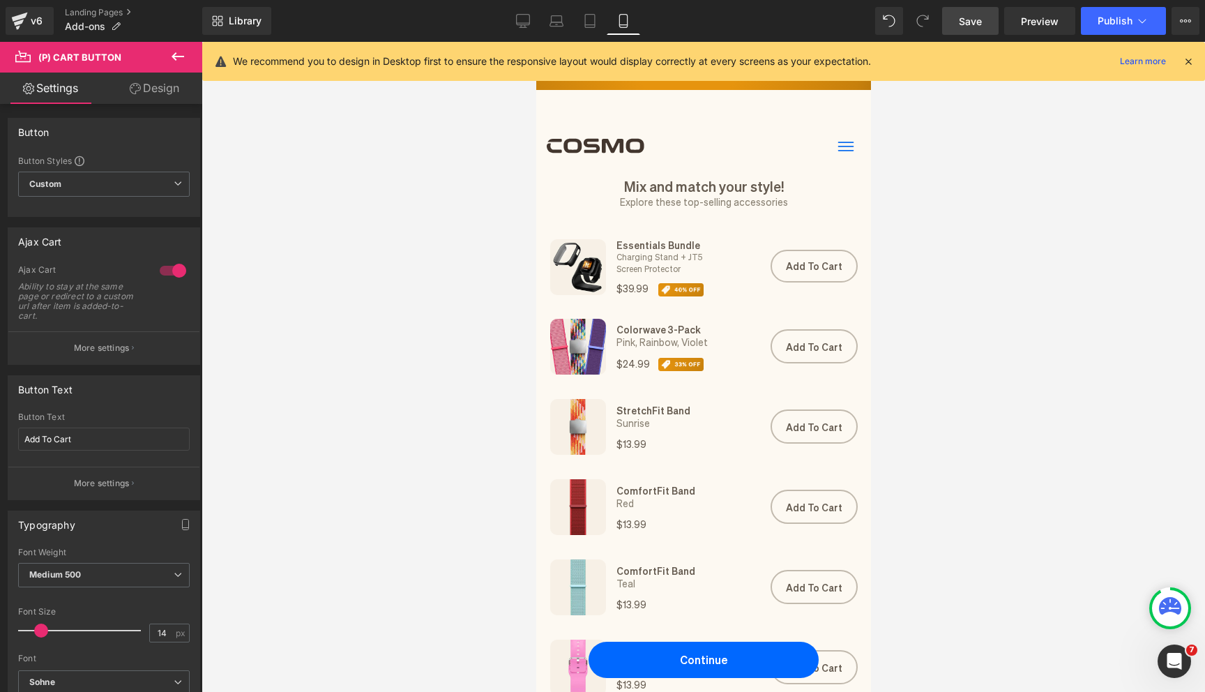
click at [159, 92] on link "Design" at bounding box center [154, 88] width 101 height 31
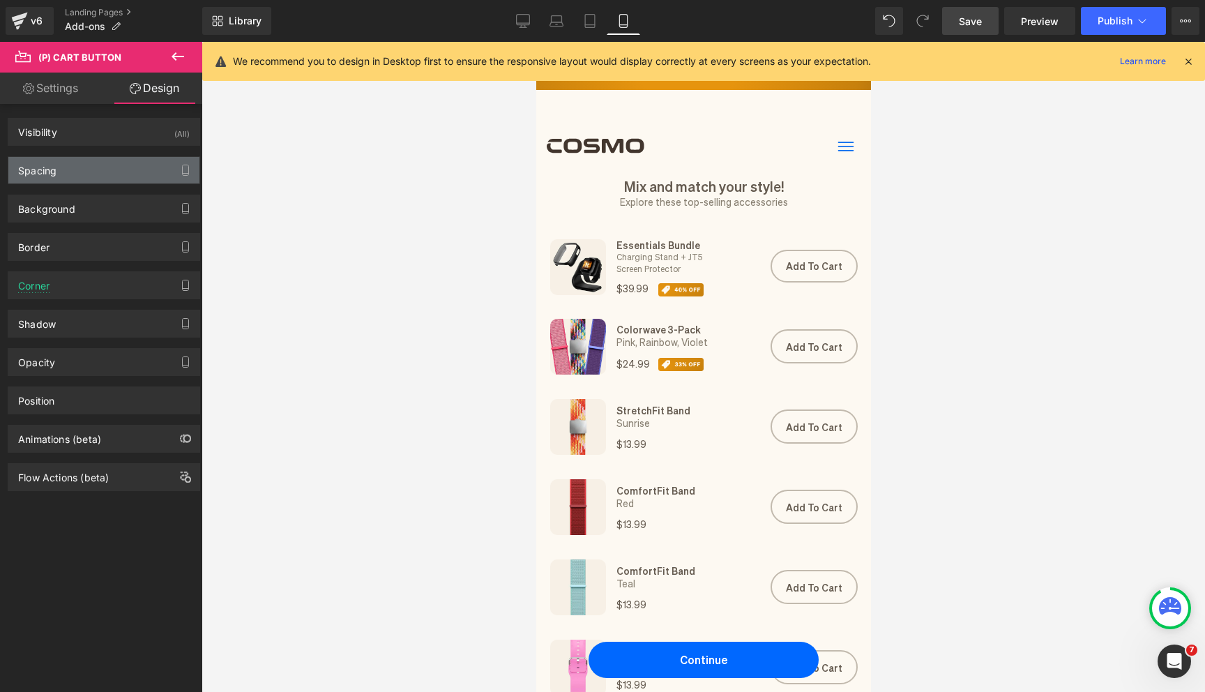
click at [122, 174] on div "Spacing" at bounding box center [103, 170] width 191 height 26
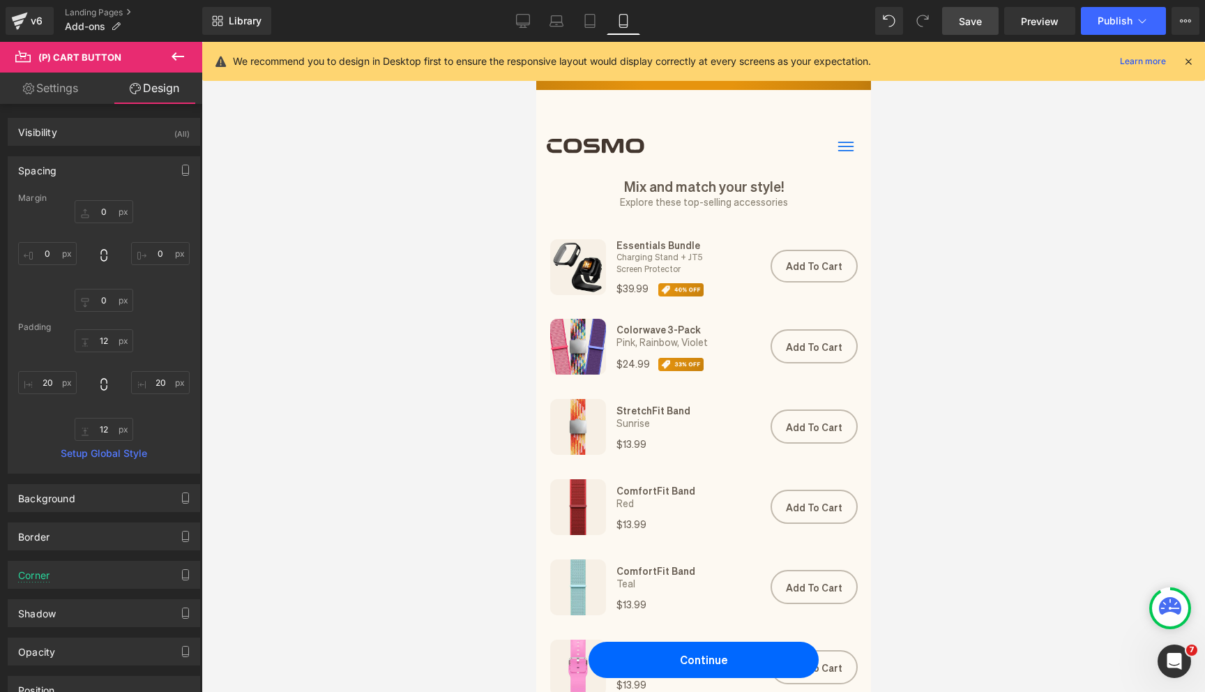
click at [963, 18] on span "Save" at bounding box center [970, 21] width 23 height 15
click at [1189, 66] on icon at bounding box center [1188, 61] width 13 height 13
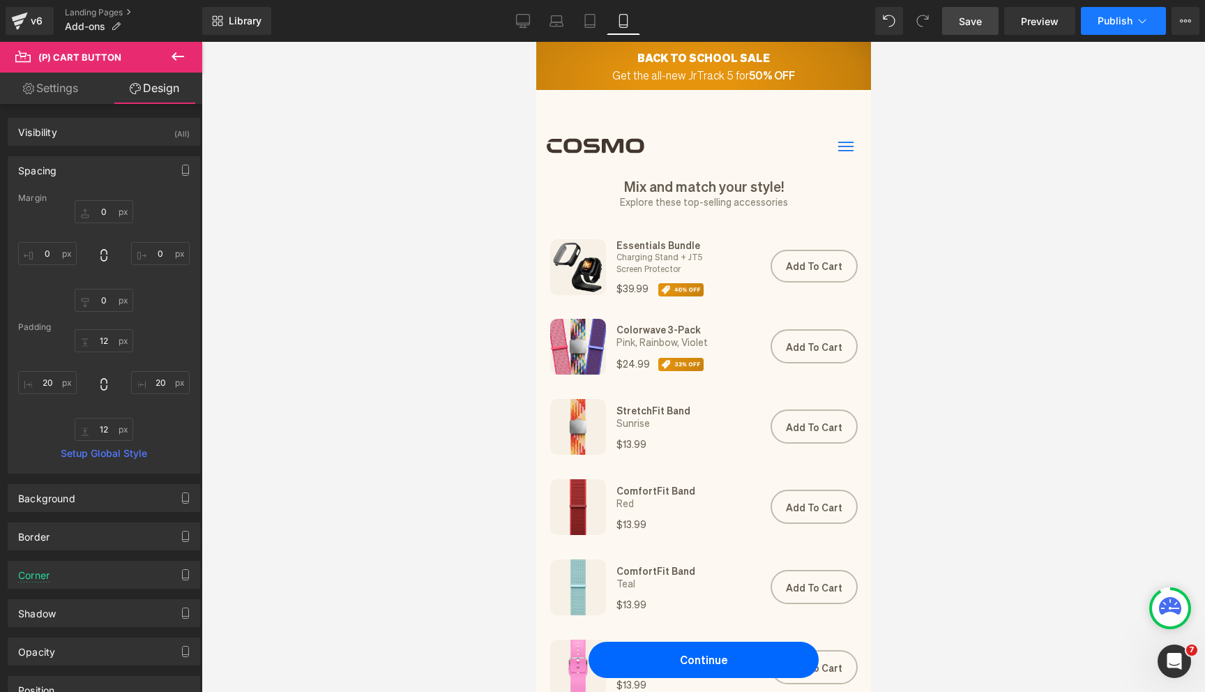
click at [1094, 18] on button "Publish" at bounding box center [1123, 21] width 85 height 28
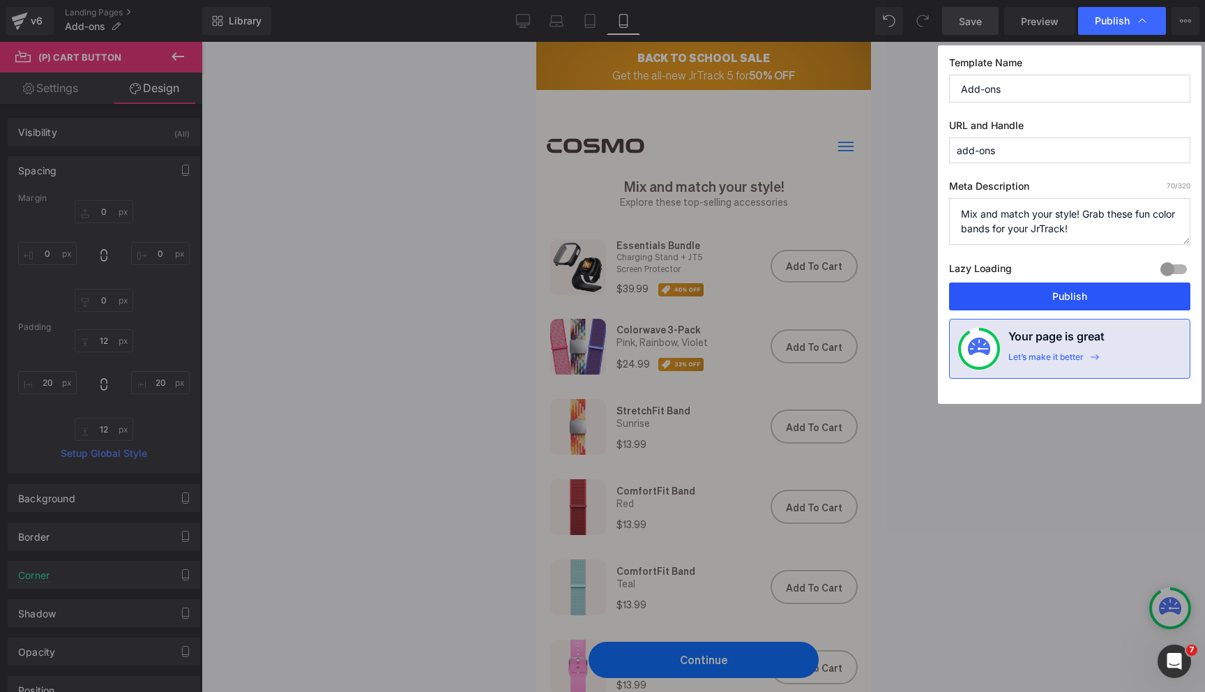
click at [1049, 298] on button "Publish" at bounding box center [1069, 296] width 241 height 28
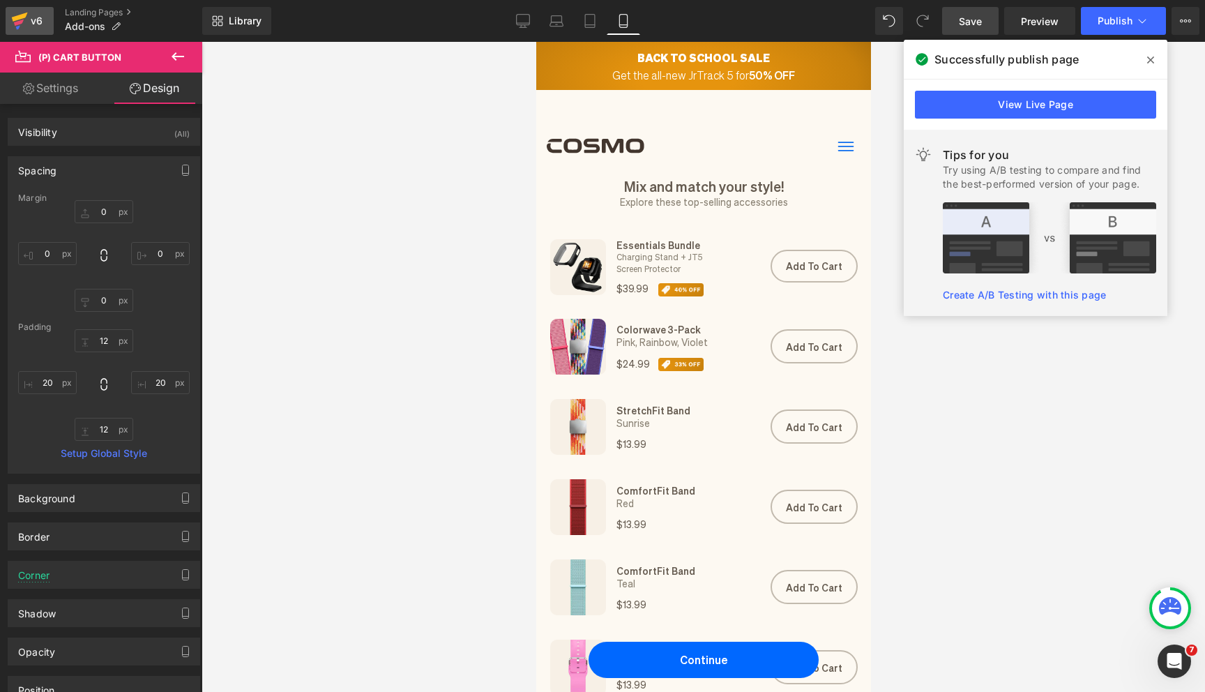
click at [31, 12] on div "v6" at bounding box center [36, 21] width 17 height 18
